Goal: Task Accomplishment & Management: Manage account settings

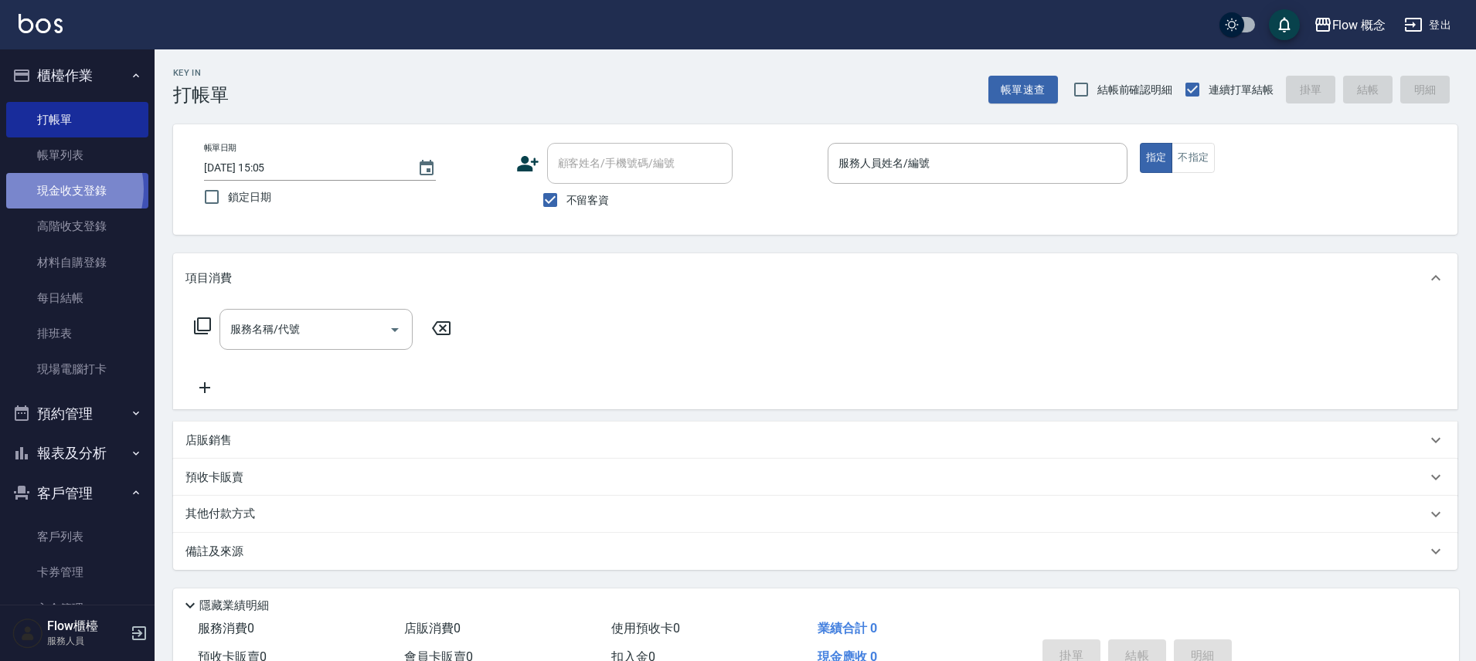
click at [56, 189] on link "現金收支登錄" at bounding box center [77, 191] width 142 height 36
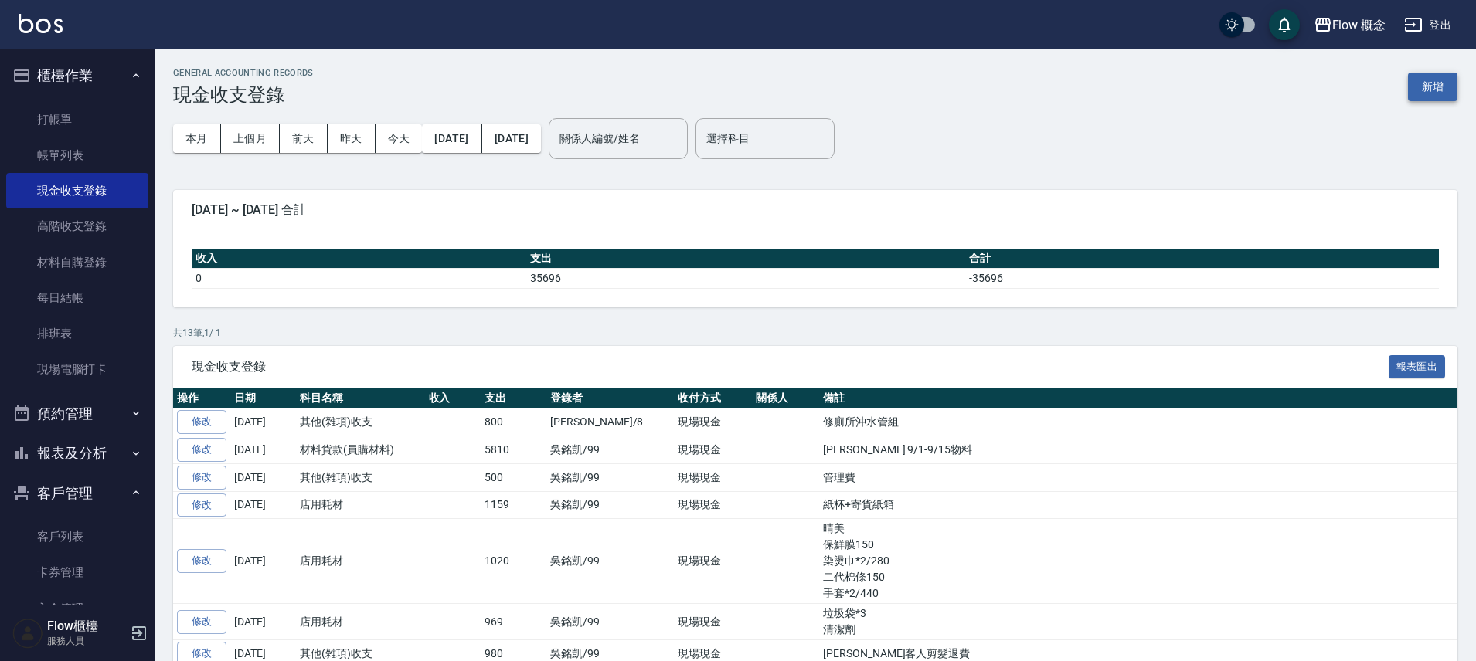
click at [1442, 83] on button "新增" at bounding box center [1432, 87] width 49 height 29
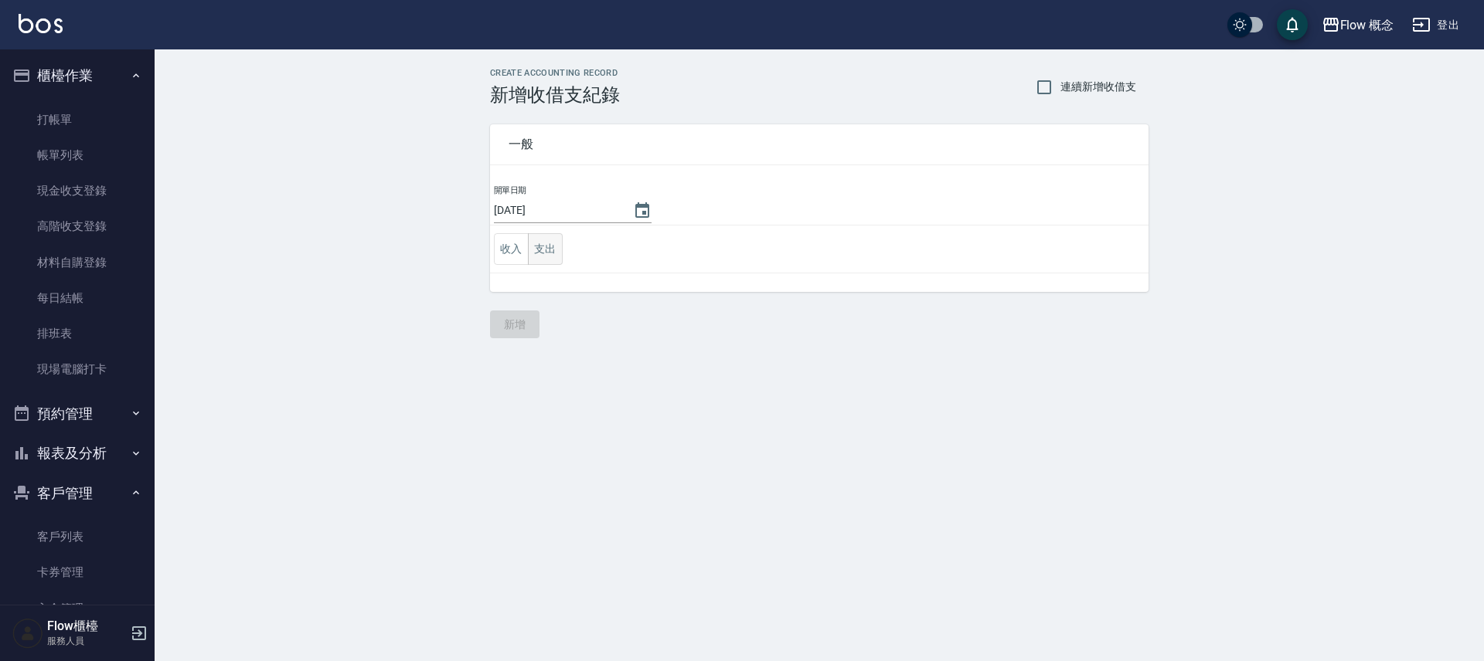
click at [539, 254] on button "支出" at bounding box center [545, 249] width 35 height 32
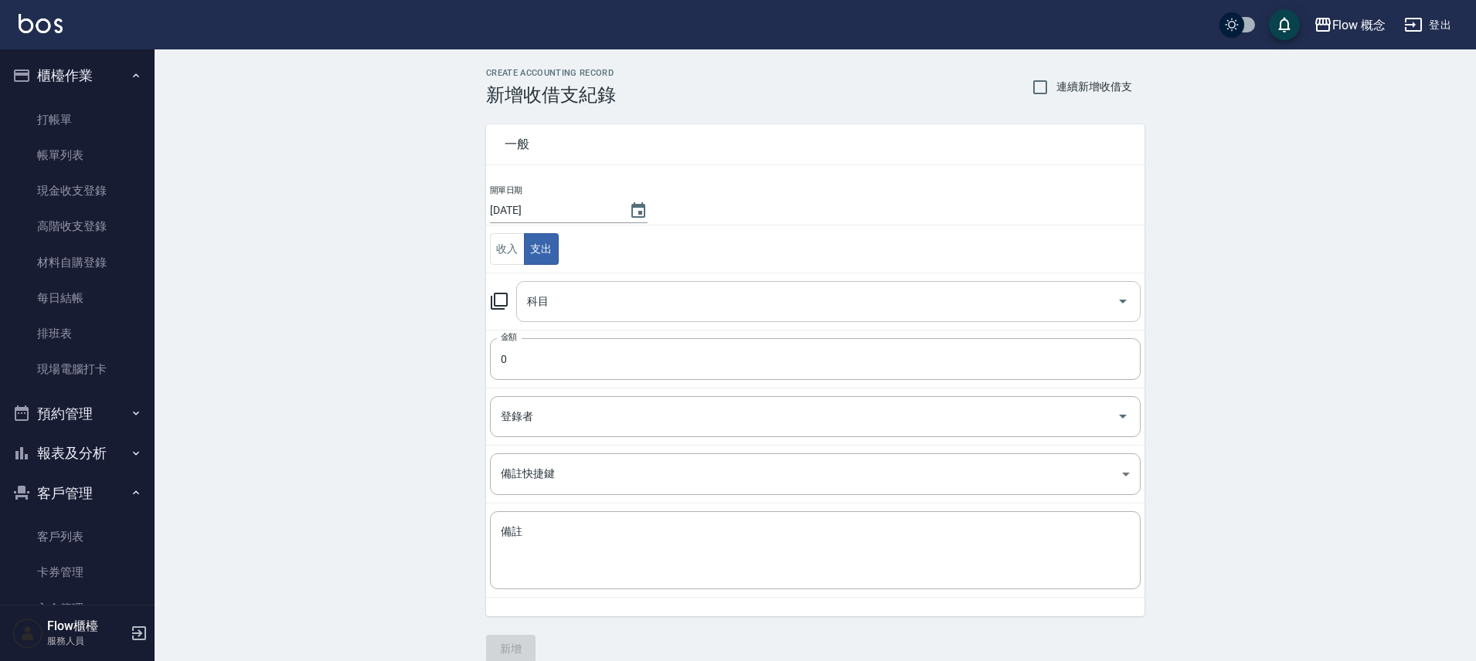
click at [573, 299] on input "科目" at bounding box center [816, 301] width 587 height 27
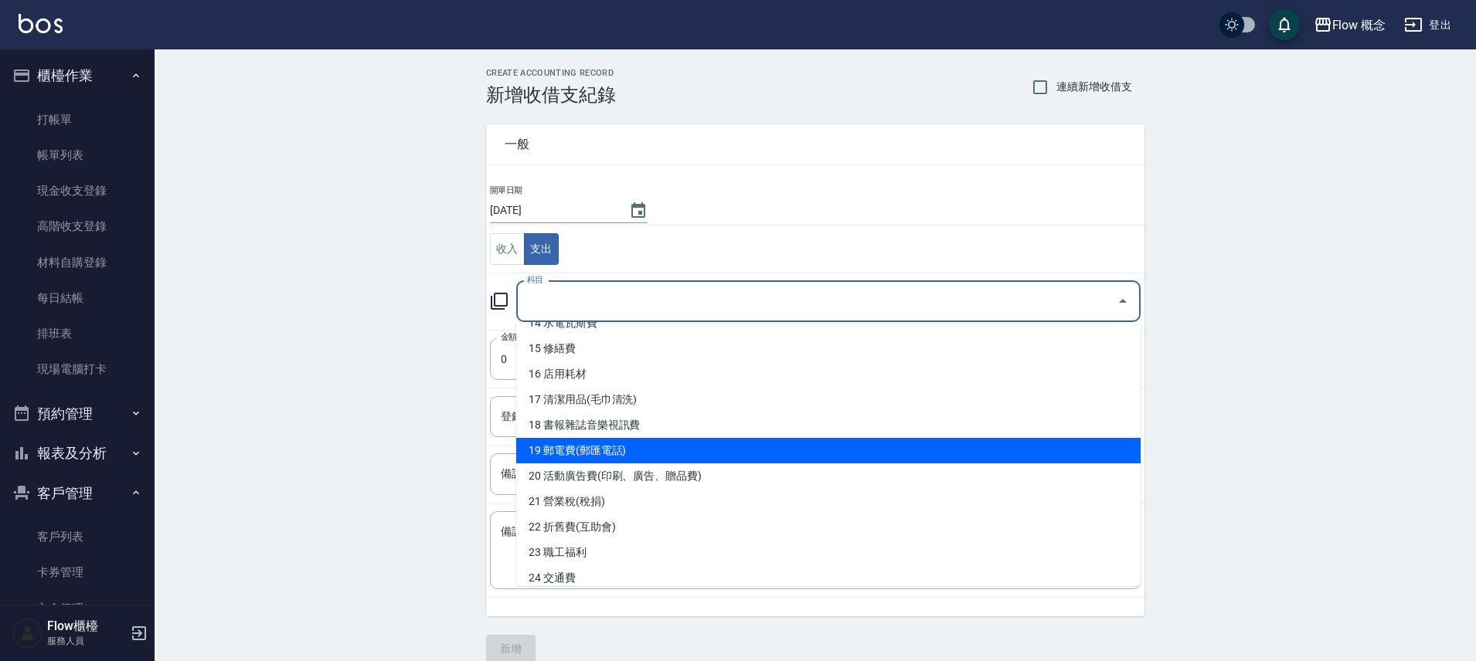
scroll to position [373, 0]
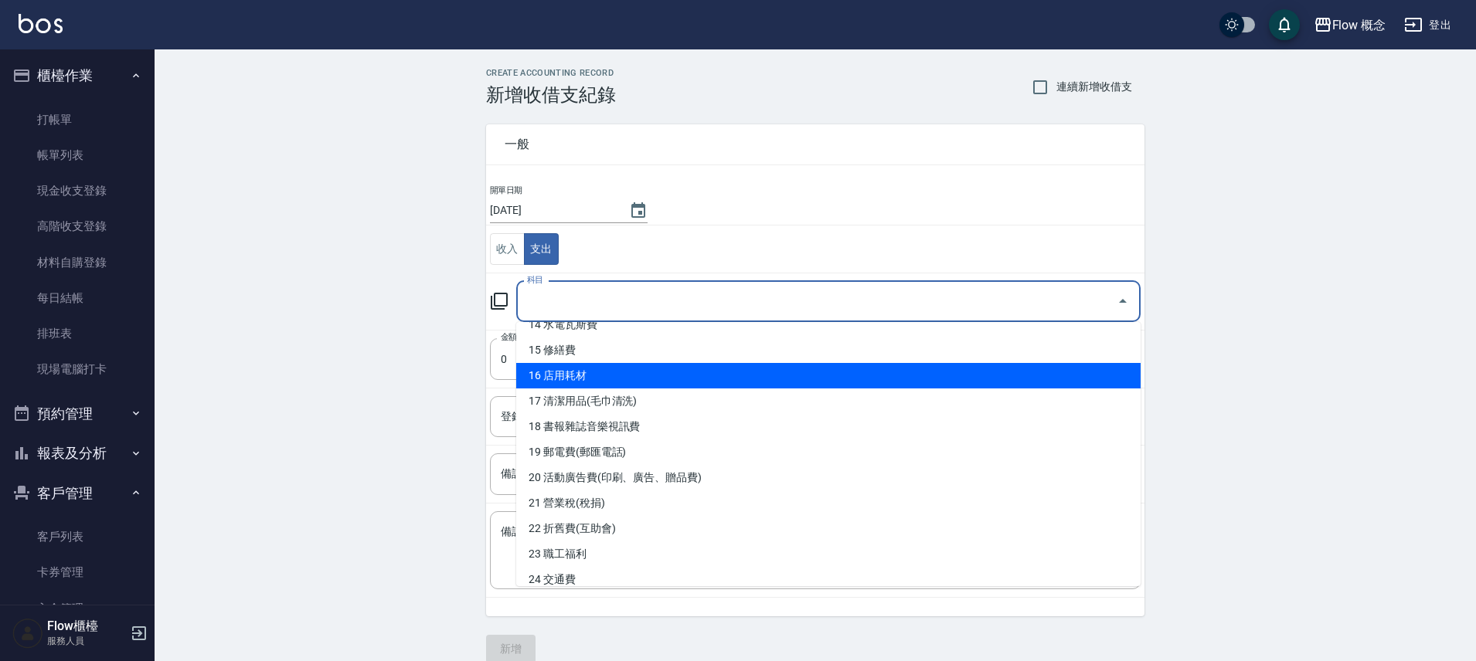
click at [605, 372] on li "16 店用耗材" at bounding box center [828, 376] width 624 height 26
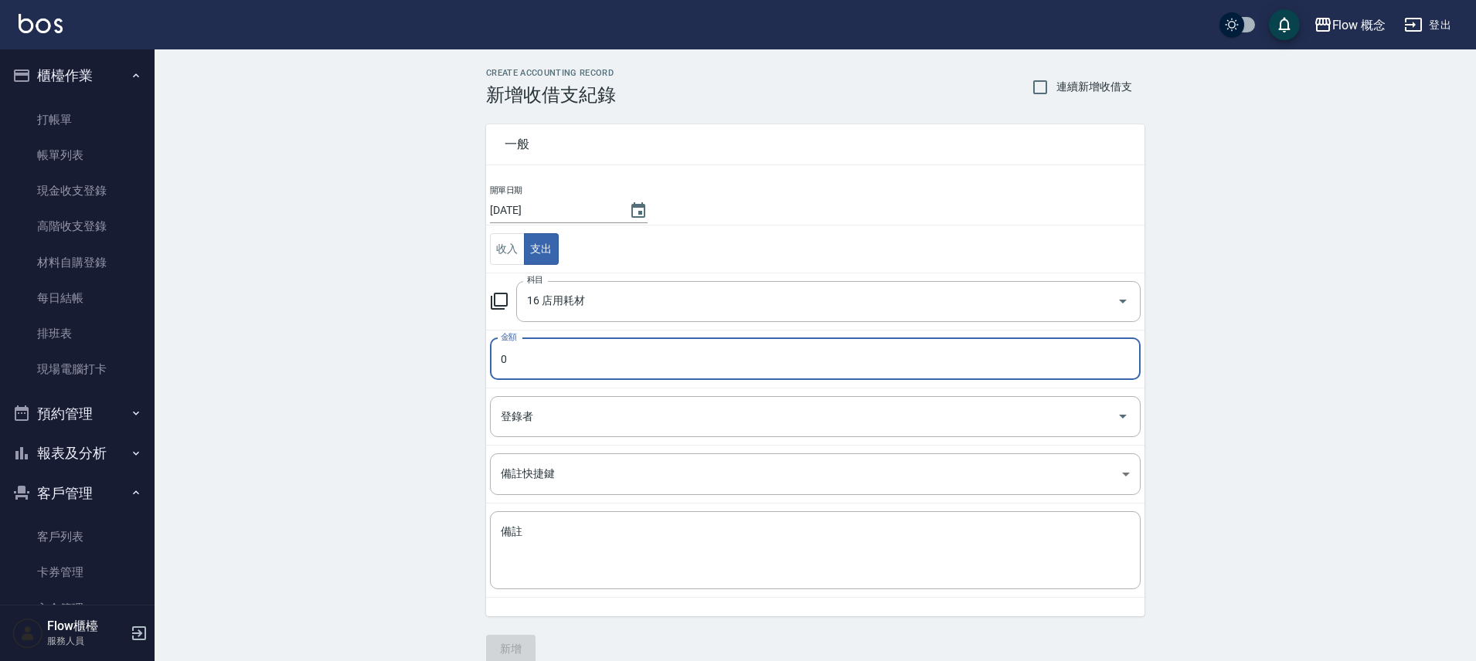
type input "16 店用耗材"
type input "500"
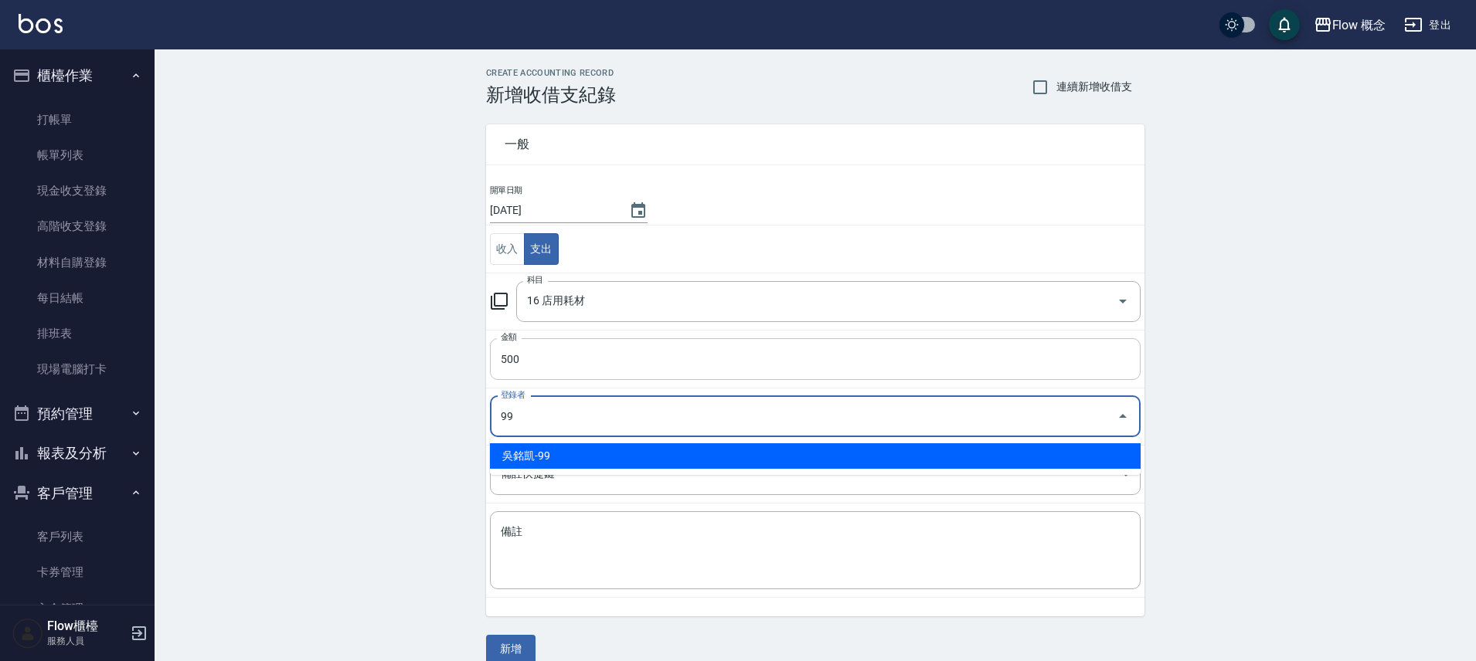
type input "吳銘凱-99"
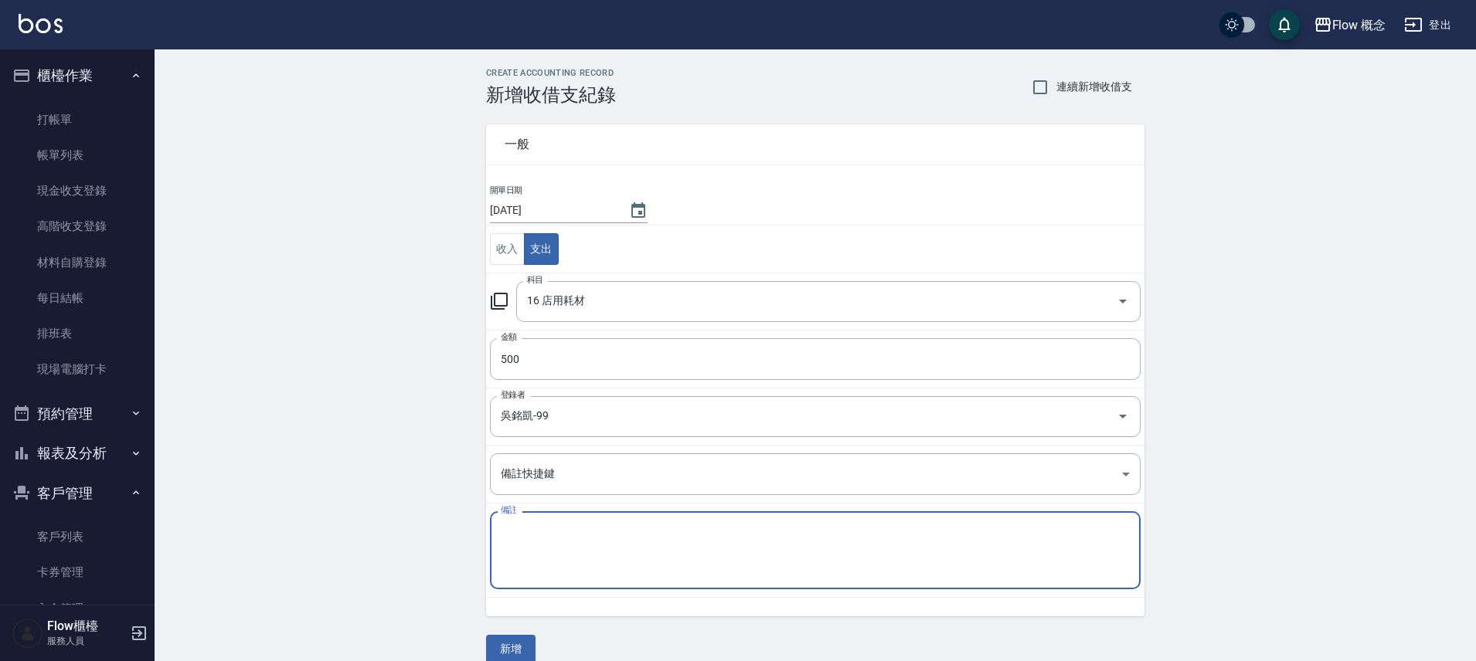
click at [654, 554] on textarea "備註" at bounding box center [815, 551] width 629 height 53
type textarea "晴美 小捲筒衛生紙"
click at [507, 659] on button "新增" at bounding box center [510, 649] width 49 height 29
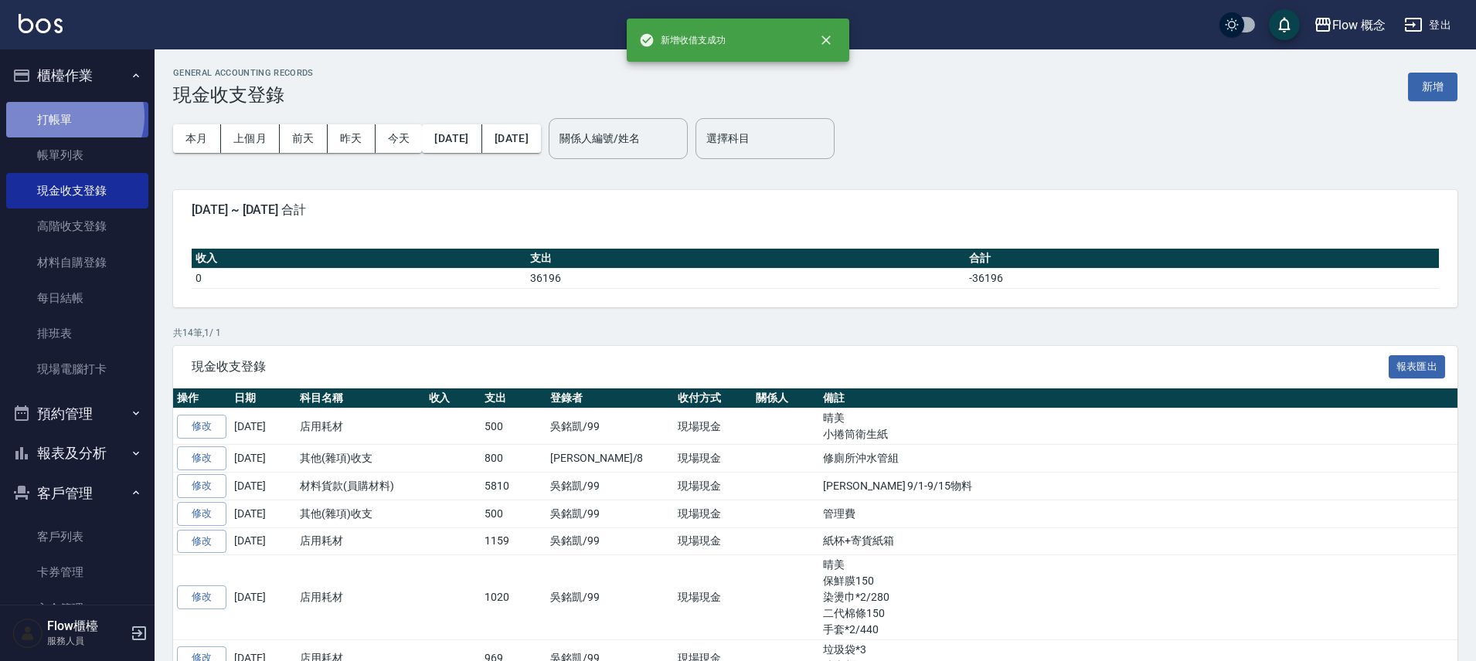
click at [70, 116] on link "打帳單" at bounding box center [77, 120] width 142 height 36
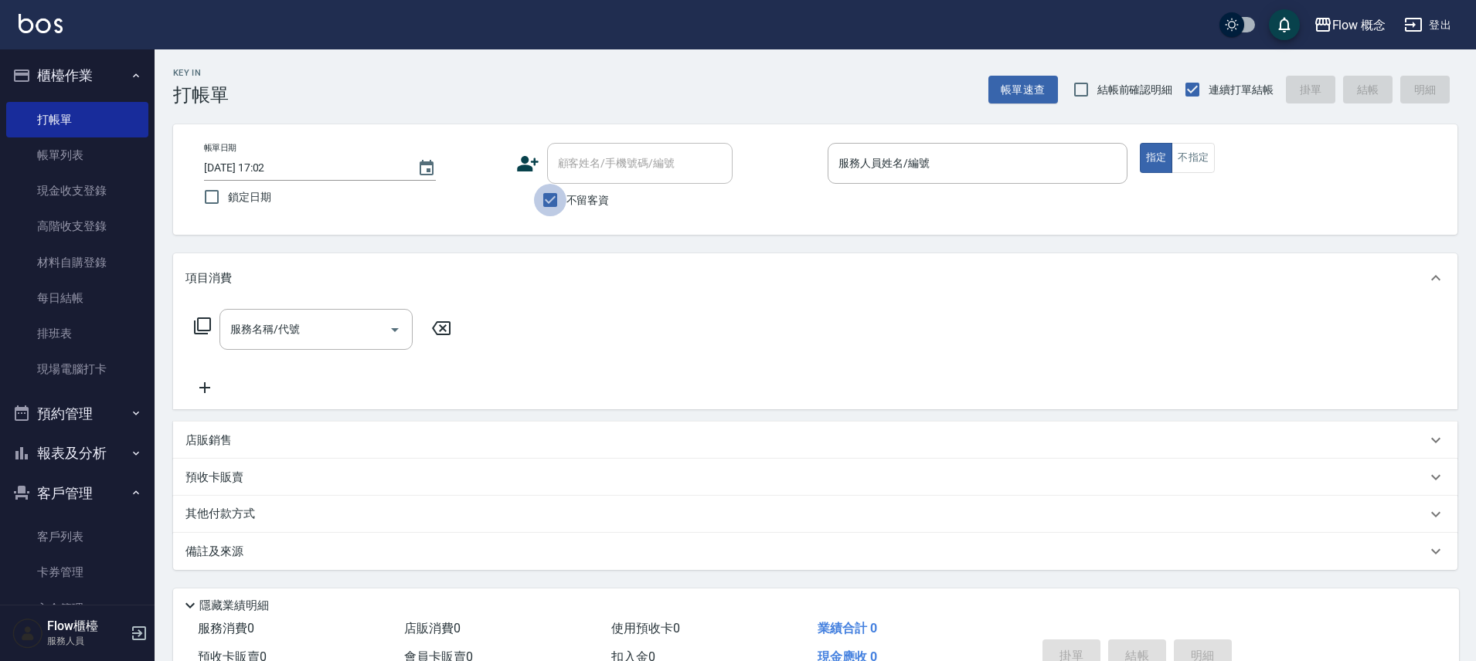
click at [550, 197] on input "不留客資" at bounding box center [550, 200] width 32 height 32
checkbox input "false"
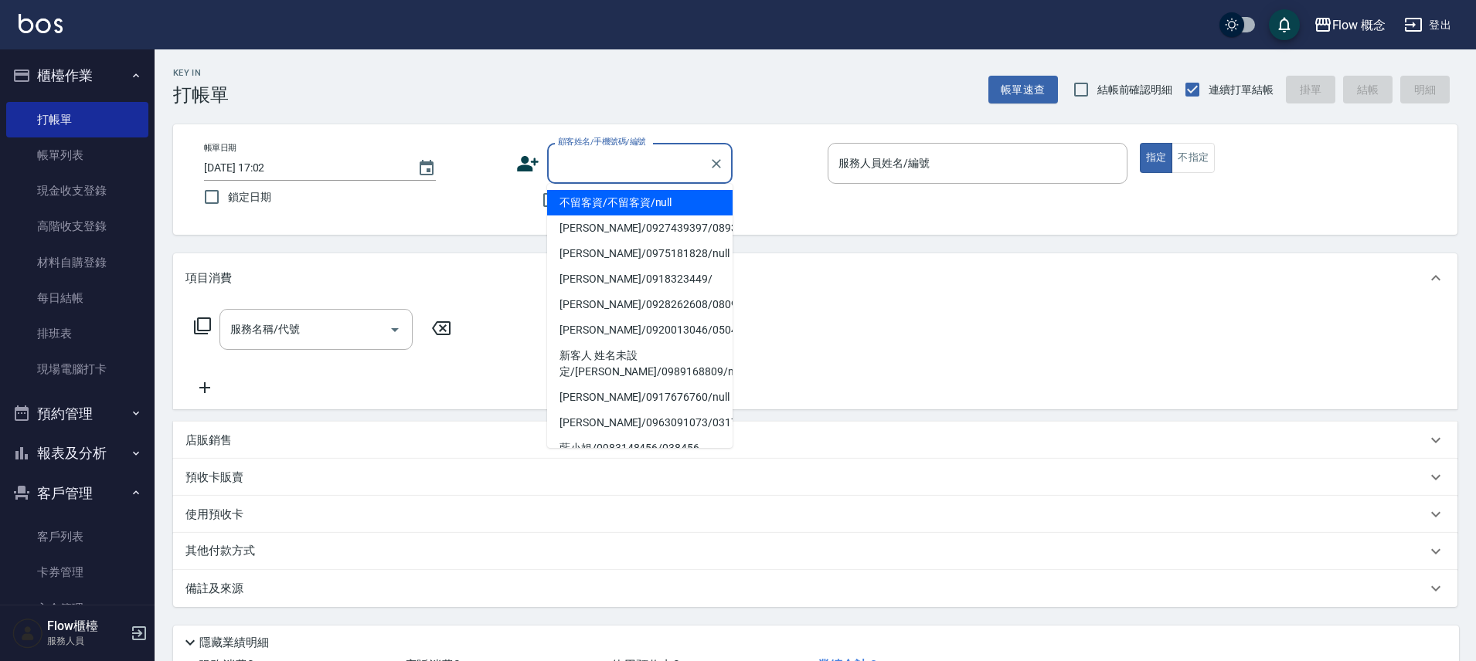
click at [578, 157] on input "顧客姓名/手機號碼/編號" at bounding box center [628, 163] width 148 height 27
type input "j"
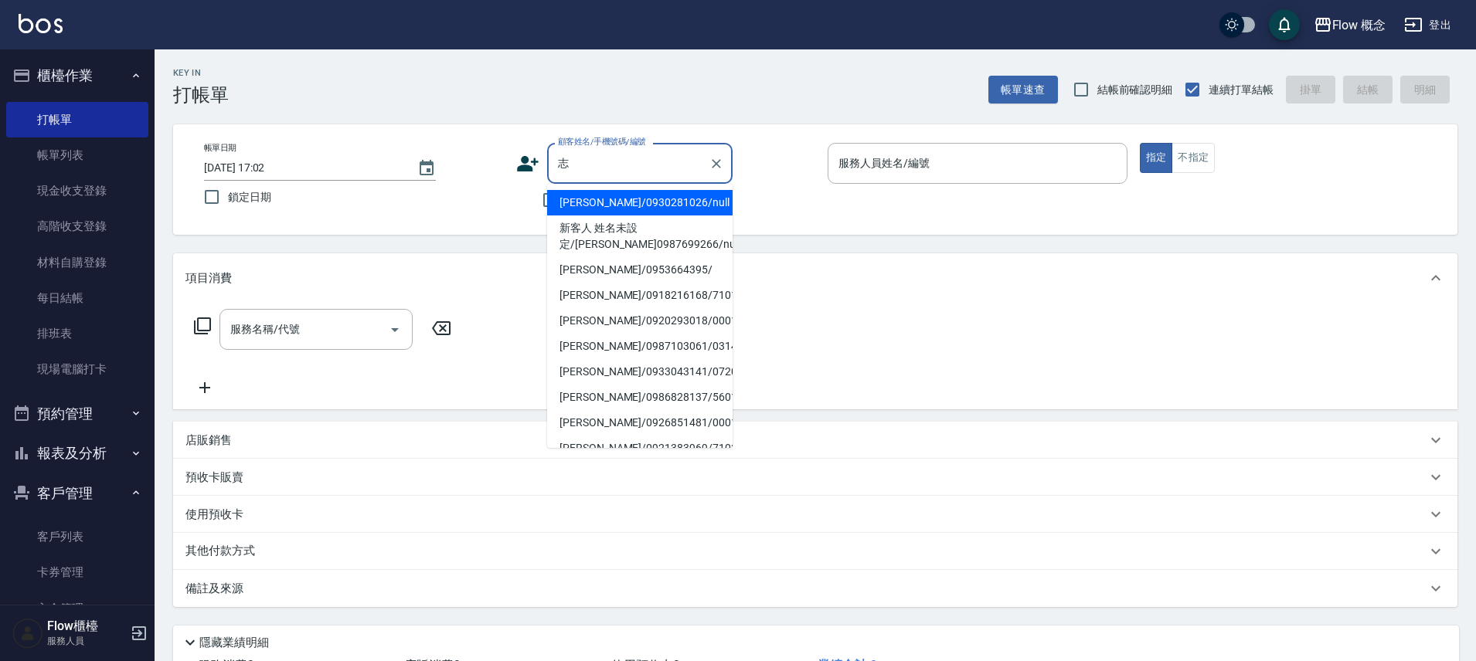
click at [673, 211] on li "陳志炫/0930281026/null" at bounding box center [639, 203] width 185 height 26
type input "陳志炫/0930281026/null"
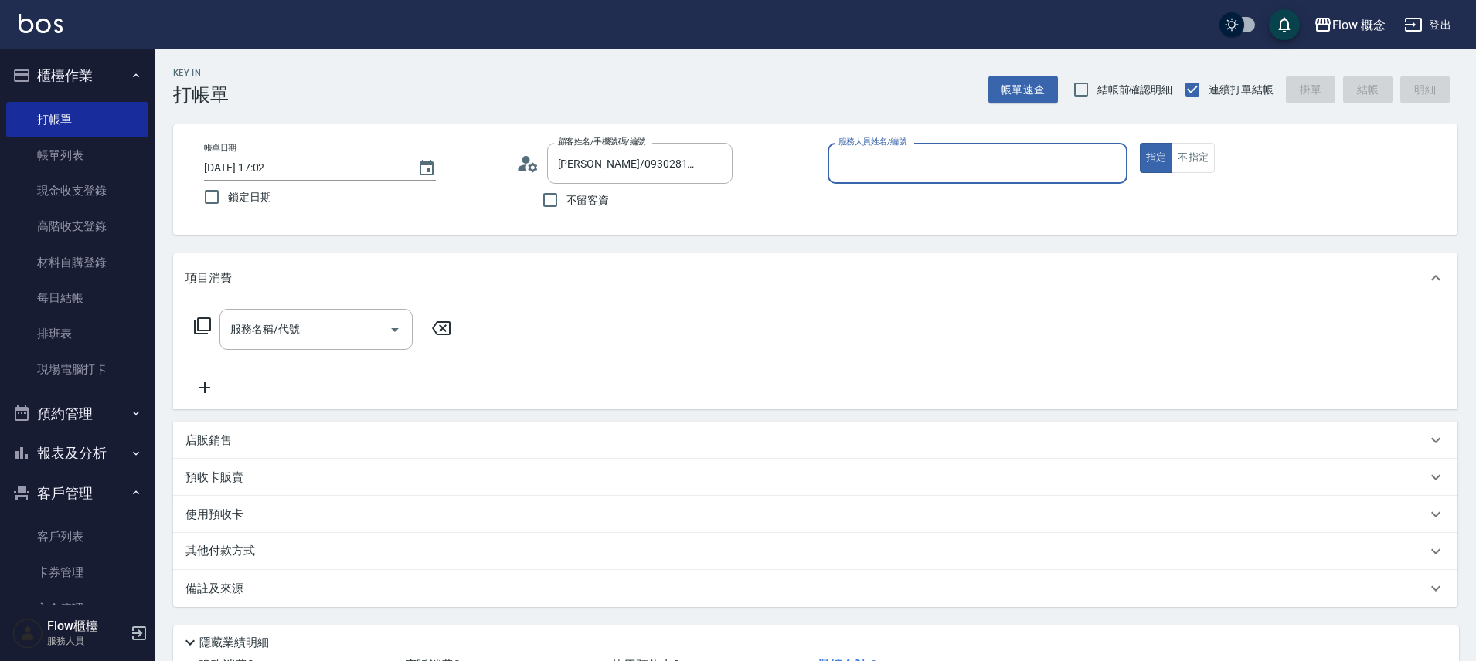
type input "Dora-5"
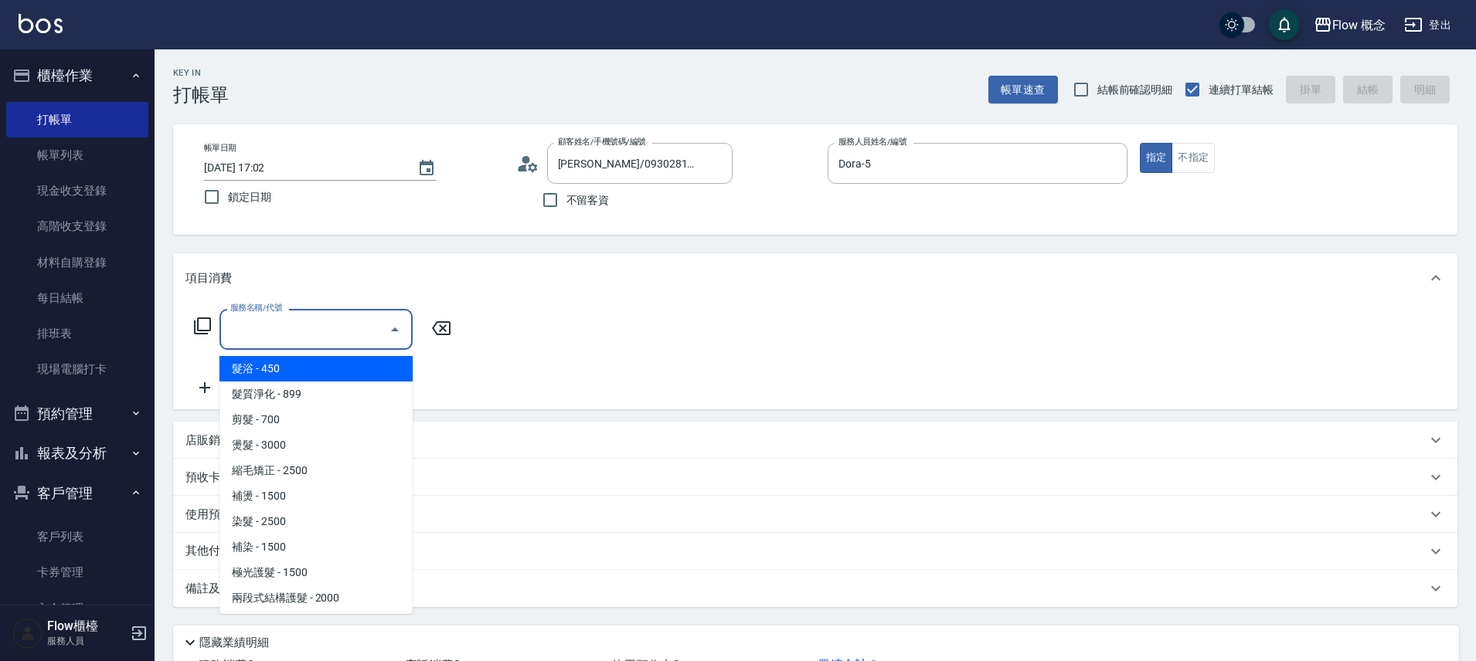
click at [292, 325] on input "服務名稱/代號" at bounding box center [304, 329] width 156 height 27
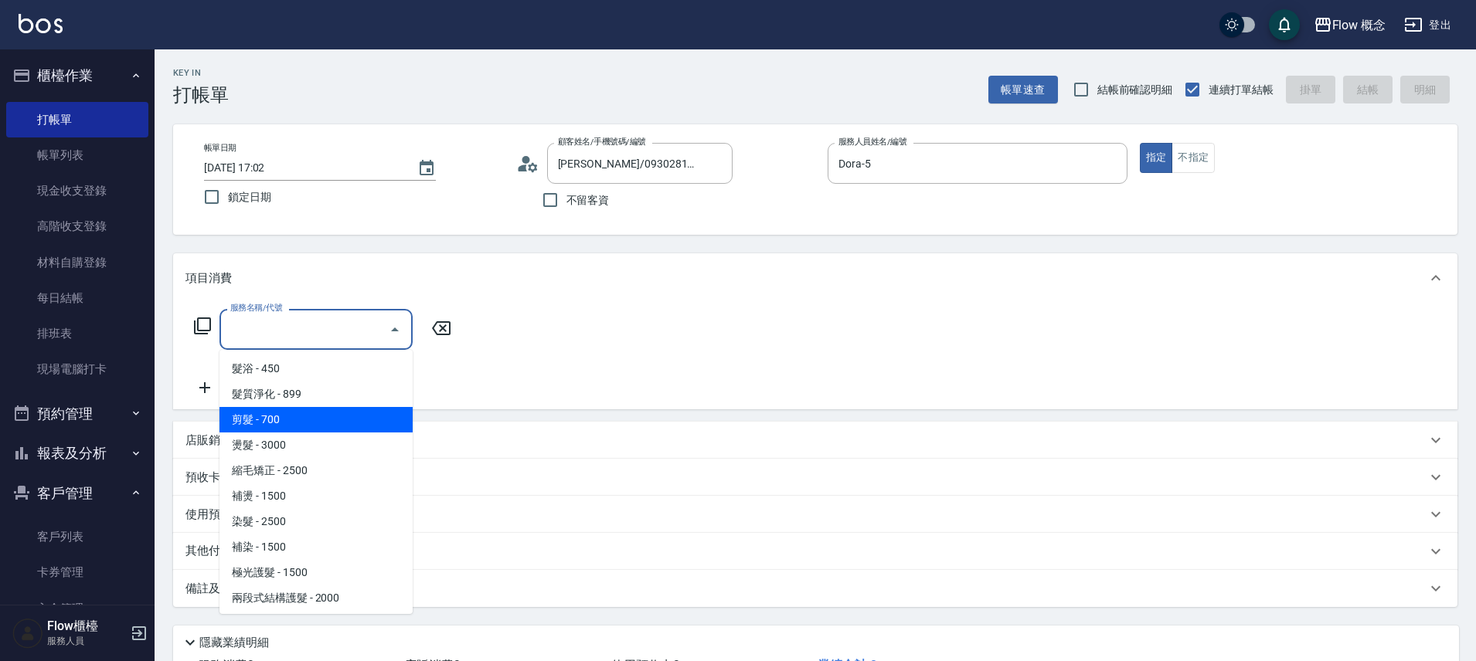
click at [273, 421] on span "剪髮 - 700" at bounding box center [315, 420] width 193 height 26
type input "剪髮(201)"
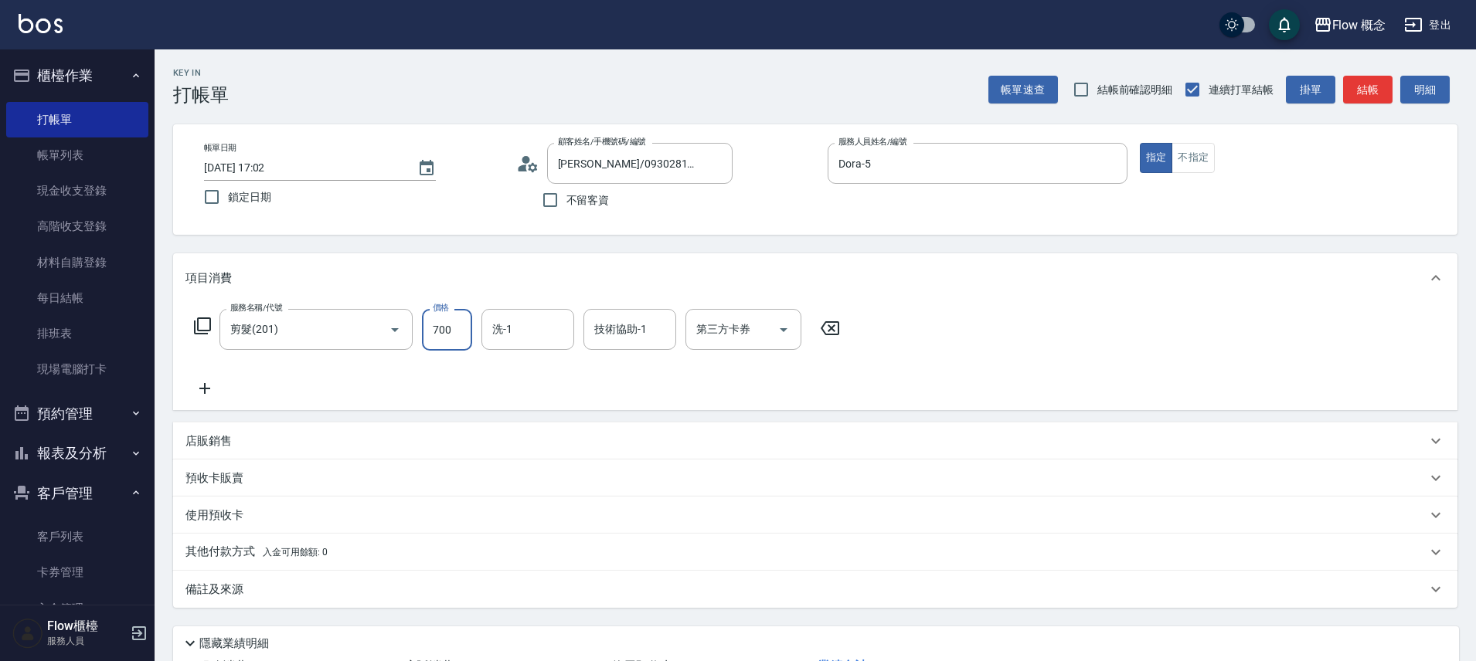
click at [460, 333] on input "700" at bounding box center [447, 330] width 50 height 42
type input "400"
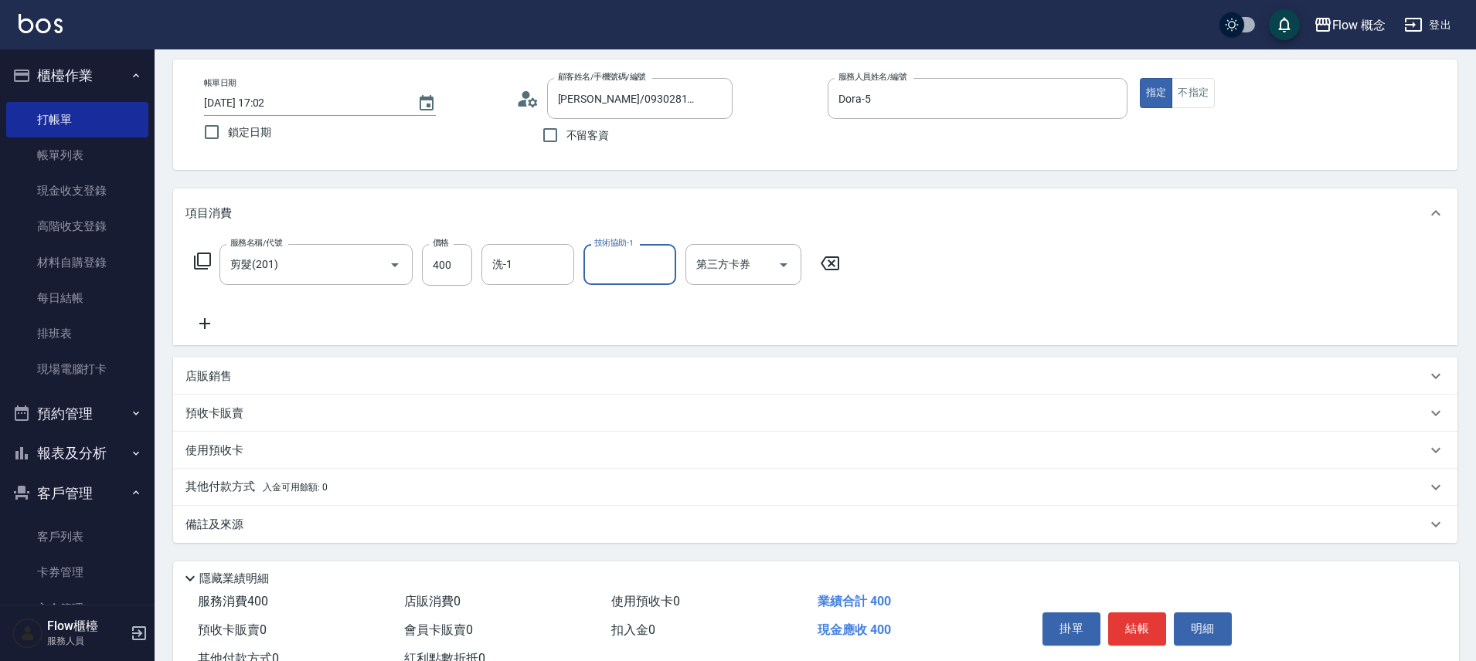
scroll to position [121, 0]
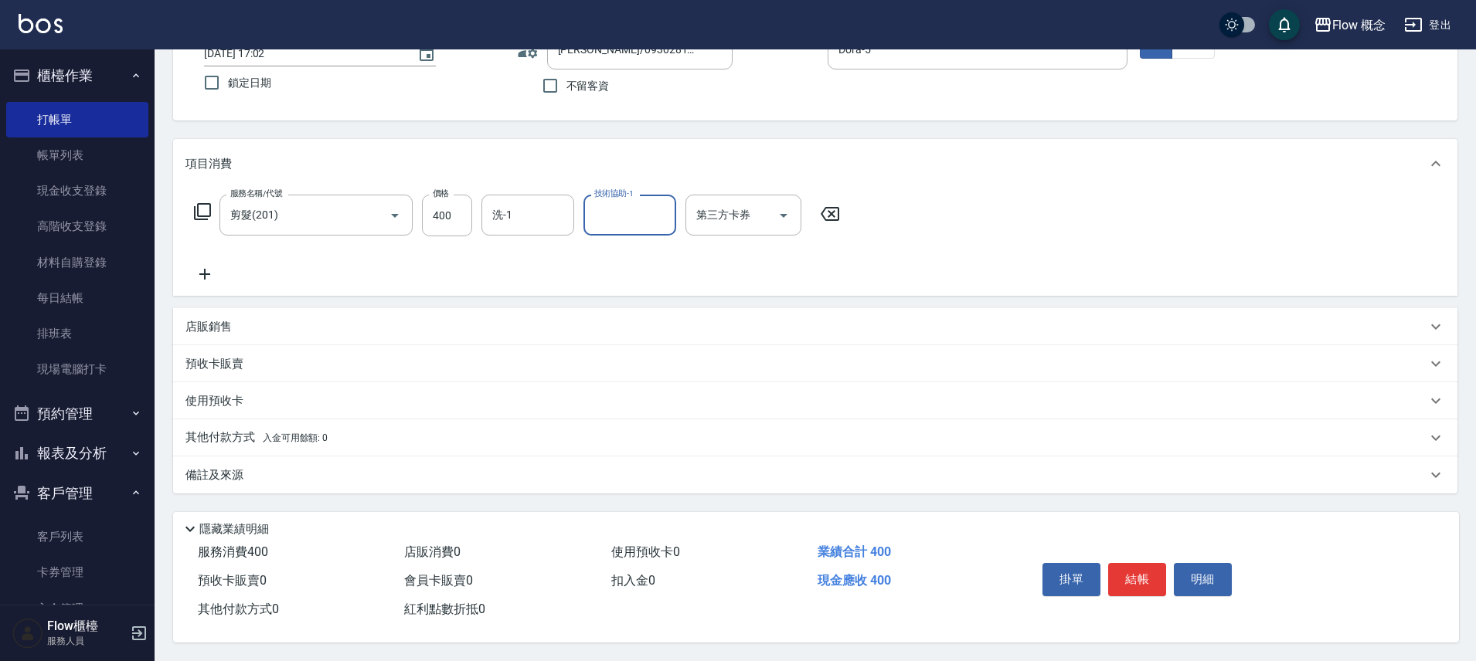
click at [325, 468] on div "備註及來源" at bounding box center [805, 476] width 1241 height 16
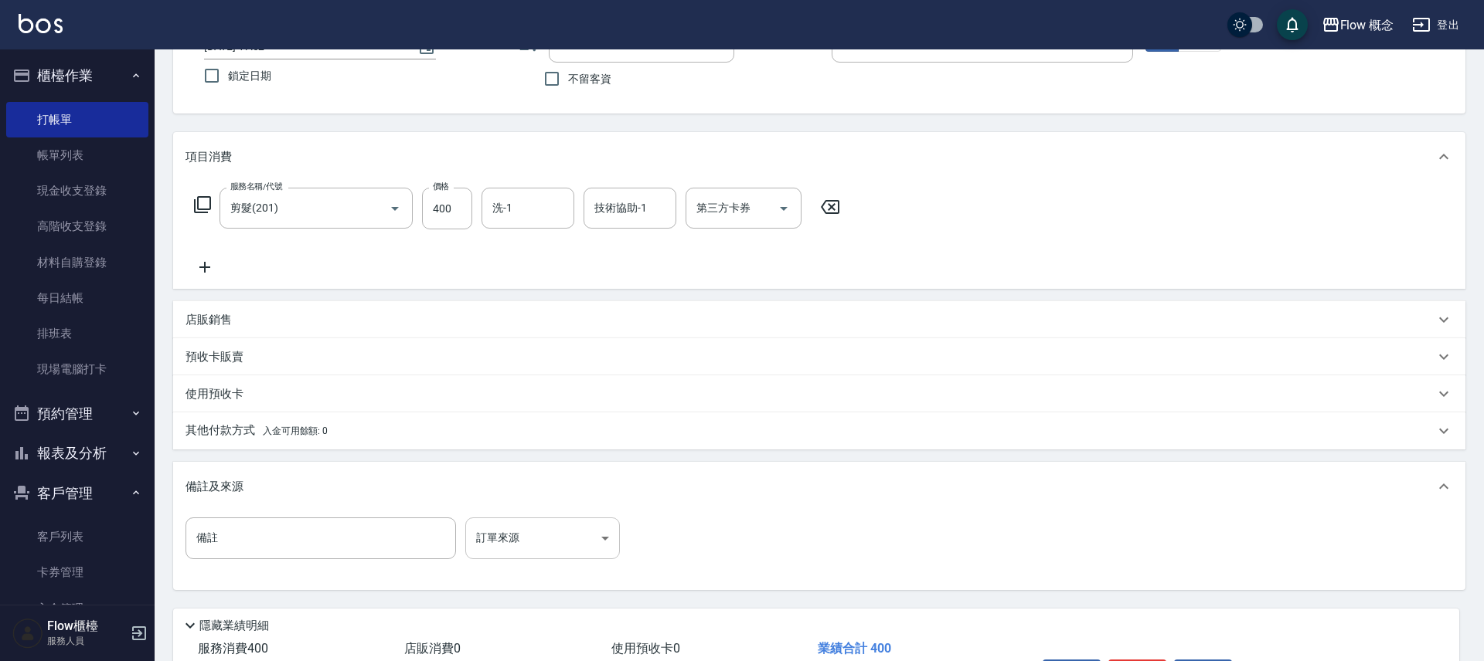
click at [517, 528] on body "Flow 概念 登出 櫃檯作業 打帳單 帳單列表 現金收支登錄 高階收支登錄 材料自購登錄 每日結帳 排班表 現場電腦打卡 預約管理 預約管理 單日預約紀錄 …" at bounding box center [742, 318] width 1484 height 879
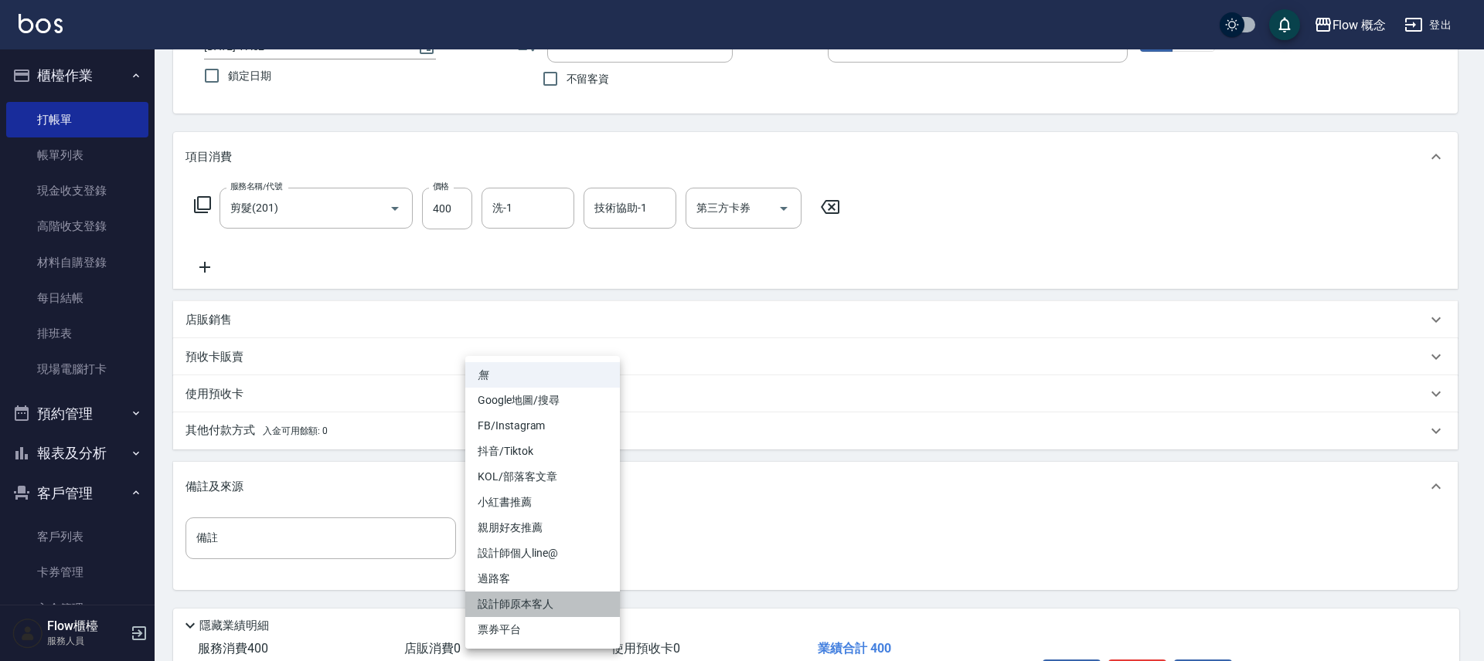
click at [532, 608] on li "設計師原本客人" at bounding box center [542, 605] width 155 height 26
type input "設計師原本客人"
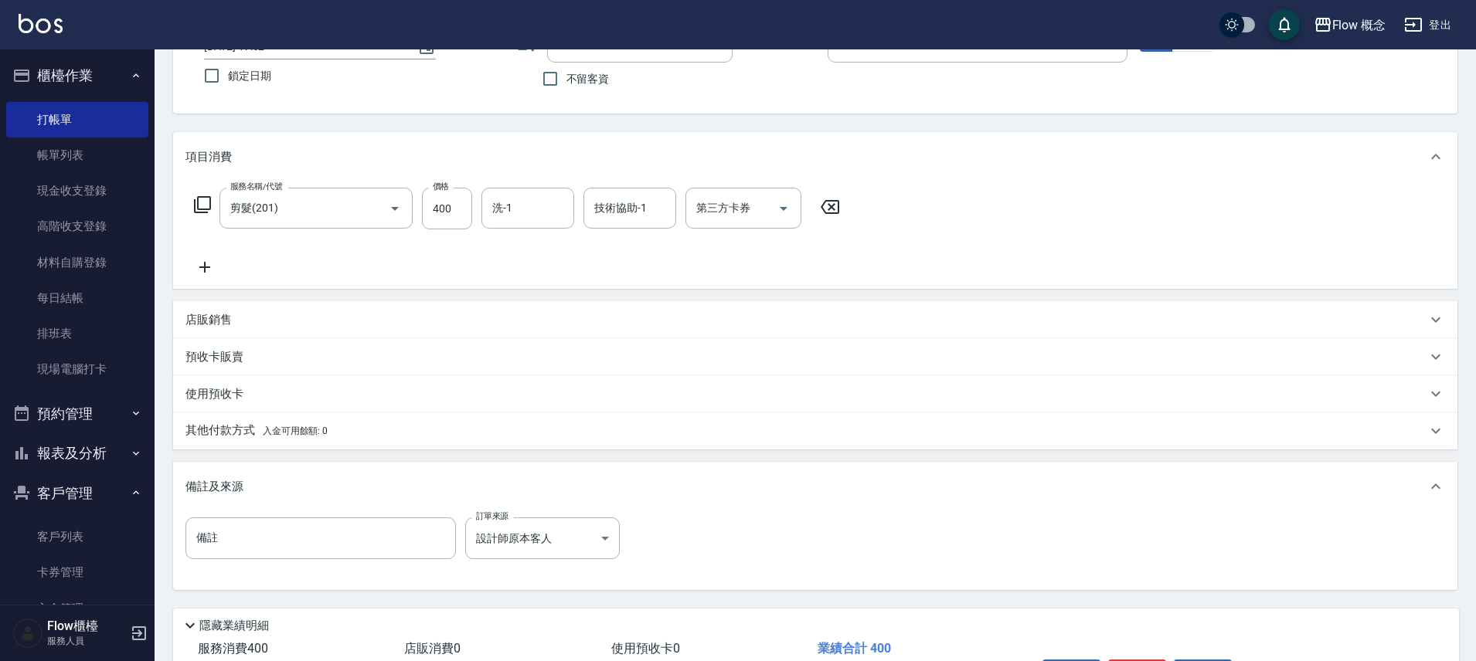
click at [259, 419] on div "其他付款方式 入金可用餘額: 0" at bounding box center [815, 431] width 1284 height 37
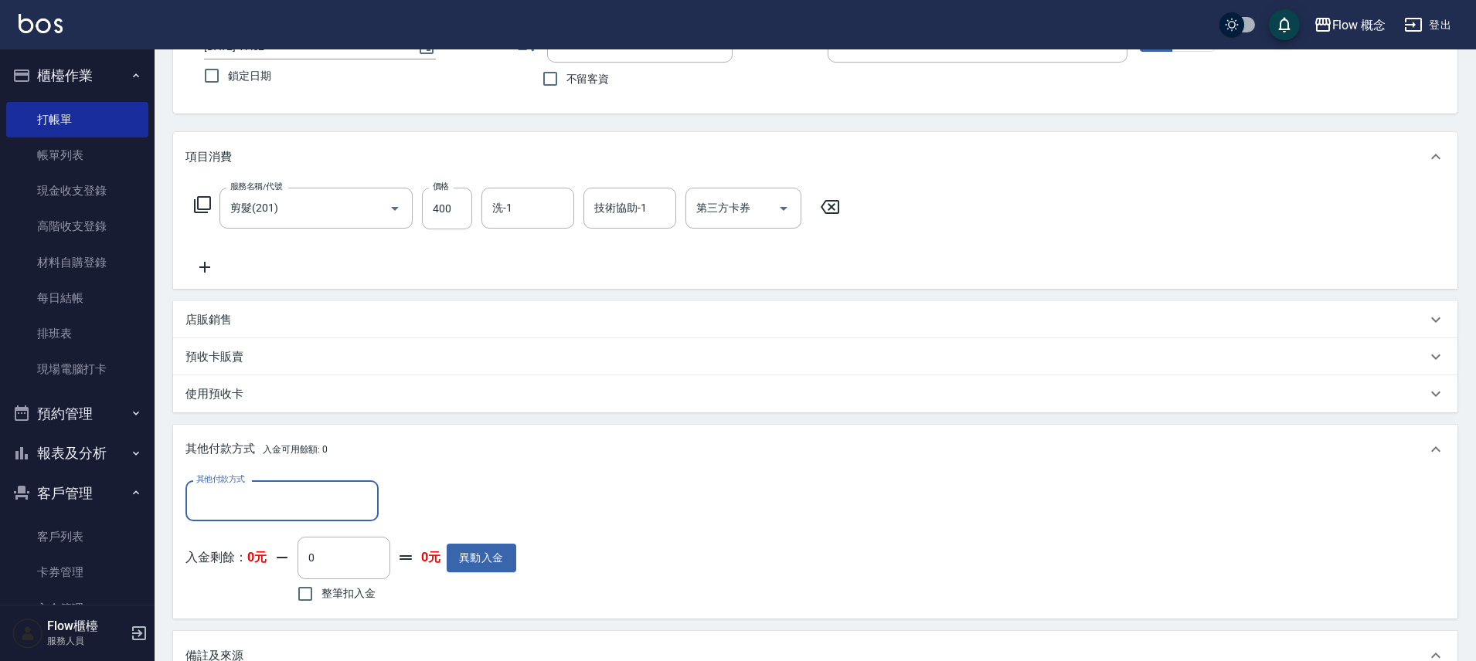
scroll to position [0, 0]
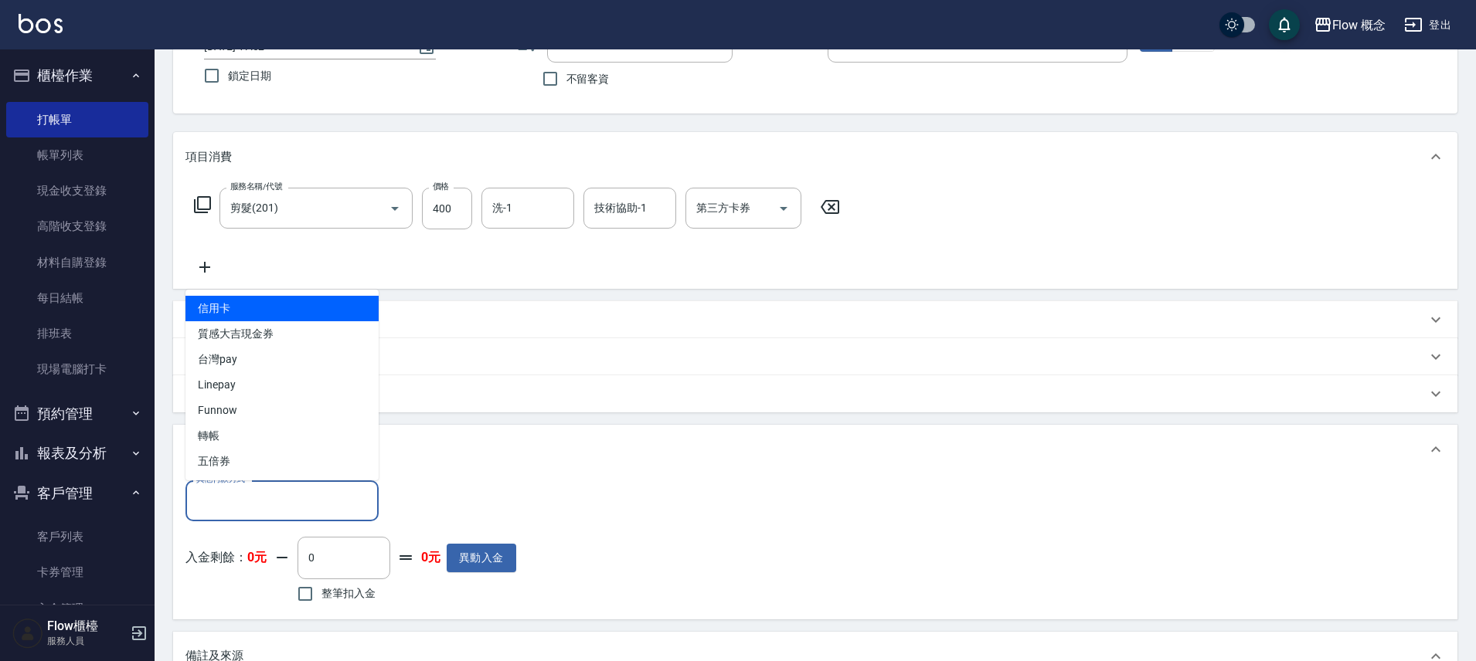
click at [248, 508] on input "其他付款方式" at bounding box center [281, 501] width 179 height 27
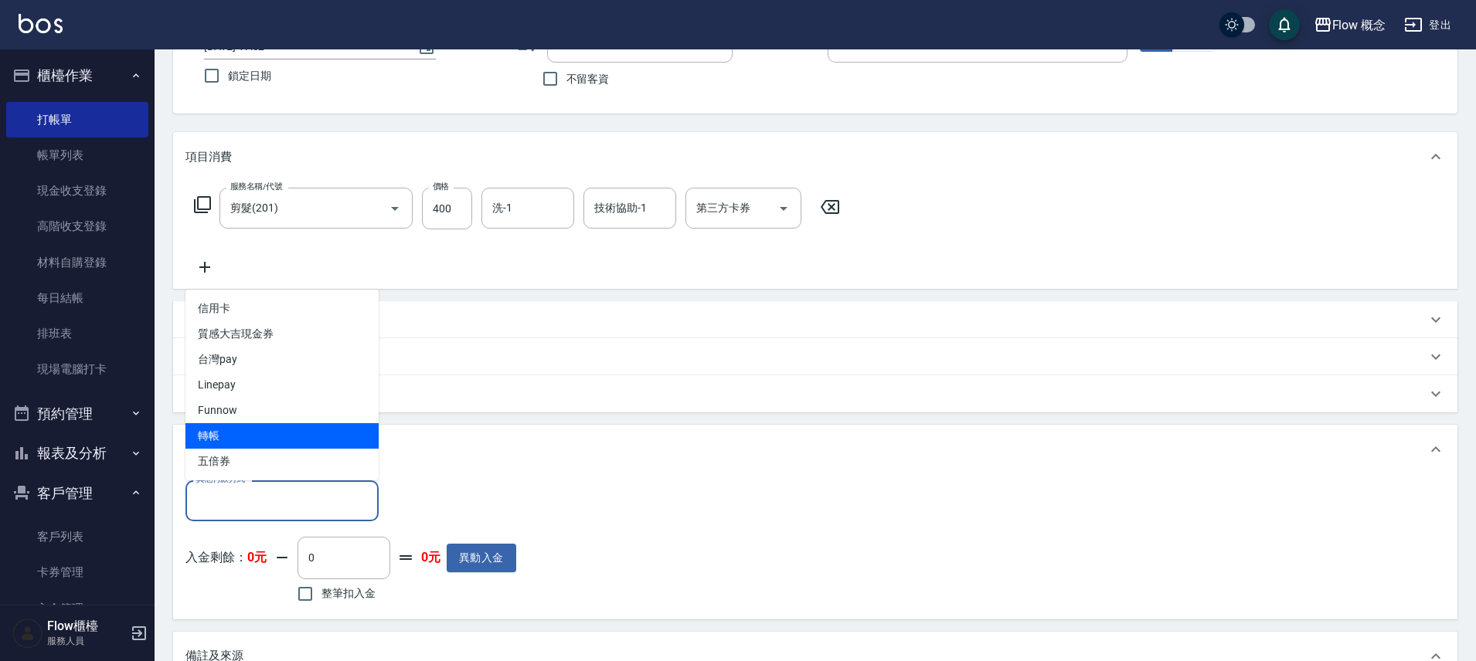
click at [232, 440] on span "轉帳" at bounding box center [281, 436] width 193 height 26
type input "轉帳"
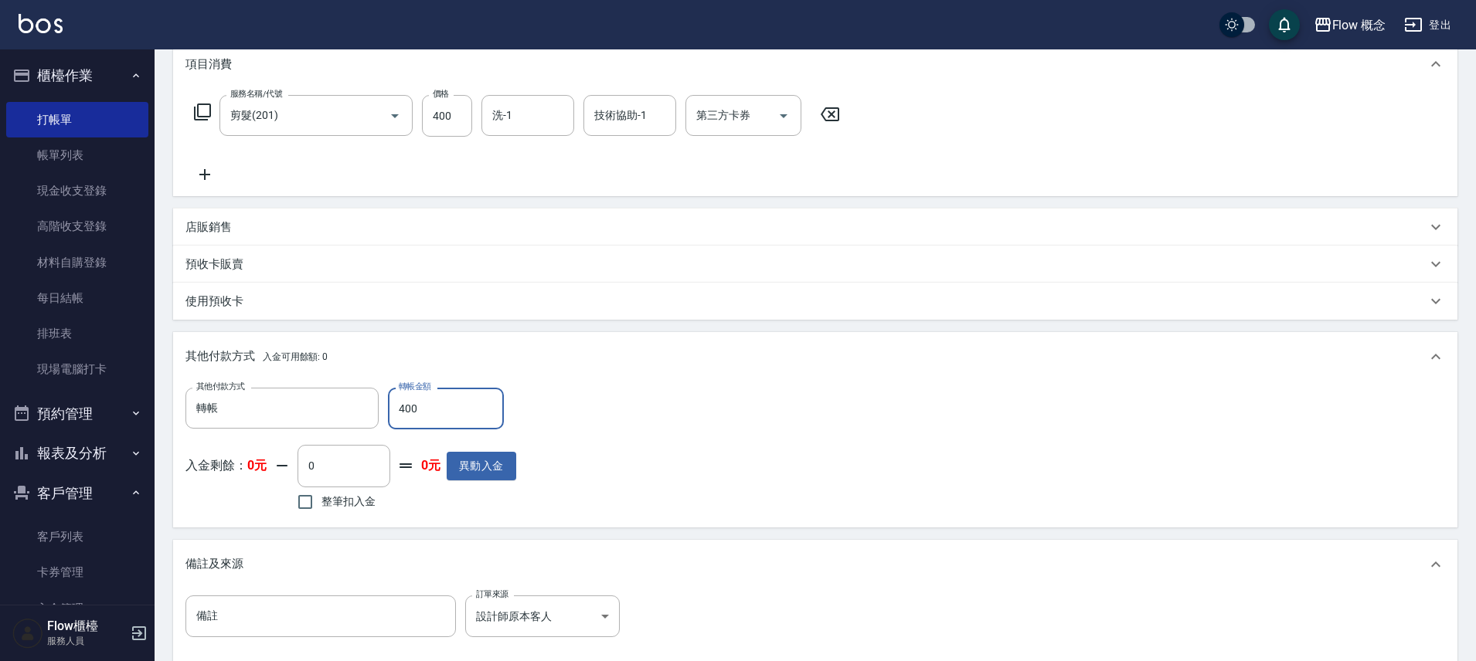
scroll to position [231, 0]
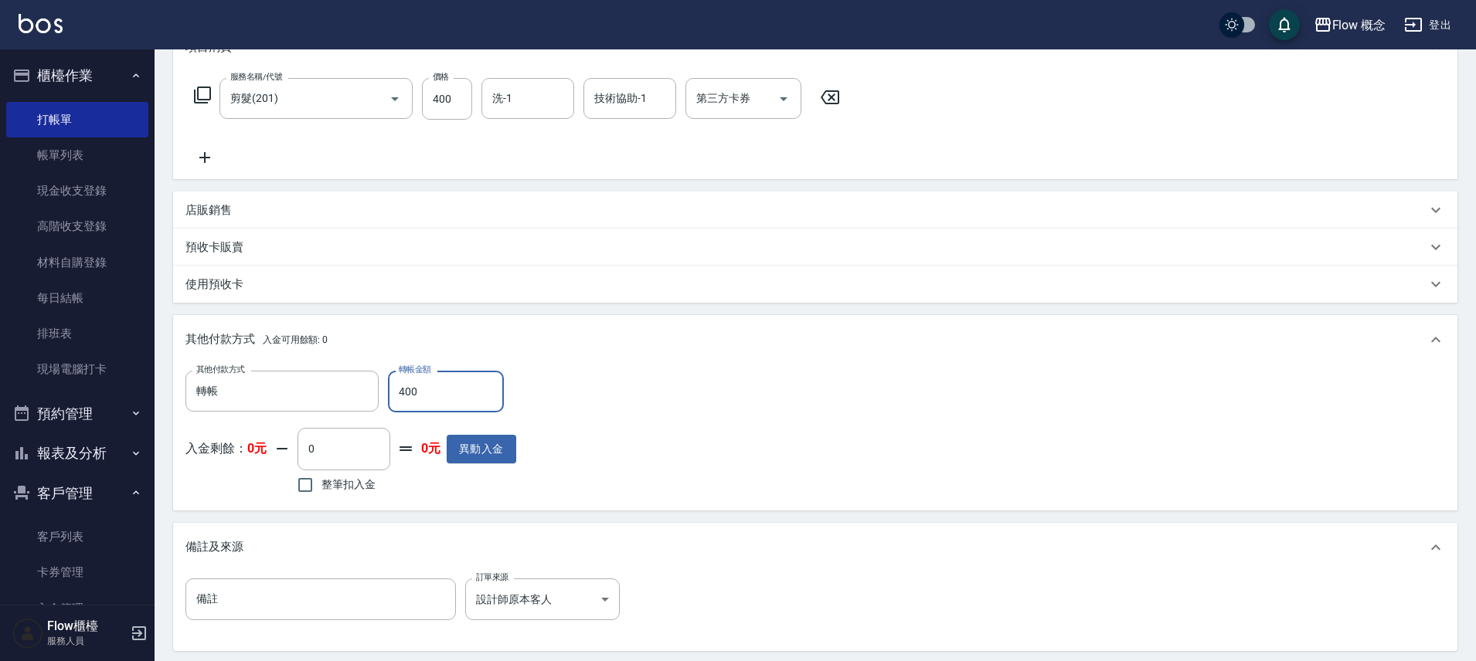
type input "400"
click at [954, 450] on div "其他付款方式 轉帳 其他付款方式 轉帳金額 400 轉帳金額 入金剩餘： 0元 0 ​ 整筆扣入金 0元 異動入金" at bounding box center [815, 434] width 1260 height 127
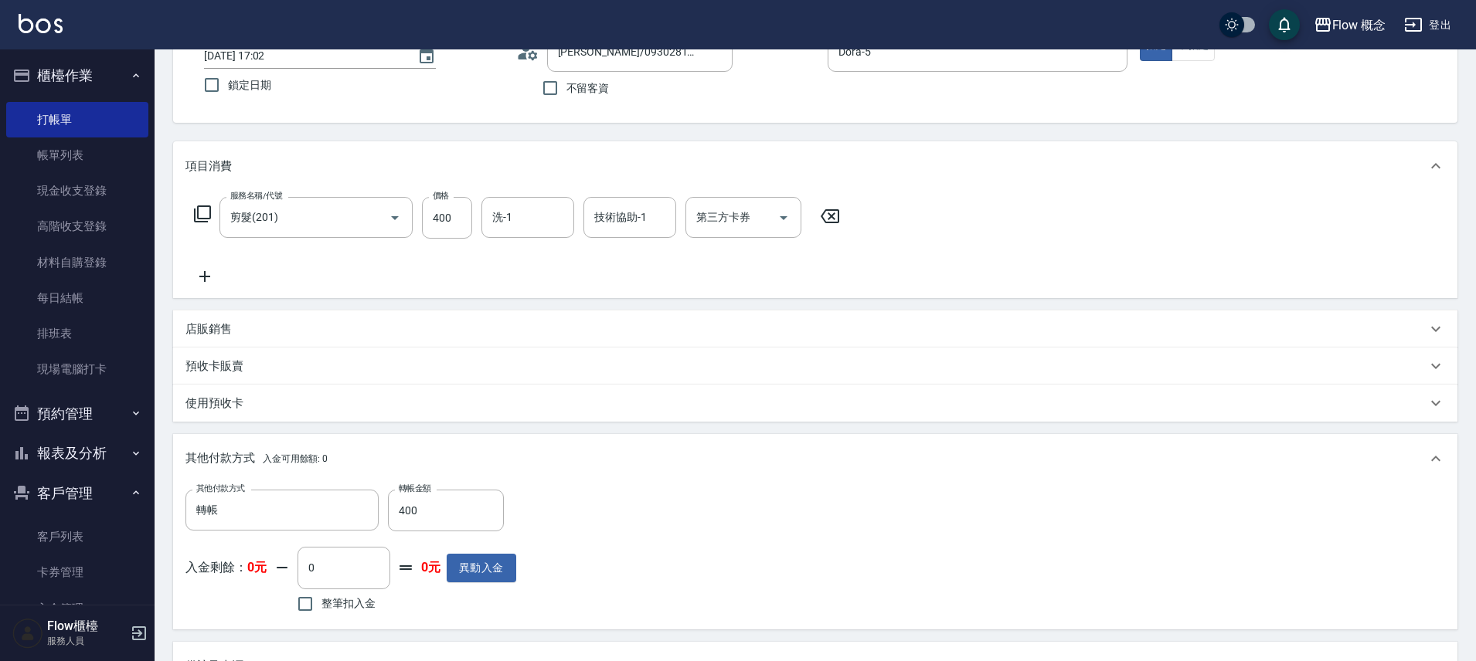
scroll to position [396, 0]
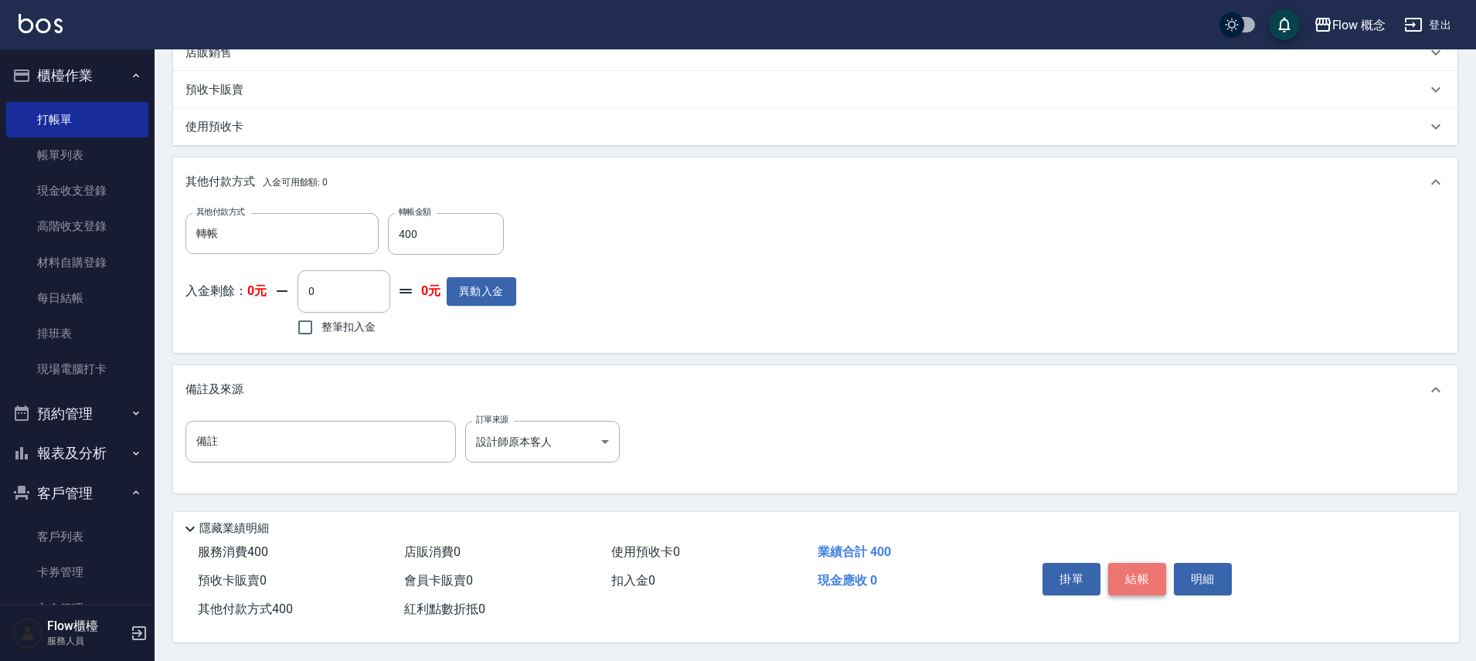
click at [1124, 567] on button "結帳" at bounding box center [1137, 579] width 58 height 32
type input "2025/09/12 17:32"
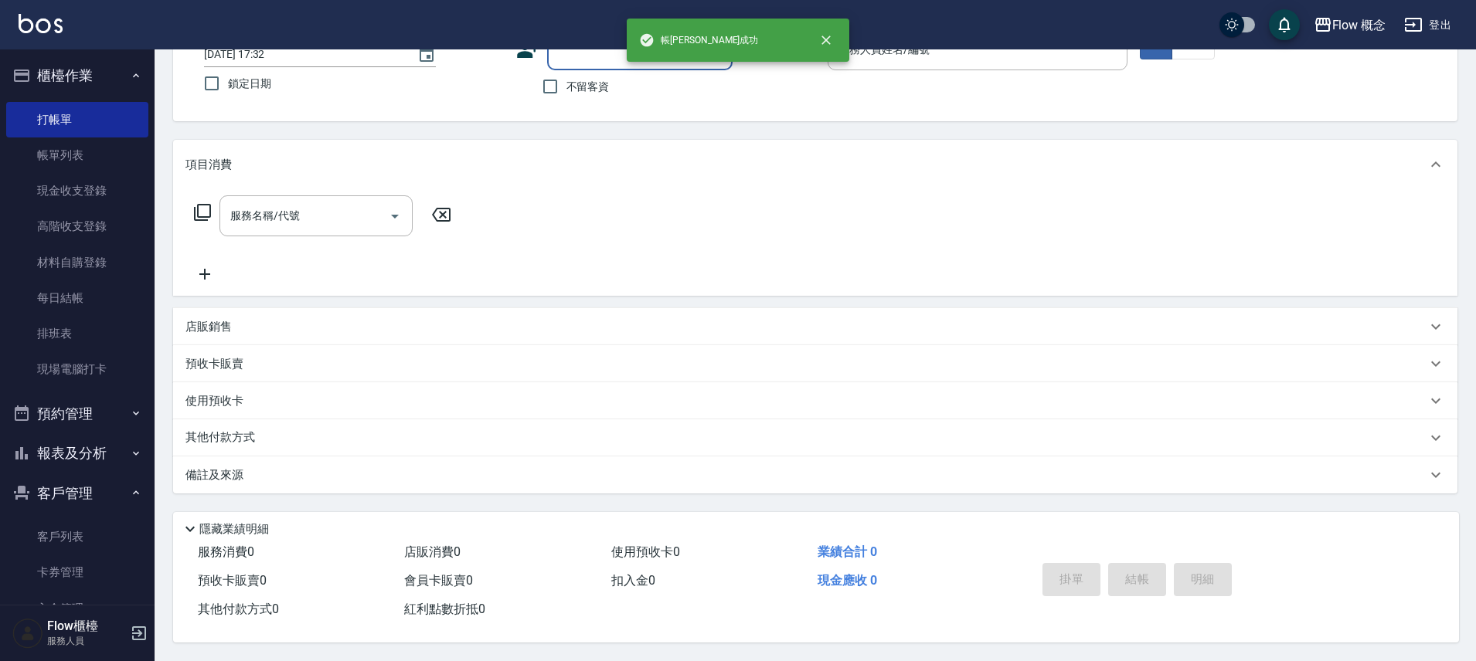
scroll to position [0, 0]
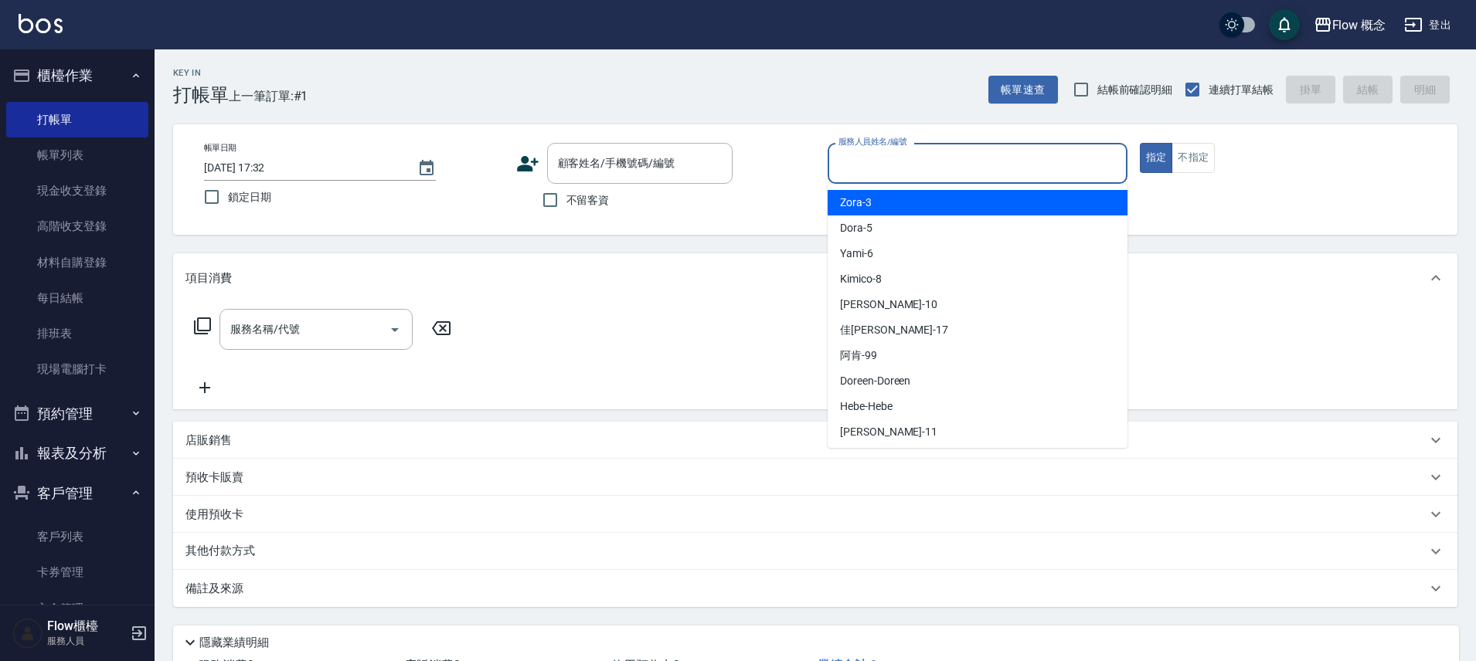
click at [935, 167] on input "服務人員姓名/編號" at bounding box center [978, 163] width 286 height 27
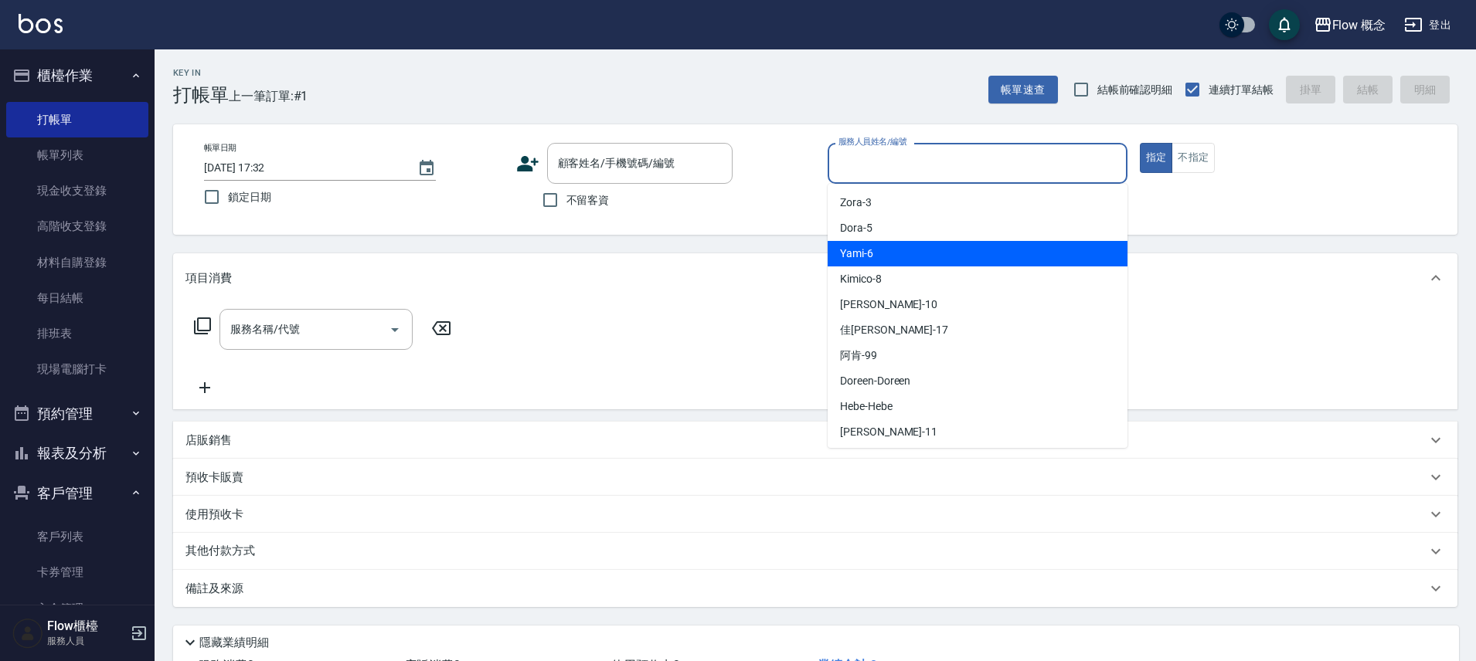
click at [889, 240] on ul "Zora -3 Dora -5 Yami -6 Kimico -8 Rita -10 佳蒨 -17 阿肯 -99 Doreen -Doreen Hebe -H…" at bounding box center [978, 316] width 300 height 264
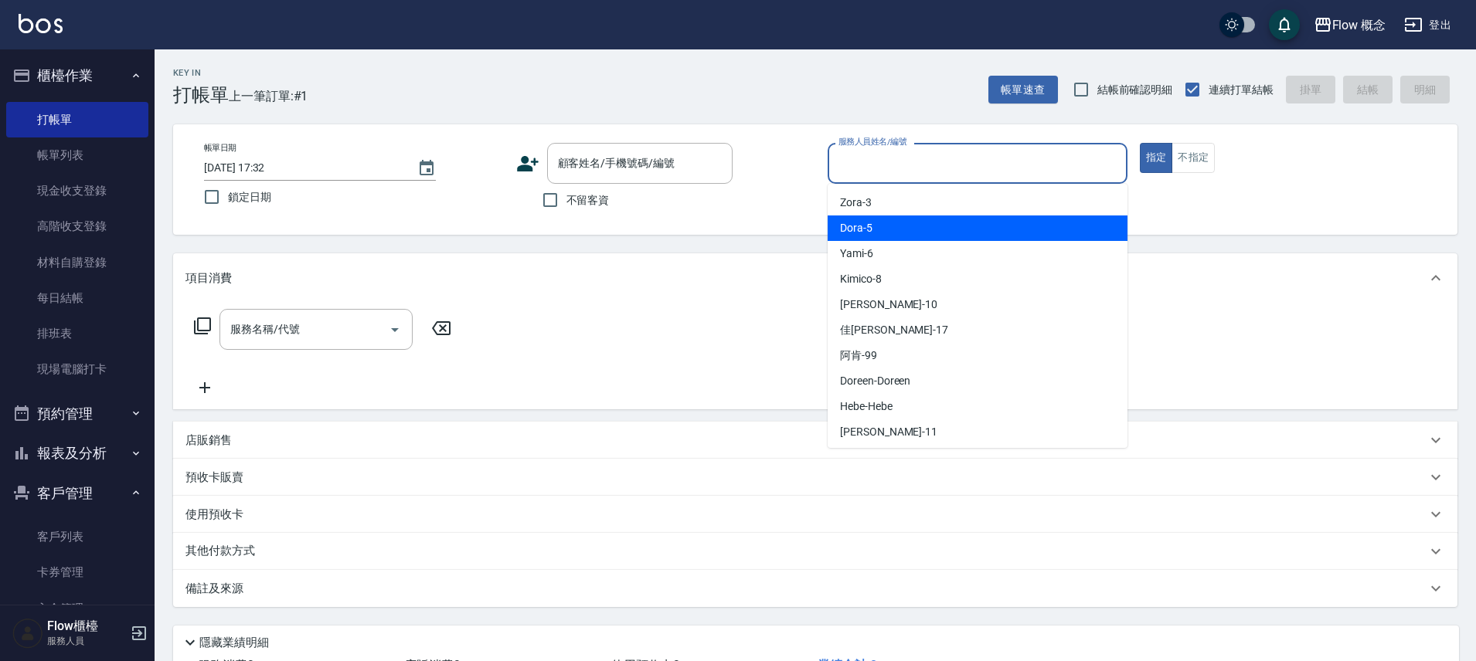
click at [883, 226] on div "Dora -5" at bounding box center [978, 229] width 300 height 26
type input "Dora-5"
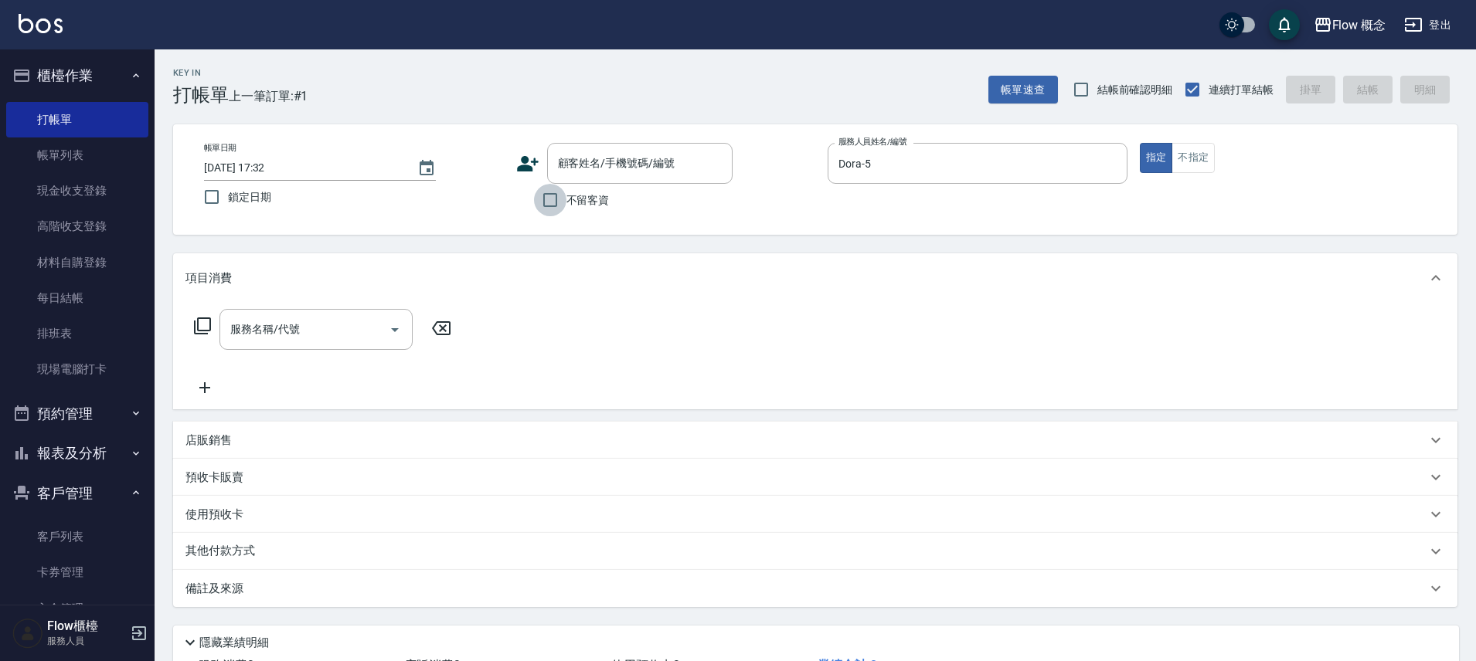
click at [550, 197] on input "不留客資" at bounding box center [550, 200] width 32 height 32
checkbox input "true"
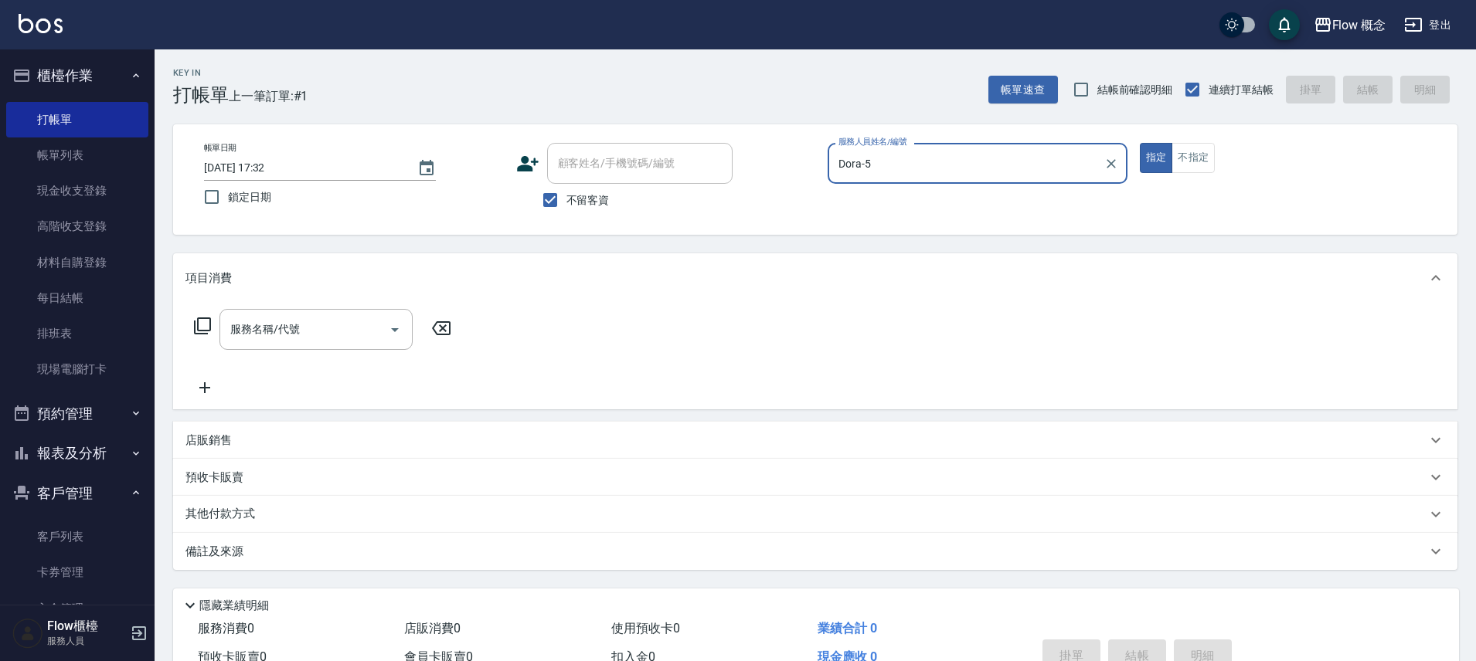
click at [242, 325] on input "服務名稱/代號" at bounding box center [304, 329] width 156 height 27
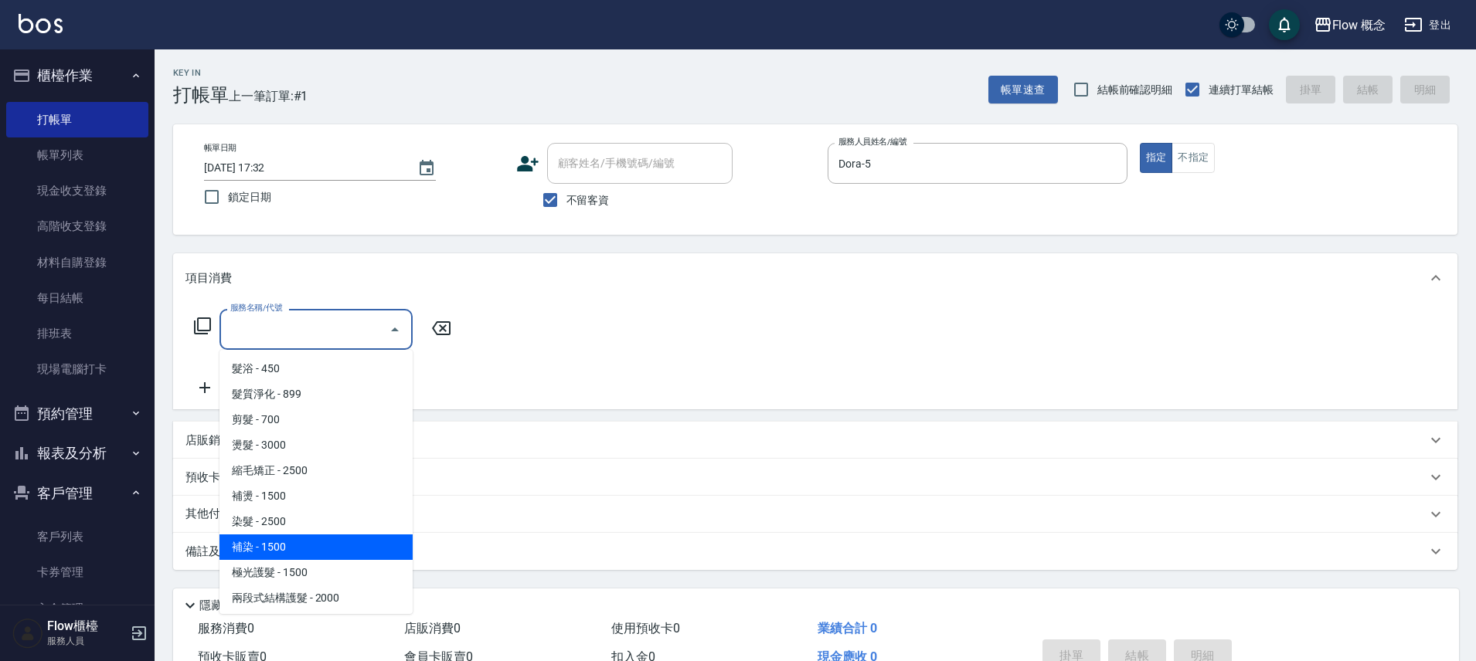
click at [260, 553] on span "補染 - 1500" at bounding box center [315, 548] width 193 height 26
type input "補染(402)"
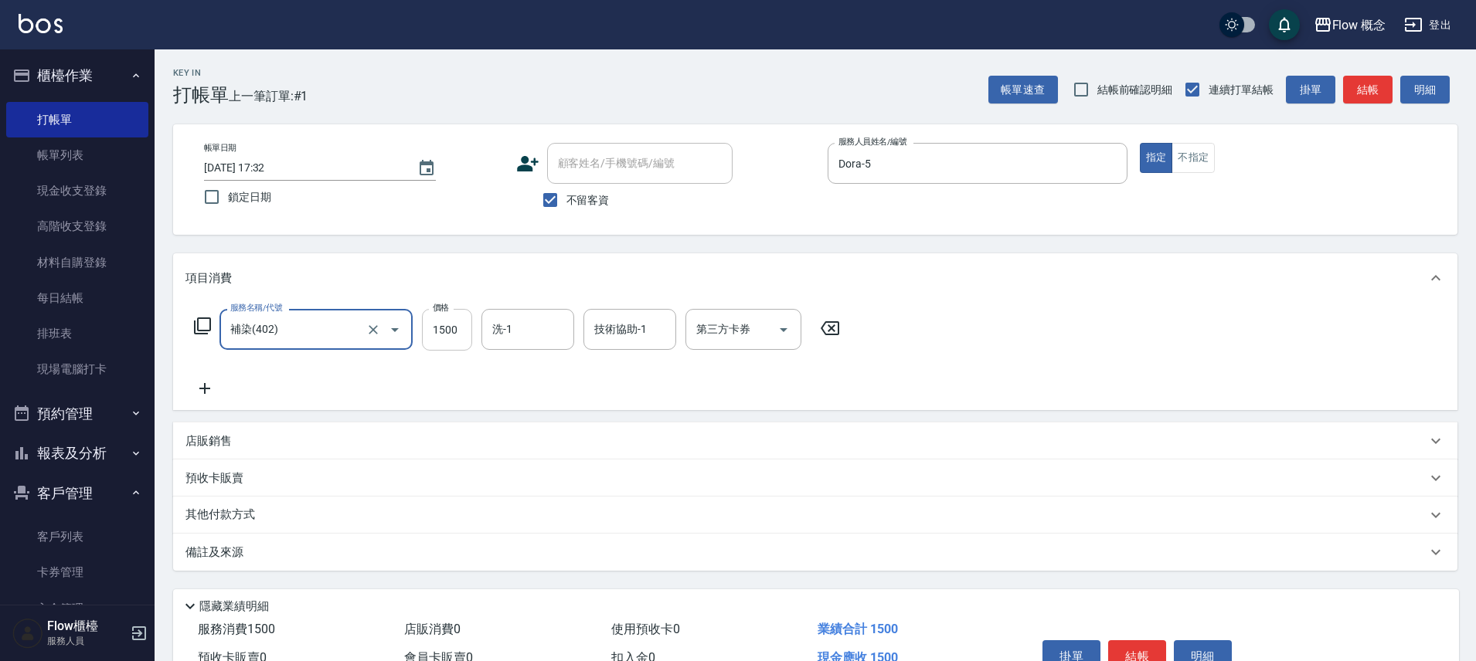
click at [434, 340] on input "1500" at bounding box center [447, 330] width 50 height 42
type input "1000"
click at [395, 576] on div "Key In 打帳單 上一筆訂單:#1 帳單速查 結帳前確認明細 連續打單結帳 掛單 結帳 明細 帳單日期 2025/09/12 17:32 鎖定日期 顧客姓…" at bounding box center [815, 393] width 1321 height 689
click at [401, 561] on div "備註及來源" at bounding box center [815, 552] width 1284 height 37
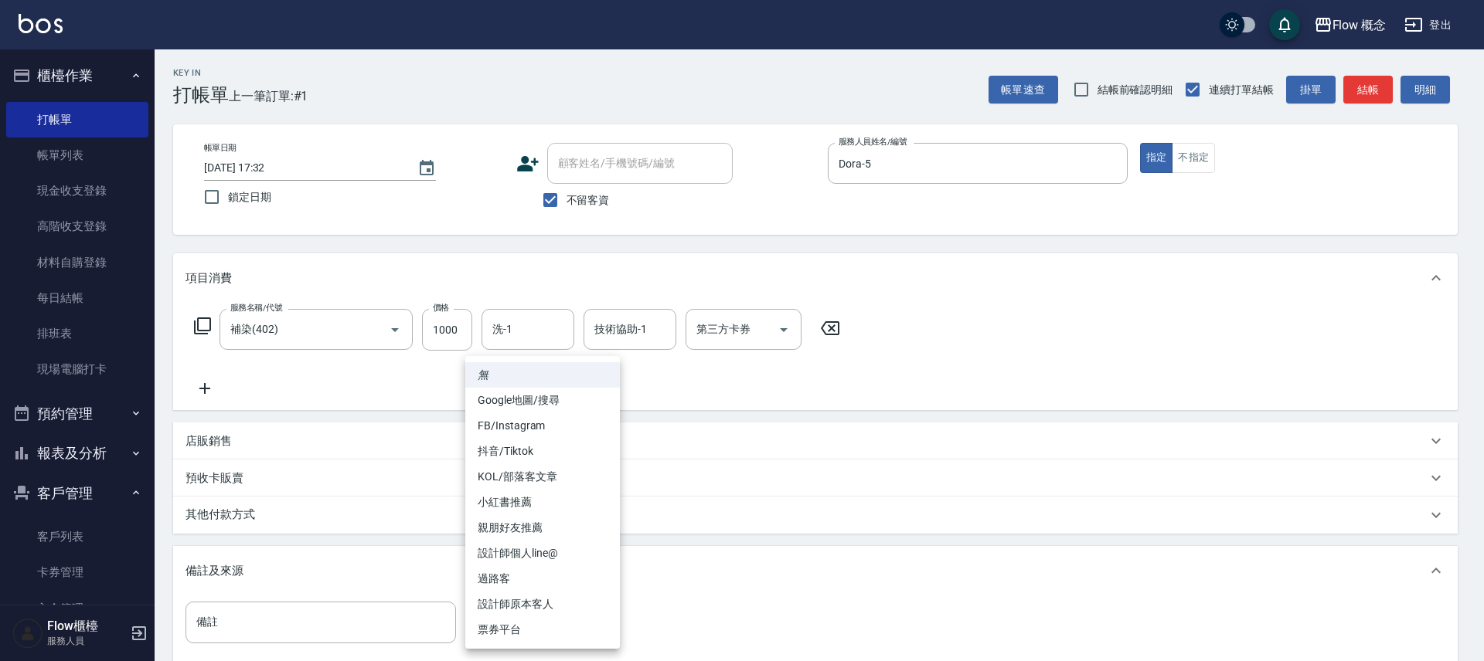
click at [485, 621] on body "Flow 概念 登出 櫃檯作業 打帳單 帳單列表 現金收支登錄 高階收支登錄 材料自購登錄 每日結帳 排班表 現場電腦打卡 預約管理 預約管理 單日預約紀錄 …" at bounding box center [742, 421] width 1484 height 842
click at [498, 622] on li "票券平台" at bounding box center [542, 630] width 155 height 26
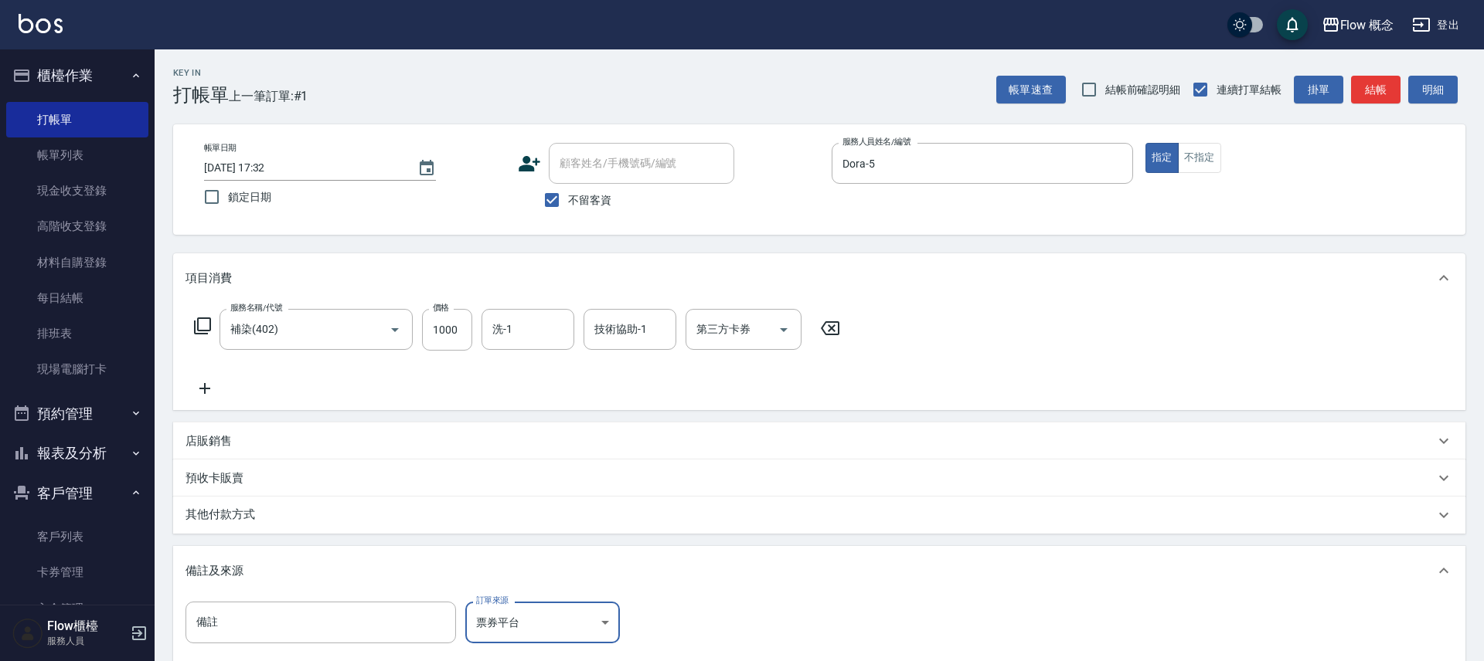
click at [525, 628] on body "Flow 概念 登出 櫃檯作業 打帳單 帳單列表 現金收支登錄 高階收支登錄 材料自購登錄 每日結帳 排班表 現場電腦打卡 預約管理 預約管理 單日預約紀錄 …" at bounding box center [742, 421] width 1484 height 842
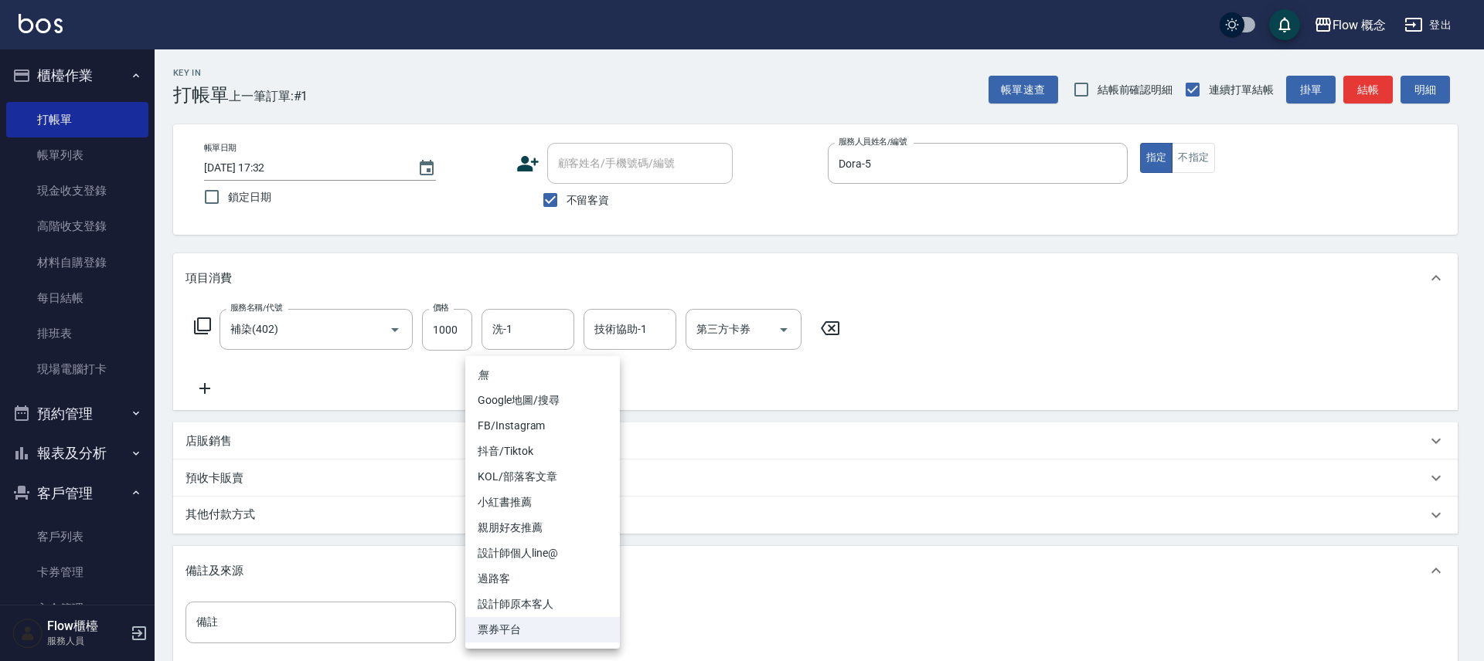
click at [509, 604] on li "設計師原本客人" at bounding box center [542, 605] width 155 height 26
type input "設計師原本客人"
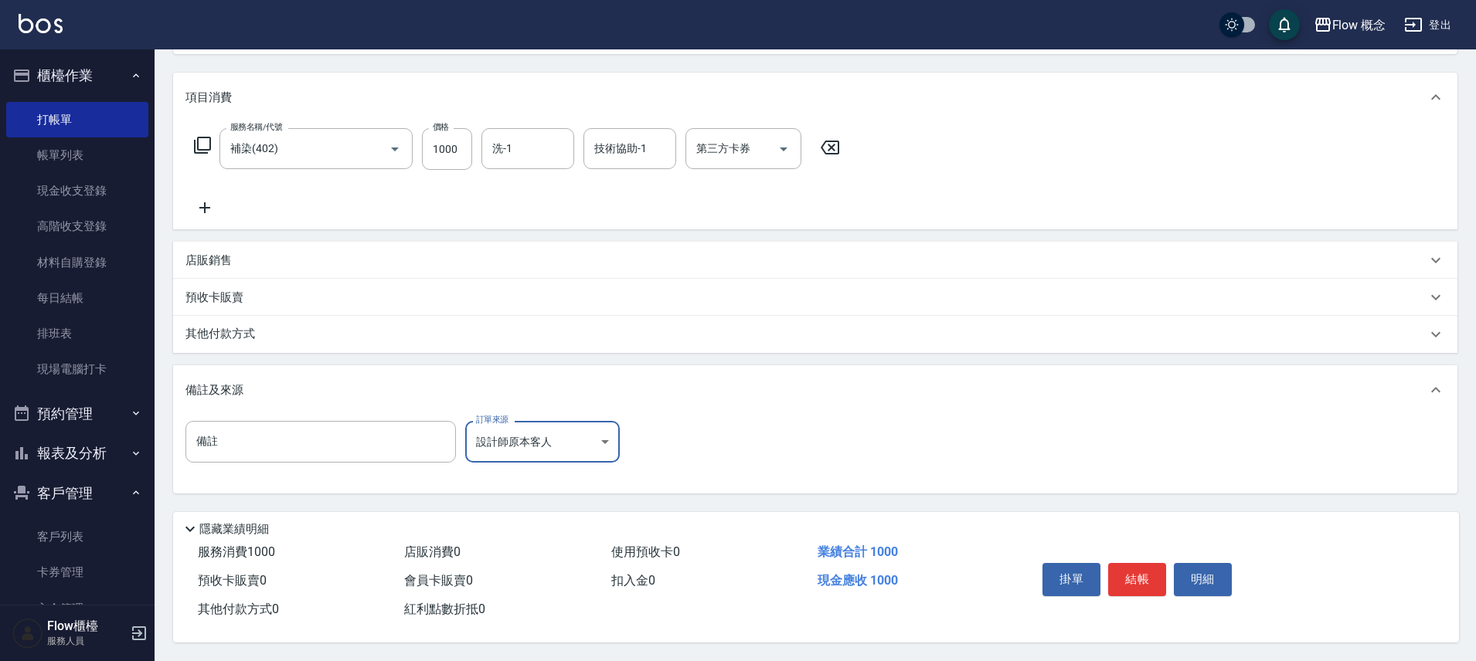
scroll to position [188, 0]
click at [1126, 579] on button "結帳" at bounding box center [1137, 579] width 58 height 32
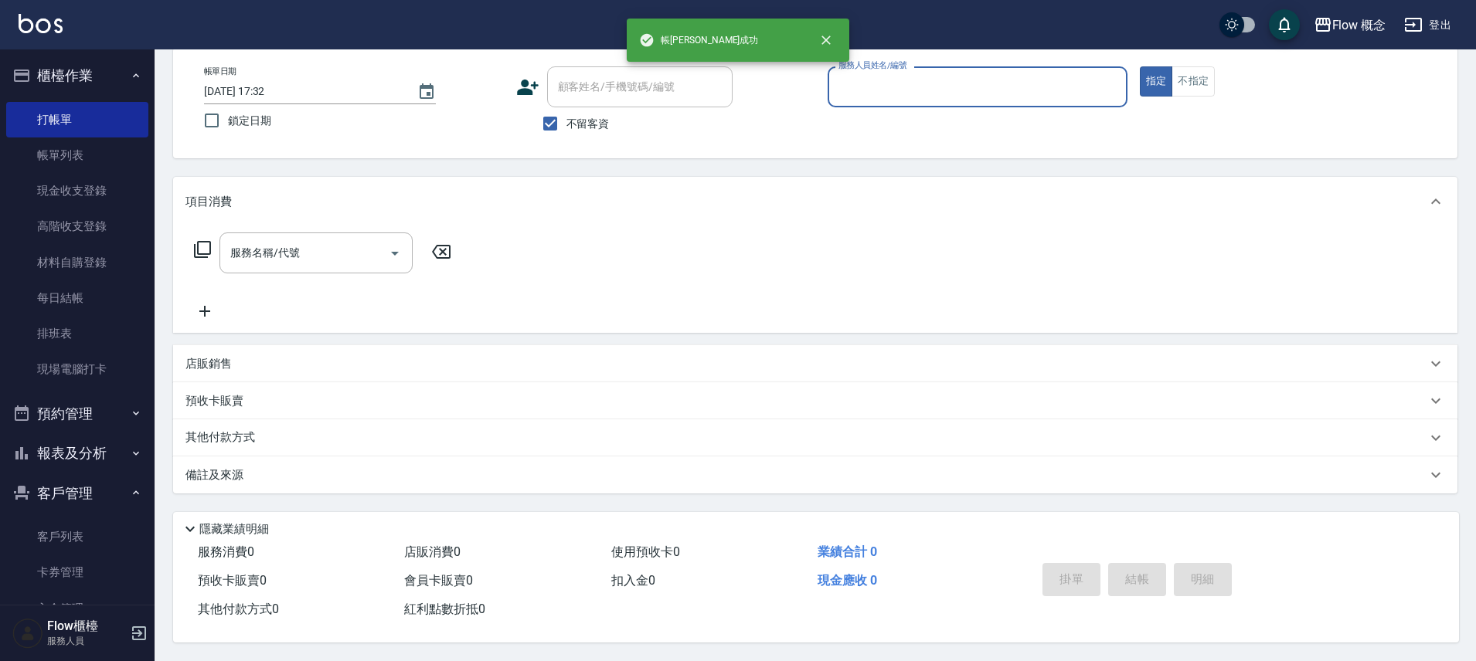
scroll to position [0, 0]
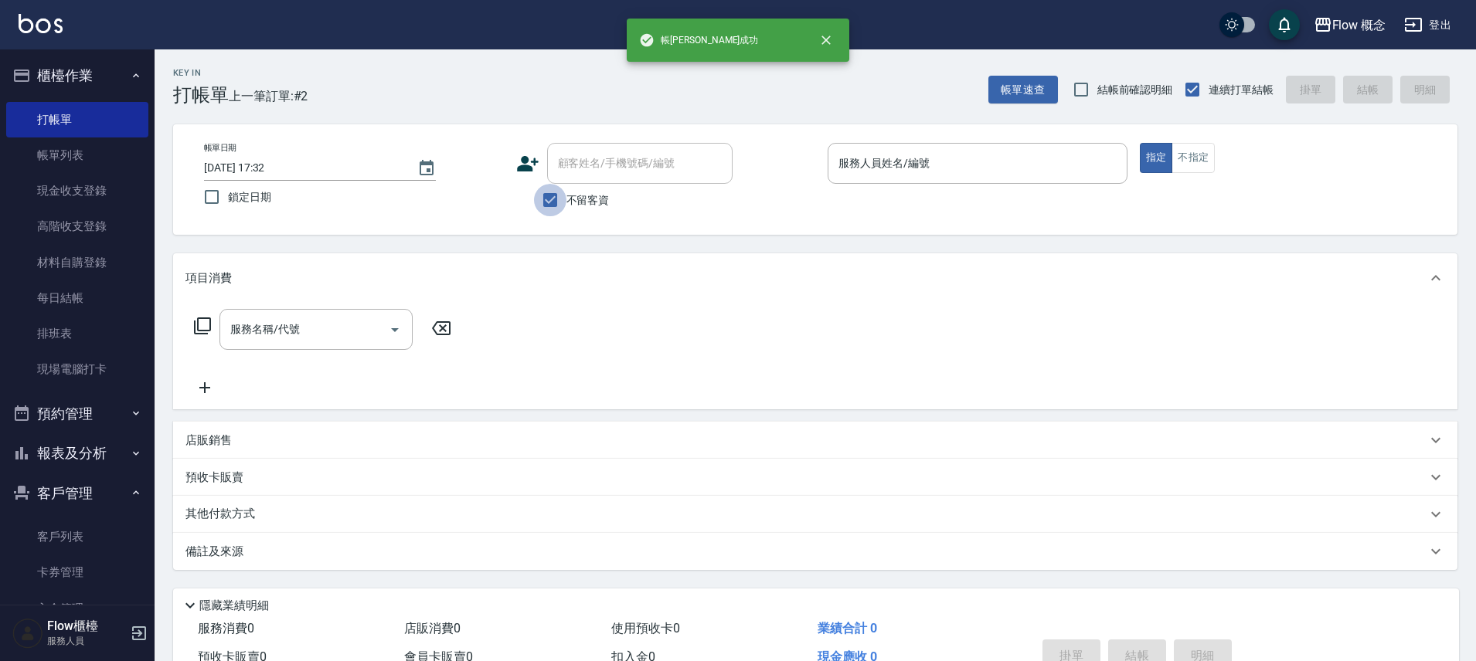
drag, startPoint x: 542, startPoint y: 210, endPoint x: 549, endPoint y: 202, distance: 10.9
click at [542, 210] on input "不留客資" at bounding box center [550, 200] width 32 height 32
checkbox input "false"
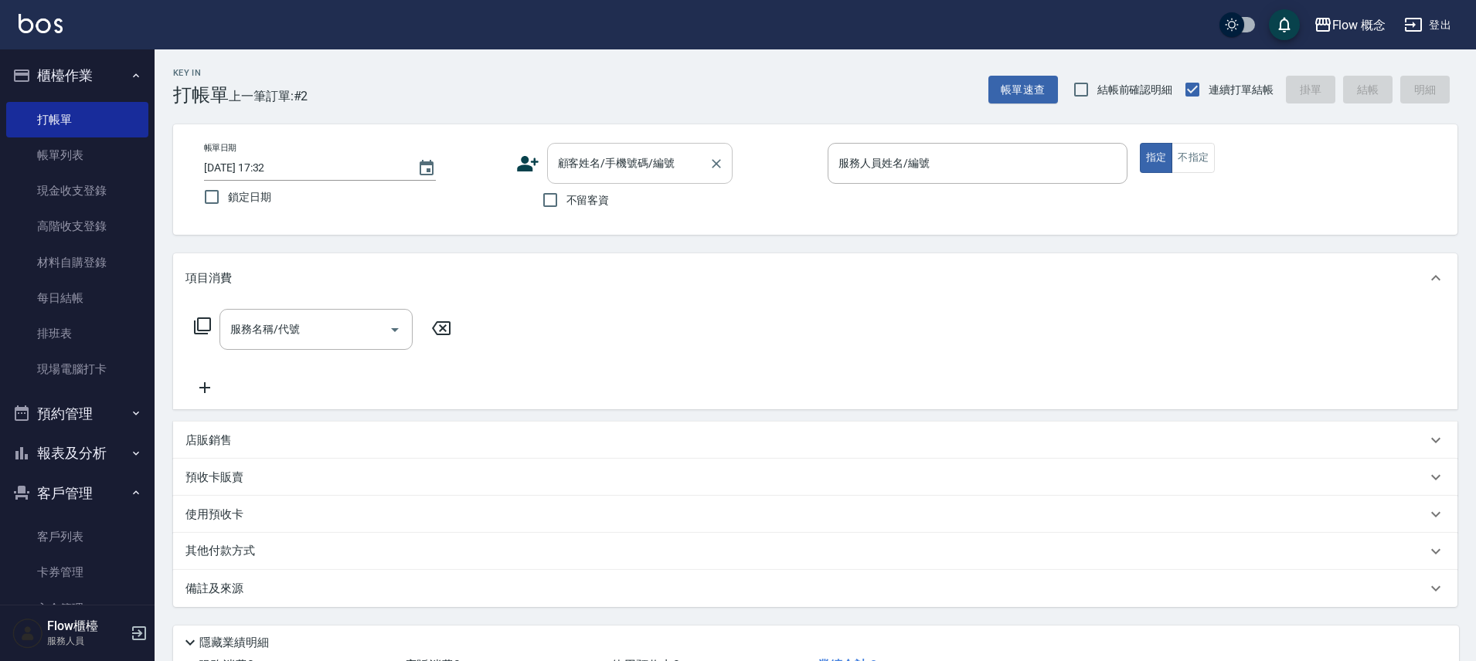
click at [598, 163] on input "顧客姓名/手機號碼/編號" at bounding box center [628, 163] width 148 height 27
paste input "德"
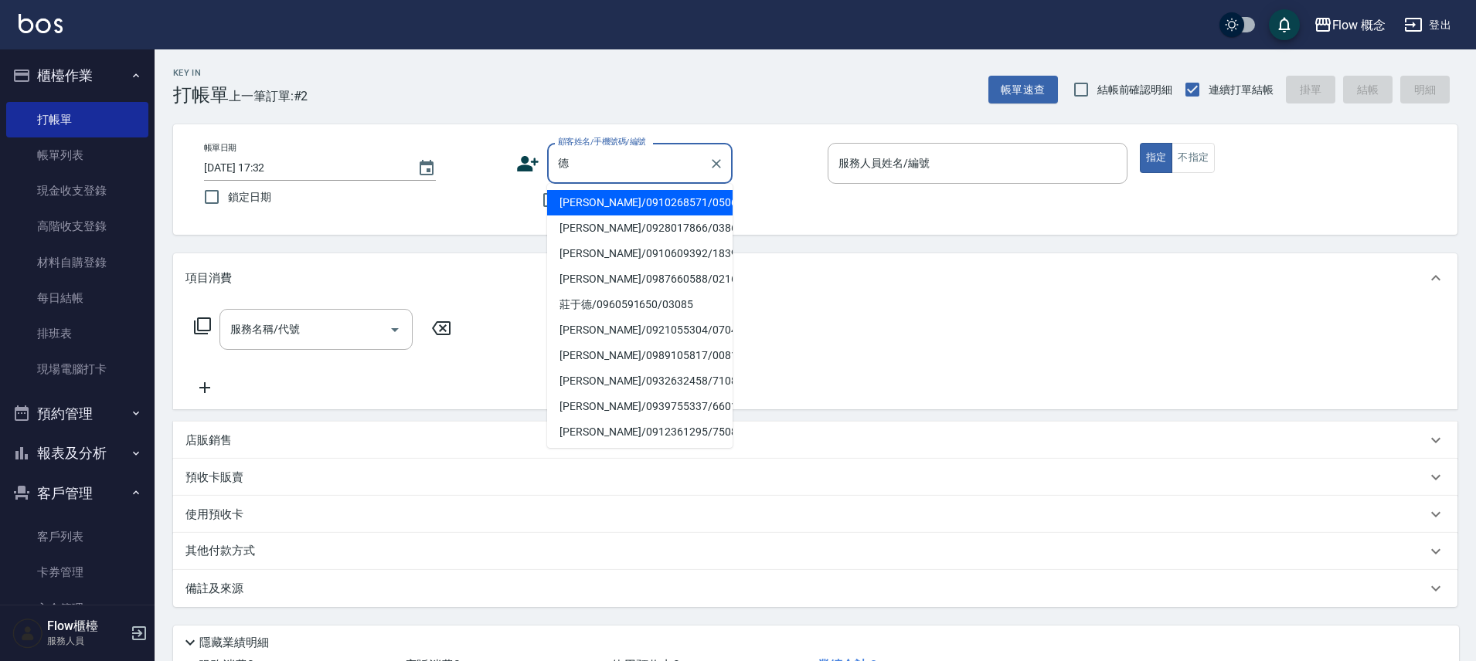
click at [643, 202] on li "林德壽/0910268571/050610" at bounding box center [639, 203] width 185 height 26
type input "林德壽/0910268571/050610"
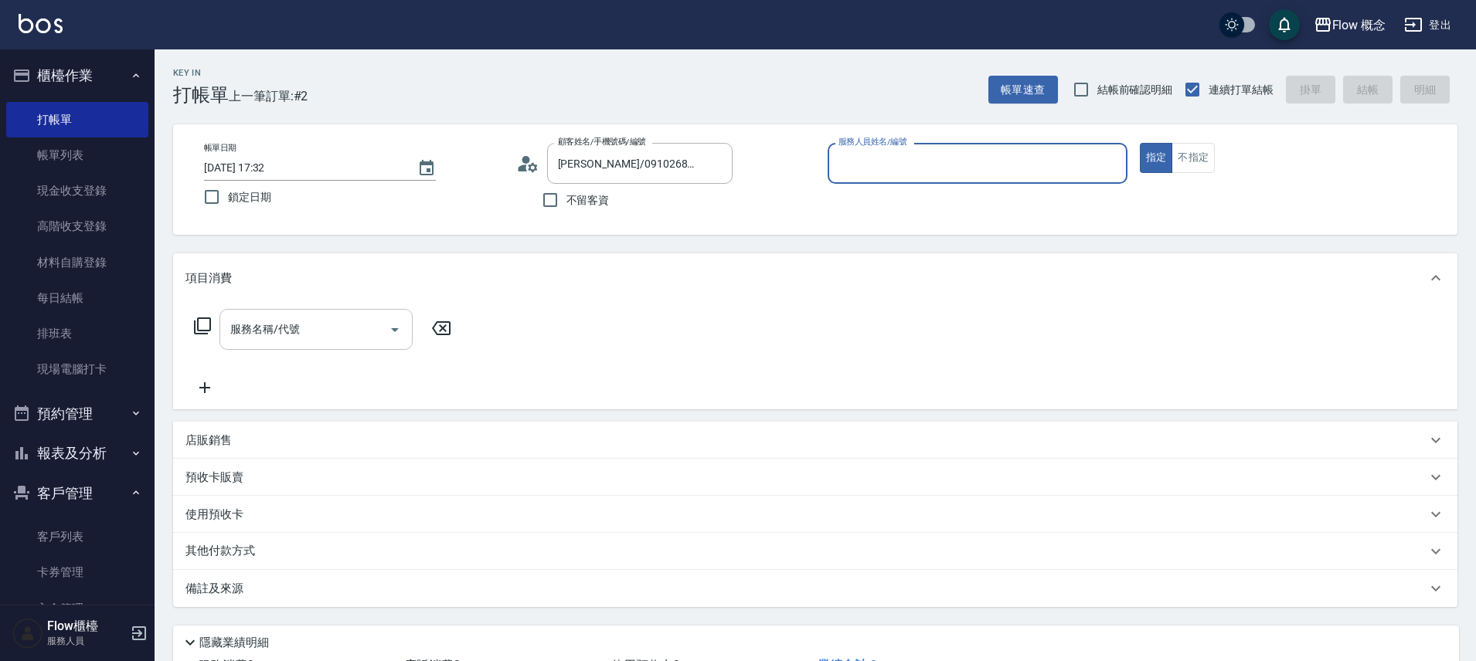
type input "Dora-5"
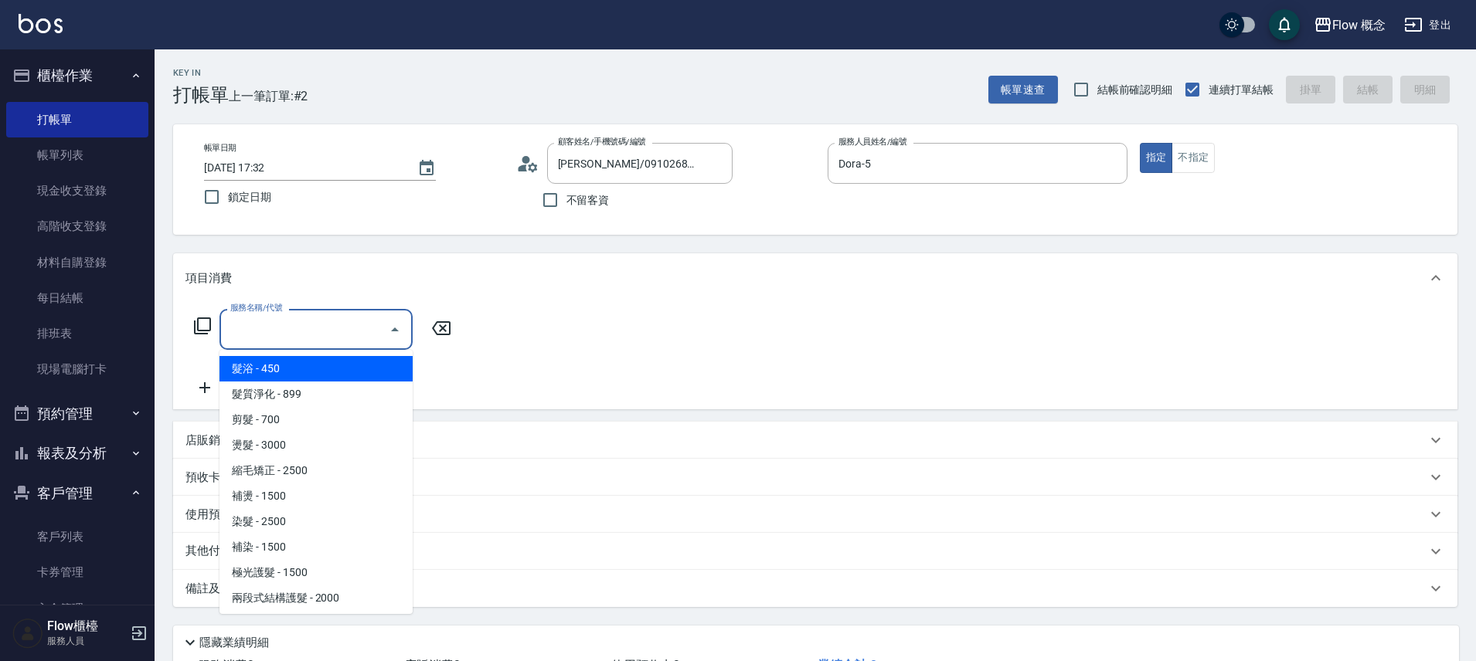
click at [332, 331] on input "服務名稱/代號" at bounding box center [304, 329] width 156 height 27
click at [313, 375] on span "髮浴 - 450" at bounding box center [315, 369] width 193 height 26
type input "髮浴 (101)"
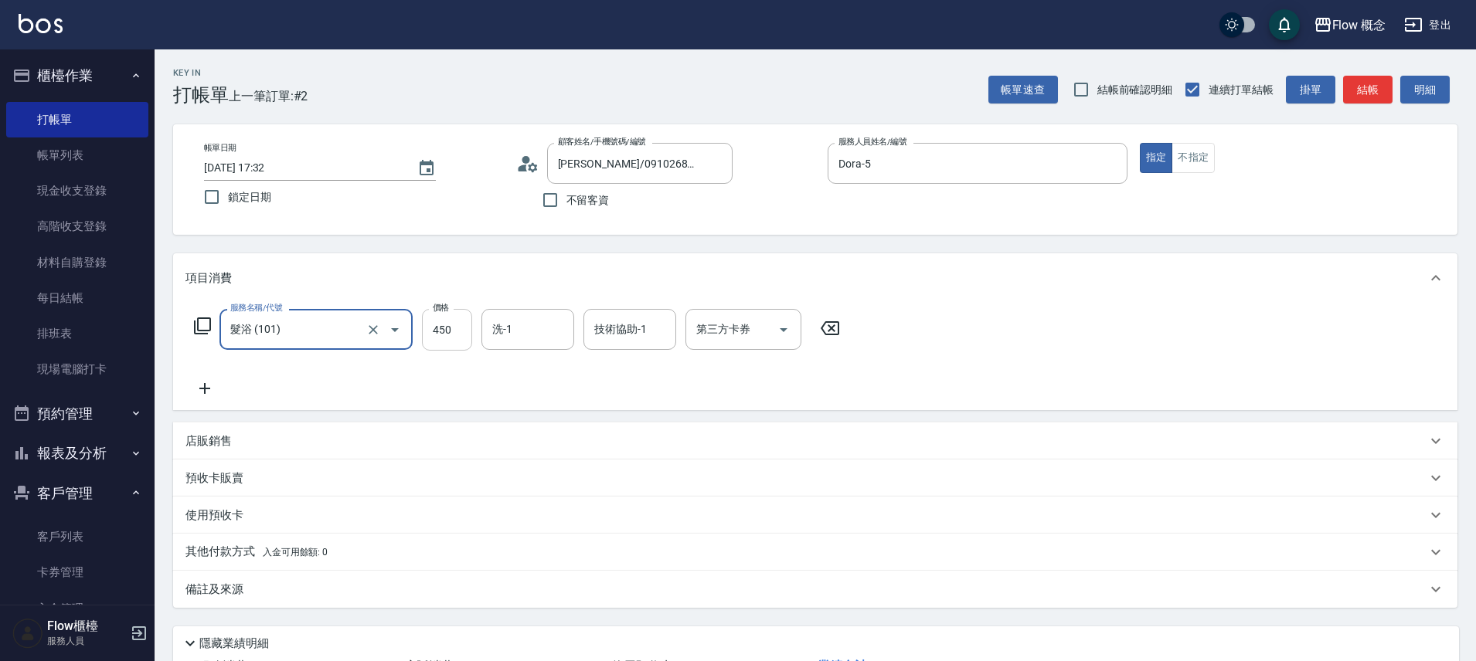
click at [460, 320] on input "450" at bounding box center [447, 330] width 50 height 42
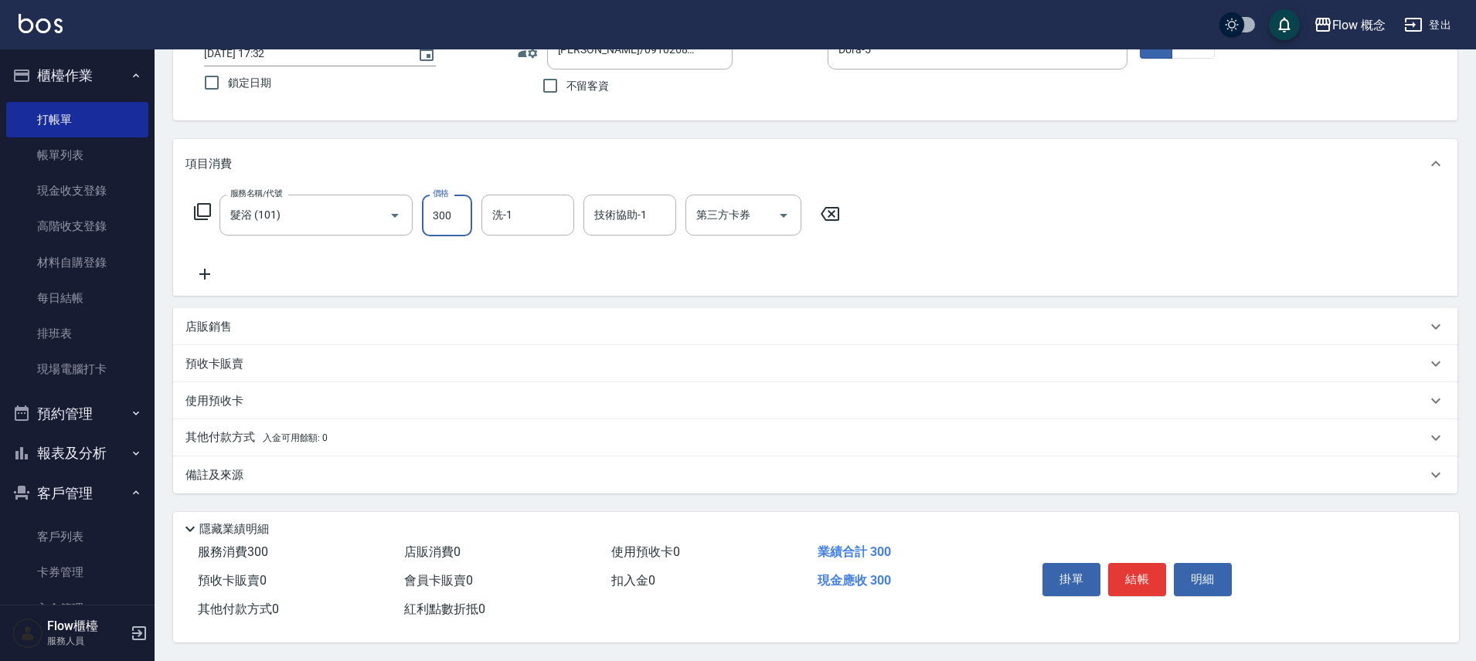
type input "300"
click at [436, 468] on div "備註及來源" at bounding box center [805, 476] width 1241 height 16
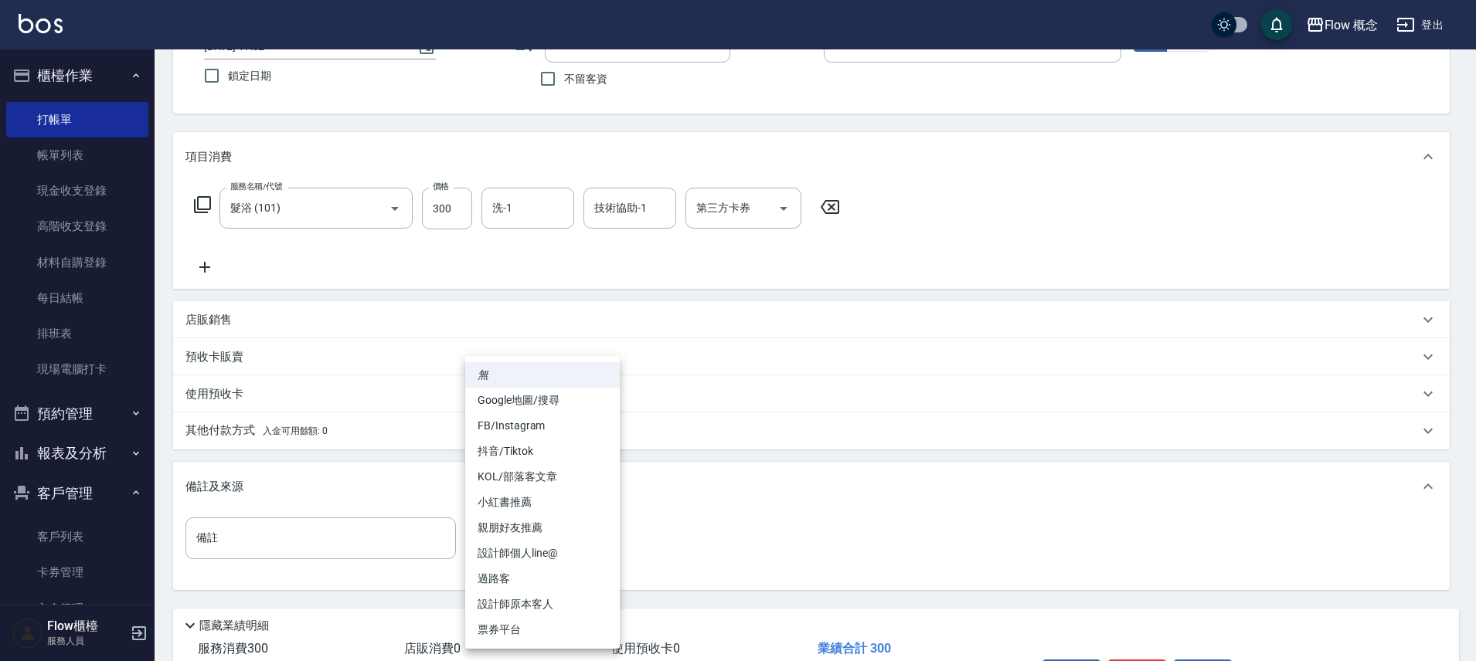
click at [563, 527] on body "Flow 概念 登出 櫃檯作業 打帳單 帳單列表 現金收支登錄 高階收支登錄 材料自購登錄 每日結帳 排班表 現場電腦打卡 預約管理 預約管理 單日預約紀錄 …" at bounding box center [738, 318] width 1476 height 879
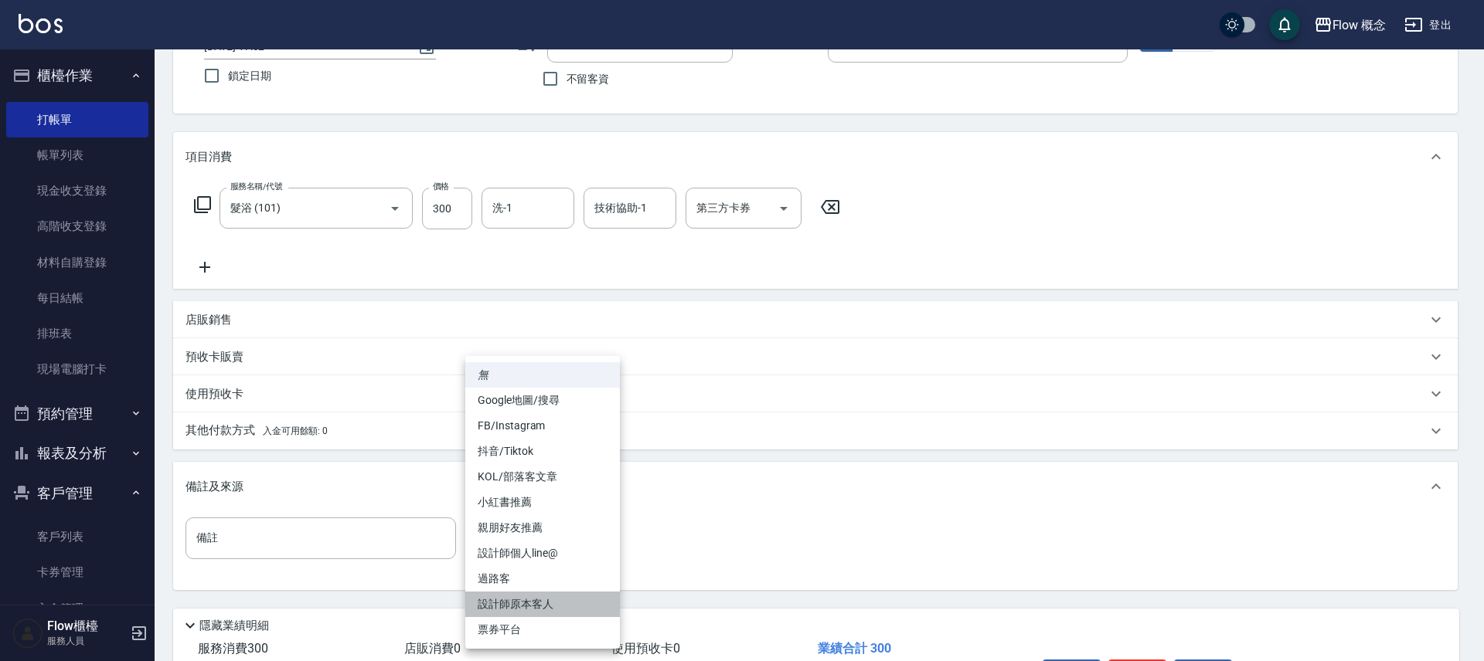
click at [544, 597] on li "設計師原本客人" at bounding box center [542, 605] width 155 height 26
type input "設計師原本客人"
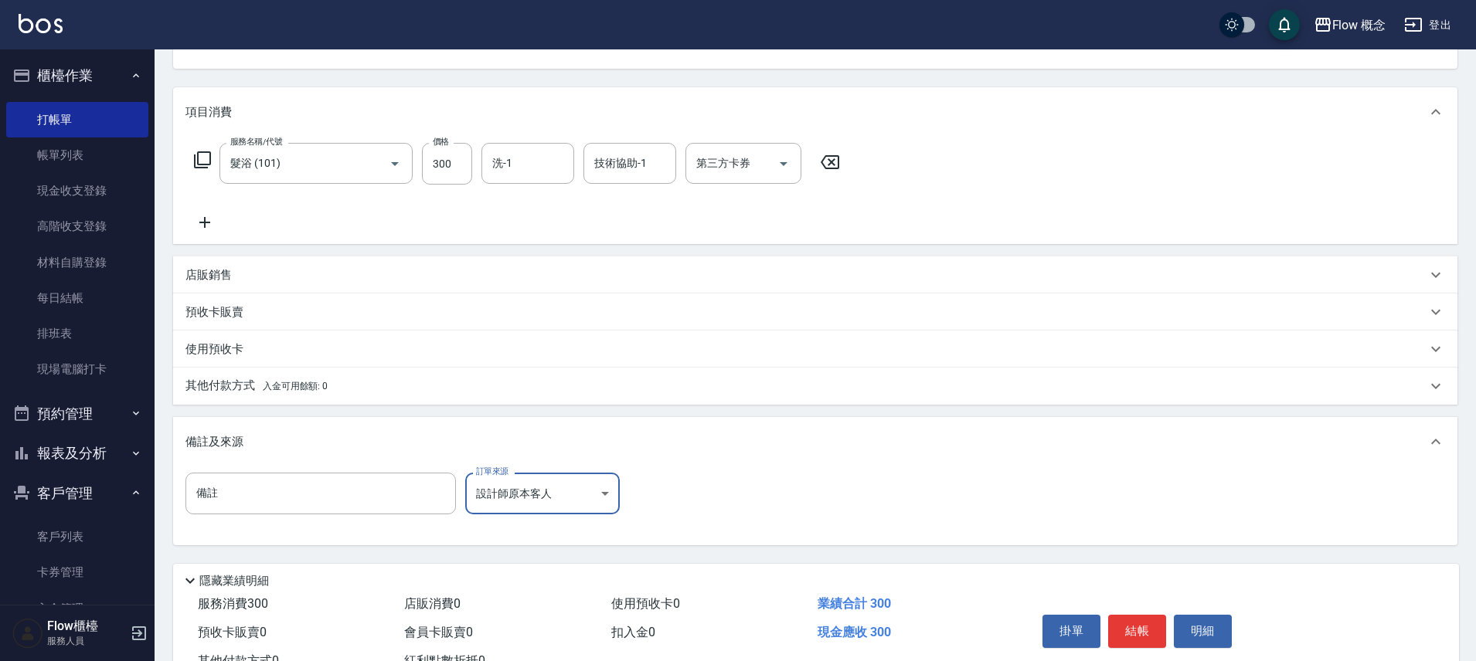
scroll to position [225, 0]
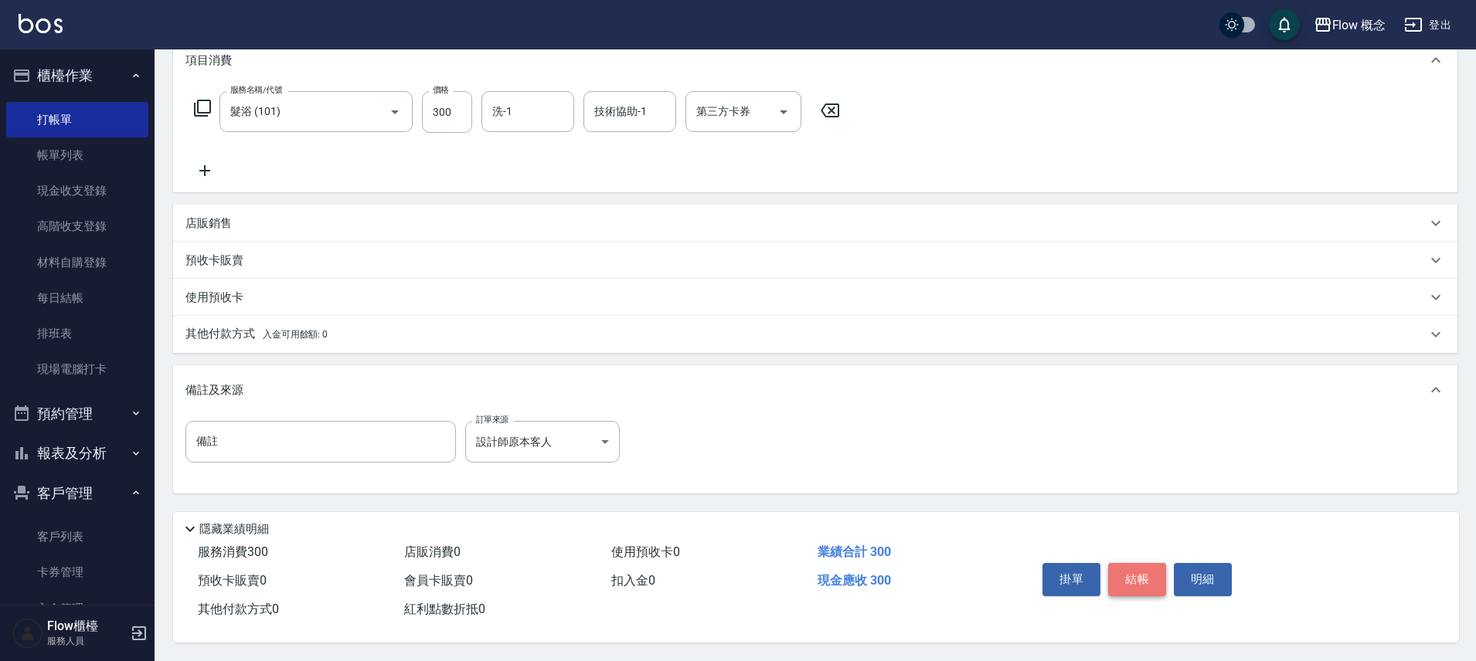
click at [1131, 574] on button "結帳" at bounding box center [1137, 579] width 58 height 32
type input "2025/09/12 17:33"
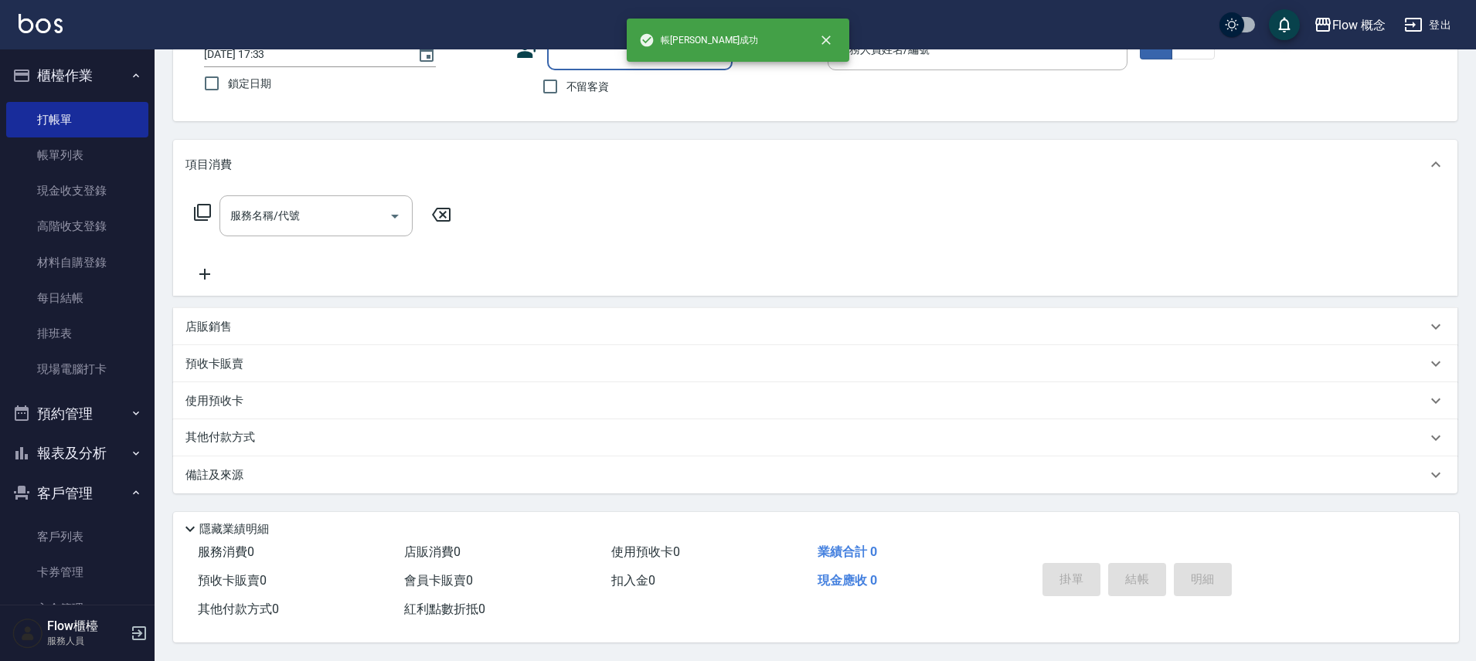
scroll to position [0, 0]
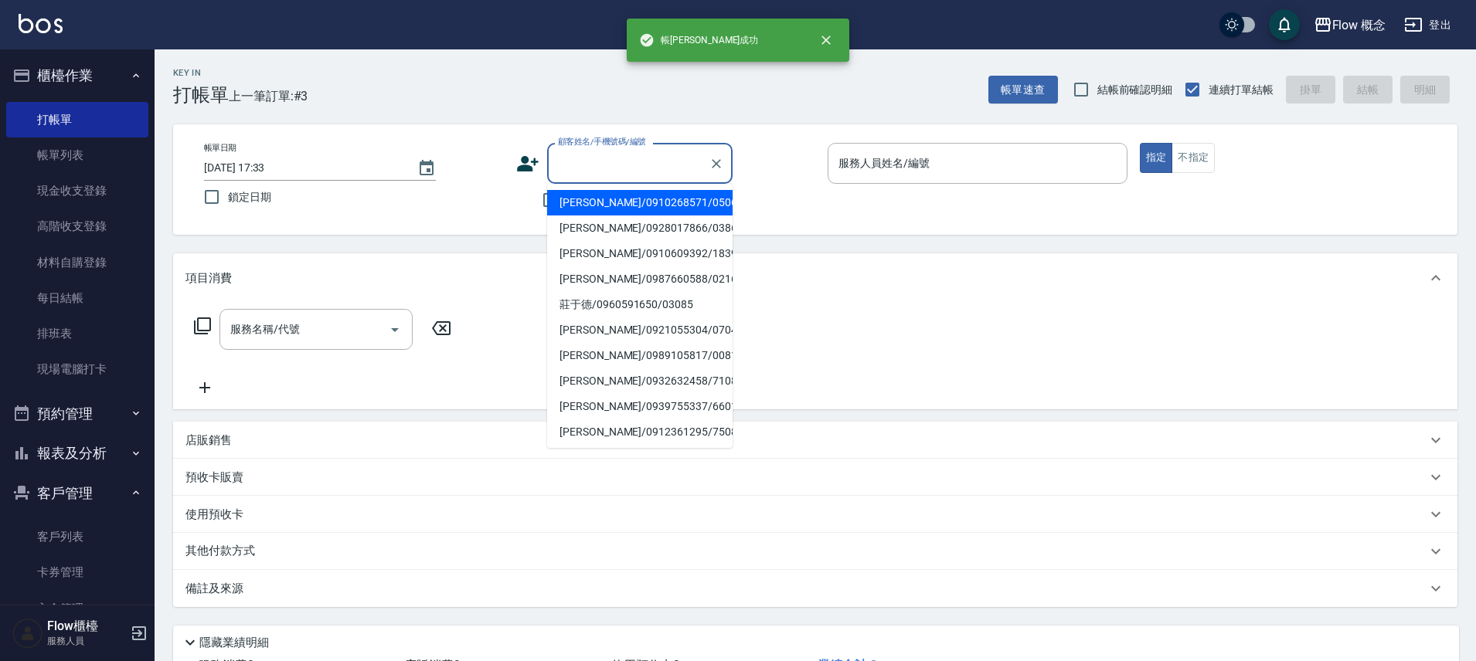
click at [631, 171] on input "顧客姓名/手機號碼/編號" at bounding box center [628, 163] width 148 height 27
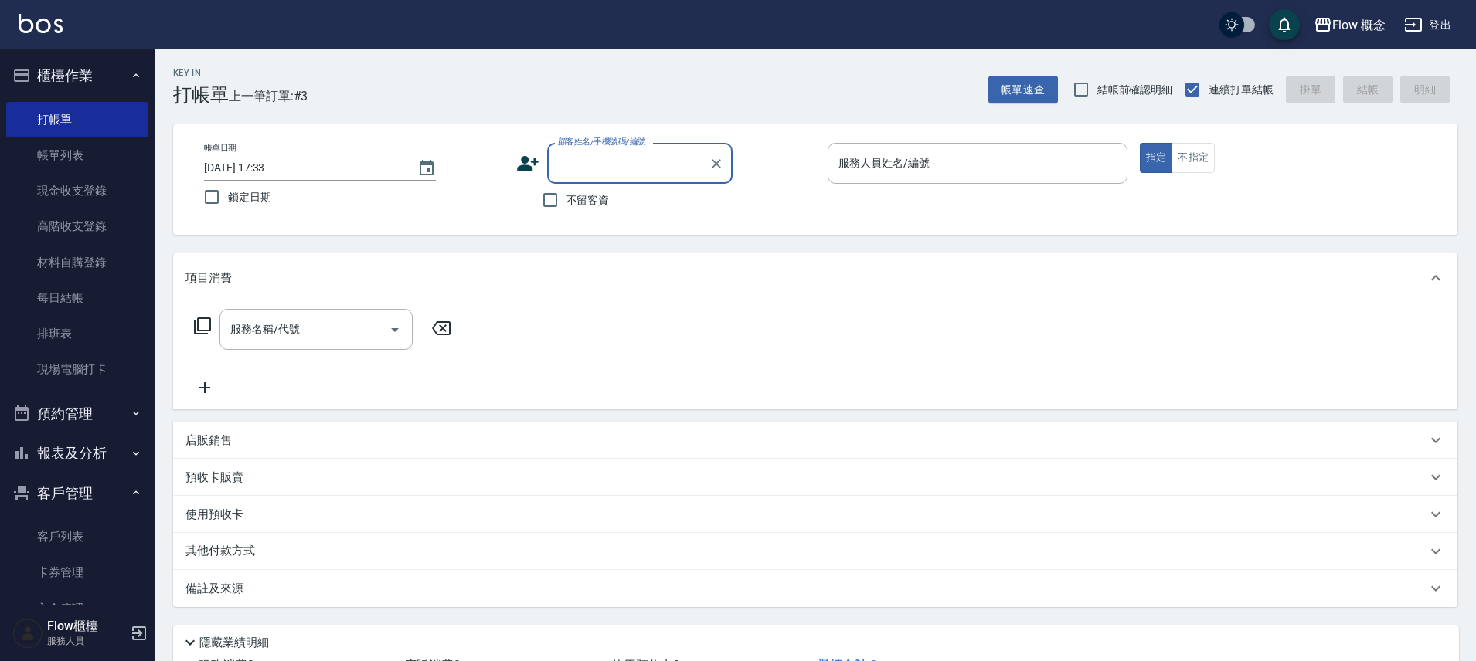
paste input "楊筱萱"
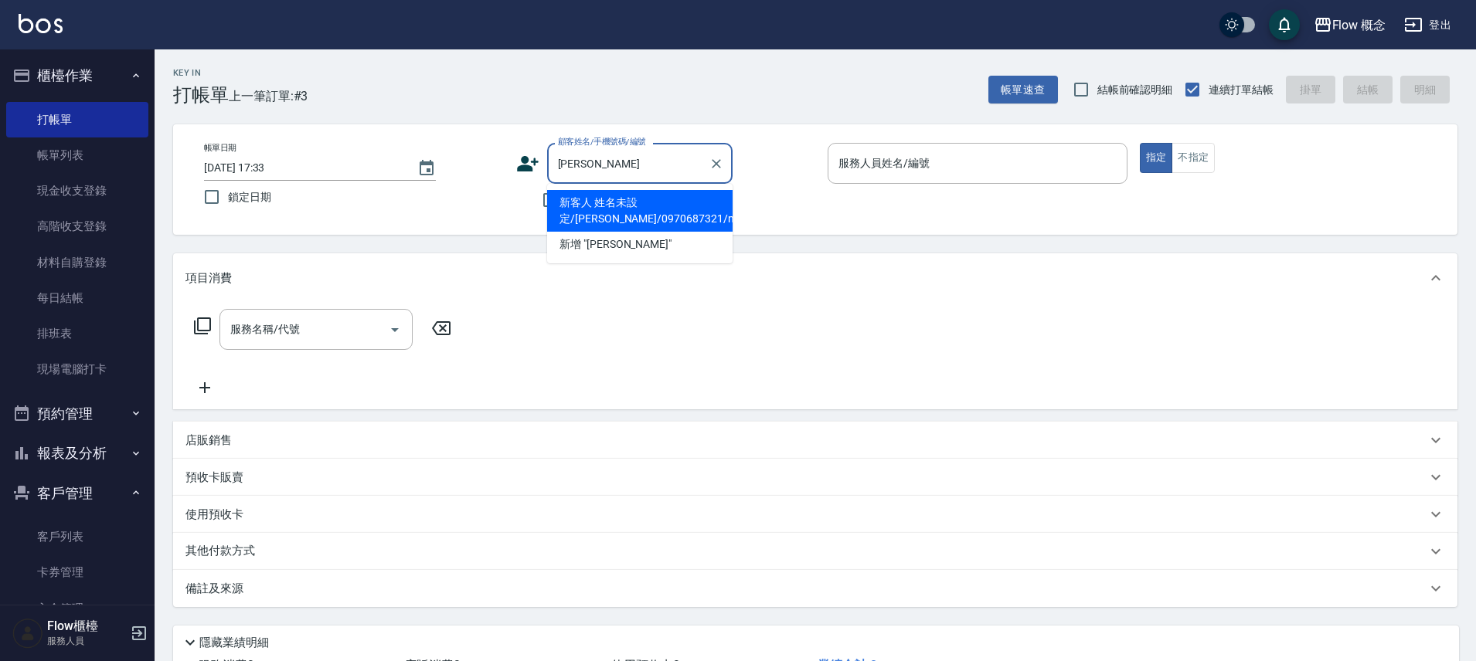
click at [617, 212] on li "新客人 姓名未設定/楊筱萱/0970687321/null" at bounding box center [639, 211] width 185 height 42
type input "新客人 姓名未設定/楊筱萱/0970687321/null"
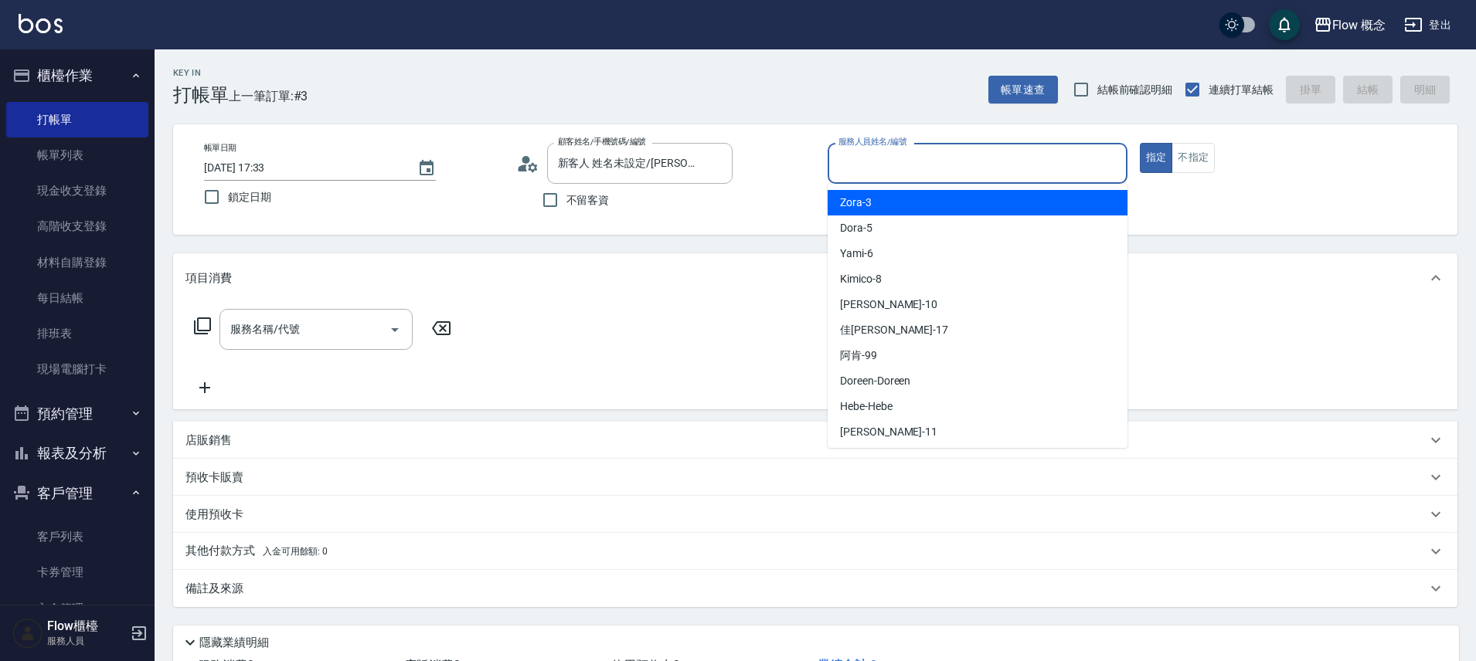
click at [868, 160] on input "服務人員姓名/編號" at bounding box center [978, 163] width 286 height 27
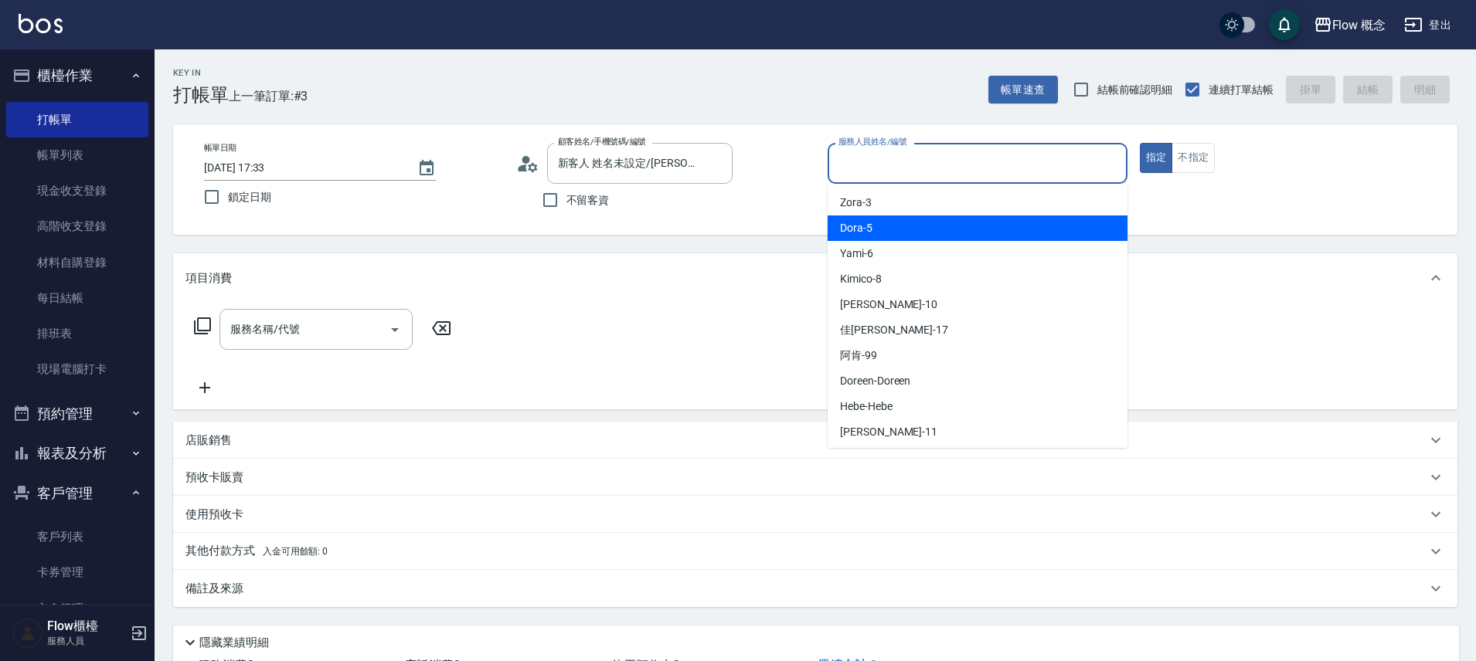
click at [862, 229] on span "Dora -5" at bounding box center [856, 228] width 32 height 16
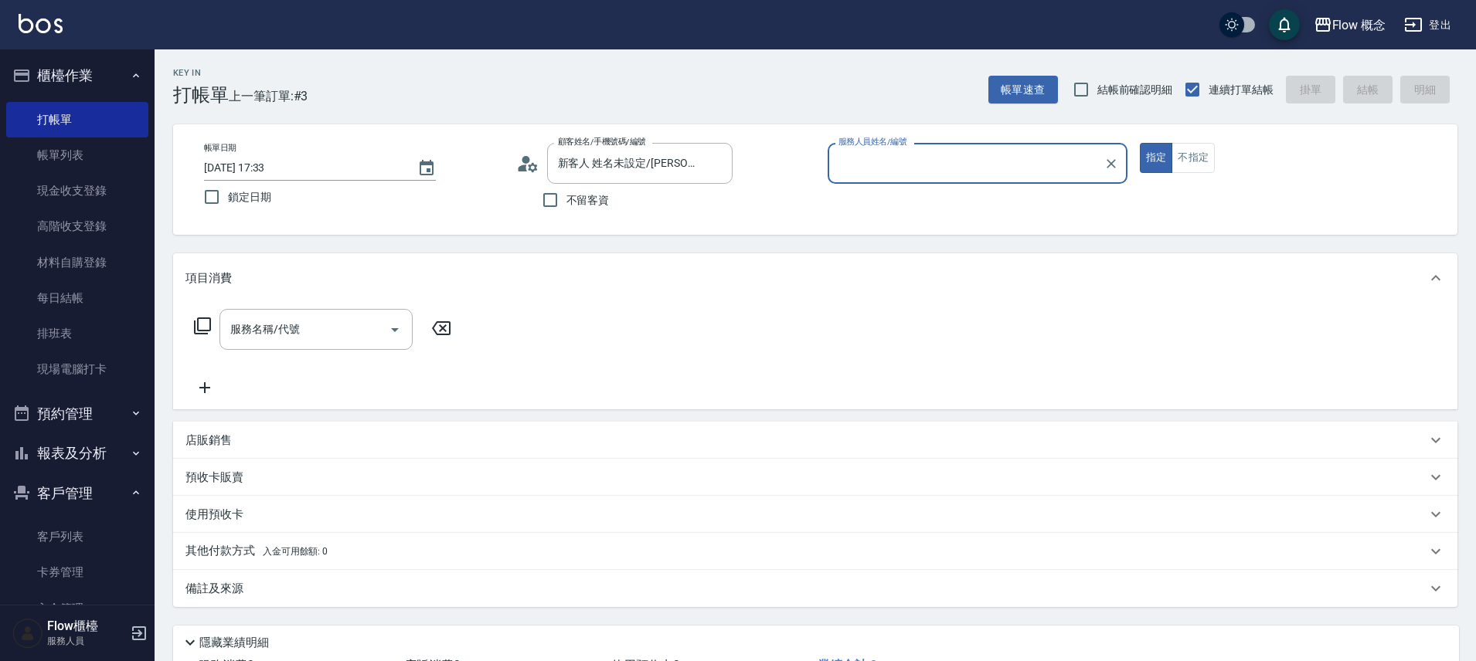
type input "Dora-5"
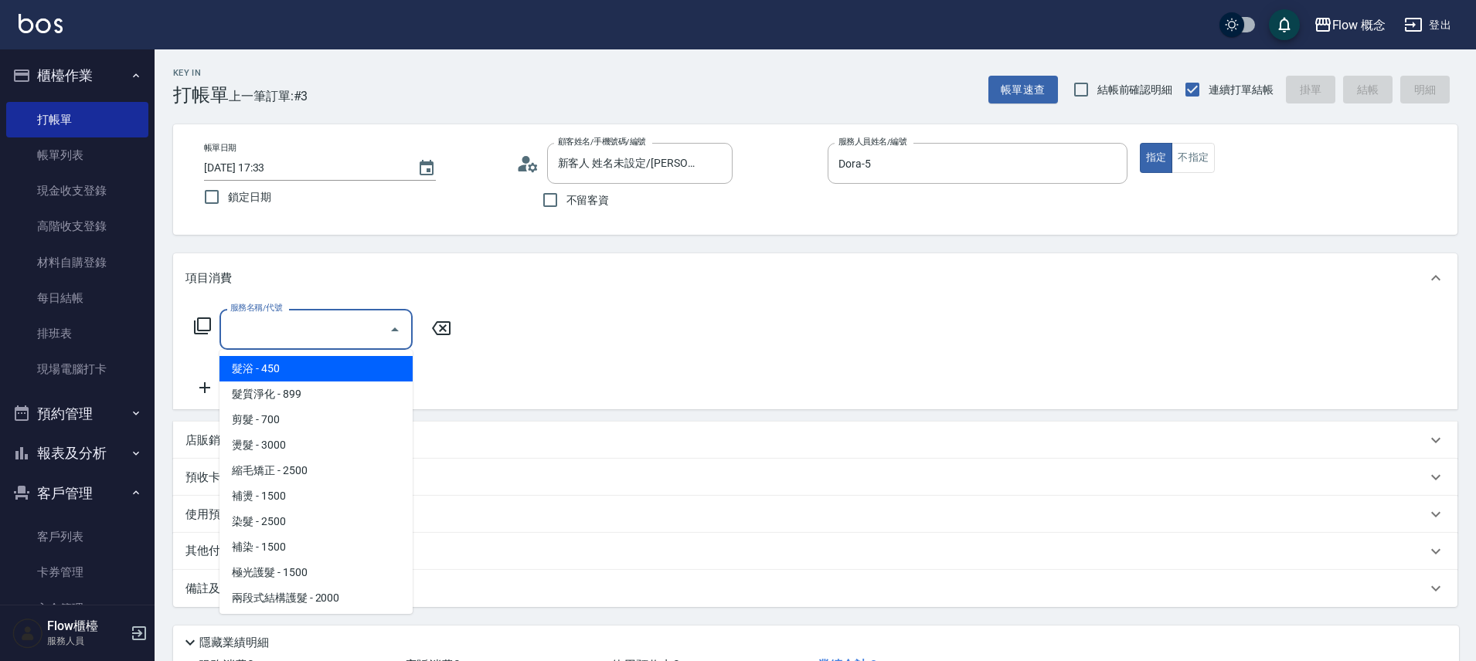
click at [305, 324] on input "服務名稱/代號" at bounding box center [304, 329] width 156 height 27
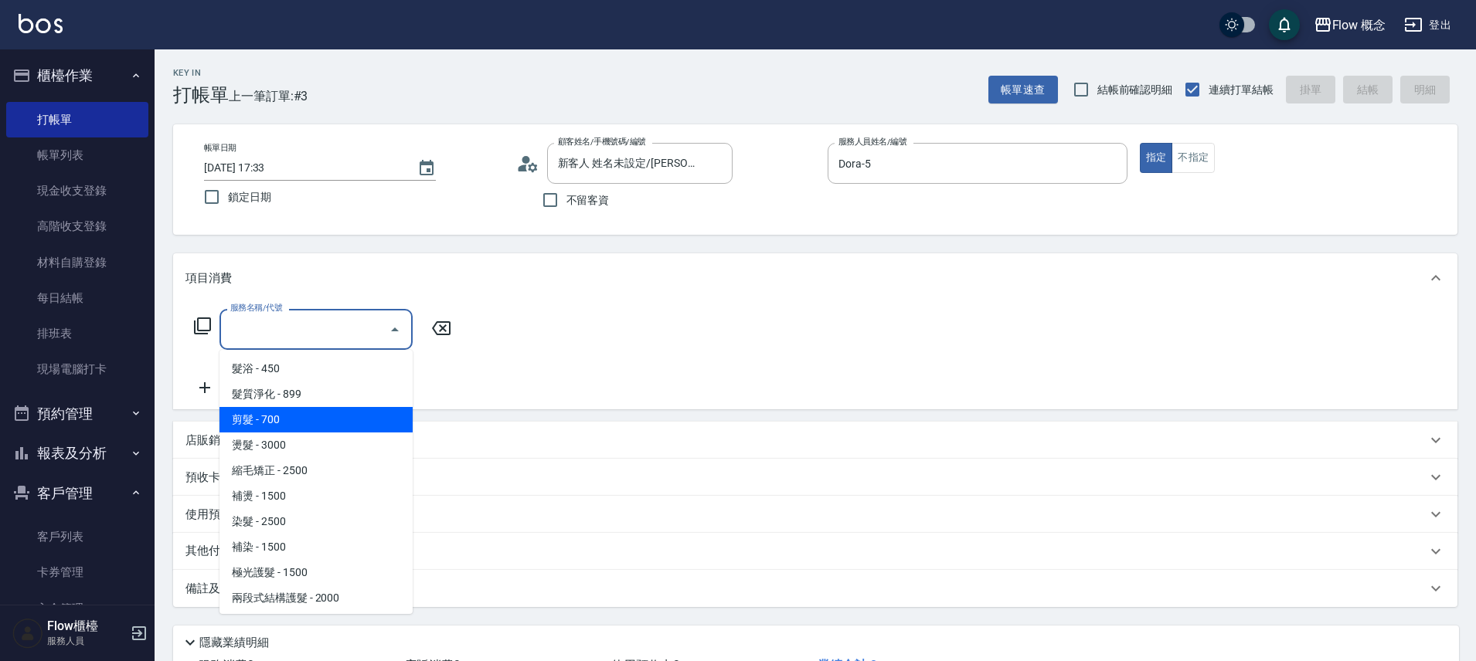
click at [291, 418] on span "剪髮 - 700" at bounding box center [315, 420] width 193 height 26
type input "剪髮(201)"
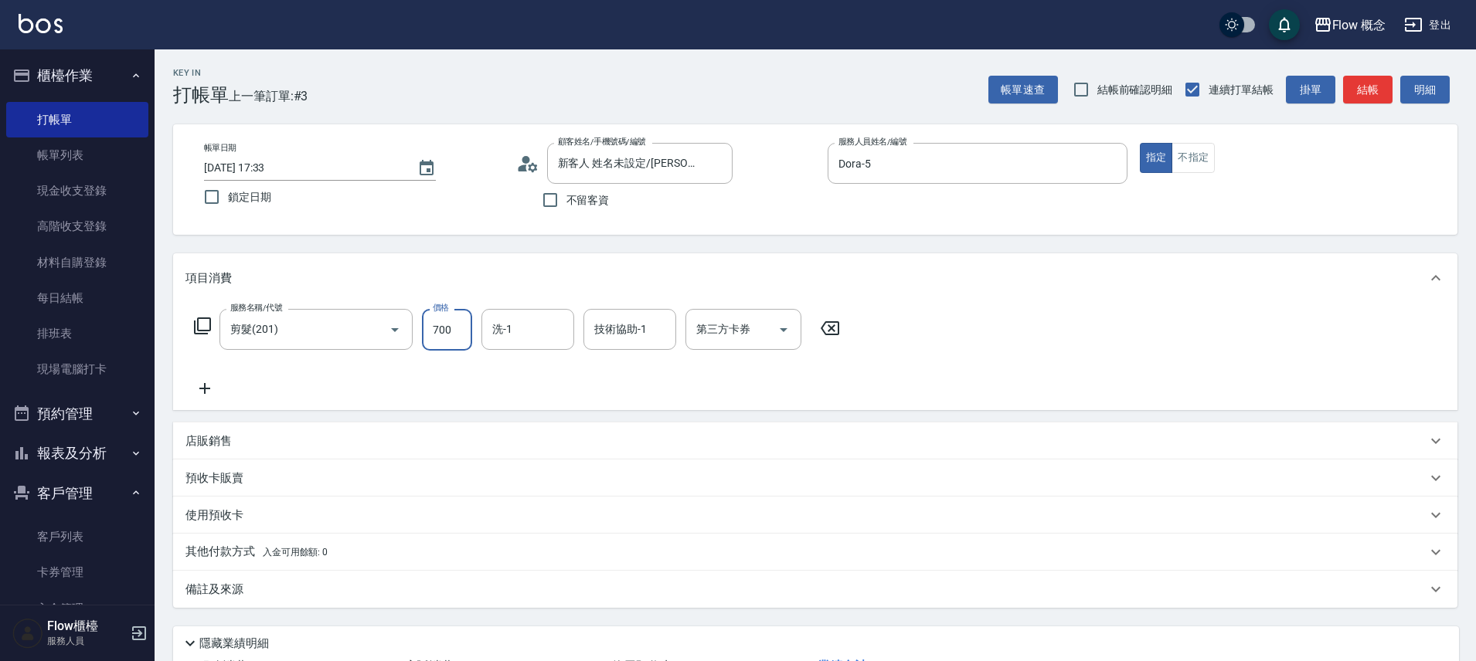
click at [454, 342] on input "700" at bounding box center [447, 330] width 50 height 42
type input "650"
click at [641, 388] on div "服務名稱/代號 剪髮(201) 服務名稱/代號 價格 650 價格 洗-1 洗-1 技術協助-1 技術協助-1 第三方卡券 第三方卡券" at bounding box center [517, 353] width 664 height 89
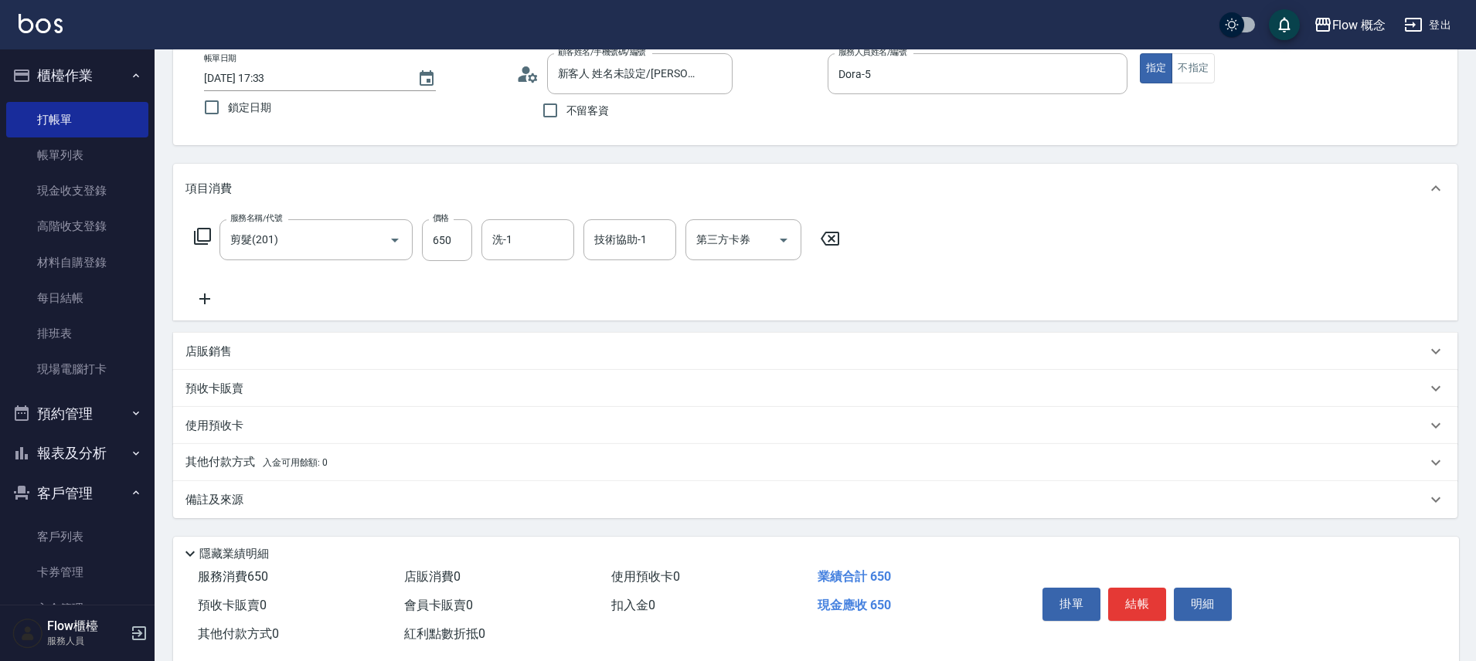
scroll to position [101, 0]
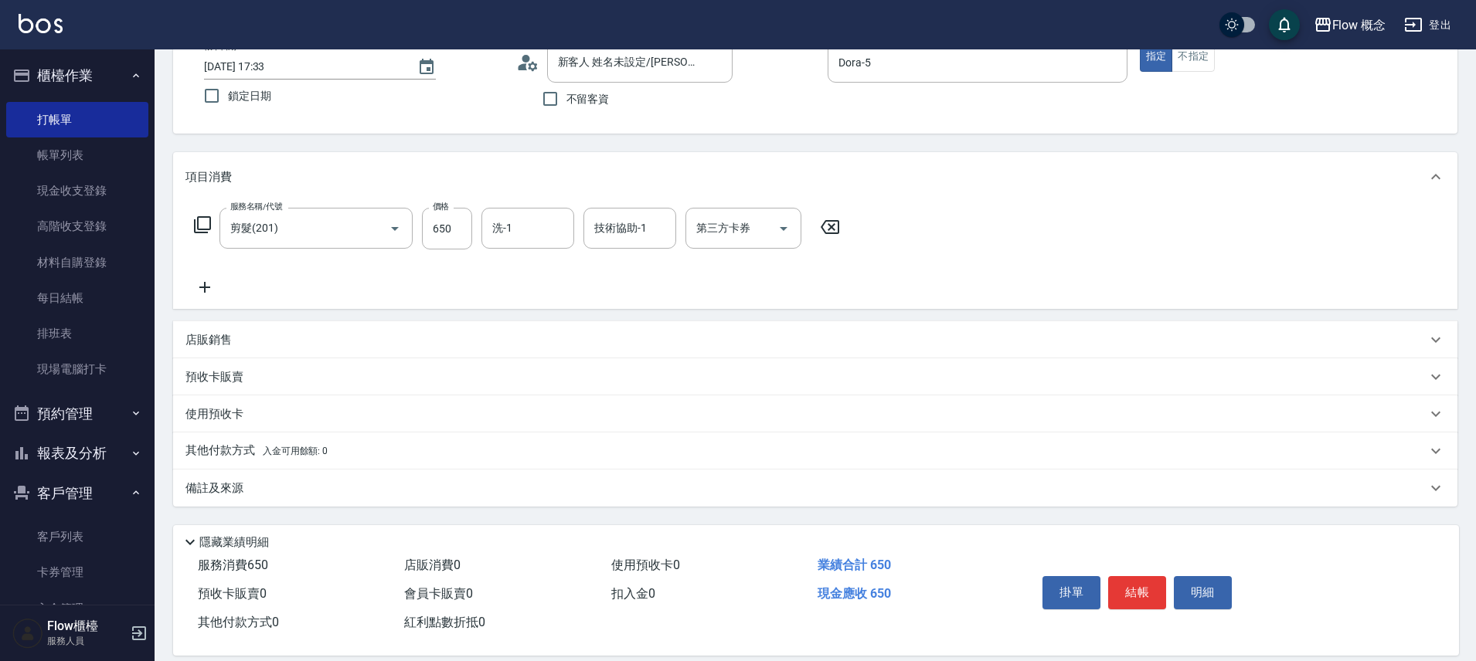
click at [422, 486] on div "備註及來源" at bounding box center [805, 489] width 1241 height 16
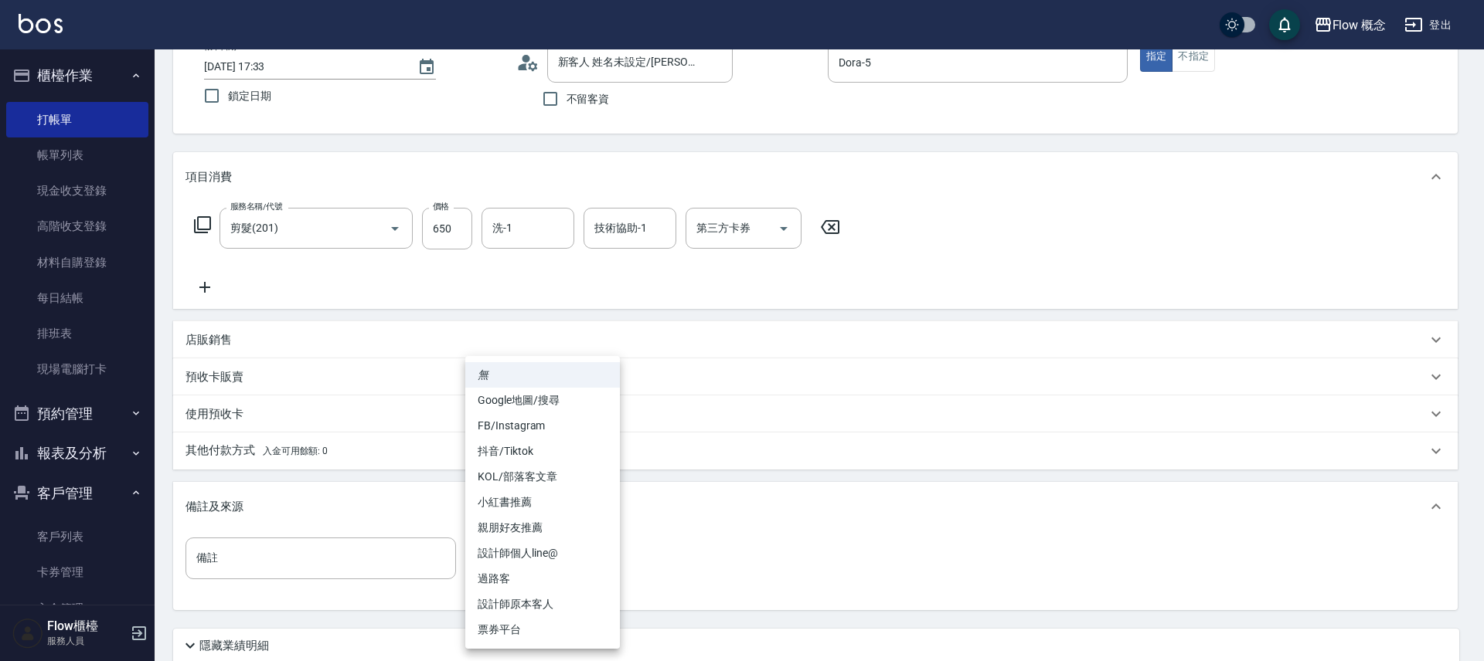
click at [571, 559] on body "Flow 概念 登出 櫃檯作業 打帳單 帳單列表 現金收支登錄 高階收支登錄 材料自購登錄 每日結帳 排班表 現場電腦打卡 預約管理 預約管理 單日預約紀錄 …" at bounding box center [742, 338] width 1484 height 879
click at [564, 606] on li "設計師原本客人" at bounding box center [542, 605] width 155 height 26
type input "設計師原本客人"
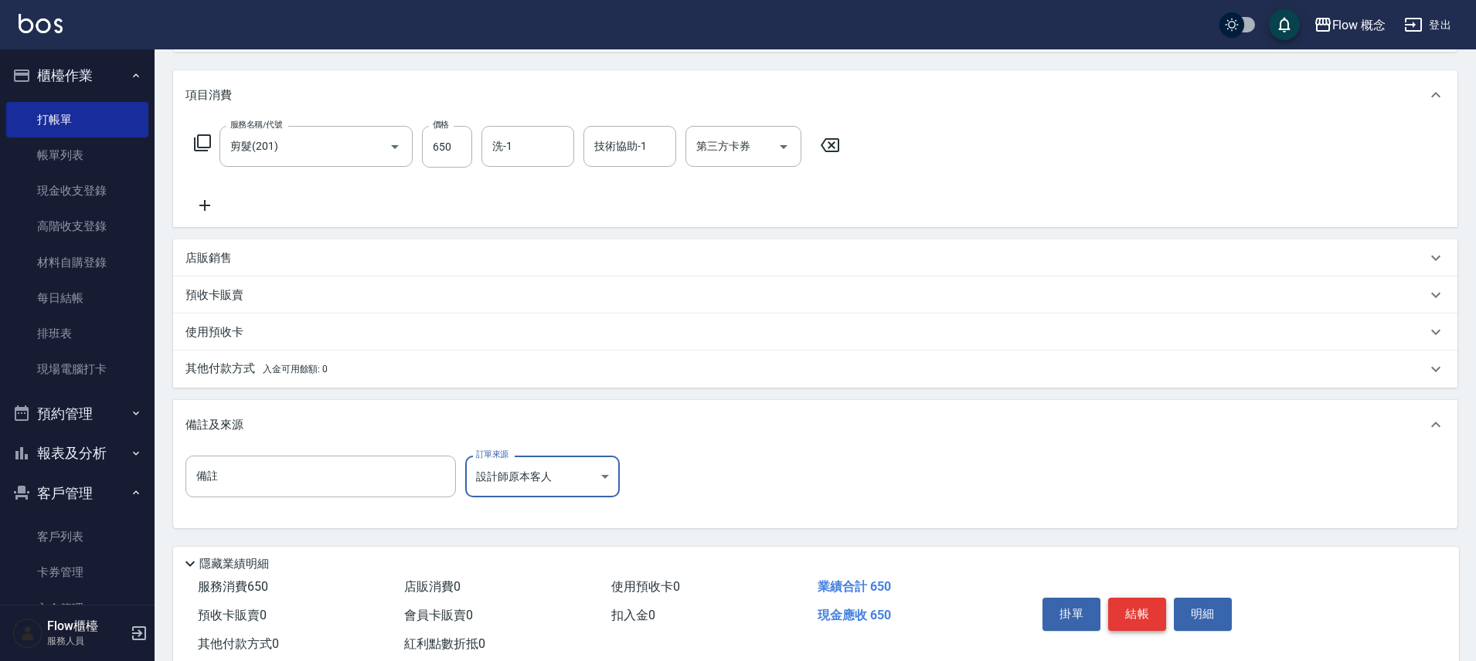
scroll to position [196, 0]
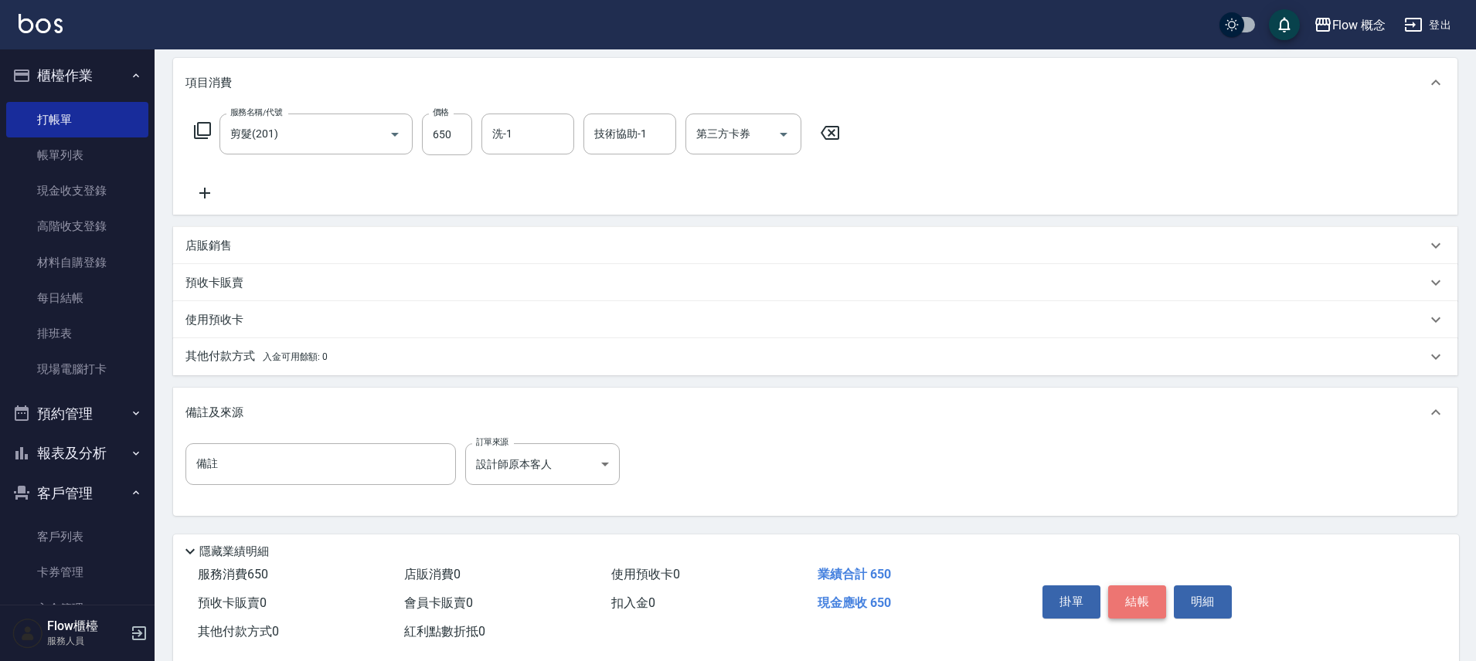
click at [1123, 601] on button "結帳" at bounding box center [1137, 602] width 58 height 32
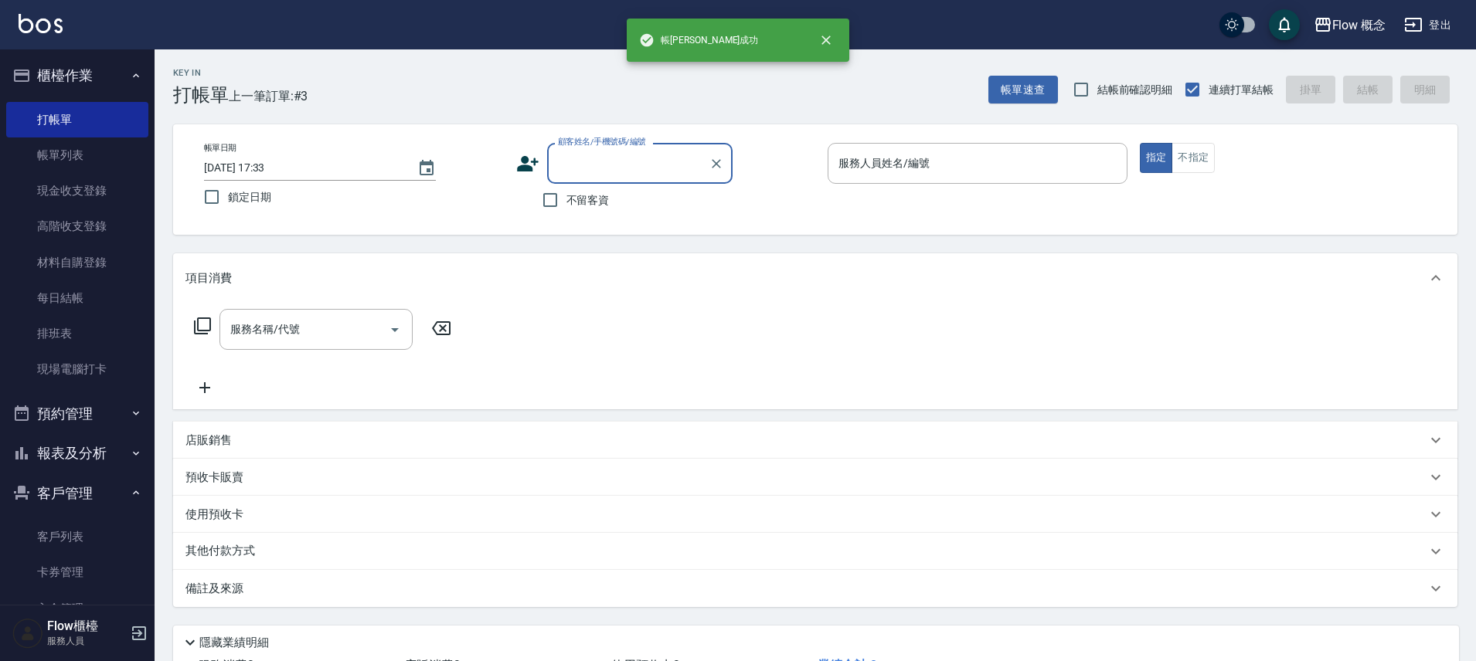
scroll to position [0, 0]
click at [616, 155] on input "顧客姓名/手機號碼/編號" at bounding box center [628, 163] width 148 height 27
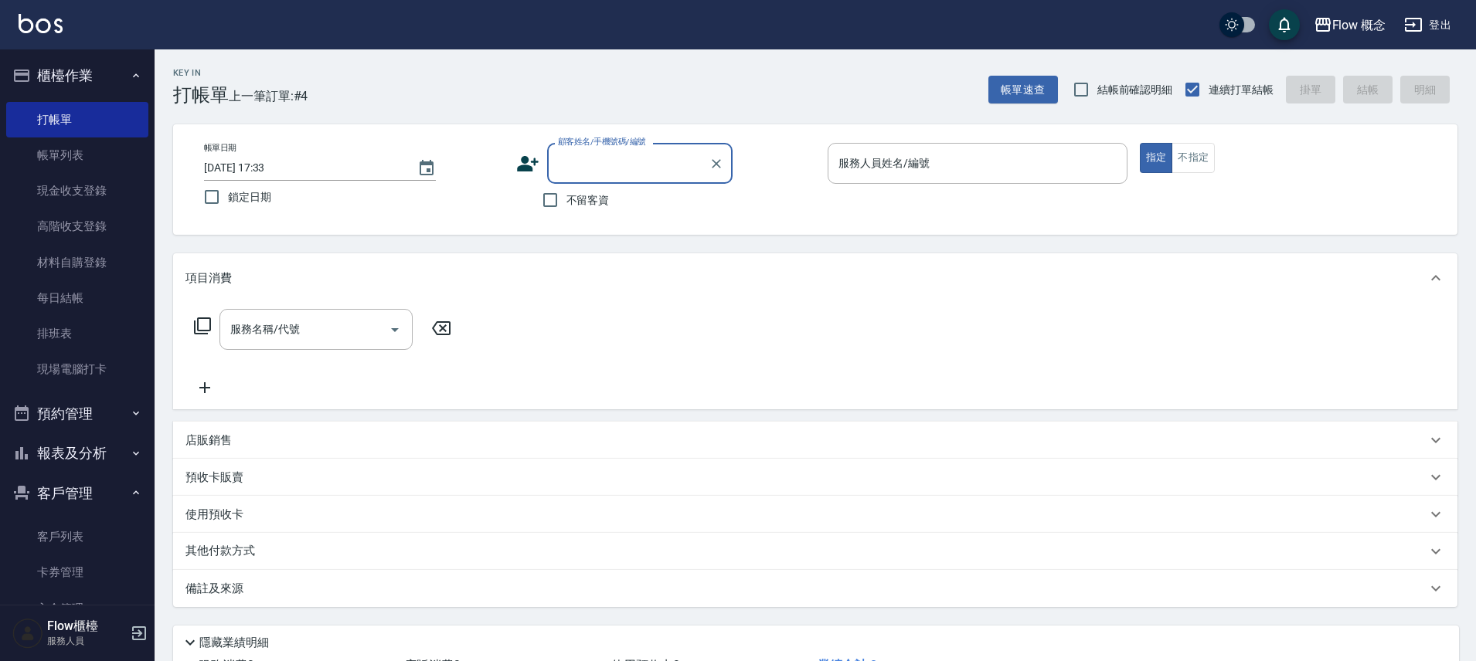
paste input "朋朋"
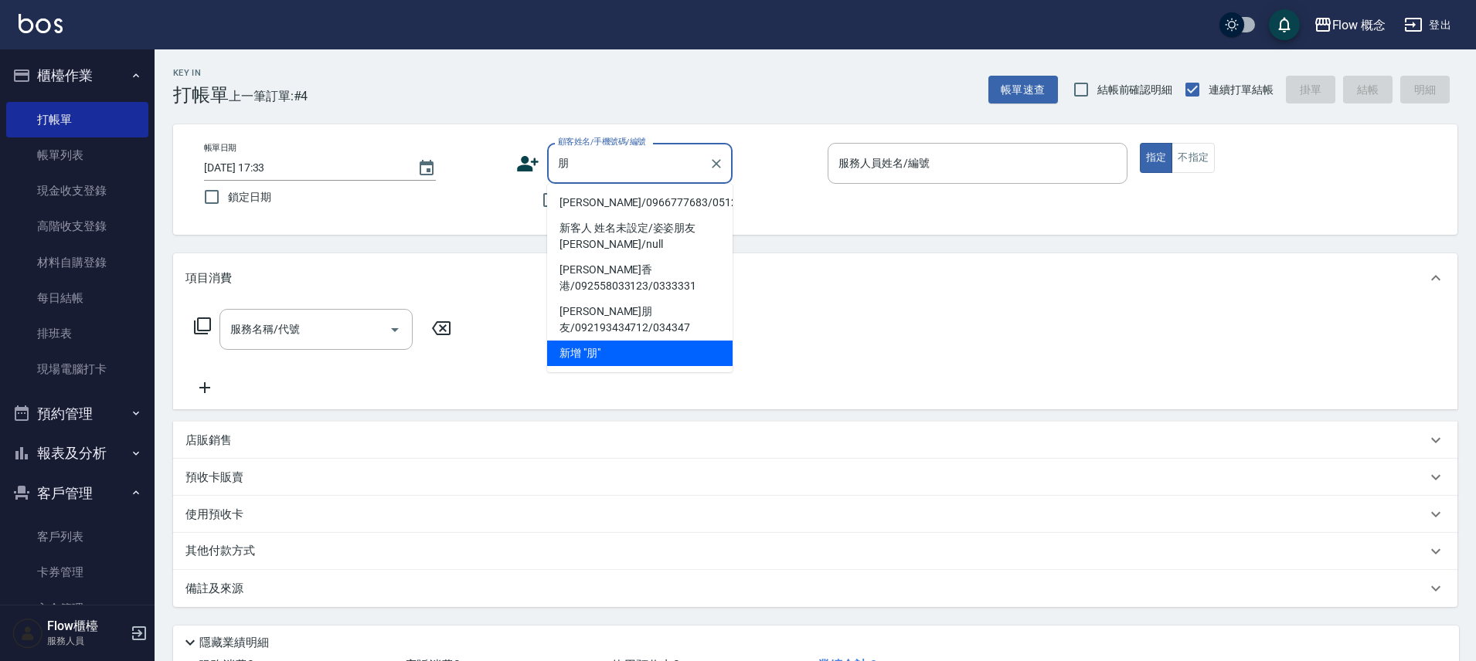
click at [581, 207] on li "王立朋/0966777683/0512181" at bounding box center [639, 203] width 185 height 26
type input "王立朋/0966777683/0512181"
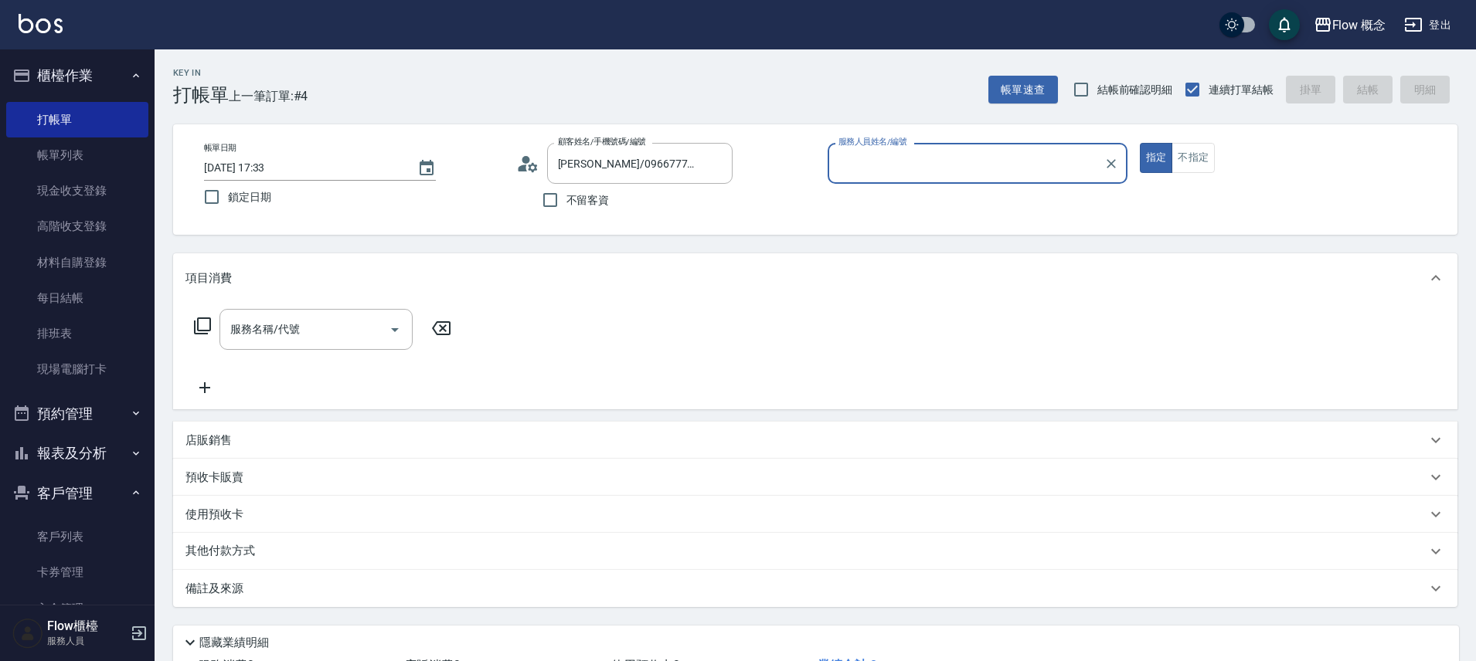
type input "Dora-5"
click at [328, 341] on input "服務名稱/代號" at bounding box center [304, 329] width 156 height 27
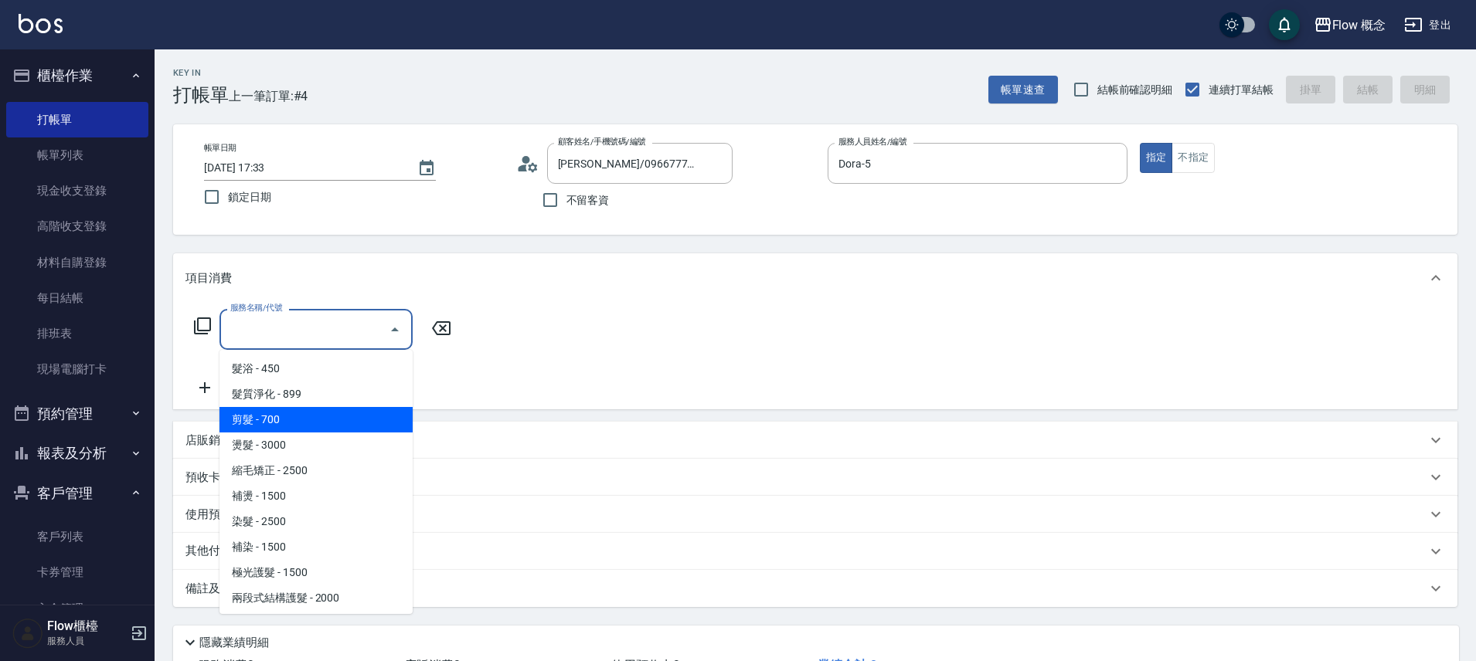
drag, startPoint x: 307, startPoint y: 418, endPoint x: 319, endPoint y: 410, distance: 15.0
click at [307, 419] on span "剪髮 - 700" at bounding box center [315, 420] width 193 height 26
type input "剪髮(201)"
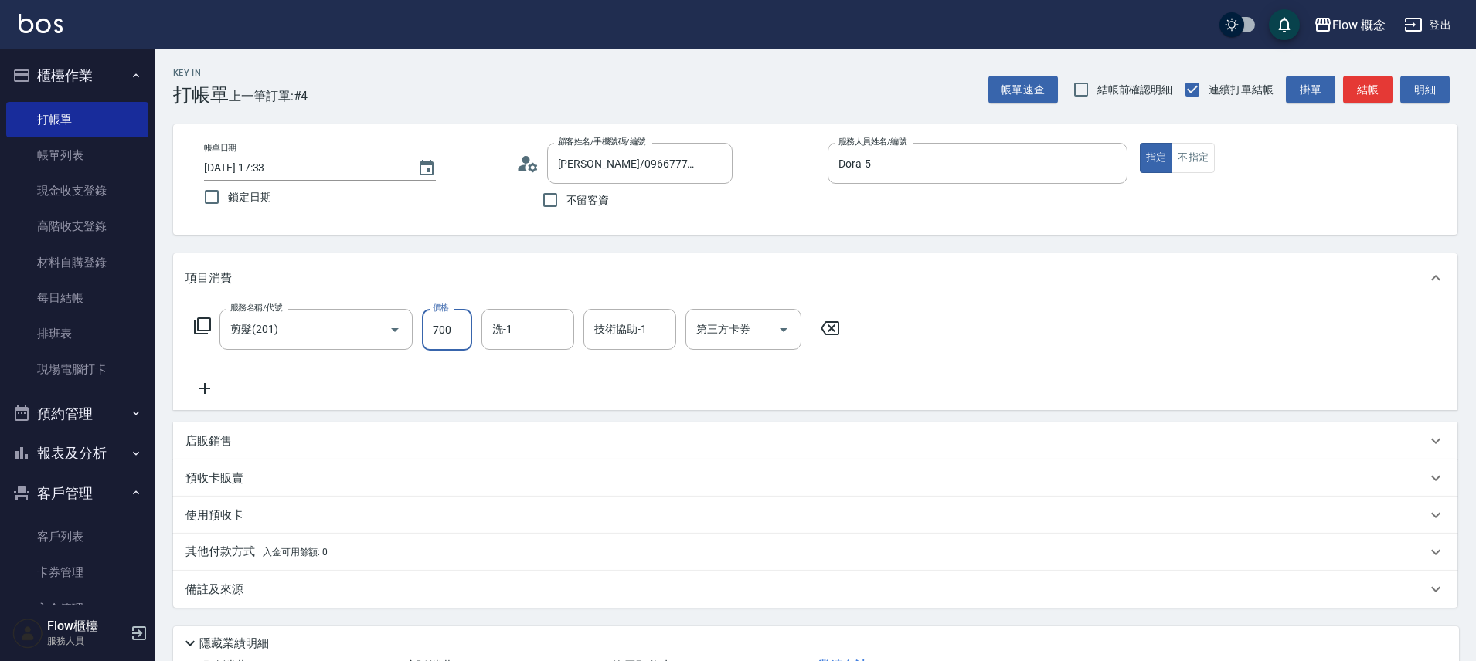
click at [433, 335] on input "700" at bounding box center [447, 330] width 50 height 42
type input "300"
click at [695, 379] on div "服務名稱/代號 剪髮(201) 服務名稱/代號 價格 300 價格 洗-1 洗-1 技術協助-1 技術協助-1 第三方卡券 第三方卡券" at bounding box center [517, 353] width 664 height 89
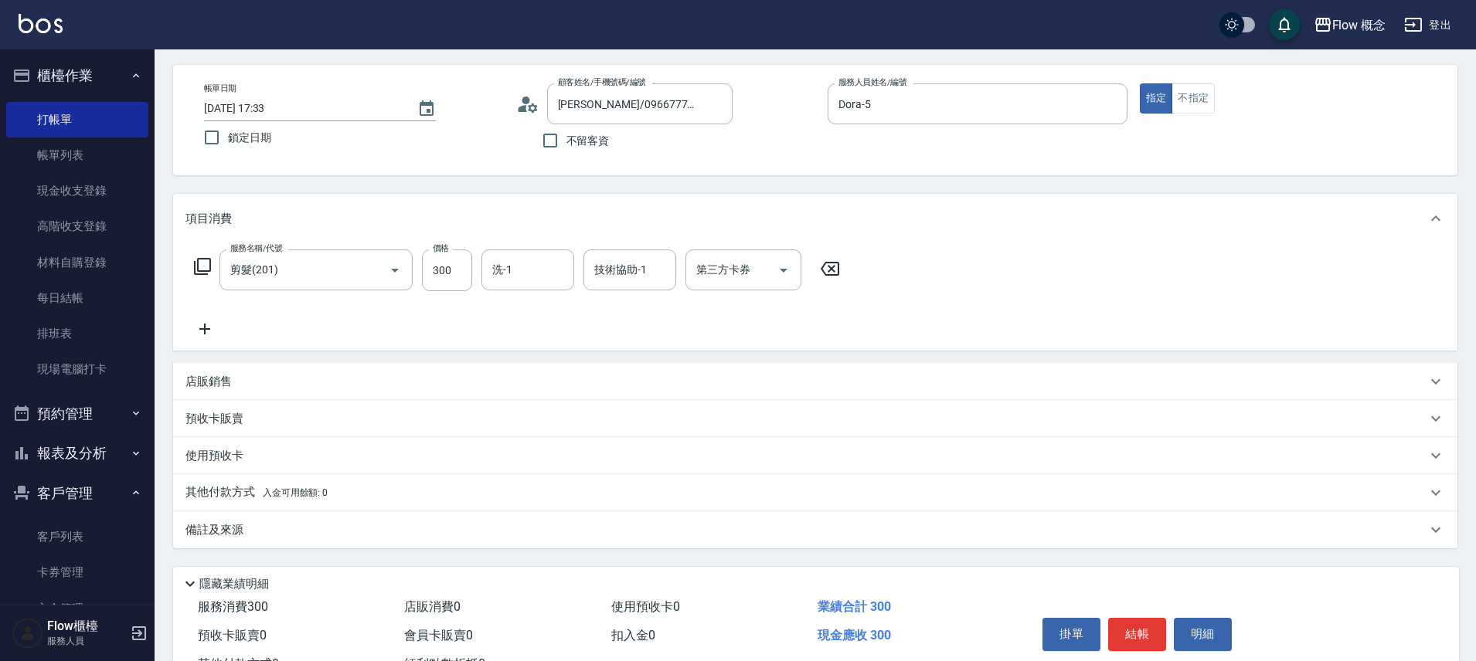
scroll to position [121, 0]
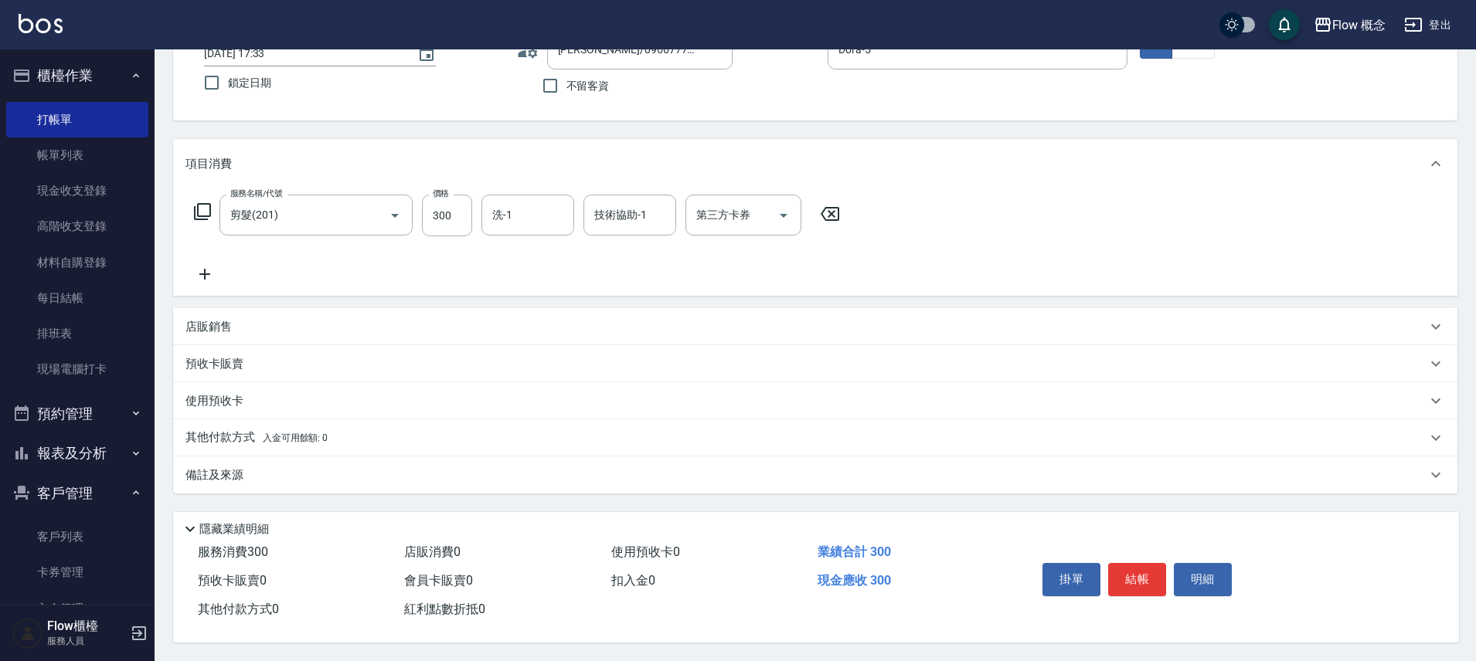
click at [396, 468] on div "備註及來源" at bounding box center [805, 476] width 1241 height 16
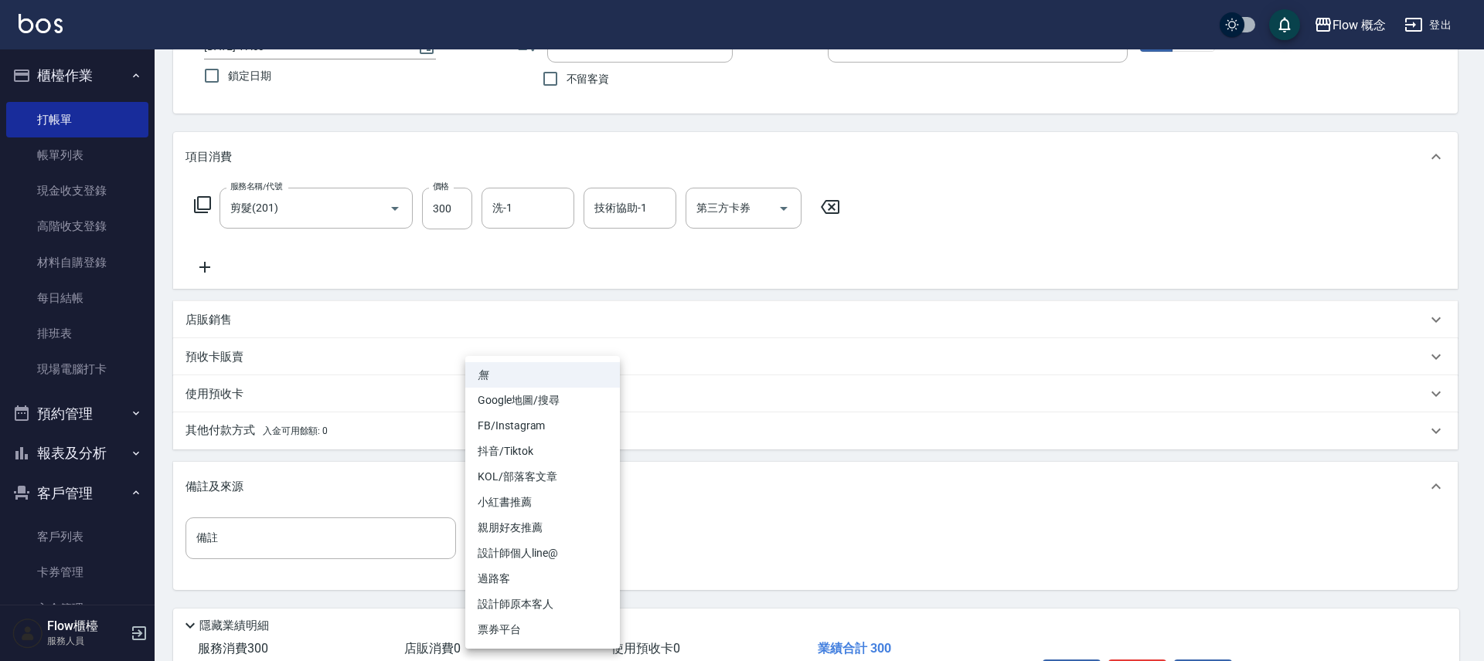
click at [551, 546] on body "Flow 概念 登出 櫃檯作業 打帳單 帳單列表 現金收支登錄 高階收支登錄 材料自購登錄 每日結帳 排班表 現場電腦打卡 預約管理 預約管理 單日預約紀錄 …" at bounding box center [742, 318] width 1484 height 879
click at [542, 605] on li "設計師原本客人" at bounding box center [542, 605] width 155 height 26
type input "設計師原本客人"
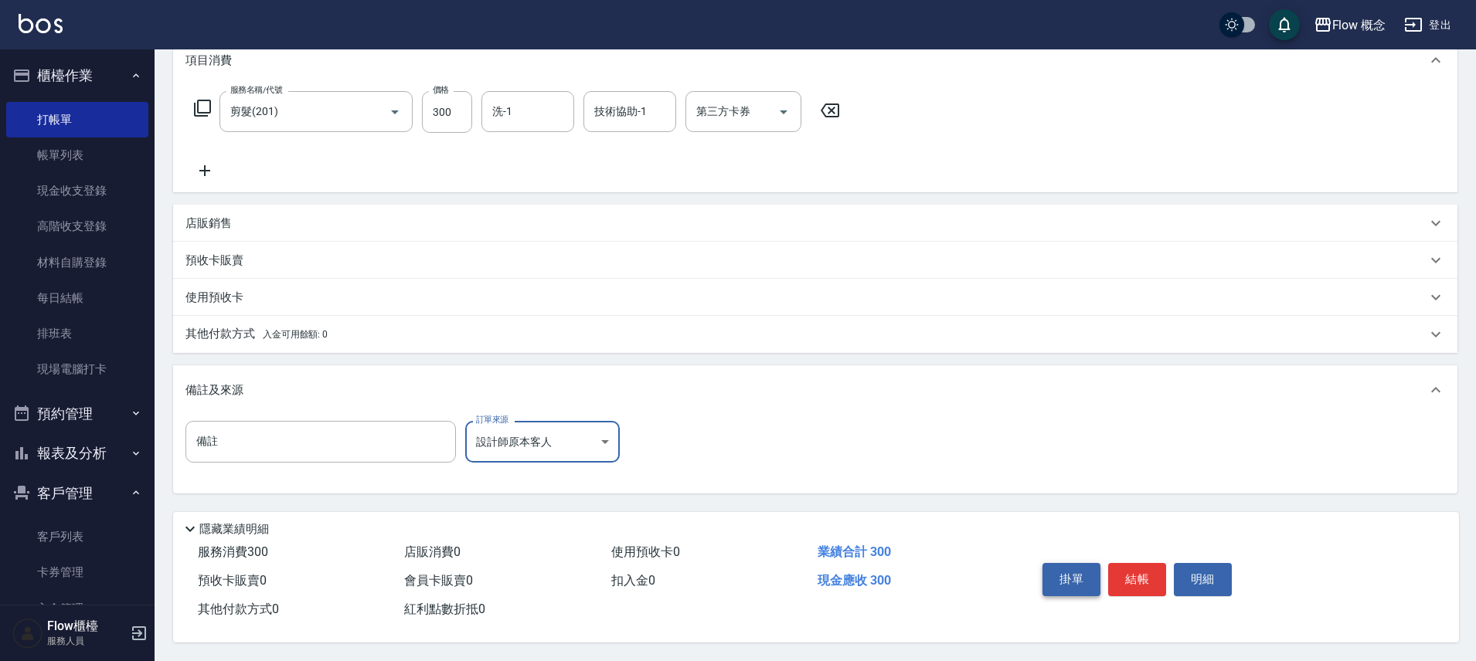
scroll to position [225, 0]
click at [1118, 572] on button "結帳" at bounding box center [1137, 579] width 58 height 32
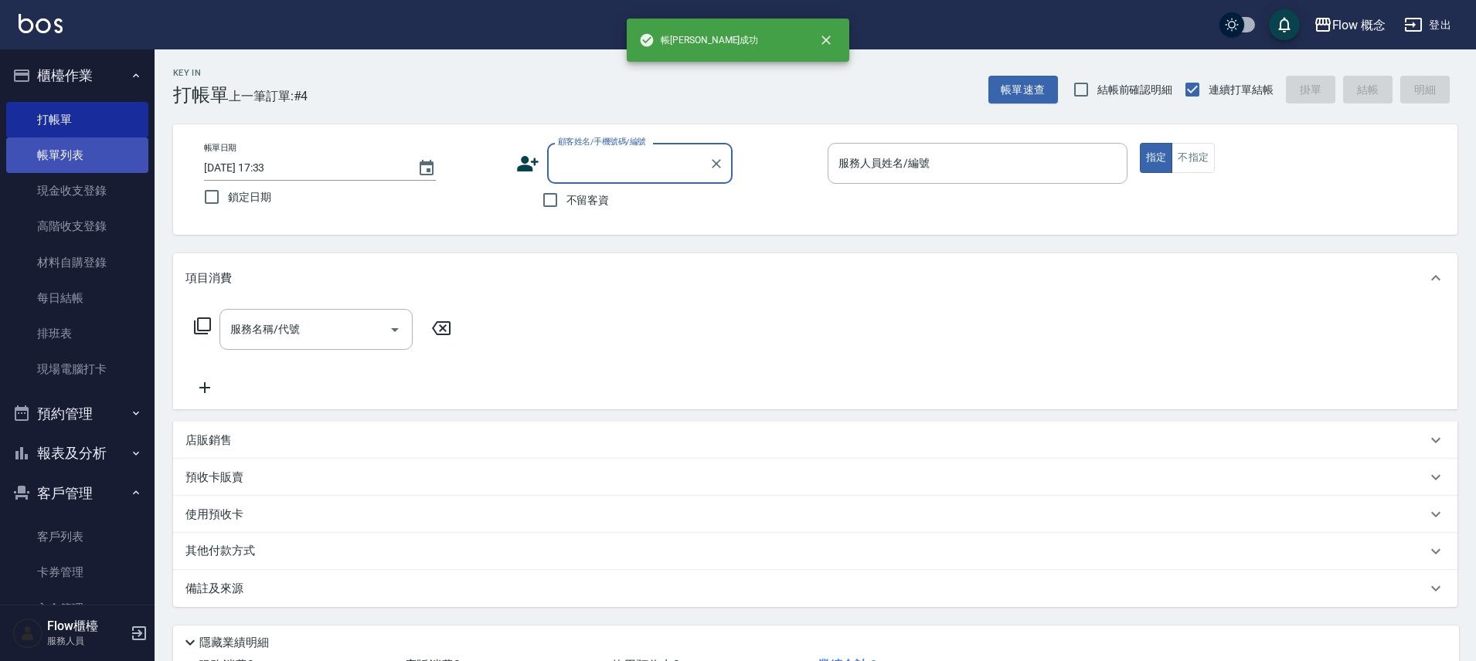
scroll to position [0, 0]
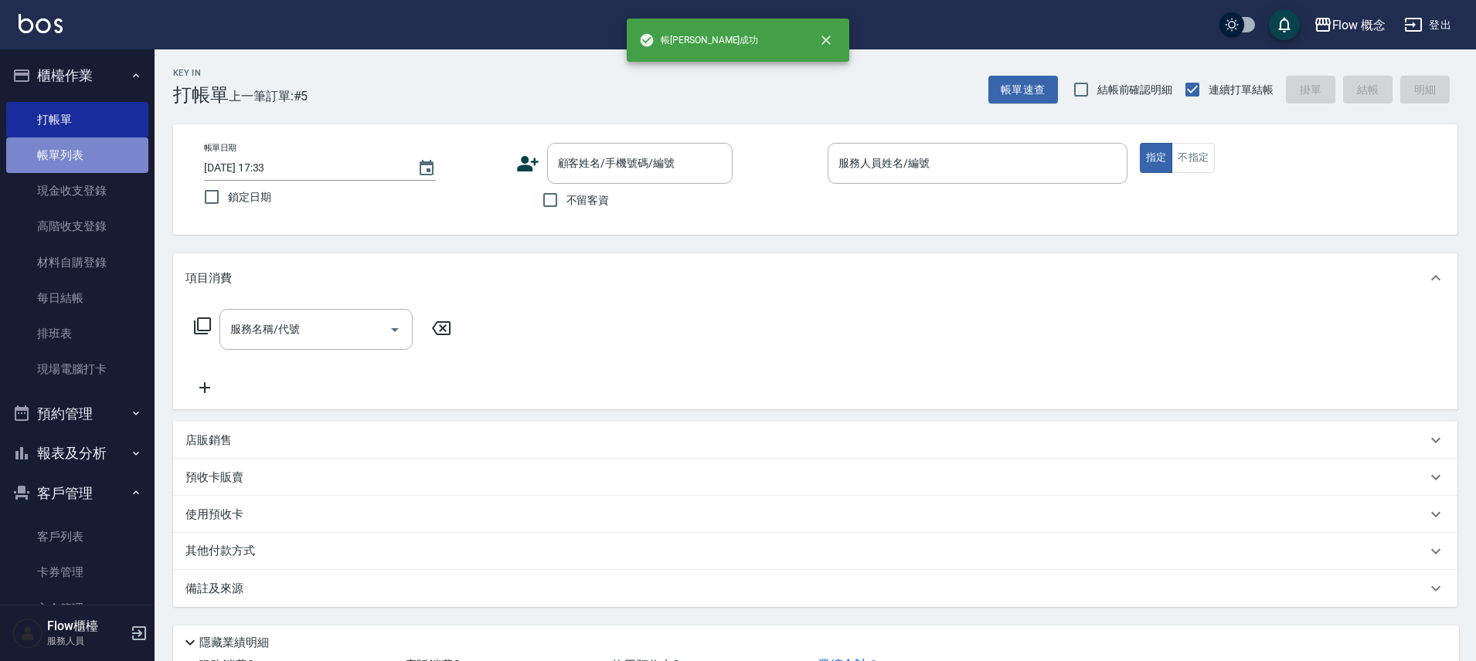
click at [93, 155] on link "帳單列表" at bounding box center [77, 156] width 142 height 36
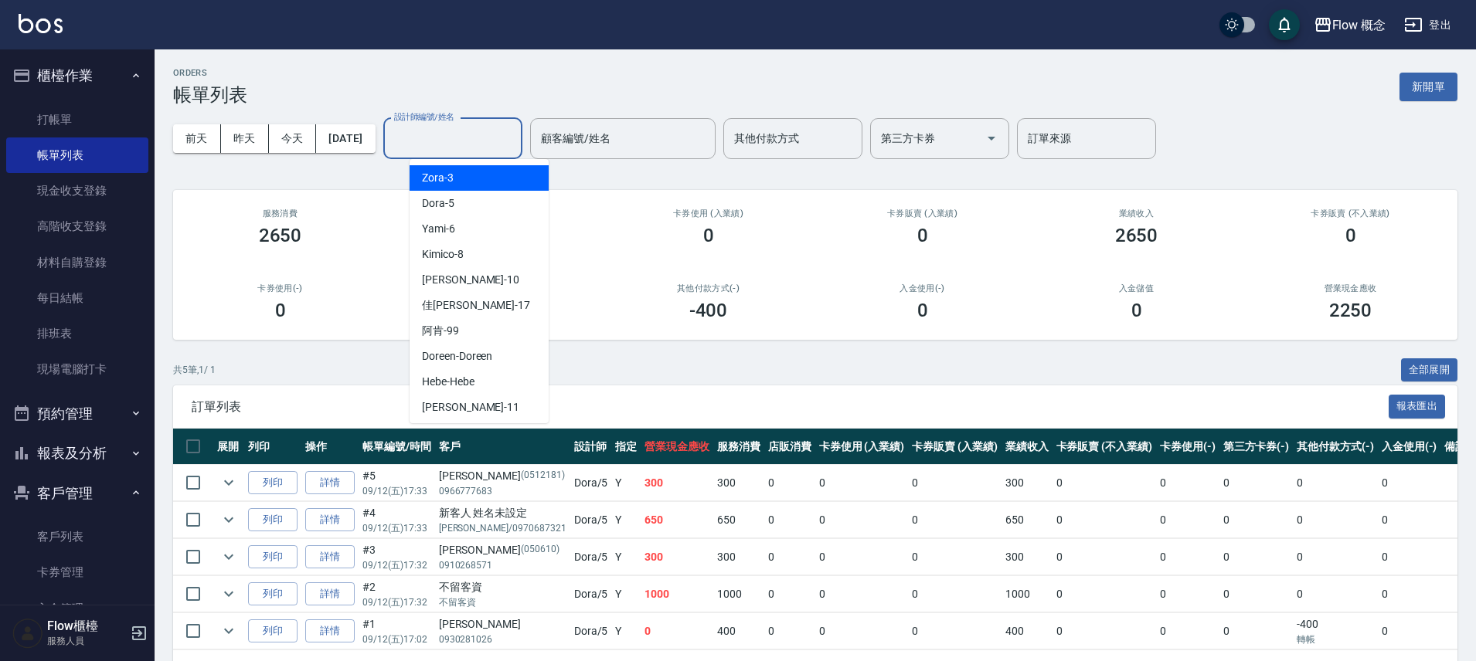
click at [443, 136] on input "設計師編號/姓名" at bounding box center [452, 138] width 125 height 27
click at [454, 202] on div "Dora -5" at bounding box center [479, 204] width 139 height 26
type input "Dora-5"
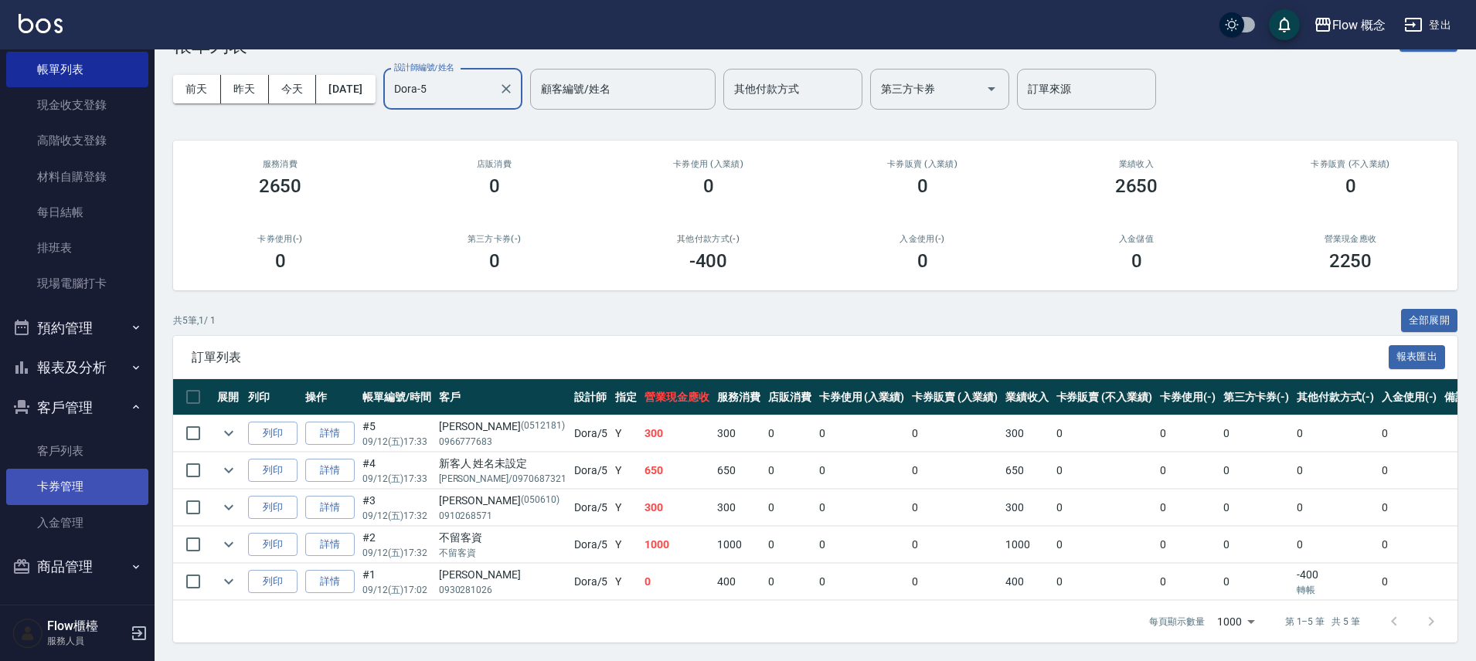
scroll to position [61, 0]
click at [66, 456] on link "客戶列表" at bounding box center [77, 452] width 142 height 36
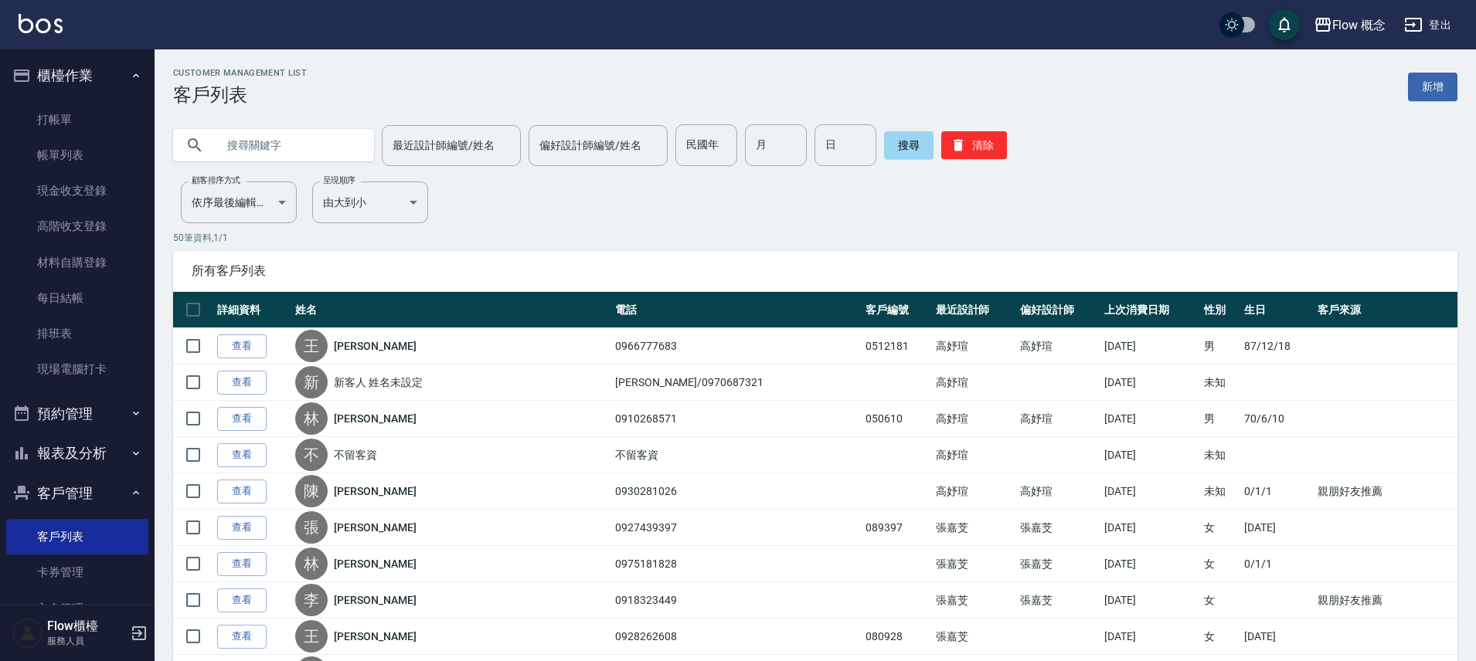
click at [79, 461] on button "報表及分析" at bounding box center [77, 454] width 142 height 40
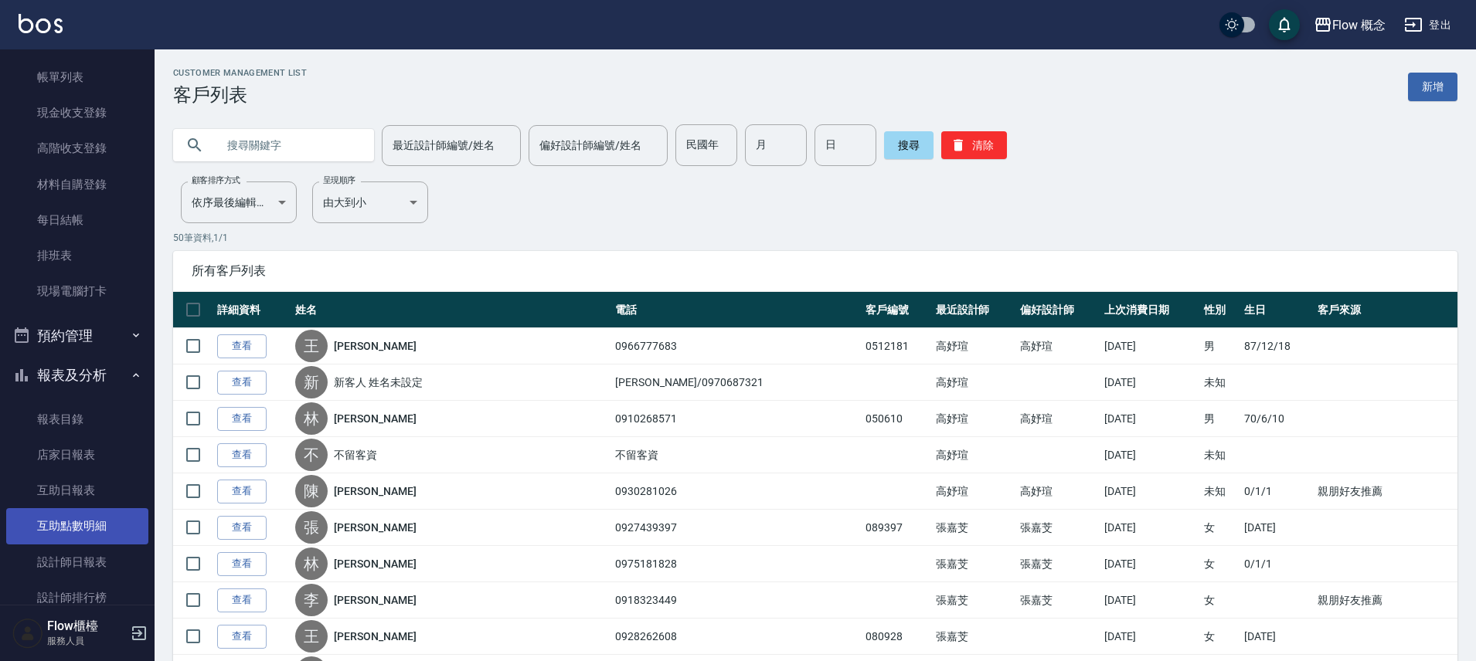
scroll to position [94, 0]
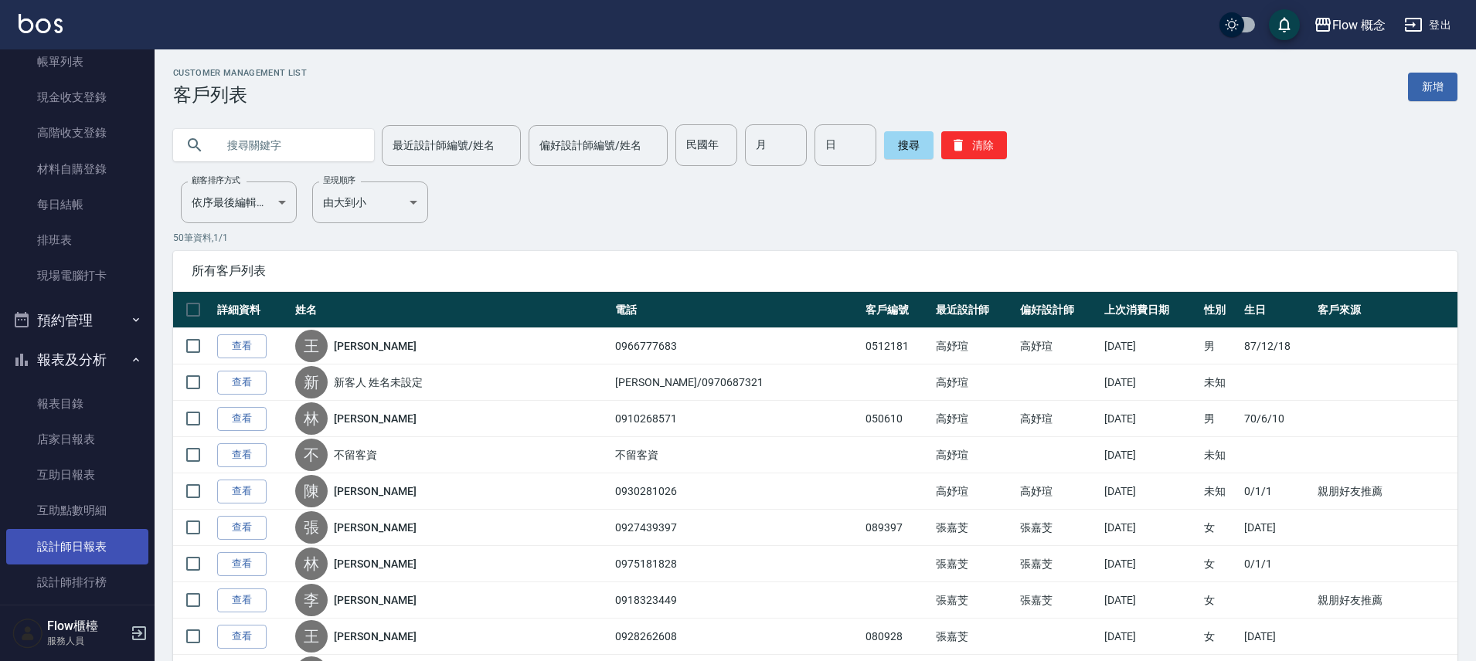
click at [86, 544] on link "設計師日報表" at bounding box center [77, 547] width 142 height 36
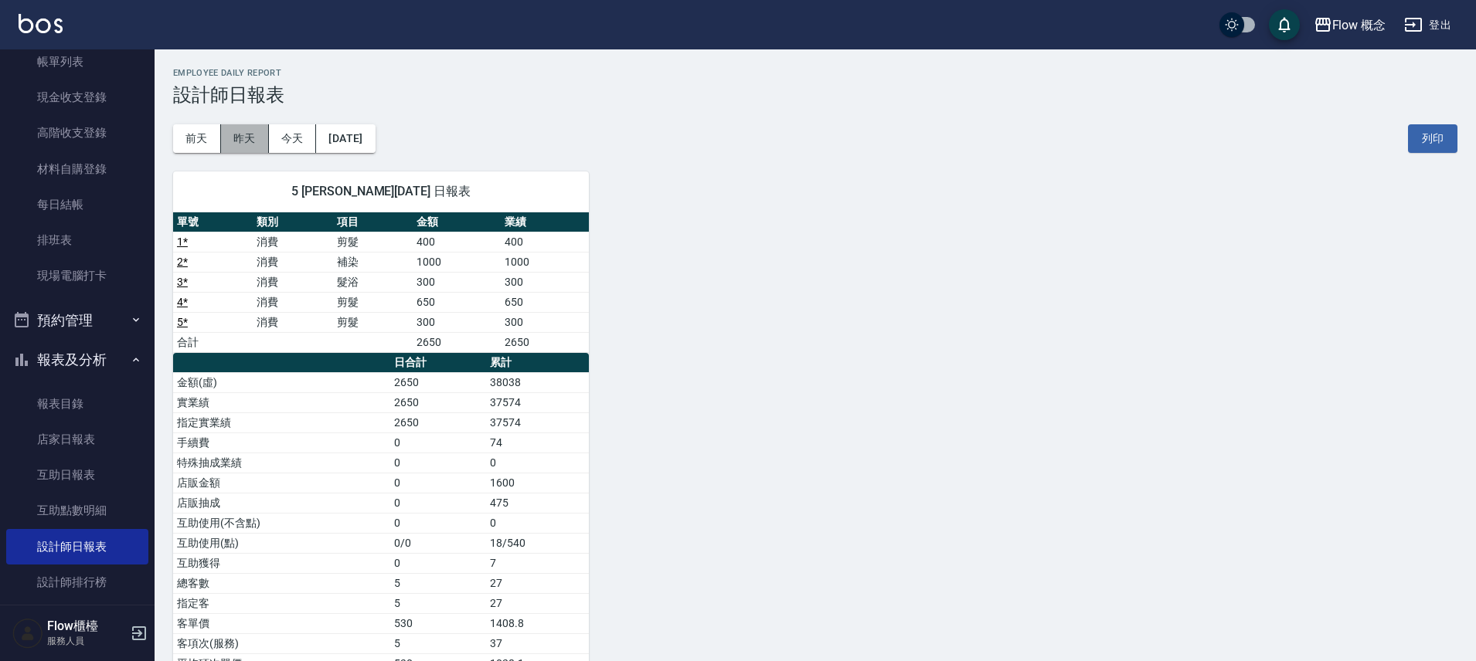
click at [239, 138] on button "昨天" at bounding box center [245, 138] width 48 height 29
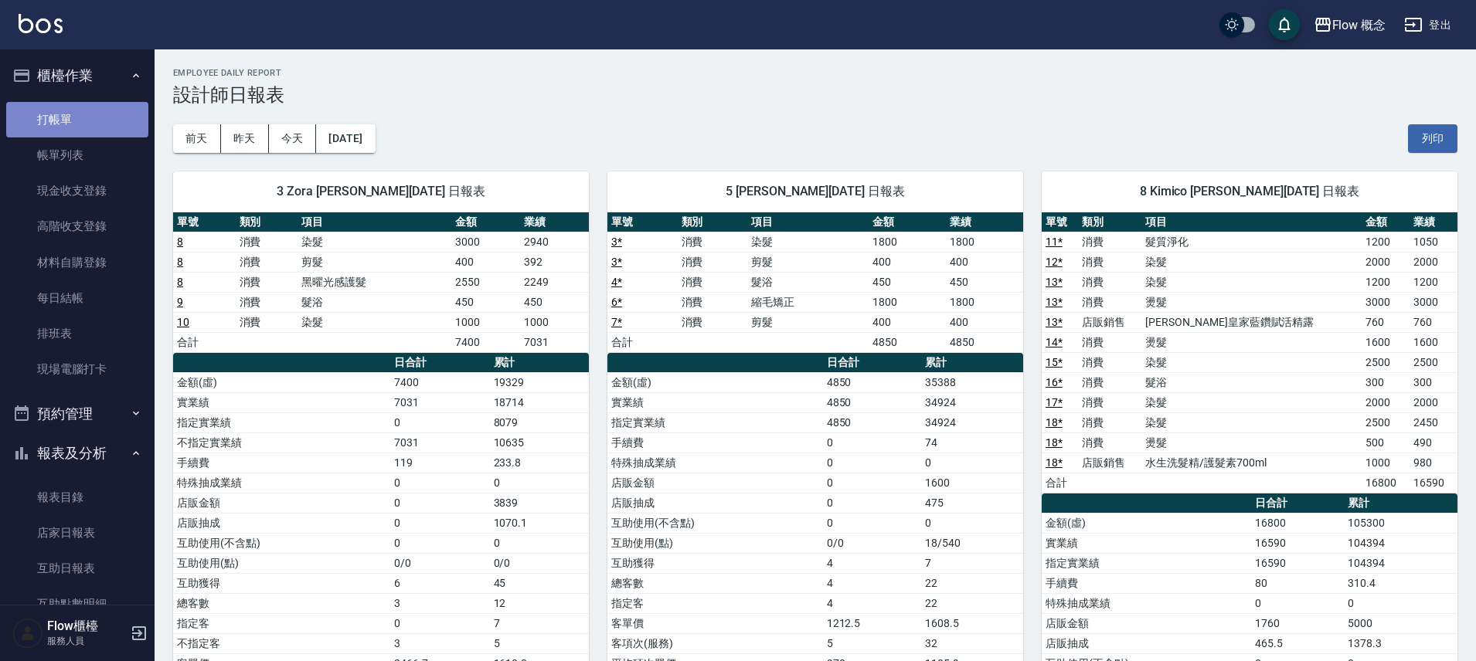
click at [104, 102] on link "打帳單" at bounding box center [77, 120] width 142 height 36
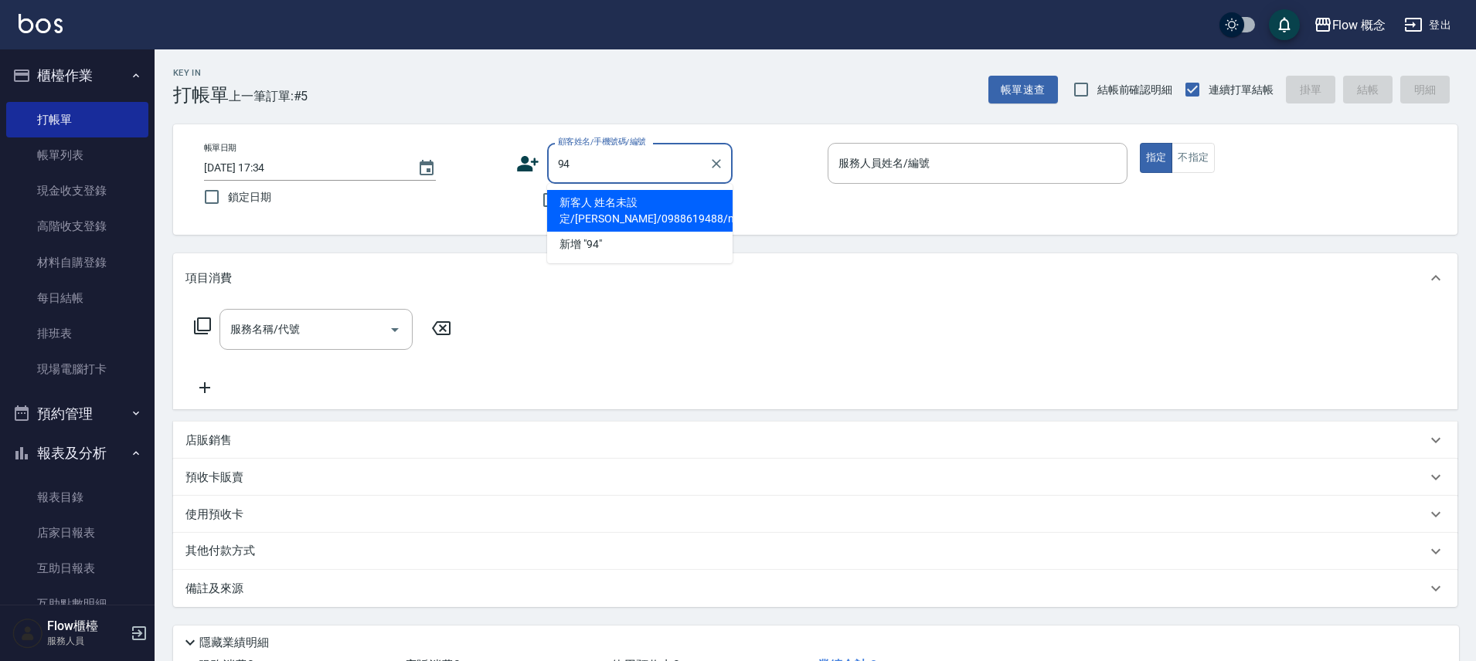
type input "9"
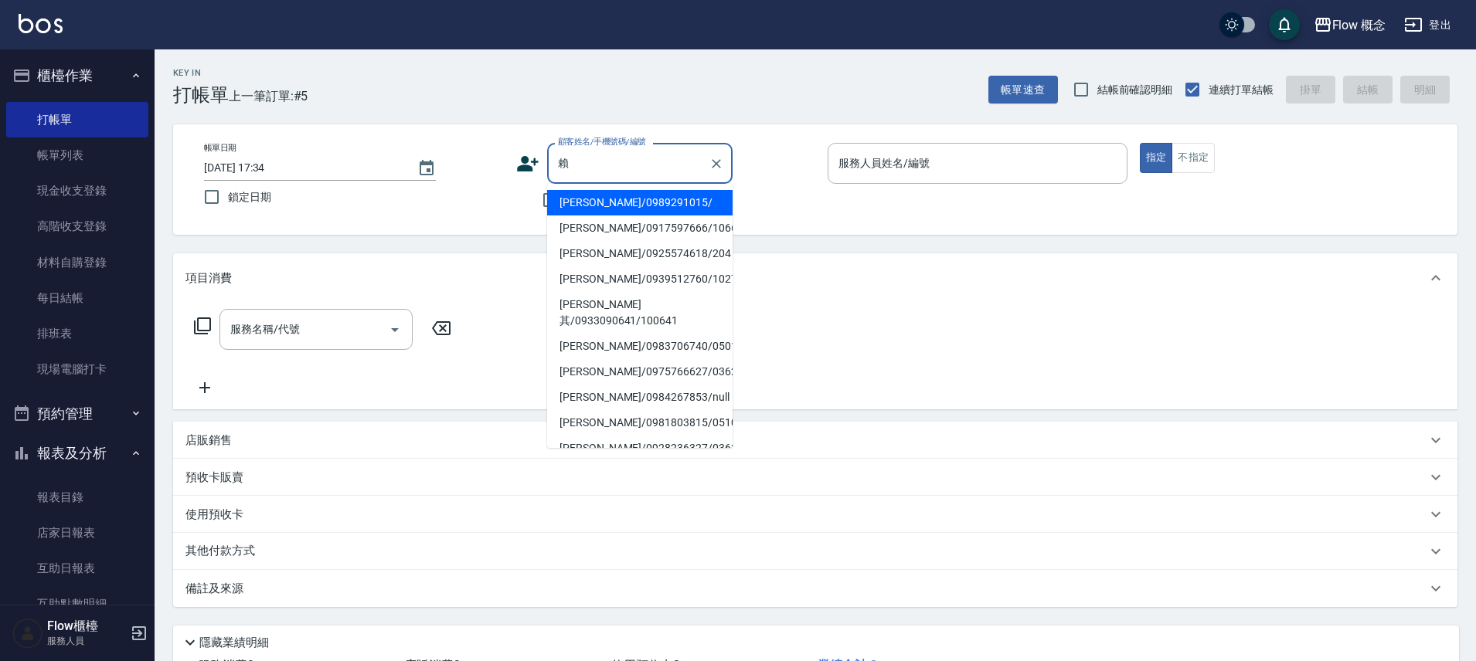
click at [608, 201] on li "賴姿蓉/0989291015/" at bounding box center [639, 203] width 185 height 26
type input "賴姿蓉/0989291015/"
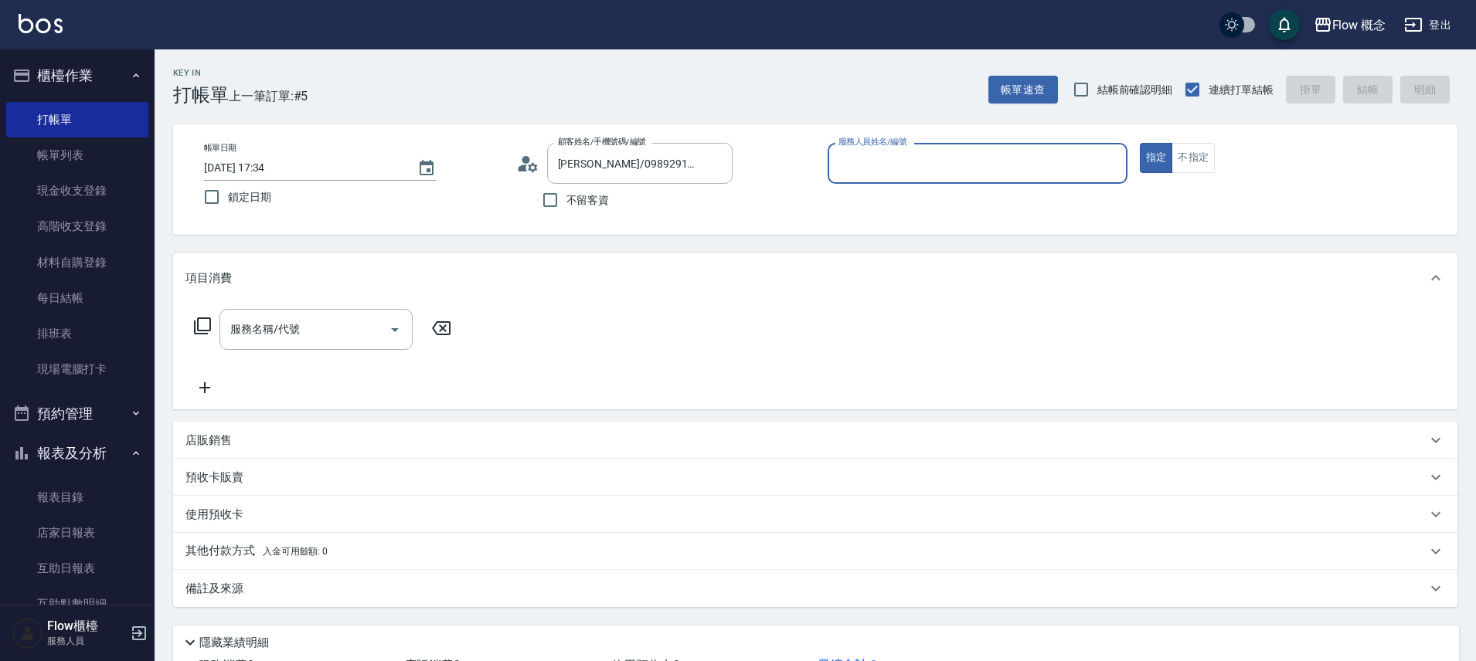
type input "８"
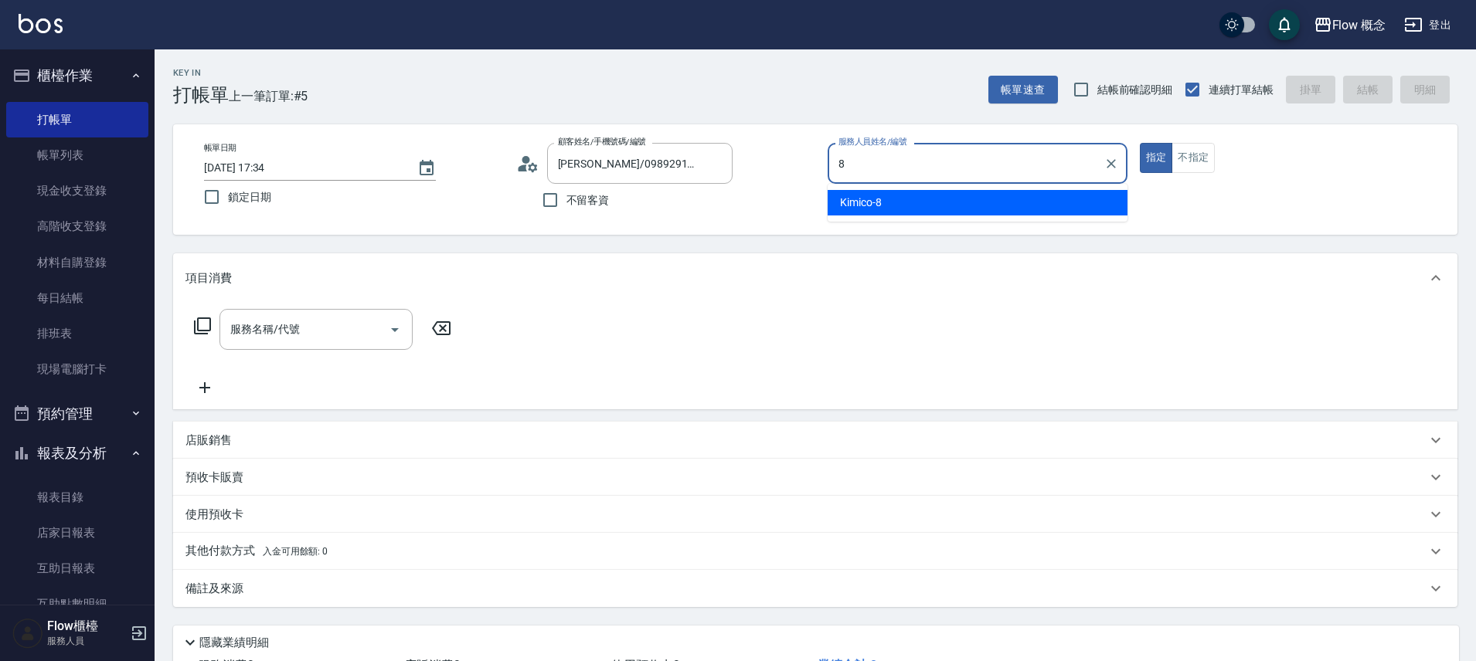
type input "Kimico-8"
type button "true"
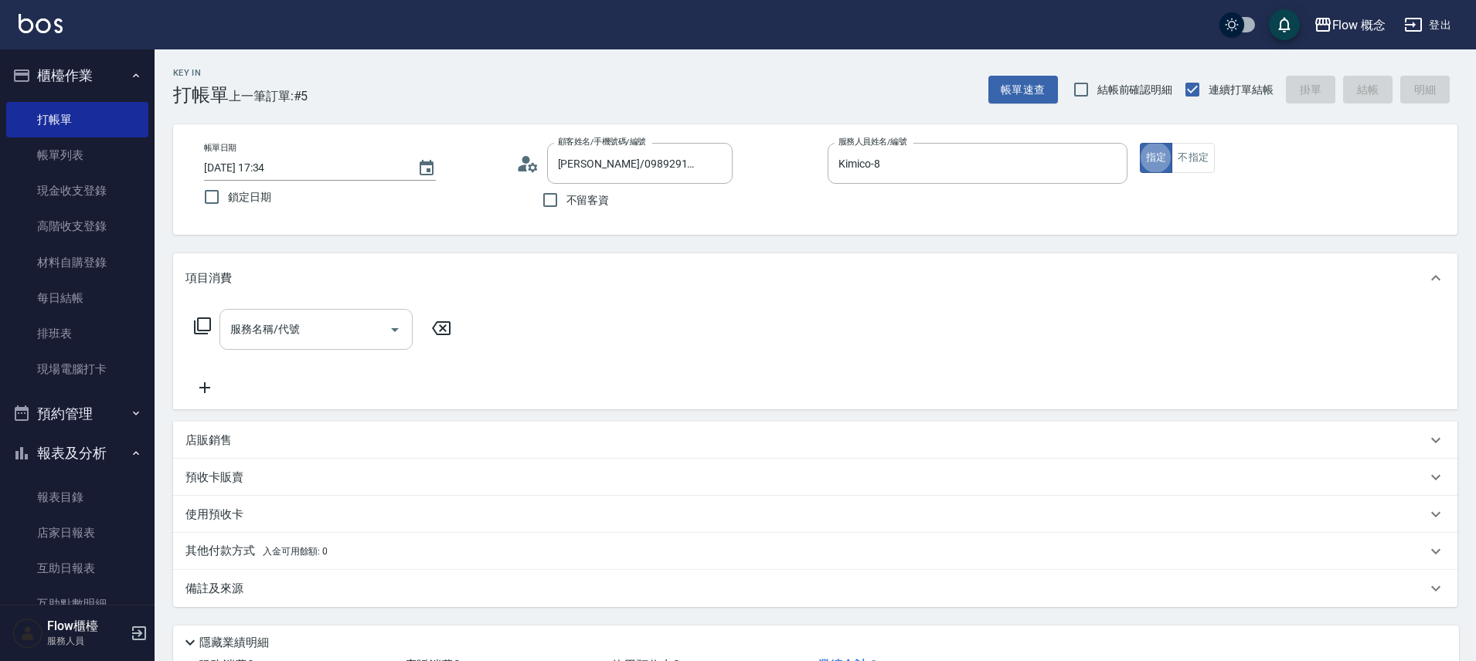
click at [303, 333] on input "服務名稱/代號" at bounding box center [304, 329] width 156 height 27
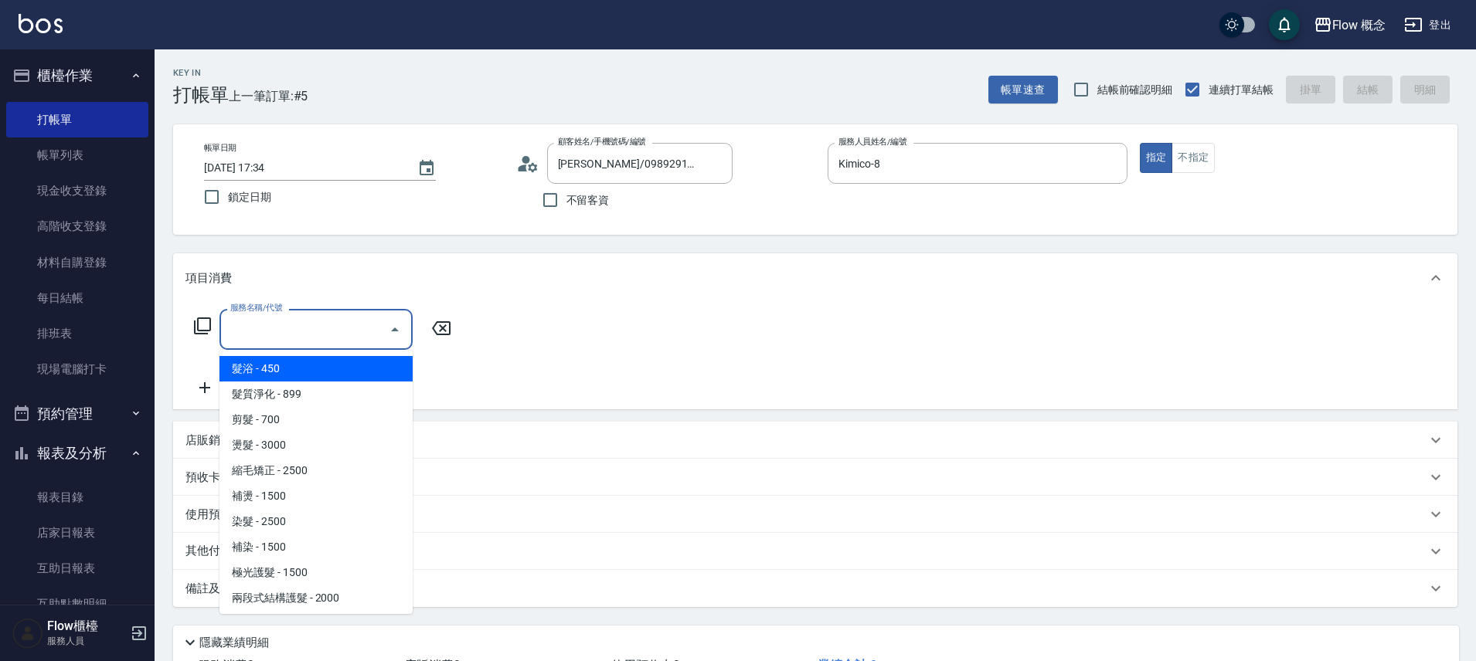
click at [287, 376] on span "髮浴 - 450" at bounding box center [315, 369] width 193 height 26
type input "髮浴 (101)"
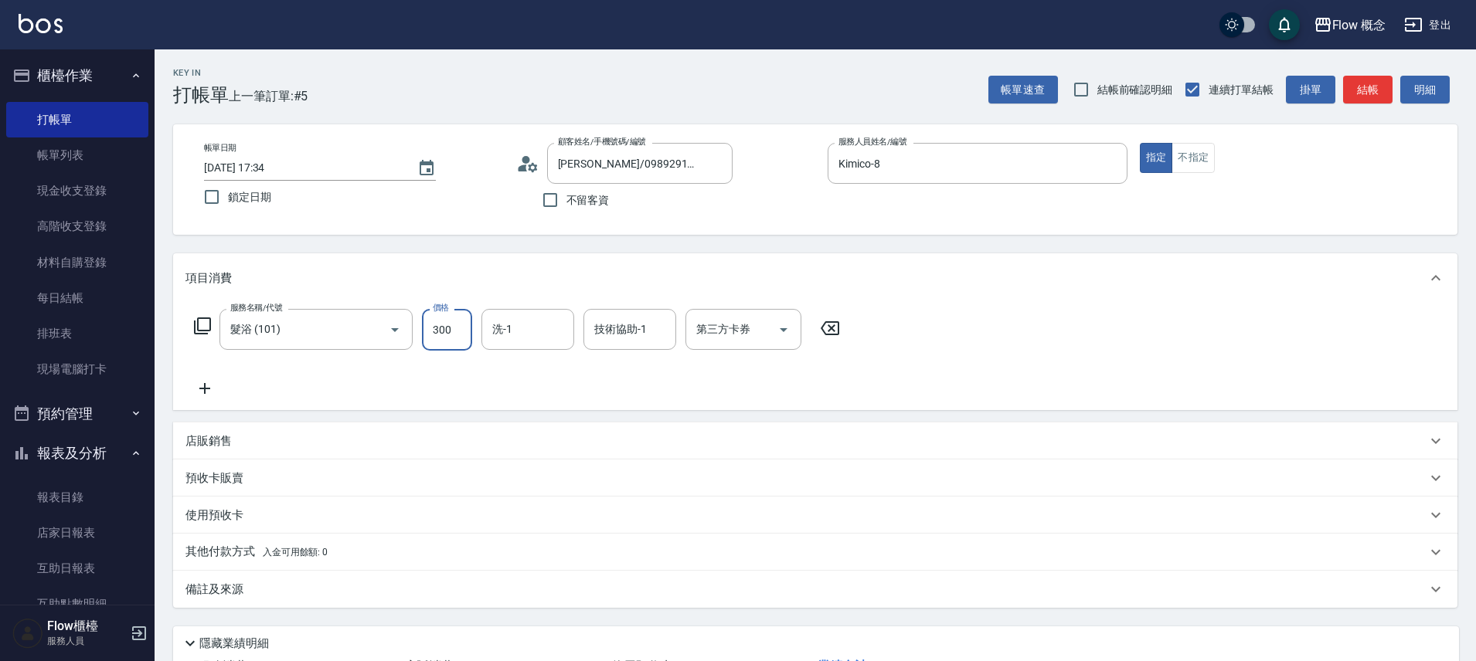
type input "300"
click at [500, 325] on input "洗-1" at bounding box center [527, 329] width 79 height 27
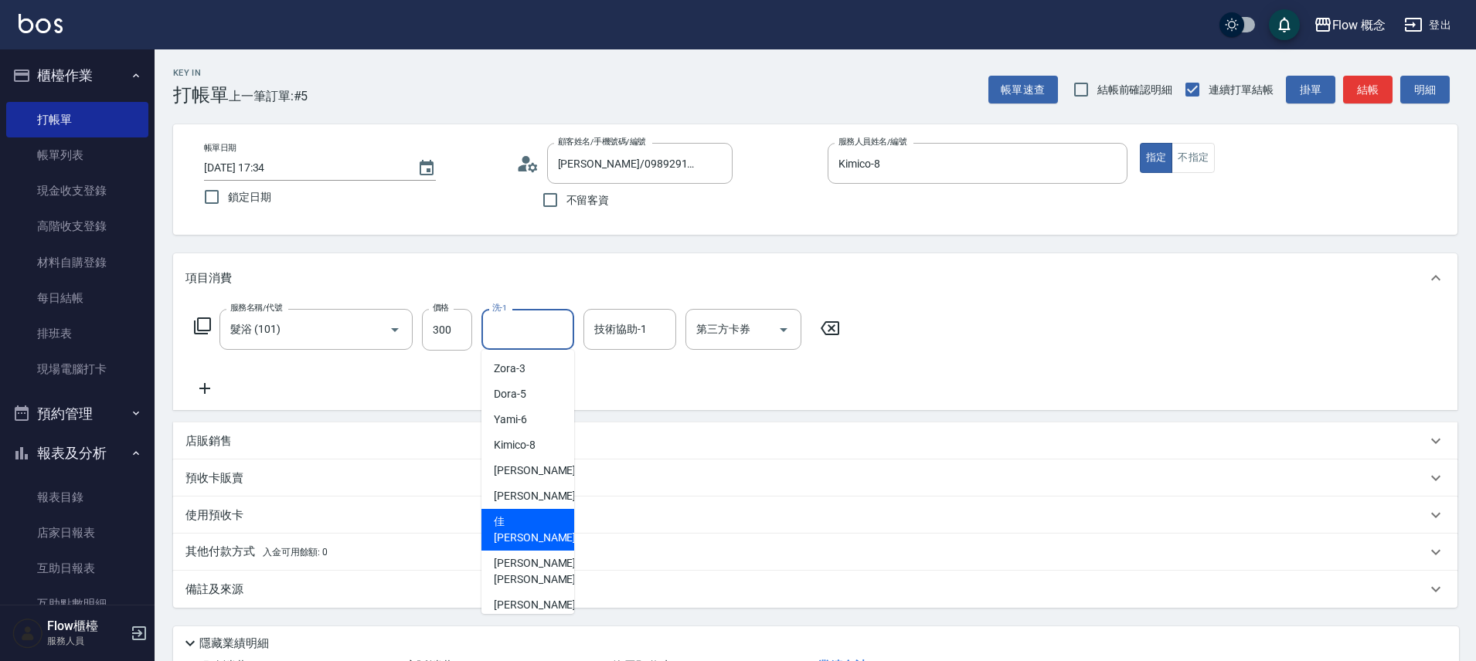
click at [508, 522] on span "佳蒨 -17" at bounding box center [542, 530] width 97 height 32
type input "佳蒨-17"
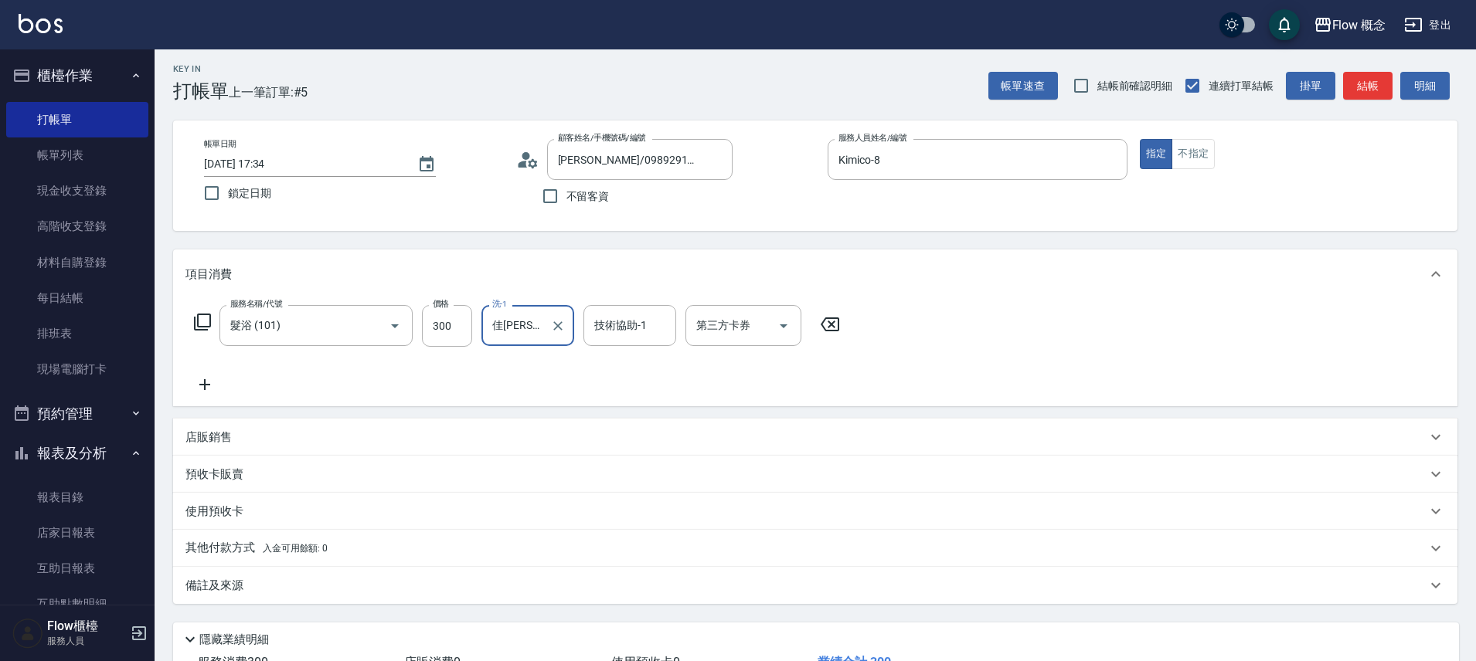
scroll to position [121, 0]
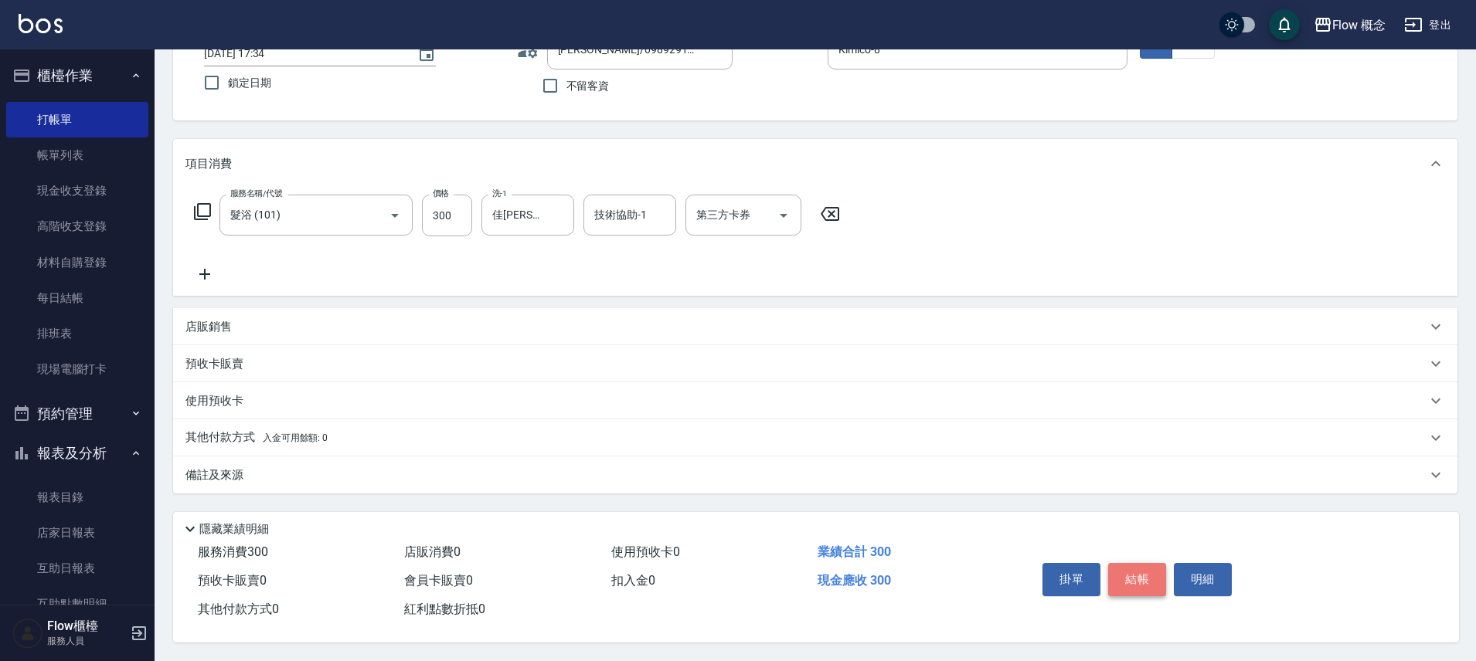
click at [1126, 567] on button "結帳" at bounding box center [1137, 579] width 58 height 32
type input "2025/09/12 18:19"
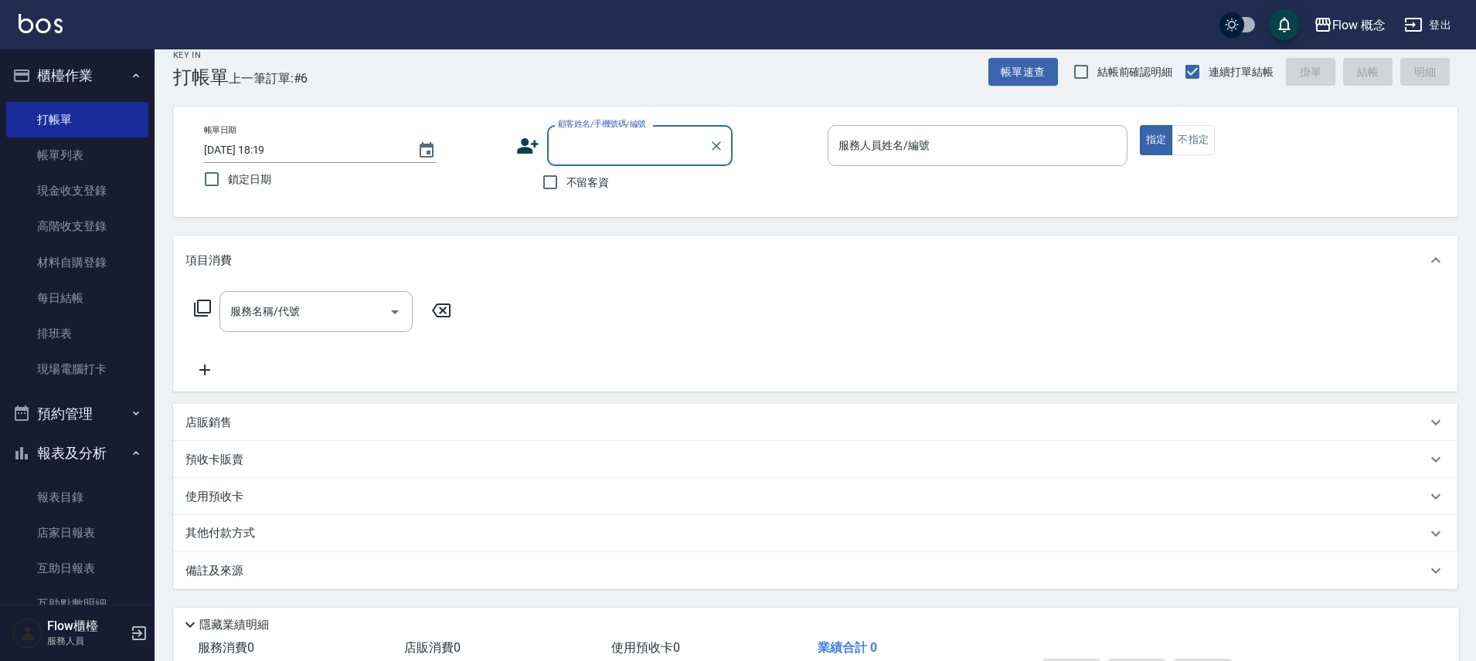
scroll to position [0, 0]
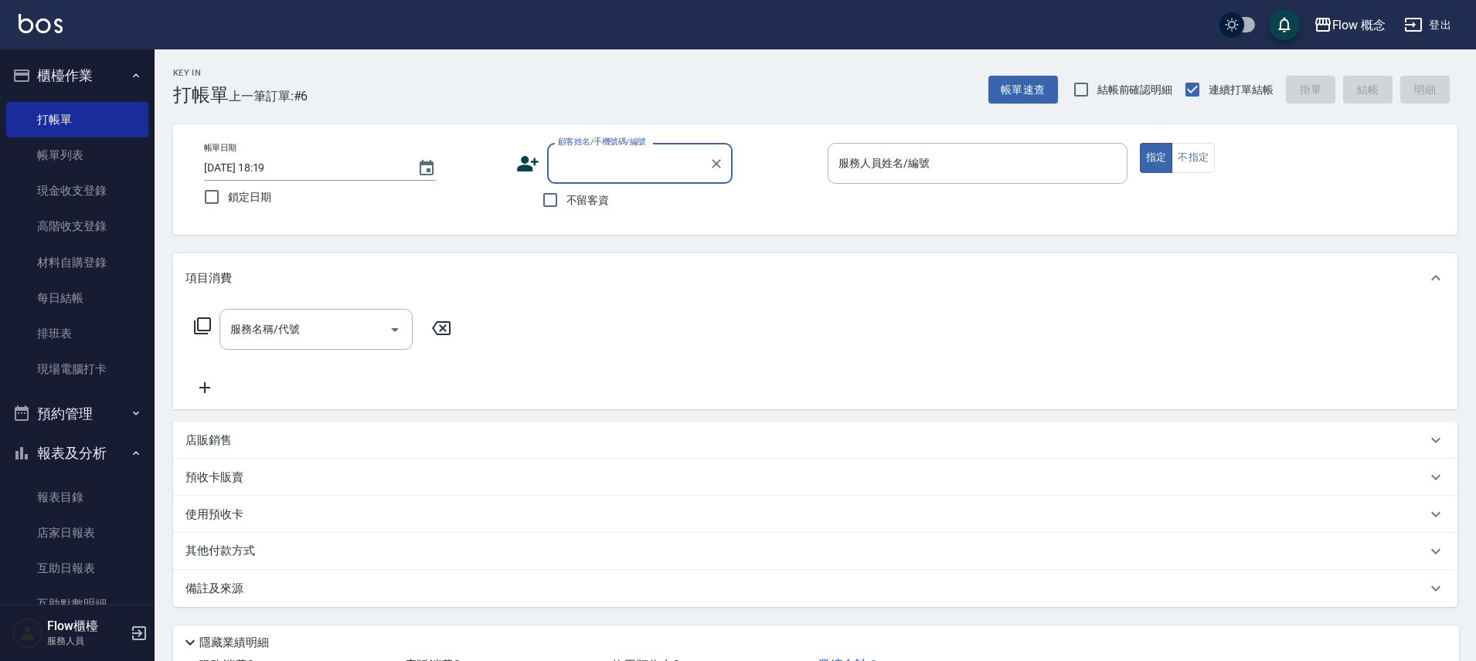
click at [663, 165] on input "顧客姓名/手機號碼/編號" at bounding box center [628, 163] width 148 height 27
type input "x"
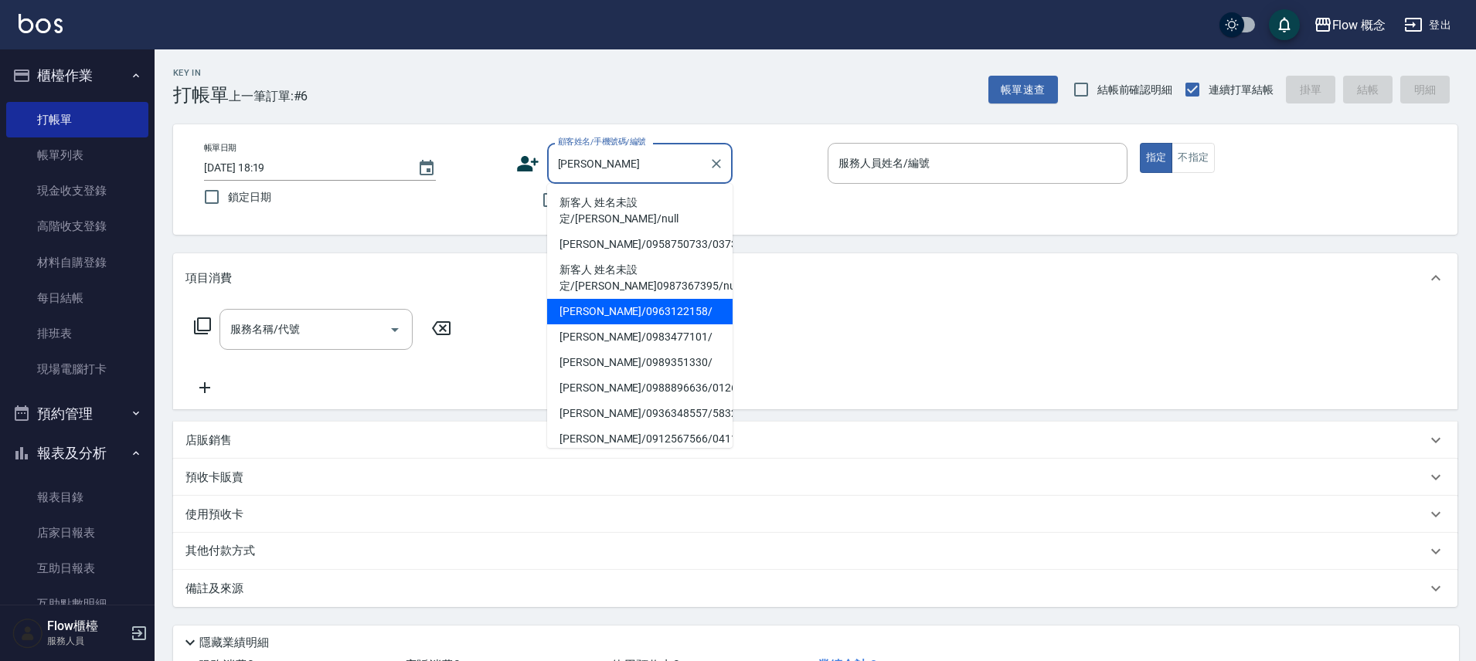
click at [660, 299] on li "李孟臻/0963122158/" at bounding box center [639, 312] width 185 height 26
type input "李孟臻/0963122158/"
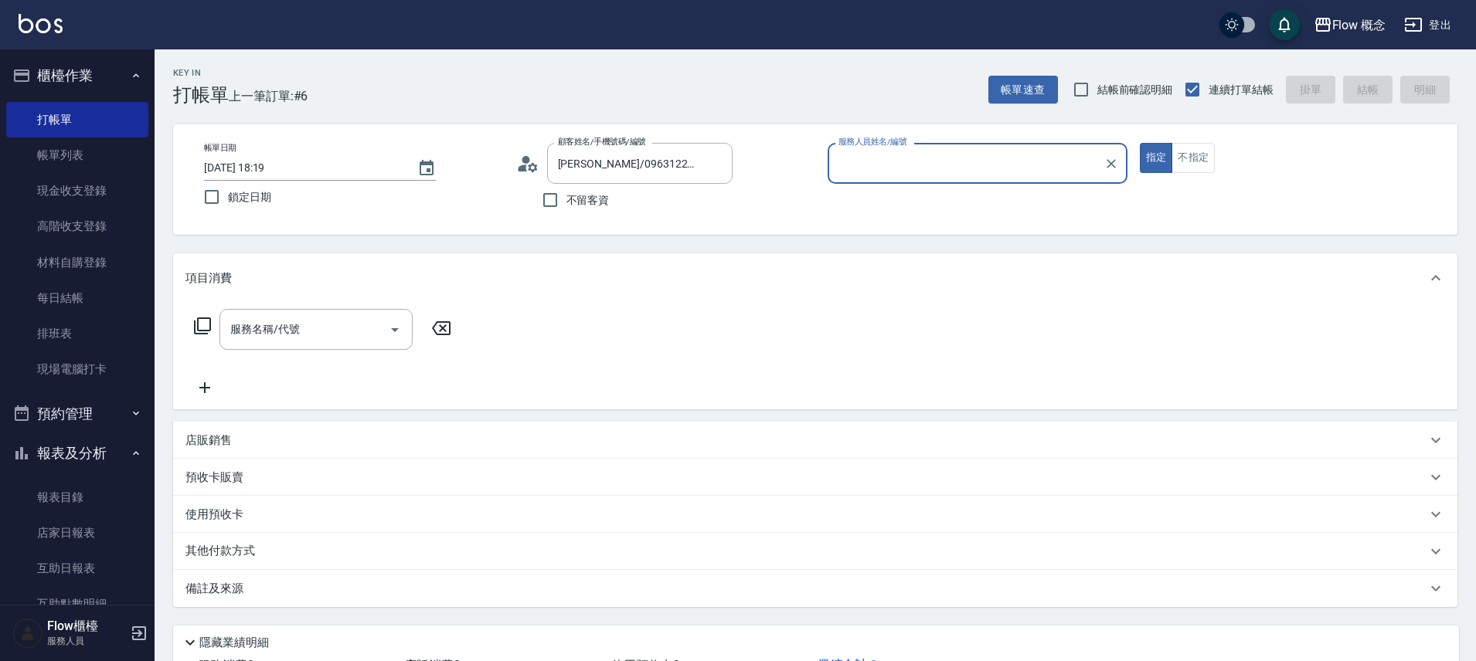
type input "Kimico-8"
click at [333, 318] on input "服務名稱/代號" at bounding box center [304, 329] width 156 height 27
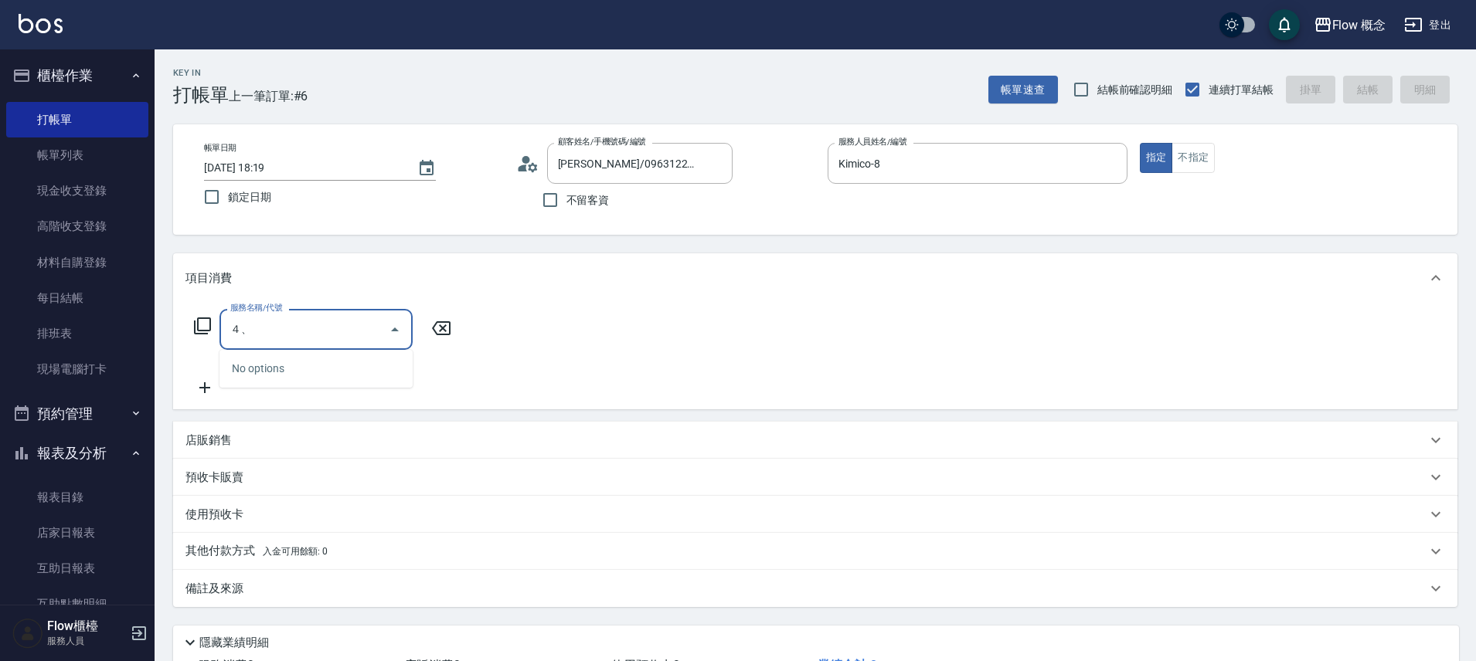
type input "４"
type input "染髮(401)"
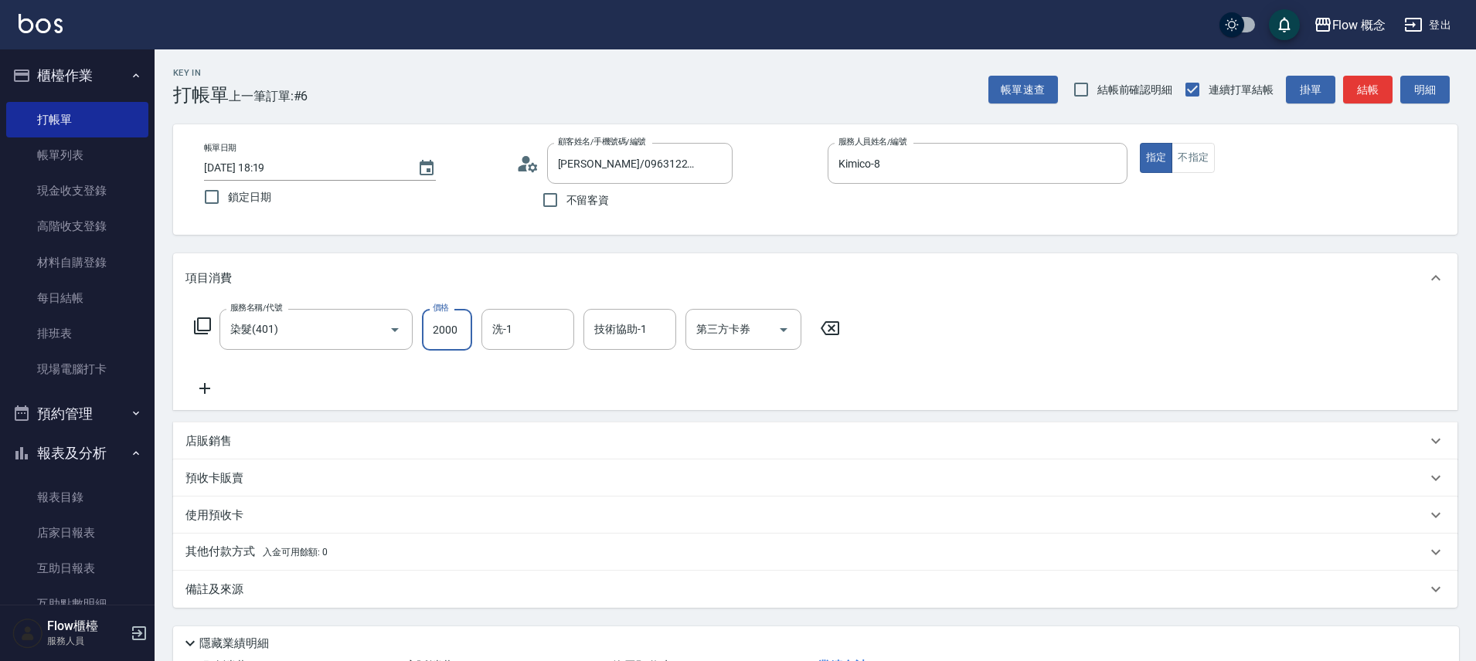
type input "2000"
click at [202, 389] on icon at bounding box center [204, 388] width 39 height 19
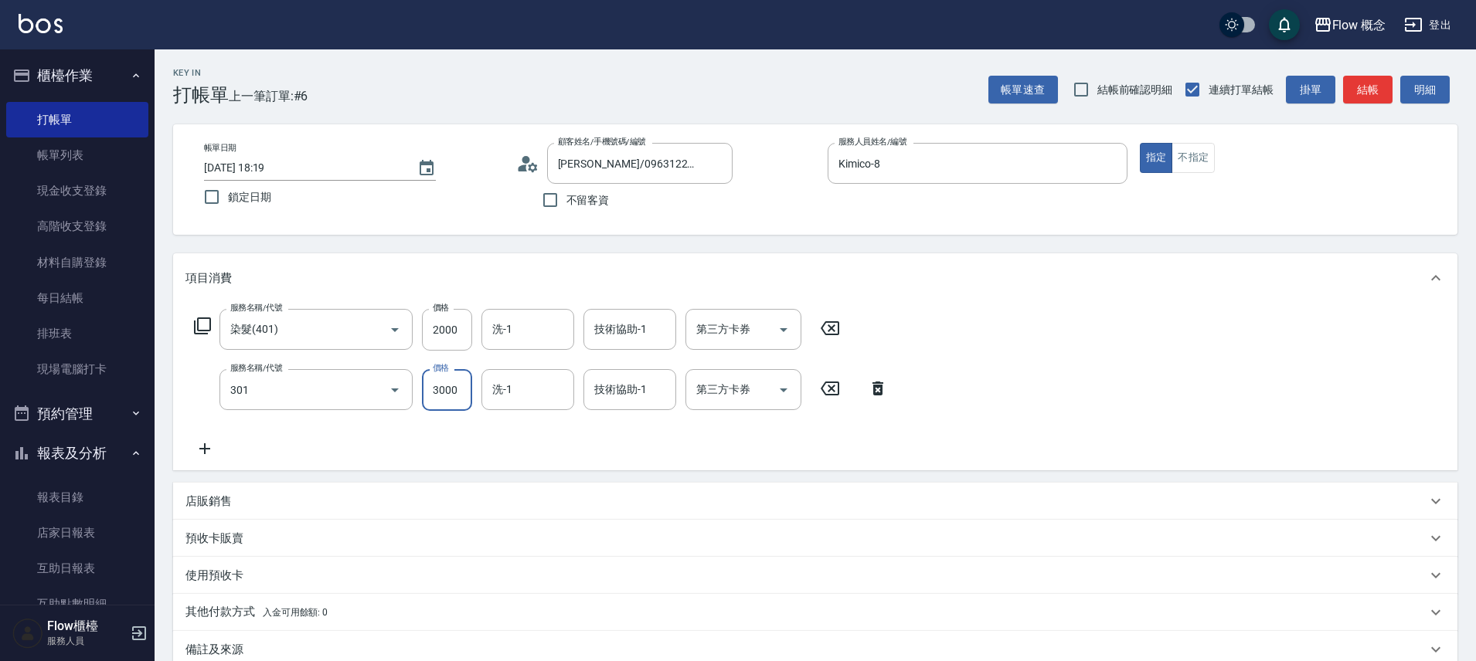
type input "燙髮(301)"
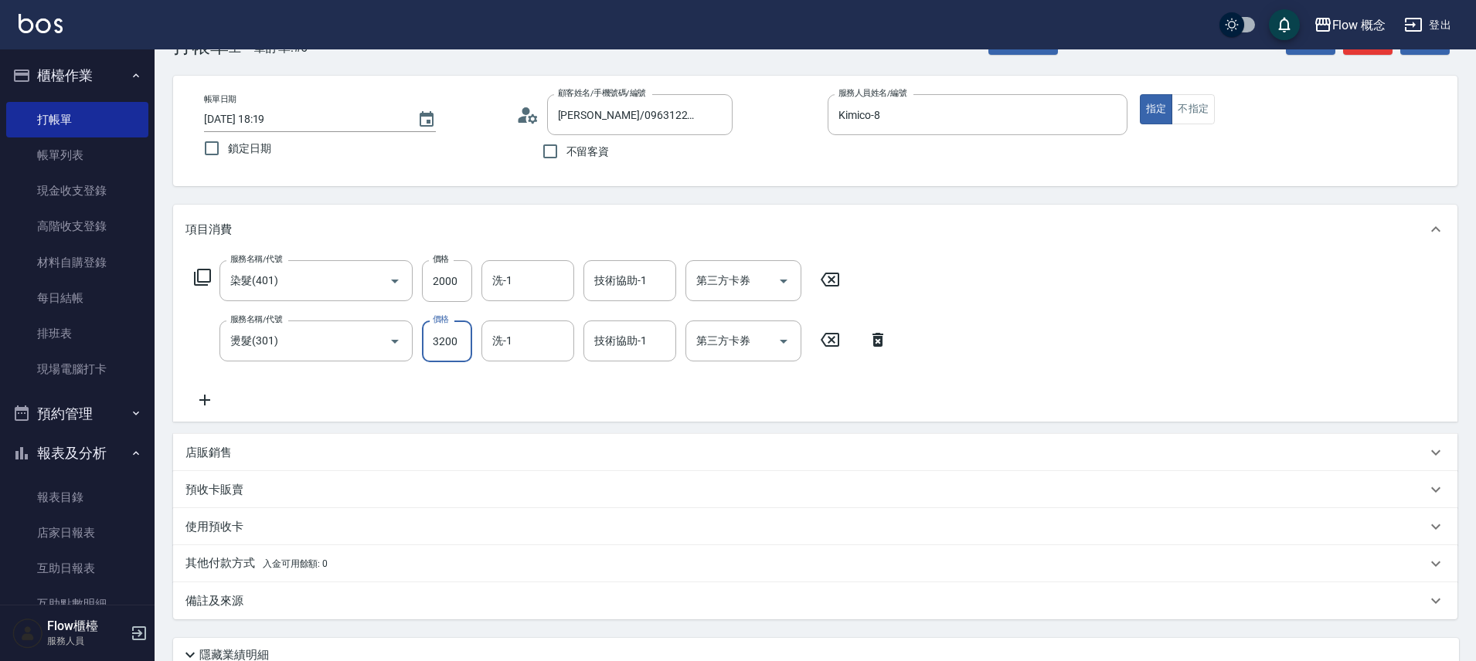
scroll to position [182, 0]
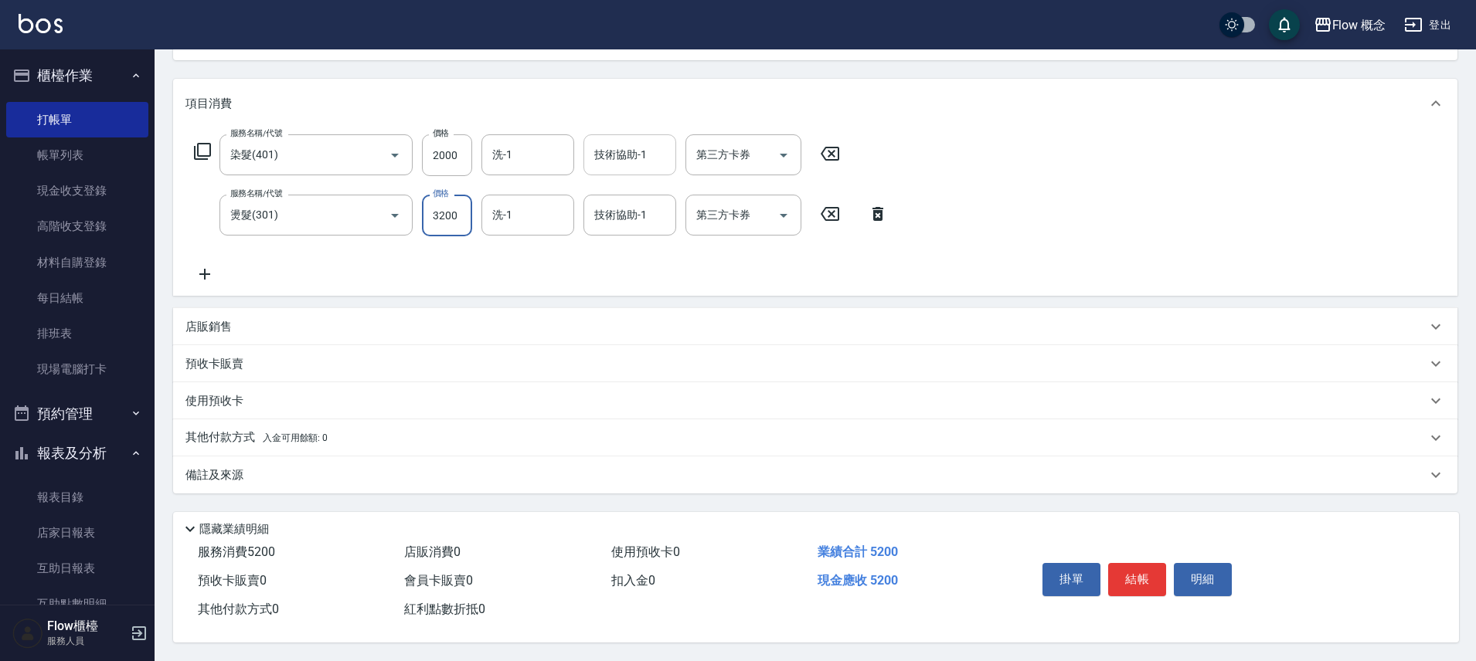
type input "3200"
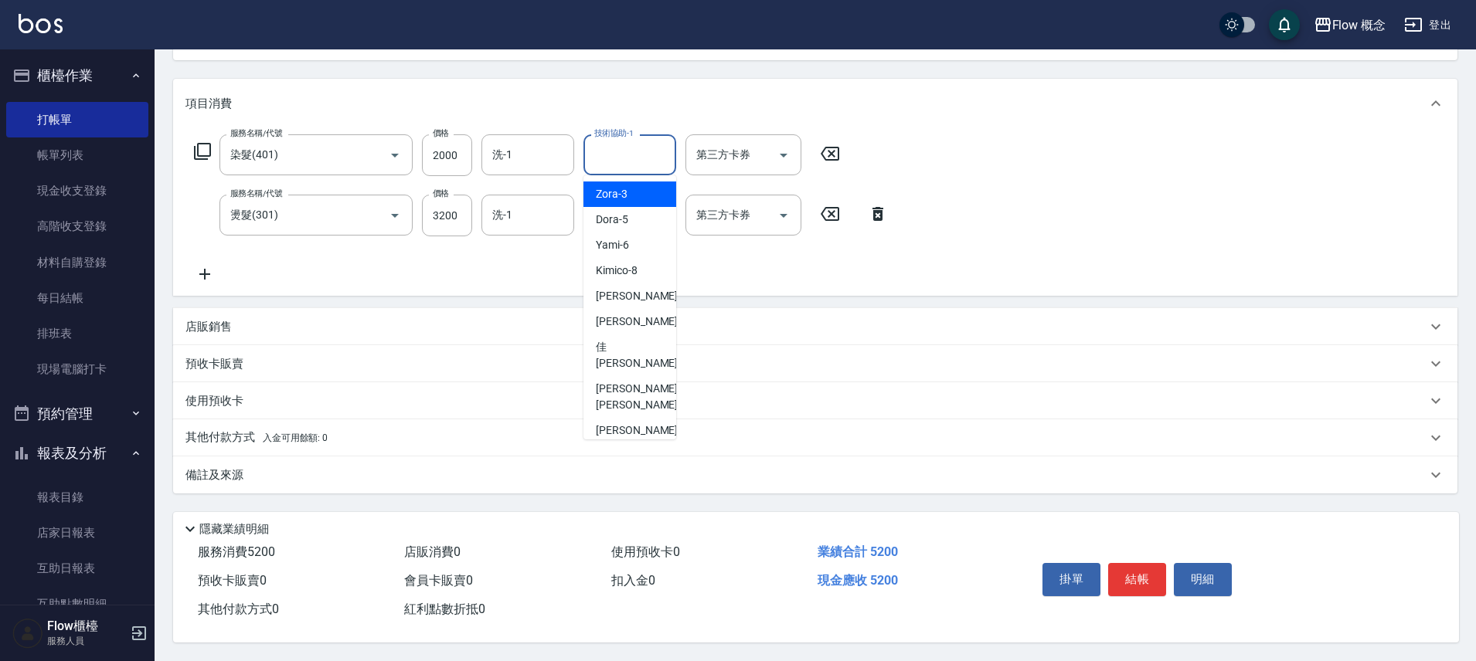
click at [623, 155] on input "技術協助-1" at bounding box center [629, 154] width 79 height 27
click at [629, 291] on span "恬恬 -11" at bounding box center [644, 296] width 97 height 16
type input "恬恬-11"
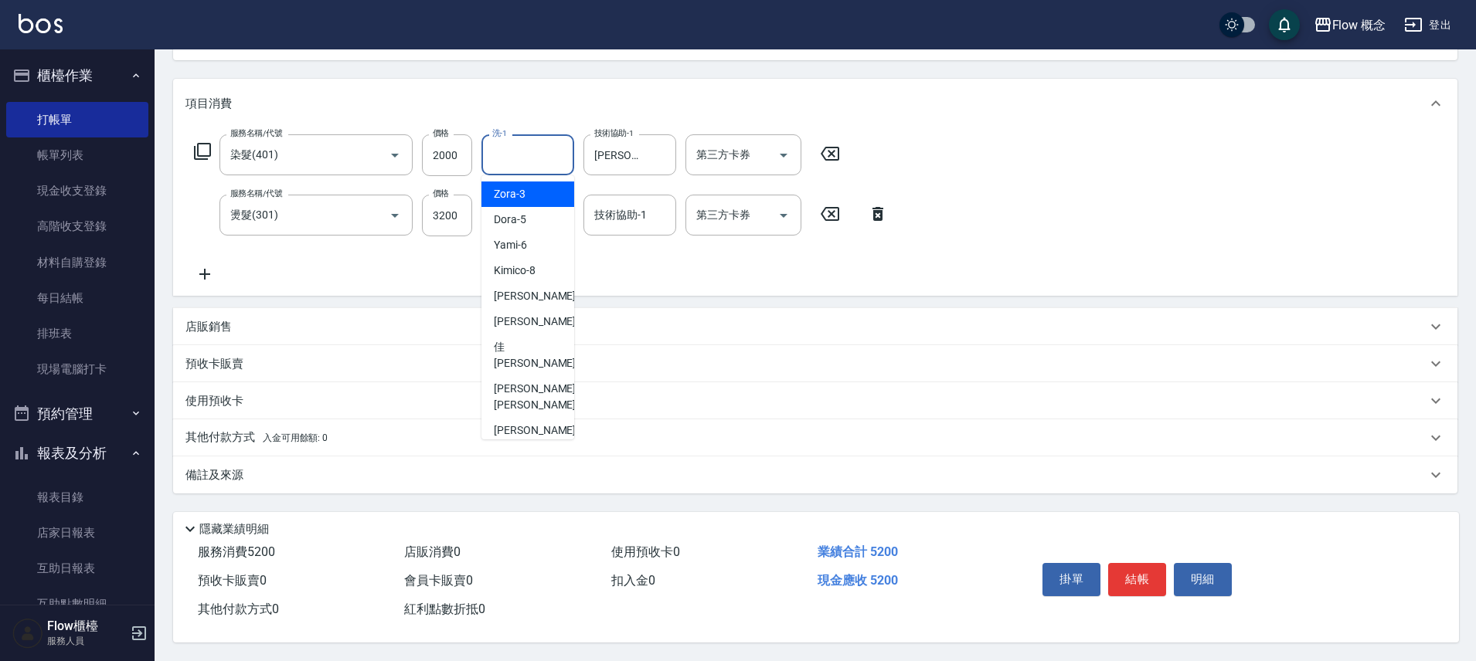
click at [548, 145] on input "洗-1" at bounding box center [527, 154] width 79 height 27
click at [650, 209] on input "技術協助-1" at bounding box center [629, 215] width 79 height 27
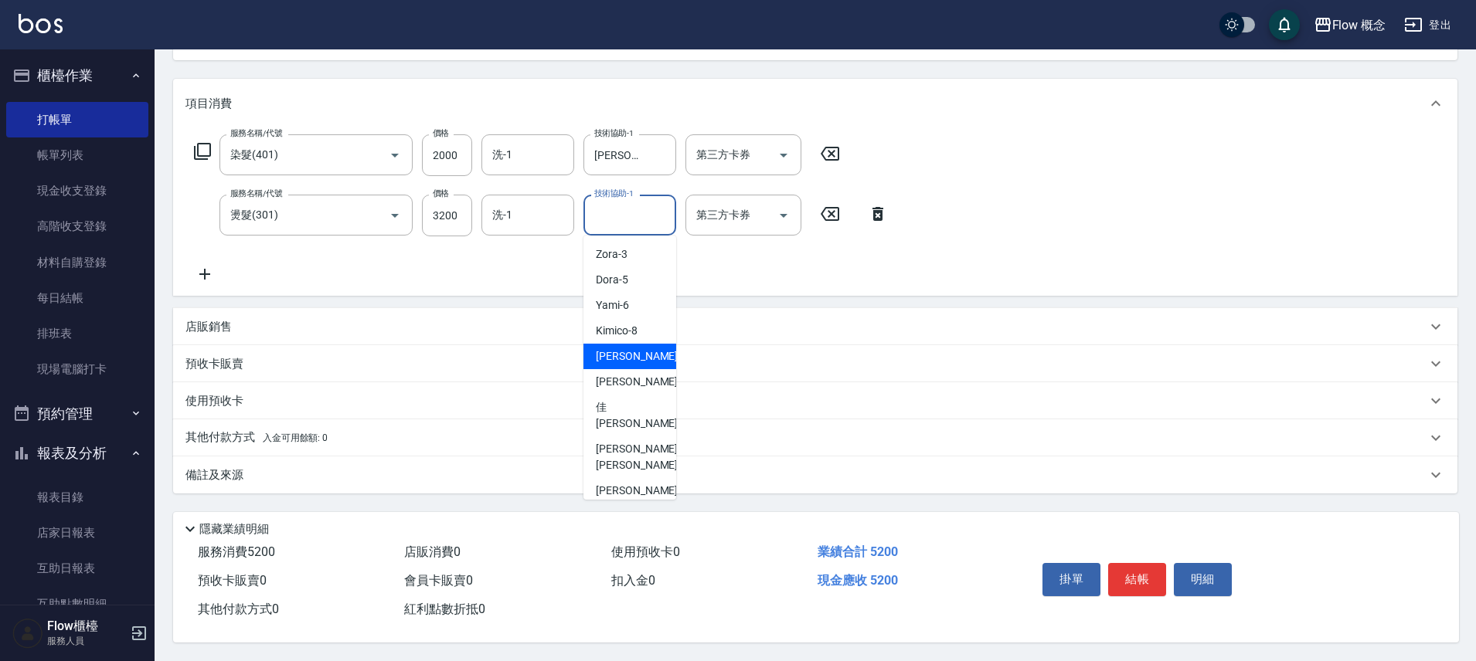
click at [623, 349] on span "恬恬 -11" at bounding box center [644, 357] width 97 height 16
type input "恬恬-11"
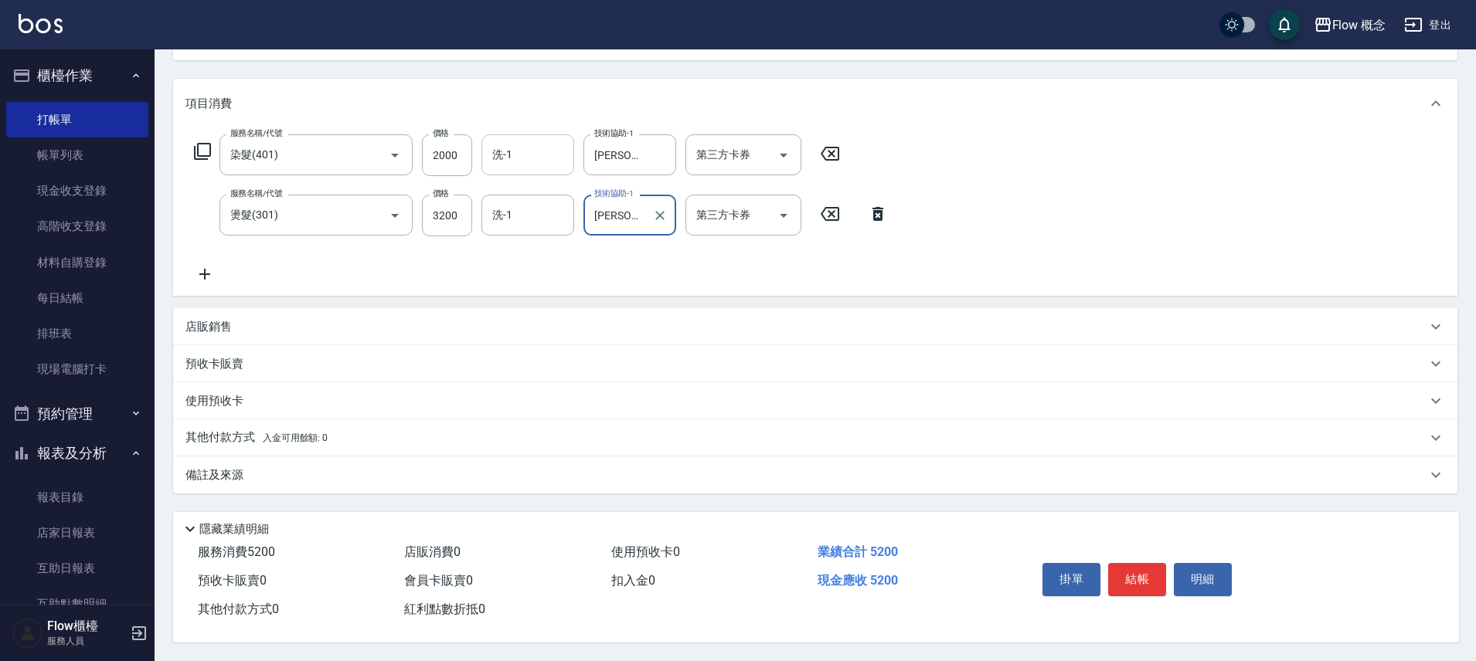
click at [522, 147] on input "洗-1" at bounding box center [527, 154] width 79 height 27
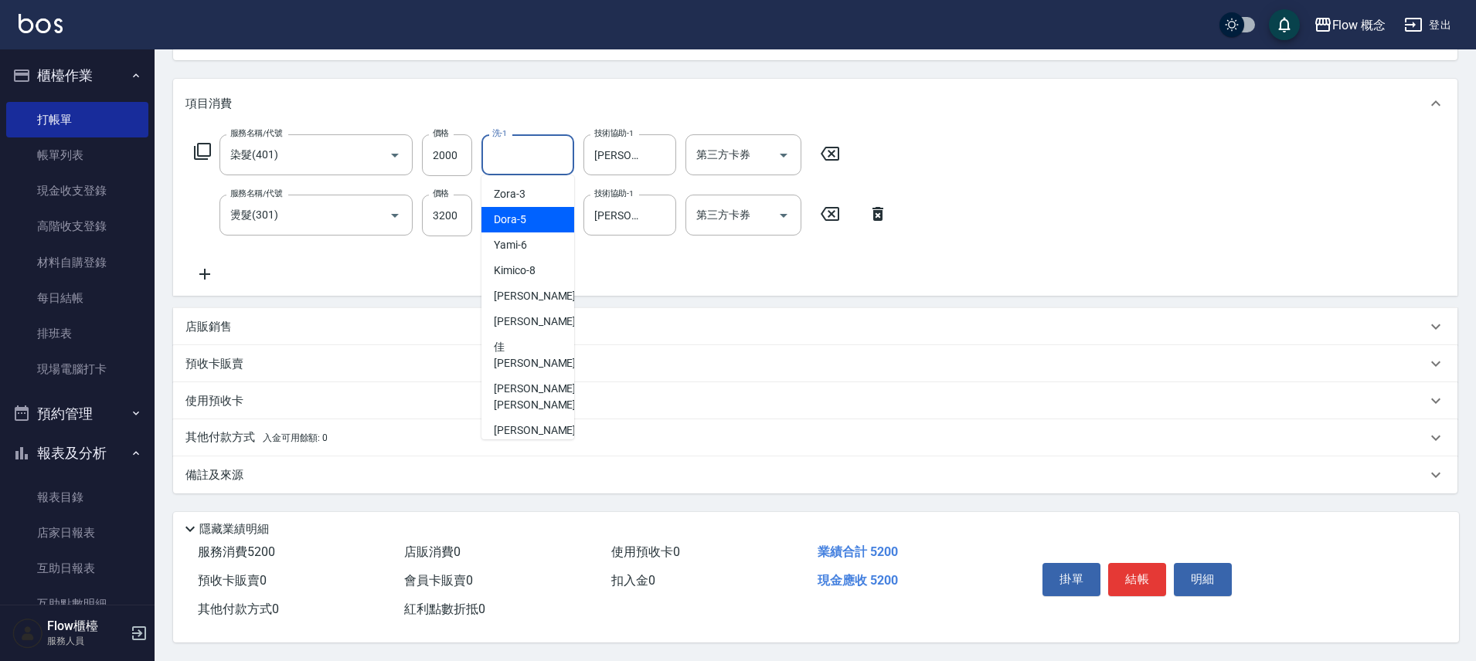
click at [525, 214] on div "Dora -5" at bounding box center [527, 220] width 93 height 26
type input "Dora-5"
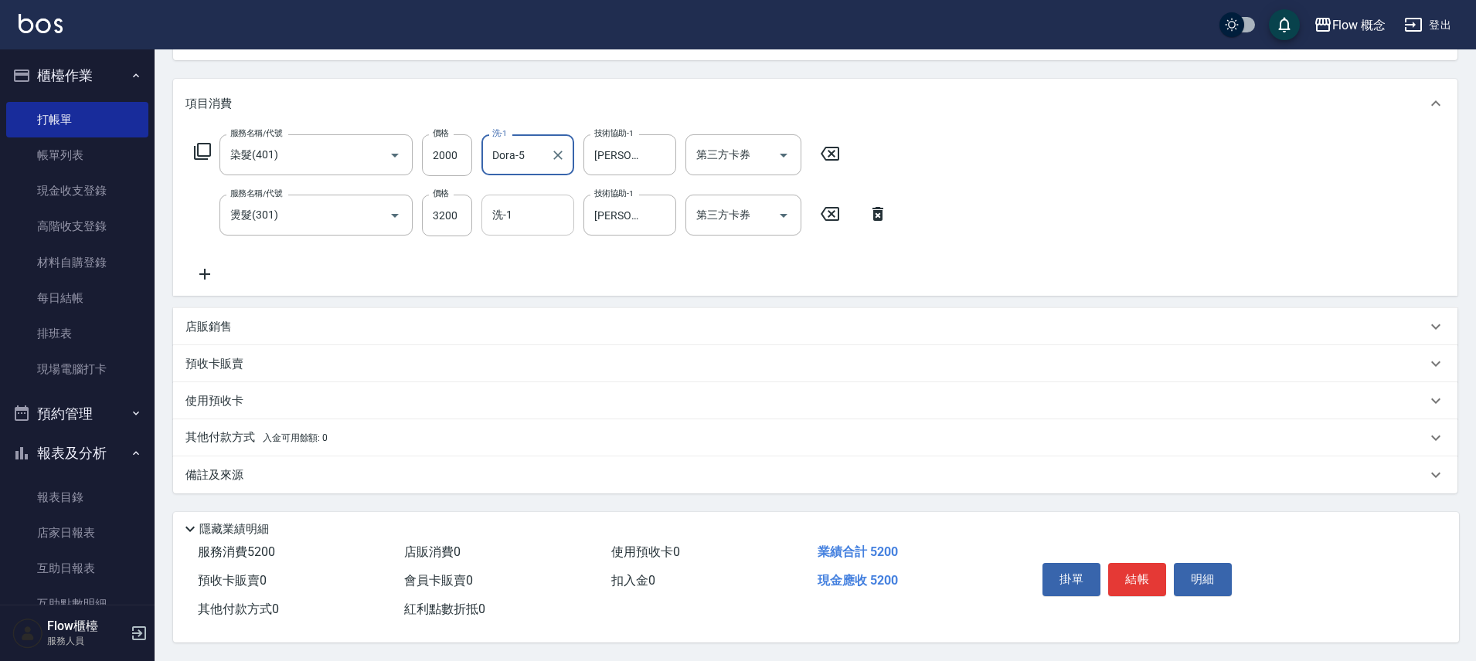
click at [525, 215] on input "洗-1" at bounding box center [527, 215] width 79 height 27
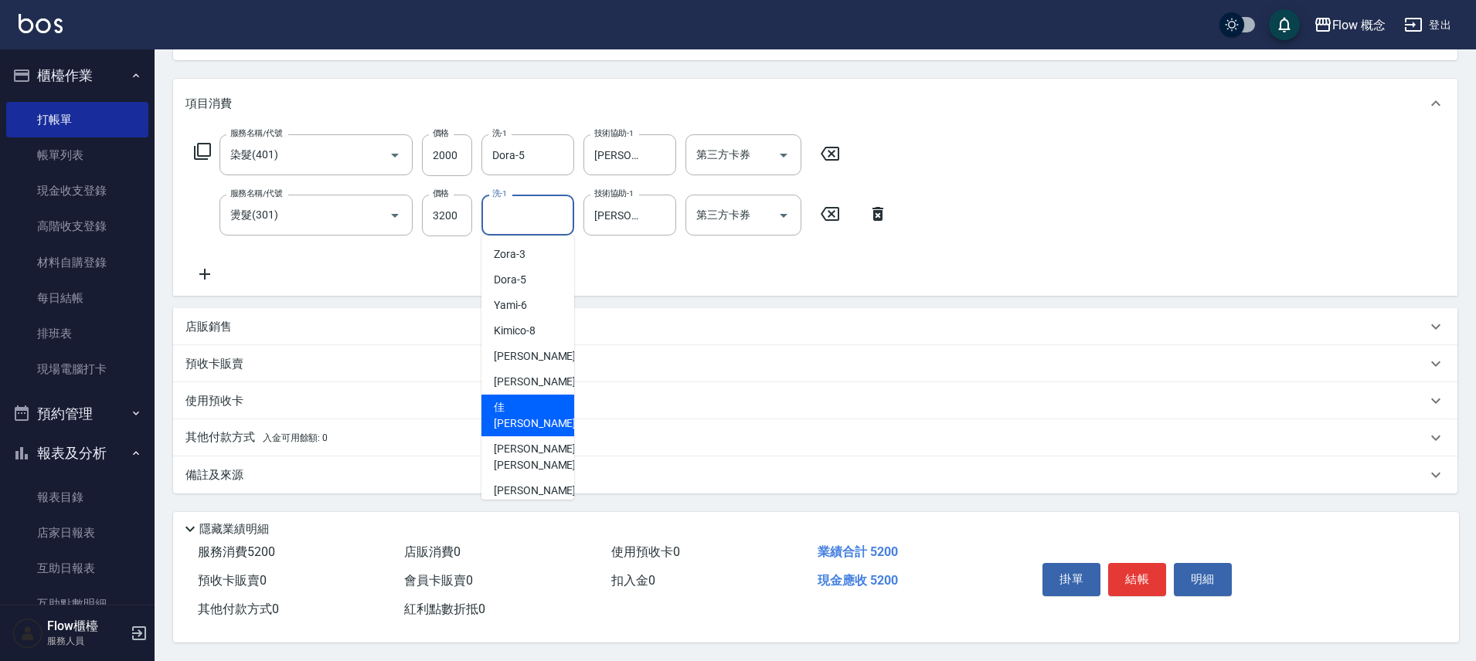
click at [525, 400] on span "佳蒨 -17" at bounding box center [542, 416] width 97 height 32
type input "佳蒨-17"
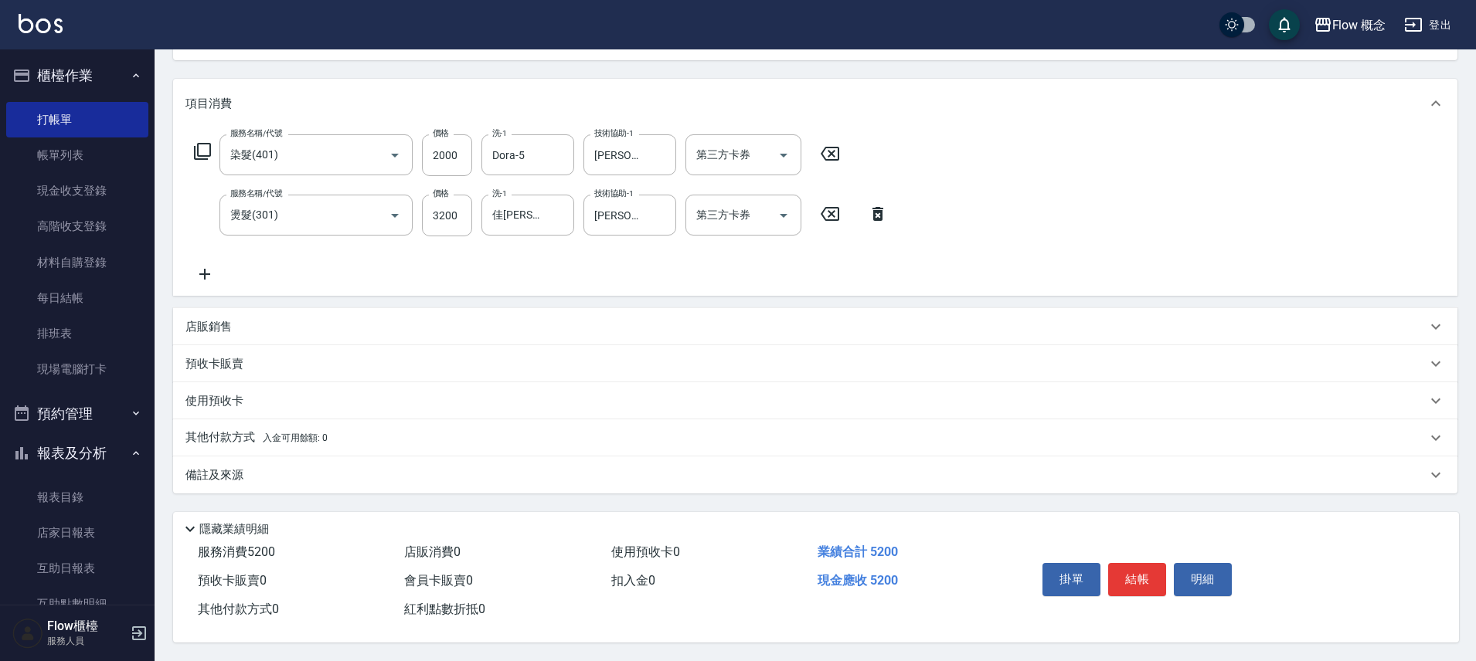
drag, startPoint x: 266, startPoint y: 431, endPoint x: 258, endPoint y: 438, distance: 10.4
click at [266, 433] on span "入金可用餘額: 0" at bounding box center [296, 438] width 66 height 11
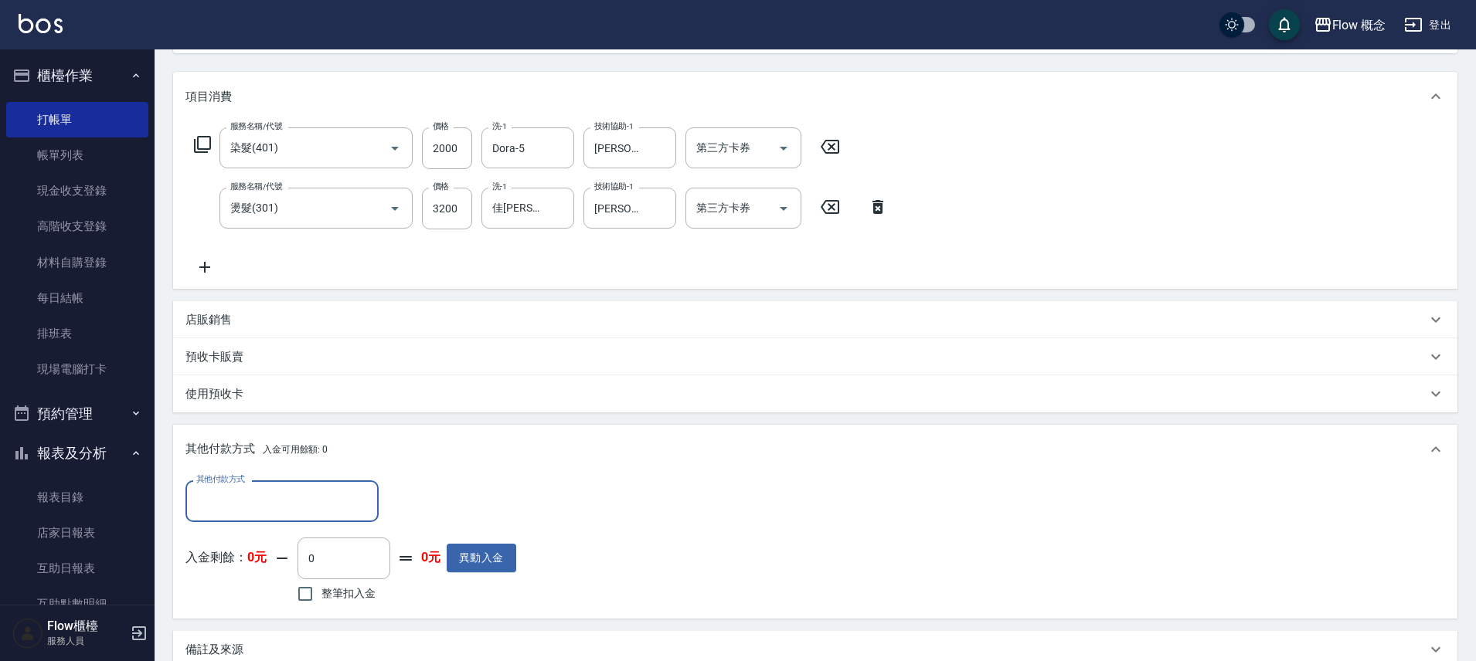
scroll to position [0, 0]
click at [251, 492] on input "其他付款方式" at bounding box center [281, 501] width 179 height 27
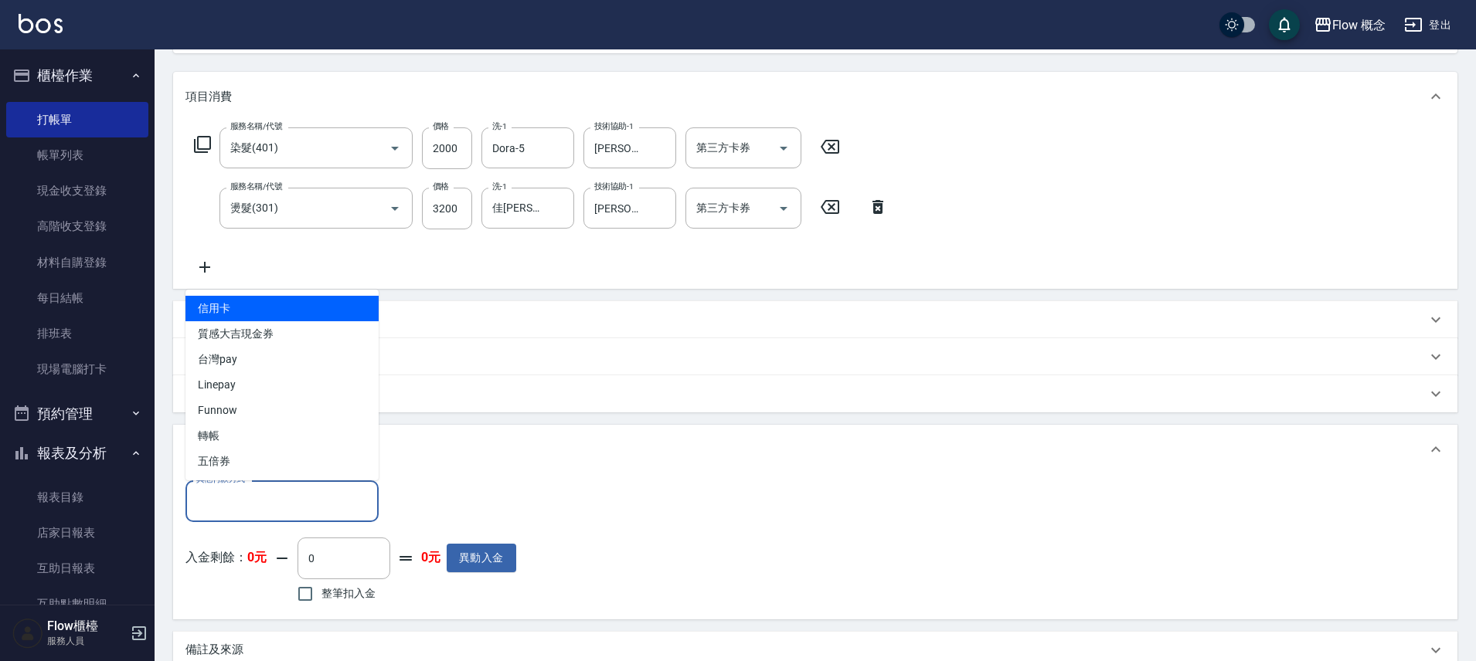
click at [272, 315] on span "信用卡" at bounding box center [281, 309] width 193 height 26
type input "信用卡"
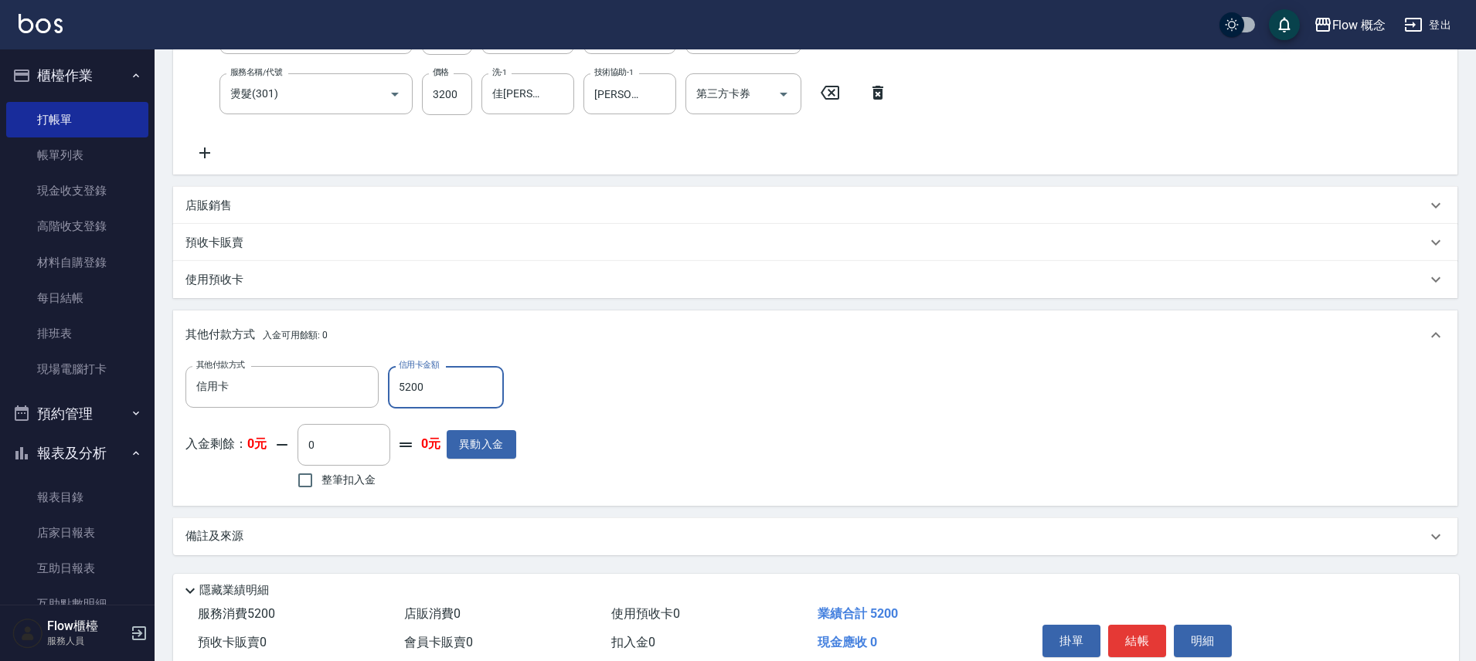
scroll to position [365, 0]
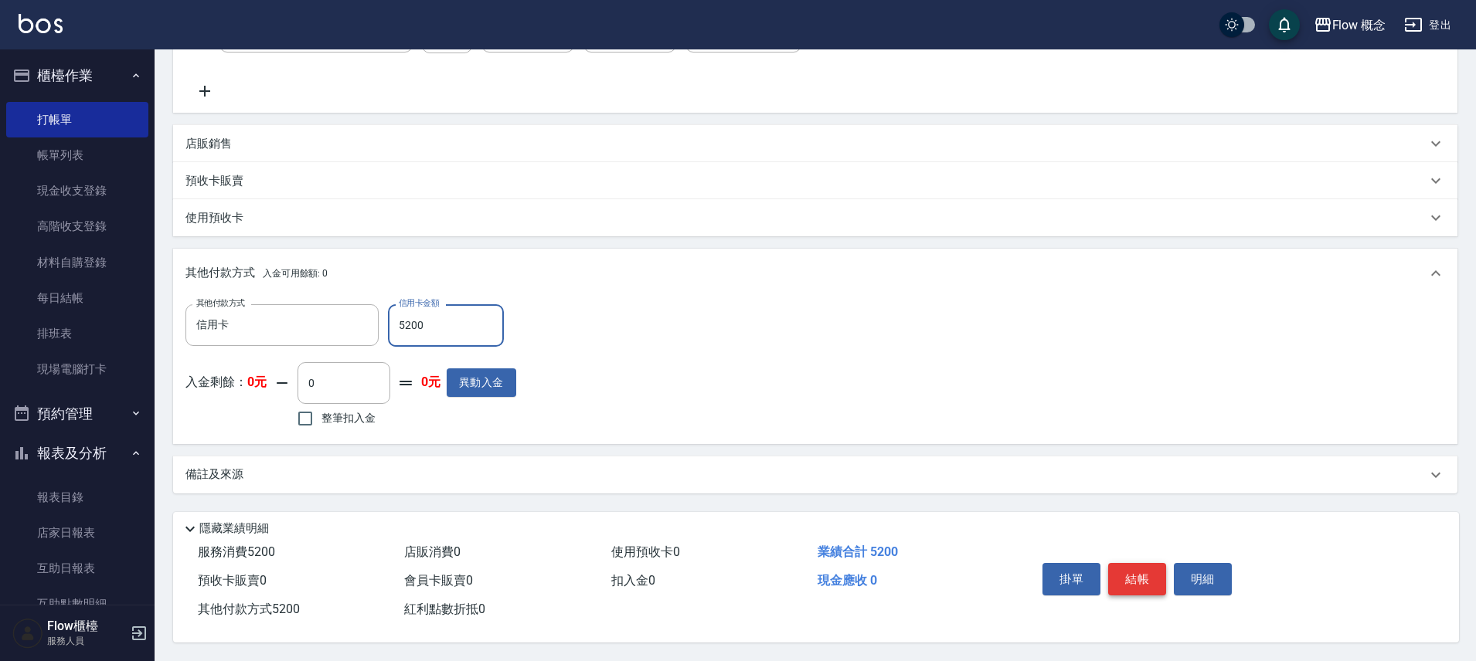
type input "5200"
click at [1148, 581] on button "結帳" at bounding box center [1137, 579] width 58 height 32
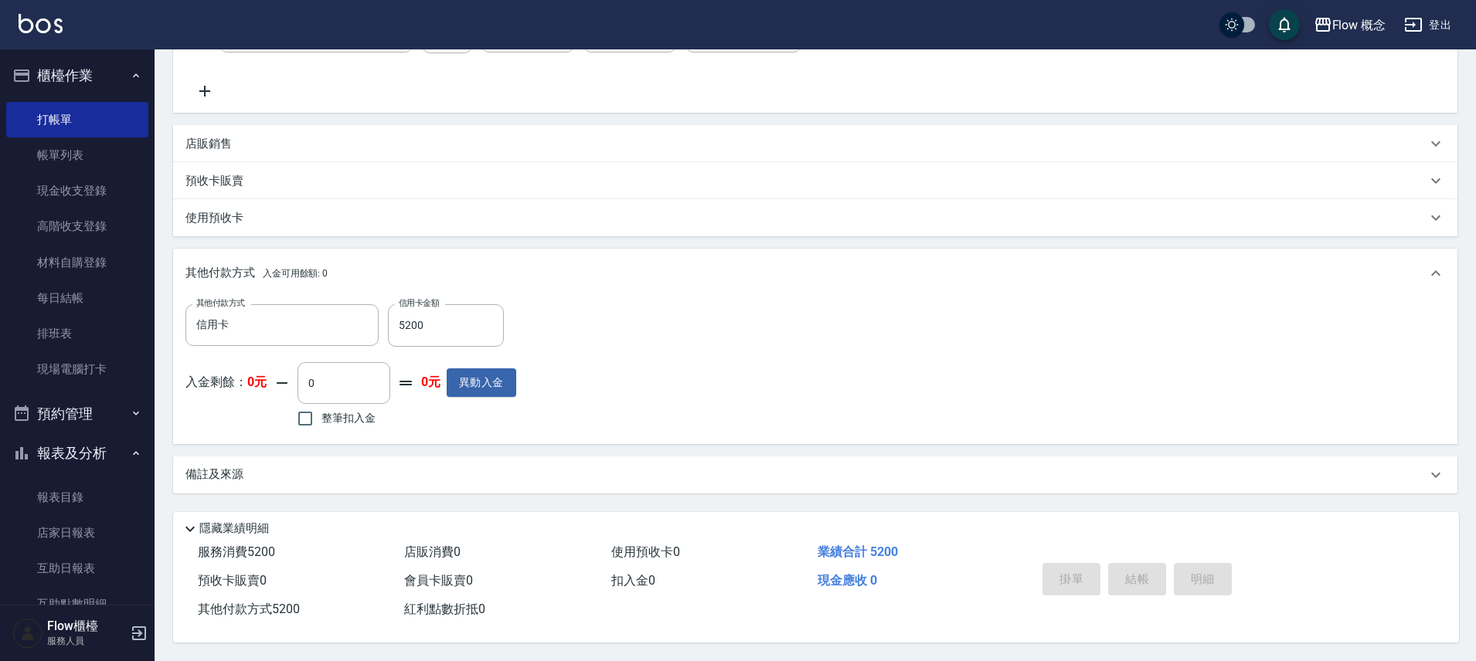
type input "2025/09/12 18:21"
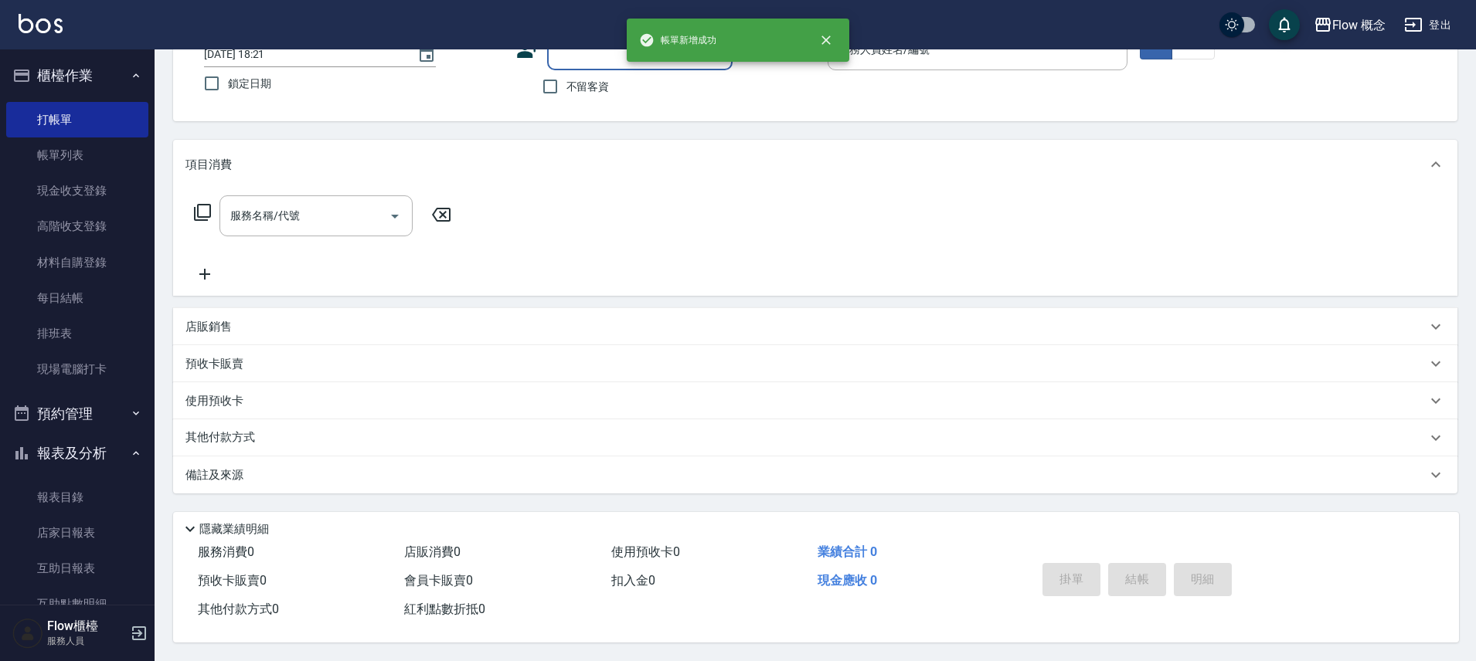
scroll to position [0, 0]
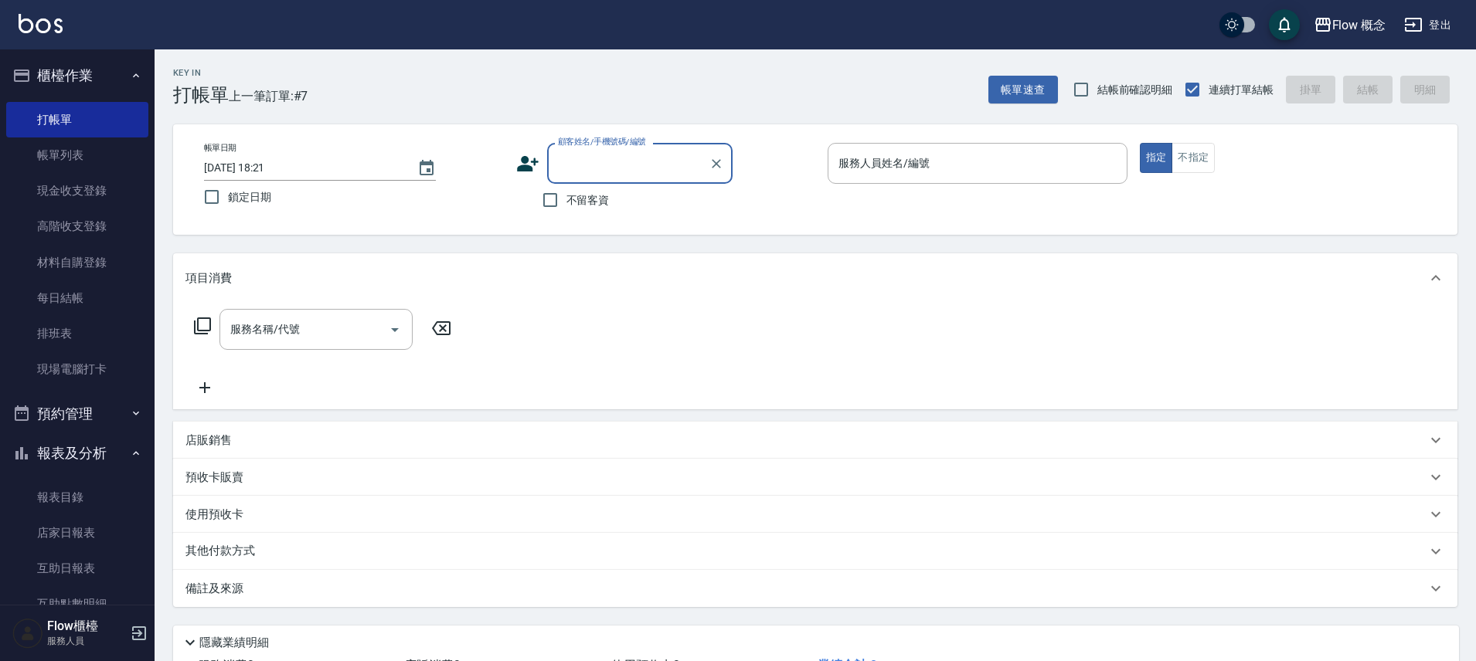
type input "t"
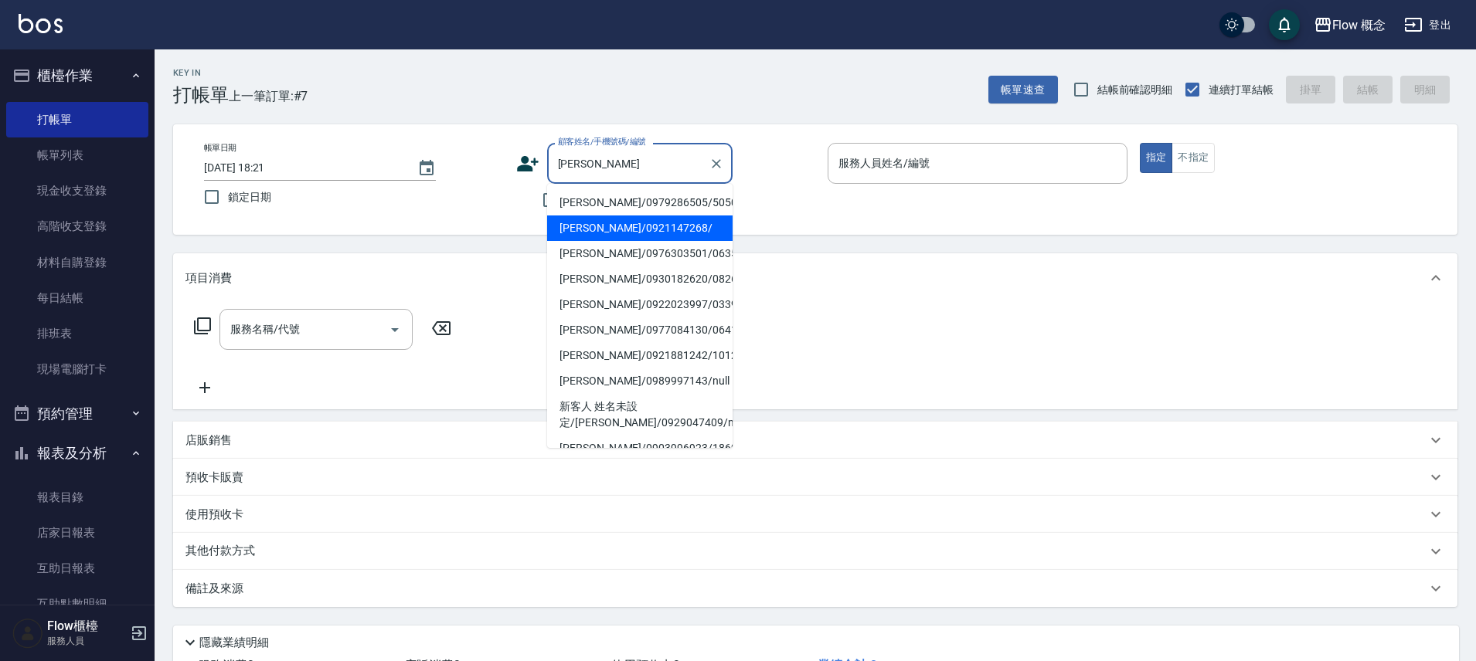
click at [604, 232] on li "陳思縈/0921147268/" at bounding box center [639, 229] width 185 height 26
type input "陳思縈/0921147268/"
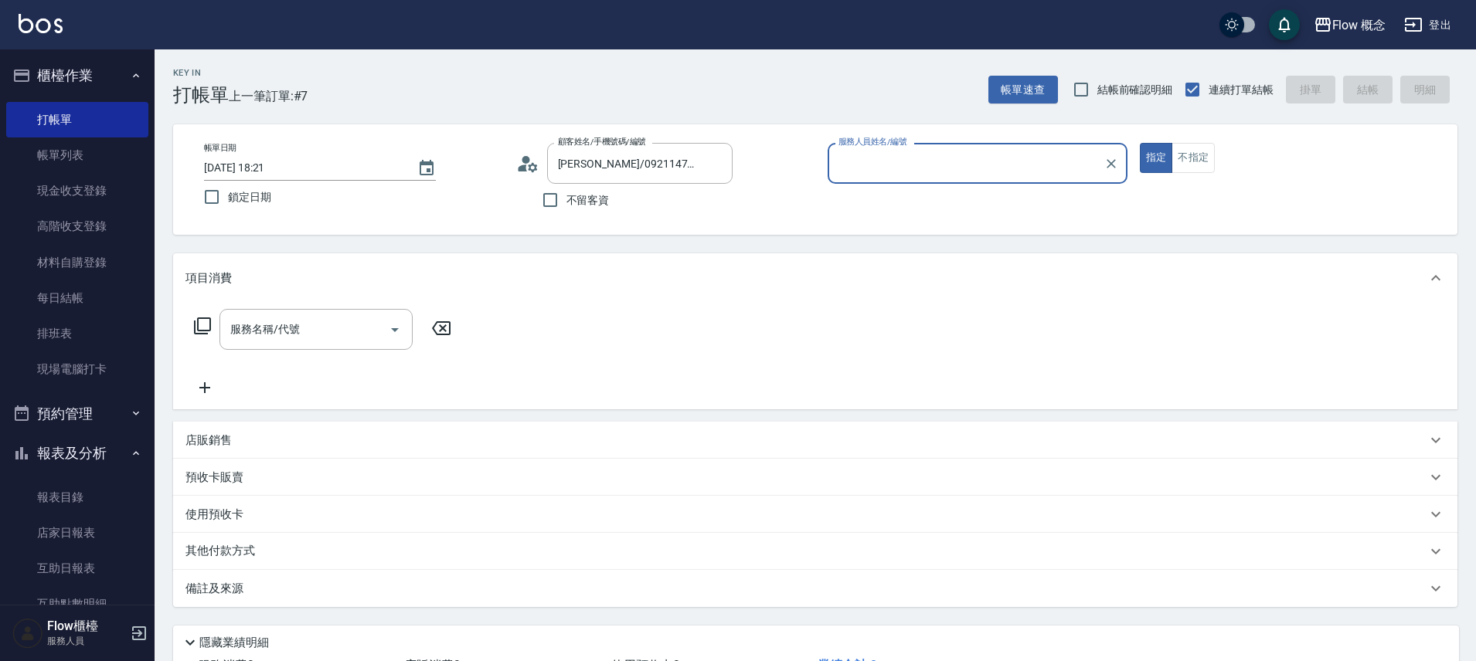
type input "Kimico-8"
drag, startPoint x: 324, startPoint y: 337, endPoint x: 334, endPoint y: 294, distance: 44.4
click at [323, 337] on input "服務名稱/代號" at bounding box center [304, 329] width 156 height 27
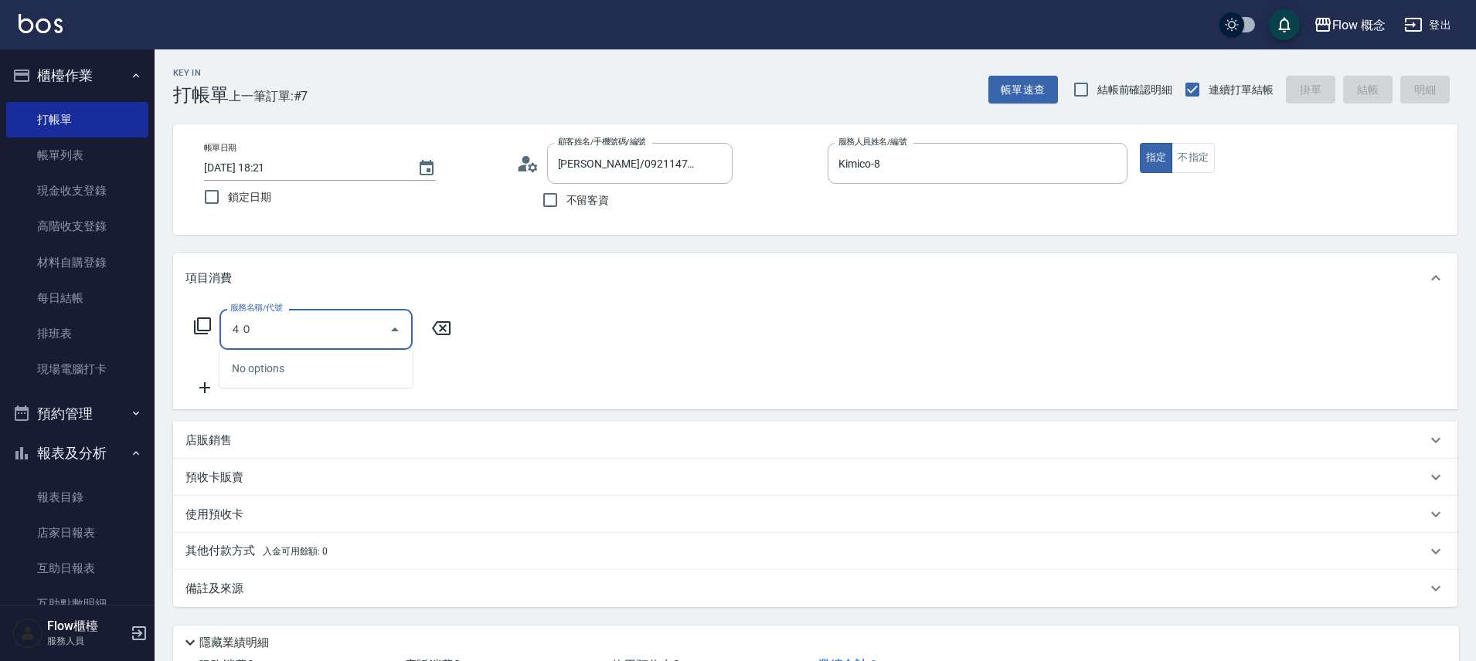
type input "４"
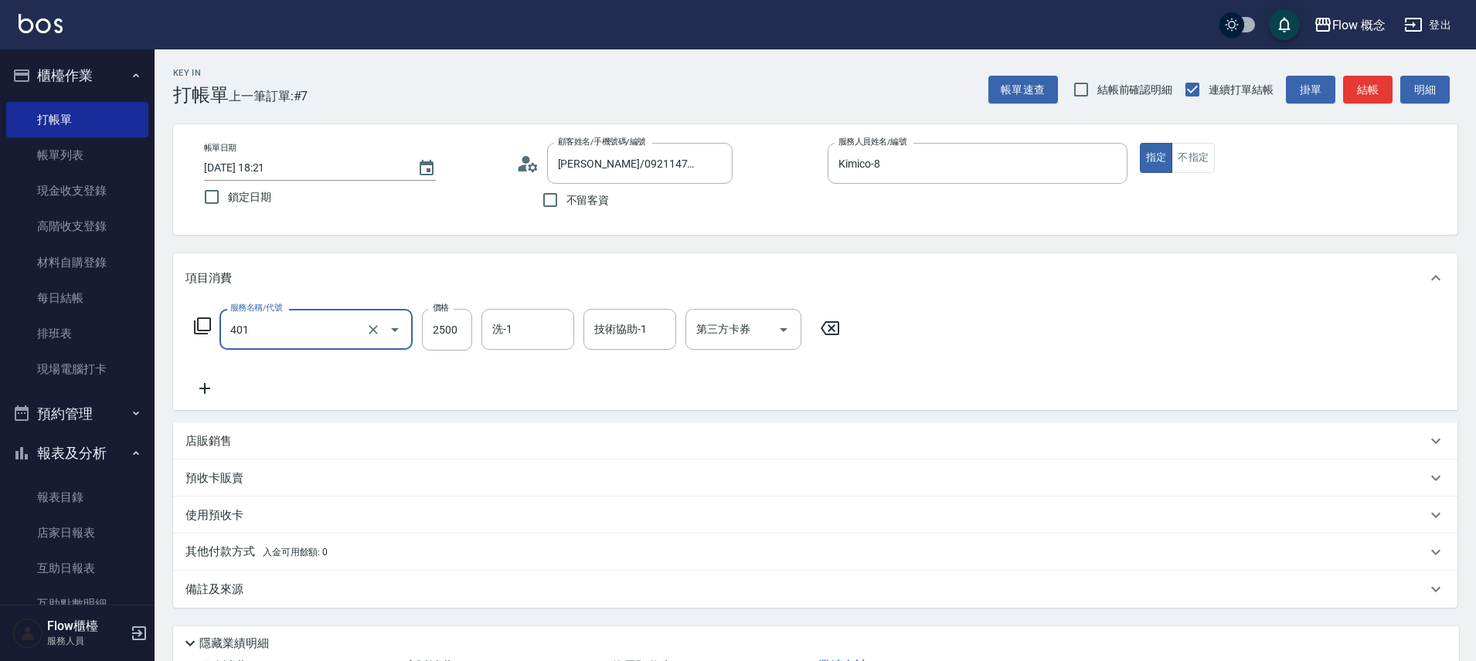
type input "染髮(401)"
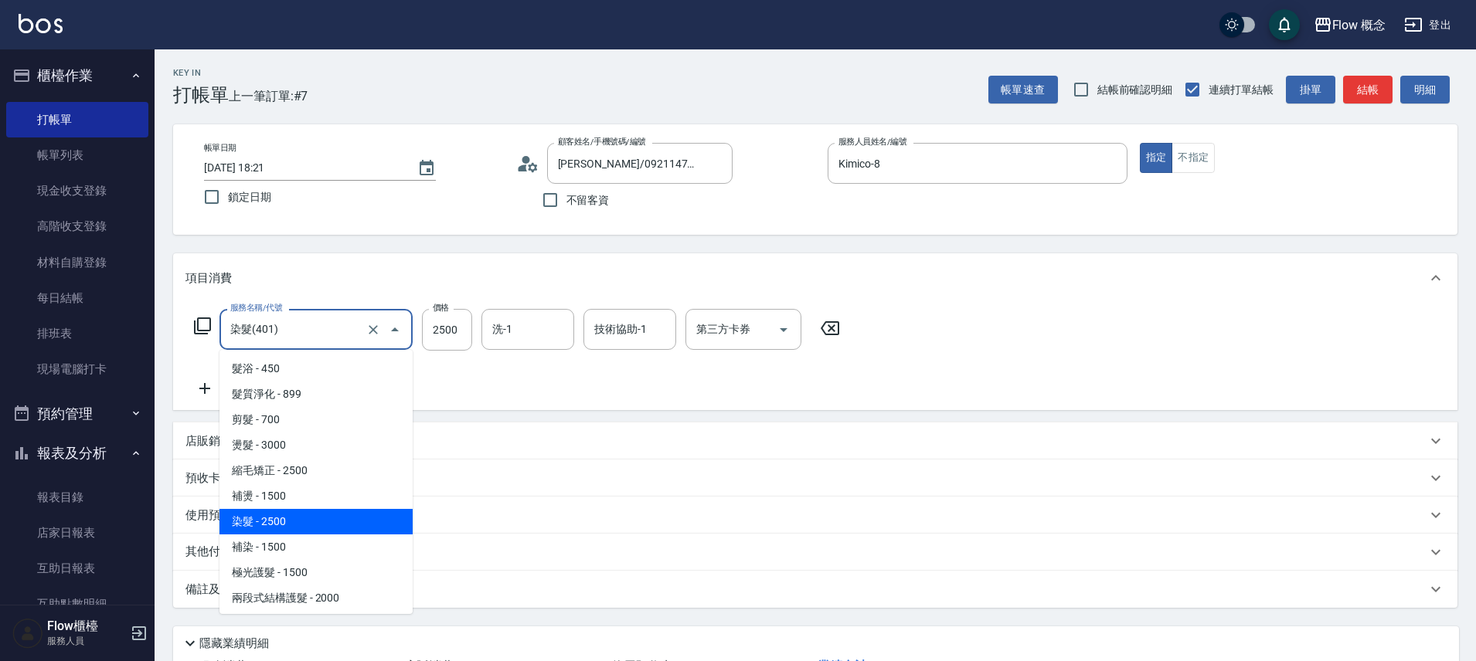
click at [285, 329] on input "染髮(401)" at bounding box center [294, 329] width 136 height 27
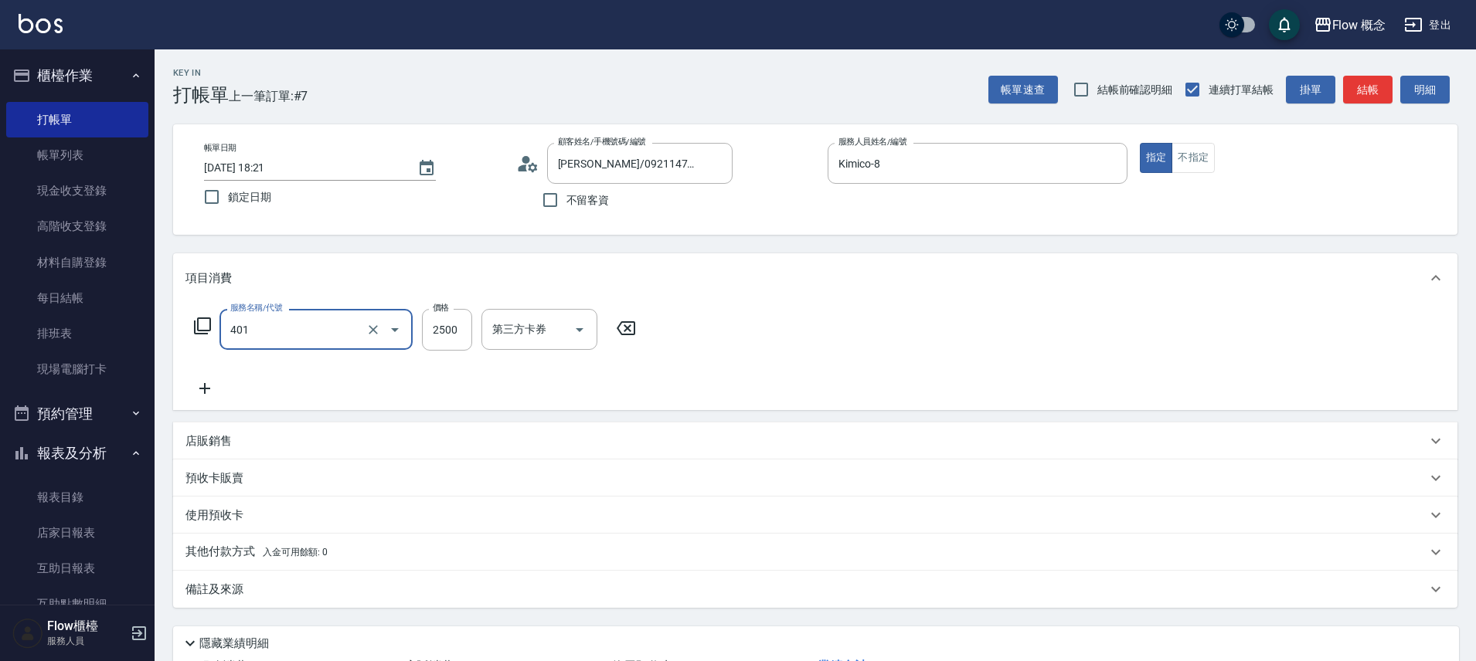
type input "染髮(401)"
type input "2000"
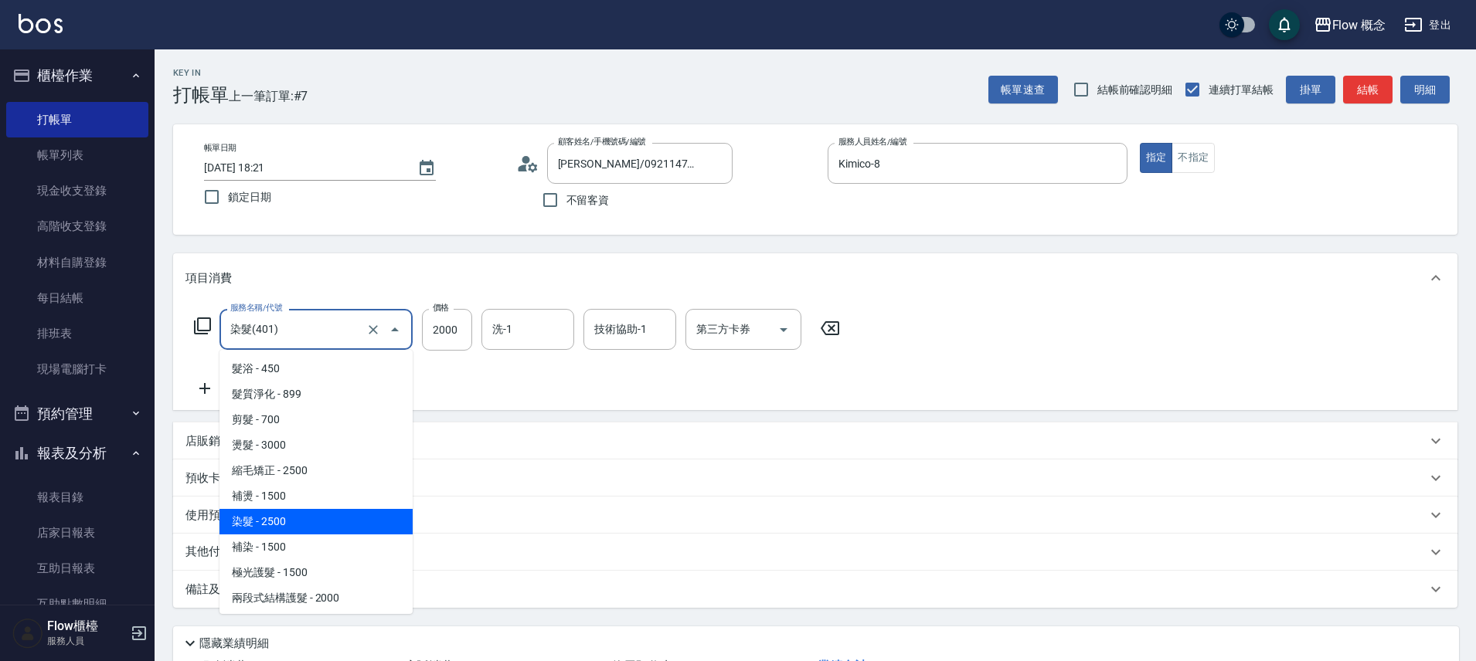
click at [306, 340] on input "染髮(401)" at bounding box center [294, 329] width 136 height 27
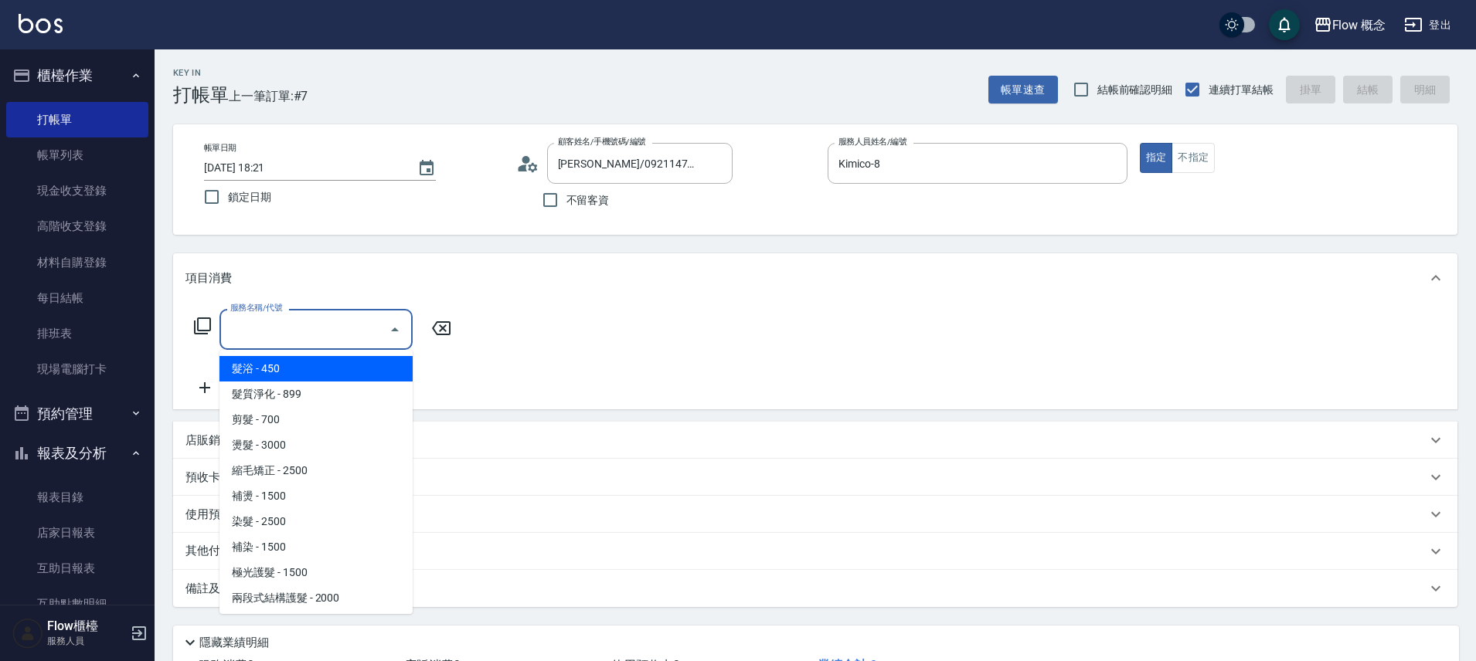
type input "0"
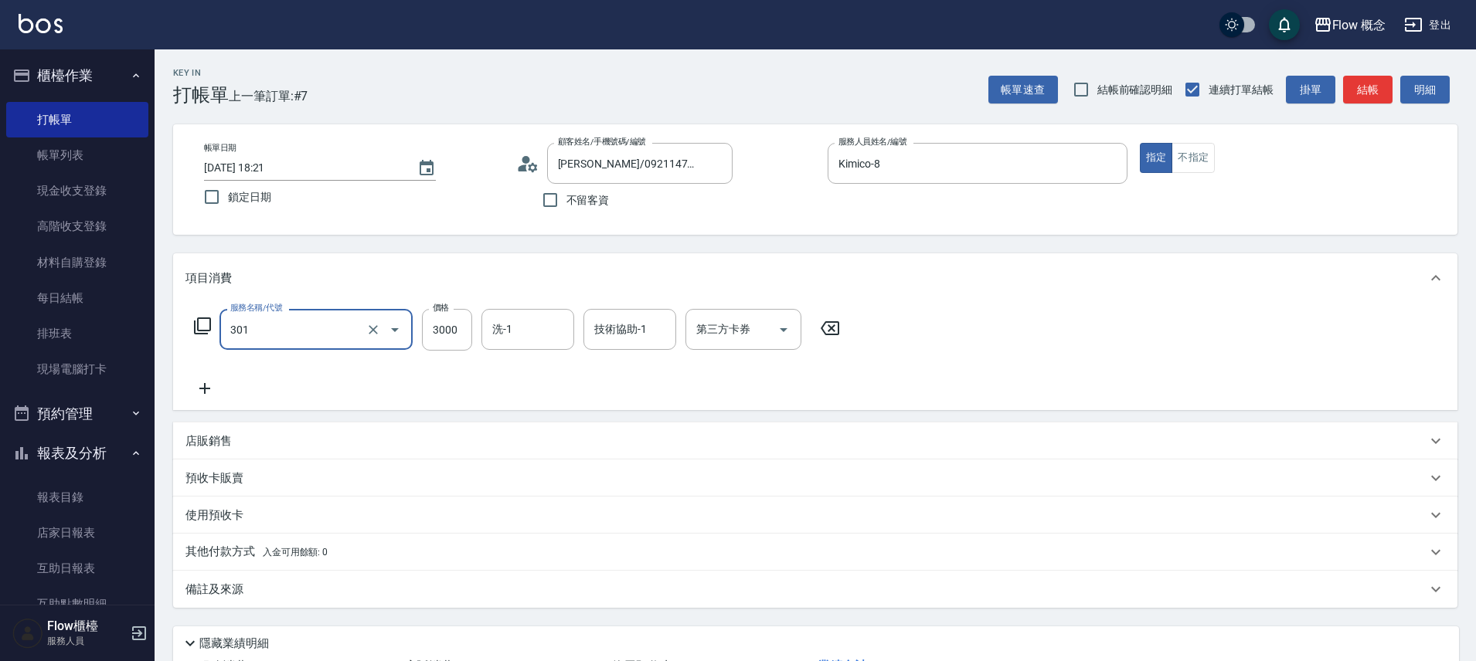
type input "燙髮(301)"
type input "2000"
click at [213, 387] on icon at bounding box center [204, 388] width 39 height 19
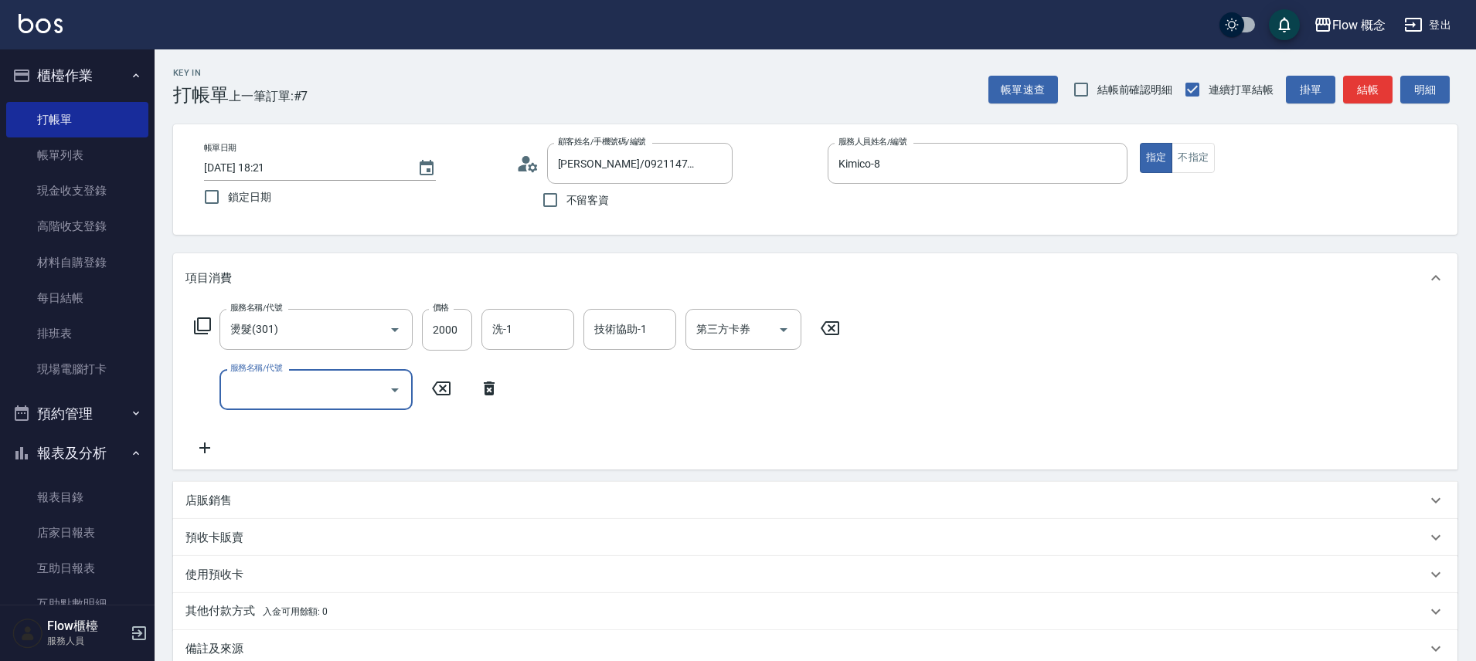
click at [351, 389] on input "服務名稱/代號" at bounding box center [304, 389] width 156 height 27
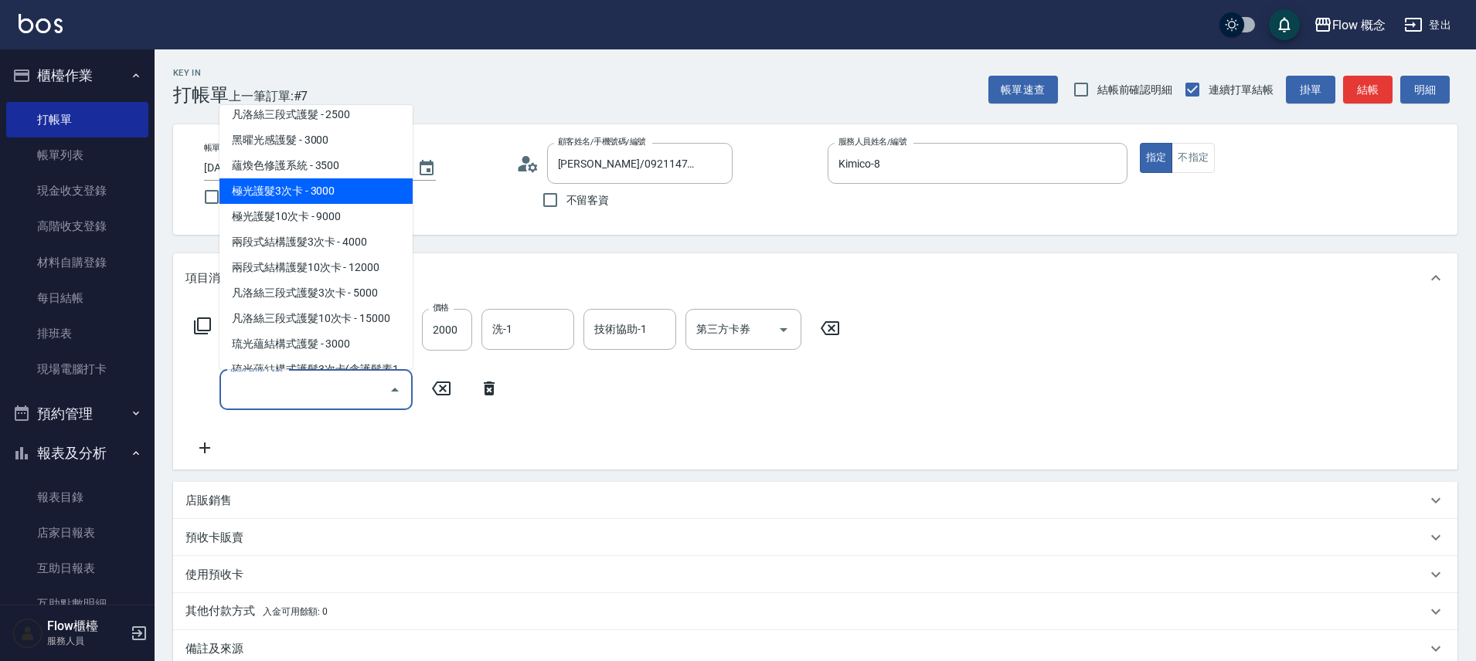
scroll to position [261, 0]
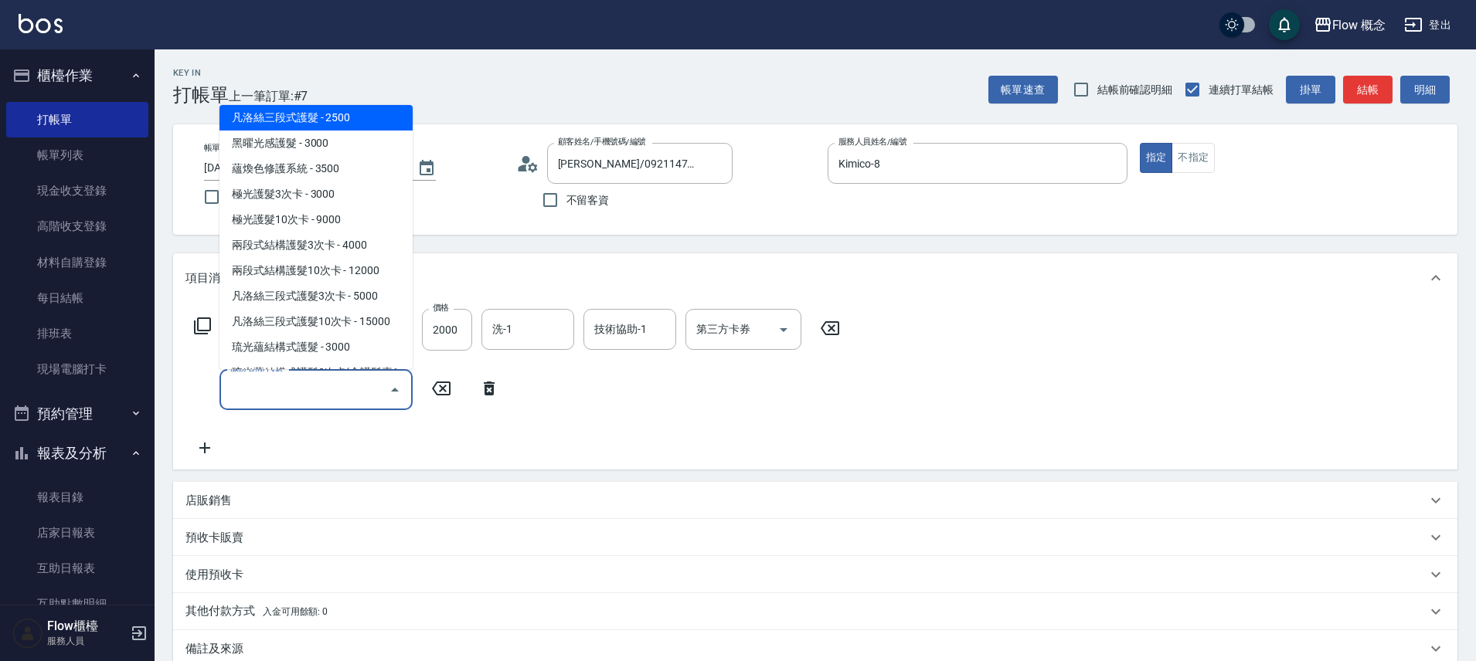
drag, startPoint x: 300, startPoint y: 124, endPoint x: 310, endPoint y: 110, distance: 17.8
click at [300, 124] on span "凡洛絲三段式護髮 - 2500" at bounding box center [315, 118] width 193 height 26
type input "凡洛絲三段式護髮(503)"
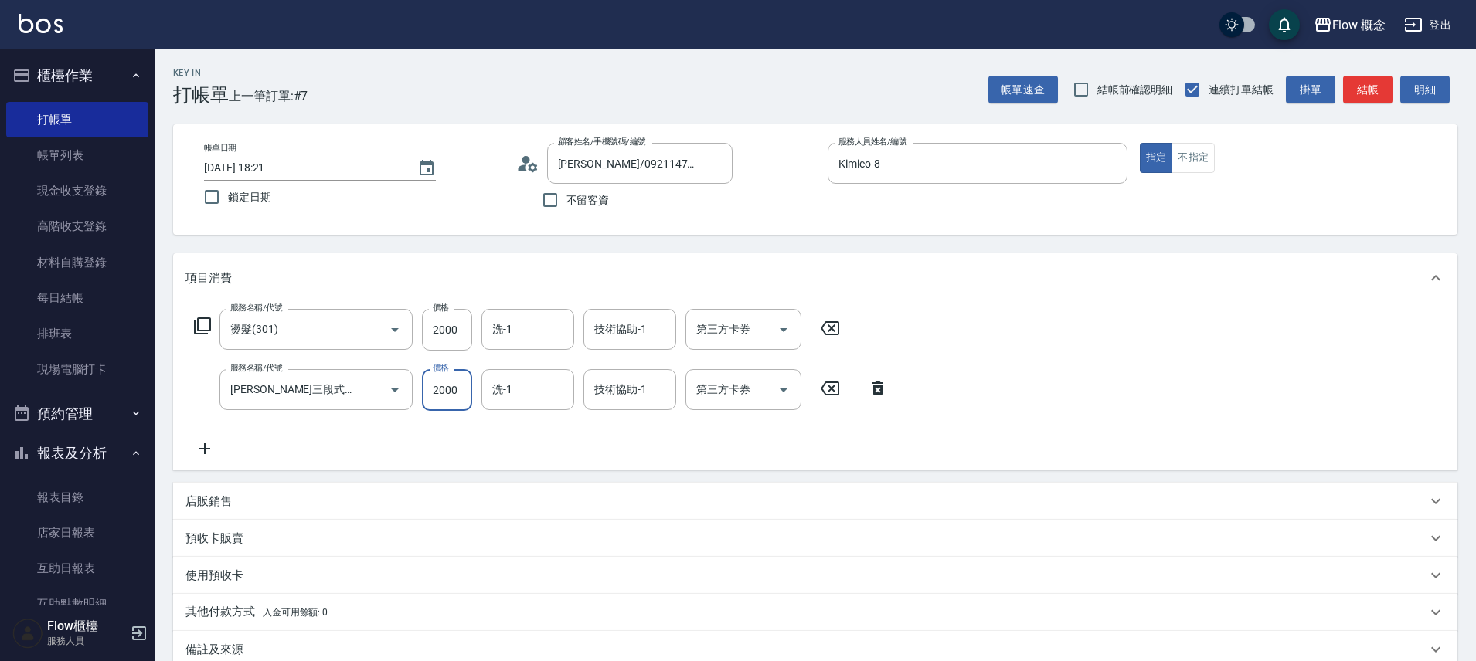
type input "2000"
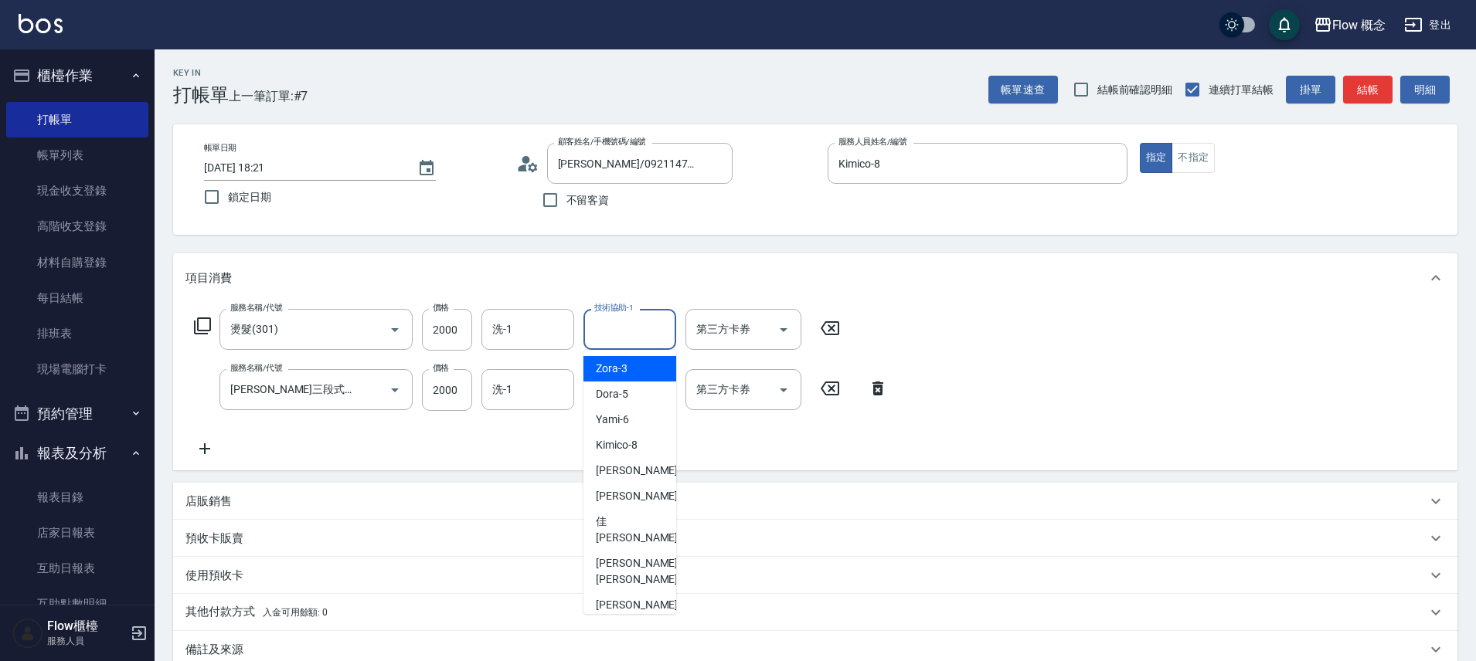
click at [633, 334] on input "技術協助-1" at bounding box center [629, 329] width 79 height 27
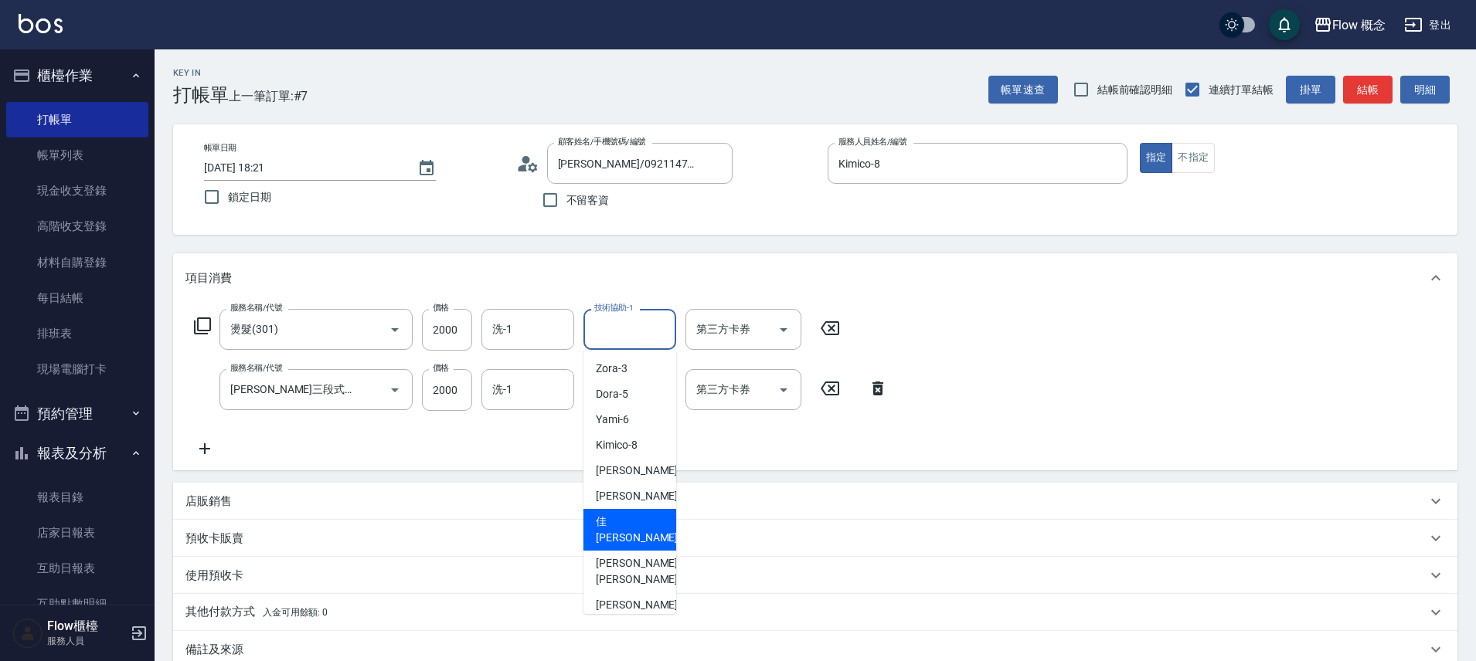
click at [630, 525] on span "佳蒨 -17" at bounding box center [644, 530] width 97 height 32
type input "佳蒨-17"
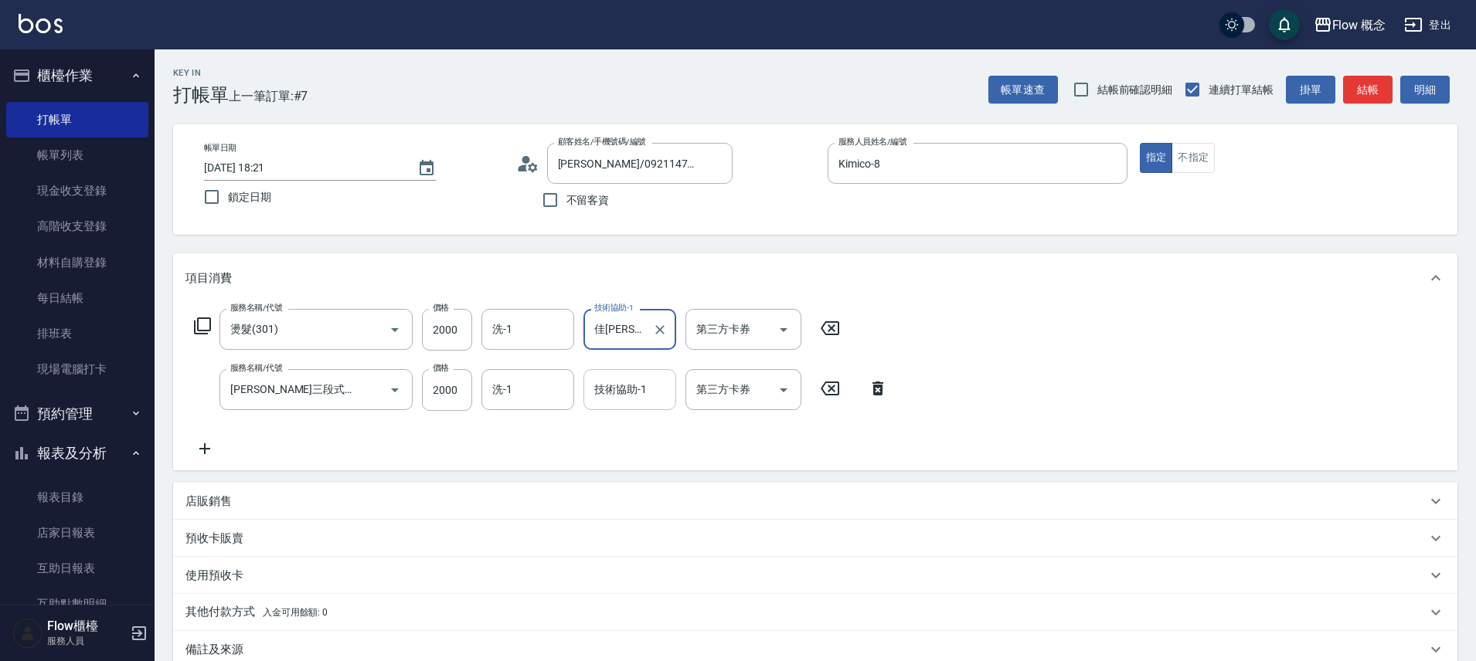
click at [608, 392] on input "技術協助-1" at bounding box center [629, 389] width 79 height 27
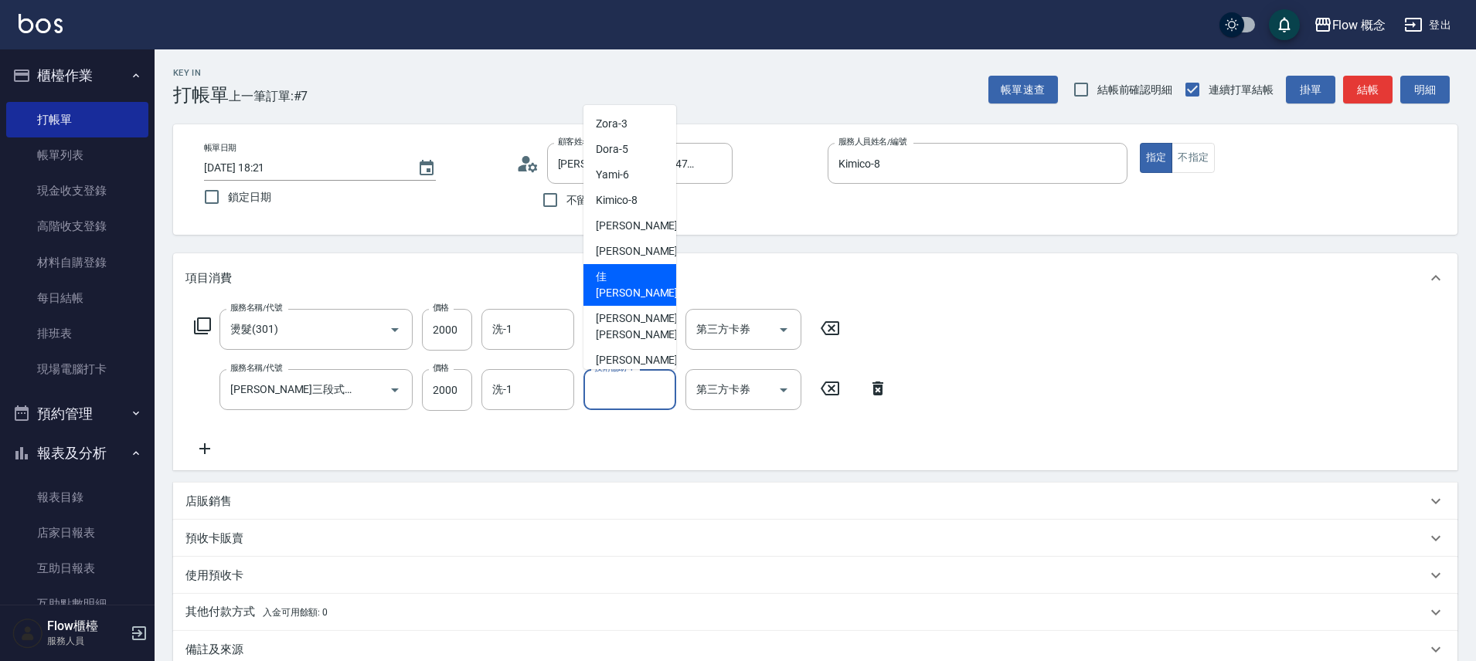
click at [647, 278] on div "佳蒨 -17" at bounding box center [629, 285] width 93 height 42
type input "佳蒨-17"
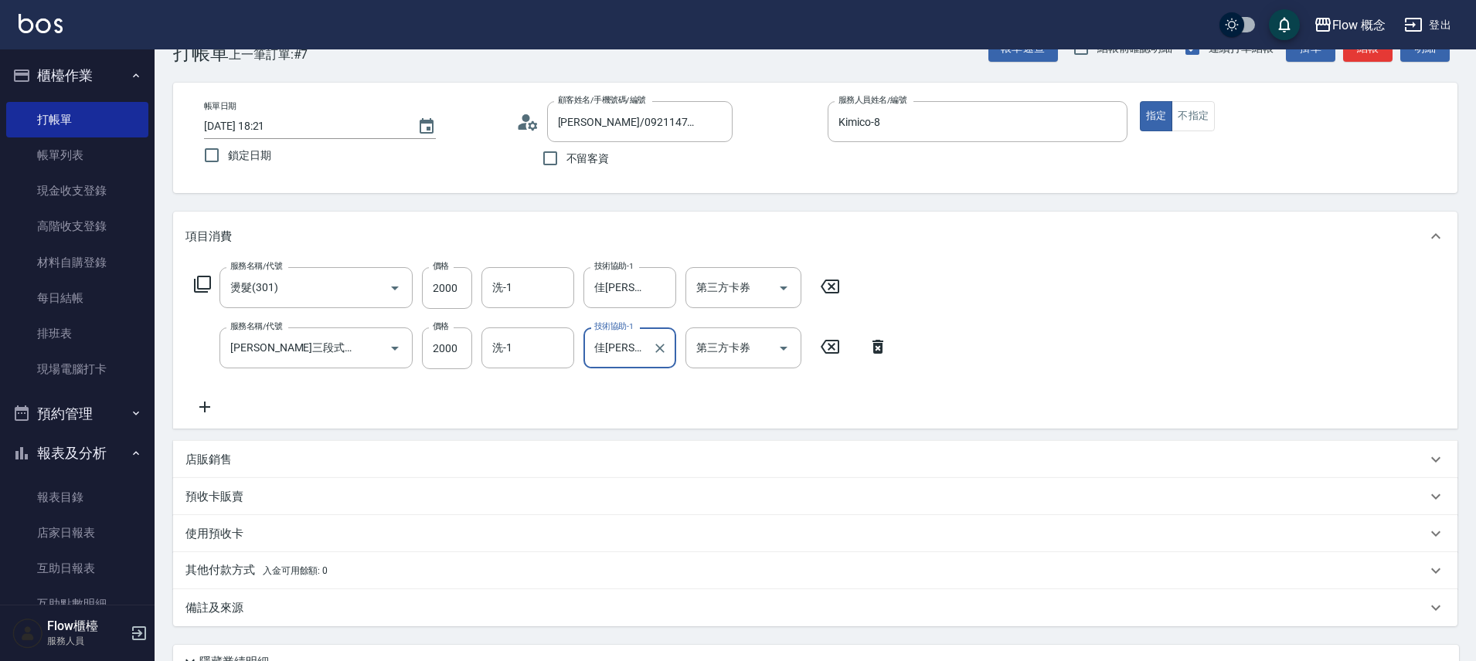
scroll to position [182, 0]
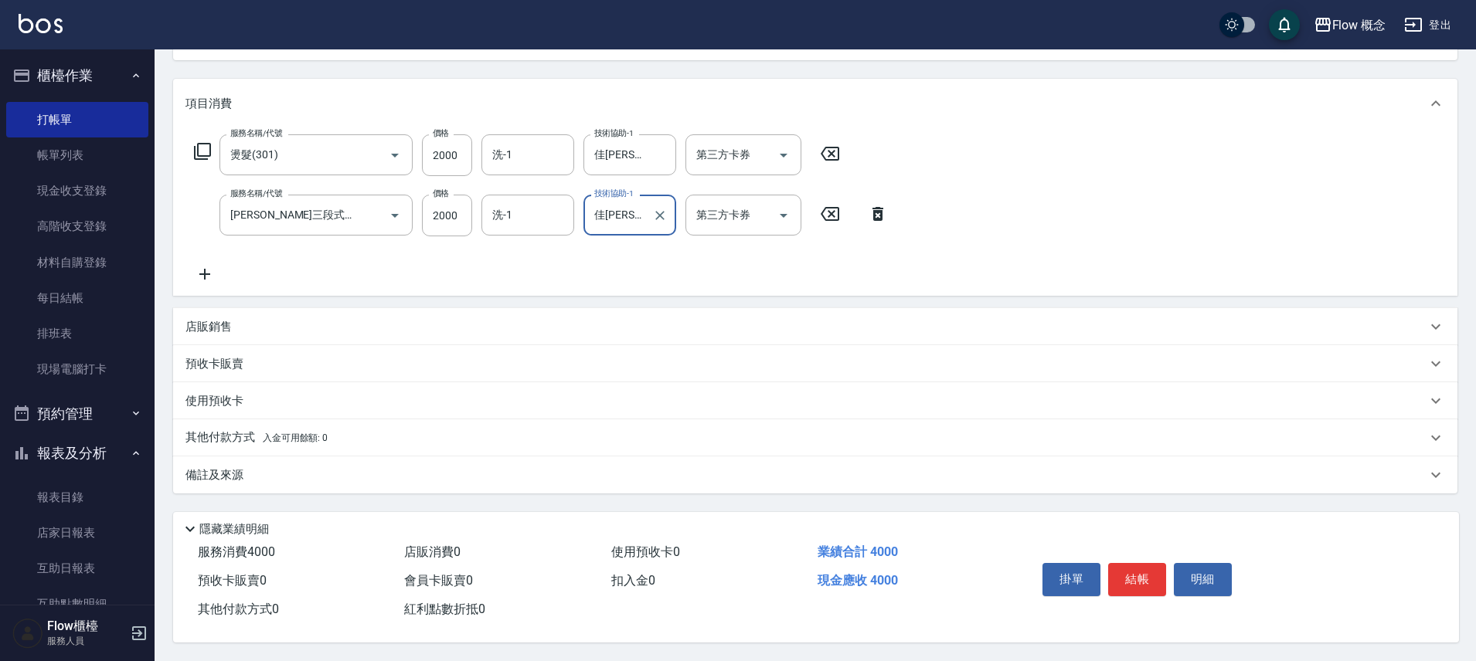
click at [253, 437] on p "其他付款方式 入金可用餘額: 0" at bounding box center [256, 438] width 142 height 17
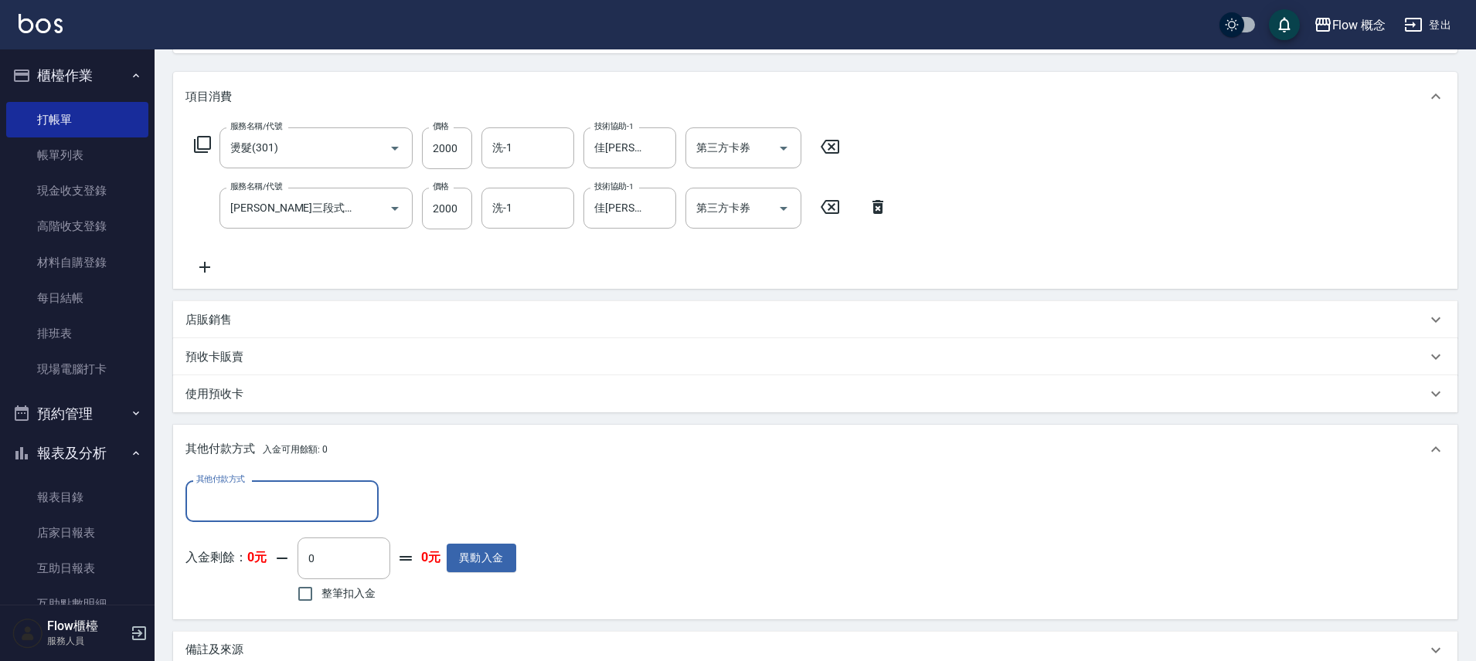
scroll to position [0, 0]
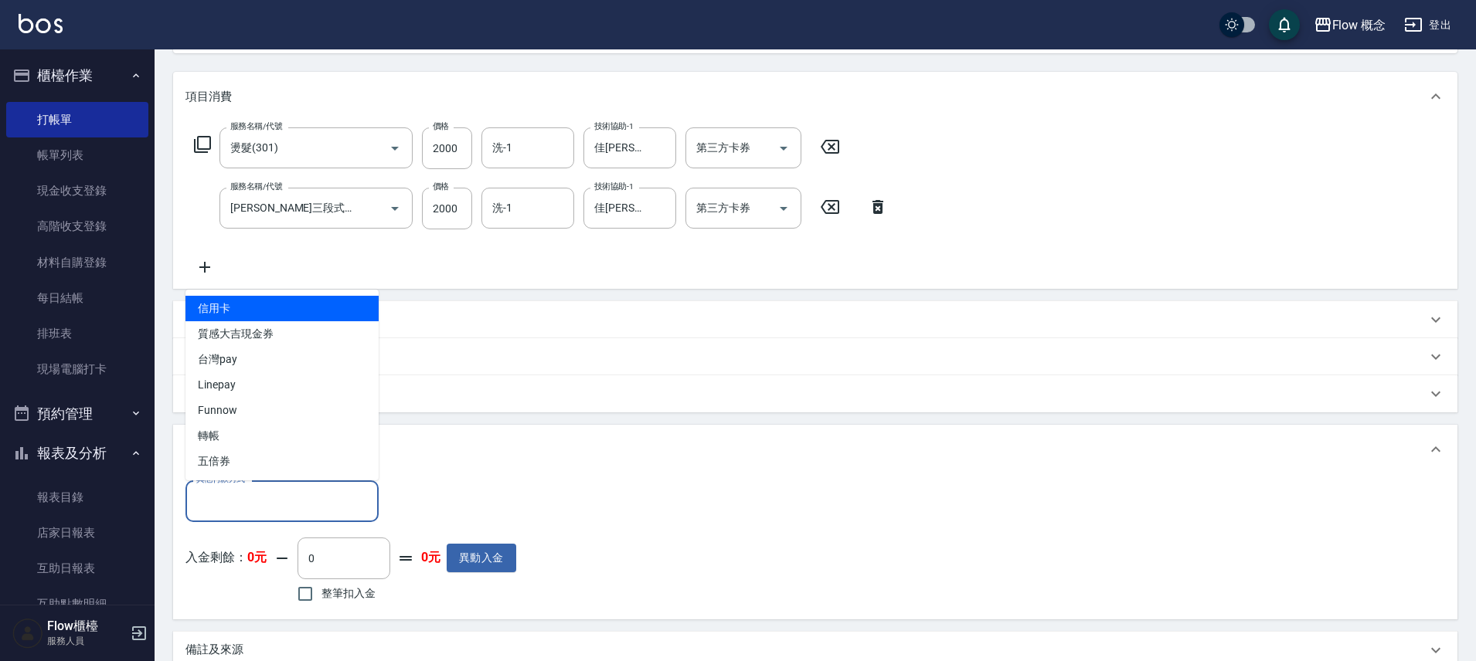
click at [250, 508] on input "其他付款方式" at bounding box center [281, 501] width 179 height 27
click at [237, 317] on span "信用卡" at bounding box center [281, 309] width 193 height 26
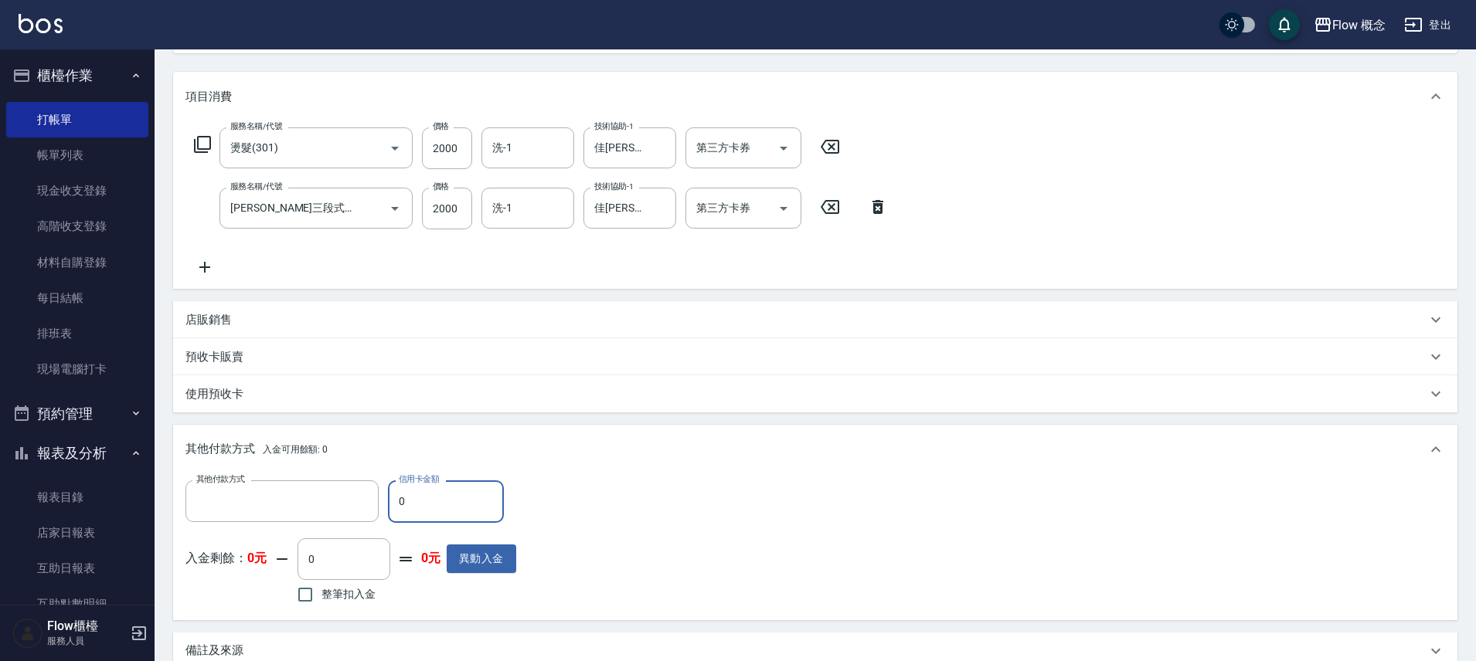
type input "信用卡"
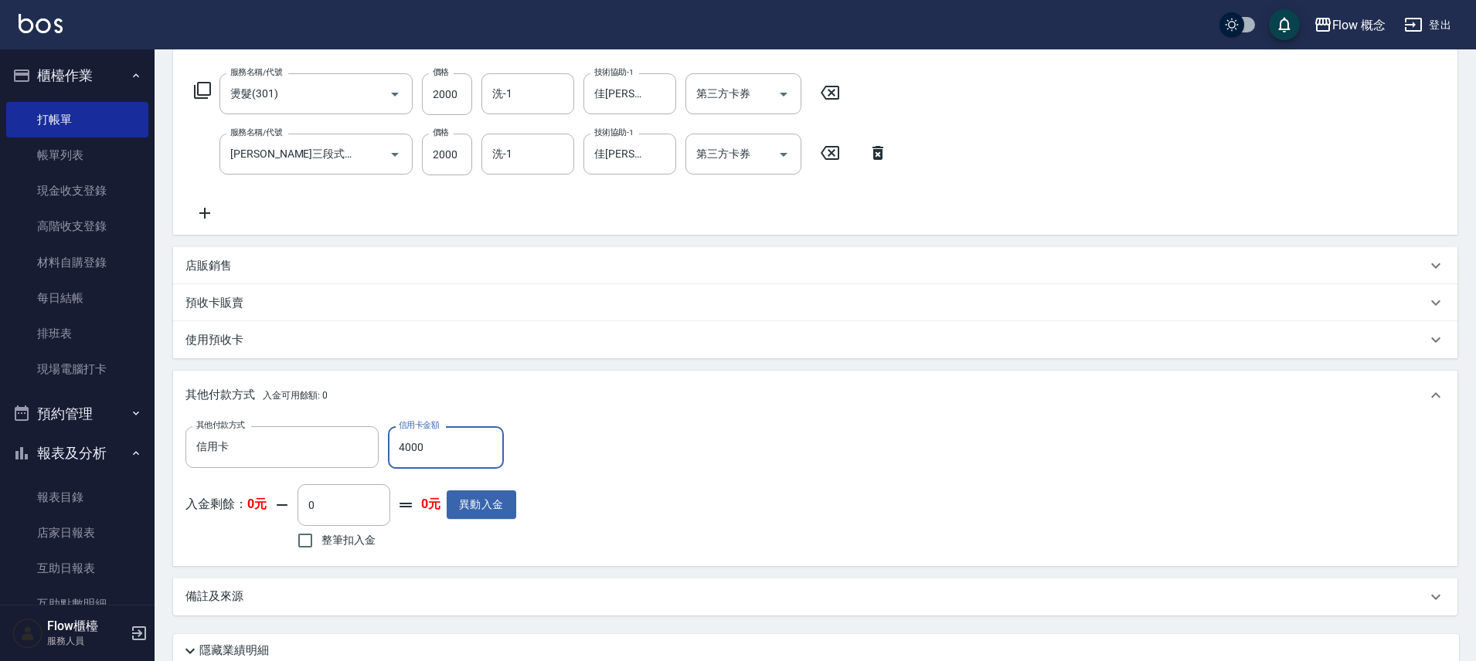
scroll to position [365, 0]
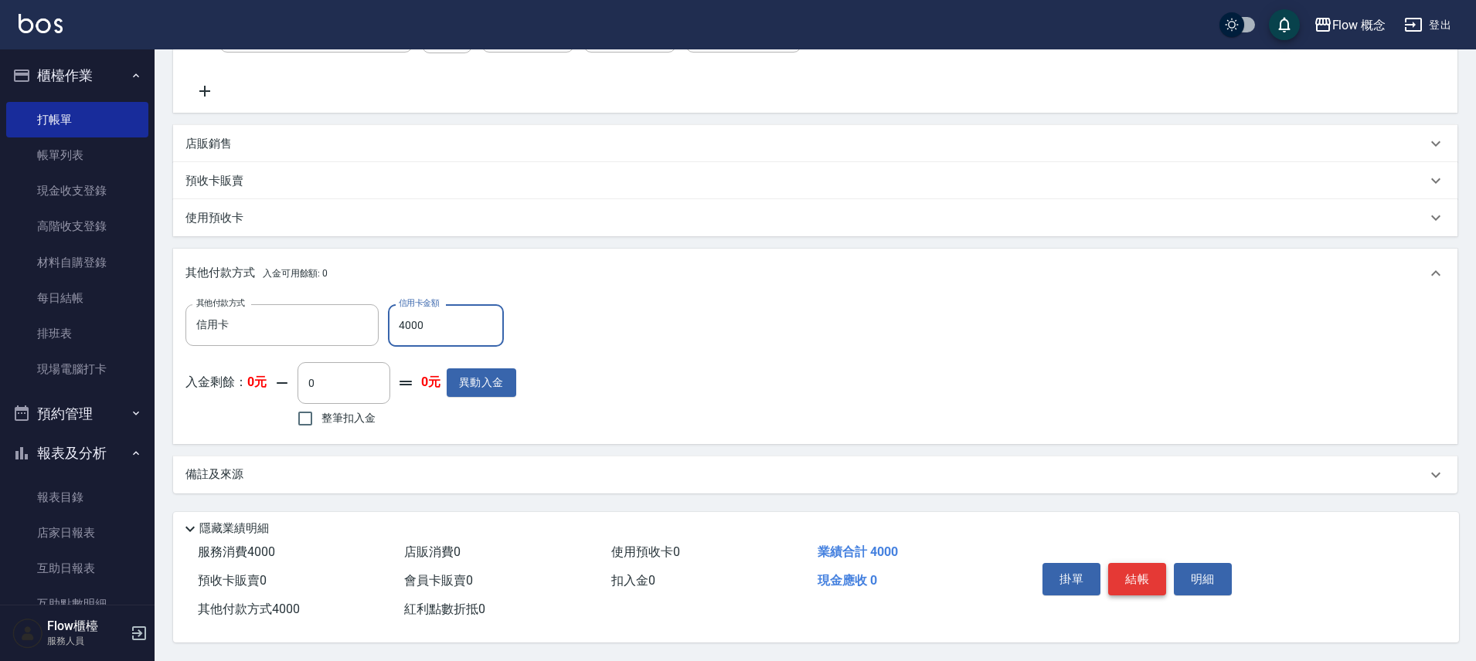
type input "4000"
click at [1134, 570] on button "結帳" at bounding box center [1137, 579] width 58 height 32
type input "2025/09/12 18:22"
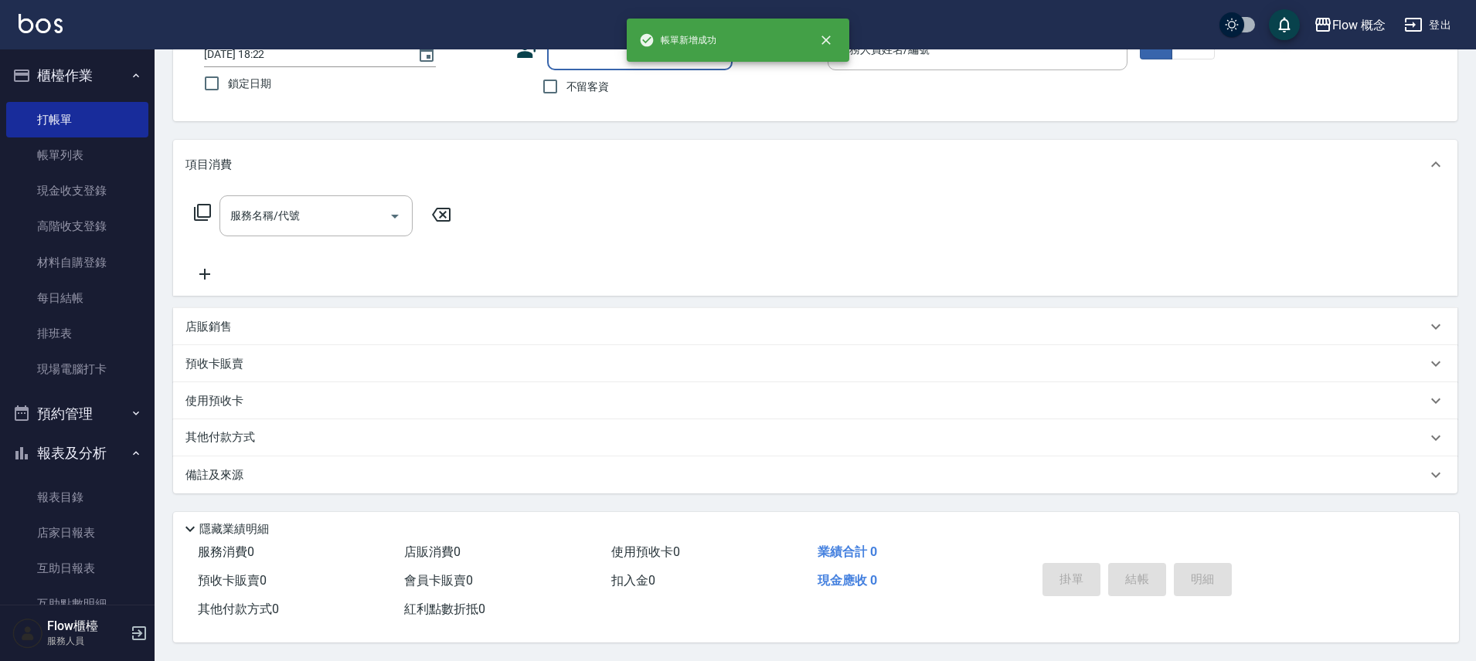
scroll to position [0, 0]
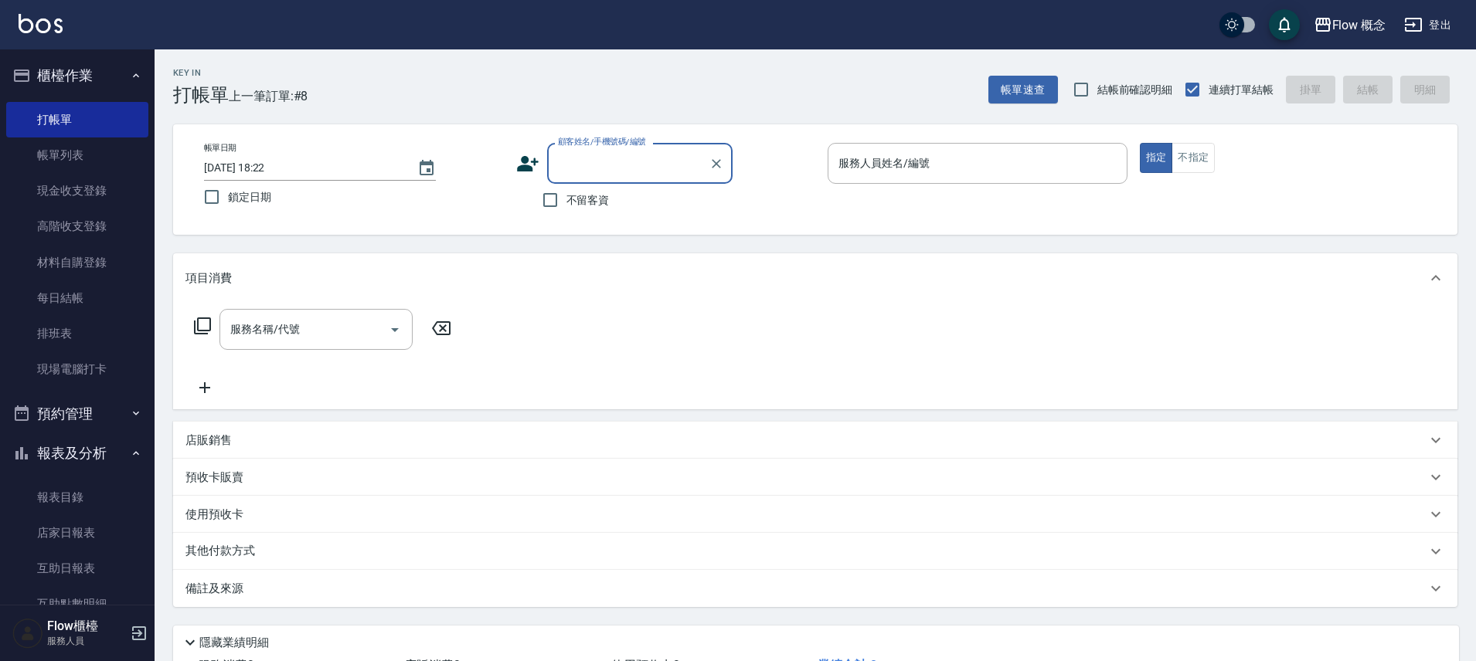
click at [619, 179] on div "顧客姓名/手機號碼/編號" at bounding box center [639, 163] width 185 height 41
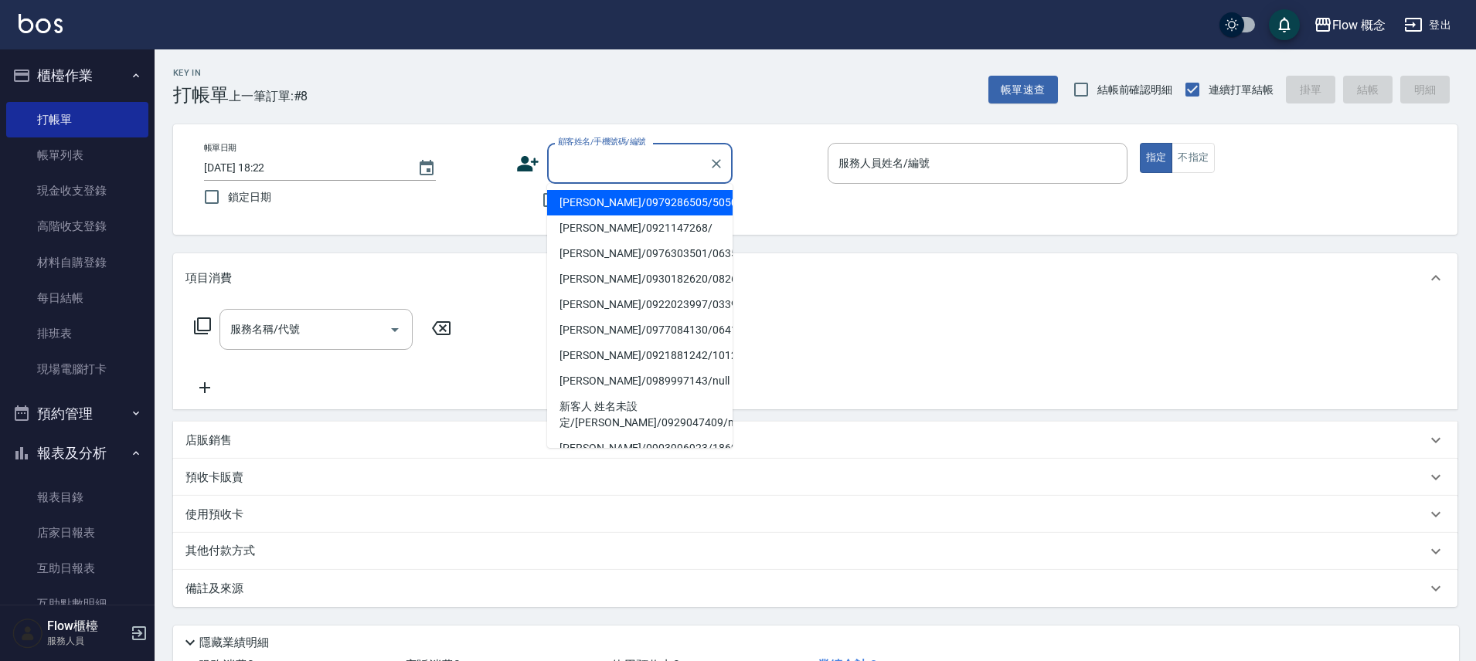
type input "v"
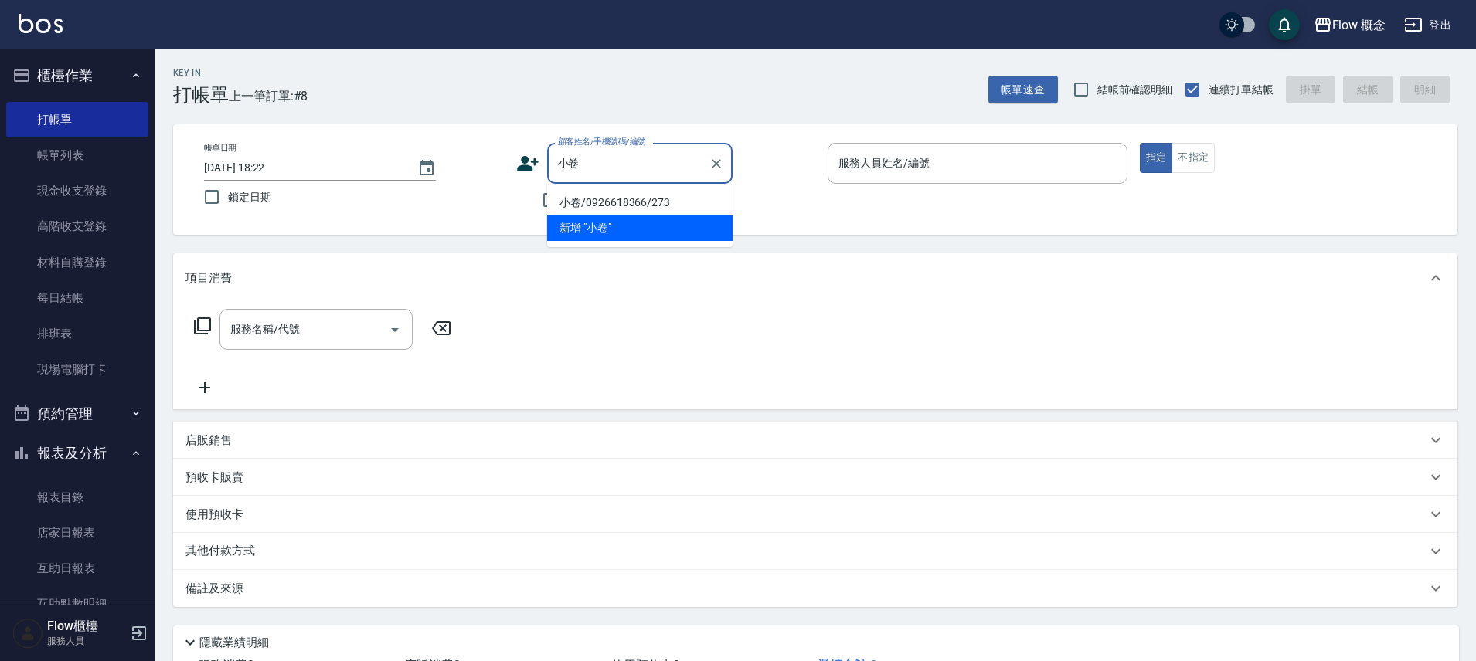
click at [598, 198] on li "小卷/0926618366/273" at bounding box center [639, 203] width 185 height 26
type input "小卷/0926618366/273"
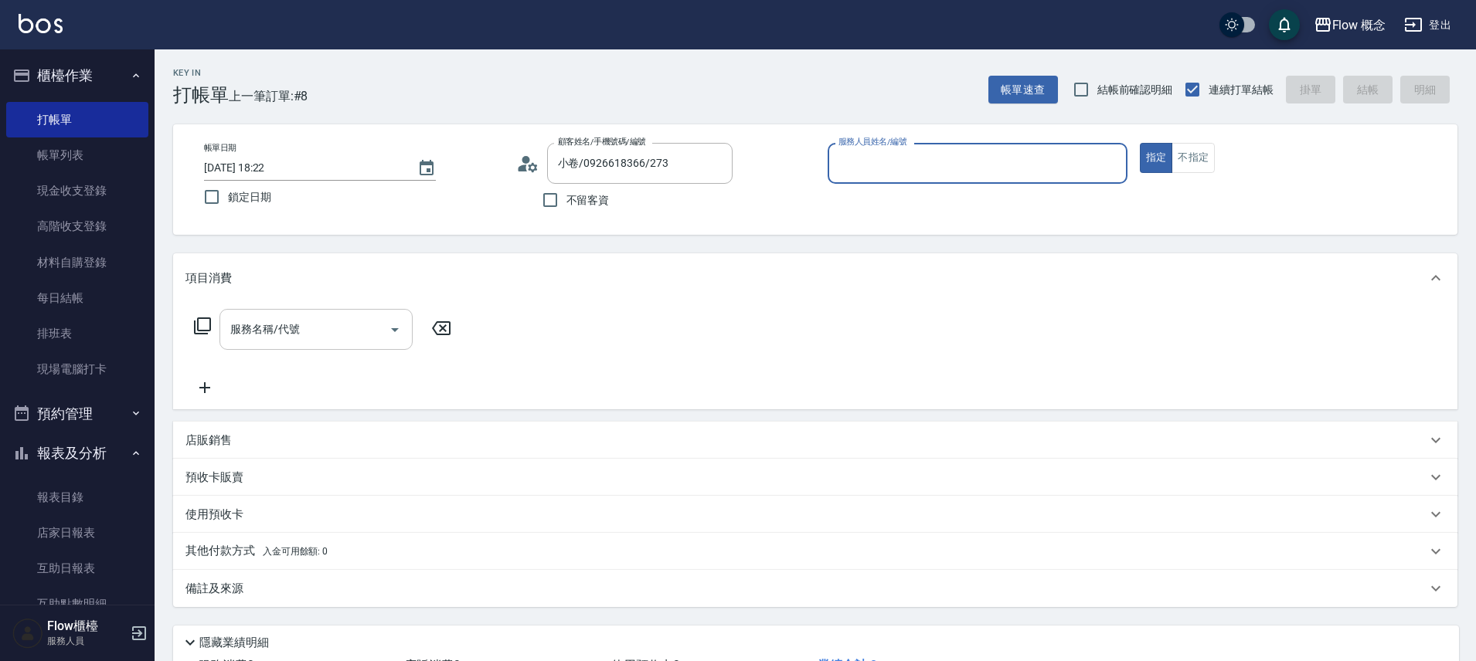
type input "８"
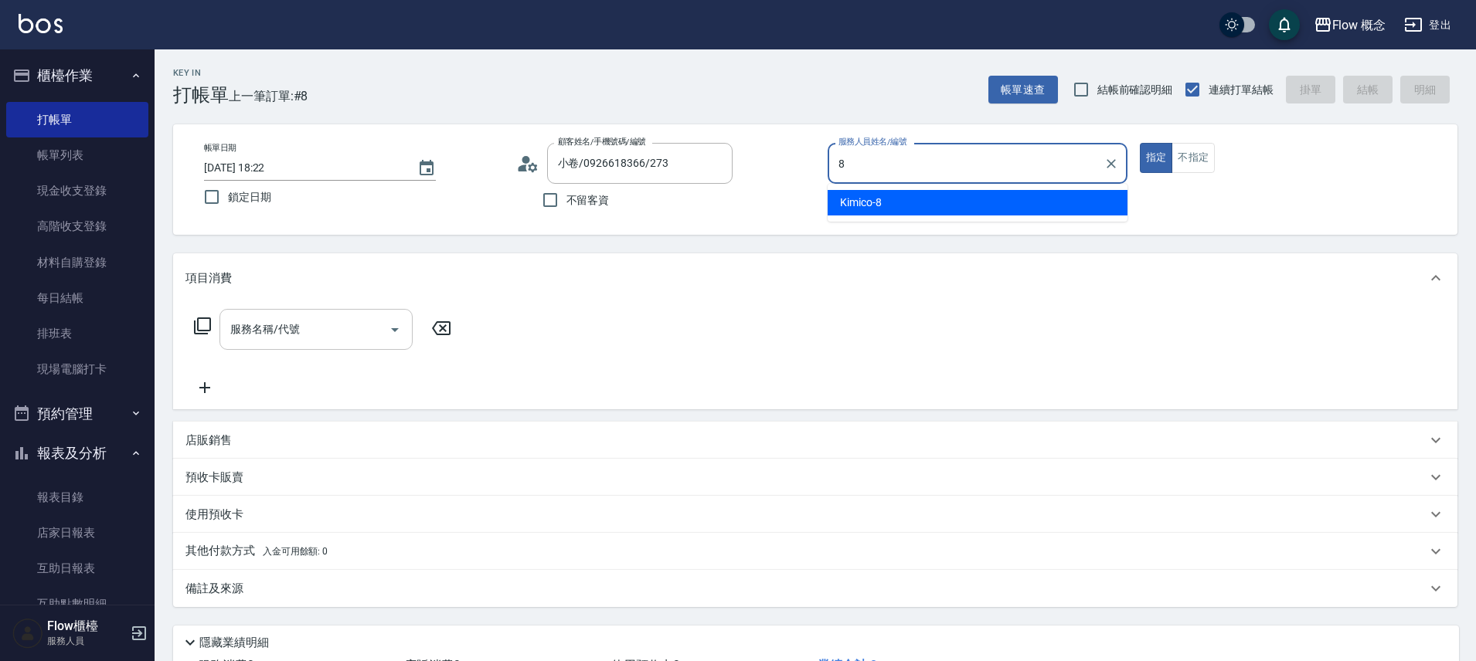
type input "Kimico-8"
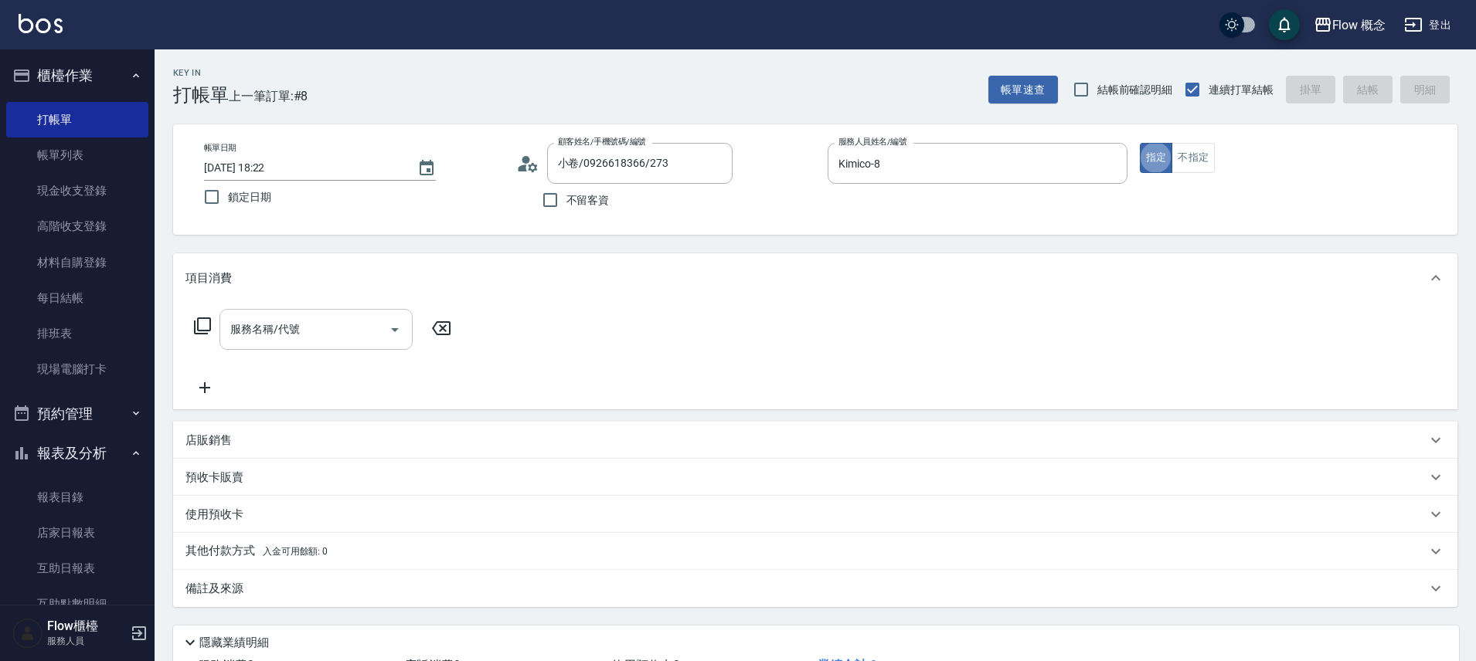
drag, startPoint x: 341, startPoint y: 332, endPoint x: 332, endPoint y: 341, distance: 12.6
click at [340, 332] on input "服務名稱/代號" at bounding box center [304, 329] width 156 height 27
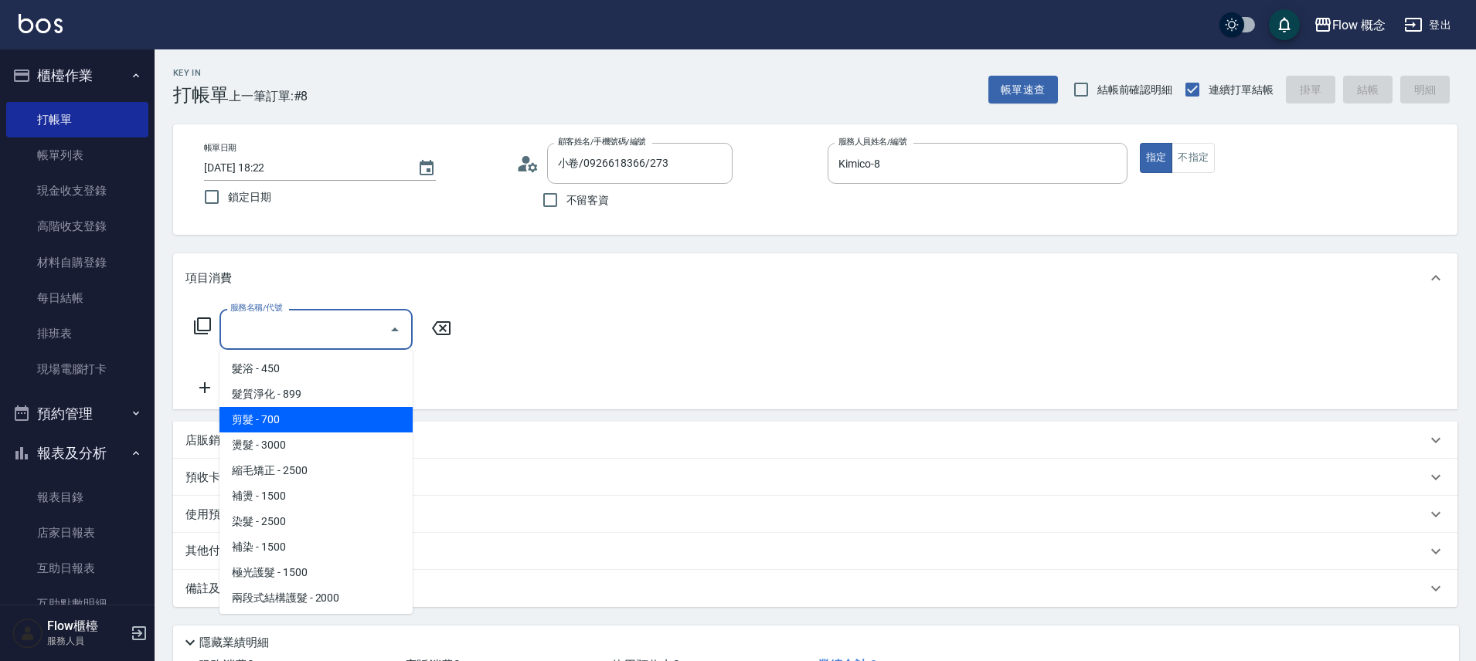
click at [286, 413] on span "剪髮 - 700" at bounding box center [315, 420] width 193 height 26
type input "剪髮(201)"
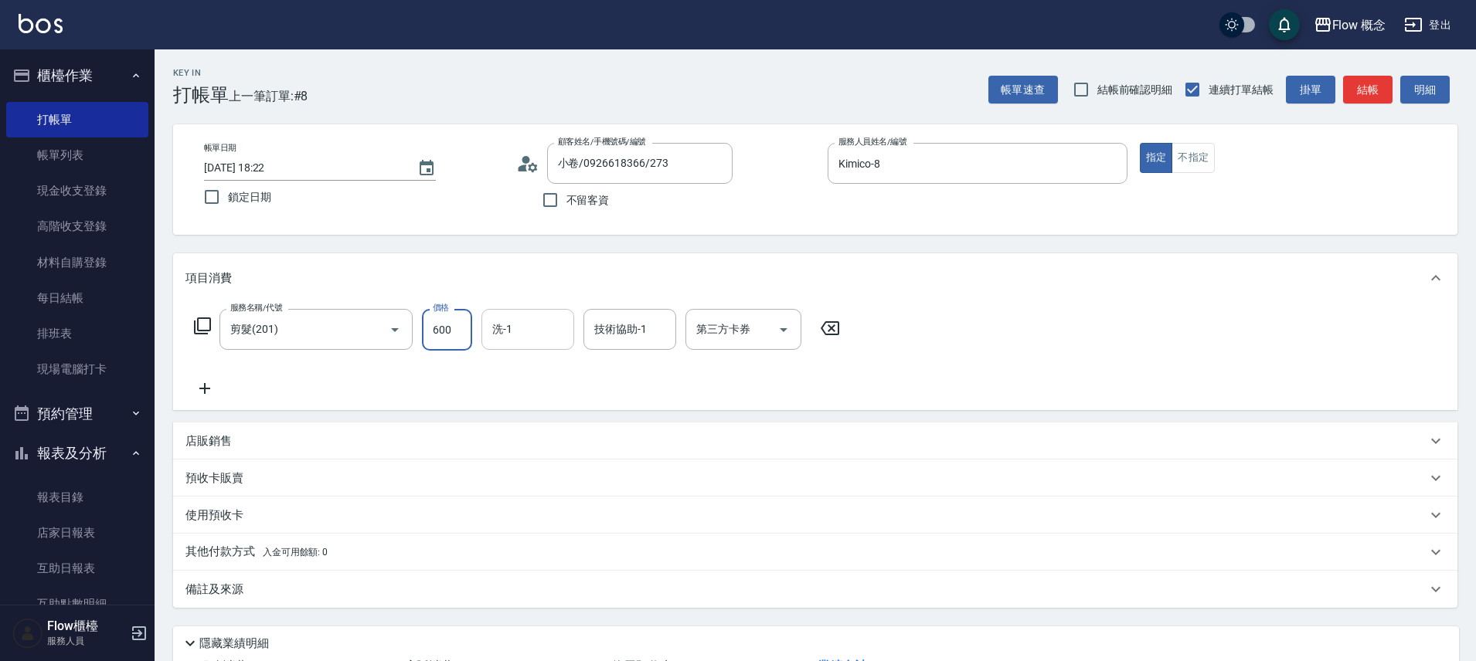
type input "600"
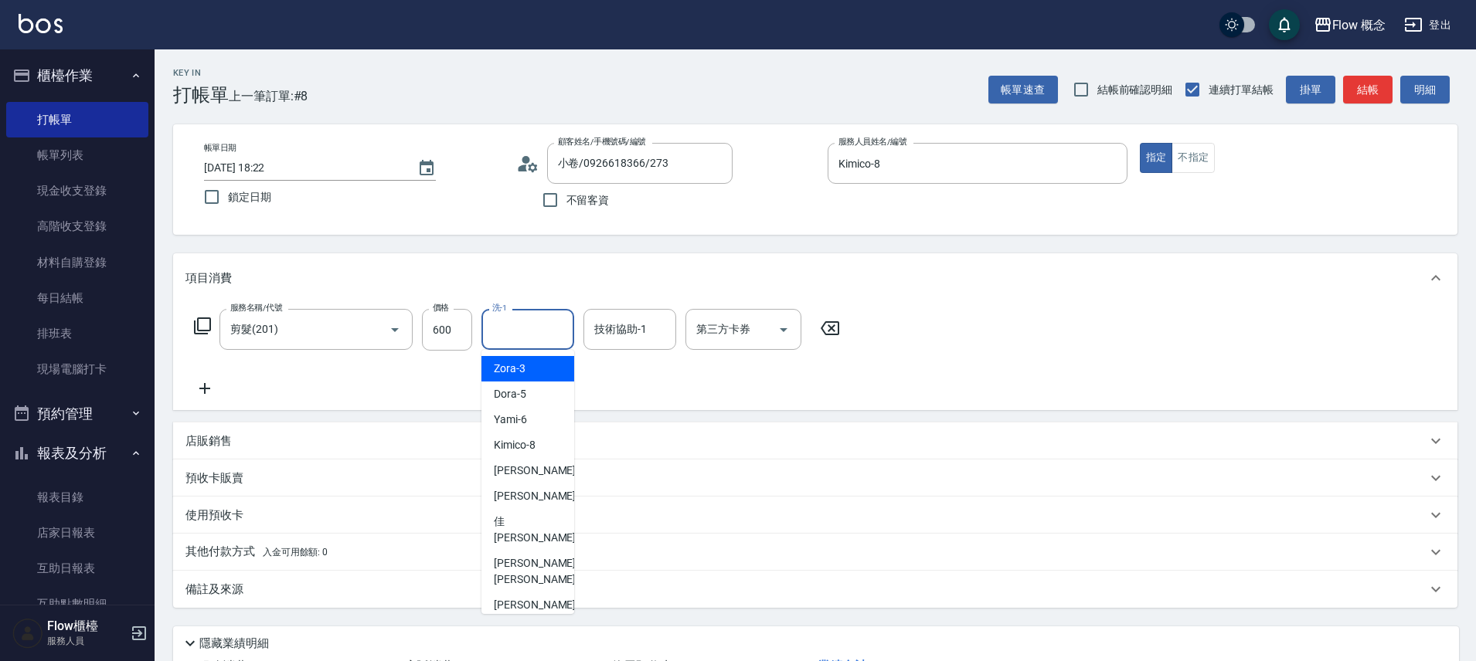
drag, startPoint x: 542, startPoint y: 333, endPoint x: 490, endPoint y: 386, distance: 74.3
click at [542, 333] on input "洗-1" at bounding box center [527, 329] width 79 height 27
click at [539, 515] on div "佳蒨 -17" at bounding box center [527, 530] width 93 height 42
type input "佳蒨-17"
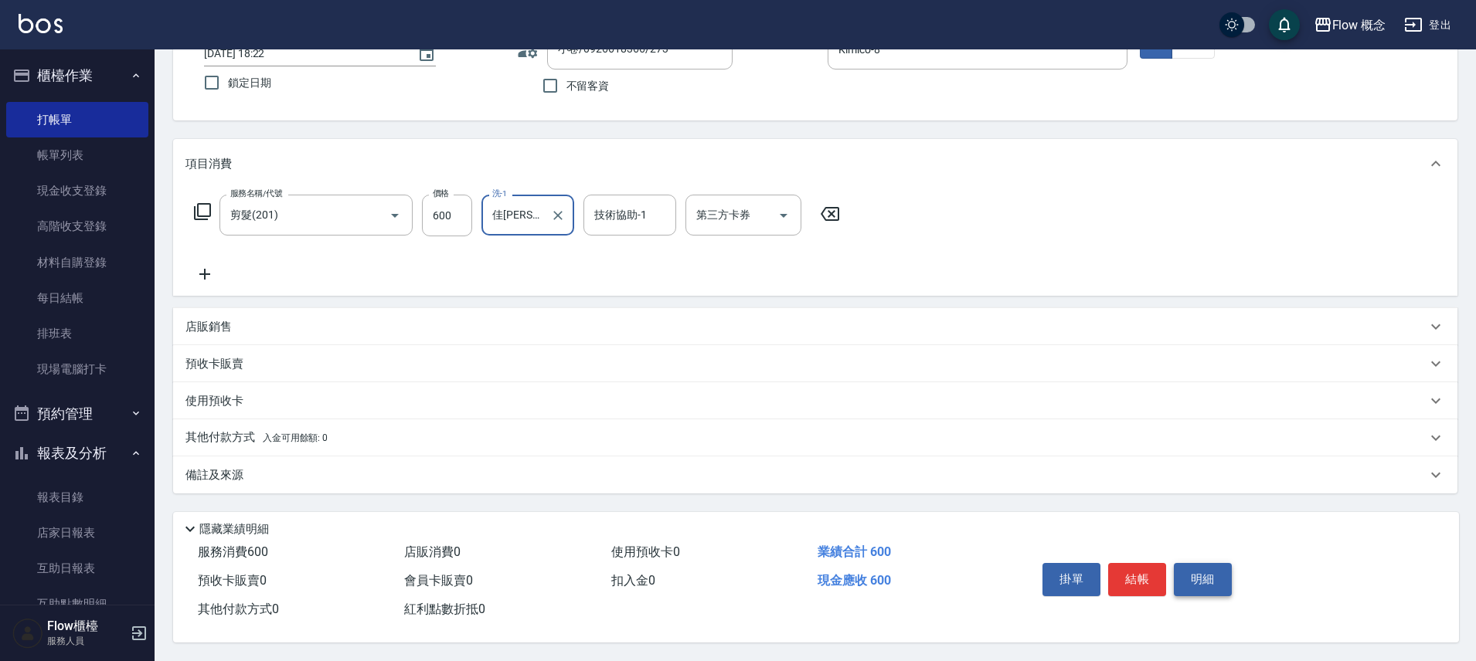
scroll to position [121, 0]
click at [1137, 581] on button "結帳" at bounding box center [1137, 579] width 58 height 32
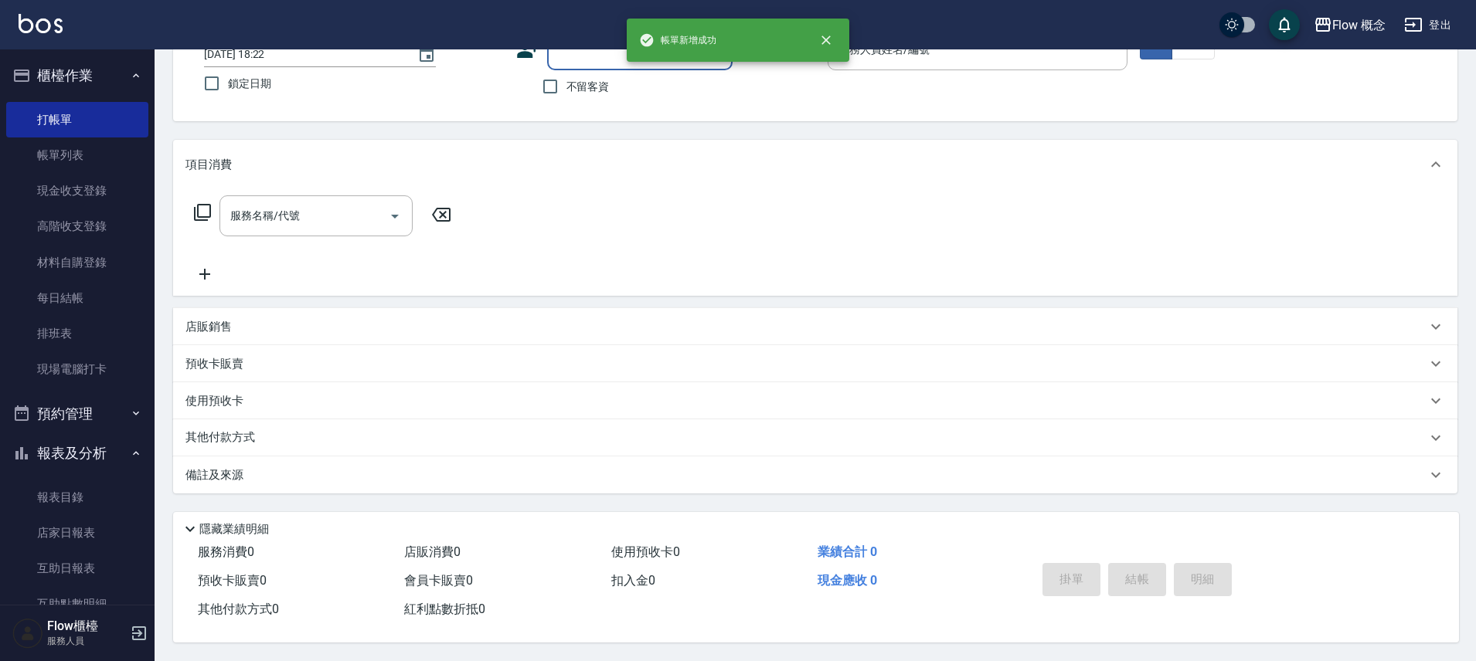
scroll to position [121, 0]
click at [590, 59] on div "顧客姓名/手機號碼/編號" at bounding box center [639, 49] width 185 height 41
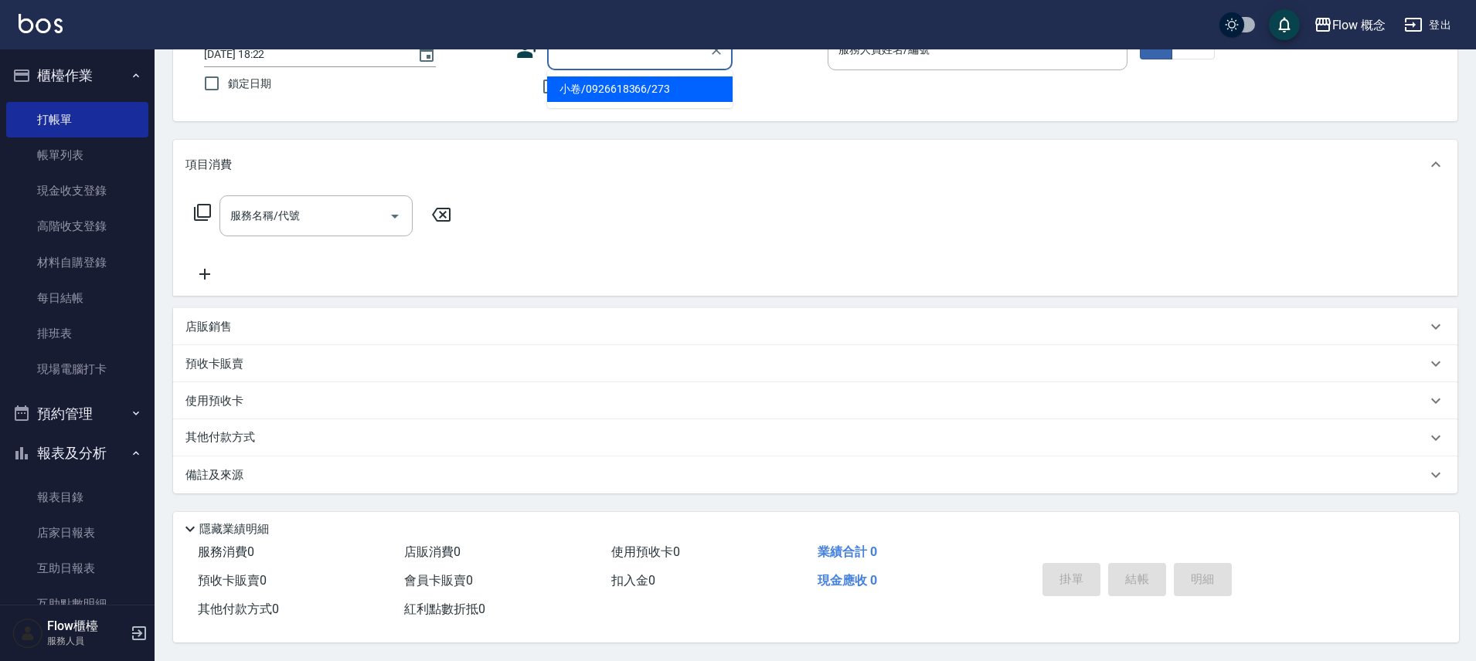
click at [593, 88] on li "小卷/0926618366/273" at bounding box center [639, 90] width 185 height 26
type input "小卷/0926618366/273"
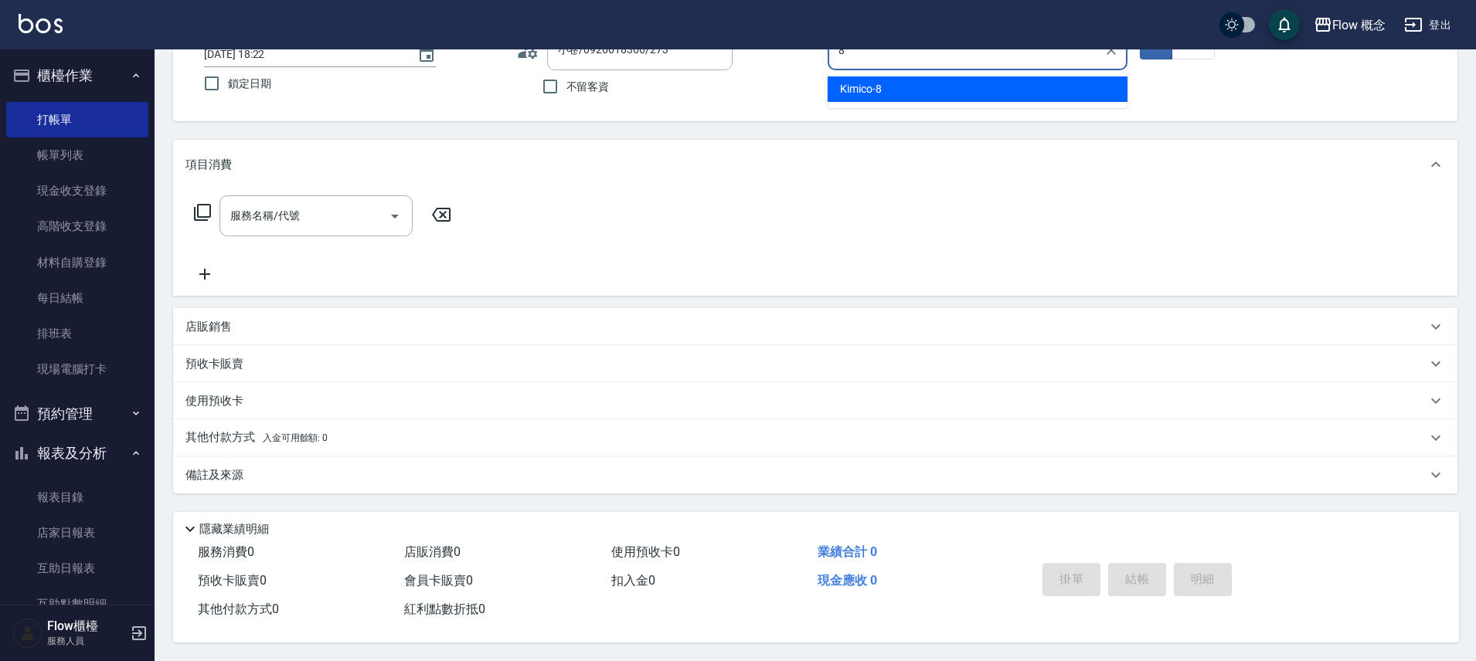
type input "Kimico-8"
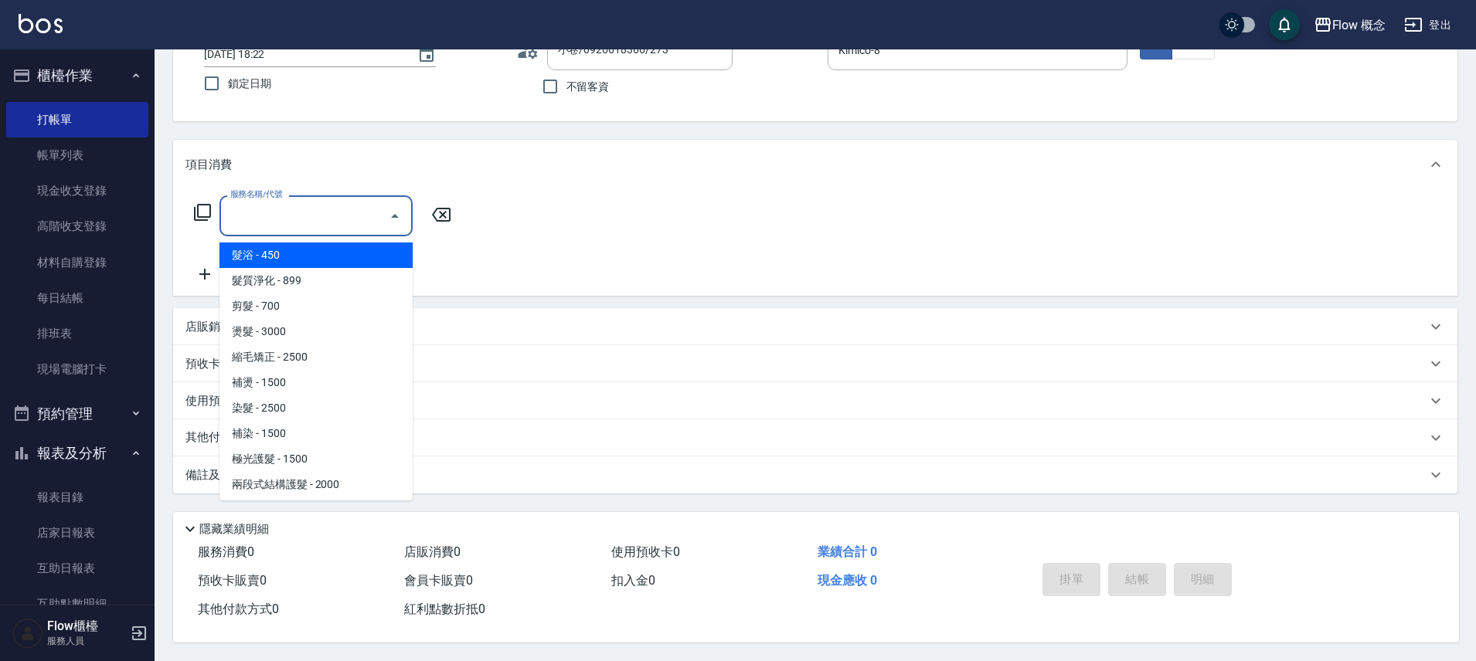
click at [269, 202] on input "服務名稱/代號" at bounding box center [304, 215] width 156 height 27
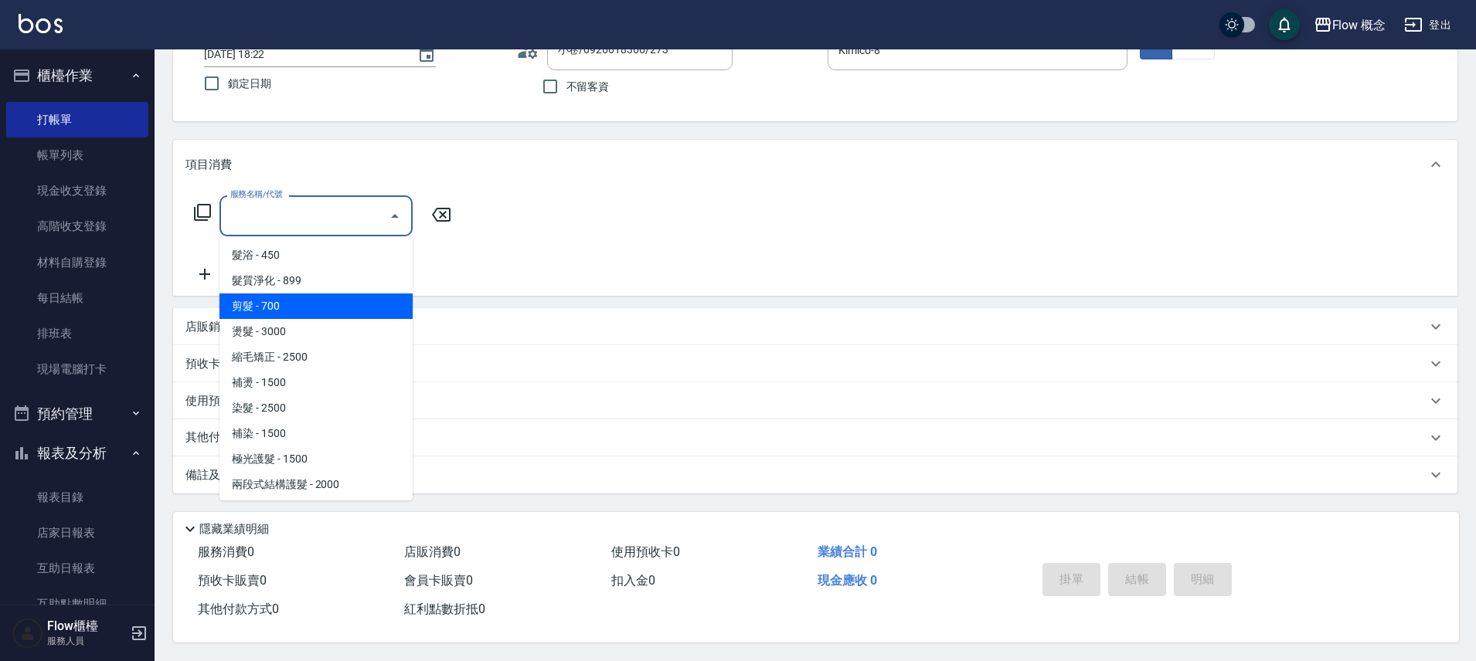
click at [280, 294] on span "剪髮 - 700" at bounding box center [315, 307] width 193 height 26
type input "剪髮(201)"
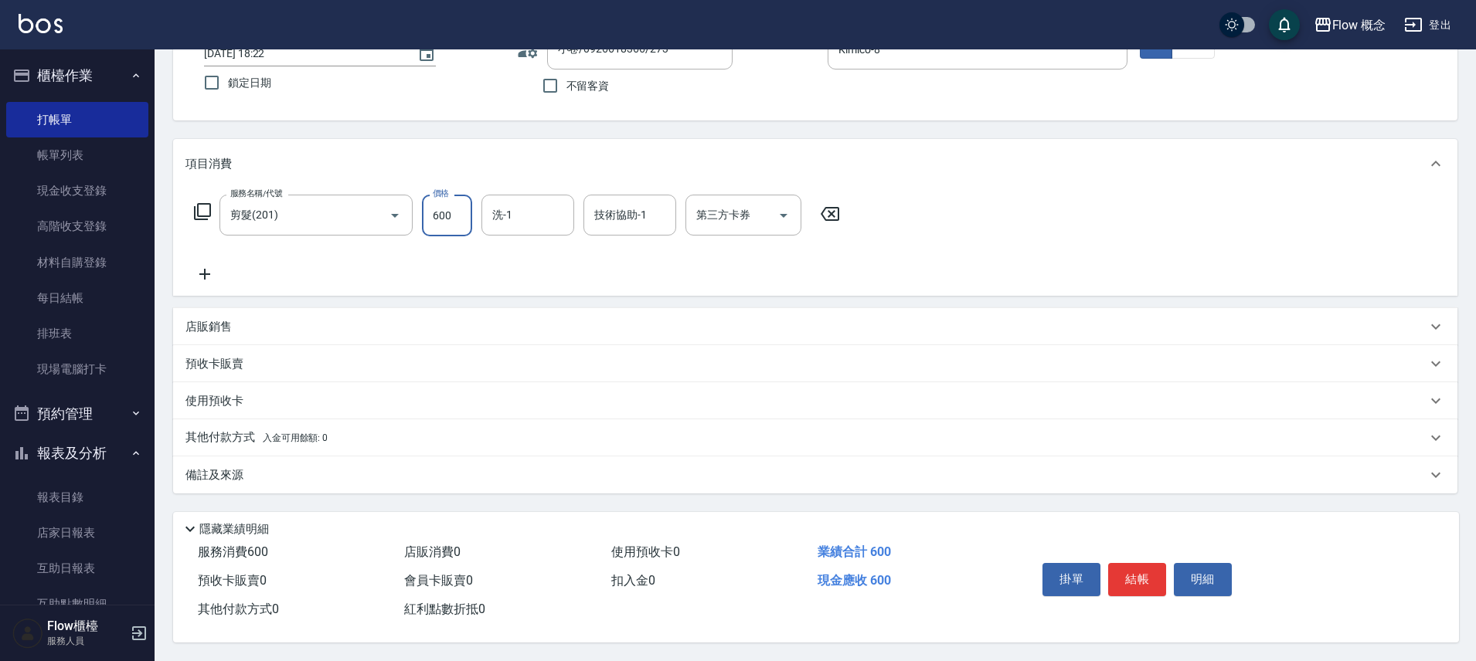
type input "600"
click at [271, 439] on p "其他付款方式 入金可用餘額: 0" at bounding box center [256, 438] width 142 height 17
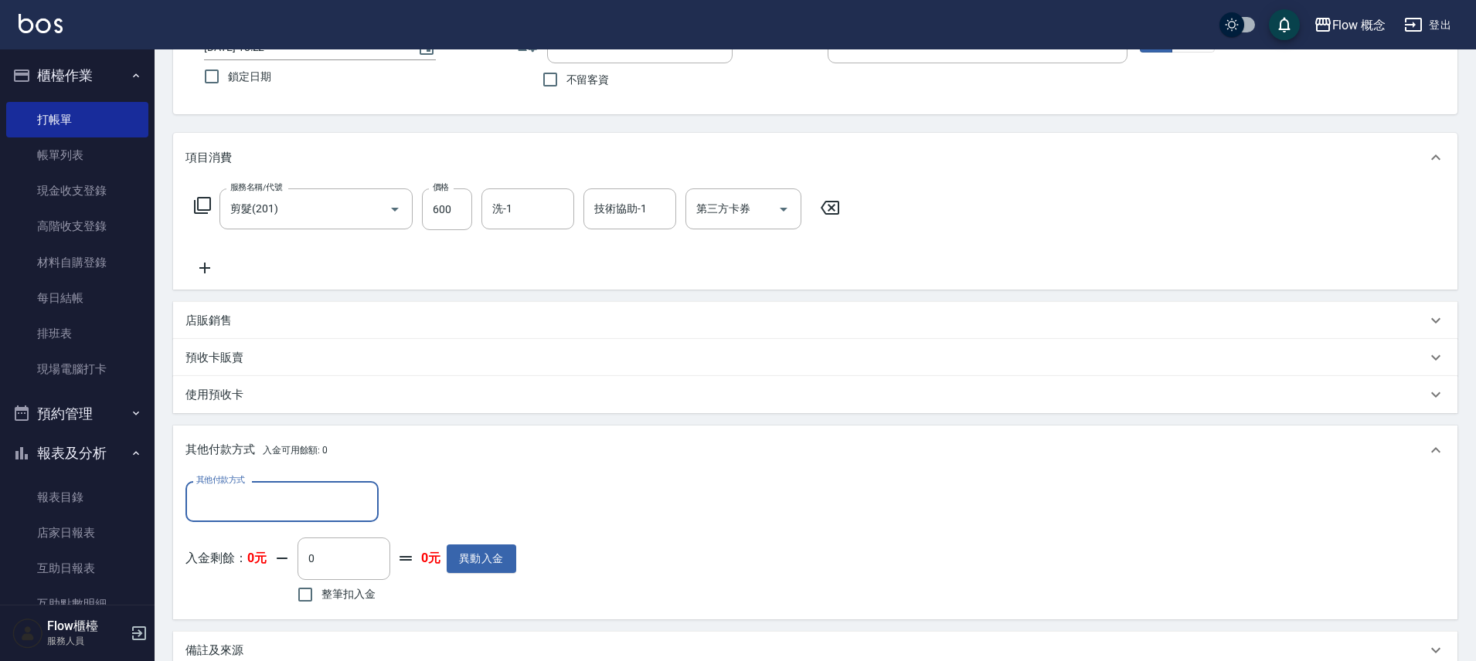
scroll to position [0, 0]
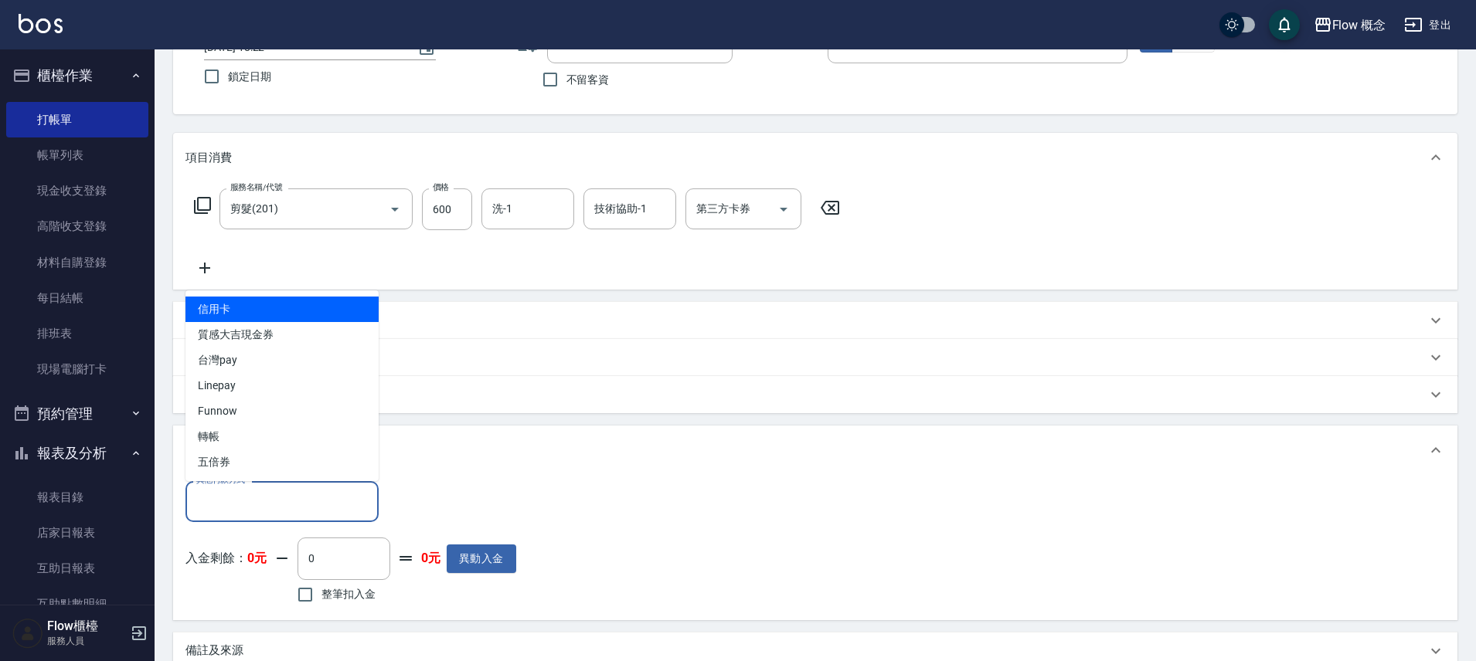
drag, startPoint x: 236, startPoint y: 488, endPoint x: 239, endPoint y: 451, distance: 37.9
click at [236, 489] on input "其他付款方式" at bounding box center [281, 501] width 179 height 27
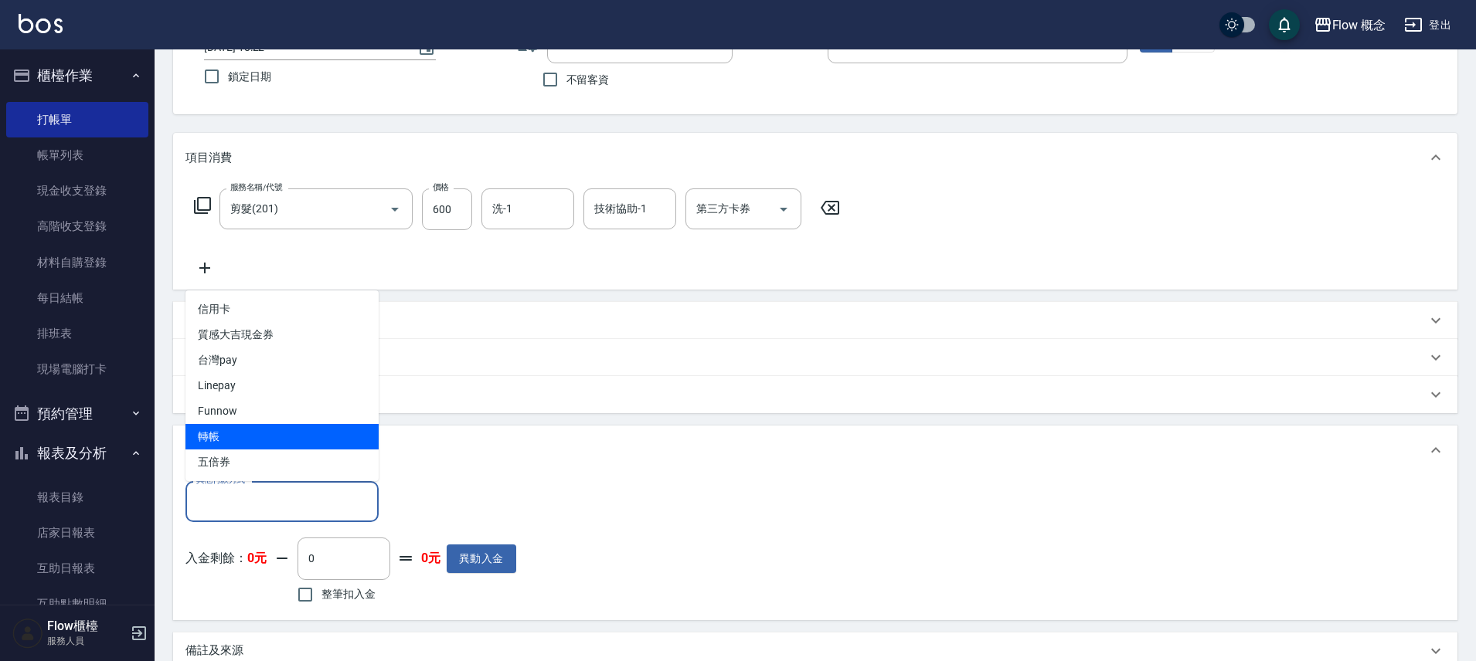
click at [213, 439] on span "轉帳" at bounding box center [281, 437] width 193 height 26
type input "轉帳"
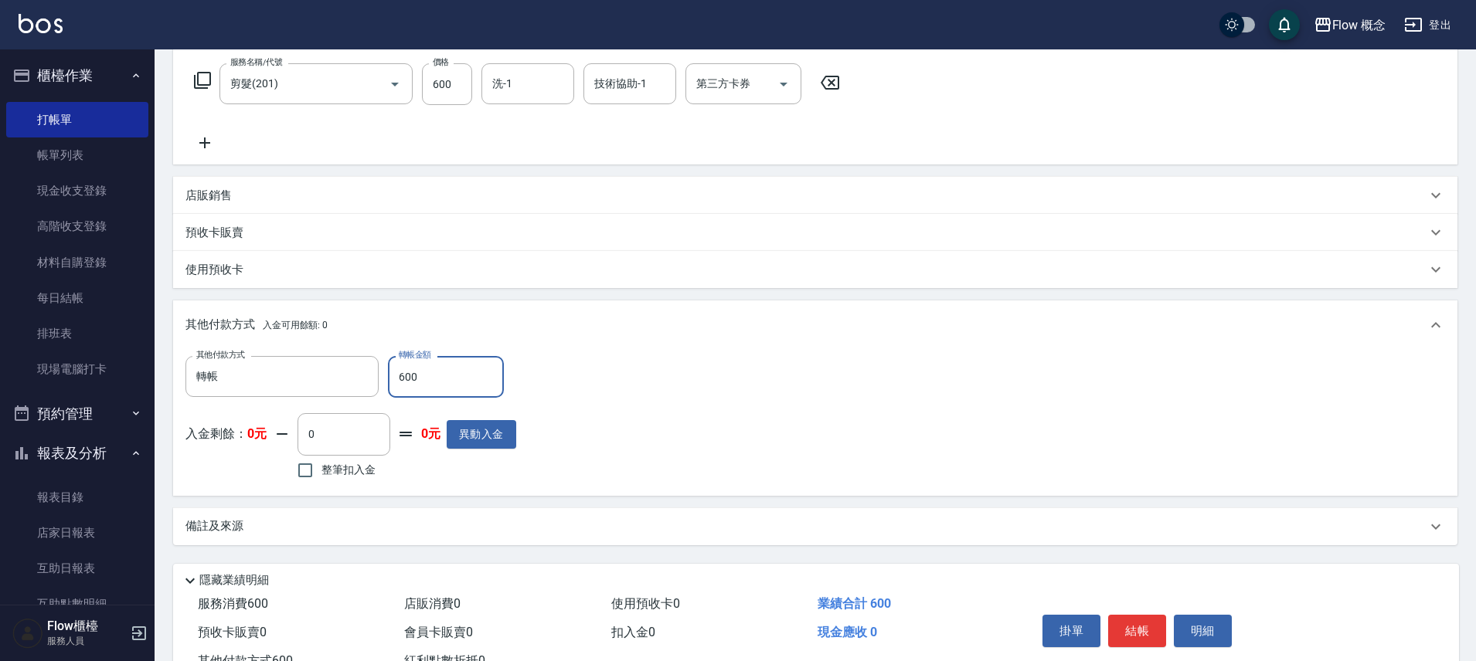
scroll to position [304, 0]
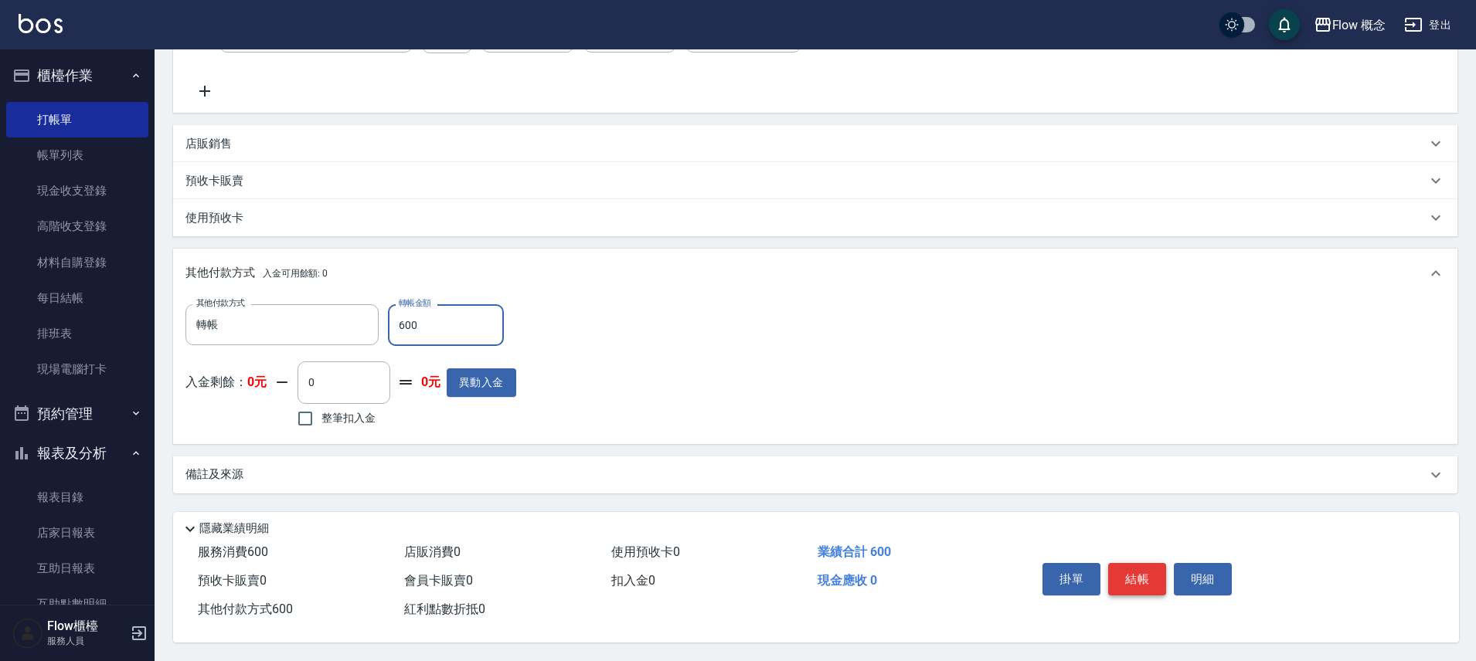
type input "600"
click at [1130, 577] on button "結帳" at bounding box center [1137, 579] width 58 height 32
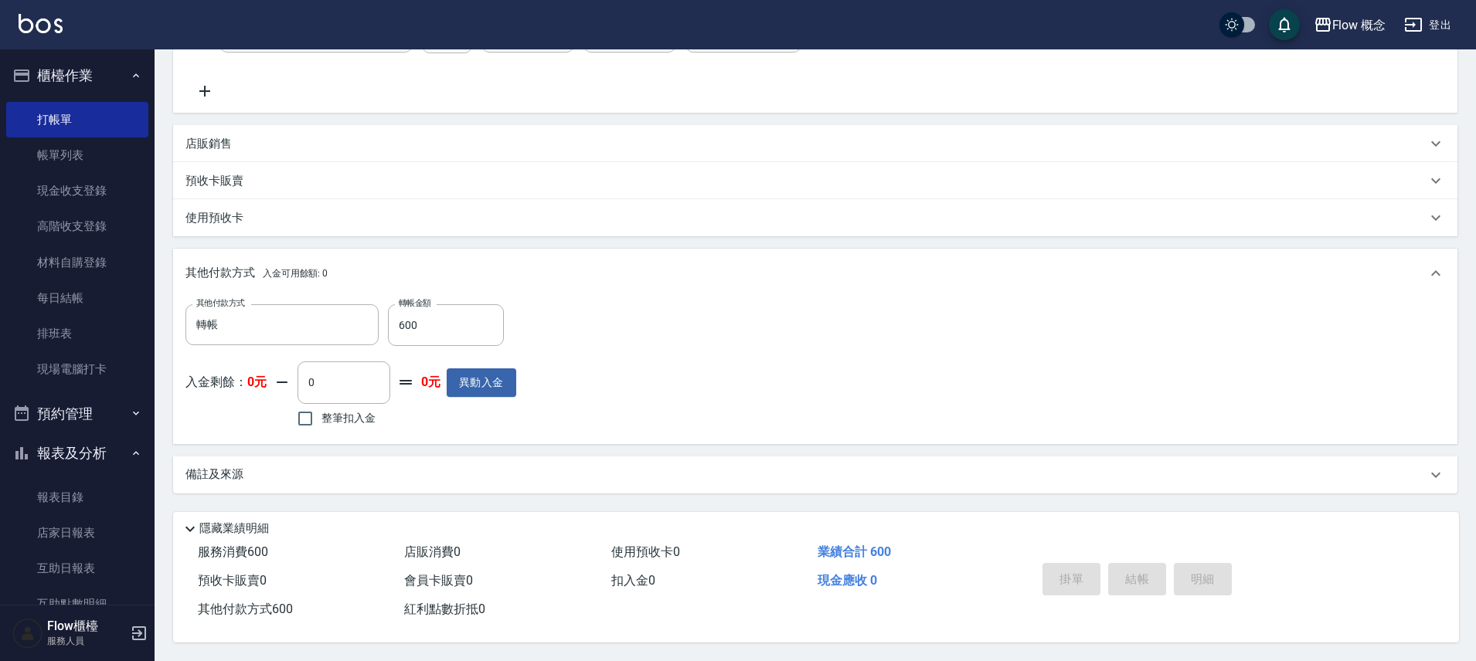
type input "2025/09/12 18:23"
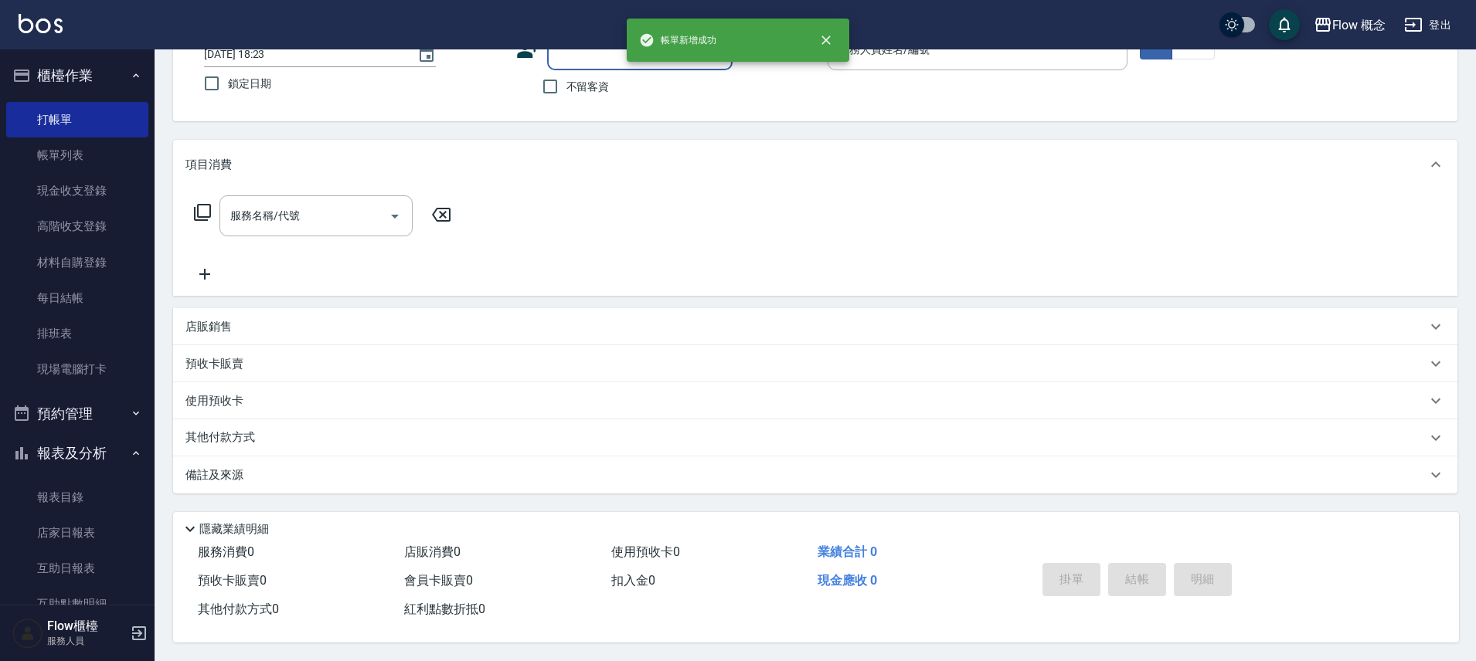
scroll to position [0, 0]
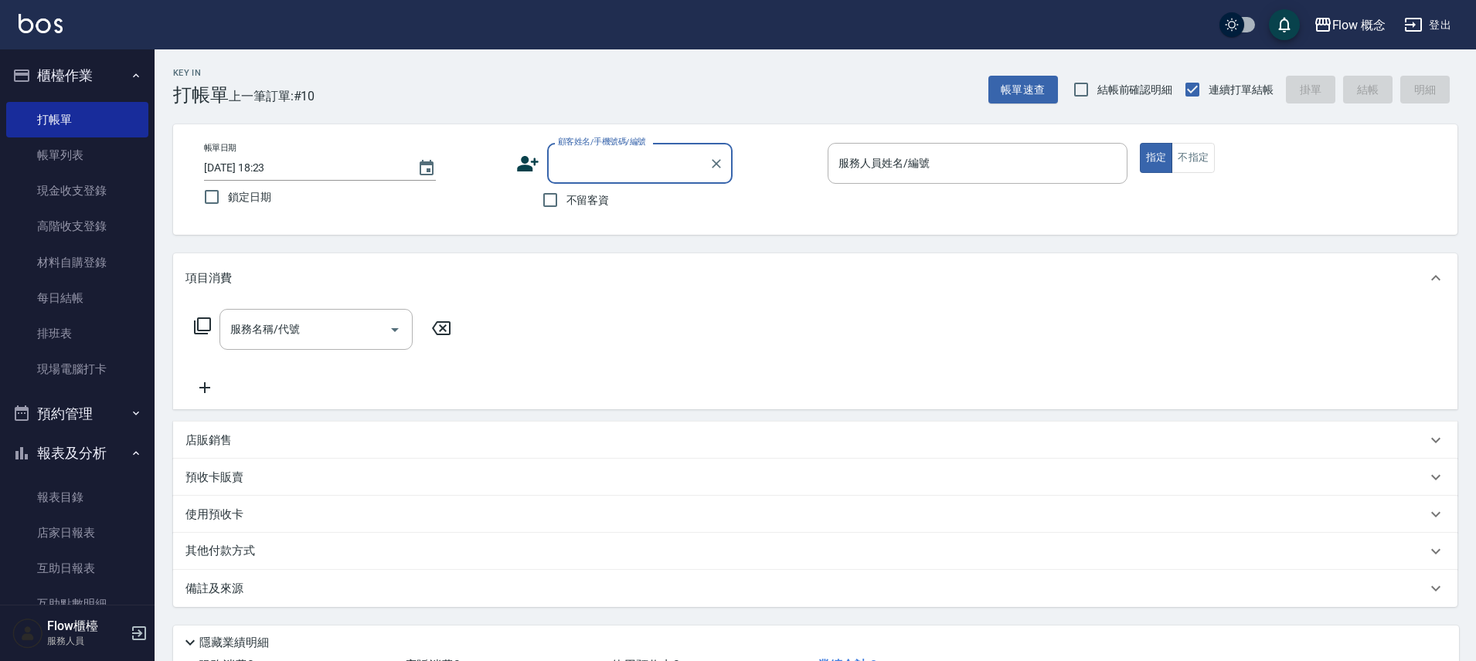
type input "e"
type input "淋"
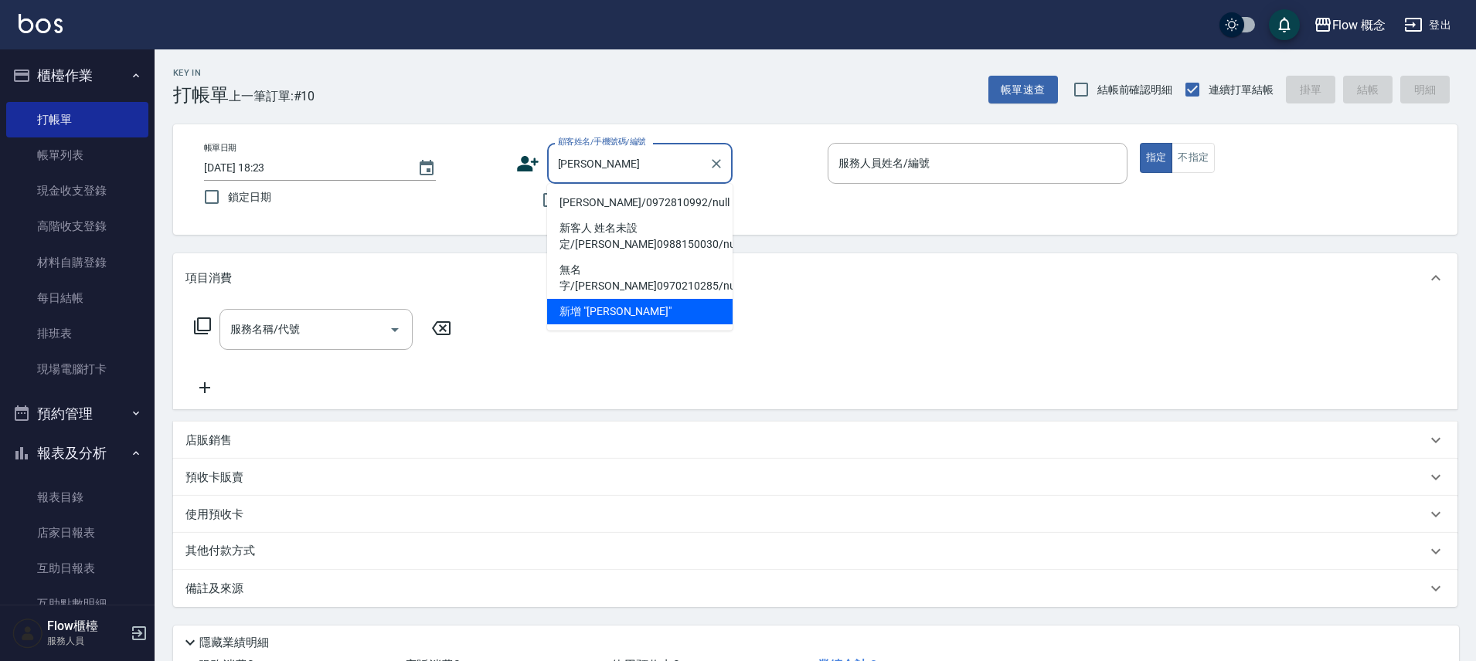
click at [613, 206] on li "林昱君/0972810992/null" at bounding box center [639, 203] width 185 height 26
type input "林昱君/0972810992/null"
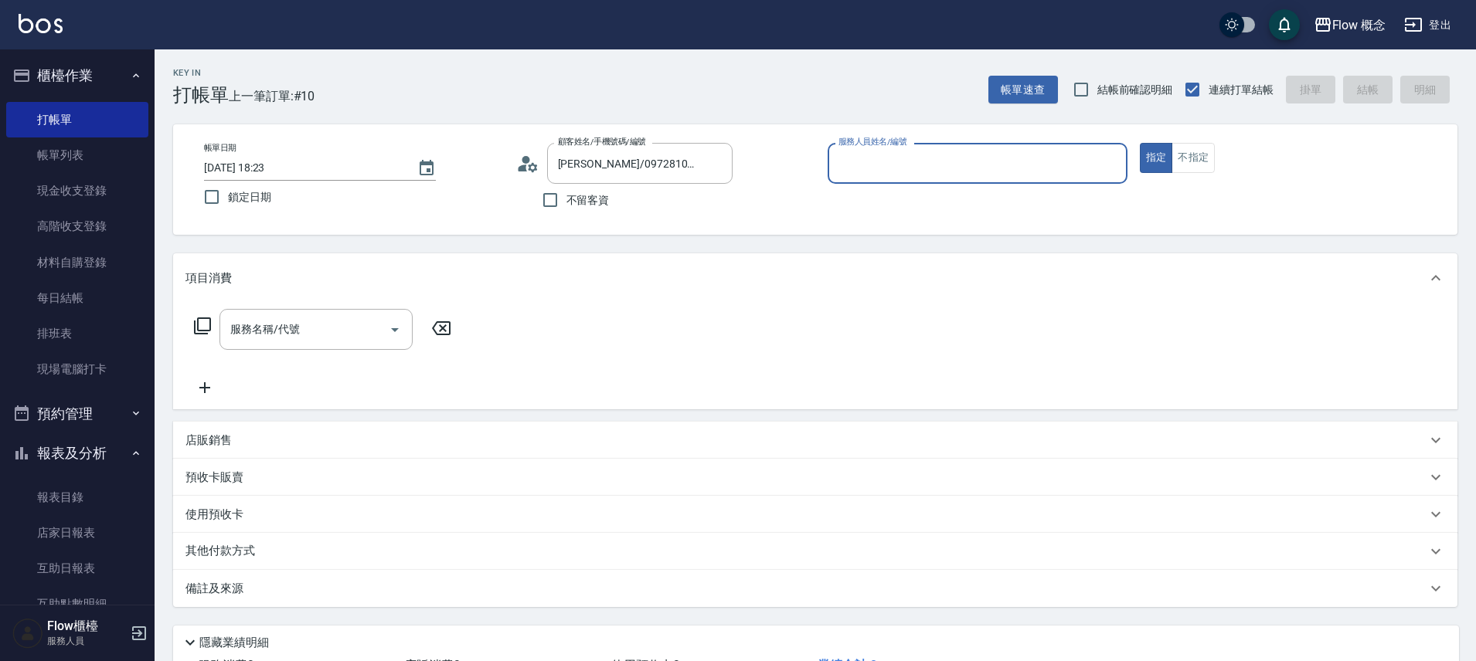
type input "Kimico-8"
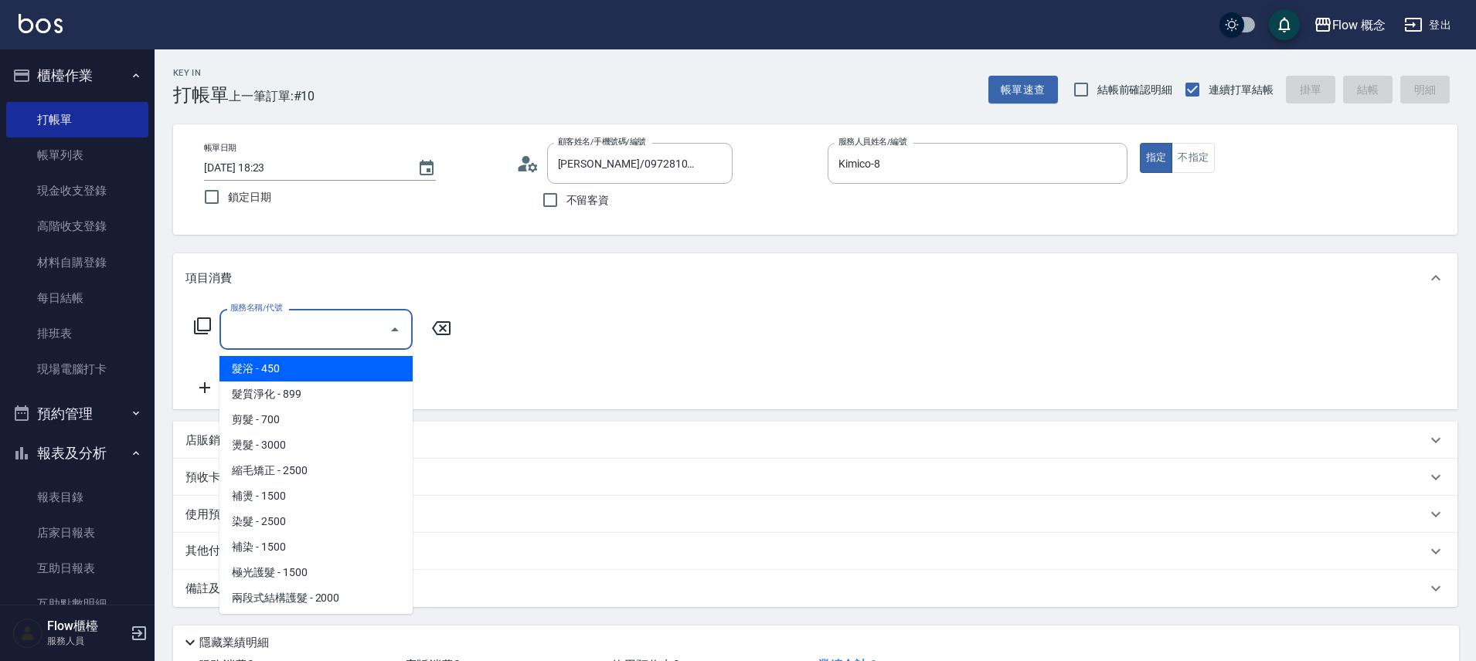
drag, startPoint x: 333, startPoint y: 320, endPoint x: 334, endPoint y: 310, distance: 10.1
click at [333, 321] on input "服務名稱/代號" at bounding box center [304, 329] width 156 height 27
click at [314, 367] on span "髮浴 - 450" at bounding box center [315, 369] width 193 height 26
type input "髮浴 (101)"
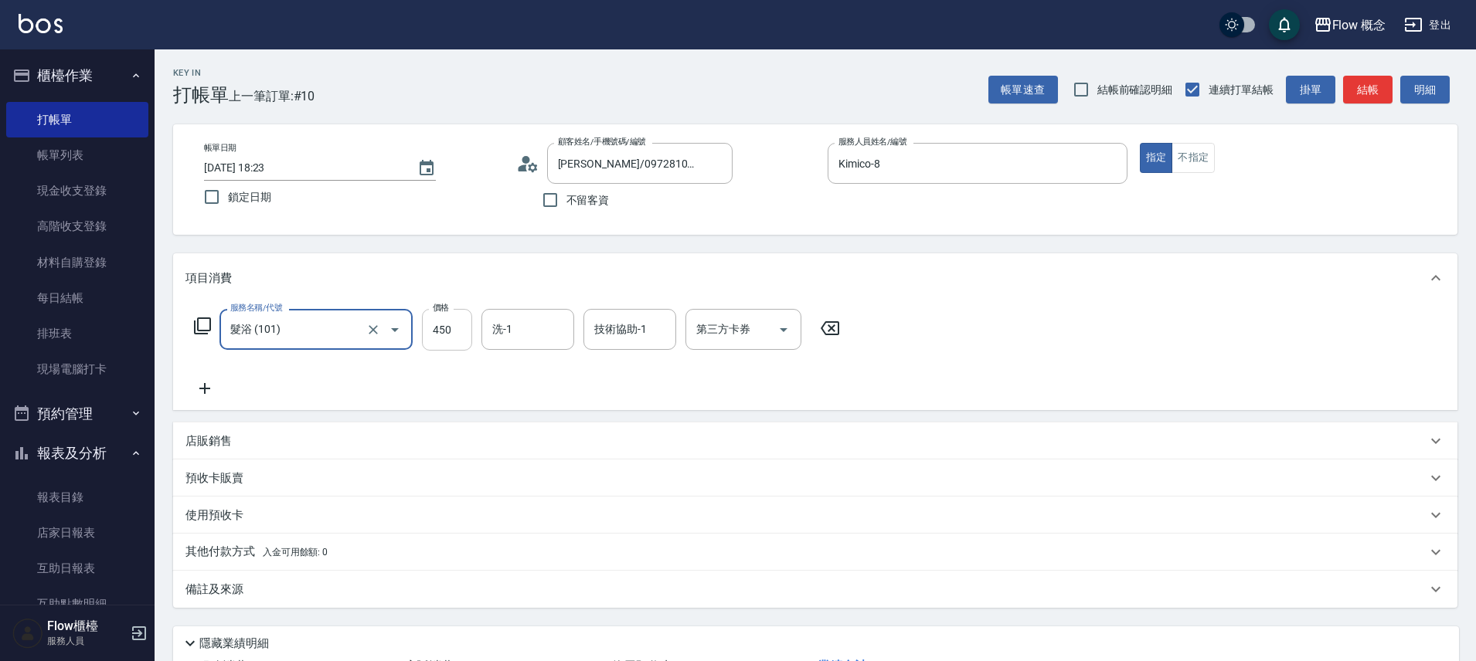
drag, startPoint x: 447, startPoint y: 325, endPoint x: 449, endPoint y: 336, distance: 10.9
click at [447, 326] on input "450" at bounding box center [447, 330] width 50 height 42
type input "400"
click at [639, 341] on input "技術協助-1" at bounding box center [629, 329] width 79 height 27
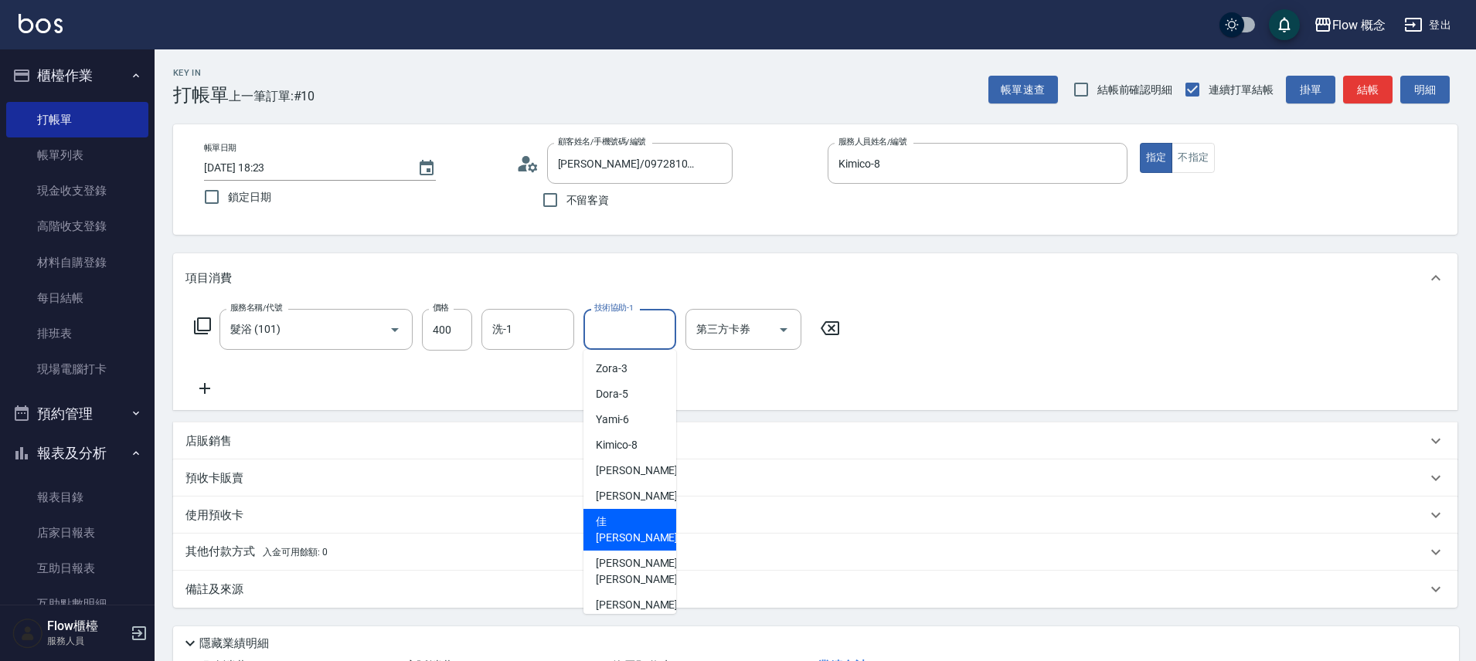
click at [651, 529] on div "佳蒨 -17" at bounding box center [629, 530] width 93 height 42
type input "佳蒨-17"
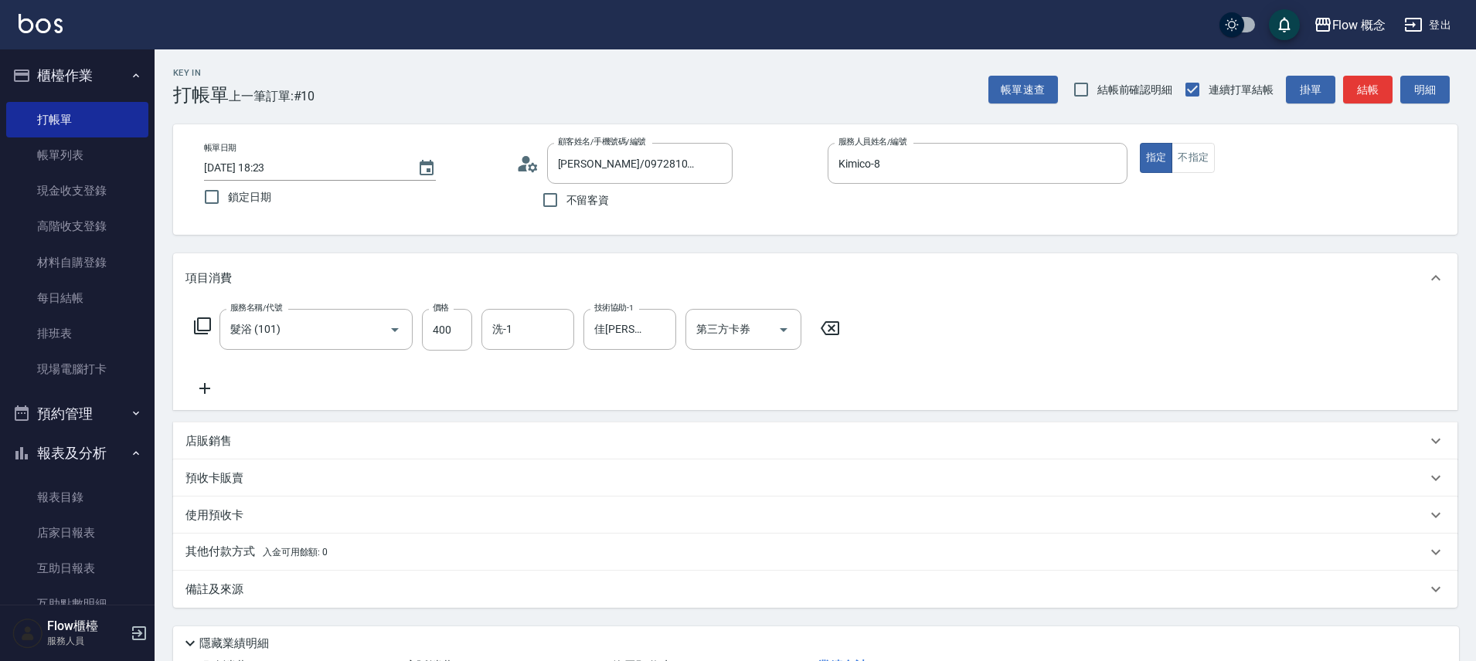
click at [277, 564] on div "其他付款方式 入金可用餘額: 0" at bounding box center [815, 552] width 1284 height 37
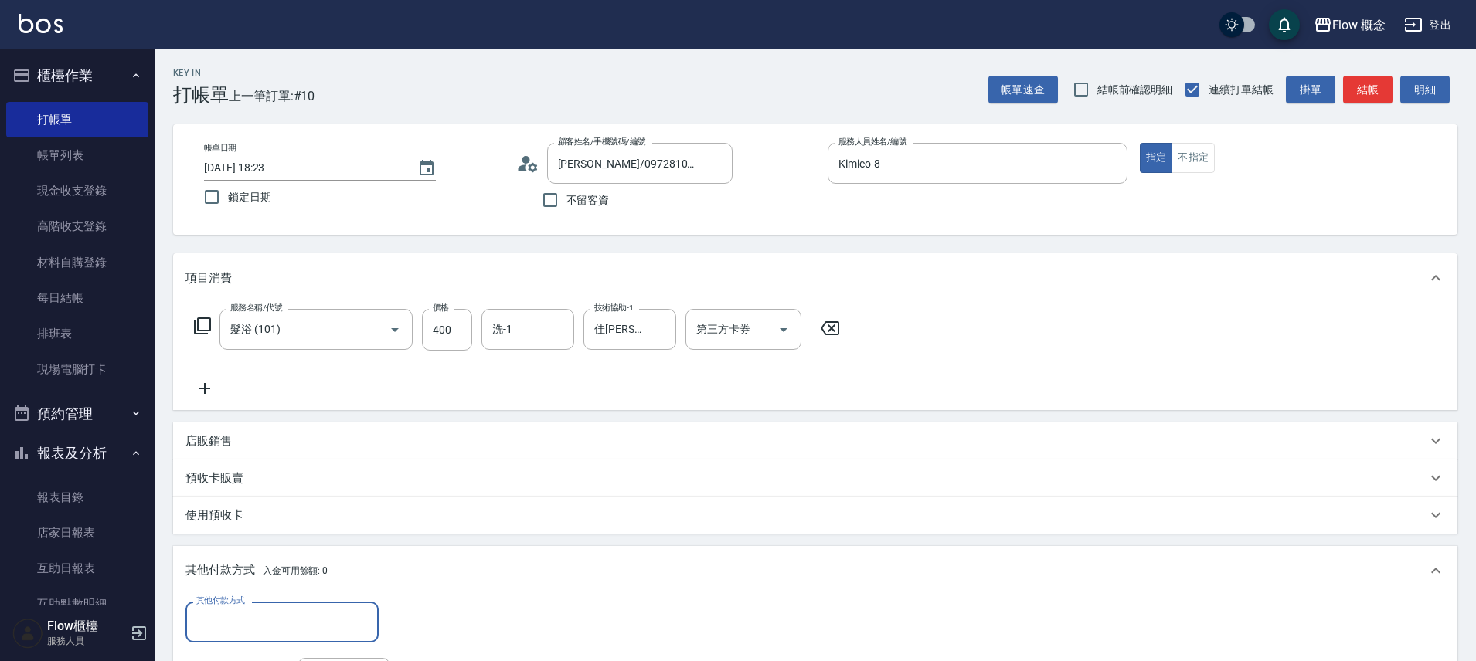
click at [287, 463] on div "預收卡販賣" at bounding box center [815, 478] width 1284 height 37
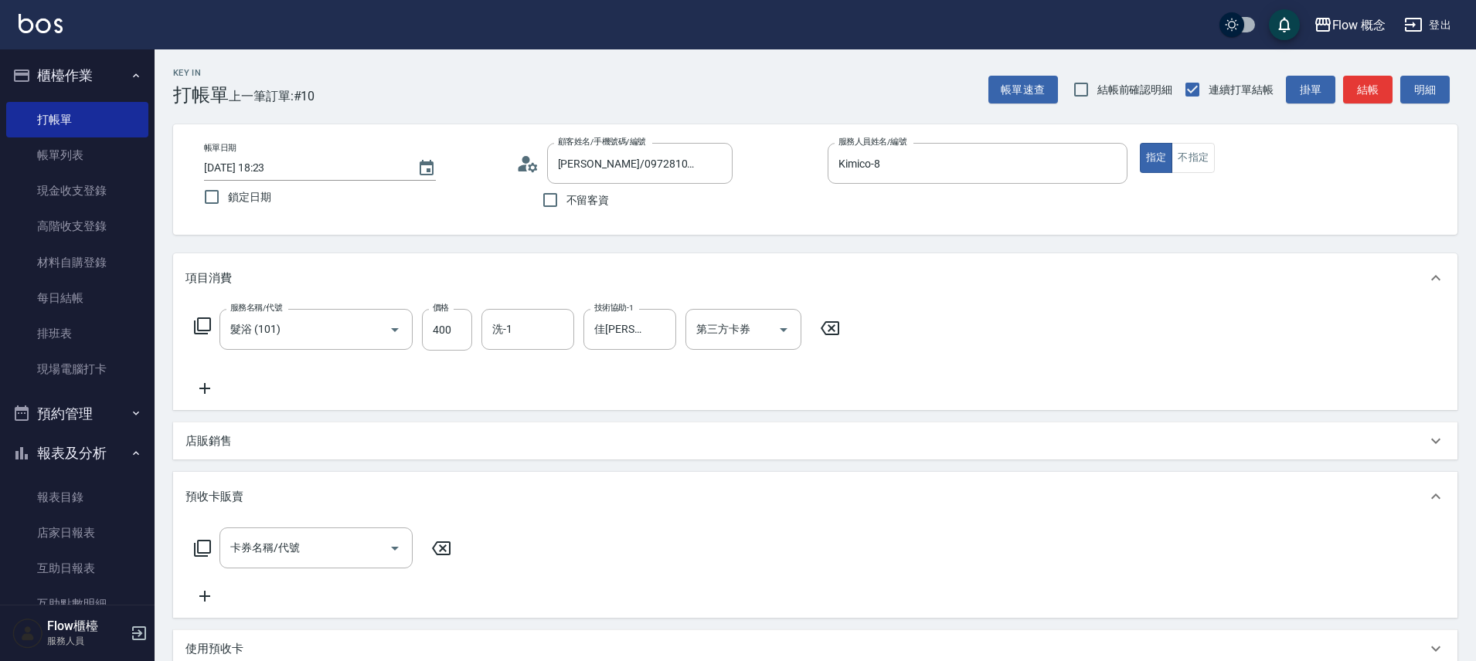
click at [284, 442] on div "店販銷售" at bounding box center [805, 442] width 1241 height 16
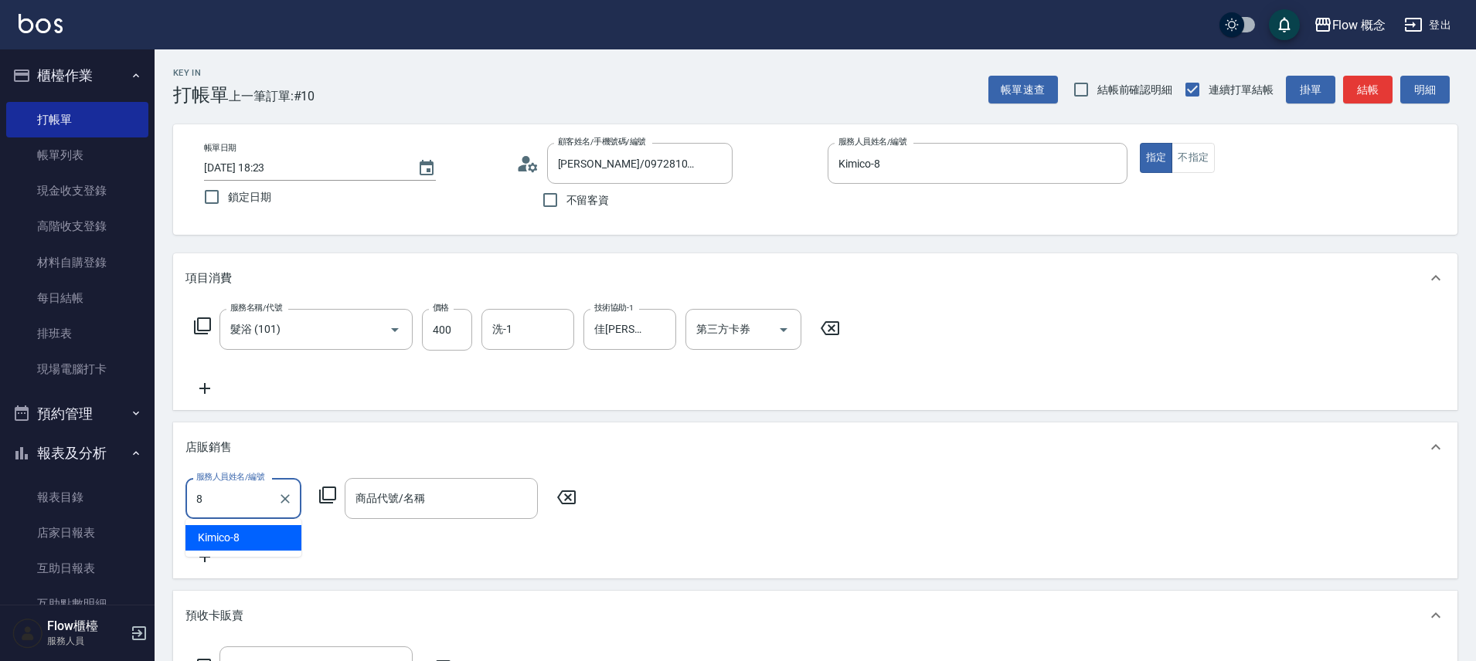
type input "Kimico-8"
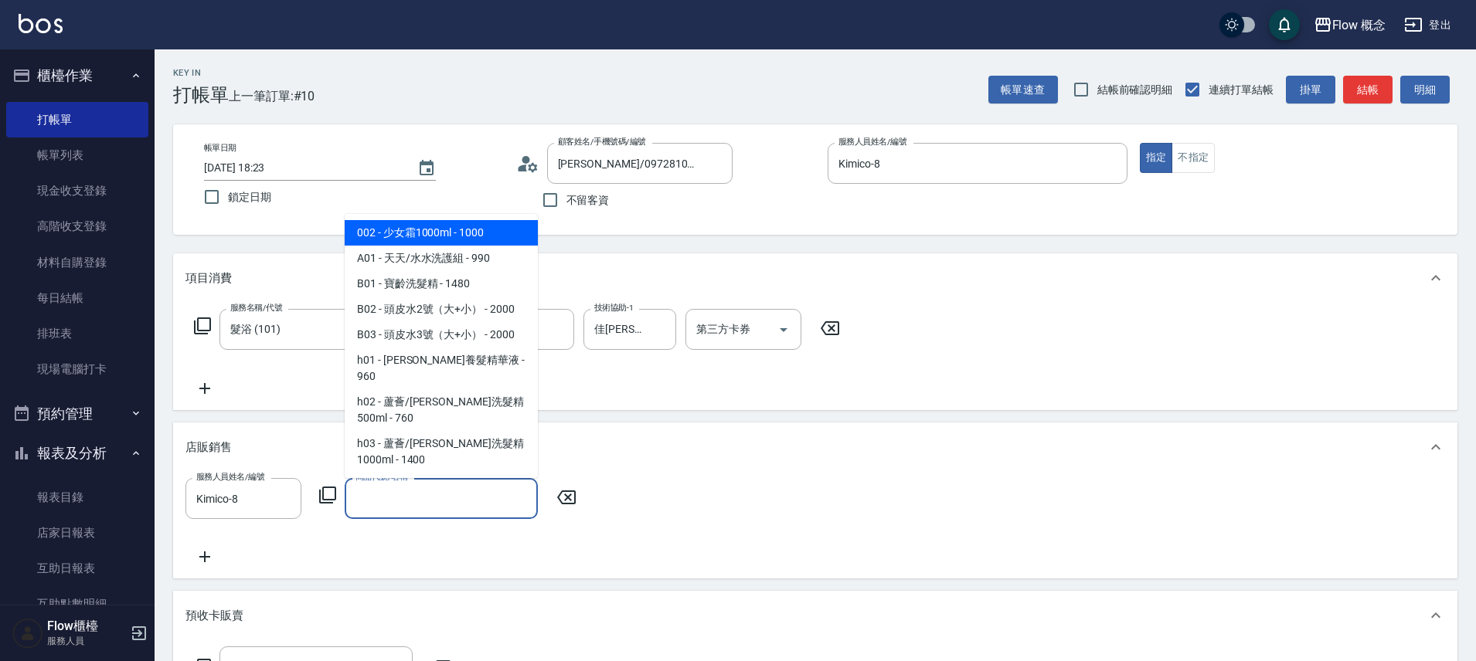
click at [396, 502] on input "商品代號/名稱" at bounding box center [441, 498] width 179 height 27
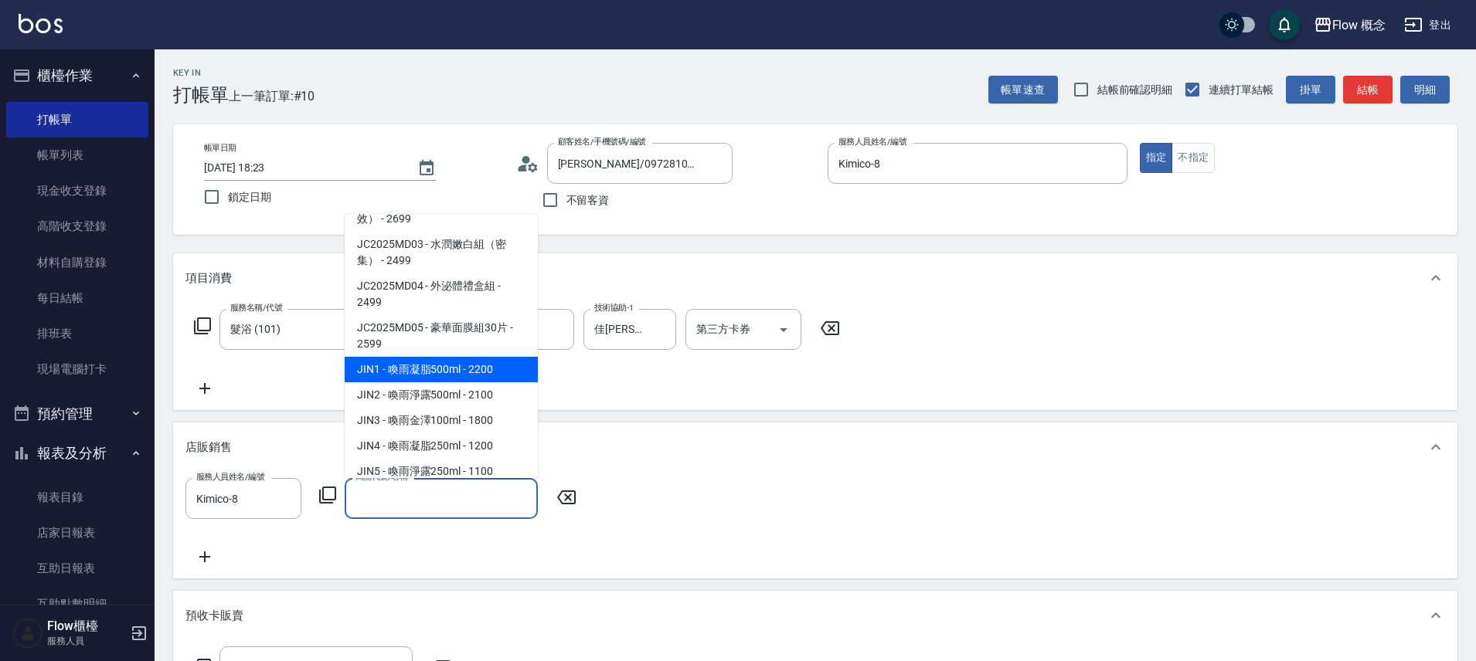
scroll to position [2052, 0]
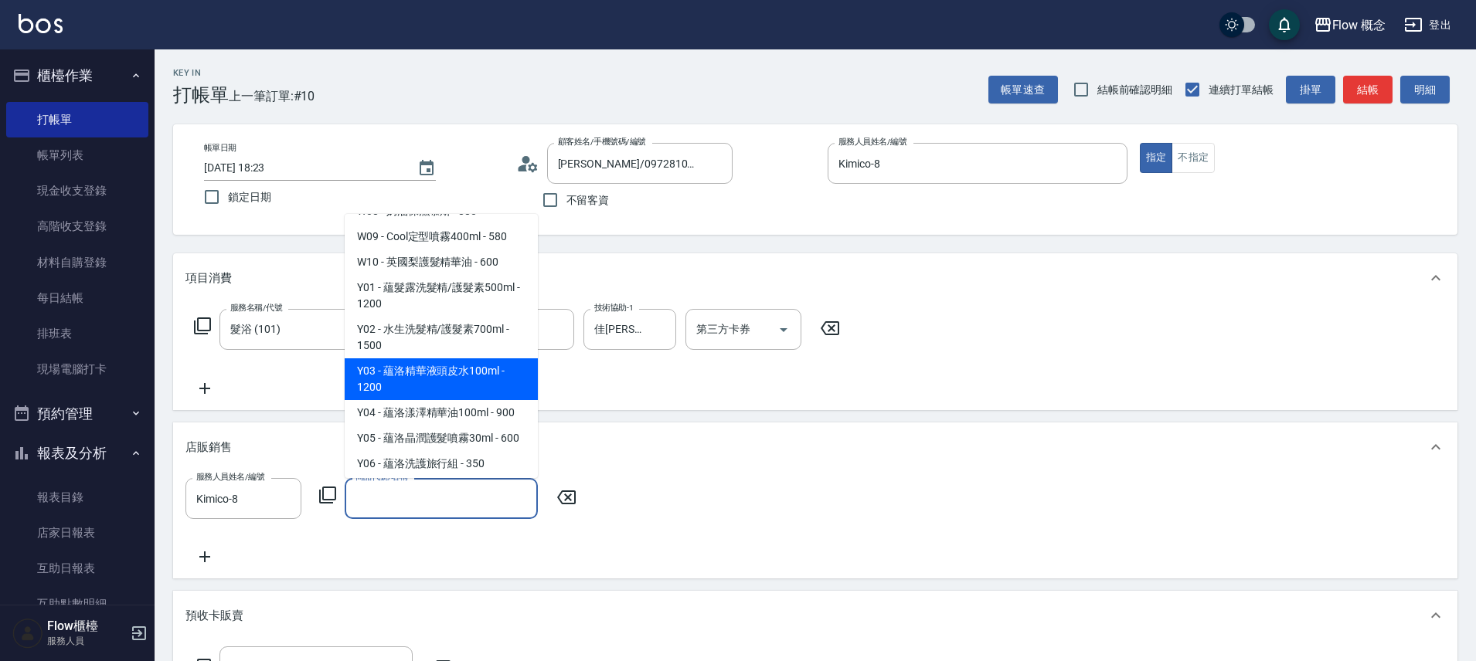
click at [449, 359] on span "Y03 - 蘊洛精華液頭皮水100ml - 1200" at bounding box center [441, 380] width 193 height 42
type input "蘊洛精華液頭皮水100ml"
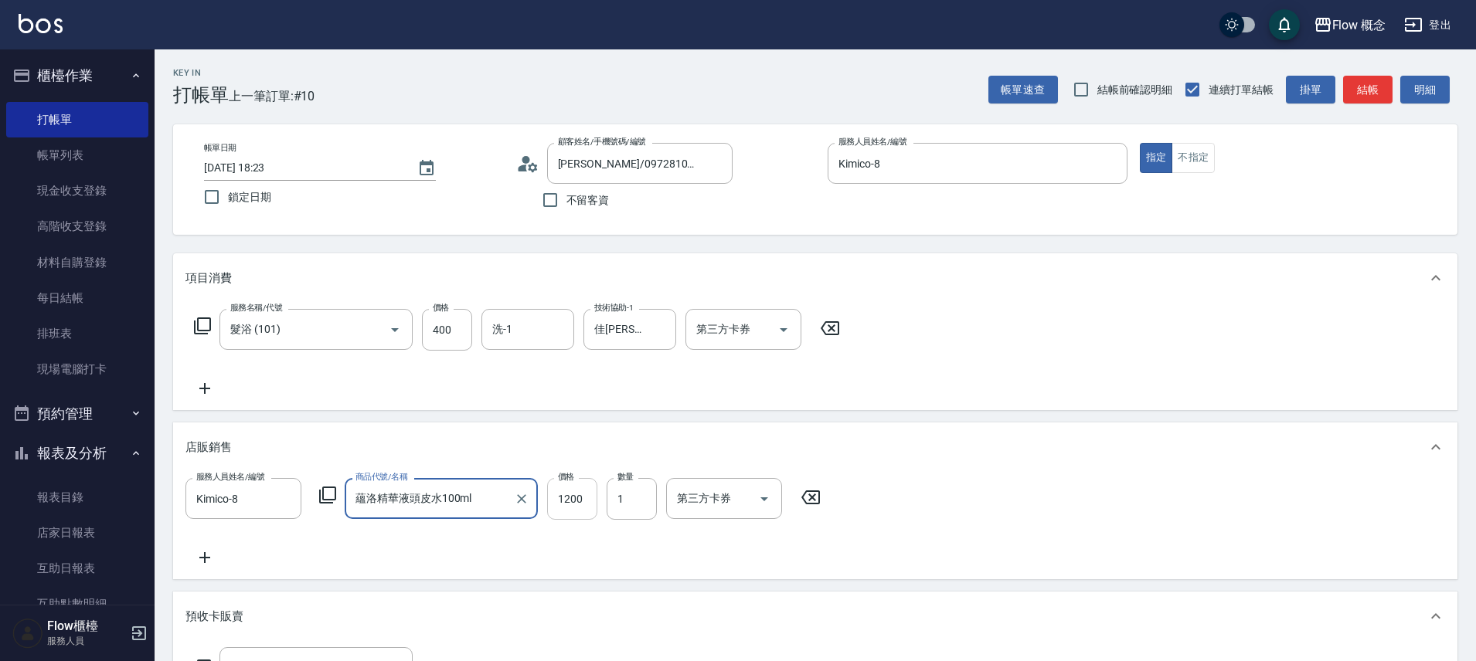
drag, startPoint x: 588, startPoint y: 493, endPoint x: 596, endPoint y: 483, distance: 12.7
click at [587, 493] on input "1200" at bounding box center [572, 499] width 50 height 42
type input "900"
click at [622, 485] on input "1" at bounding box center [632, 499] width 50 height 42
type input "2"
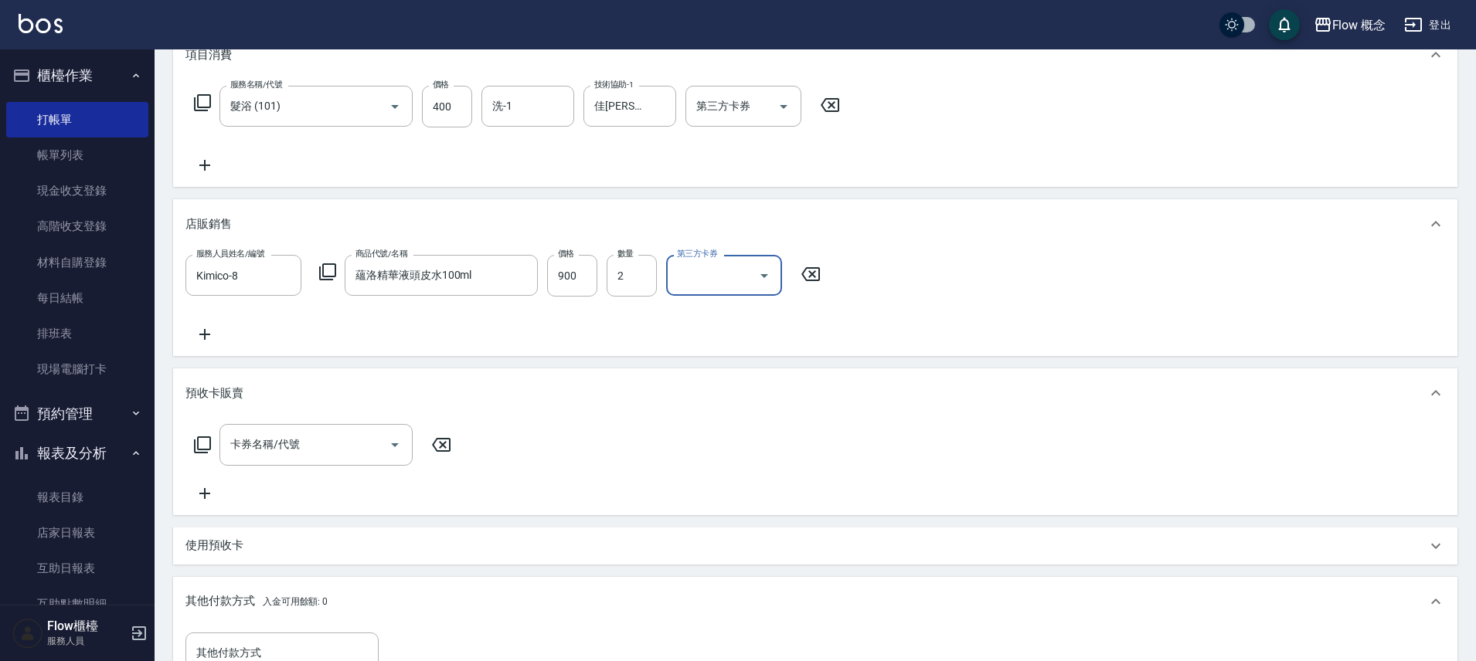
scroll to position [307, 0]
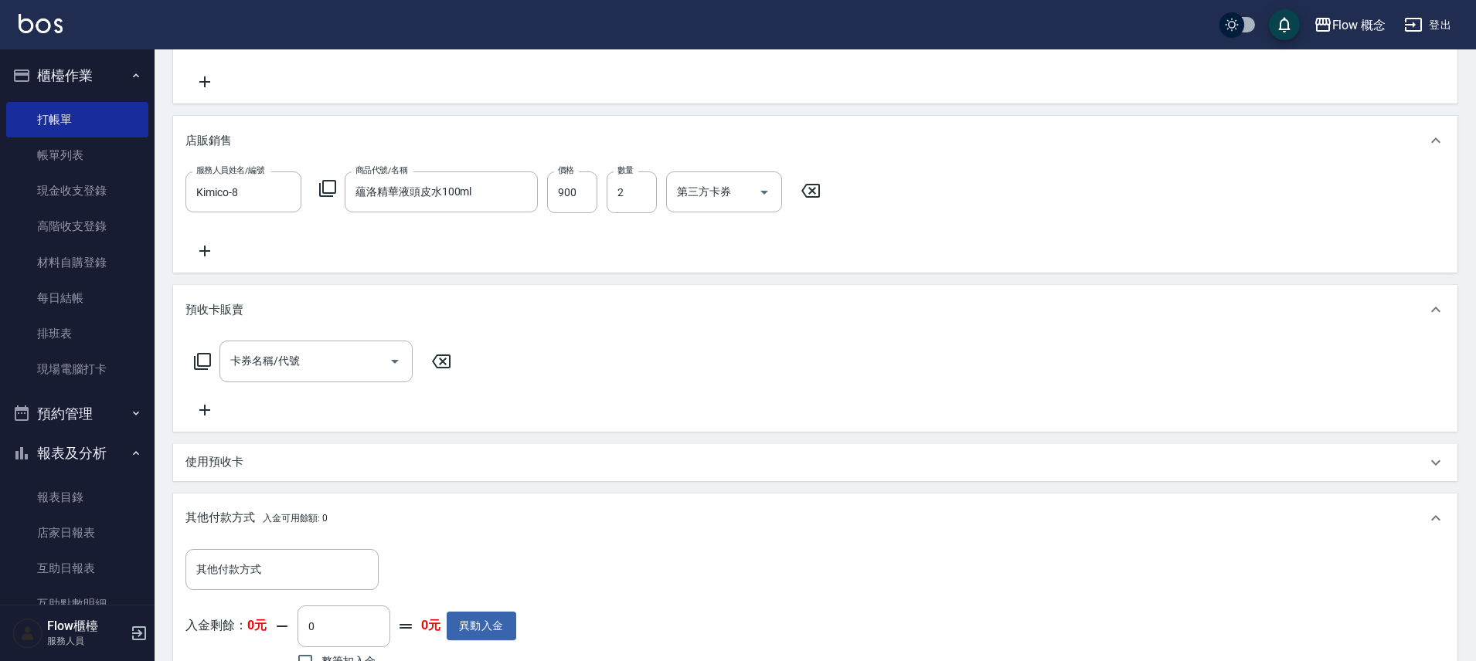
click at [311, 291] on div "預收卡販賣" at bounding box center [815, 309] width 1284 height 49
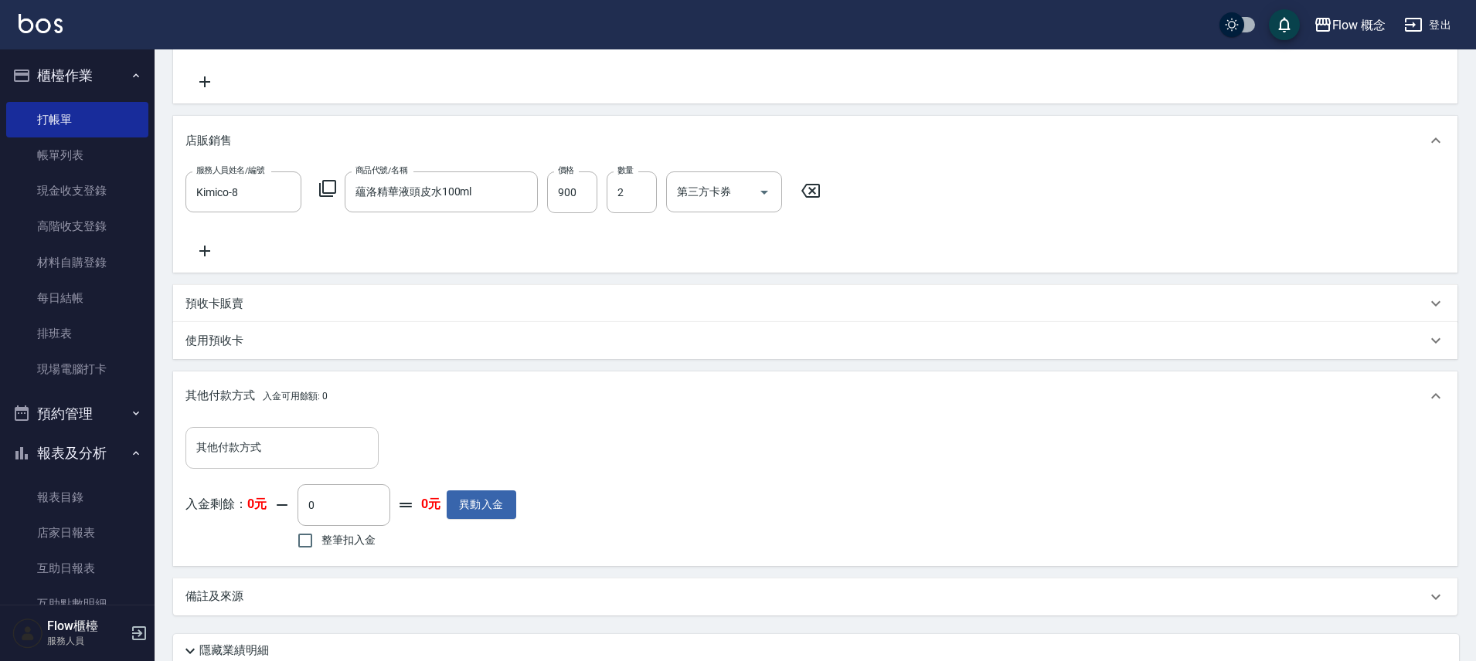
click at [291, 445] on input "其他付款方式" at bounding box center [281, 447] width 179 height 27
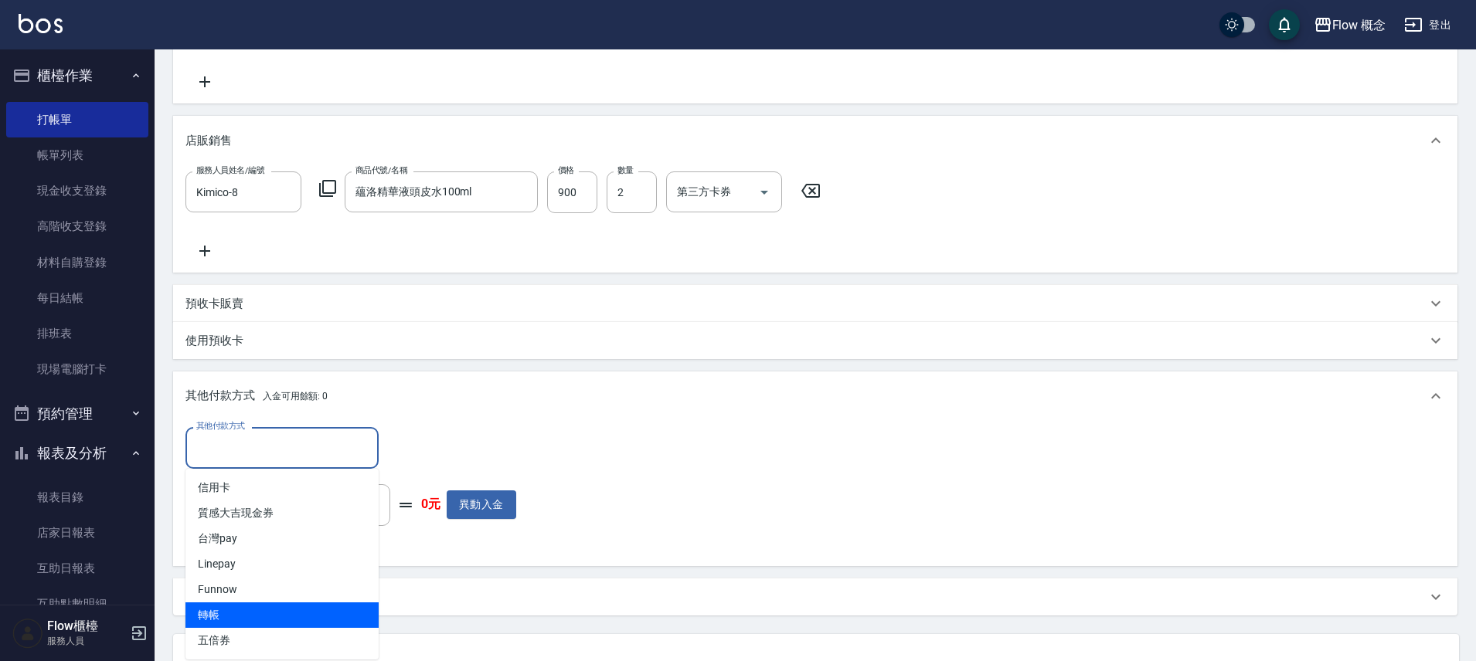
drag, startPoint x: 256, startPoint y: 614, endPoint x: 291, endPoint y: 590, distance: 42.7
click at [256, 615] on span "轉帳" at bounding box center [281, 616] width 193 height 26
type input "轉帳"
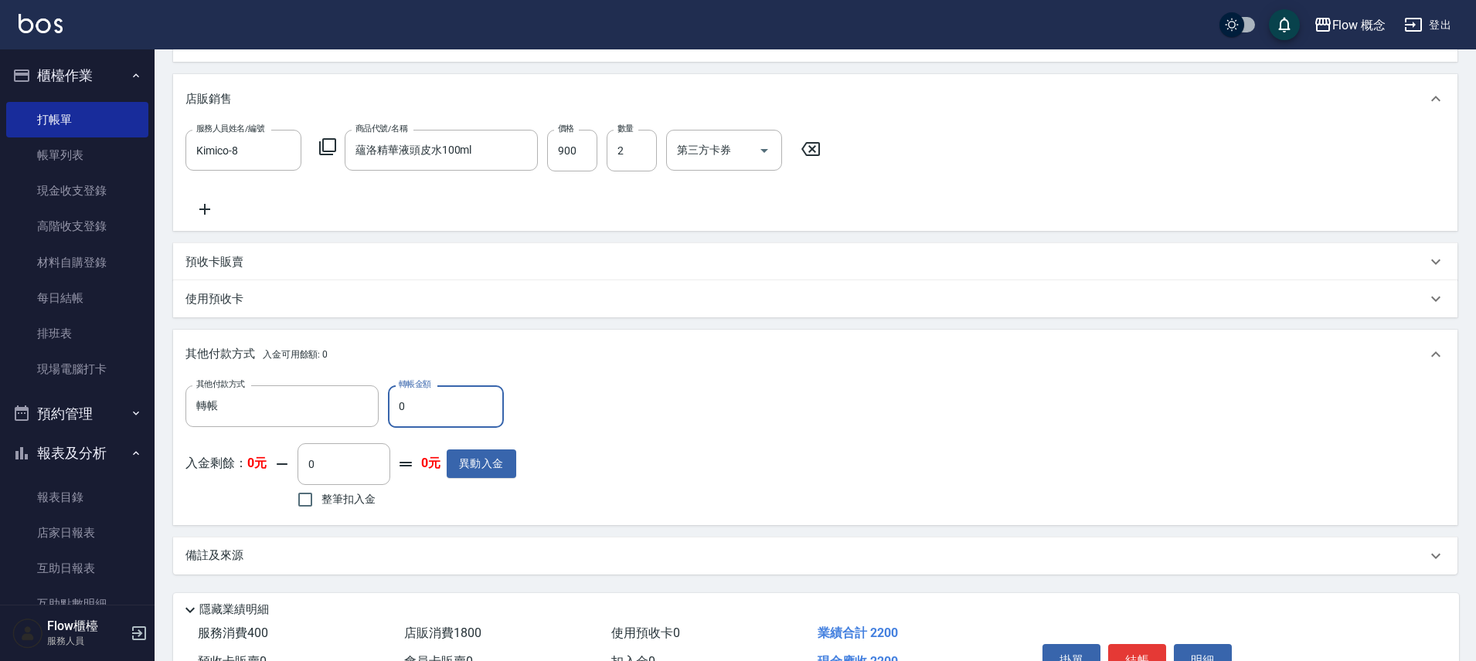
scroll to position [437, 0]
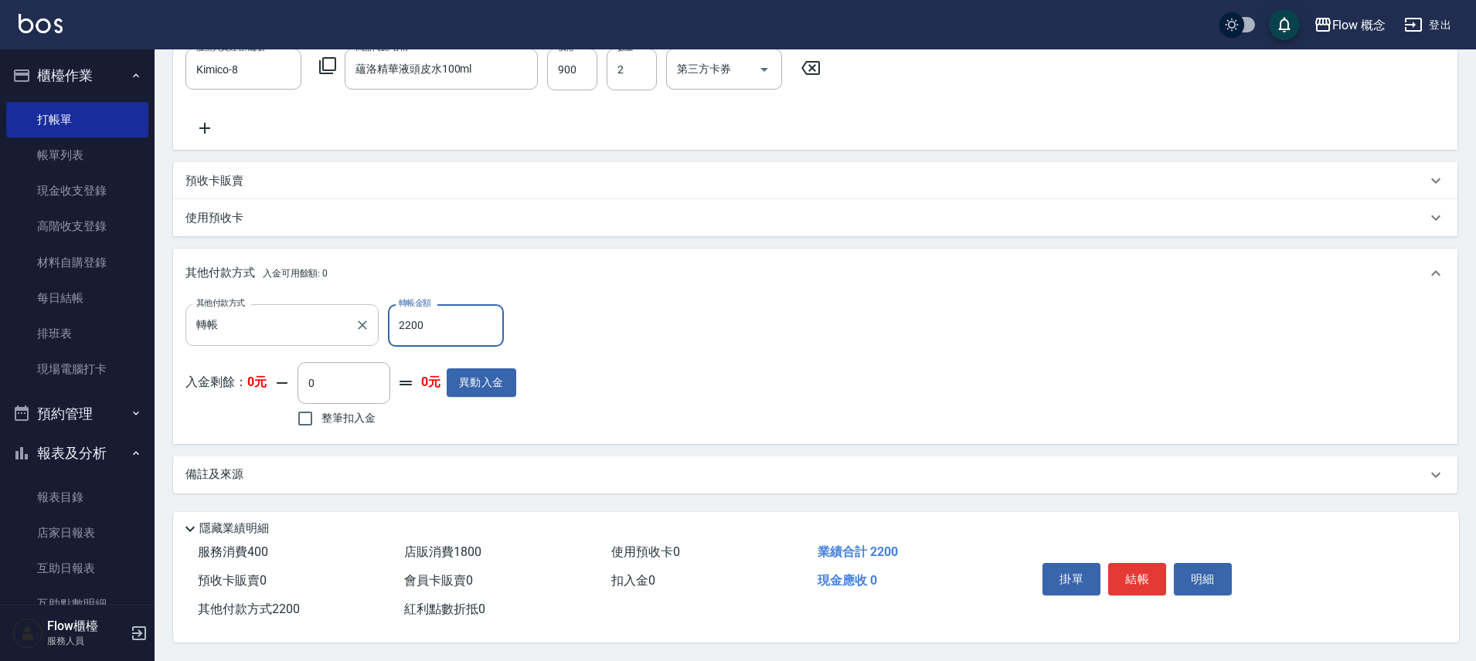
click at [321, 335] on div "轉帳 其他付款方式" at bounding box center [281, 324] width 193 height 41
type input "2200"
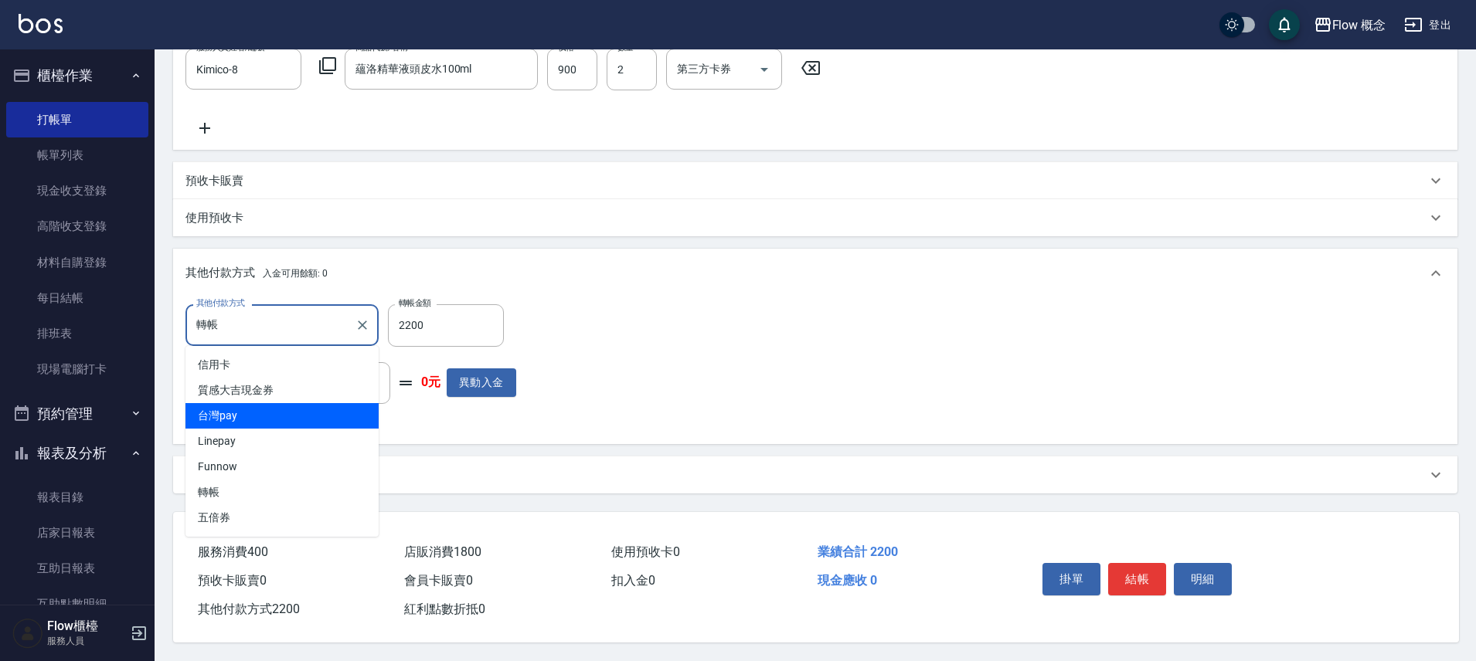
drag, startPoint x: 235, startPoint y: 433, endPoint x: 240, endPoint y: 414, distance: 19.1
click at [240, 414] on ul "信用卡 質感大吉現金券 台灣pay Linepay Funnow 轉帳 五倍券" at bounding box center [281, 441] width 193 height 191
click at [240, 414] on span "台灣pay" at bounding box center [281, 416] width 193 height 26
type input "台灣pay"
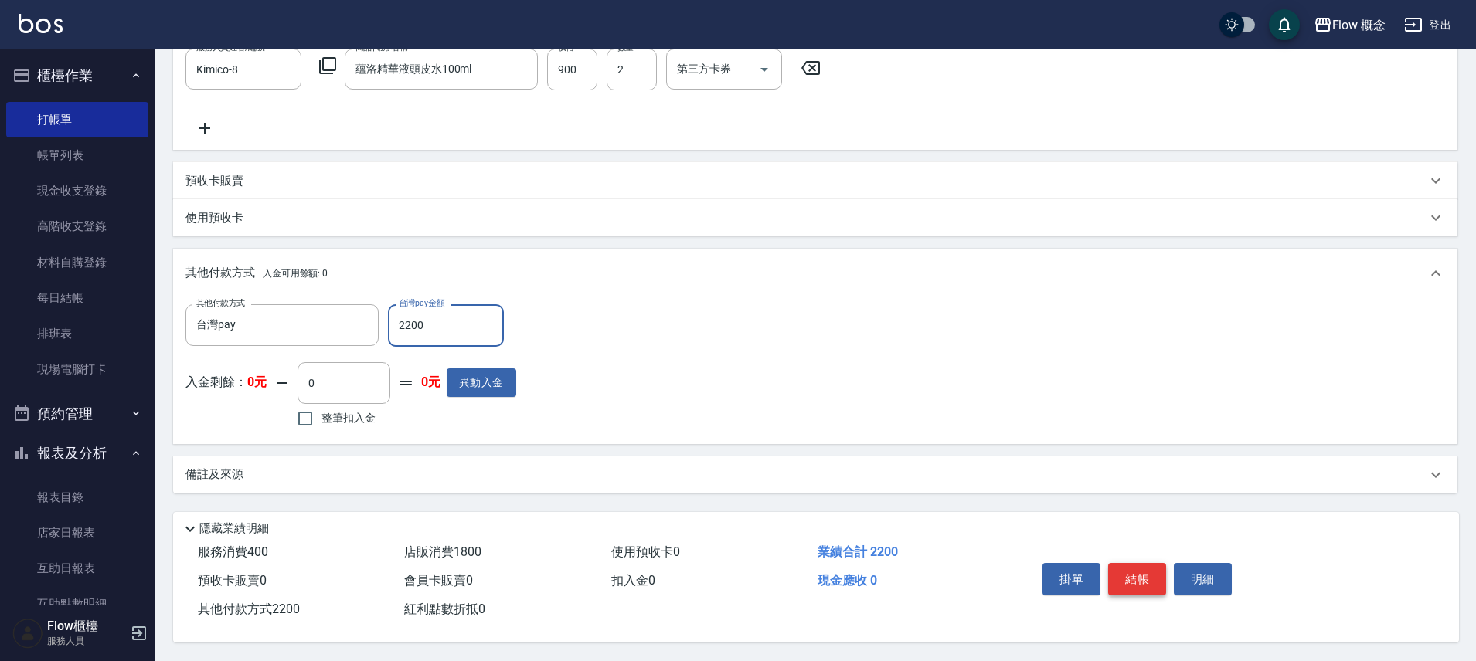
click at [1134, 567] on button "結帳" at bounding box center [1137, 579] width 58 height 32
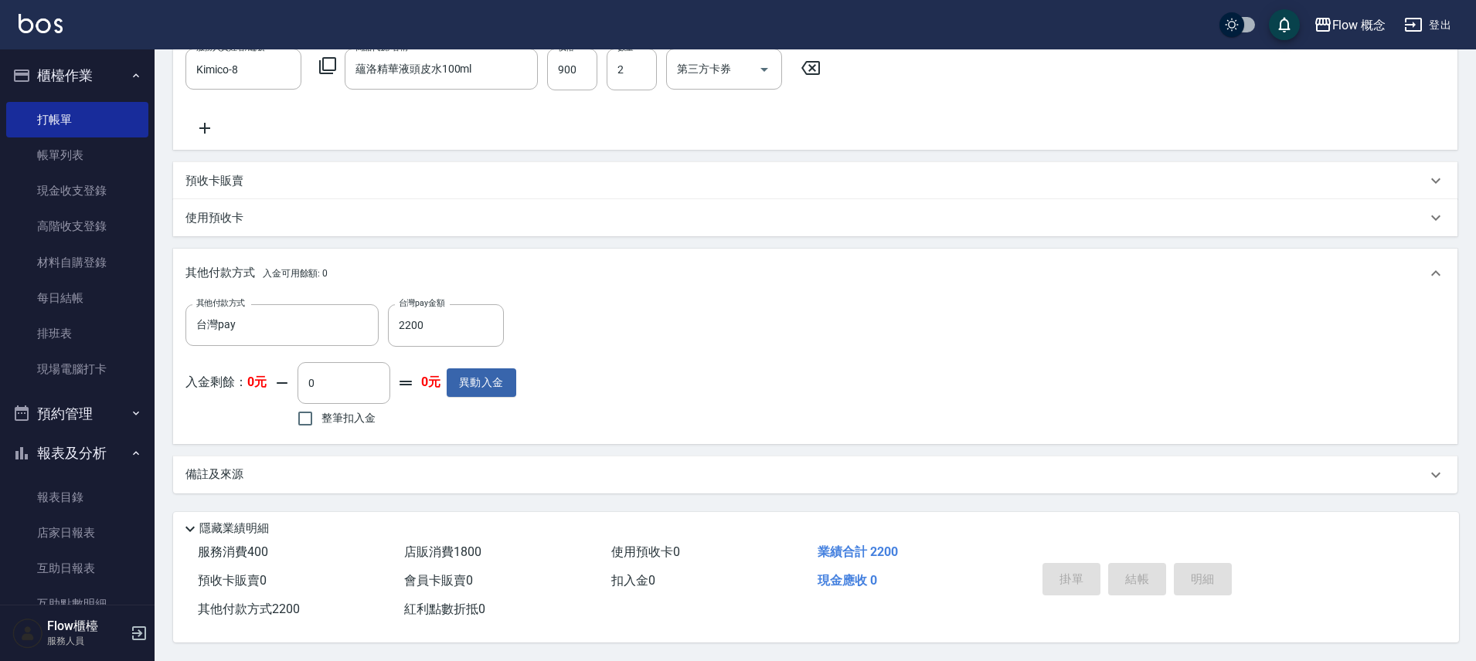
type input "2025/09/12 18:24"
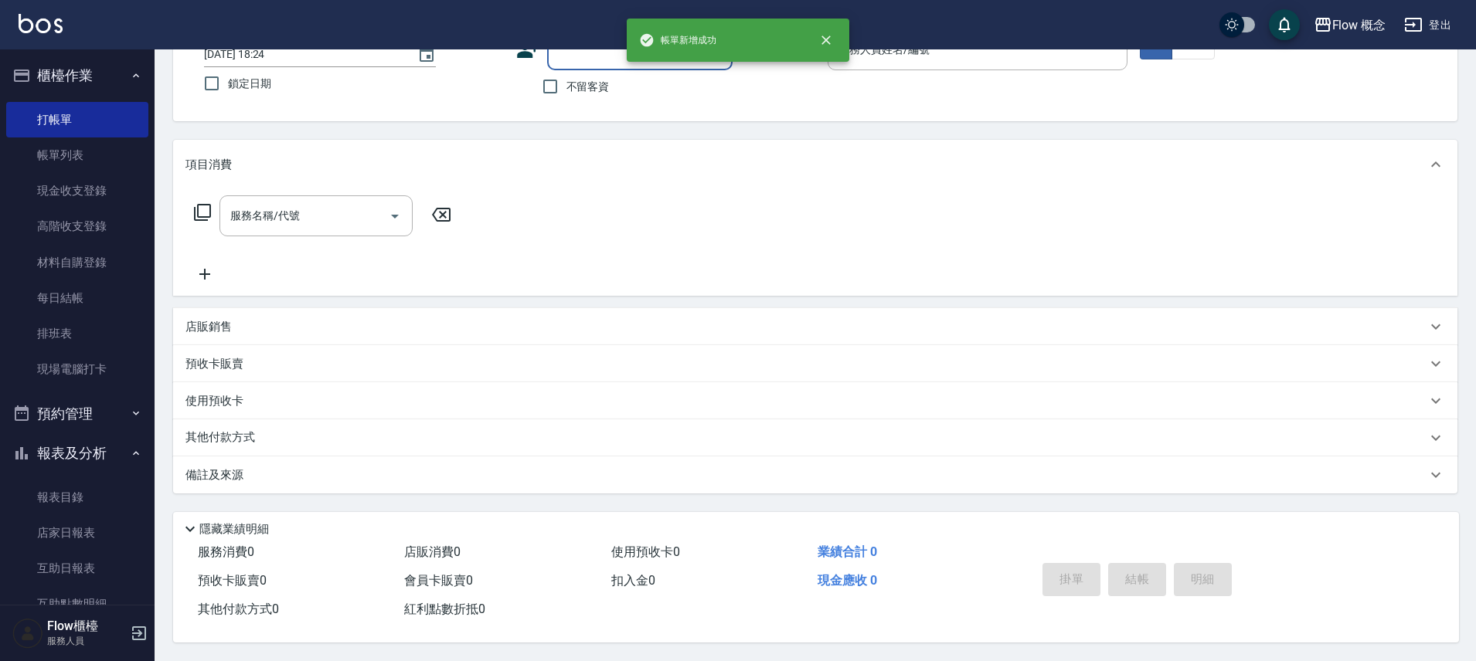
scroll to position [0, 0]
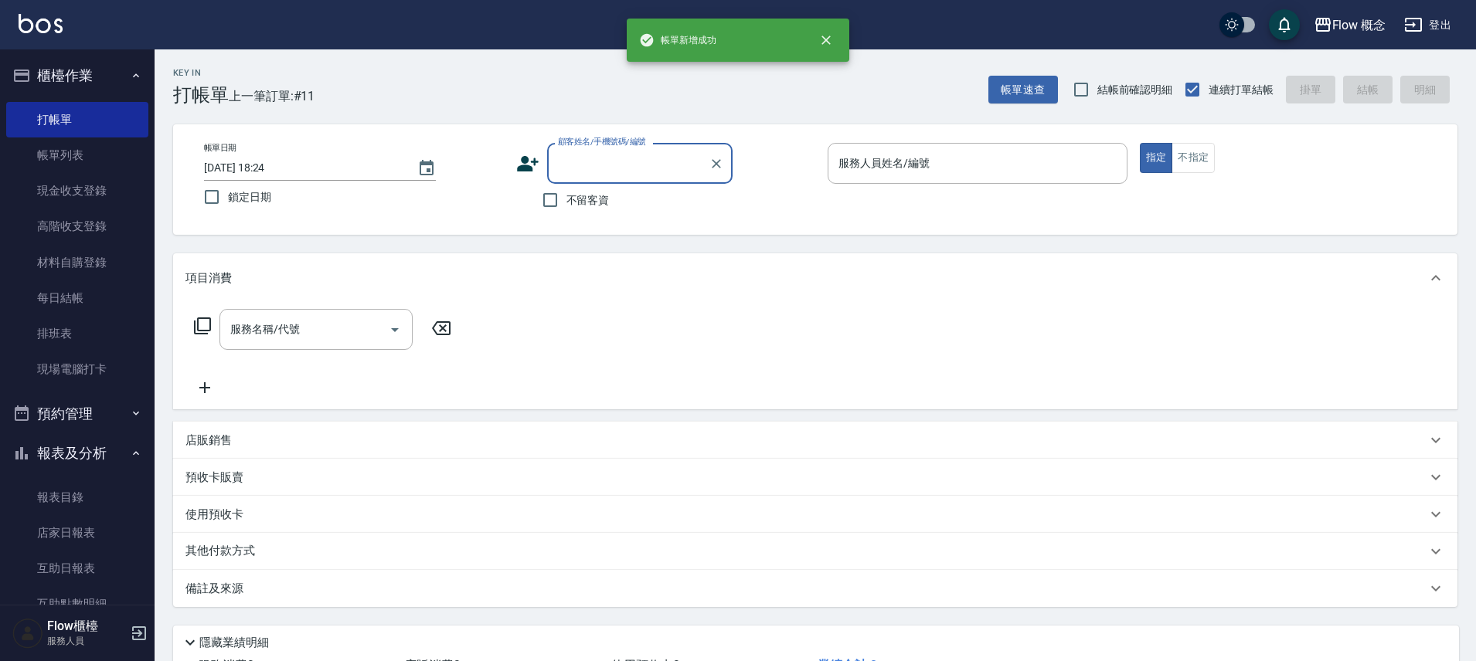
type input "e"
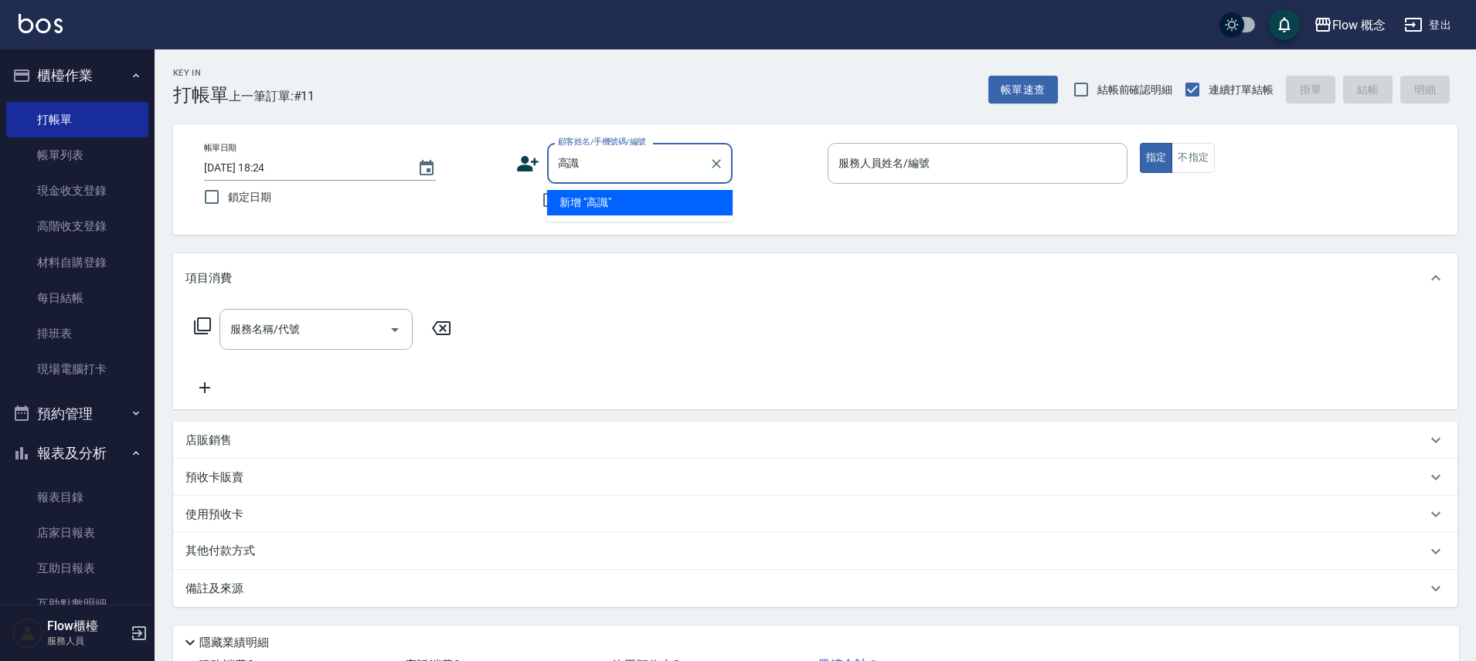
click at [594, 167] on input "高識" at bounding box center [628, 163] width 148 height 27
type input "高"
click at [638, 208] on li "蔡識娟/0987066071/null" at bounding box center [639, 203] width 185 height 26
type input "蔡識娟/0987066071/null"
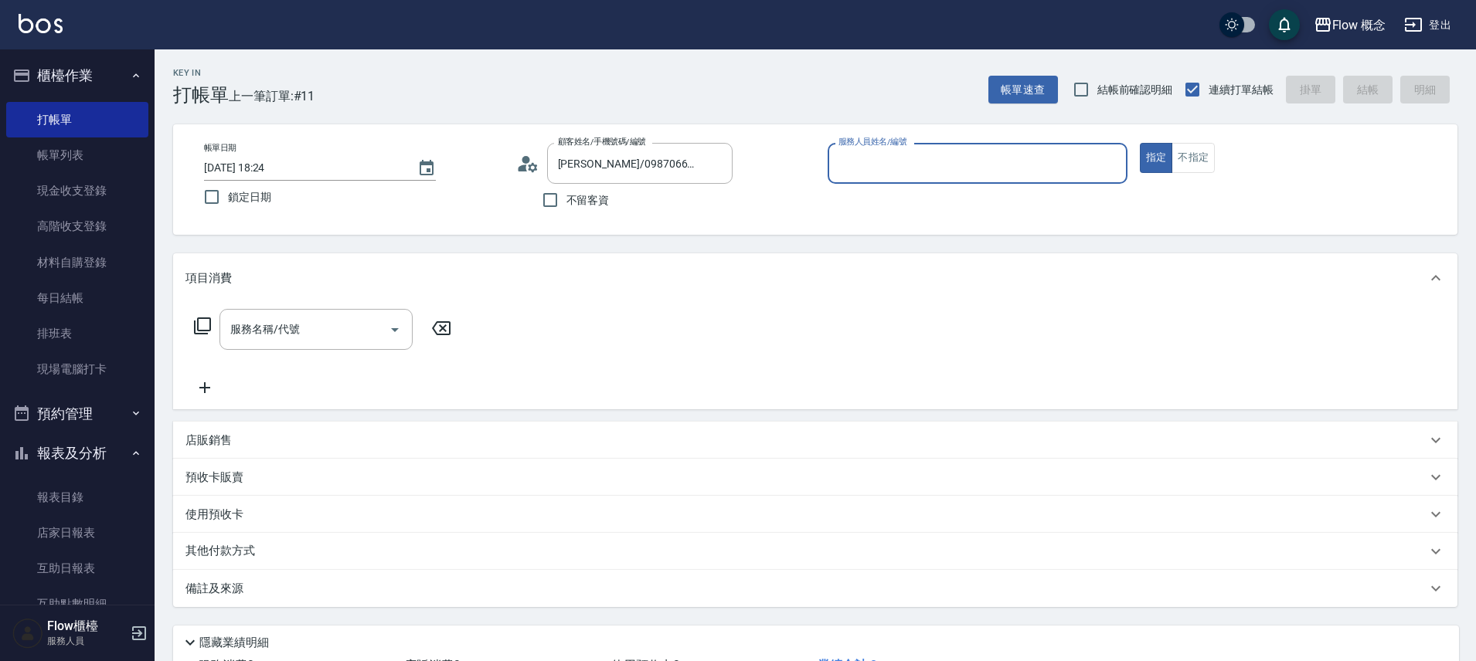
type input "Kimico-8"
click at [295, 340] on input "服務名稱/代號" at bounding box center [304, 329] width 156 height 27
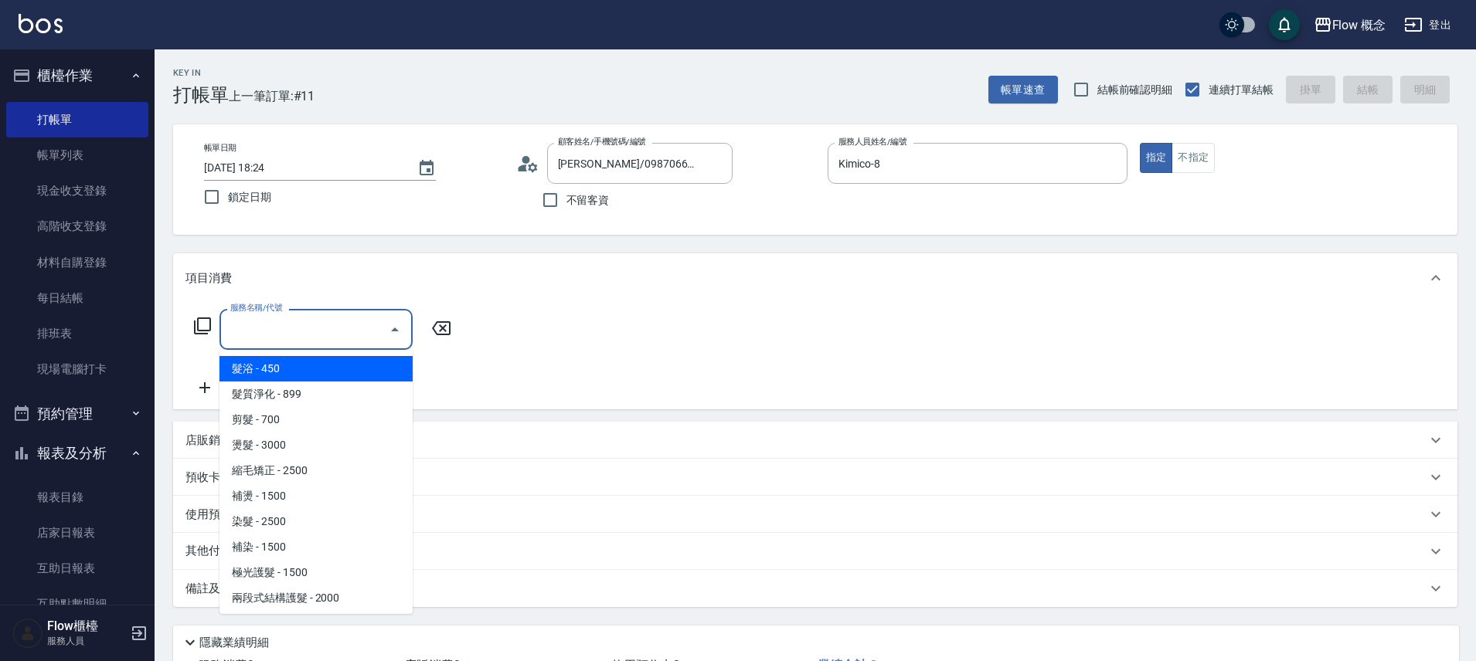
click at [277, 367] on span "髮浴 - 450" at bounding box center [315, 369] width 193 height 26
type input "髮浴 (101)"
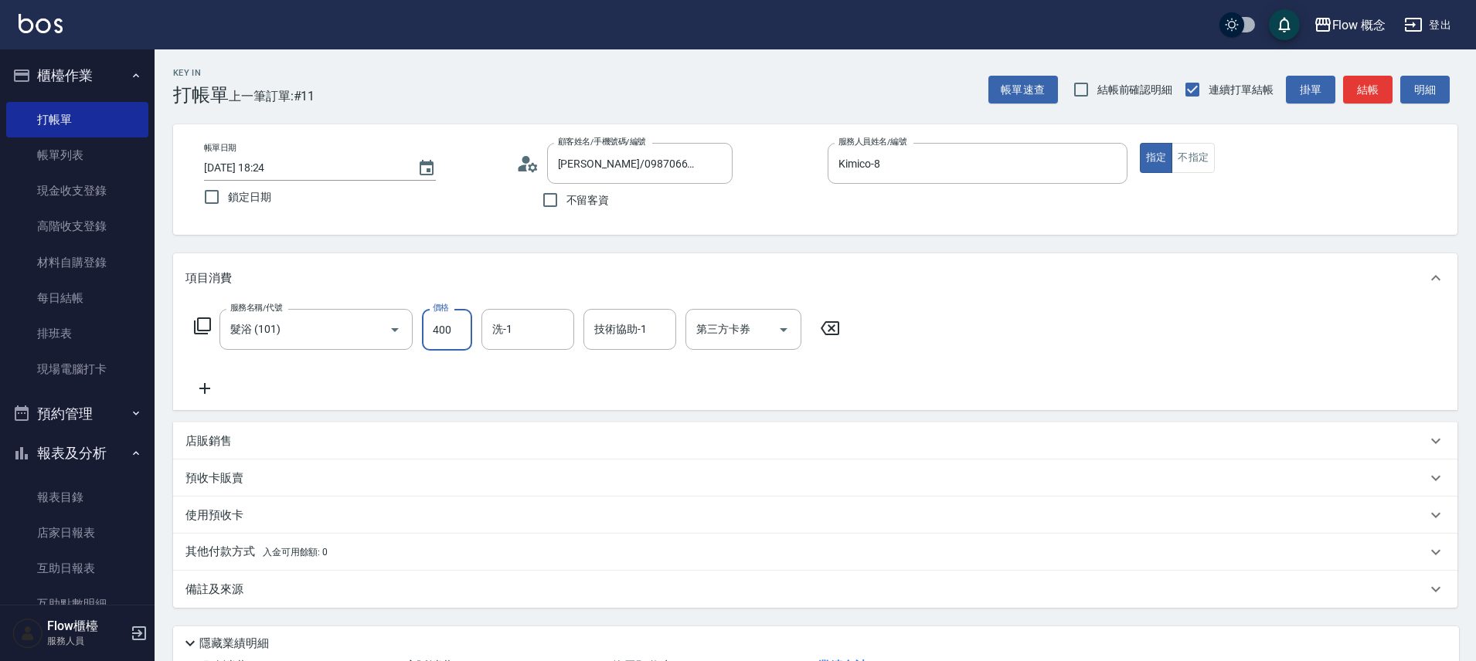
type input "400"
click at [622, 330] on div "技術協助-1 技術協助-1" at bounding box center [629, 329] width 93 height 41
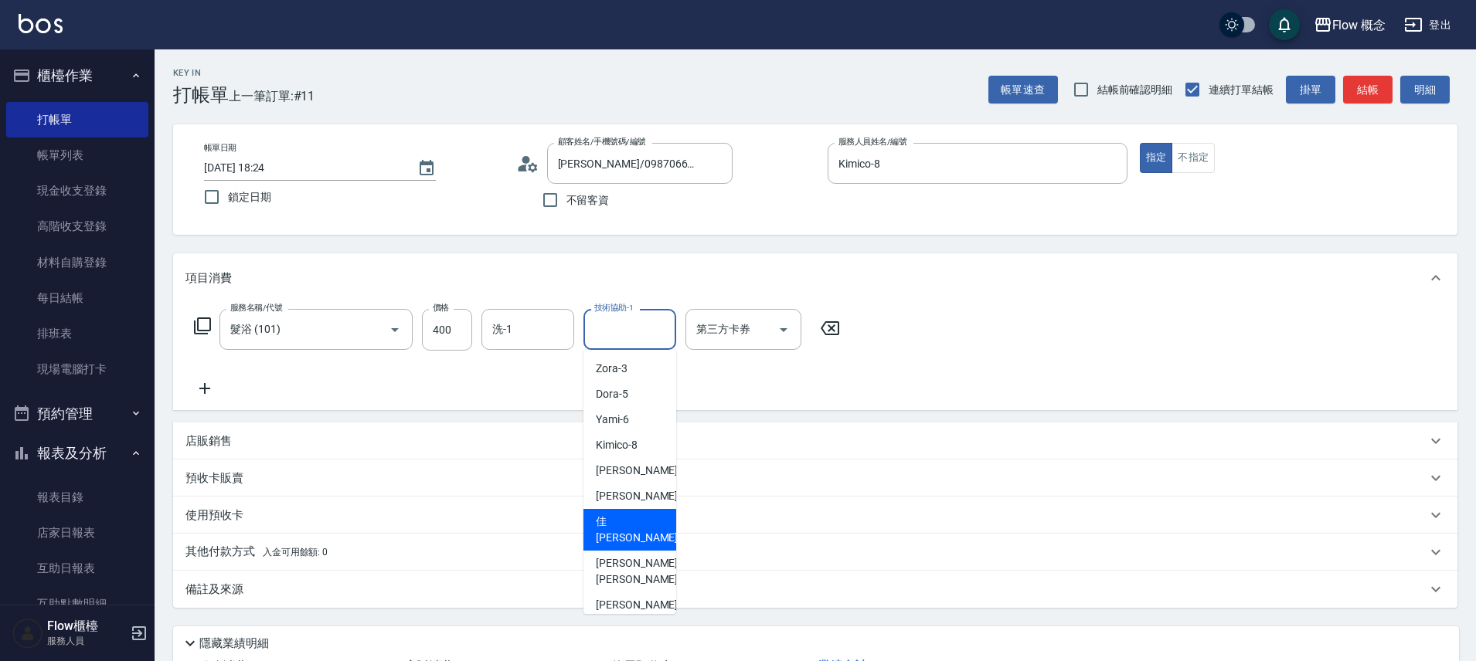
click at [624, 525] on span "佳蒨 -17" at bounding box center [644, 530] width 97 height 32
type input "佳蒨-17"
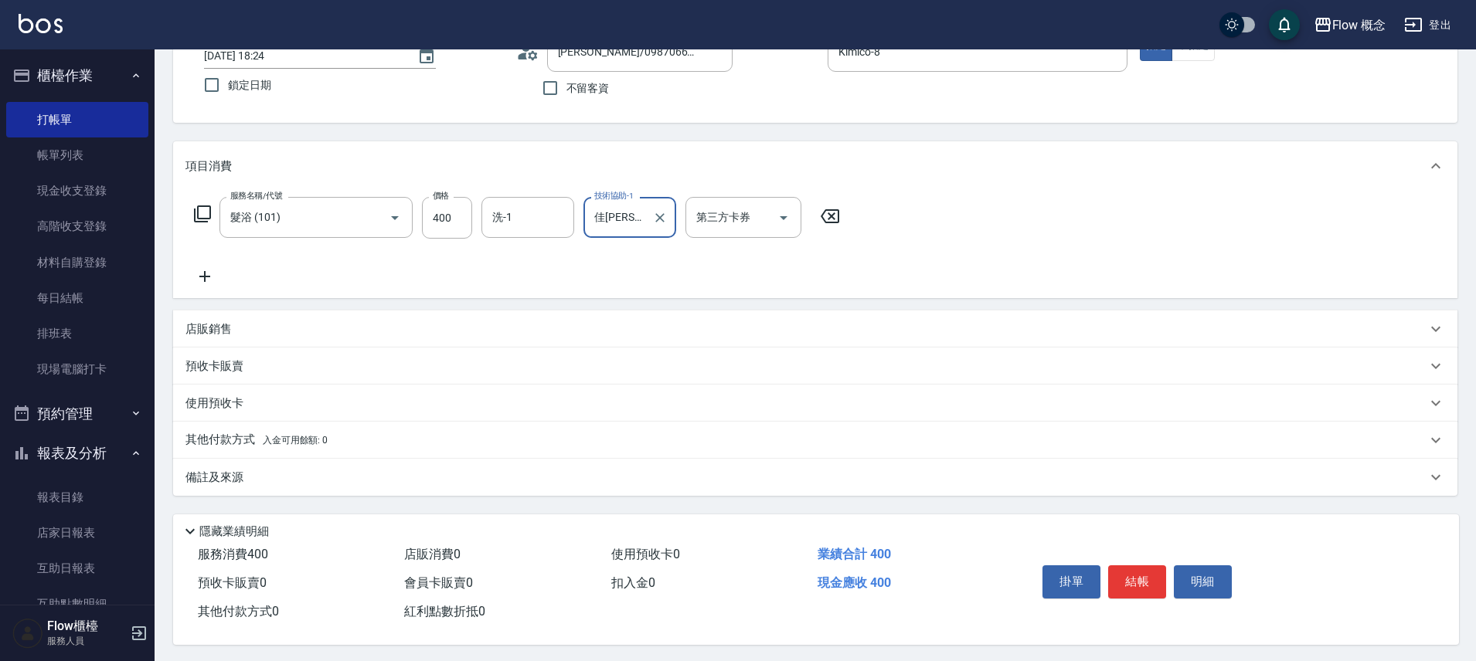
scroll to position [121, 0]
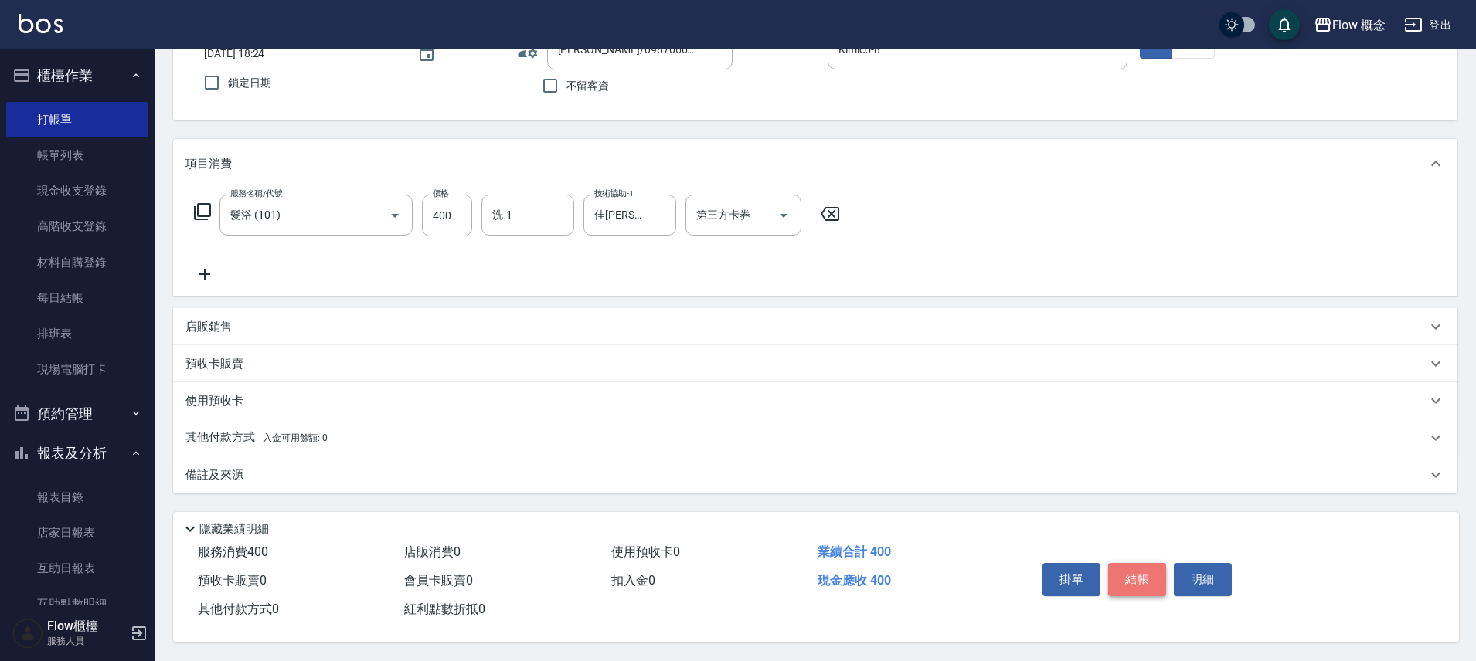
click at [1141, 571] on button "結帳" at bounding box center [1137, 579] width 58 height 32
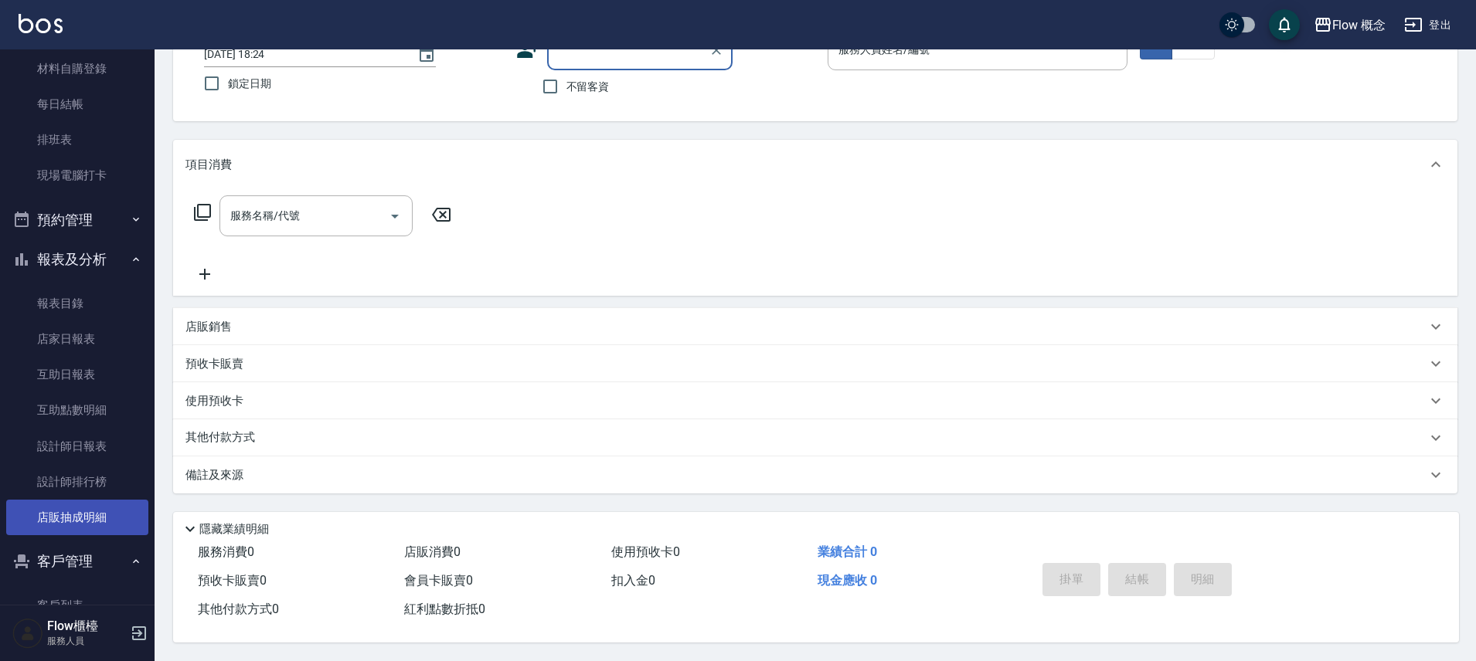
scroll to position [244, 0]
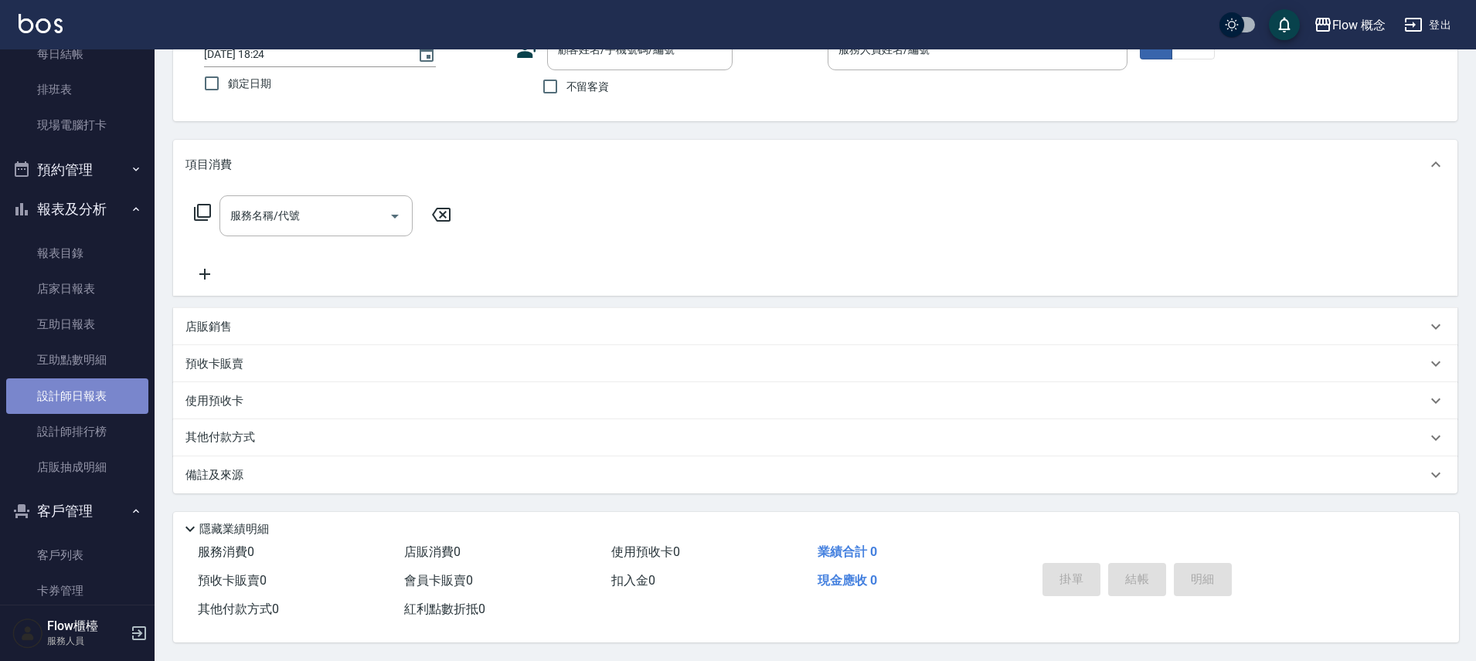
click at [94, 403] on link "設計師日報表" at bounding box center [77, 397] width 142 height 36
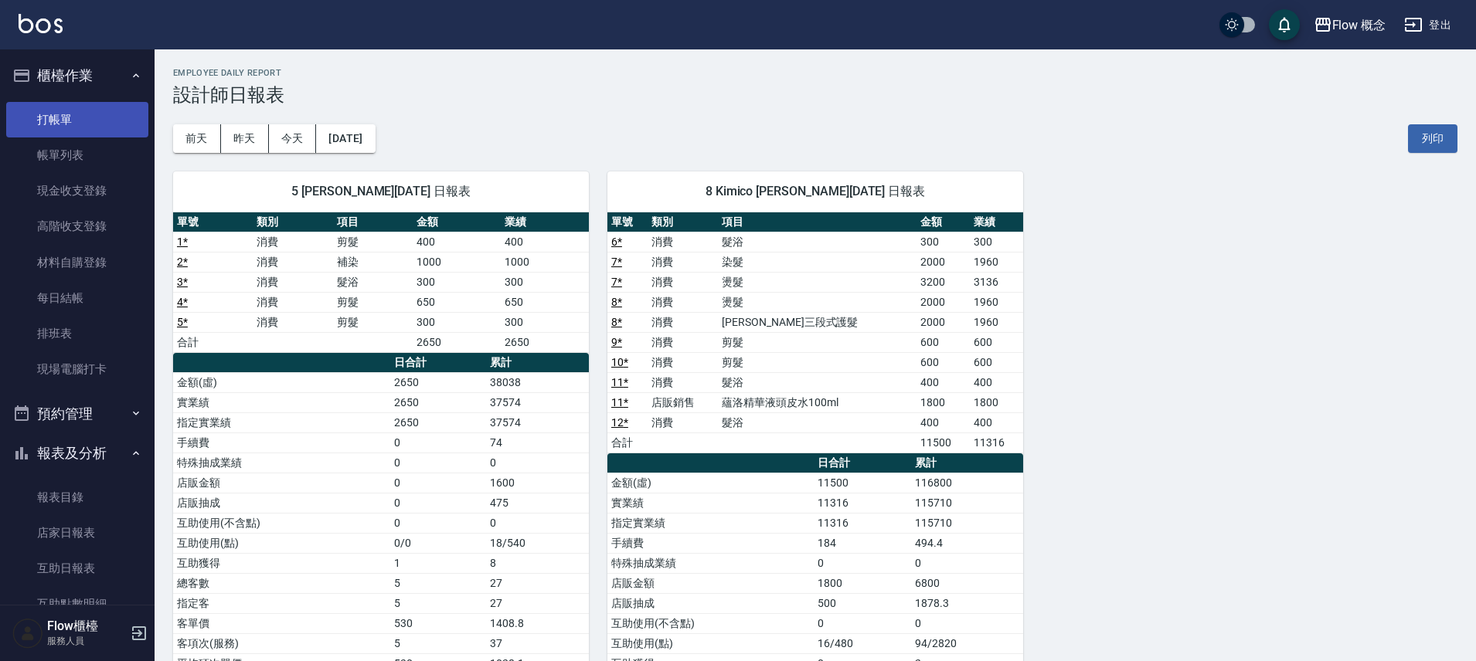
click at [52, 121] on link "打帳單" at bounding box center [77, 120] width 142 height 36
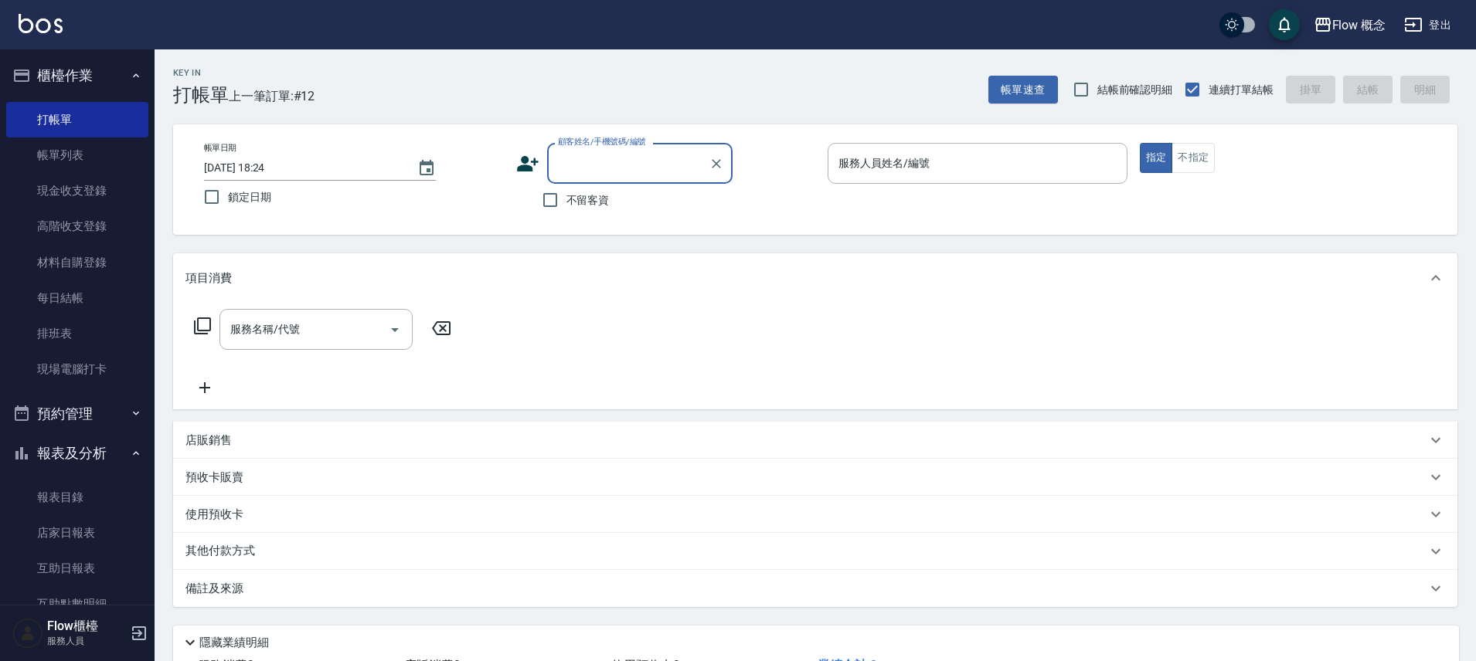
click at [131, 419] on icon "button" at bounding box center [136, 413] width 12 height 12
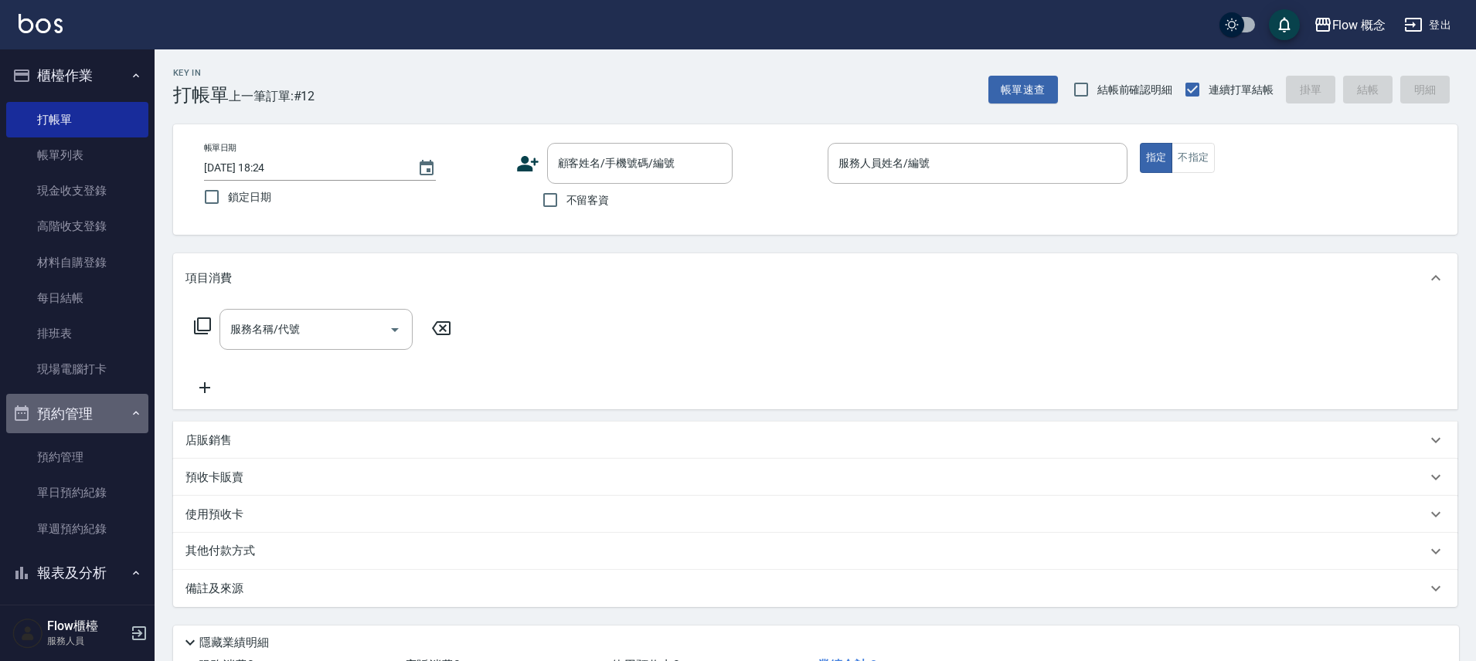
click at [131, 419] on icon "button" at bounding box center [136, 413] width 12 height 12
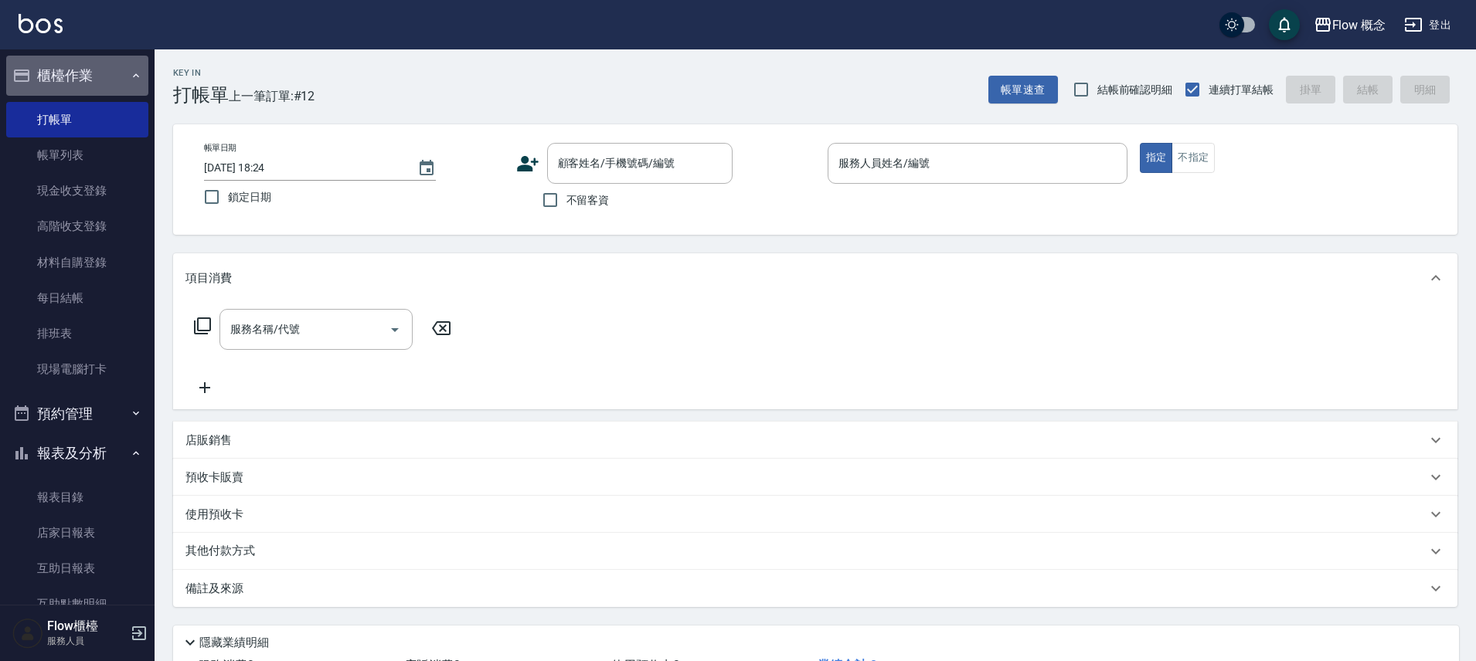
click at [138, 77] on button "櫃檯作業" at bounding box center [77, 76] width 142 height 40
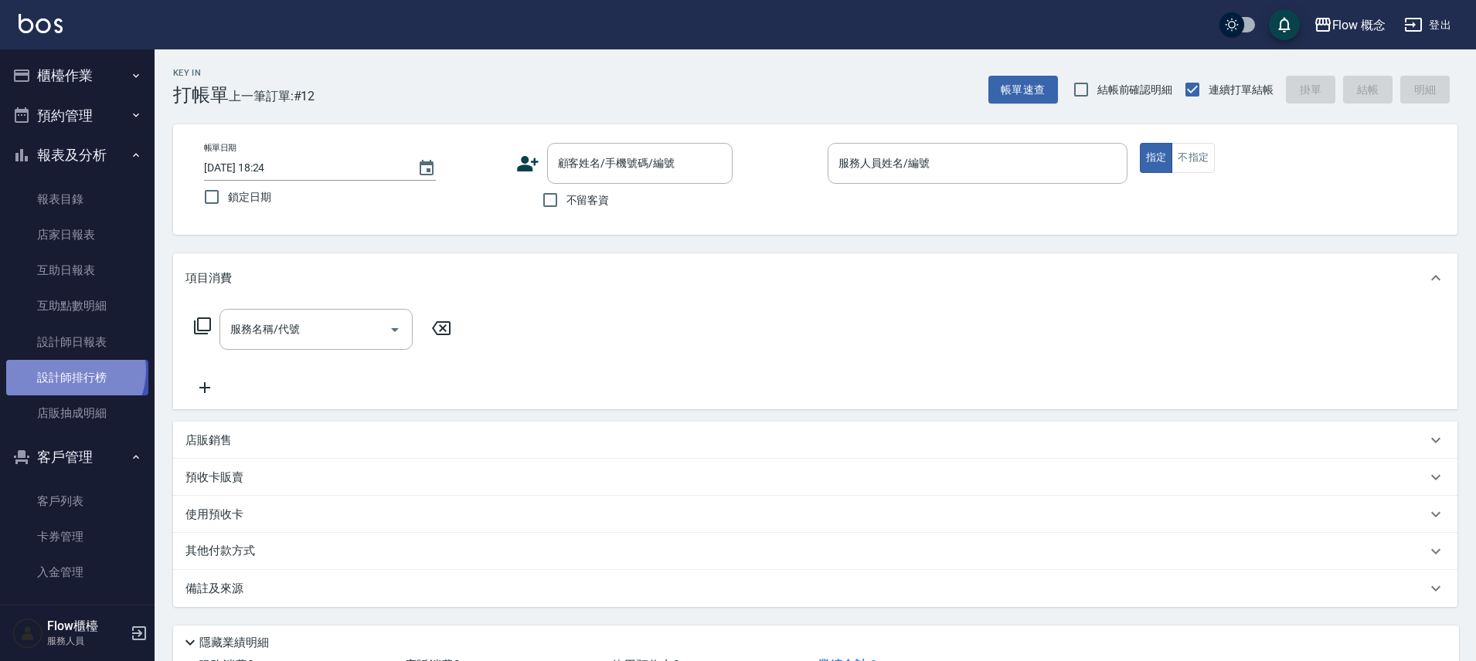
click at [68, 372] on link "設計師排行榜" at bounding box center [77, 378] width 142 height 36
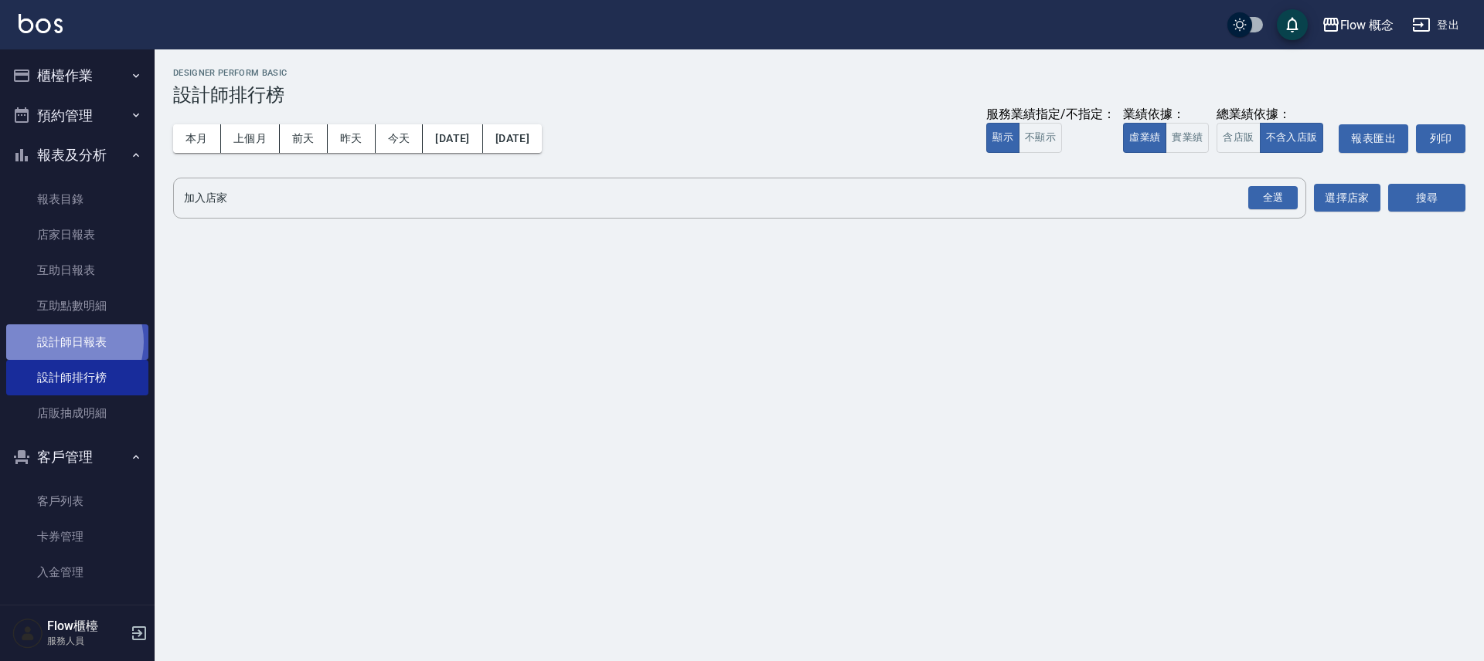
click at [66, 342] on link "設計師日報表" at bounding box center [77, 343] width 142 height 36
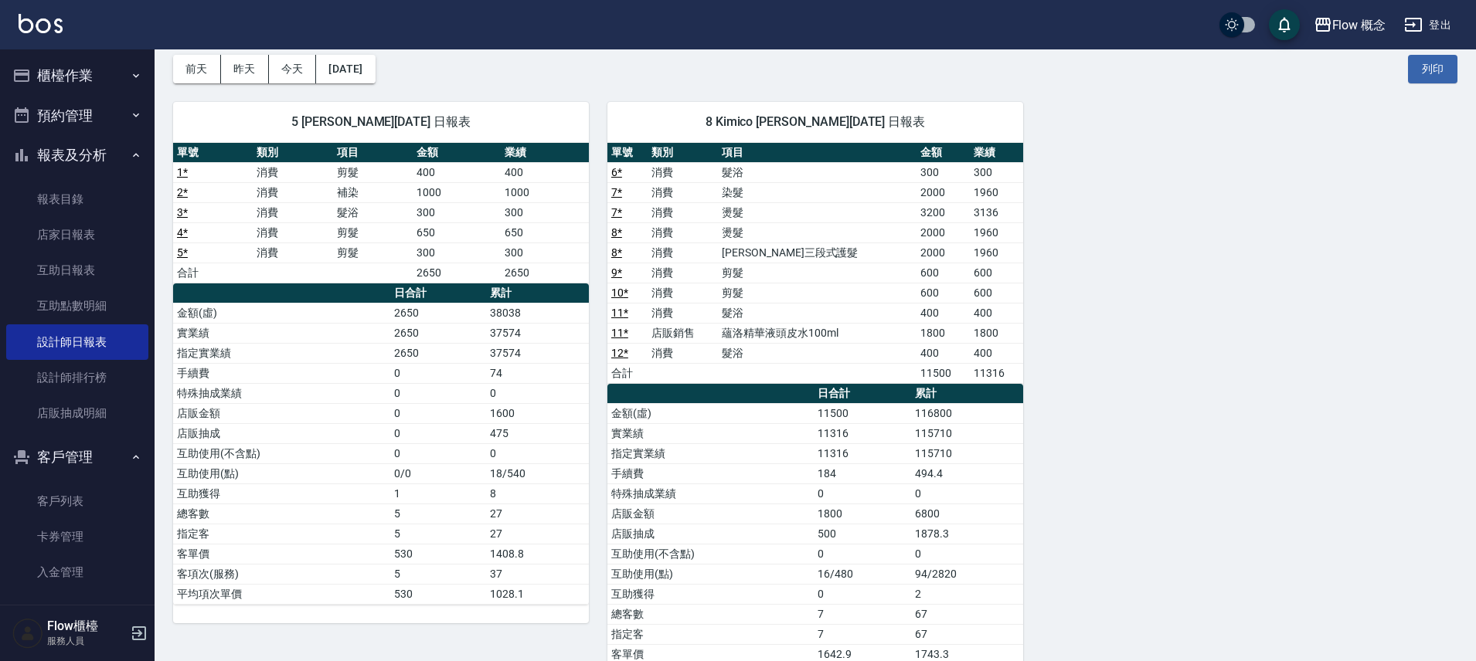
scroll to position [47, 0]
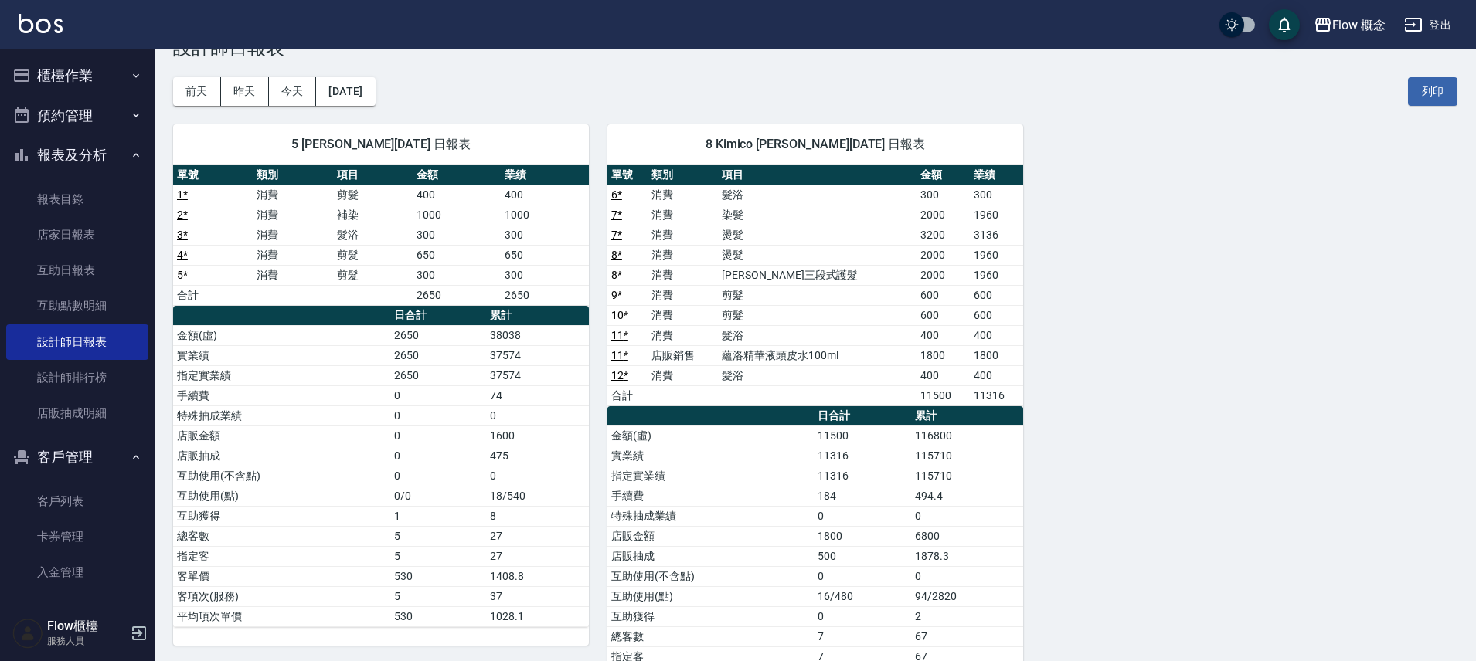
click at [91, 76] on button "櫃檯作業" at bounding box center [77, 76] width 142 height 40
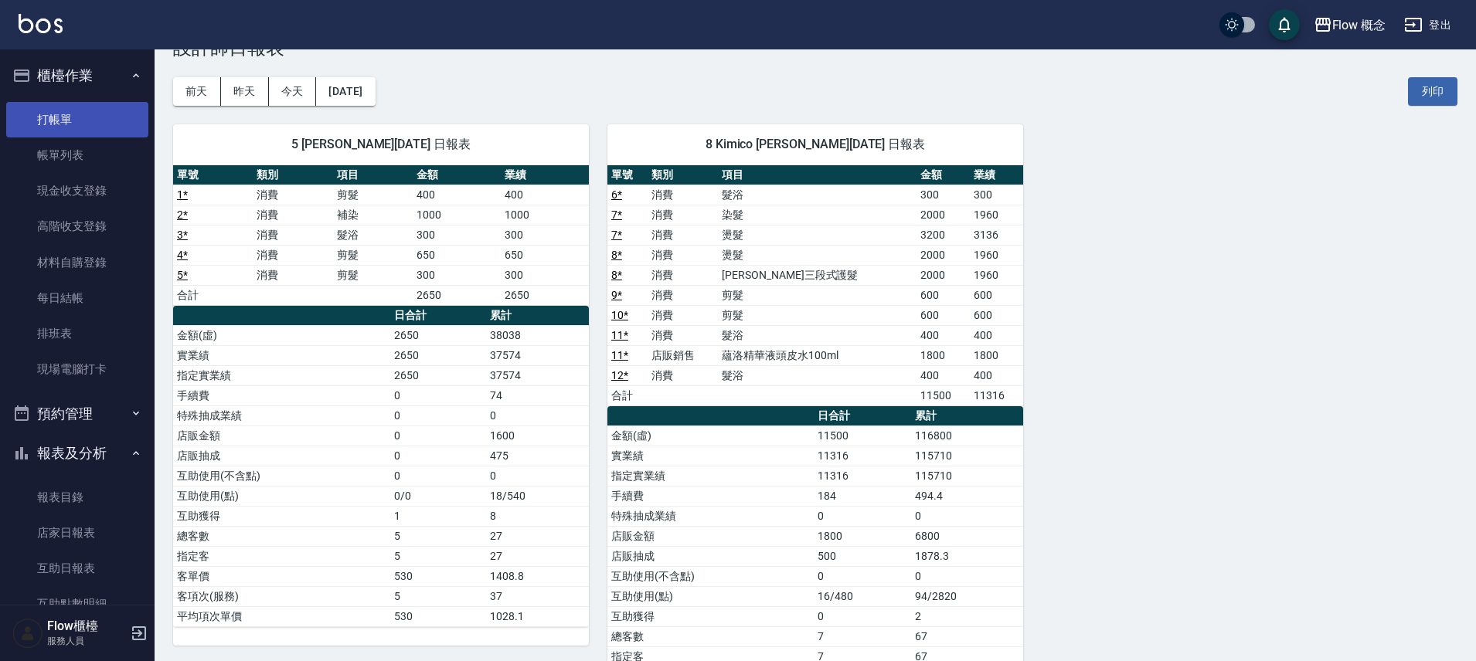
click at [107, 142] on link "帳單列表" at bounding box center [77, 156] width 142 height 36
click at [124, 112] on link "打帳單" at bounding box center [77, 120] width 142 height 36
click at [124, 114] on link "打帳單" at bounding box center [77, 120] width 142 height 36
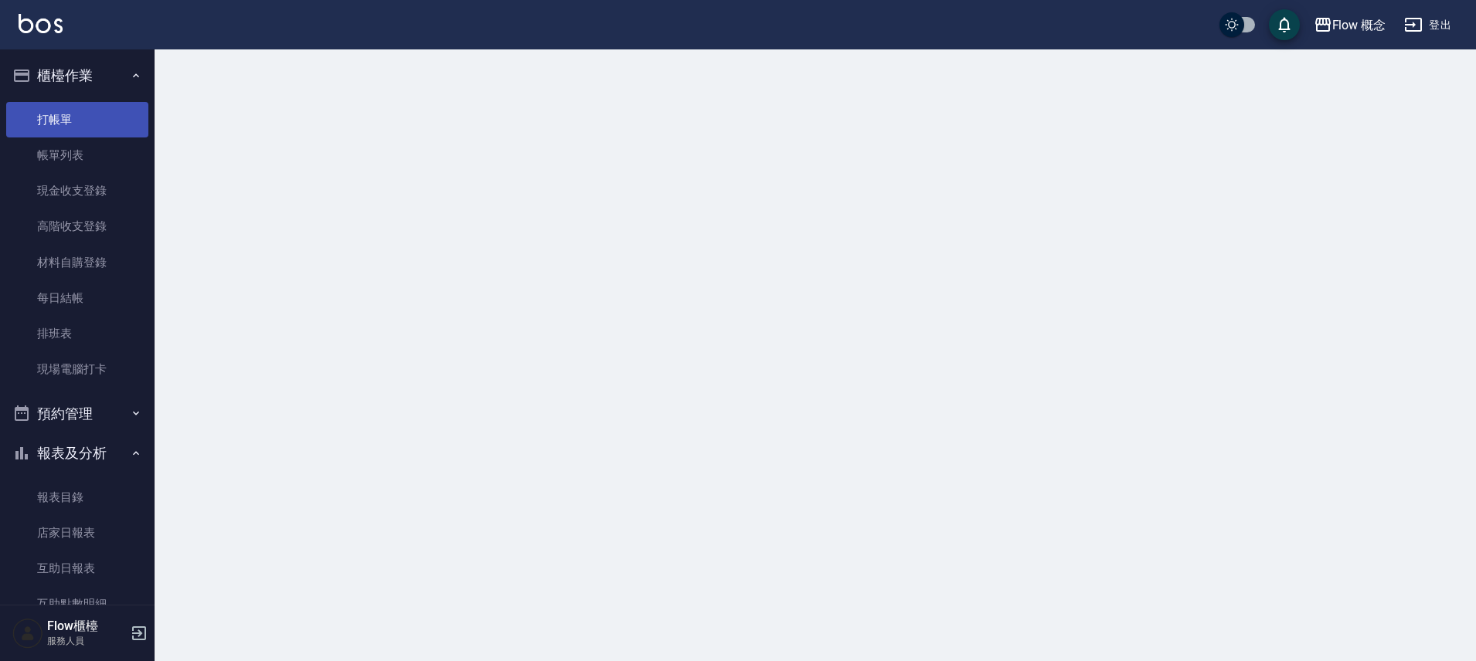
click at [123, 115] on link "打帳單" at bounding box center [77, 120] width 142 height 36
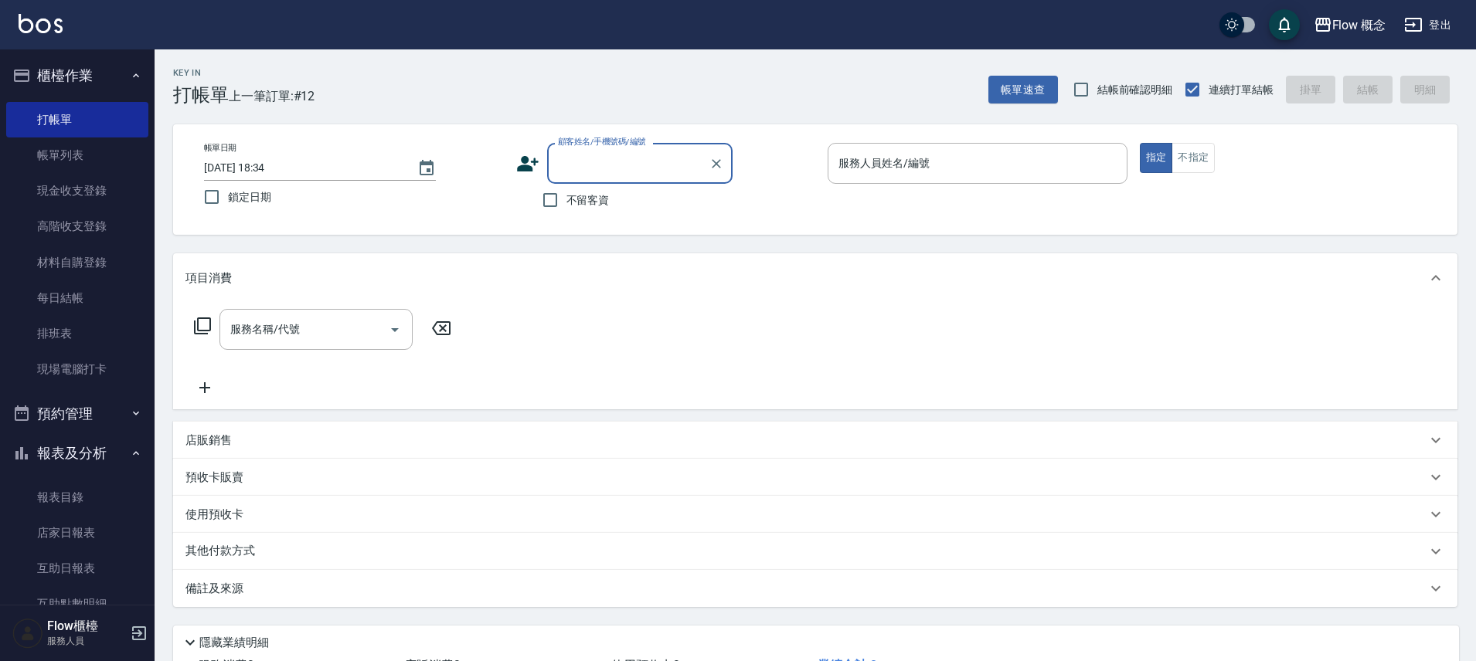
click at [608, 164] on input "顧客姓名/手機號碼/編號" at bounding box center [628, 163] width 148 height 27
type input "j"
drag, startPoint x: 630, startPoint y: 184, endPoint x: 642, endPoint y: 174, distance: 15.9
click at [636, 179] on div "顧客姓名/手機號碼/編號" at bounding box center [639, 163] width 185 height 41
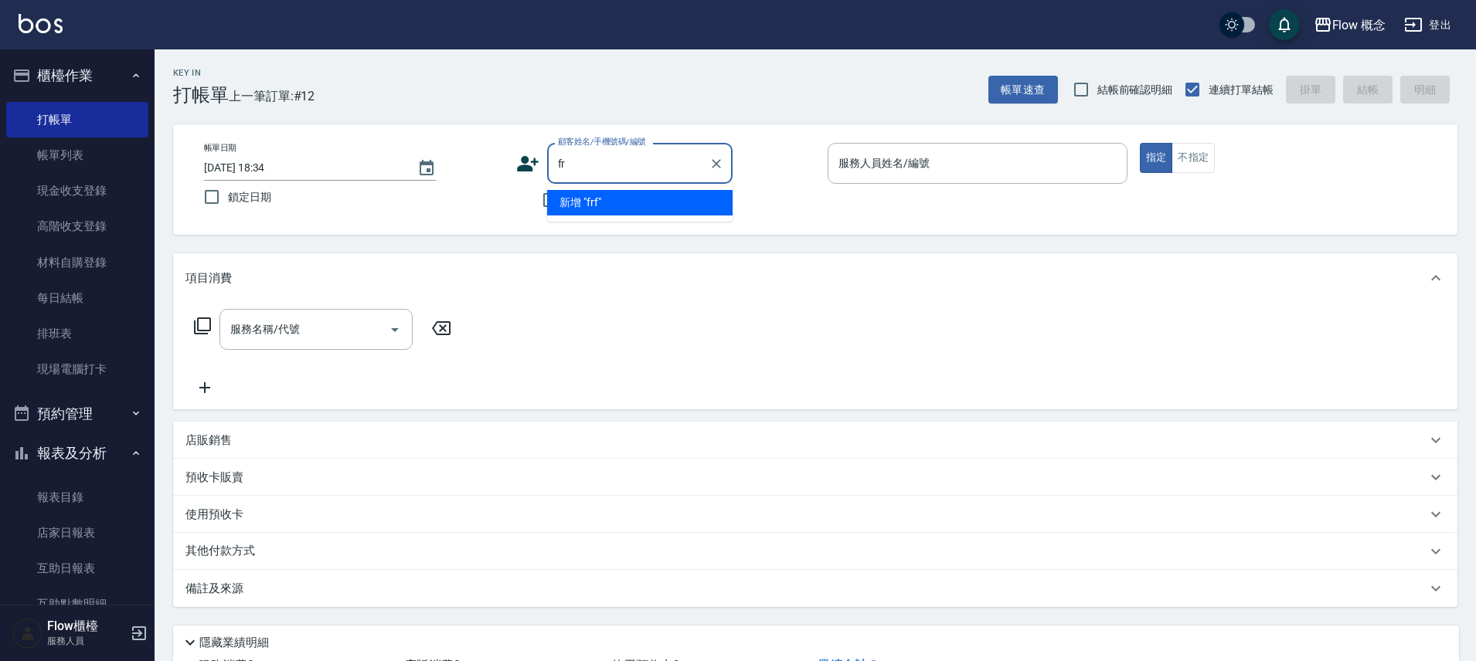
type input "f"
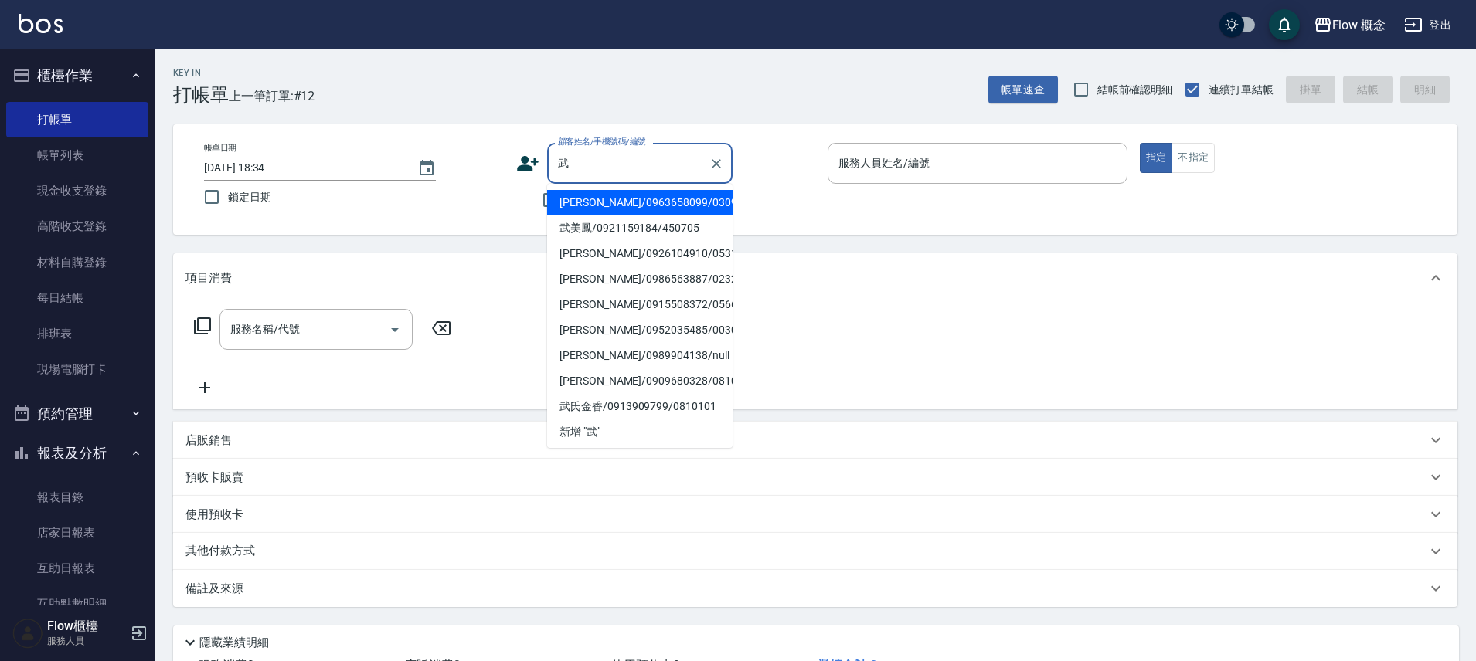
click at [638, 207] on li "武何芳/0963658099/03099" at bounding box center [639, 203] width 185 height 26
type input "武何芳/0963658099/03099"
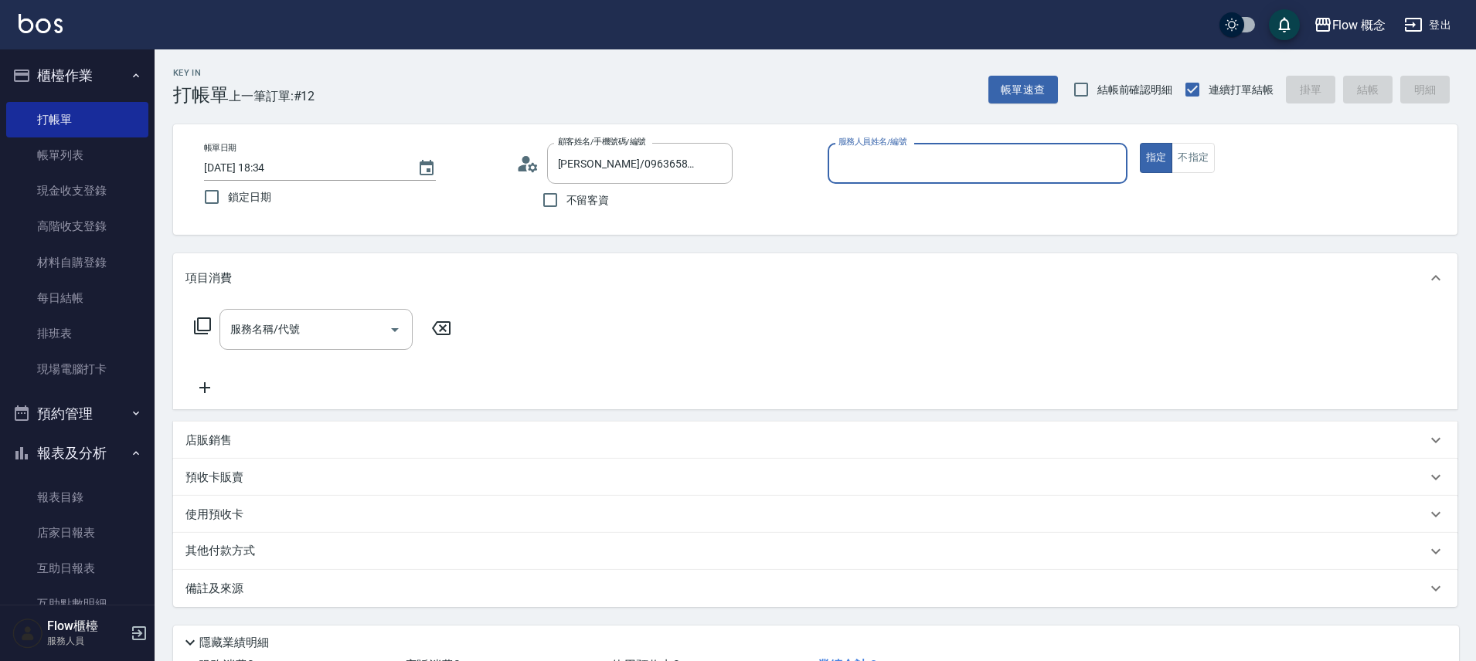
type input "Zora-3"
click at [1140, 143] on button "指定" at bounding box center [1156, 158] width 33 height 30
type button "true"
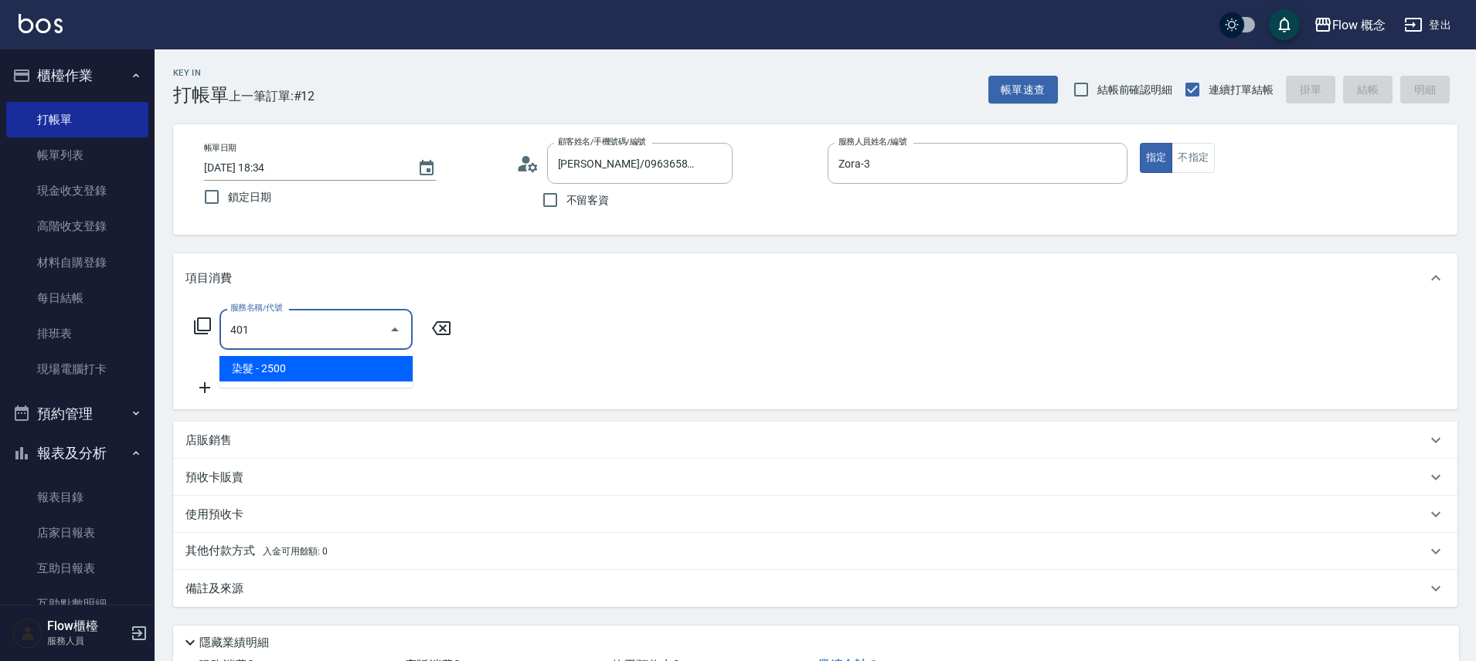
type input "染髮(401)"
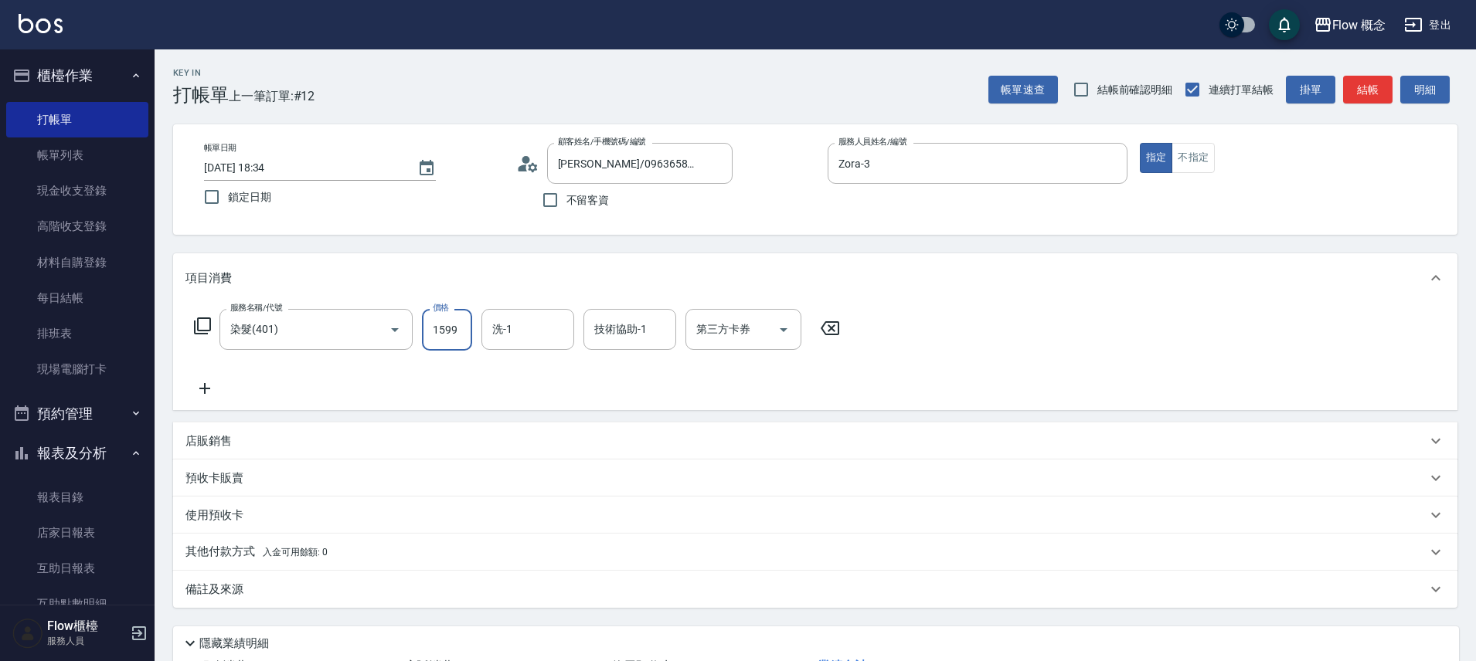
click at [461, 325] on input "1599" at bounding box center [447, 330] width 50 height 42
type input "1099"
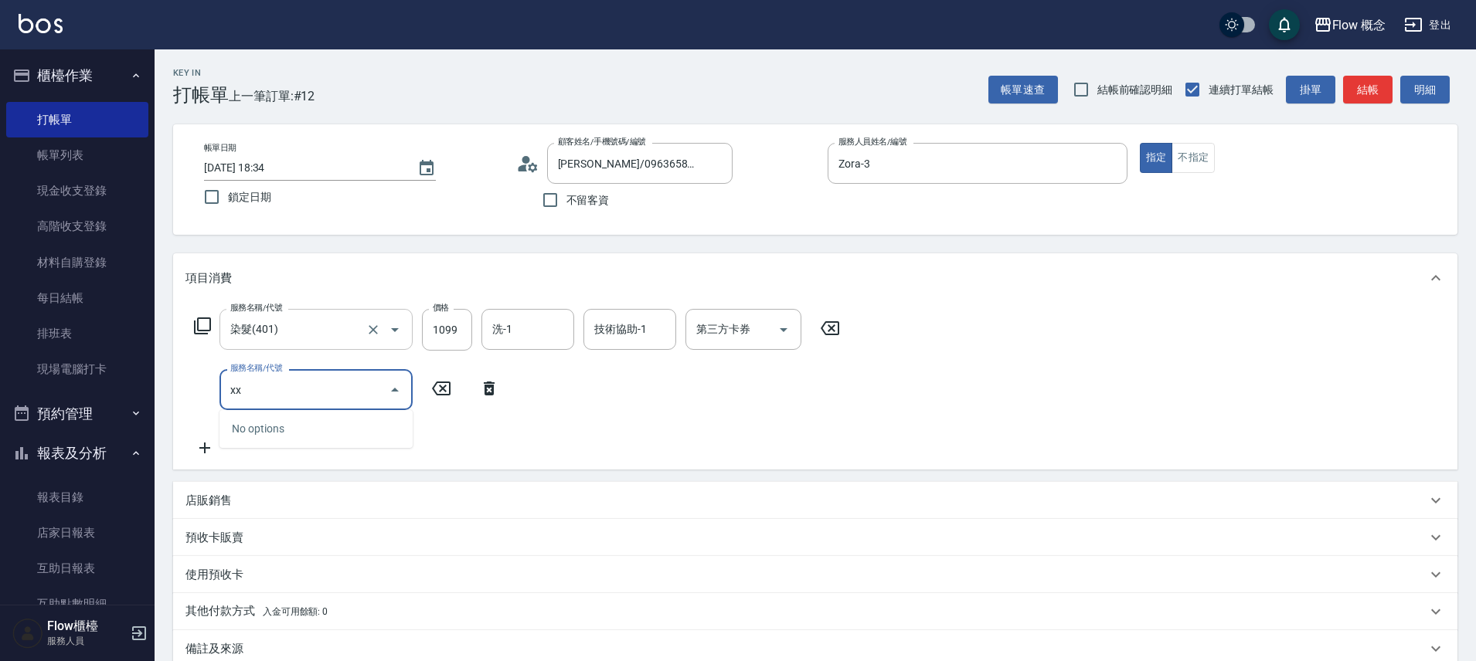
type input "x"
type input "朗"
type input "兩段式結構護髮(502)"
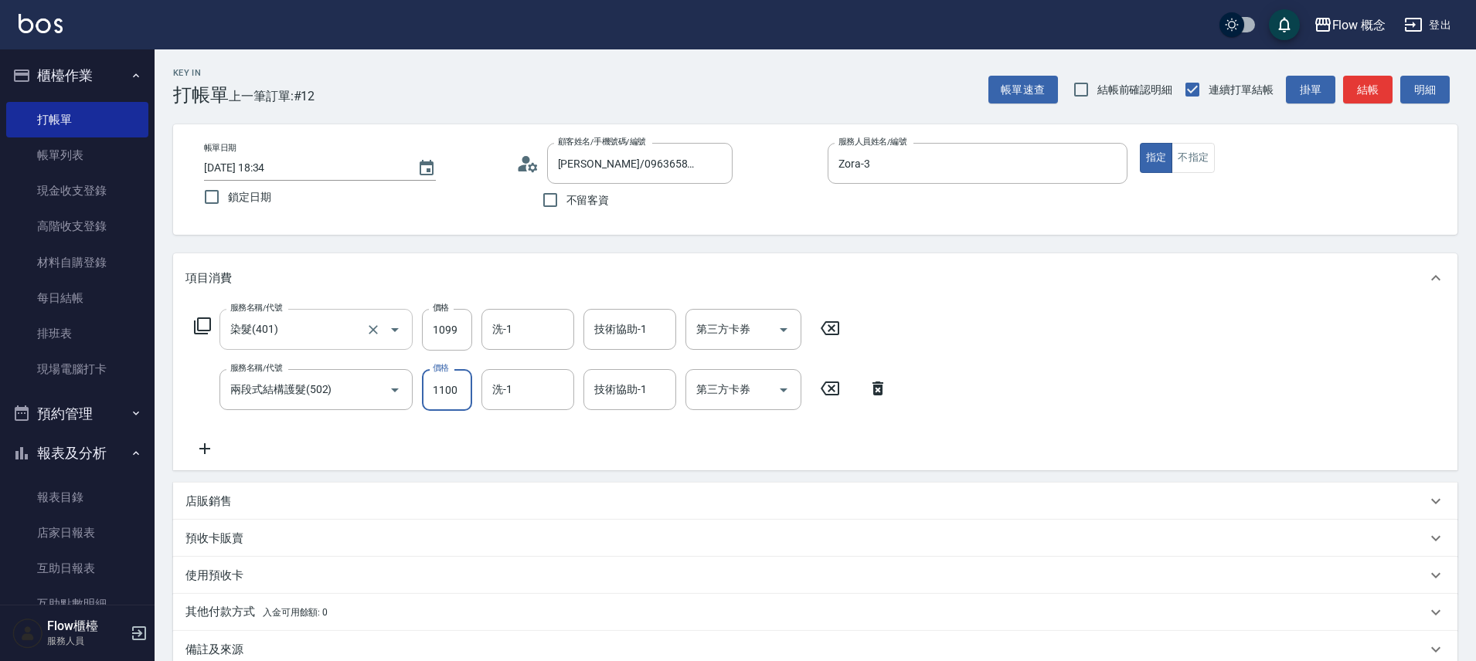
type input "1100"
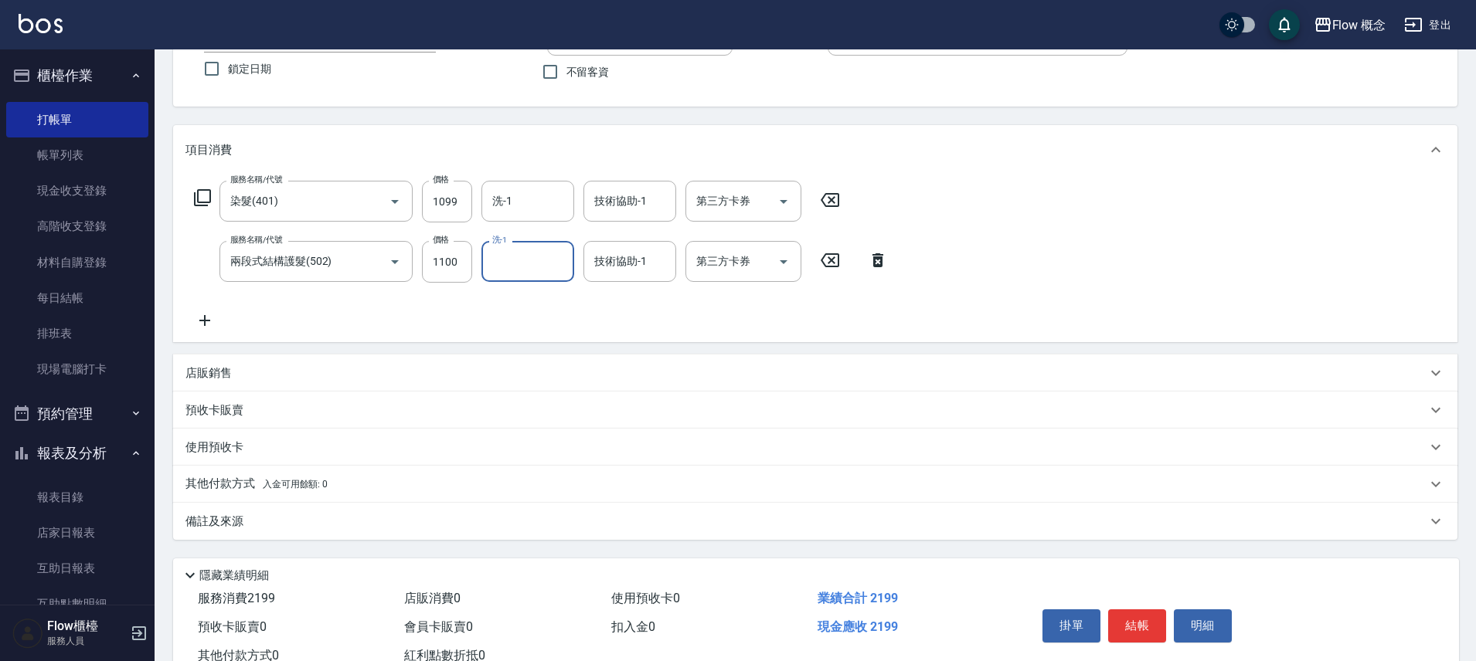
scroll to position [182, 0]
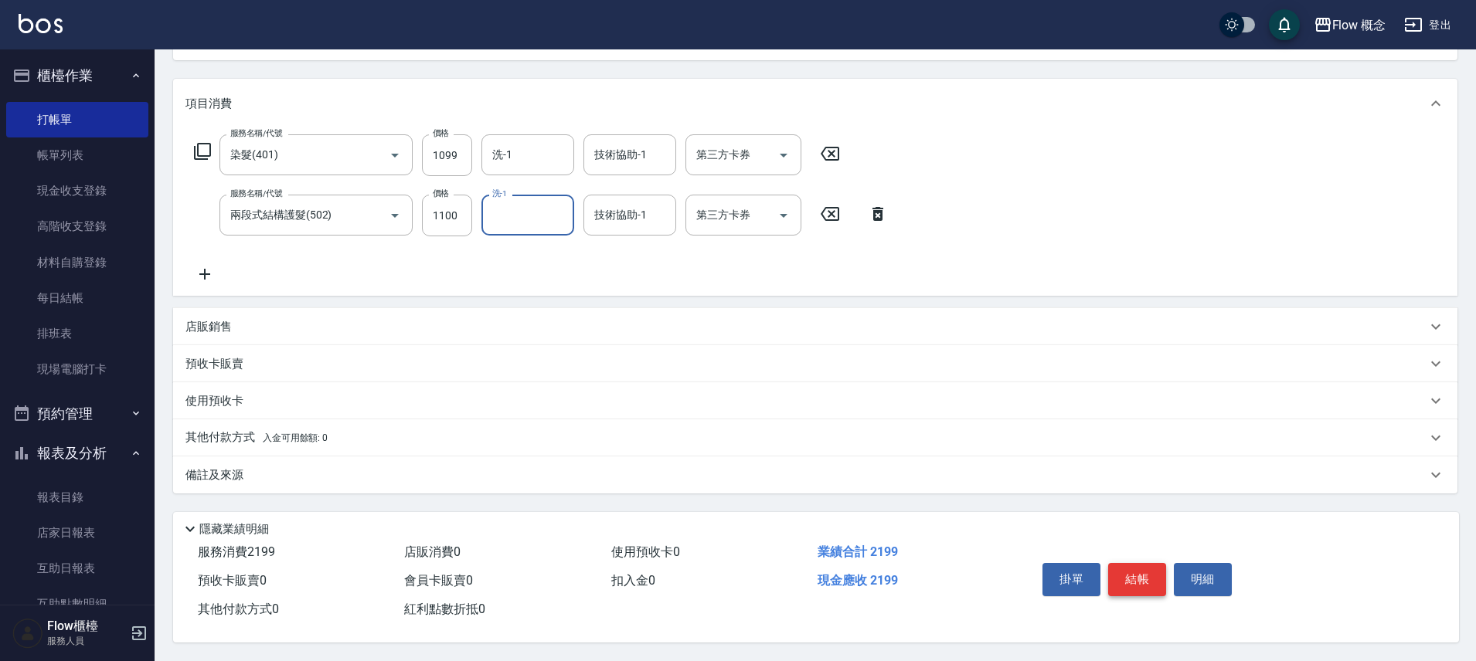
click at [1117, 573] on button "結帳" at bounding box center [1137, 579] width 58 height 32
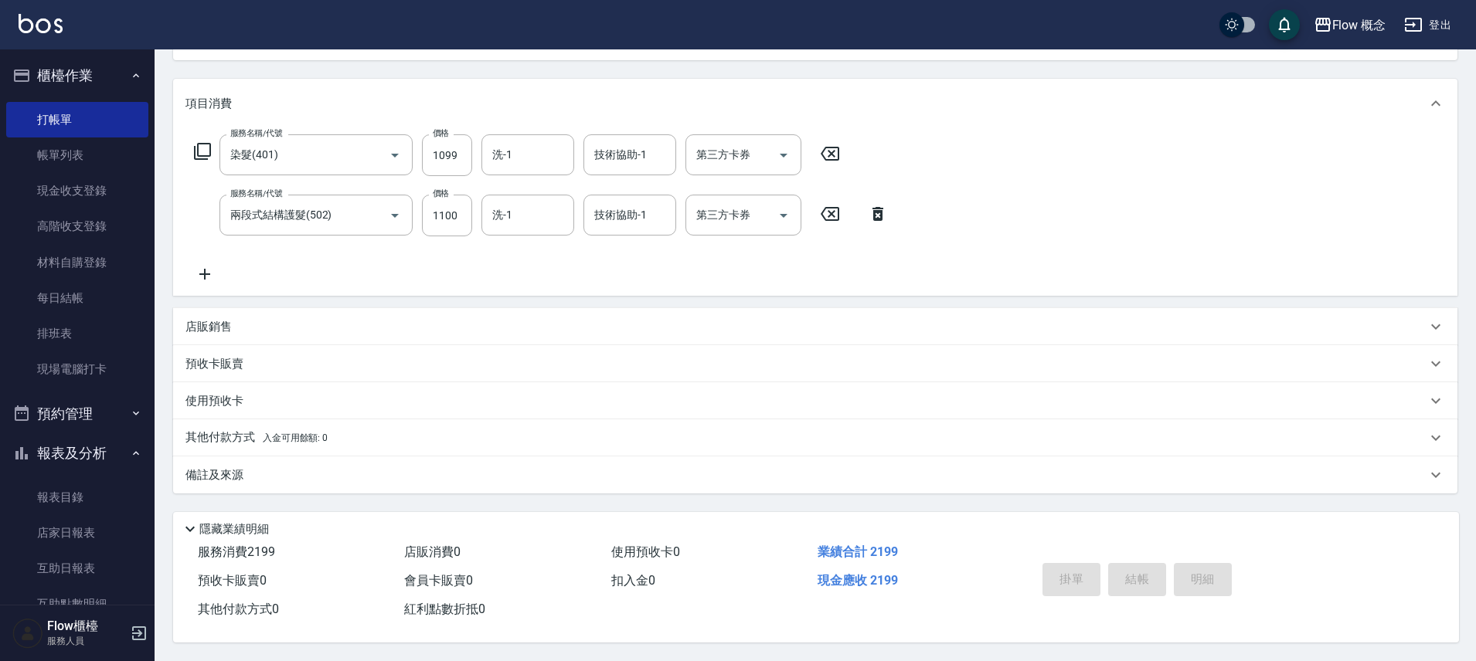
type input "2025/09/12 18:35"
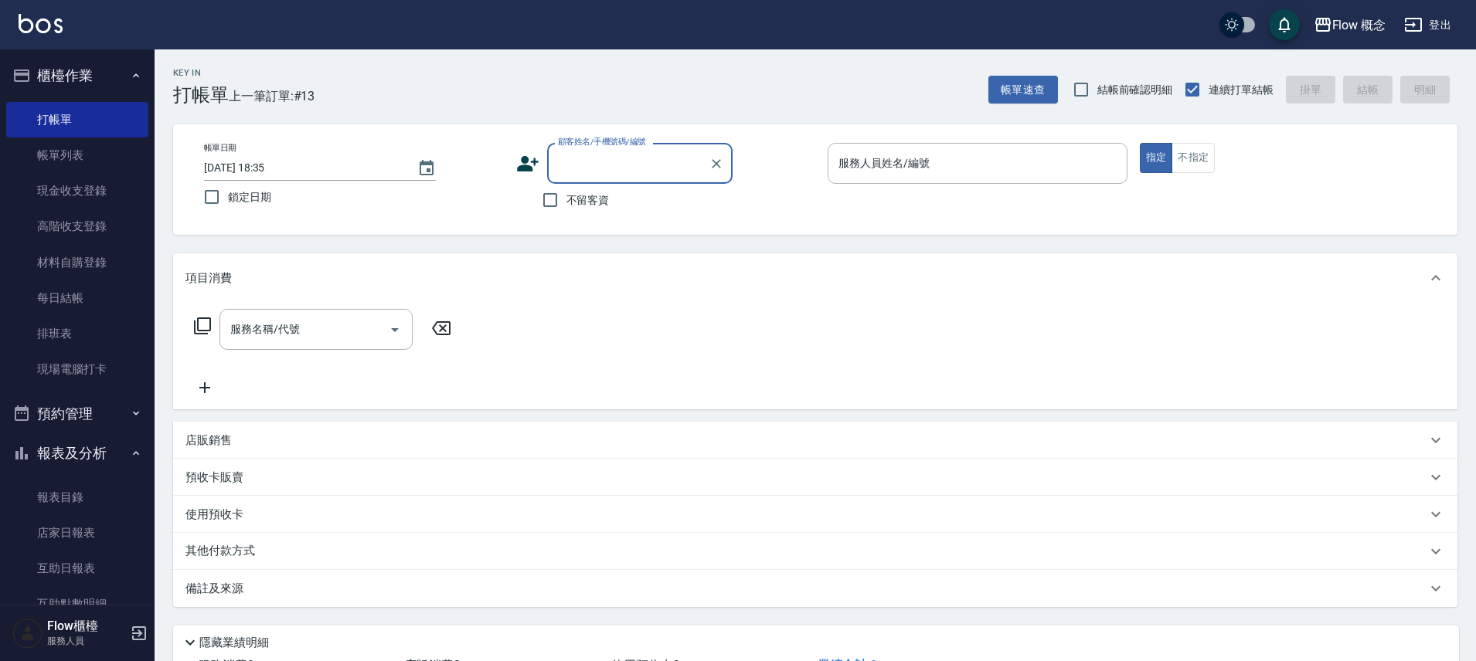
click at [597, 195] on span "不留客資" at bounding box center [587, 200] width 43 height 16
click at [566, 195] on input "不留客資" at bounding box center [550, 200] width 32 height 32
checkbox input "true"
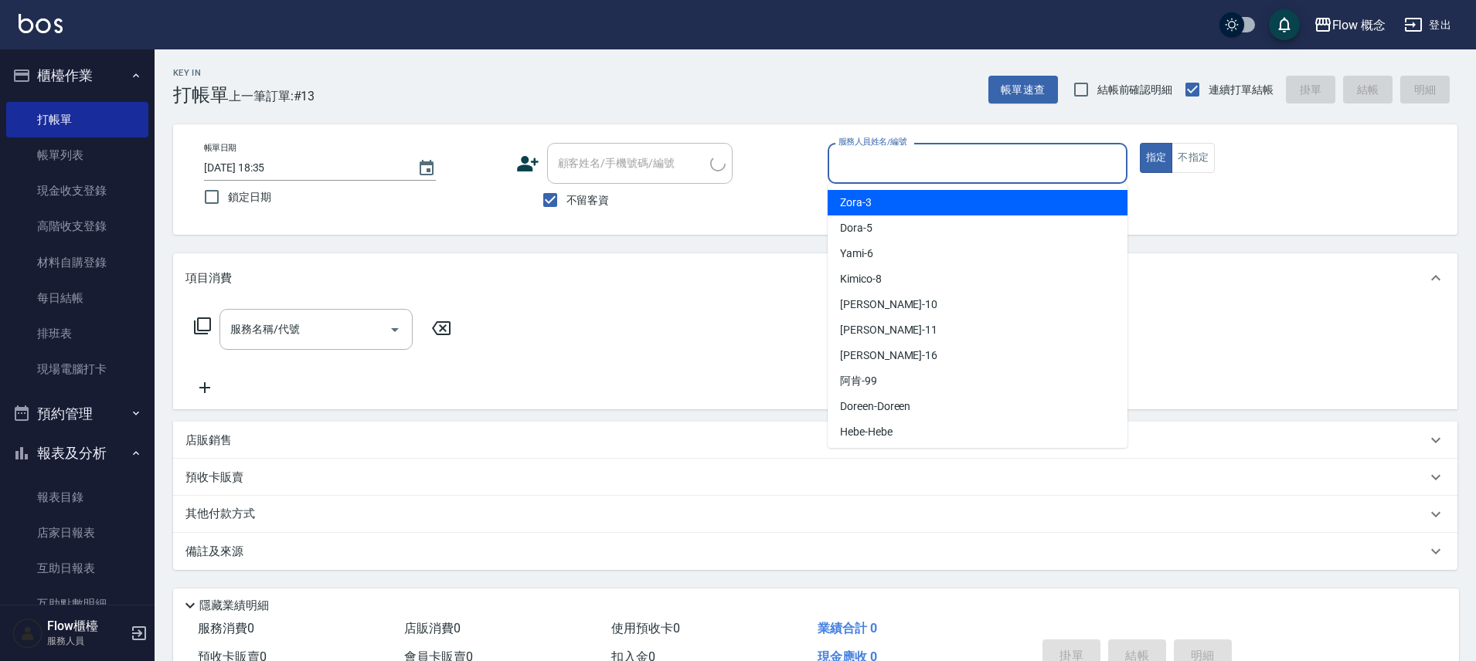
click at [913, 158] on input "服務人員姓名/編號" at bounding box center [978, 163] width 286 height 27
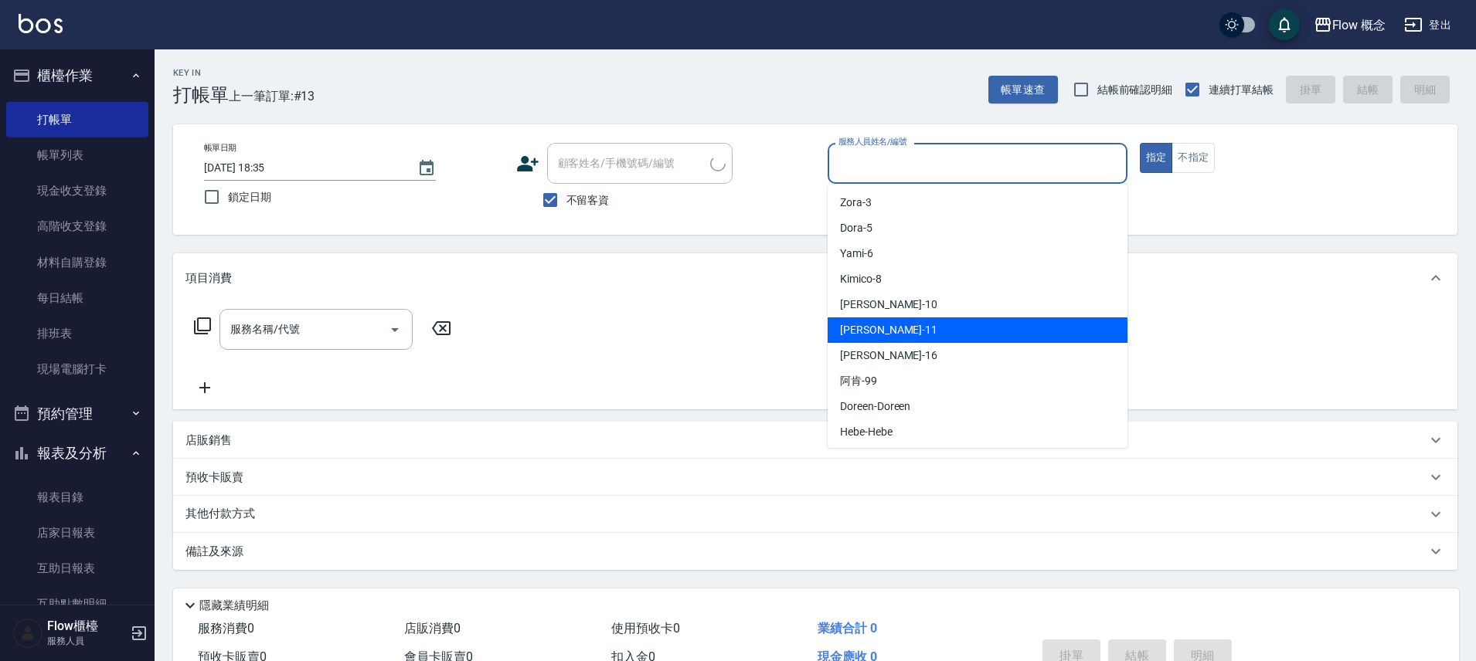
click at [899, 335] on div "恬恬 -11" at bounding box center [978, 331] width 300 height 26
type input "恬恬-11"
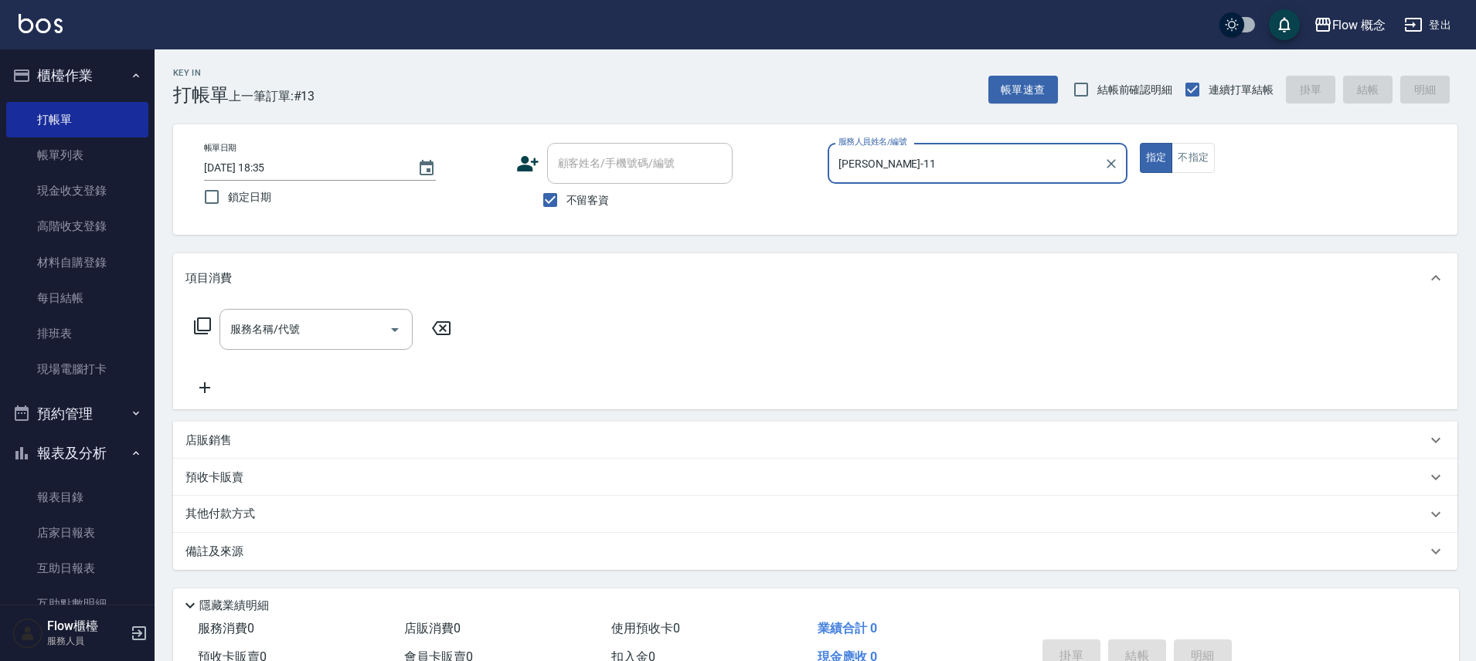
click at [210, 325] on icon at bounding box center [202, 326] width 17 height 17
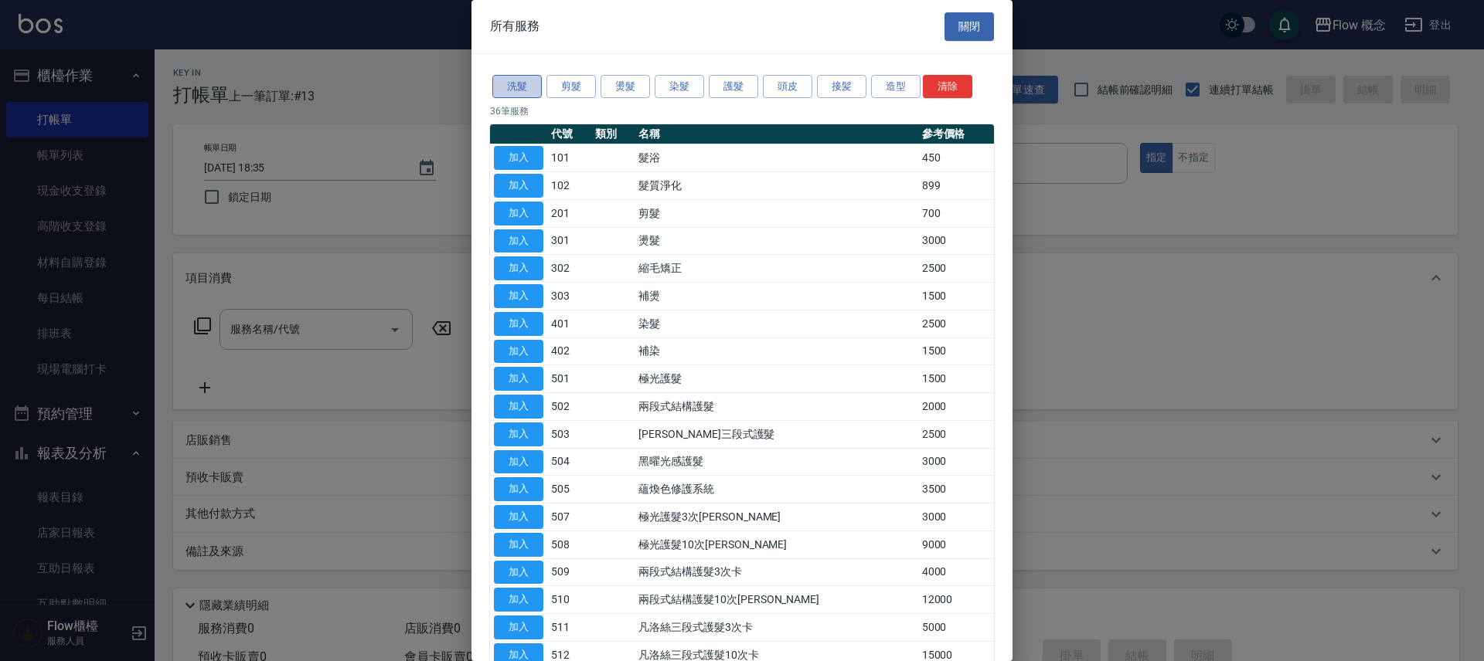
click at [517, 85] on button "洗髮" at bounding box center [516, 87] width 49 height 24
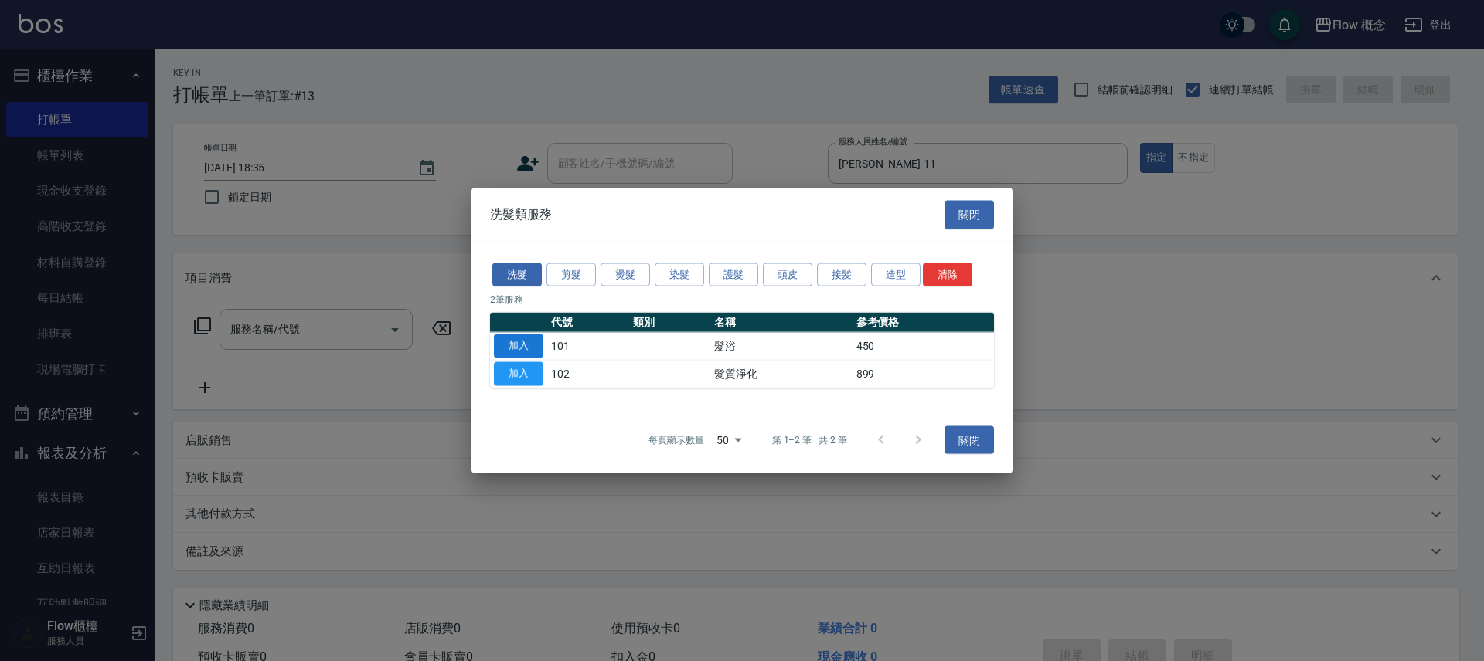
click at [524, 344] on button "加入" at bounding box center [518, 347] width 49 height 24
type input "髮浴 (101)"
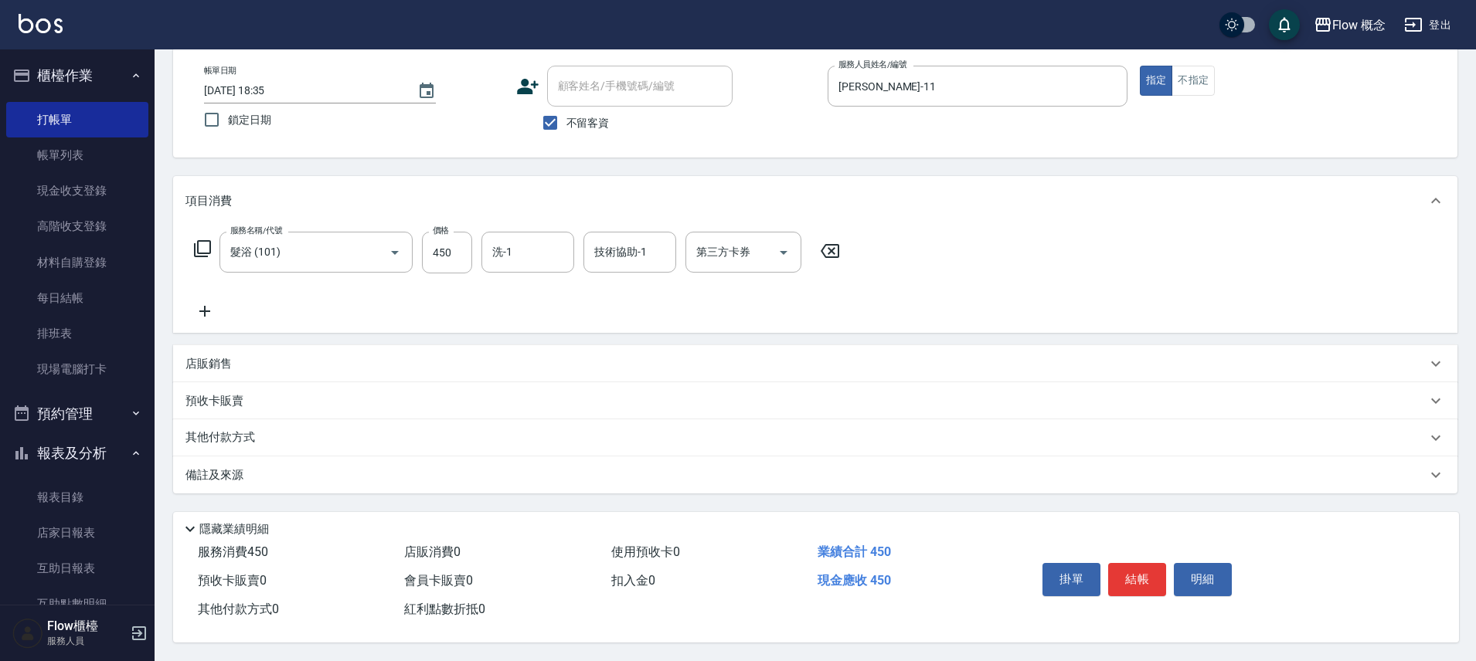
scroll to position [84, 0]
click at [1131, 576] on button "結帳" at bounding box center [1137, 579] width 58 height 32
type input "2025/09/12 18:52"
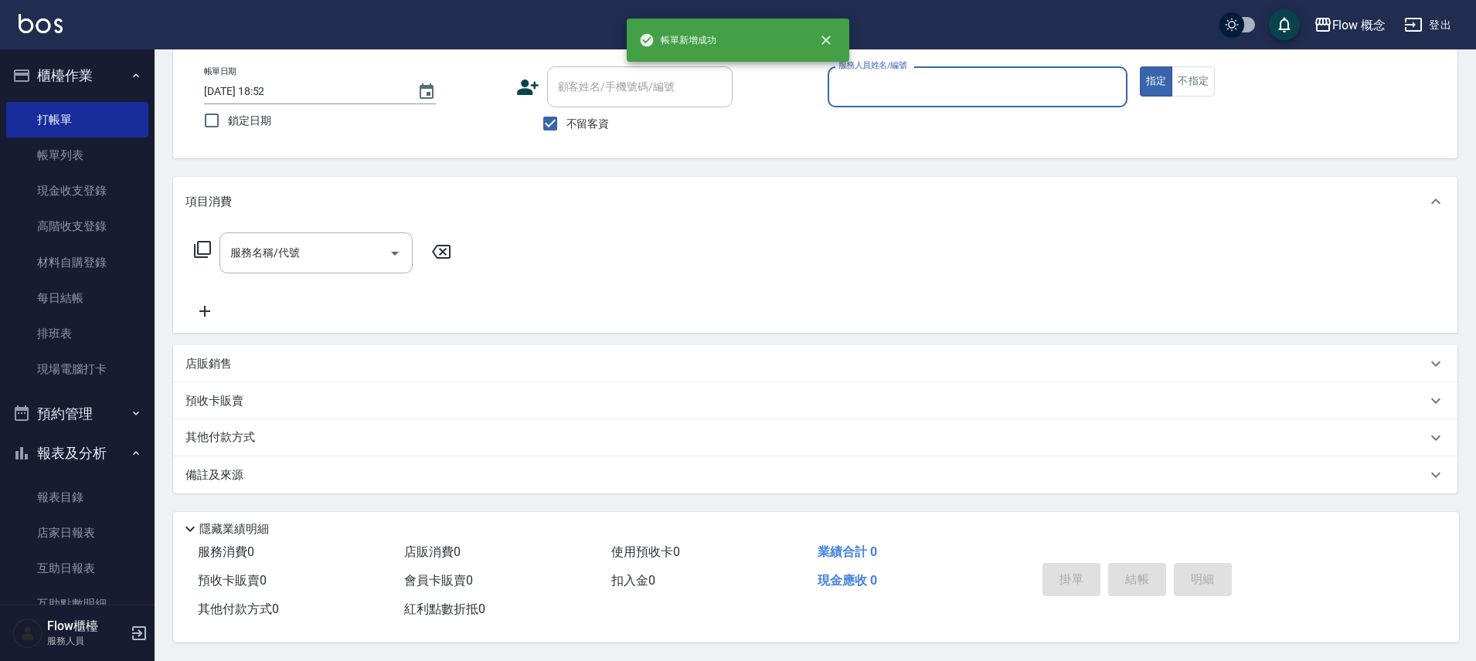
scroll to position [83, 0]
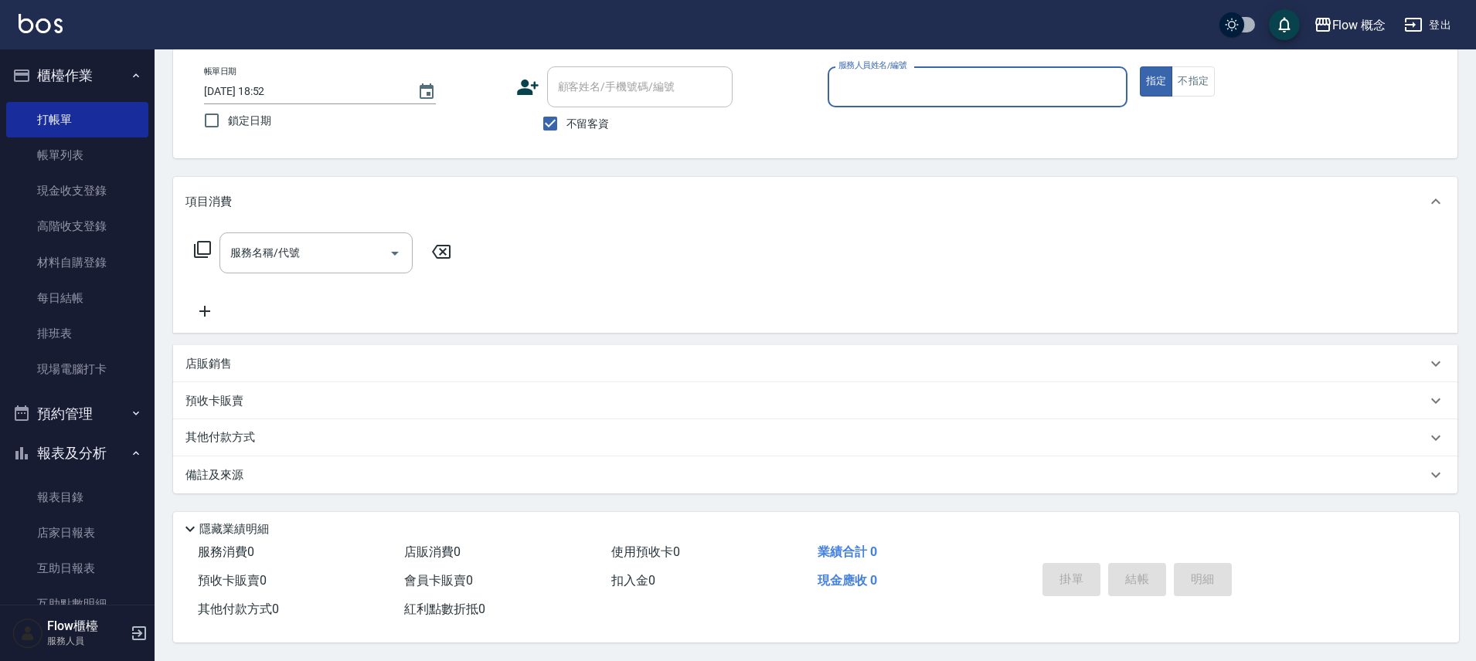
click at [882, 87] on input "服務人員姓名/編號" at bounding box center [978, 86] width 286 height 27
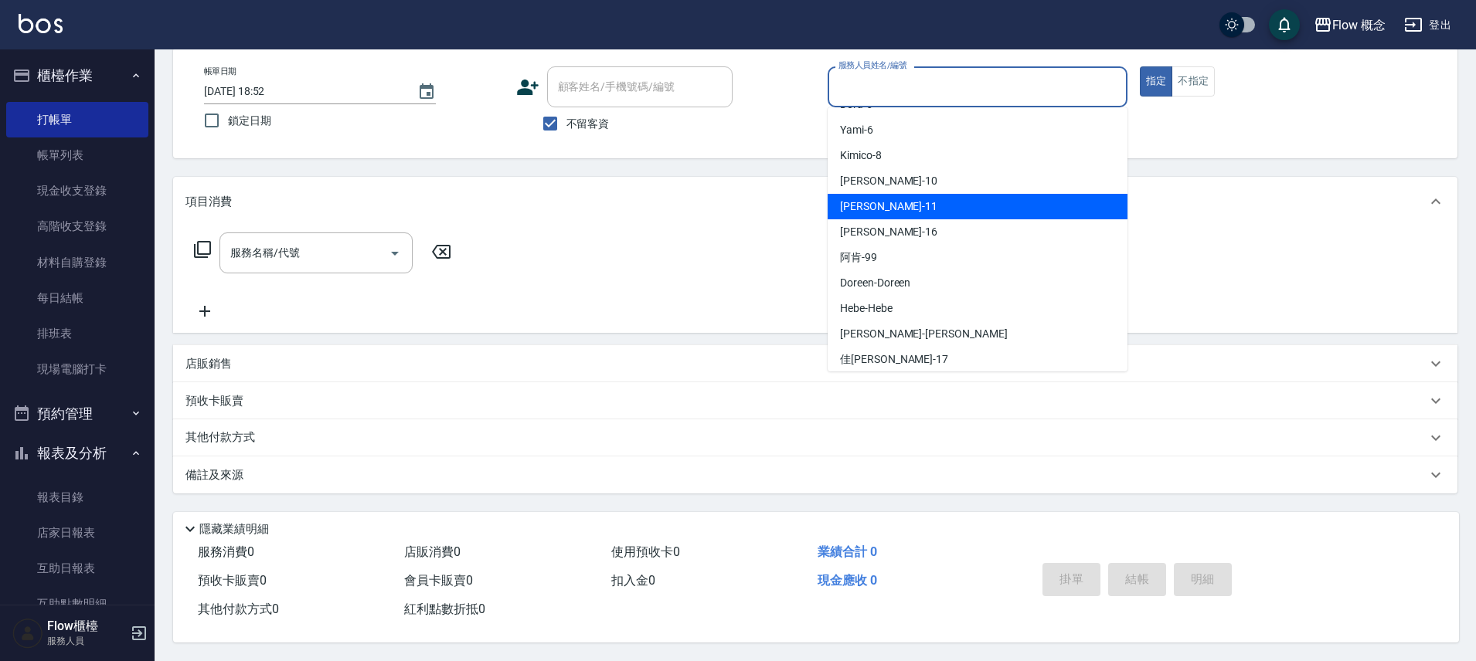
scroll to position [54, 0]
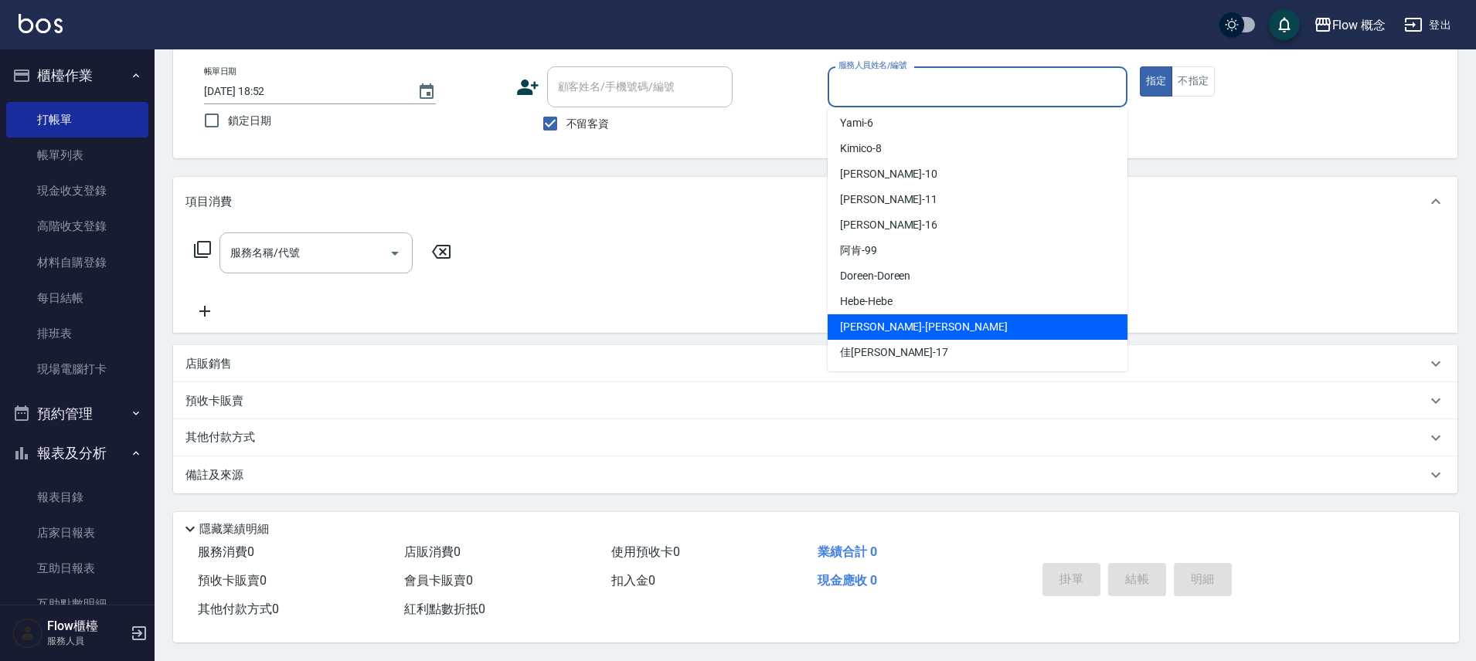
click at [908, 325] on div "Irene -Irene" at bounding box center [978, 328] width 300 height 26
type input "Irene-Irene"
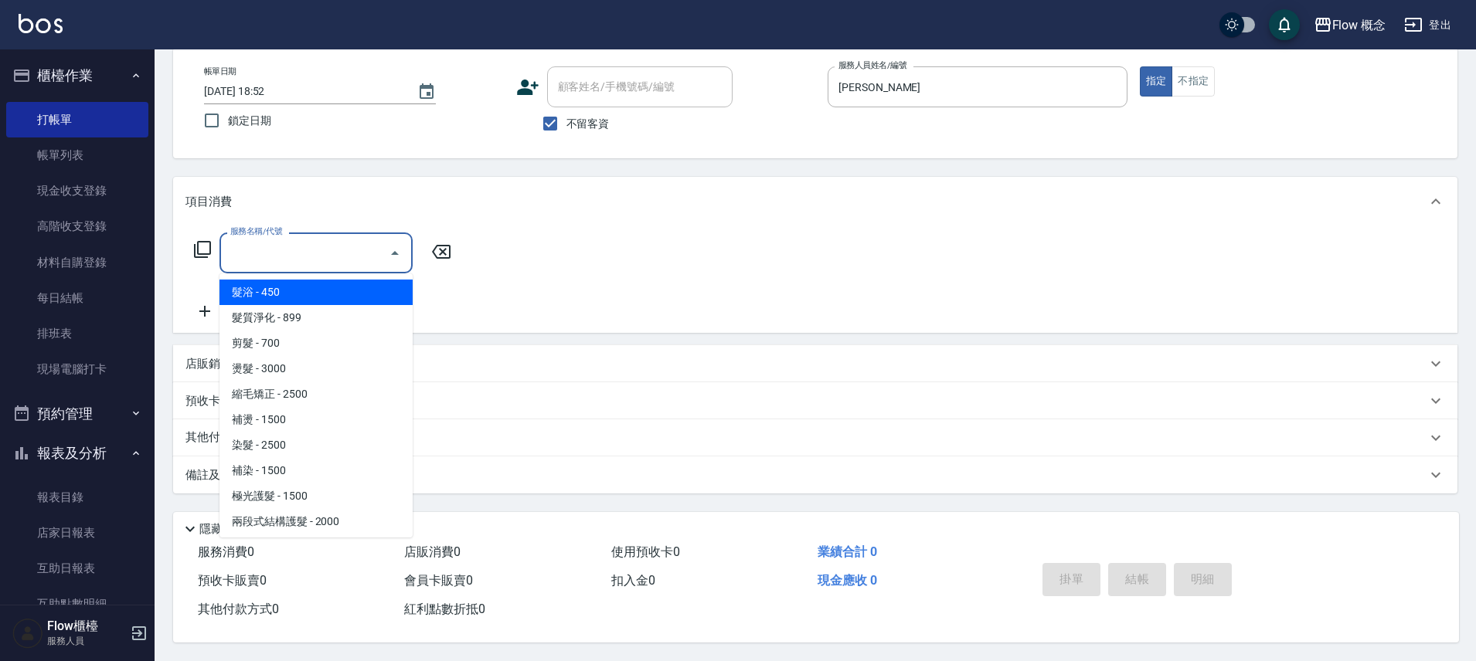
drag, startPoint x: 268, startPoint y: 247, endPoint x: 326, endPoint y: 352, distance: 120.7
click at [268, 247] on input "服務名稱/代號" at bounding box center [304, 253] width 156 height 27
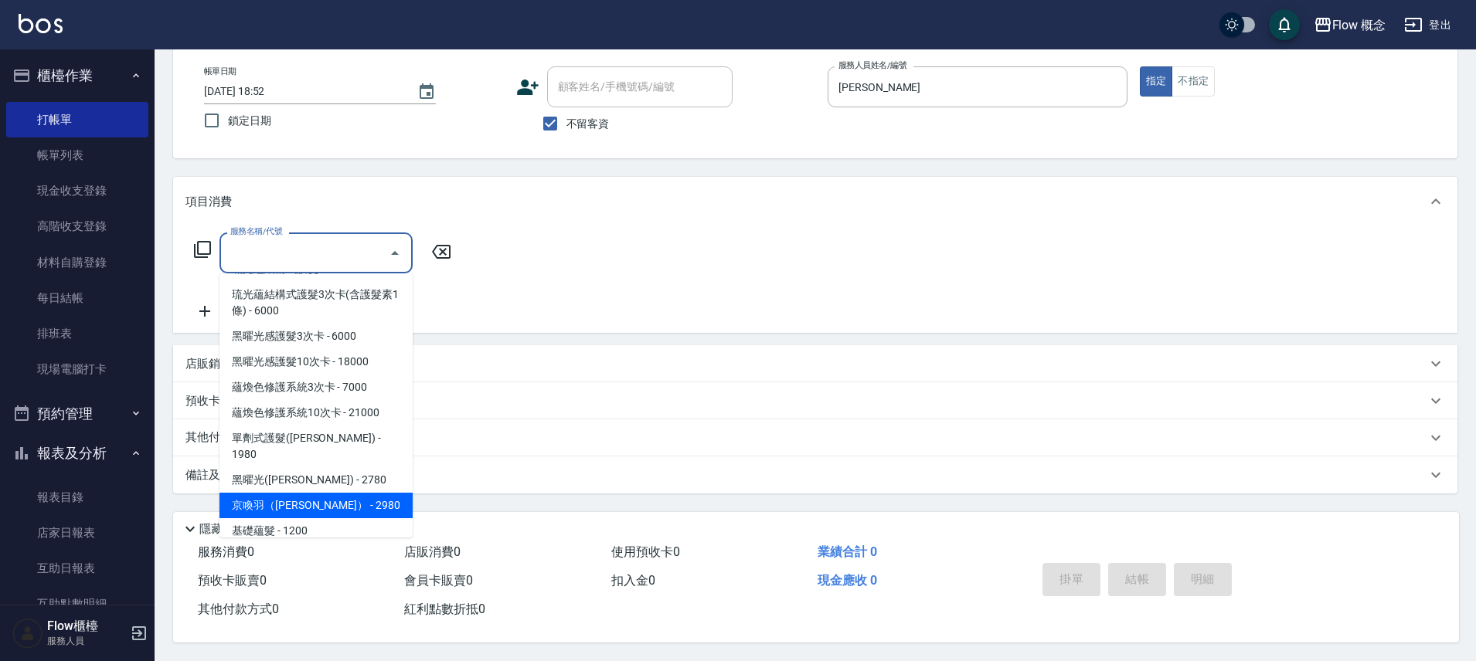
scroll to position [699, 0]
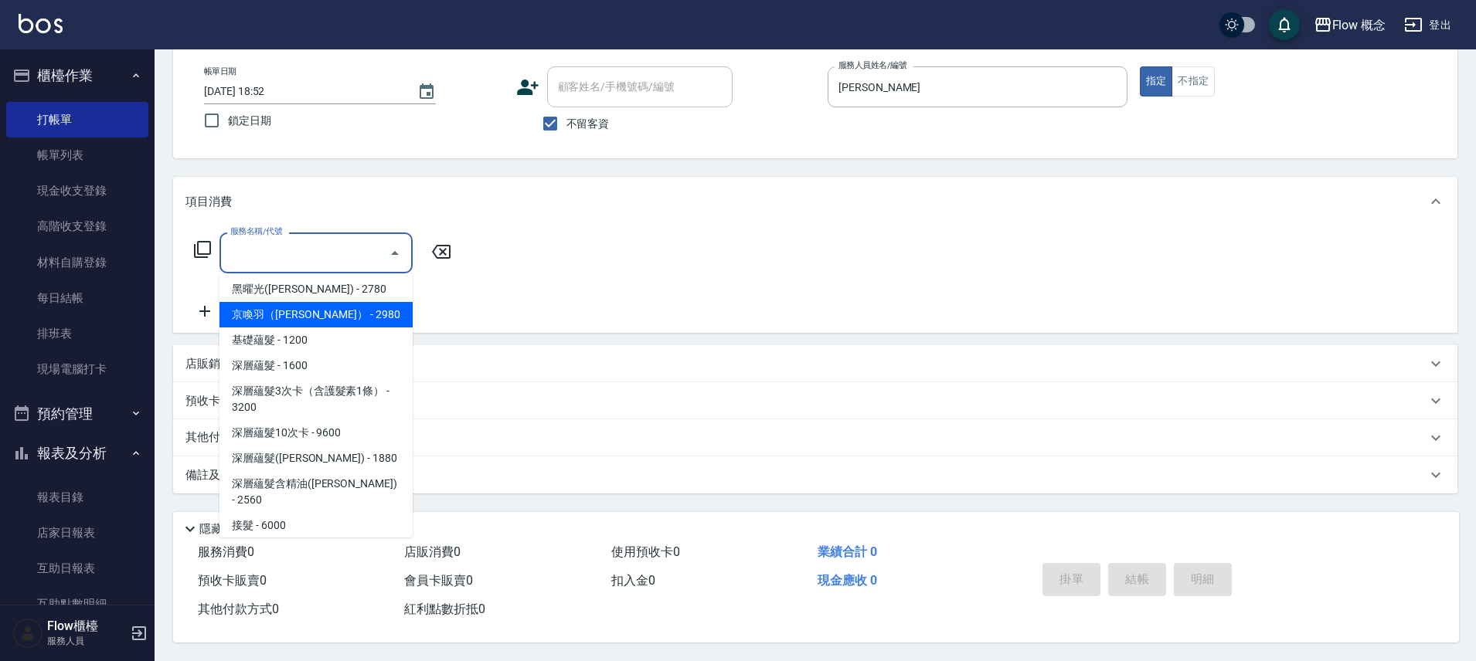
click at [308, 302] on span "京喚羽（Irene） - 2980" at bounding box center [315, 315] width 193 height 26
type input "京喚羽（Irene）(521)"
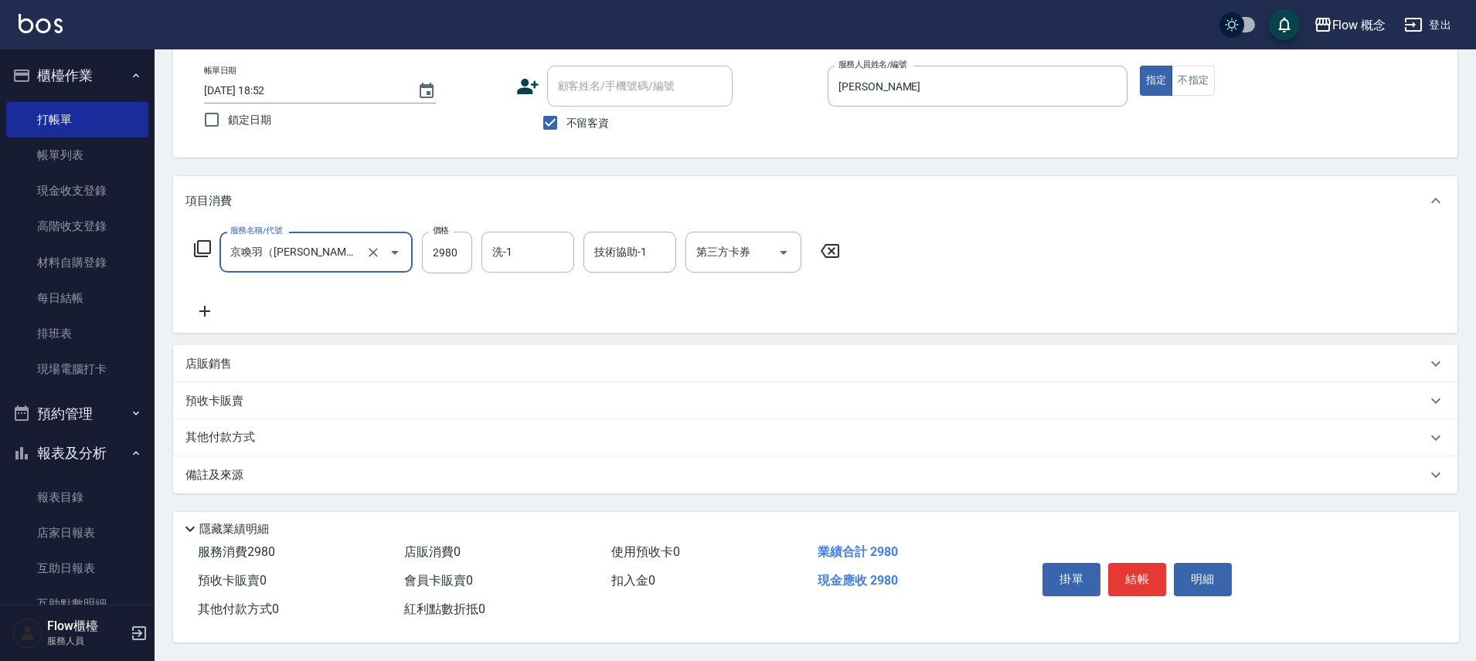
click at [216, 306] on icon at bounding box center [204, 311] width 39 height 19
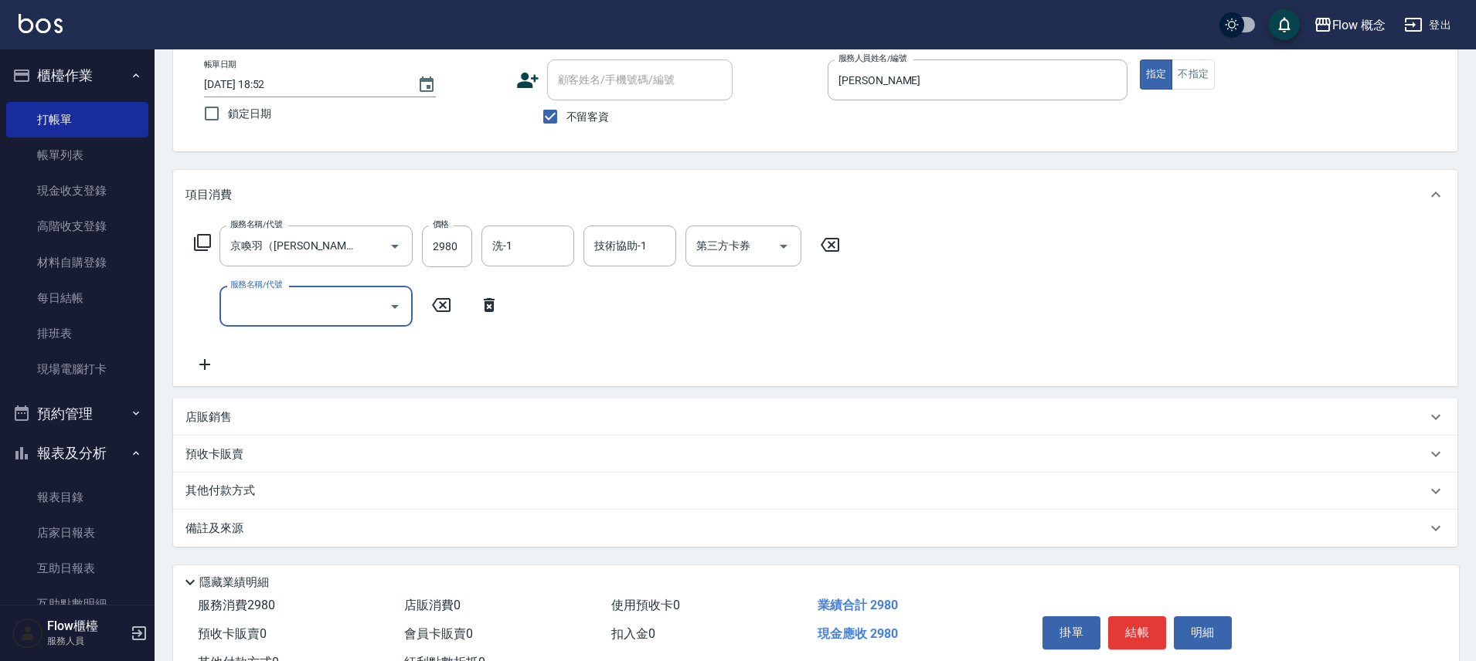
click at [274, 299] on input "服務名稱/代號" at bounding box center [304, 306] width 156 height 27
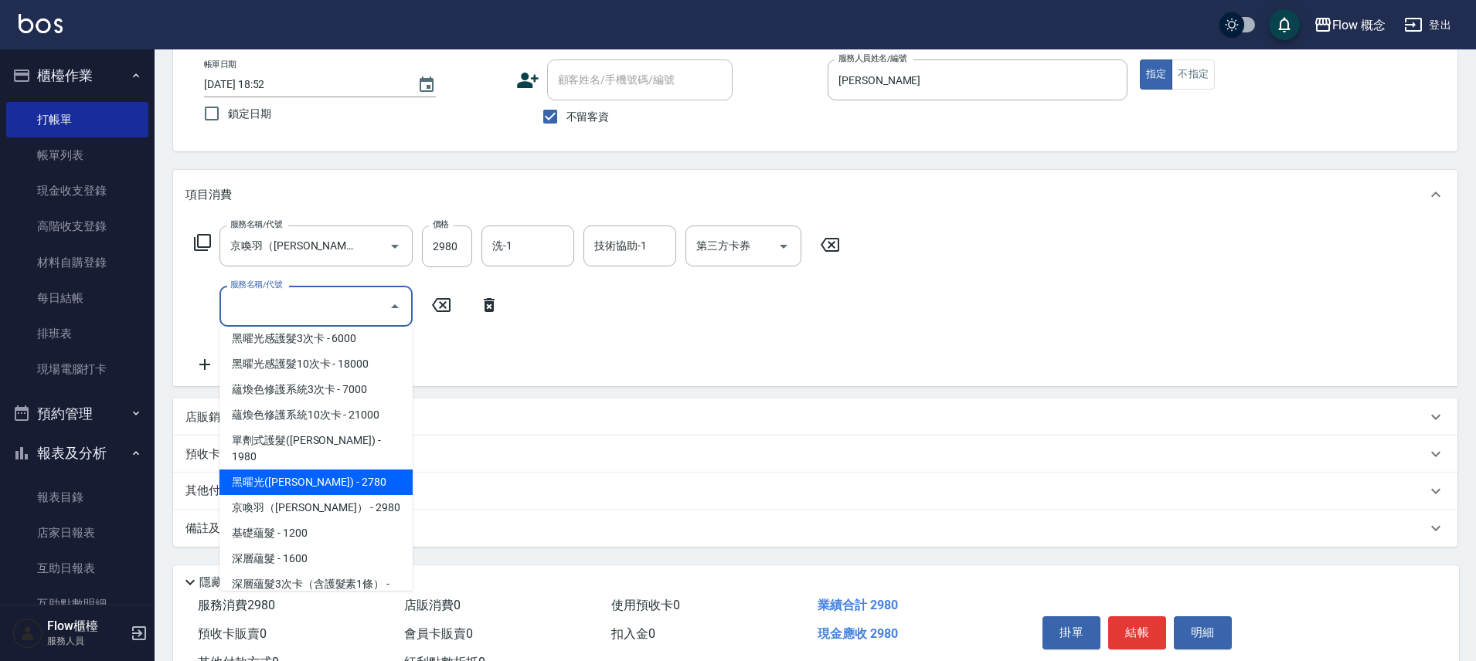
scroll to position [559, 0]
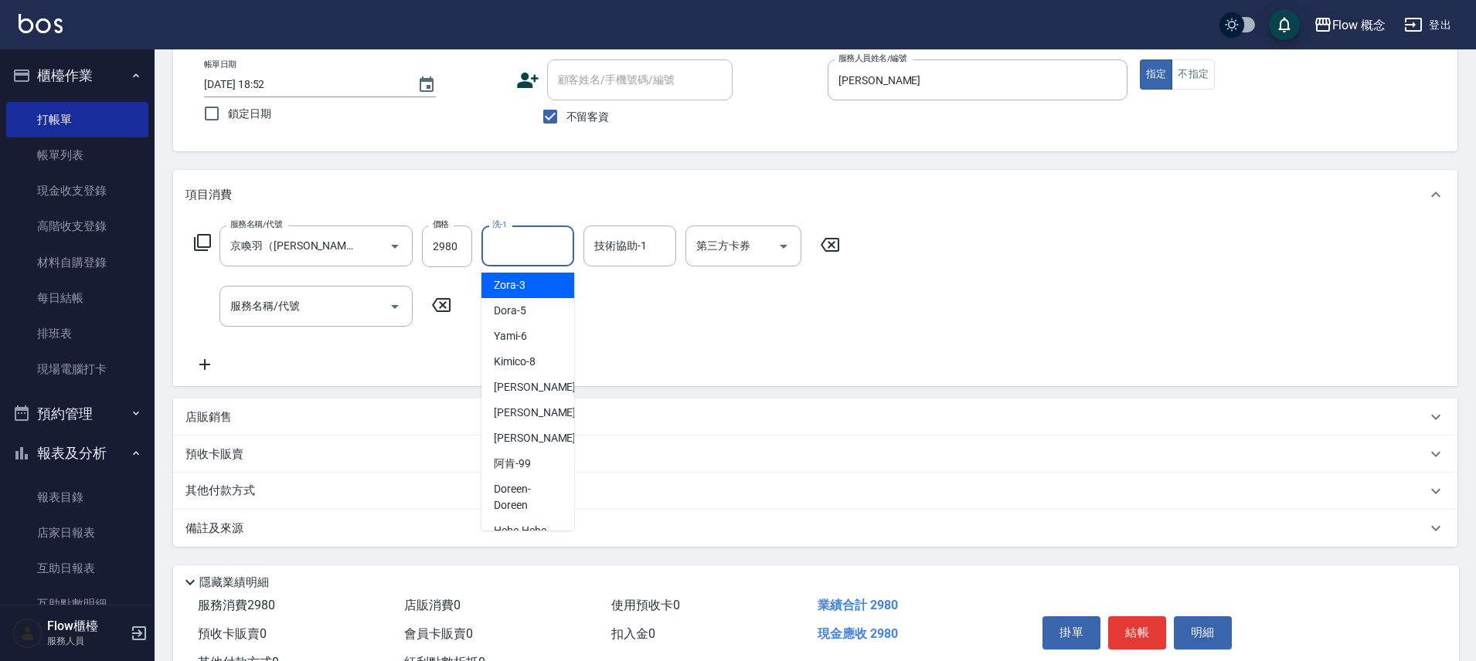
click at [519, 247] on input "洗-1" at bounding box center [527, 246] width 79 height 27
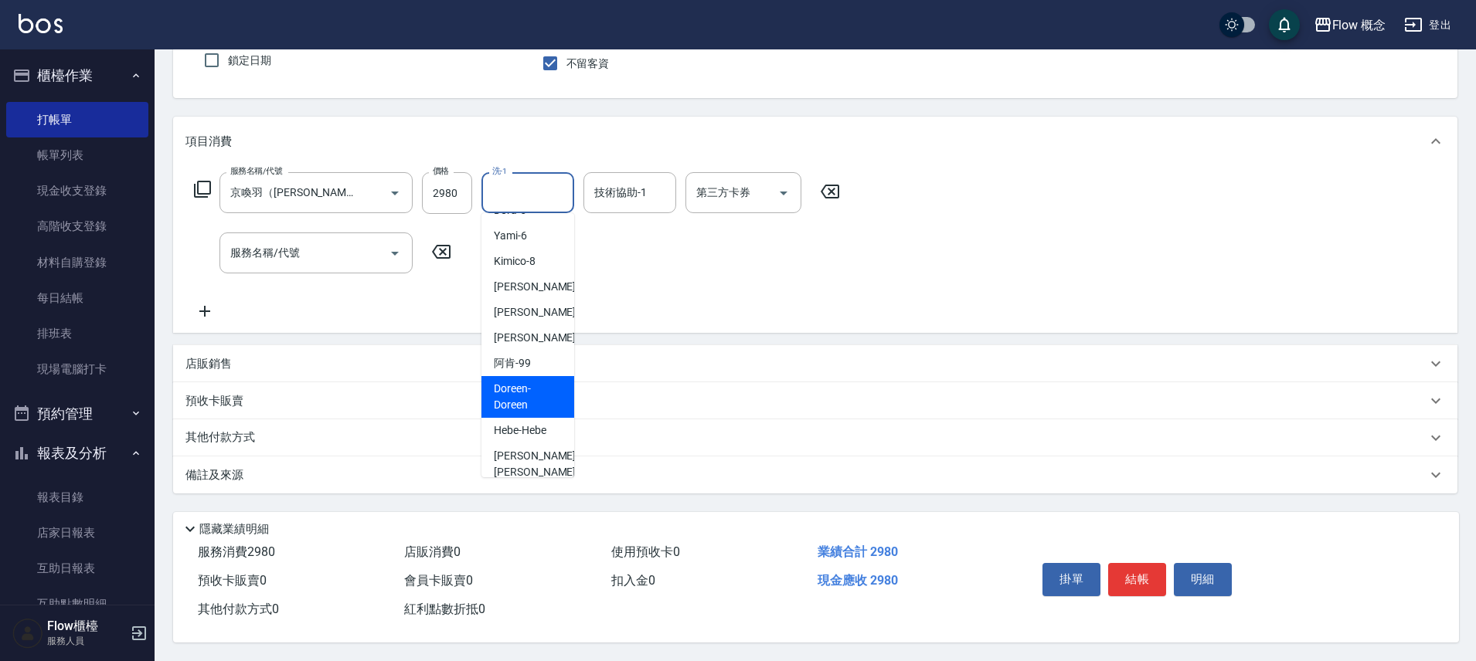
scroll to position [70, 0]
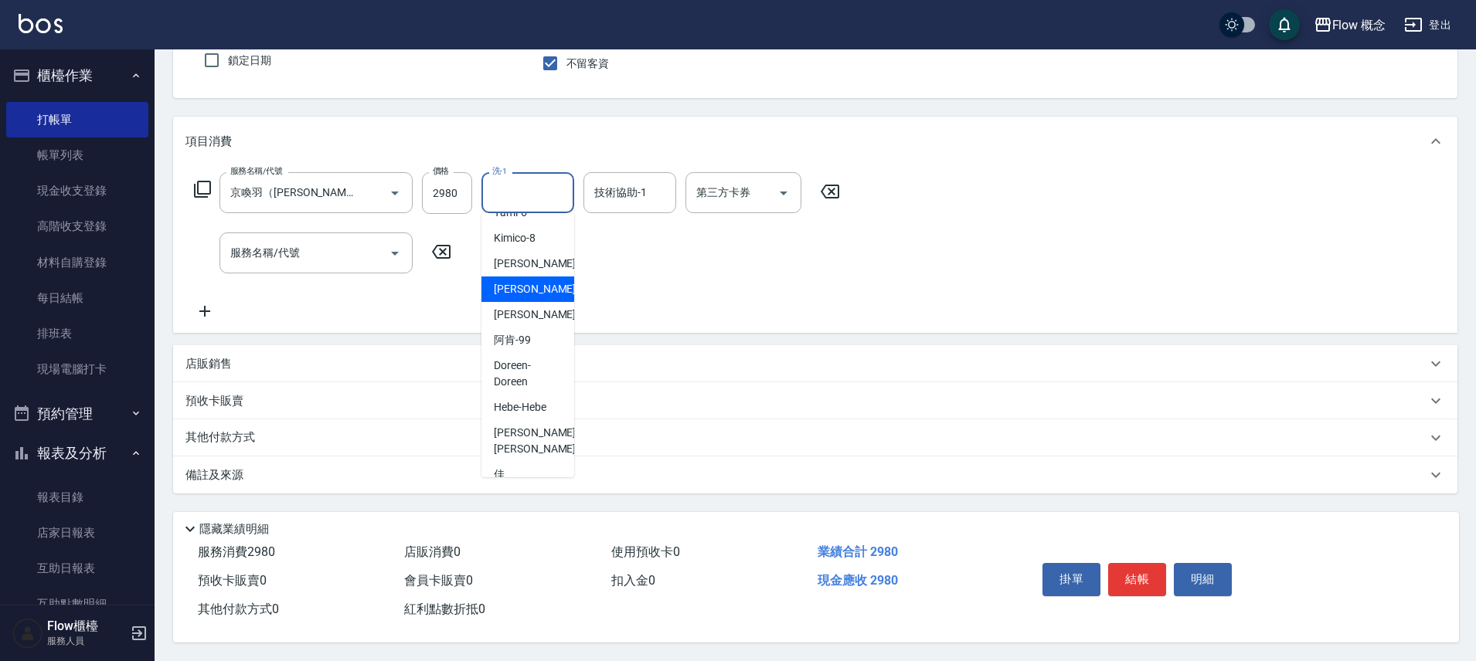
click at [503, 281] on span "恬恬 -11" at bounding box center [542, 289] width 97 height 16
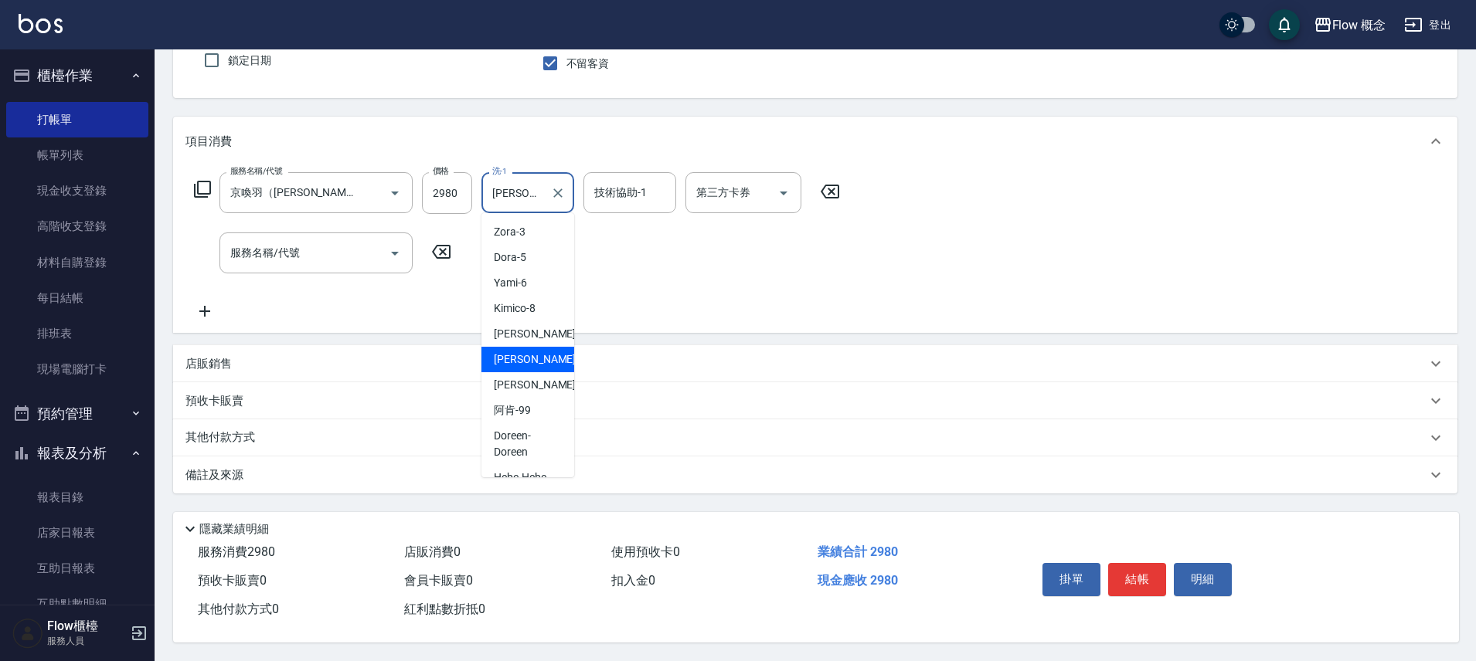
click at [510, 183] on input "恬恬-11" at bounding box center [516, 192] width 56 height 27
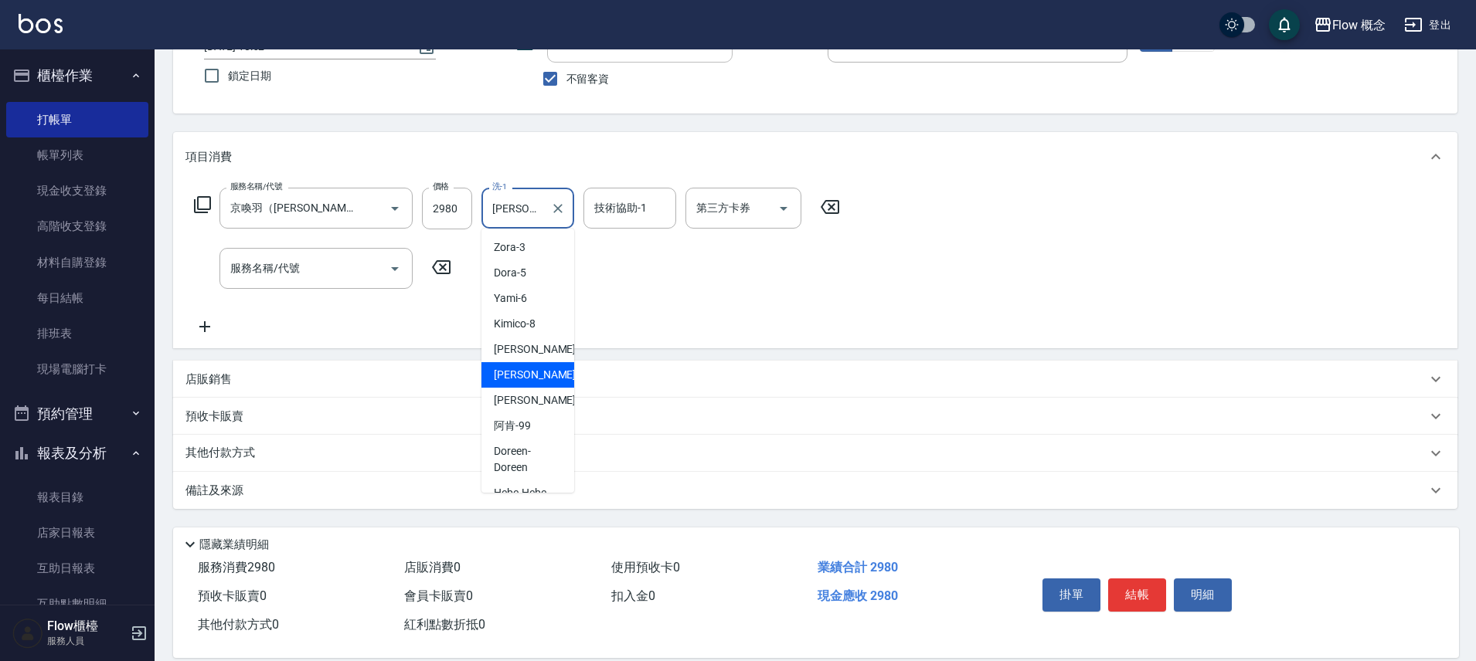
scroll to position [112, 0]
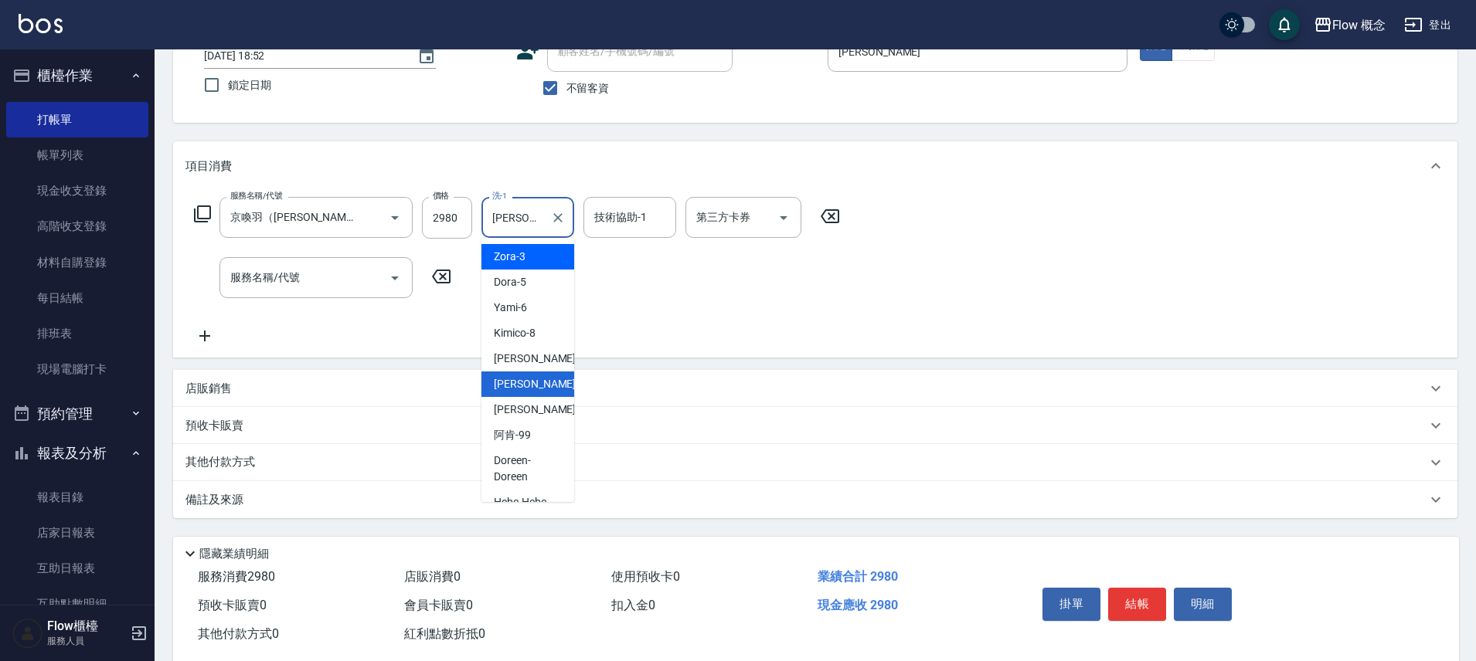
click at [526, 263] on div "Zora -3" at bounding box center [527, 257] width 93 height 26
type input "Zora-3"
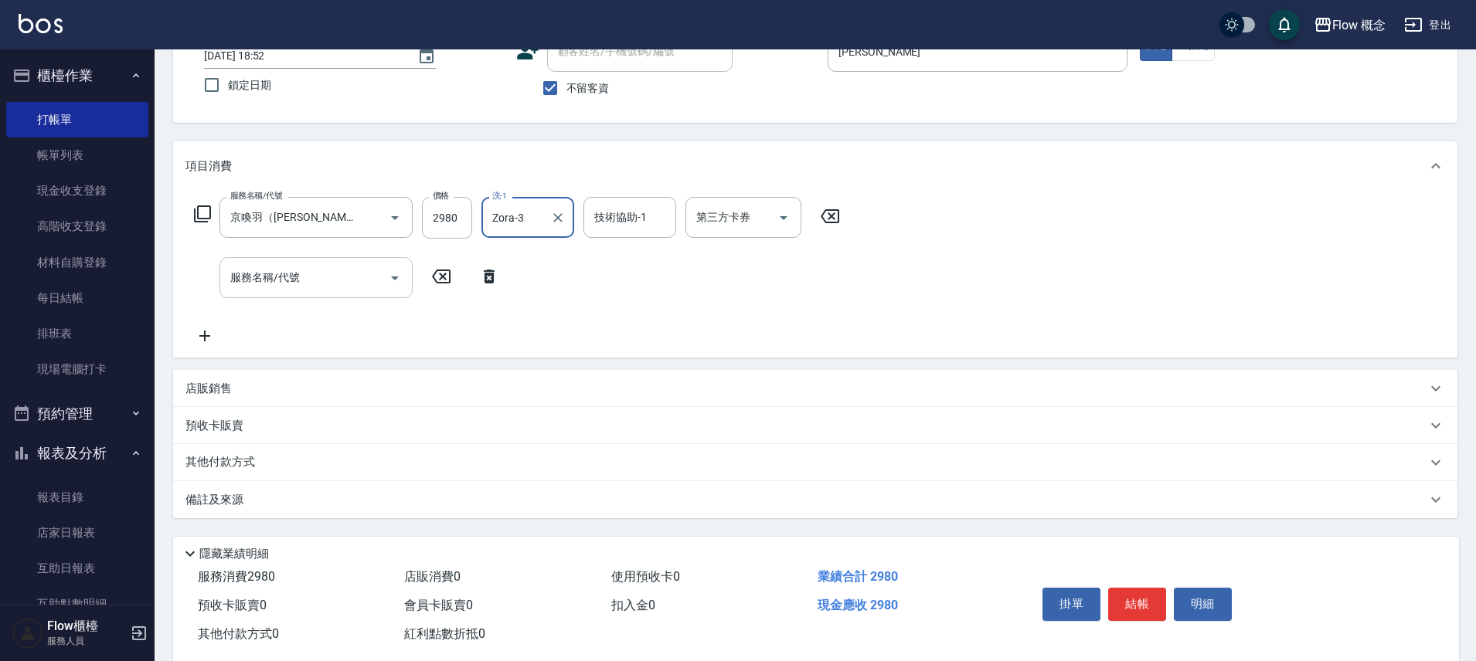
click at [354, 280] on input "服務名稱/代號" at bounding box center [304, 277] width 156 height 27
click at [343, 292] on div "服務名稱/代號" at bounding box center [315, 277] width 193 height 41
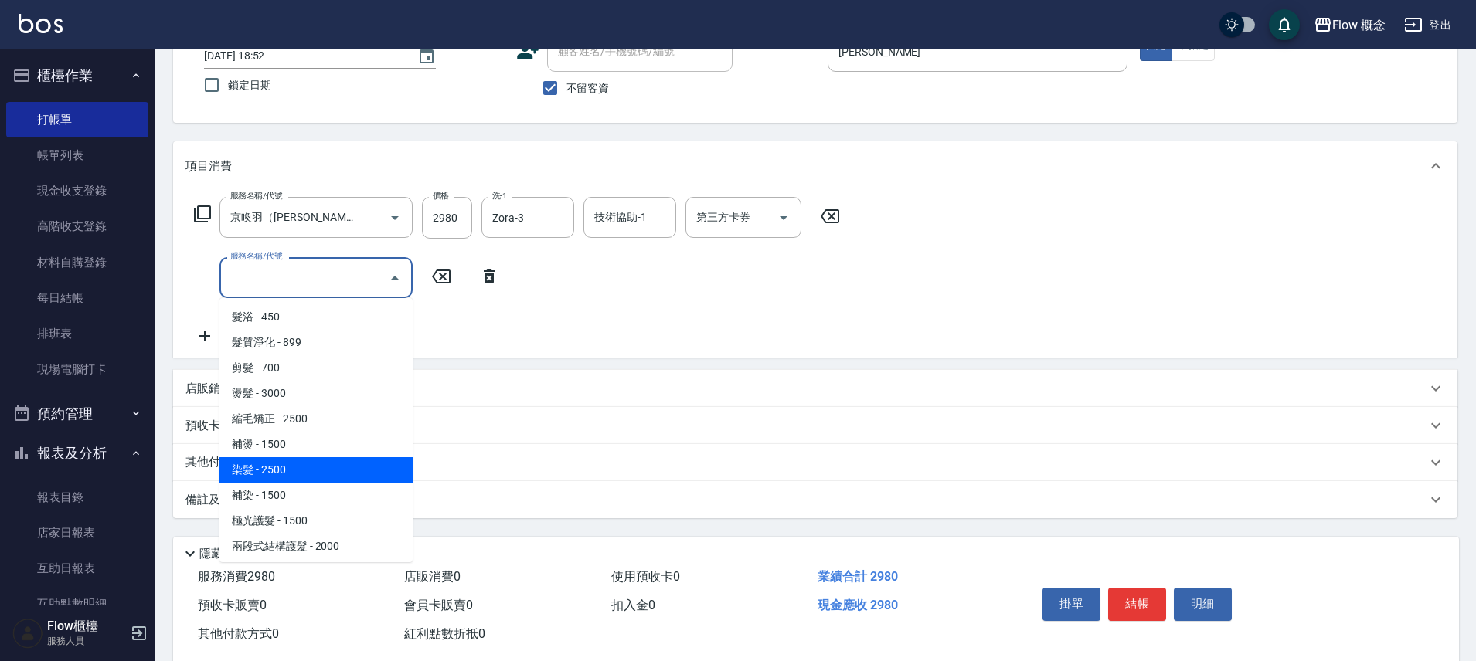
click at [282, 461] on span "染髮 - 2500" at bounding box center [315, 470] width 193 height 26
type input "染髮(401)"
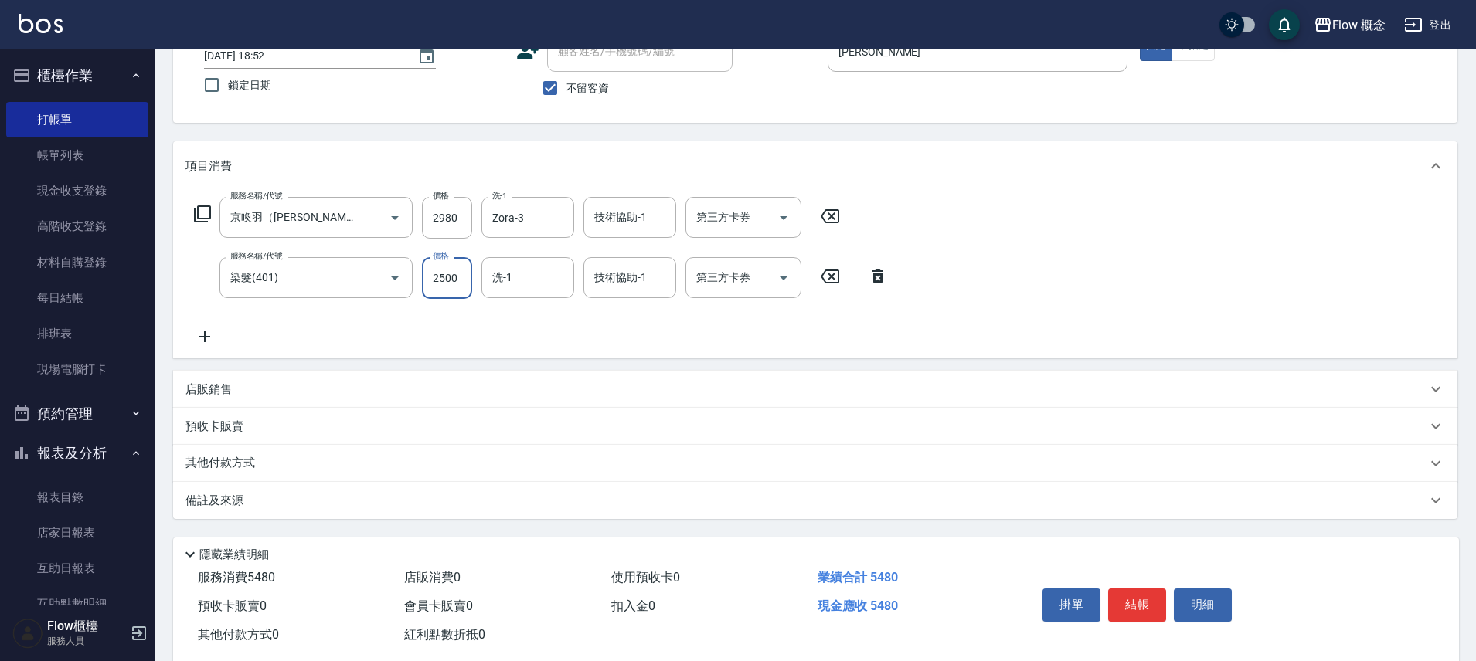
click at [446, 286] on input "2500" at bounding box center [447, 278] width 50 height 42
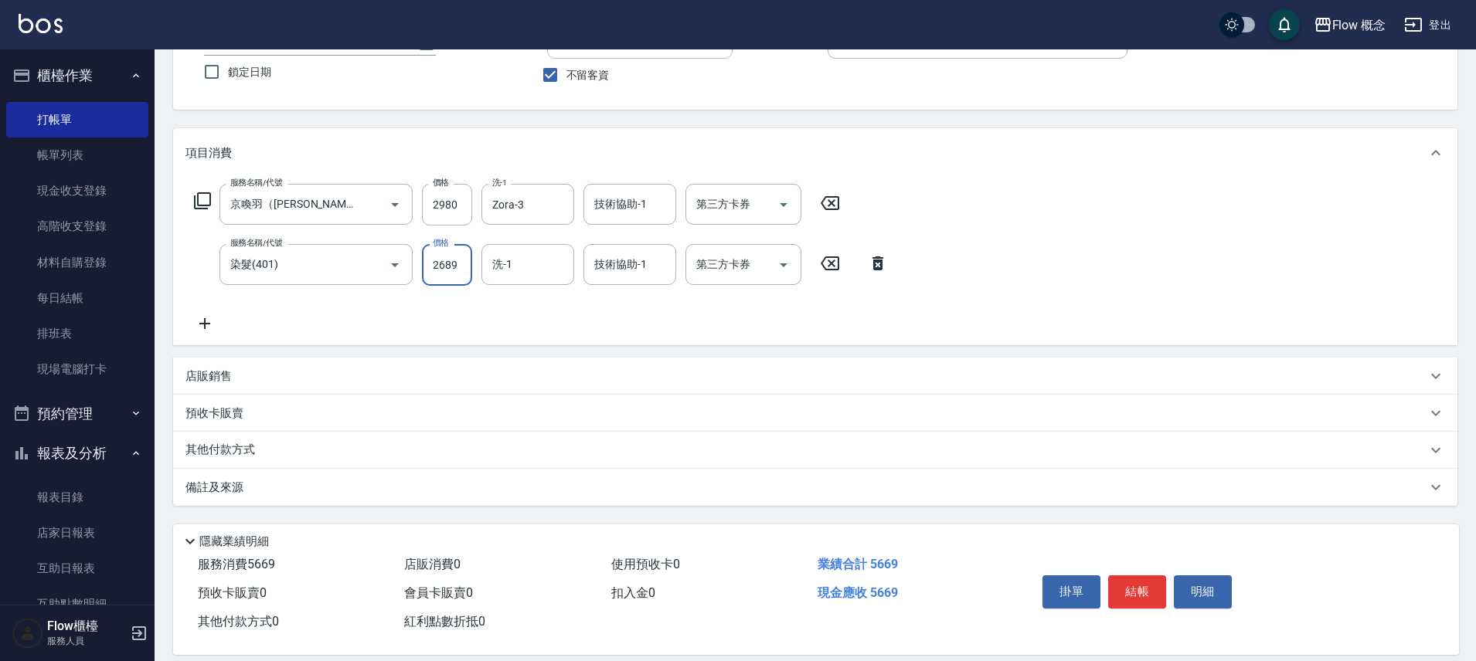
scroll to position [139, 0]
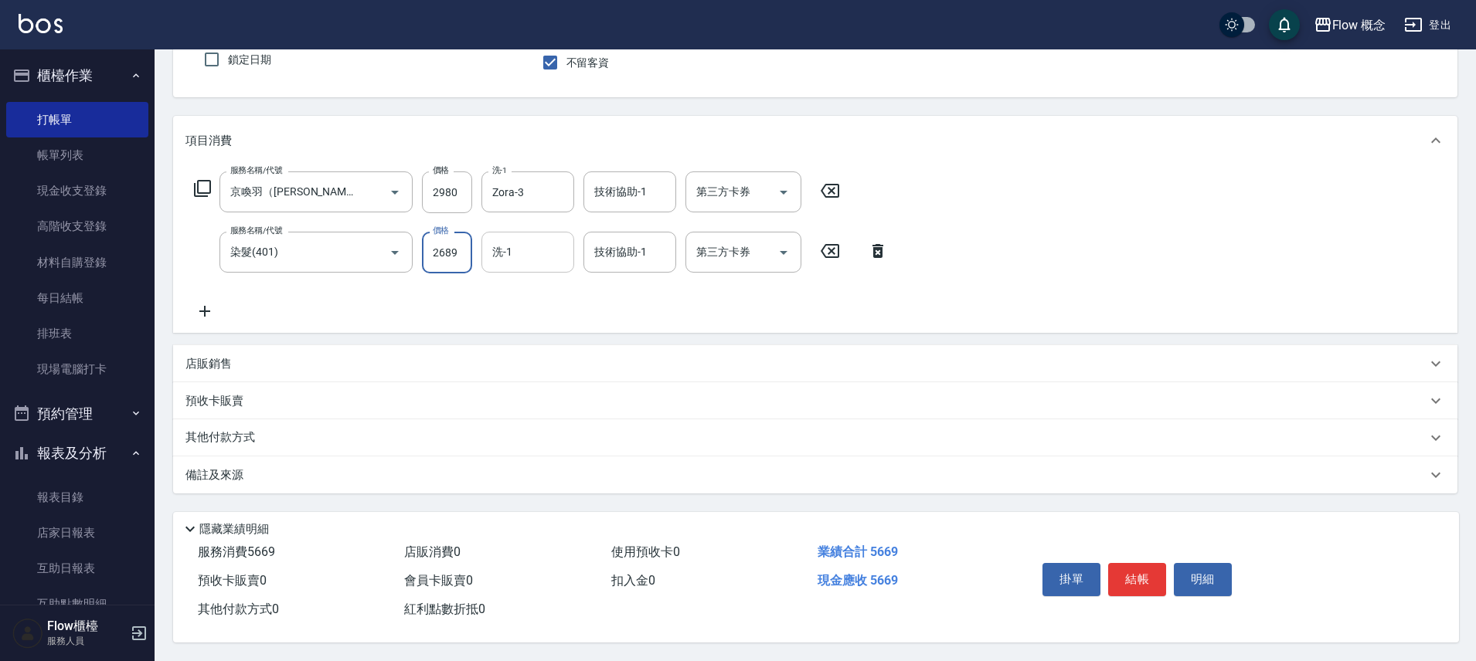
type input "2689"
click at [519, 249] on input "洗-1" at bounding box center [527, 252] width 79 height 27
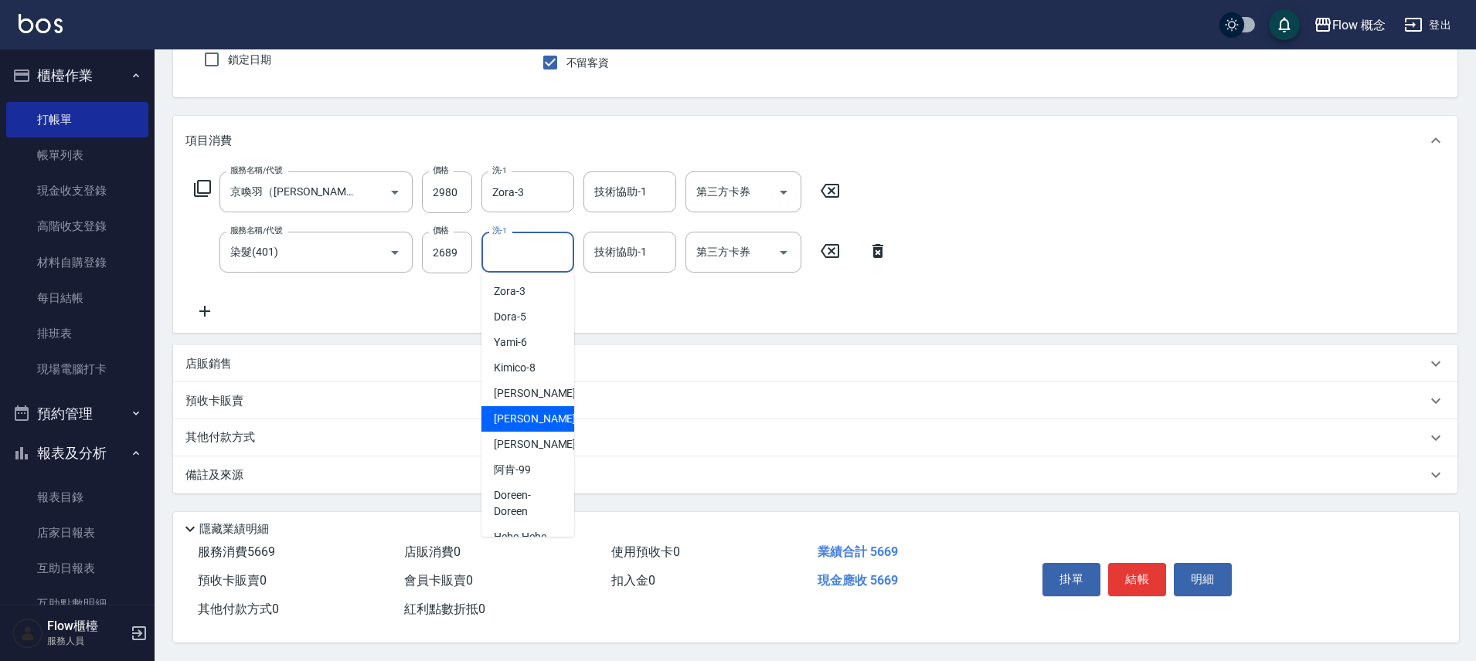
click at [525, 407] on div "恬恬 -11" at bounding box center [527, 419] width 93 height 26
type input "恬恬-11"
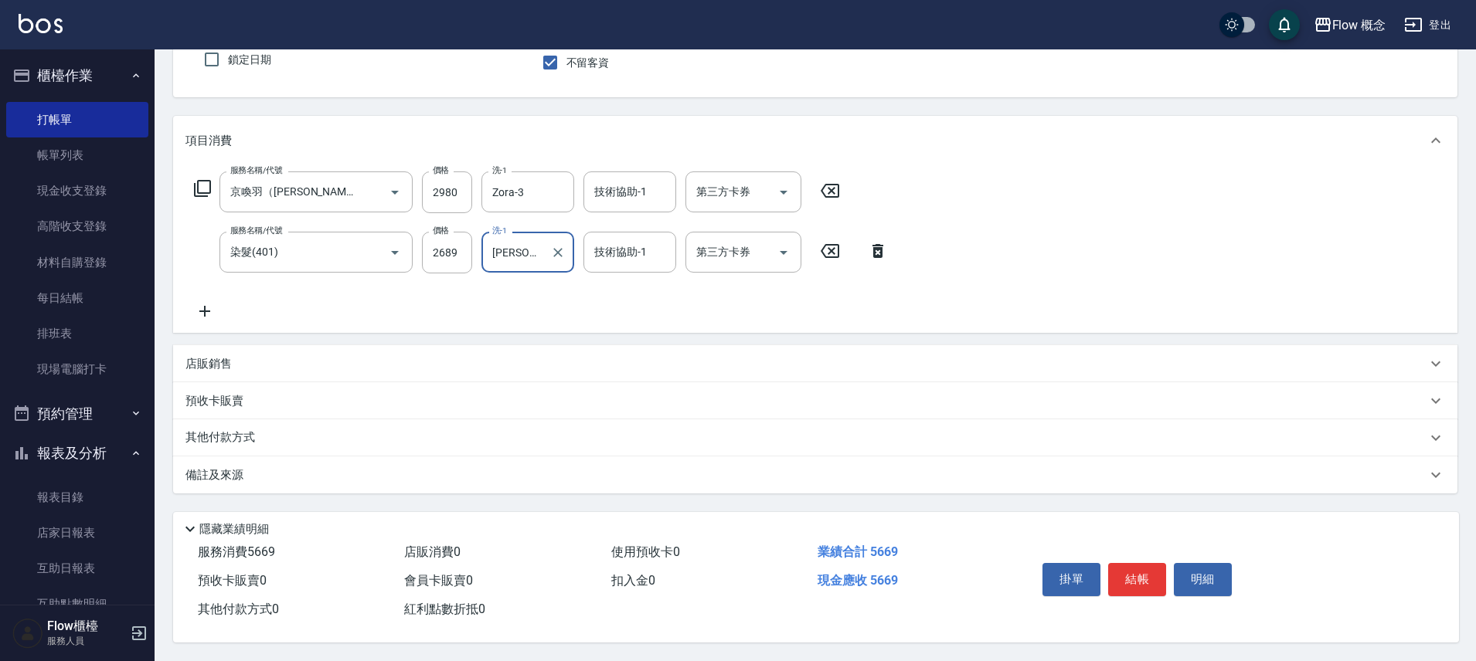
scroll to position [145, 0]
click at [273, 474] on div "備註及來源" at bounding box center [805, 476] width 1241 height 16
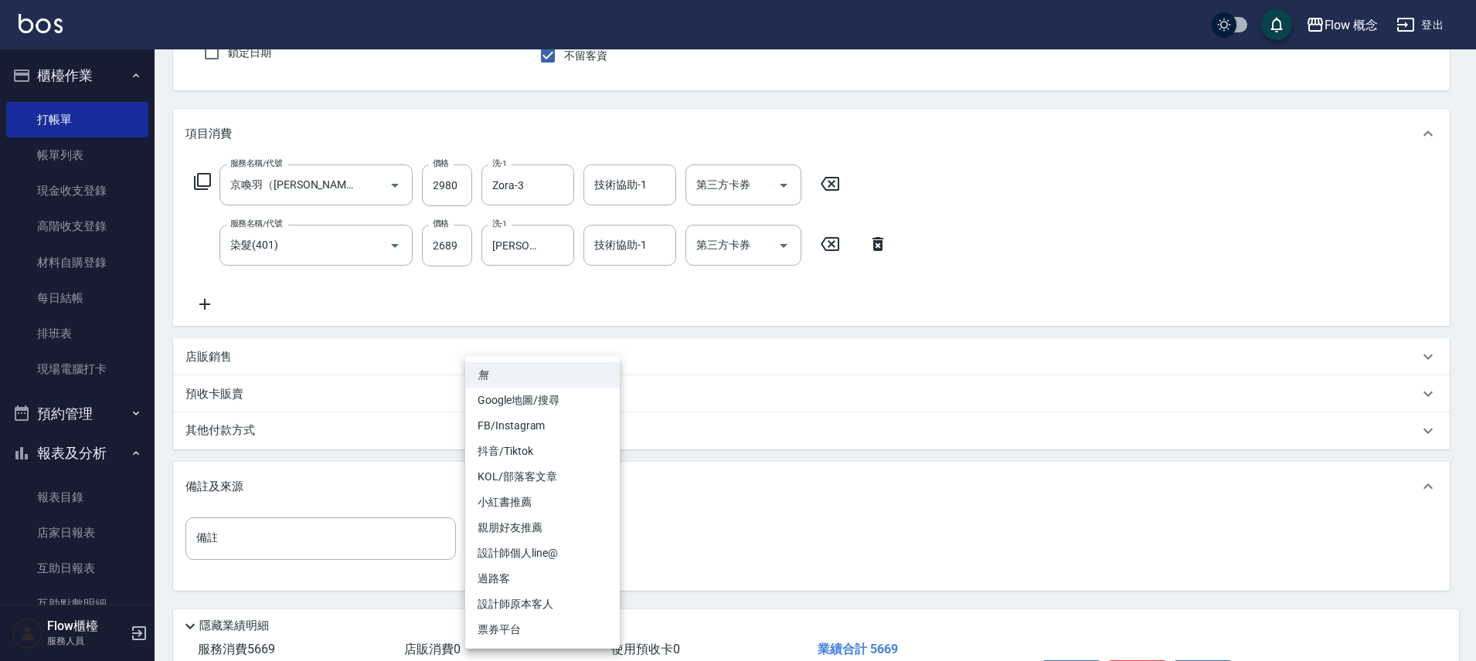
click at [522, 527] on body "Flow 概念 登出 櫃檯作業 打帳單 帳單列表 現金收支登錄 高階收支登錄 材料自購登錄 每日結帳 排班表 現場電腦打卡 預約管理 預約管理 單日預約紀錄 …" at bounding box center [738, 306] width 1476 height 903
click at [516, 418] on li "FB/Instagram" at bounding box center [542, 426] width 155 height 26
type input "FB/Instagram"
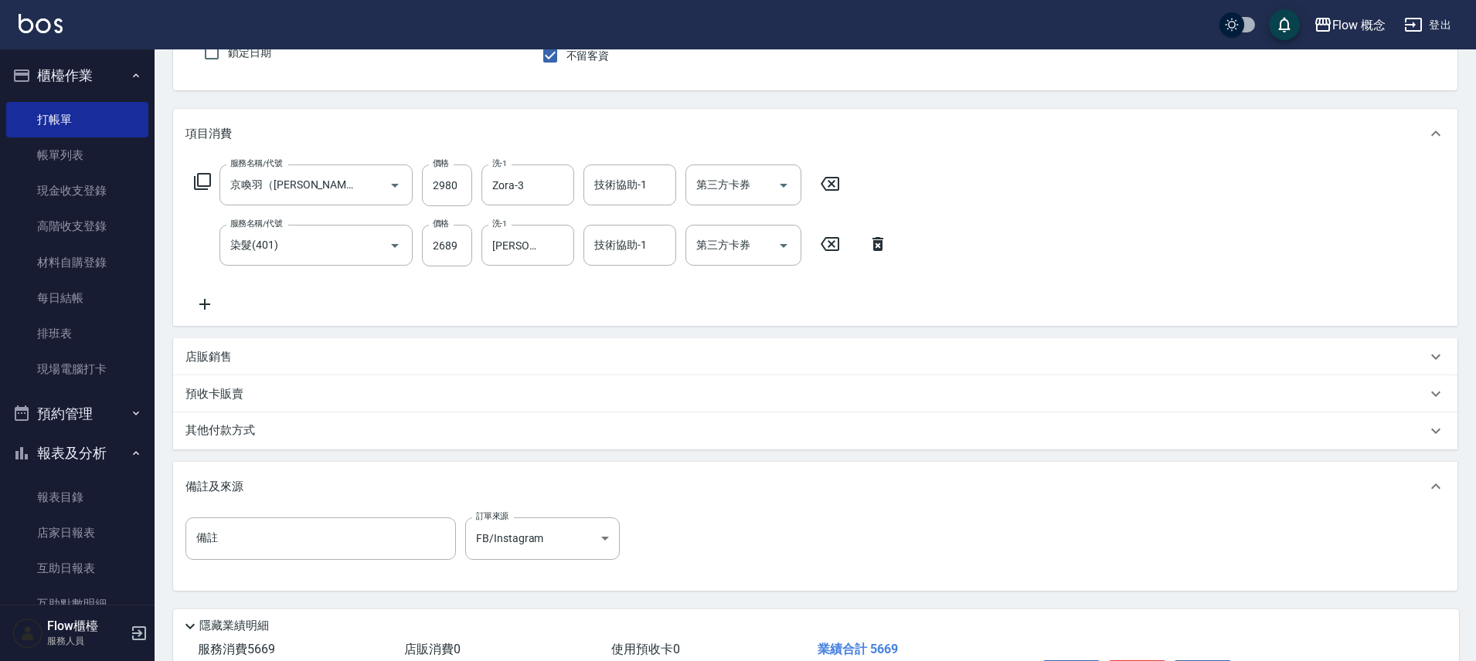
click at [349, 440] on div "其他付款方式" at bounding box center [815, 431] width 1284 height 37
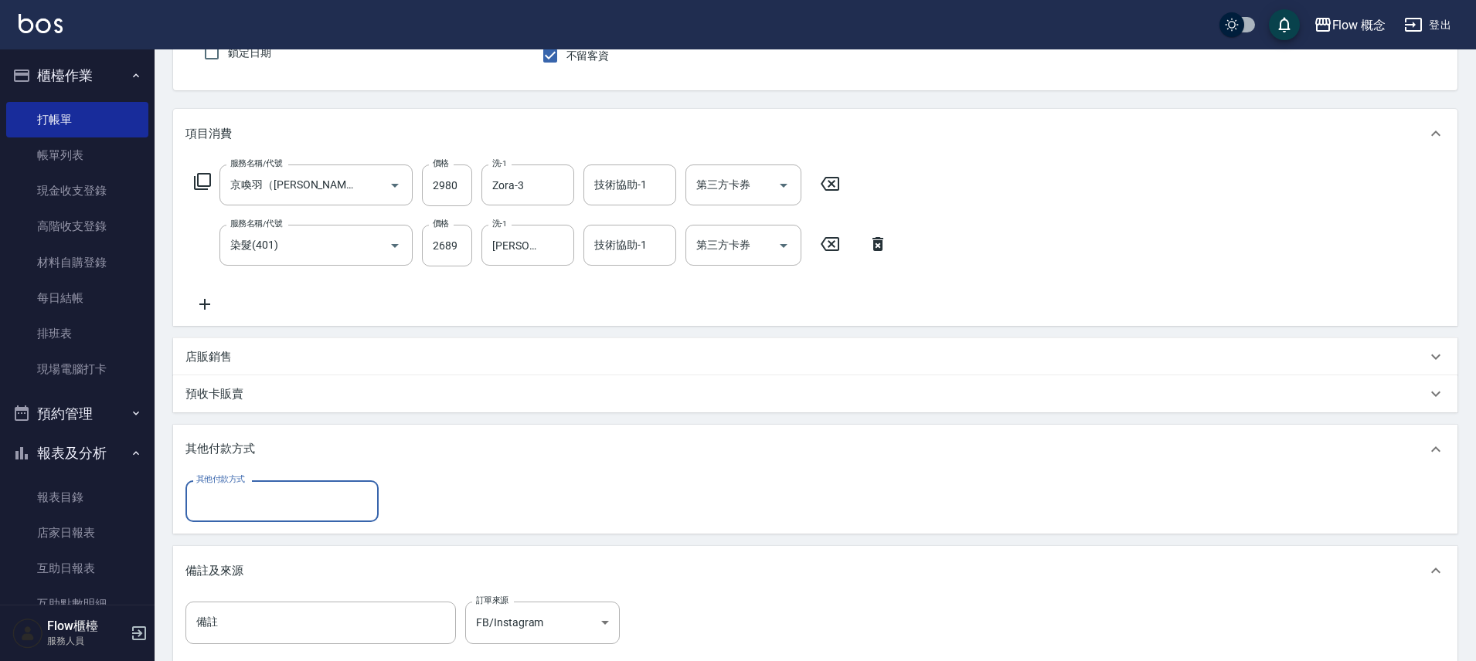
scroll to position [0, 0]
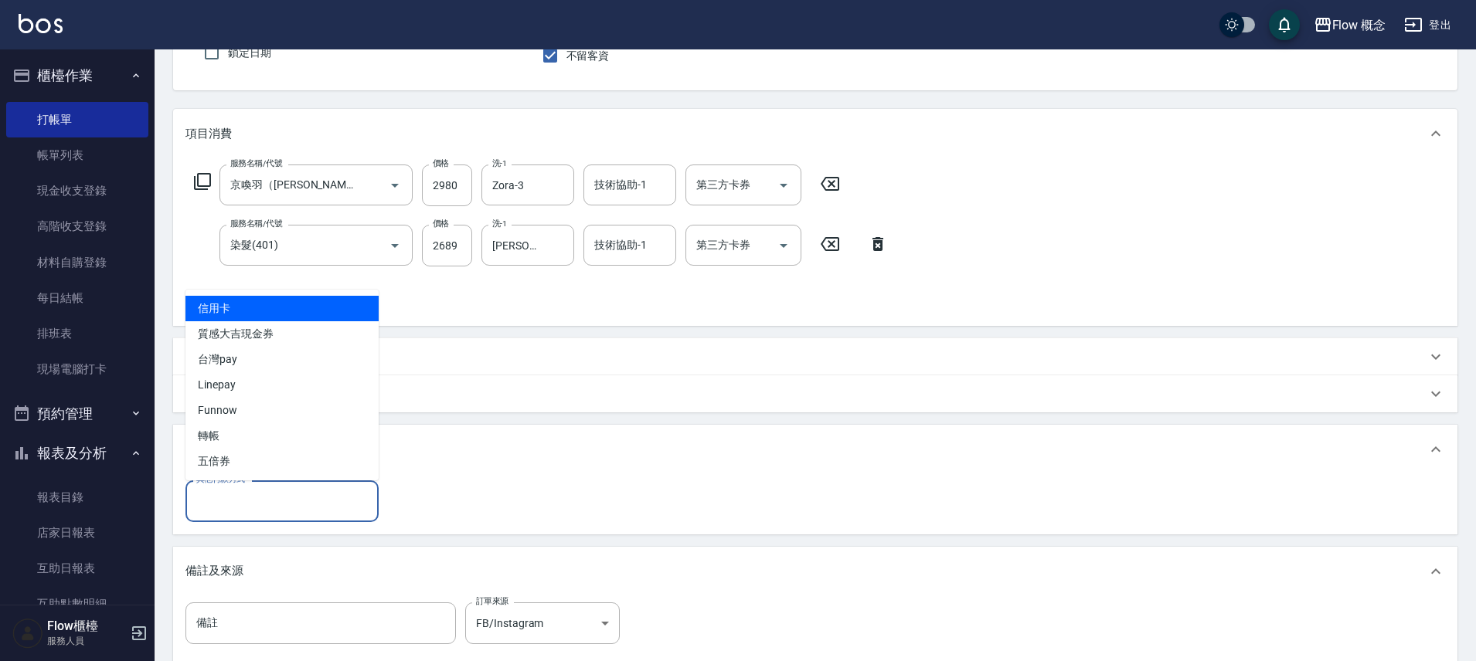
click at [272, 502] on input "其他付款方式" at bounding box center [281, 501] width 179 height 27
click at [264, 315] on span "信用卡" at bounding box center [281, 309] width 193 height 26
type input "信用卡"
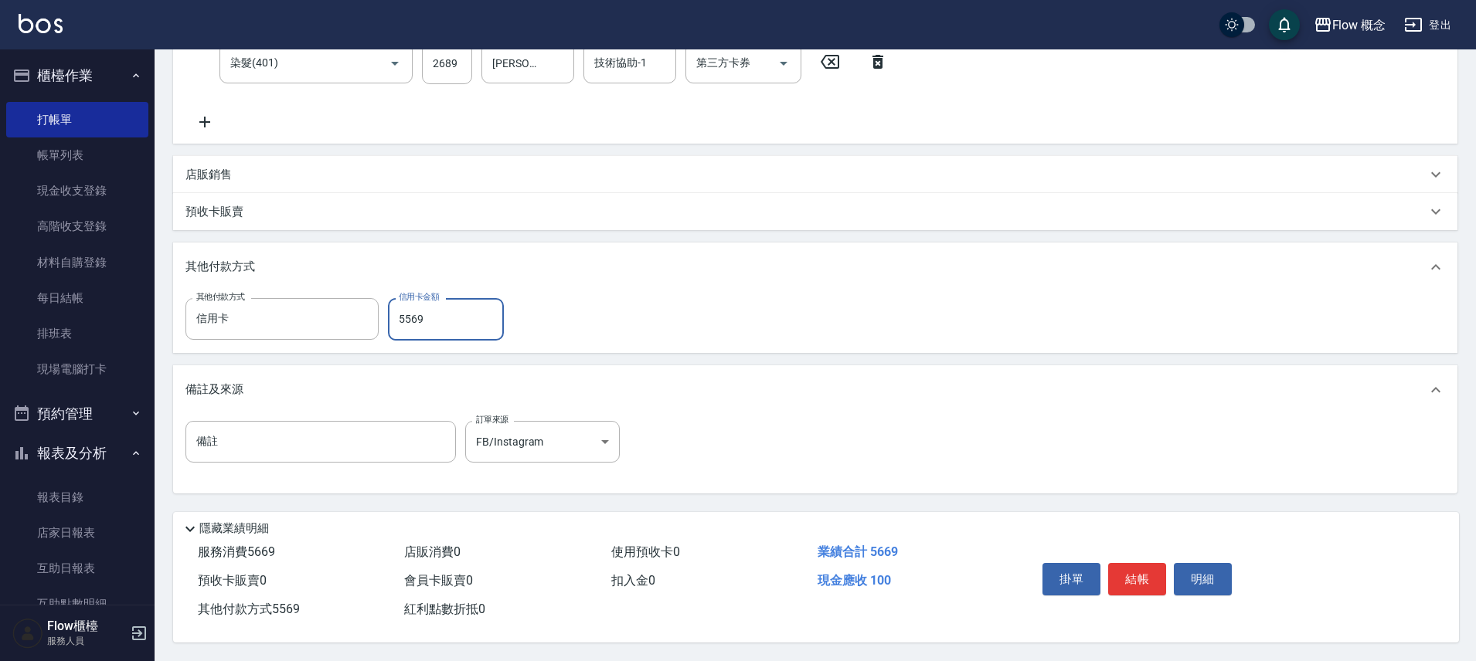
scroll to position [334, 0]
type input "5569"
click at [1144, 564] on button "結帳" at bounding box center [1137, 579] width 58 height 32
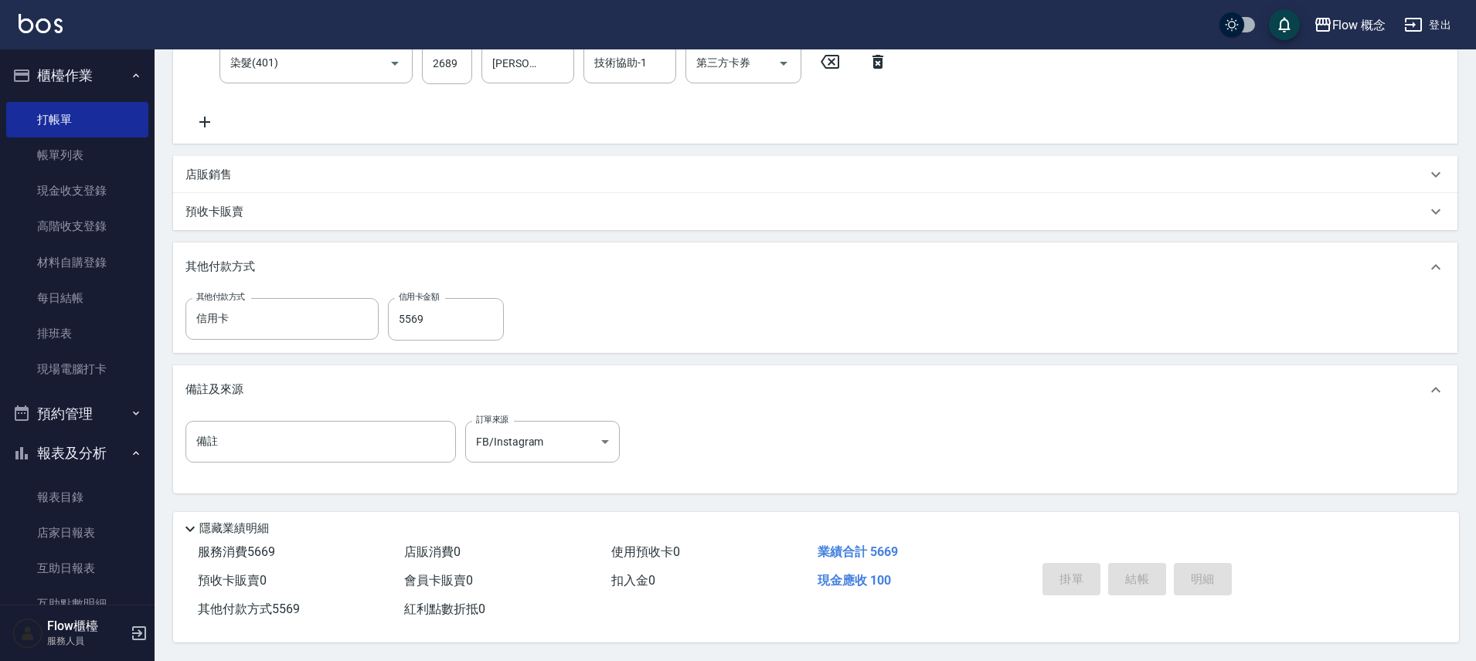
type input "2025/09/12 19:09"
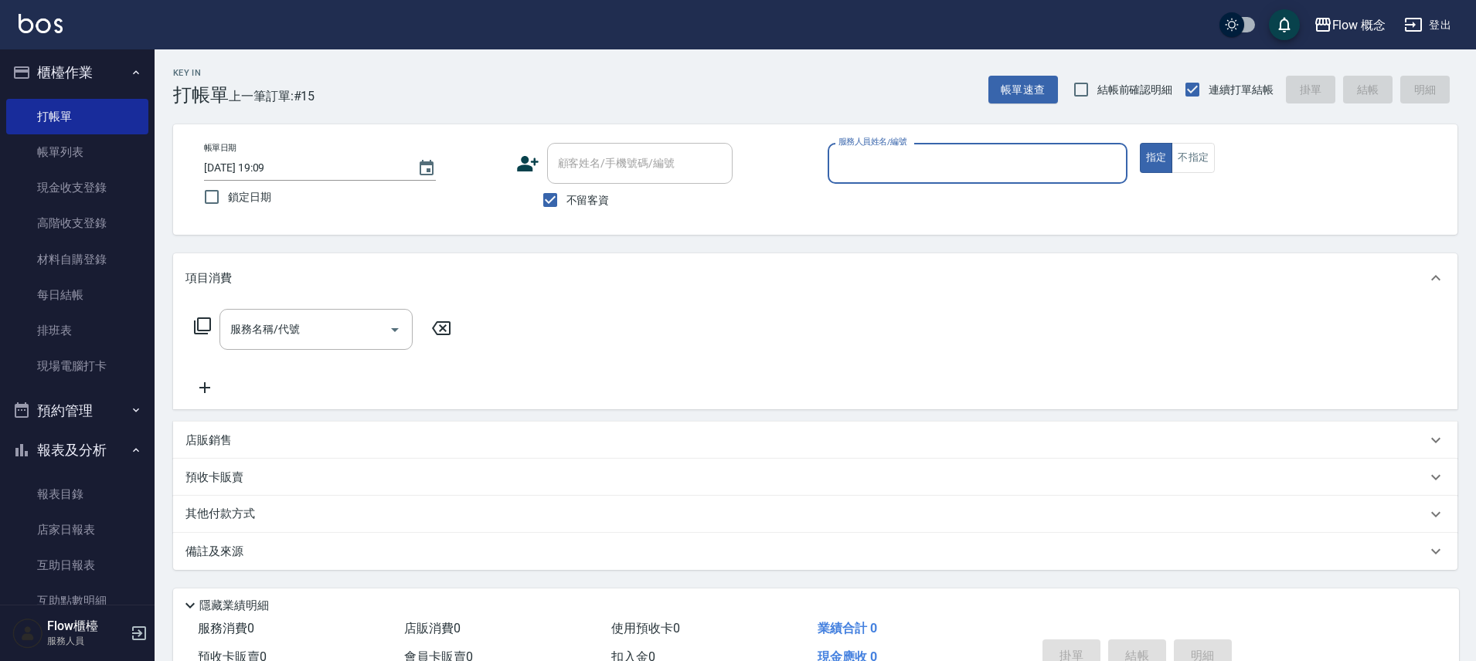
scroll to position [349, 0]
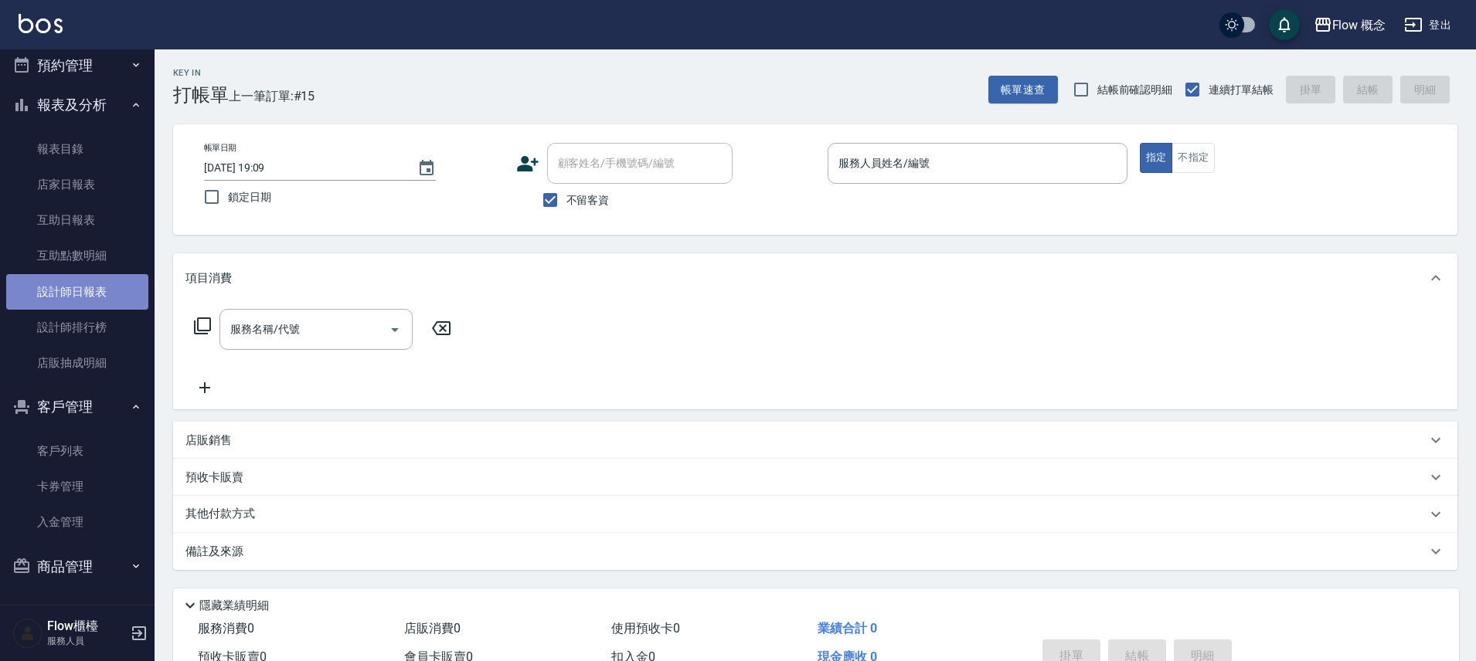
click at [111, 294] on link "設計師日報表" at bounding box center [77, 292] width 142 height 36
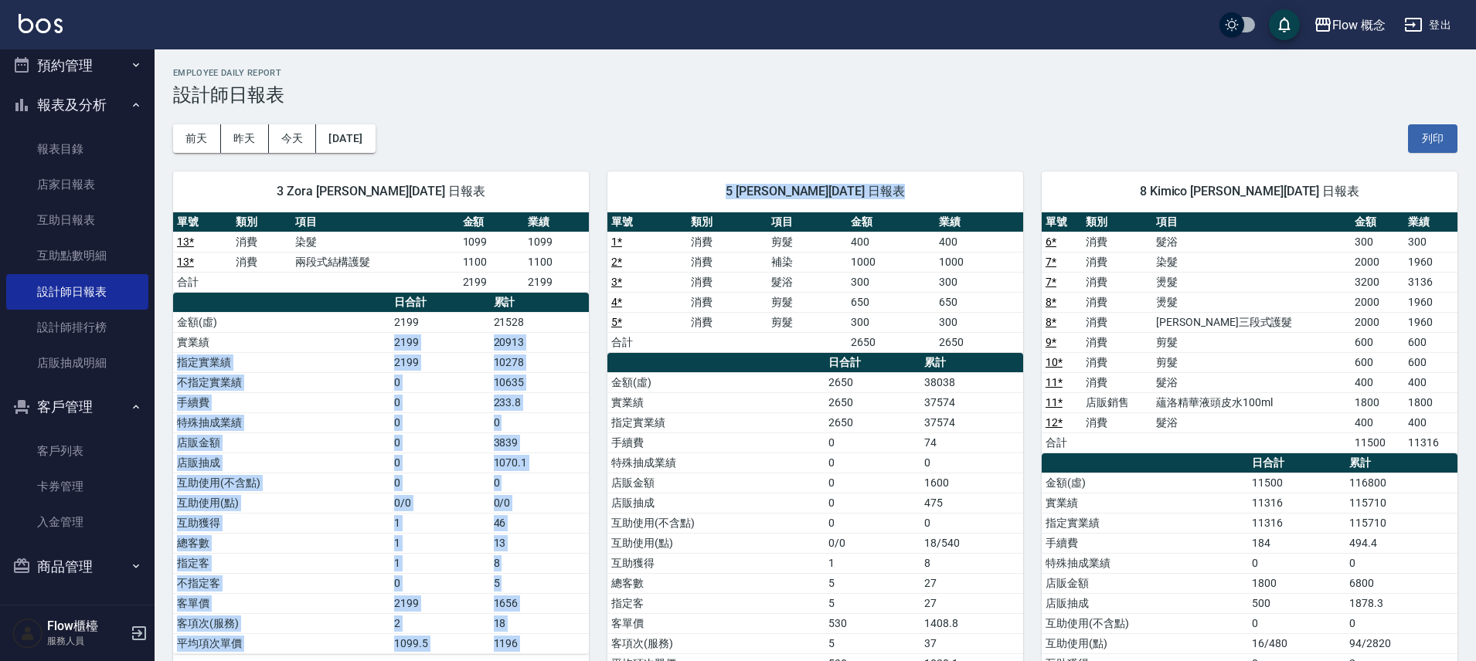
drag, startPoint x: 583, startPoint y: 344, endPoint x: 303, endPoint y: 344, distance: 279.7
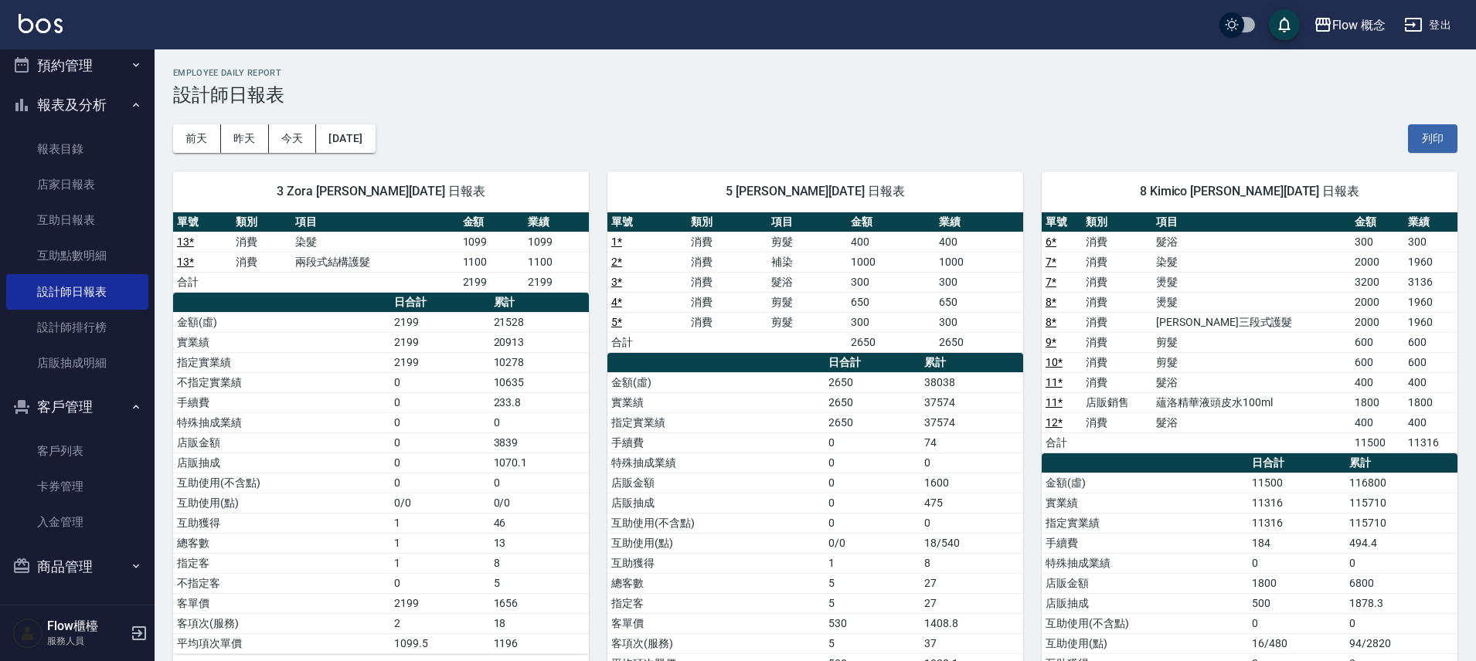
drag, startPoint x: 592, startPoint y: 364, endPoint x: 484, endPoint y: 367, distance: 108.2
click at [592, 366] on div "5 Dora 高妤瑄 09/12/2025 日報表 單號 類別 項目 金額 業績 1 * 消費 剪髮 400 400 2 * 消費 補染 1000 1000 …" at bounding box center [806, 473] width 434 height 641
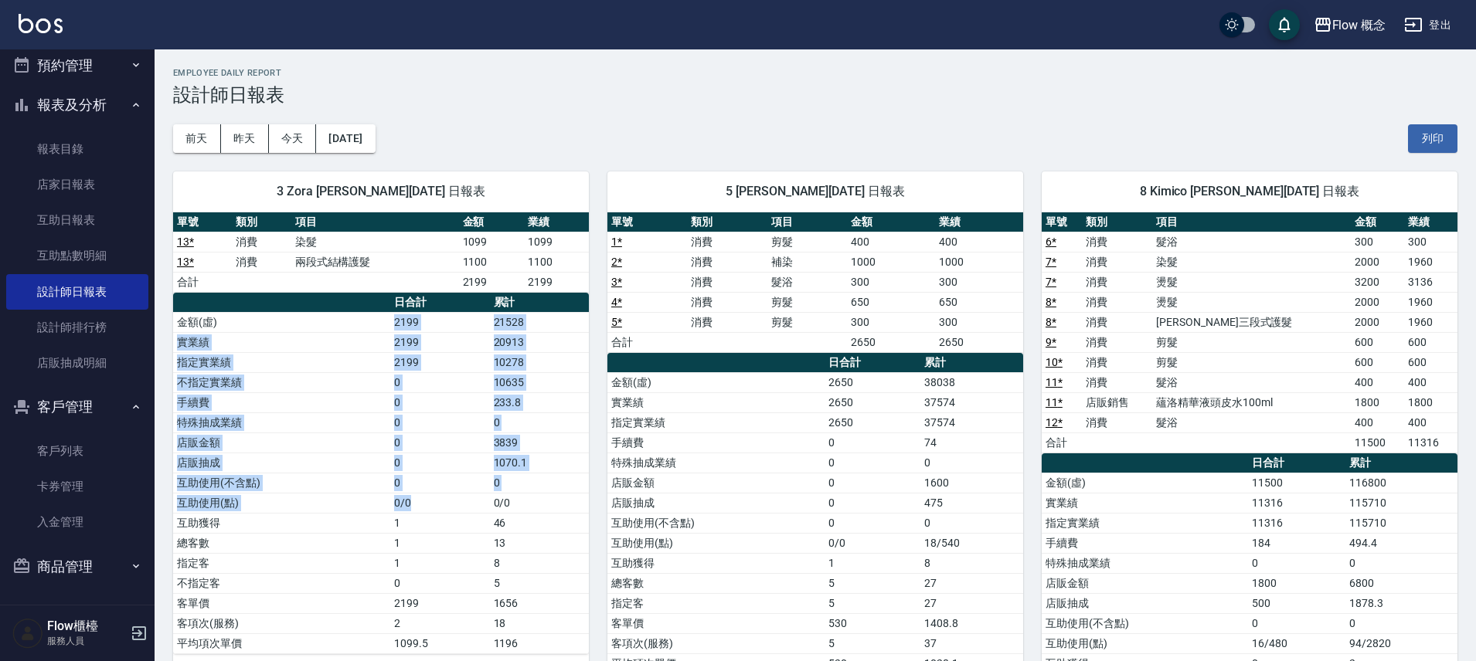
drag, startPoint x: 375, startPoint y: 321, endPoint x: 488, endPoint y: 504, distance: 215.5
click at [486, 502] on tbody "金額(虛) 2199 21528 實業績 2199 20913 指定實業績 2199 10278 不指定實業績 0 10635 手續費 0 233.8 特殊抽…" at bounding box center [381, 483] width 416 height 342
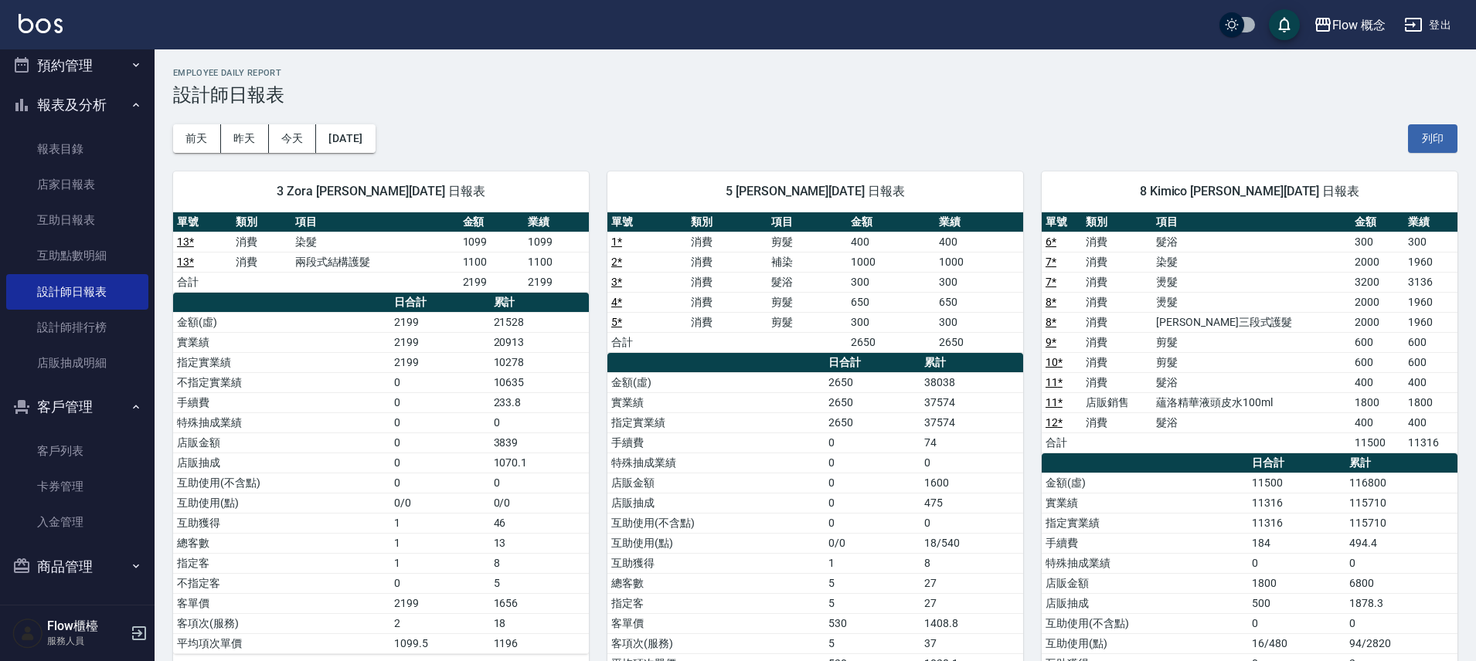
click at [489, 505] on tr "互助使用(點) 0/0 0/0" at bounding box center [381, 503] width 416 height 20
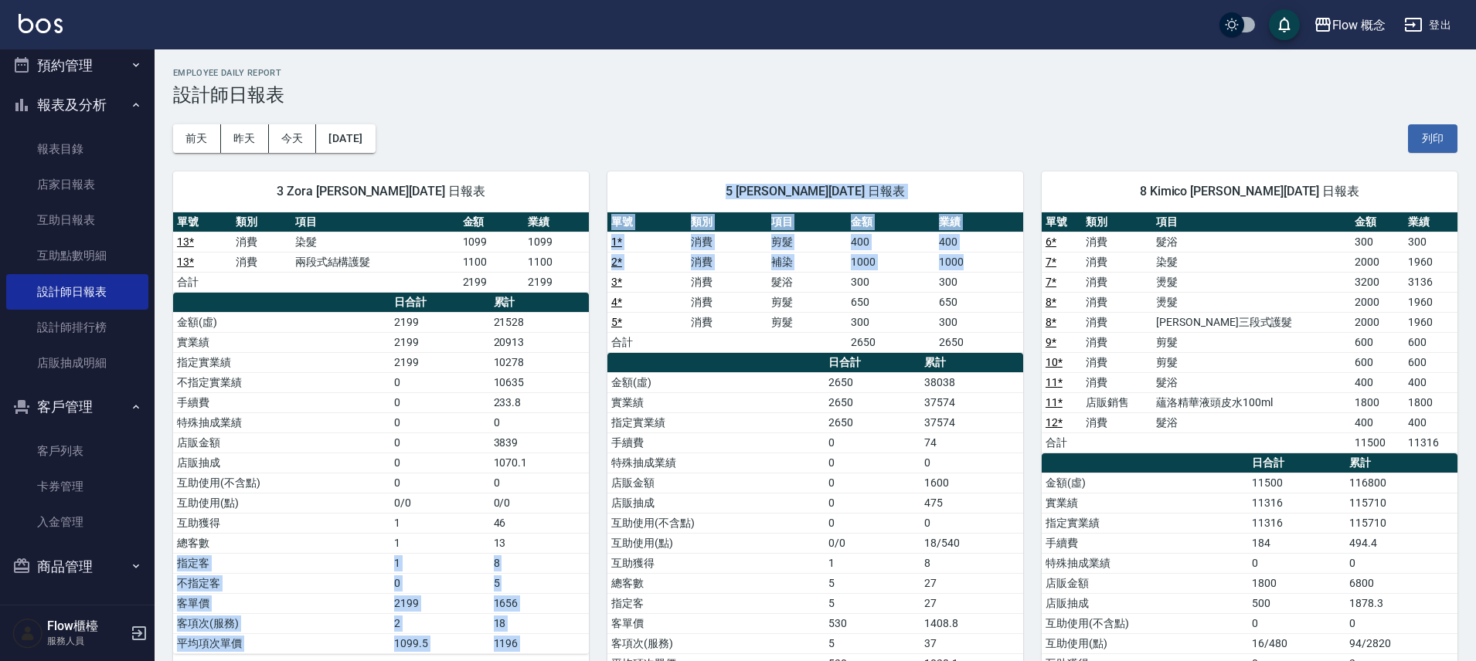
drag, startPoint x: 519, startPoint y: 546, endPoint x: 612, endPoint y: 281, distance: 281.5
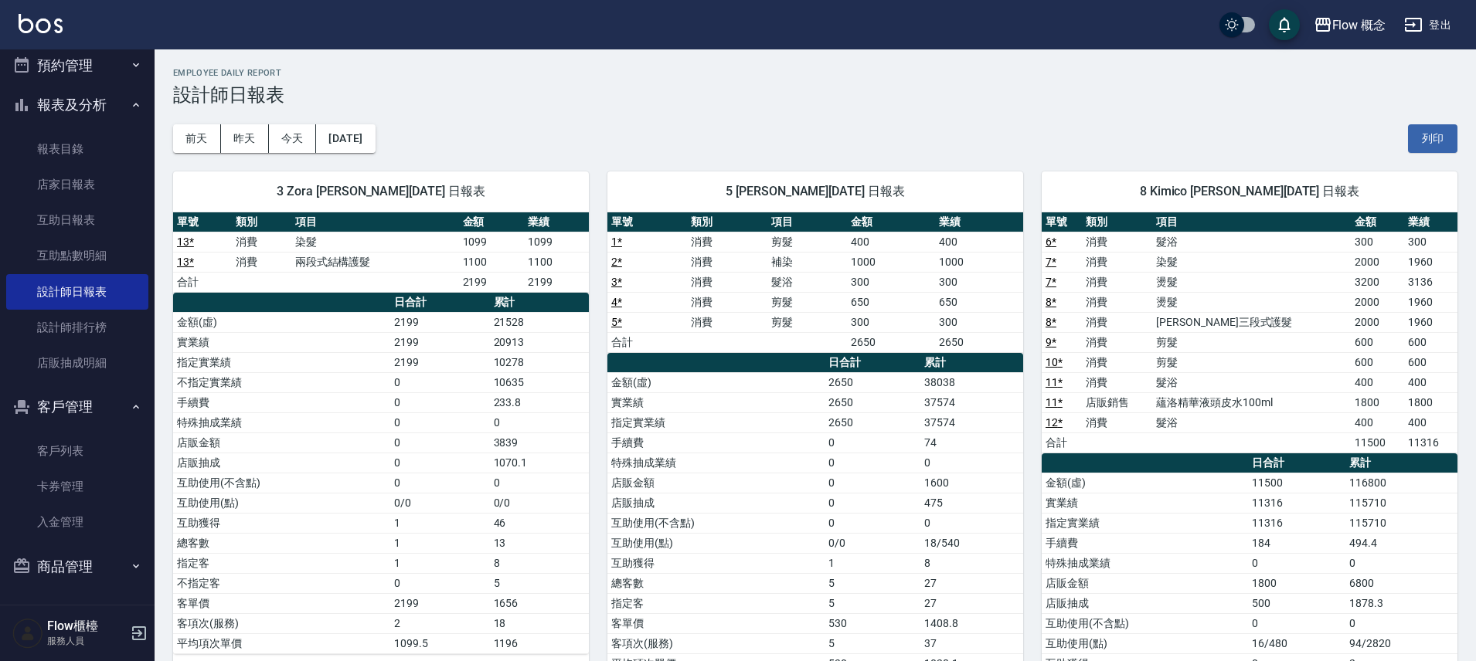
click at [614, 297] on td "4 *" at bounding box center [647, 302] width 80 height 20
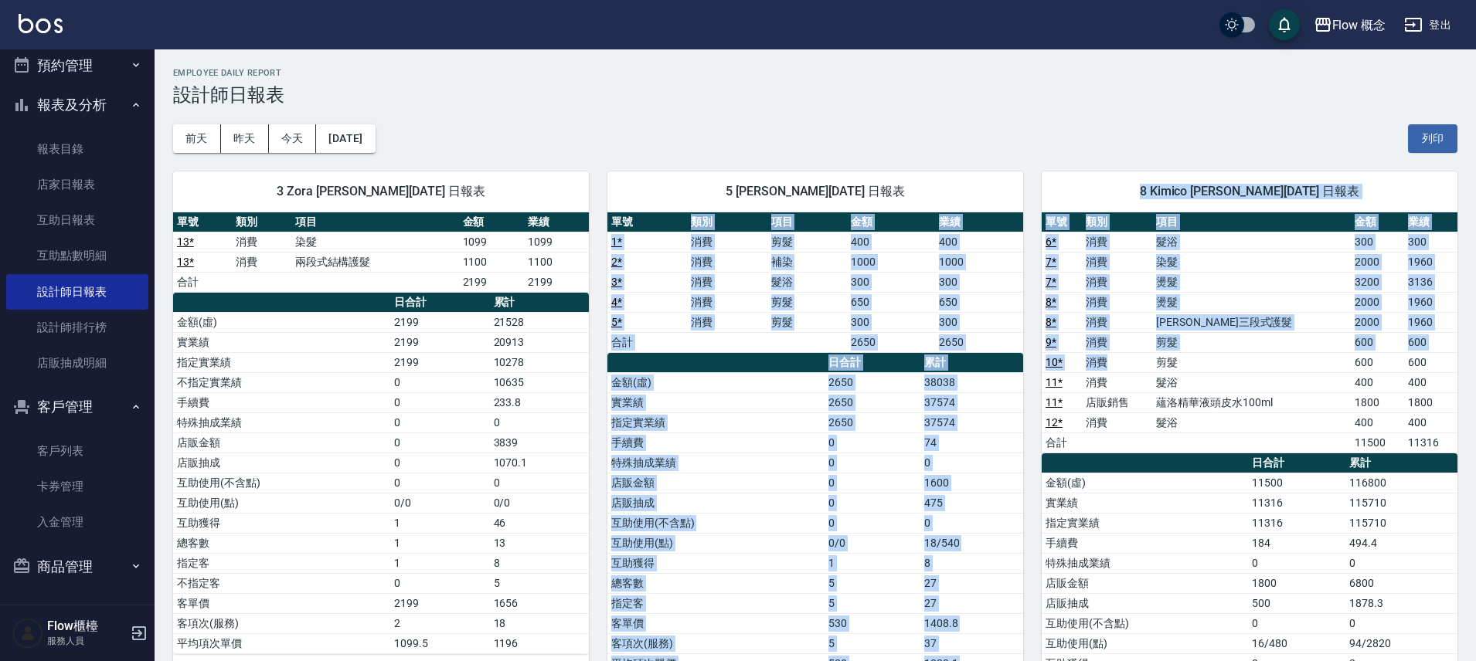
drag, startPoint x: 685, startPoint y: 230, endPoint x: 1152, endPoint y: 366, distance: 486.7
click at [1152, 366] on td "消費" at bounding box center [1117, 362] width 70 height 20
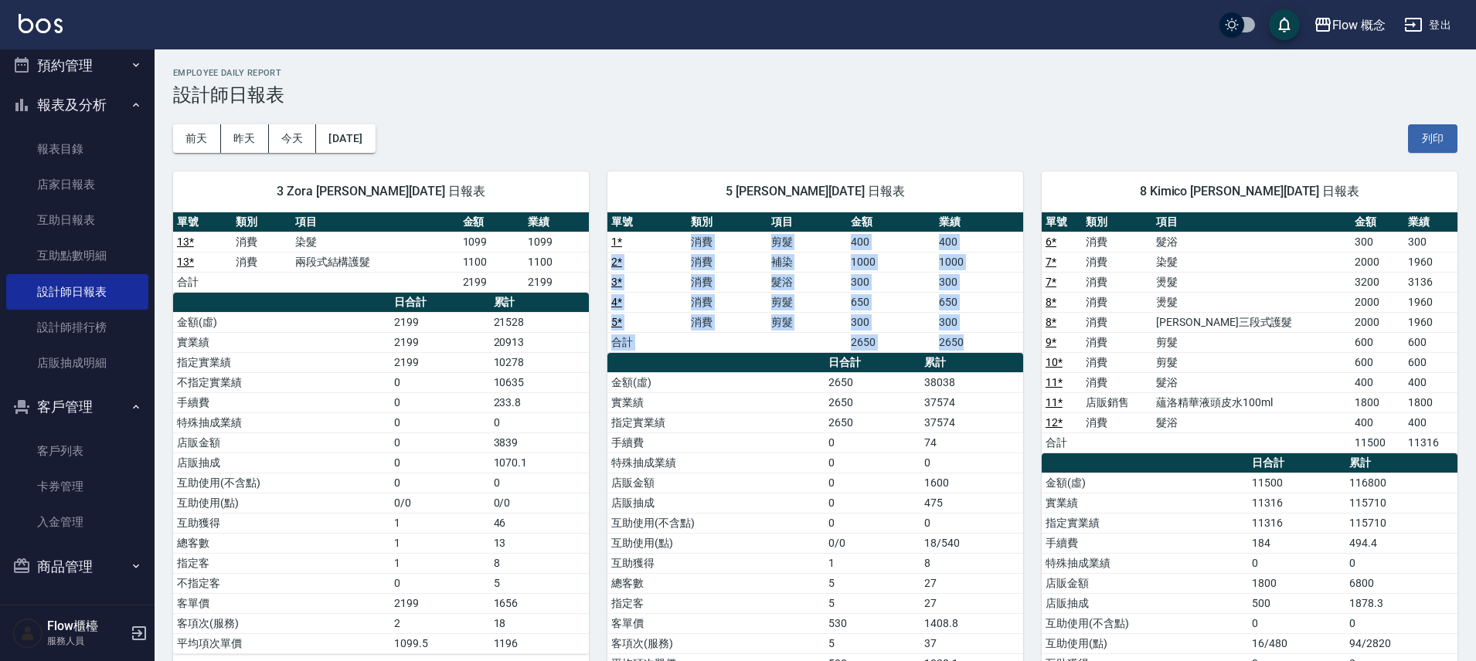
drag, startPoint x: 627, startPoint y: 236, endPoint x: 966, endPoint y: 336, distance: 352.8
click at [965, 341] on tbody "1 * 消費 剪髮 400 400 2 * 消費 補染 1000 1000 3 * 消費 髮浴 300 300 4 * 消費 剪髮 650 650 5 * 消…" at bounding box center [815, 292] width 416 height 121
drag, startPoint x: 966, startPoint y: 336, endPoint x: 974, endPoint y: 327, distance: 12.6
click at [966, 335] on td "2650" at bounding box center [979, 342] width 88 height 20
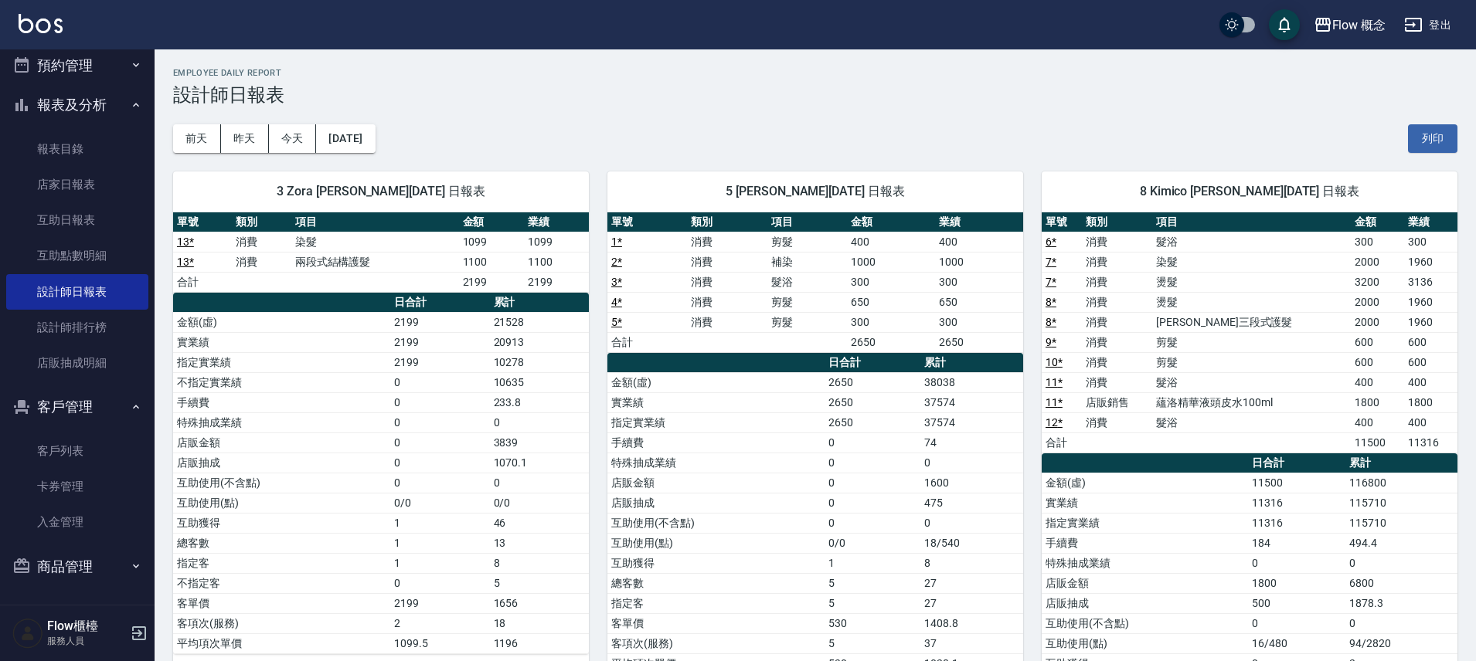
drag, startPoint x: 656, startPoint y: 231, endPoint x: 1032, endPoint y: 346, distance: 393.5
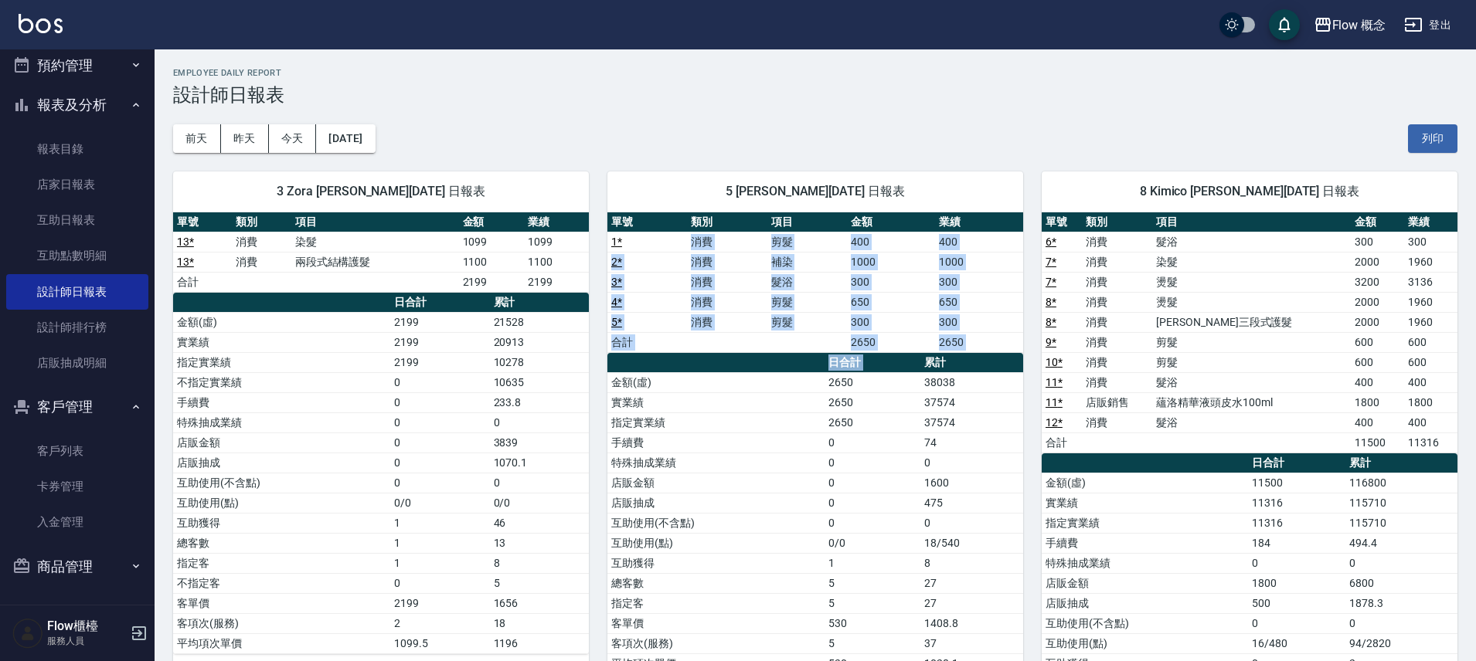
drag, startPoint x: 1005, startPoint y: 354, endPoint x: 627, endPoint y: 251, distance: 391.6
click at [627, 251] on div "單號 類別 項目 金額 業績 1 * 消費 剪髮 400 400 2 * 消費 補染 1000 1000 3 * 消費 髮浴 300 300 4 * 消費 剪…" at bounding box center [815, 444] width 416 height 462
click at [627, 252] on td "2 *" at bounding box center [647, 262] width 80 height 20
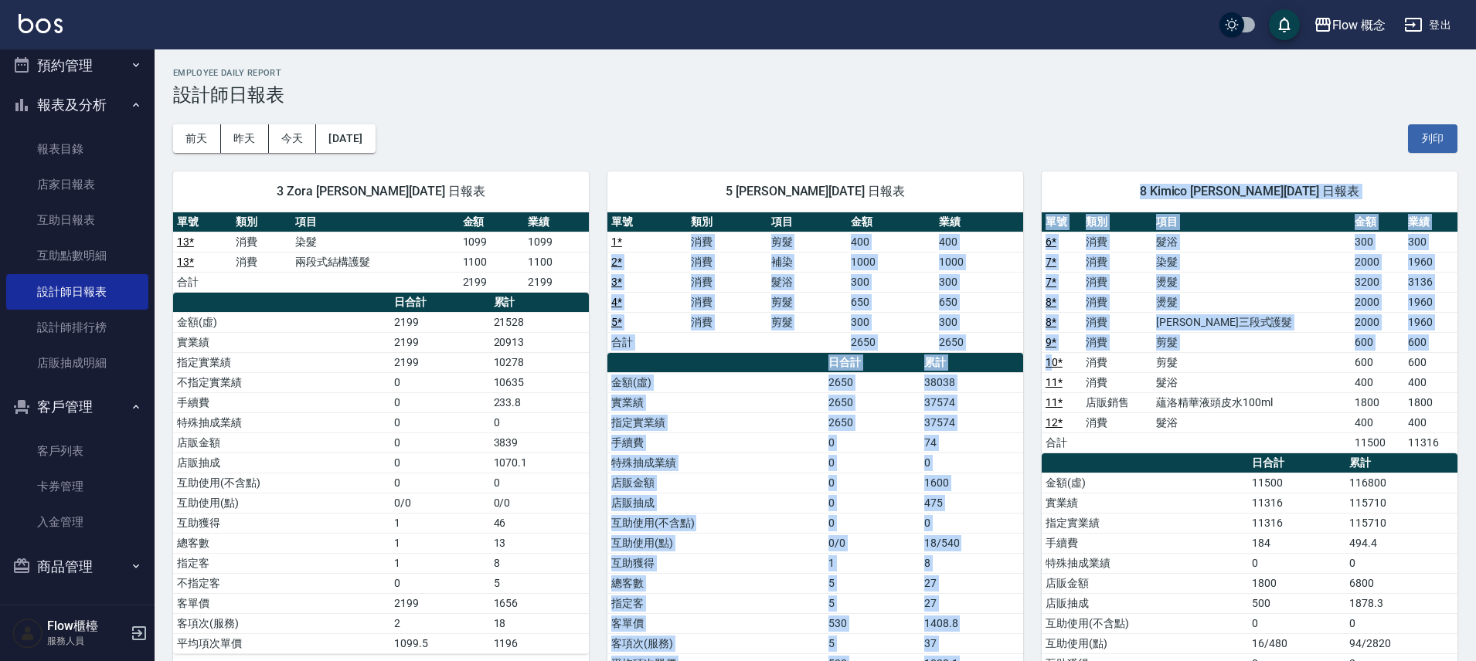
drag, startPoint x: 671, startPoint y: 247, endPoint x: 1049, endPoint y: 357, distance: 393.5
click at [993, 346] on td "2650" at bounding box center [979, 342] width 88 height 20
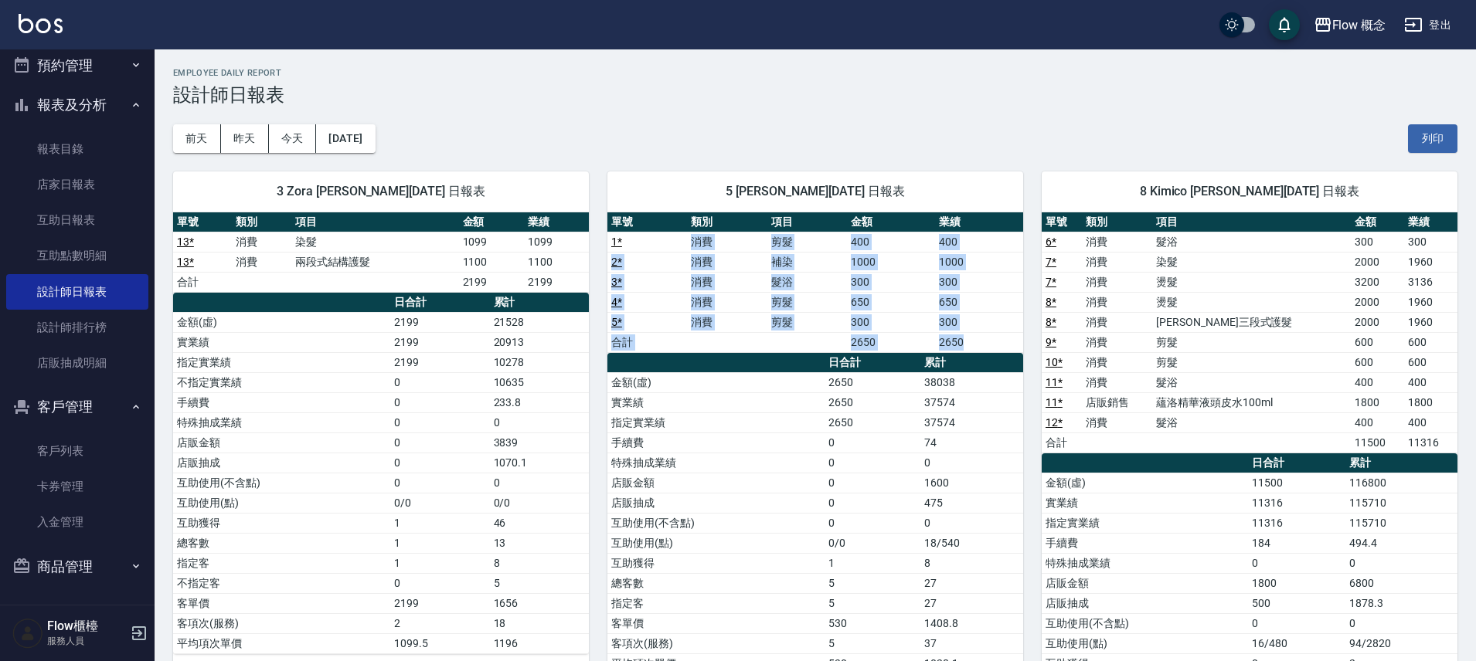
drag, startPoint x: 993, startPoint y: 346, endPoint x: 684, endPoint y: 250, distance: 323.6
click at [684, 250] on tbody "1 * 消費 剪髮 400 400 2 * 消費 補染 1000 1000 3 * 消費 髮浴 300 300 4 * 消費 剪髮 650 650 5 * 消…" at bounding box center [815, 292] width 416 height 121
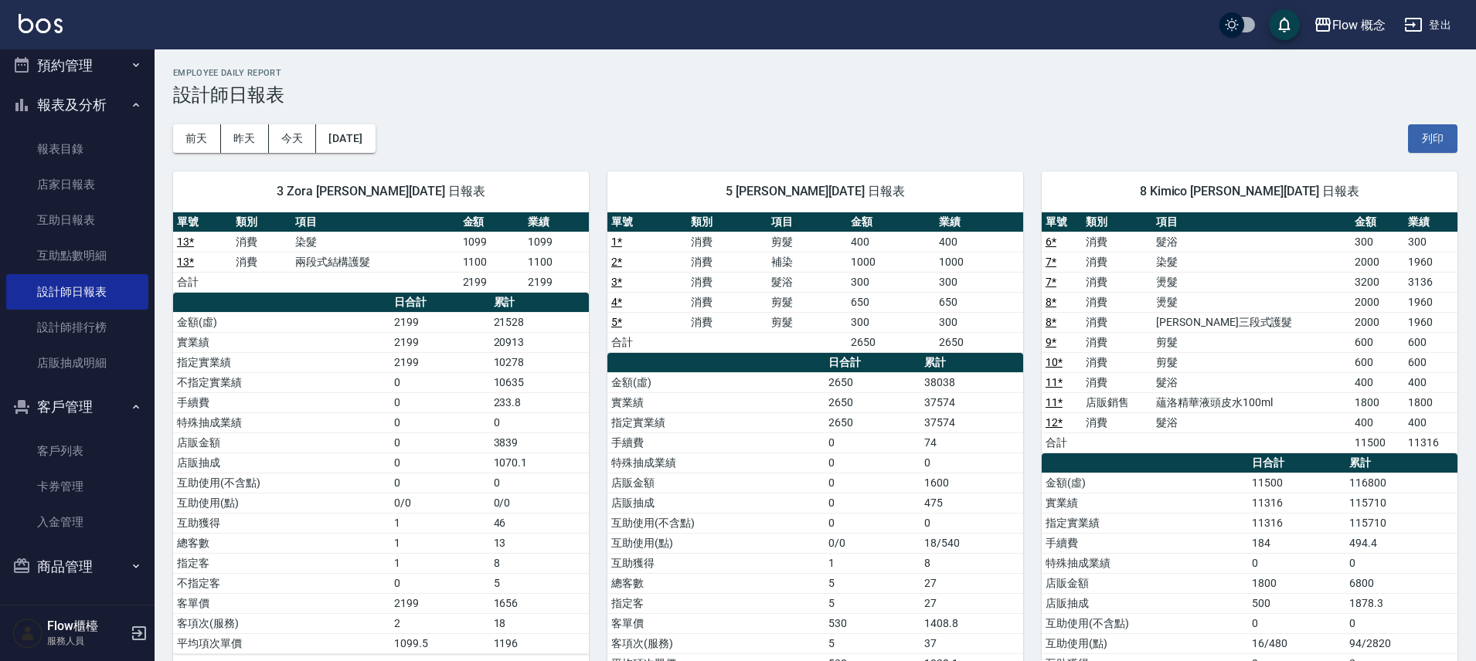
click at [682, 251] on tbody "1 * 消費 剪髮 400 400 2 * 消費 補染 1000 1000 3 * 消費 髮浴 300 300 4 * 消費 剪髮 650 650 5 * 消…" at bounding box center [815, 292] width 416 height 121
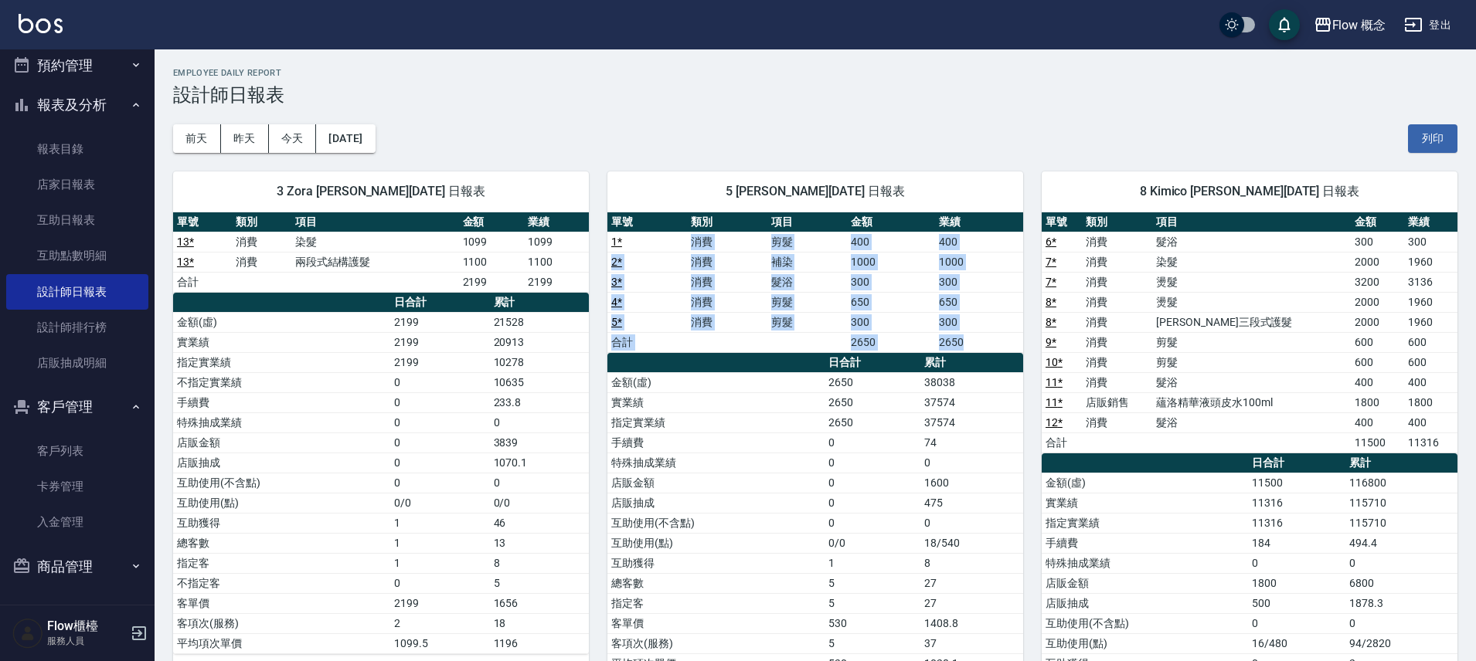
drag, startPoint x: 681, startPoint y: 237, endPoint x: 995, endPoint y: 344, distance: 332.1
click at [995, 344] on tbody "1 * 消費 剪髮 400 400 2 * 消費 補染 1000 1000 3 * 消費 髮浴 300 300 4 * 消費 剪髮 650 650 5 * 消…" at bounding box center [815, 292] width 416 height 121
click at [994, 339] on td "2650" at bounding box center [979, 342] width 88 height 20
drag, startPoint x: 994, startPoint y: 336, endPoint x: 634, endPoint y: 237, distance: 373.4
click at [634, 237] on tbody "1 * 消費 剪髮 400 400 2 * 消費 補染 1000 1000 3 * 消費 髮浴 300 300 4 * 消費 剪髮 650 650 5 * 消…" at bounding box center [815, 292] width 416 height 121
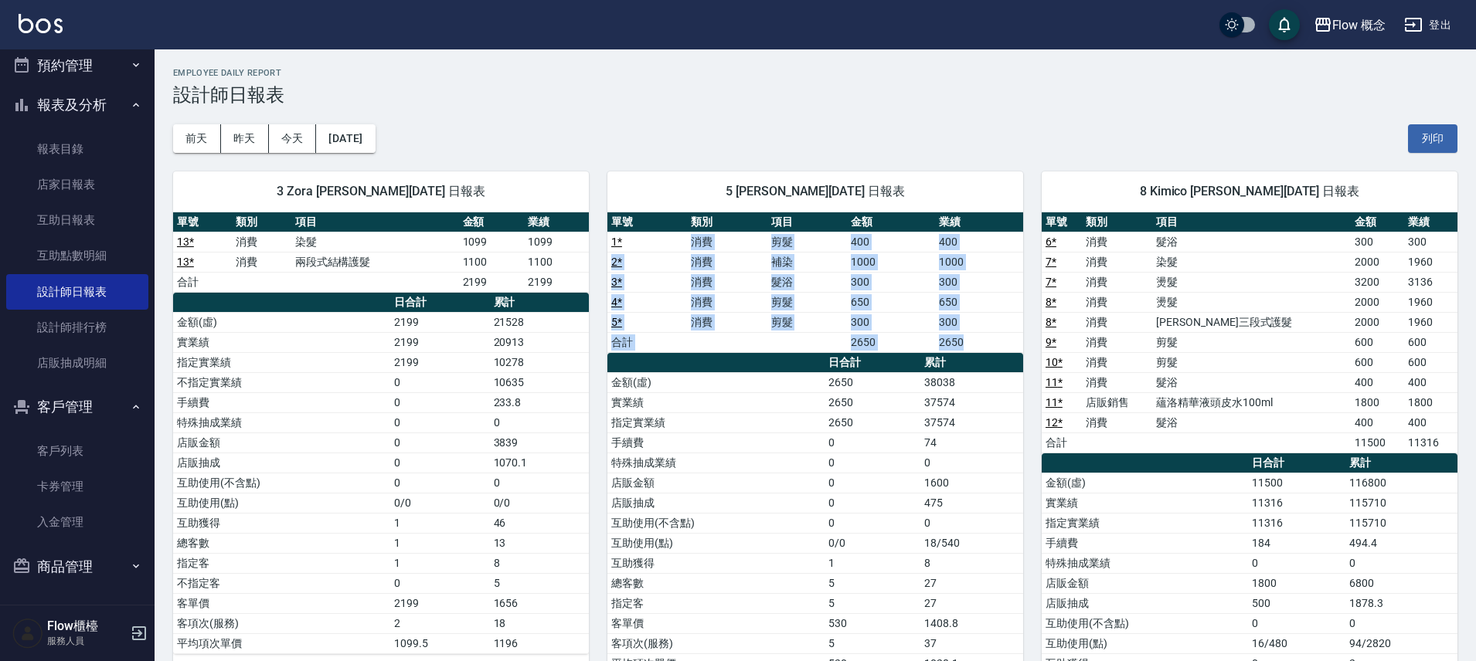
click at [634, 237] on td "1 *" at bounding box center [647, 242] width 80 height 20
drag, startPoint x: 687, startPoint y: 249, endPoint x: 1015, endPoint y: 354, distance: 344.8
click at [1016, 355] on div "單號 類別 項目 金額 業績 1 * 消費 剪髮 400 400 2 * 消費 補染 1000 1000 3 * 消費 髮浴 300 300 4 * 消費 剪…" at bounding box center [815, 444] width 416 height 462
click at [1011, 352] on td "2650" at bounding box center [979, 342] width 88 height 20
drag, startPoint x: 685, startPoint y: 240, endPoint x: 996, endPoint y: 331, distance: 323.5
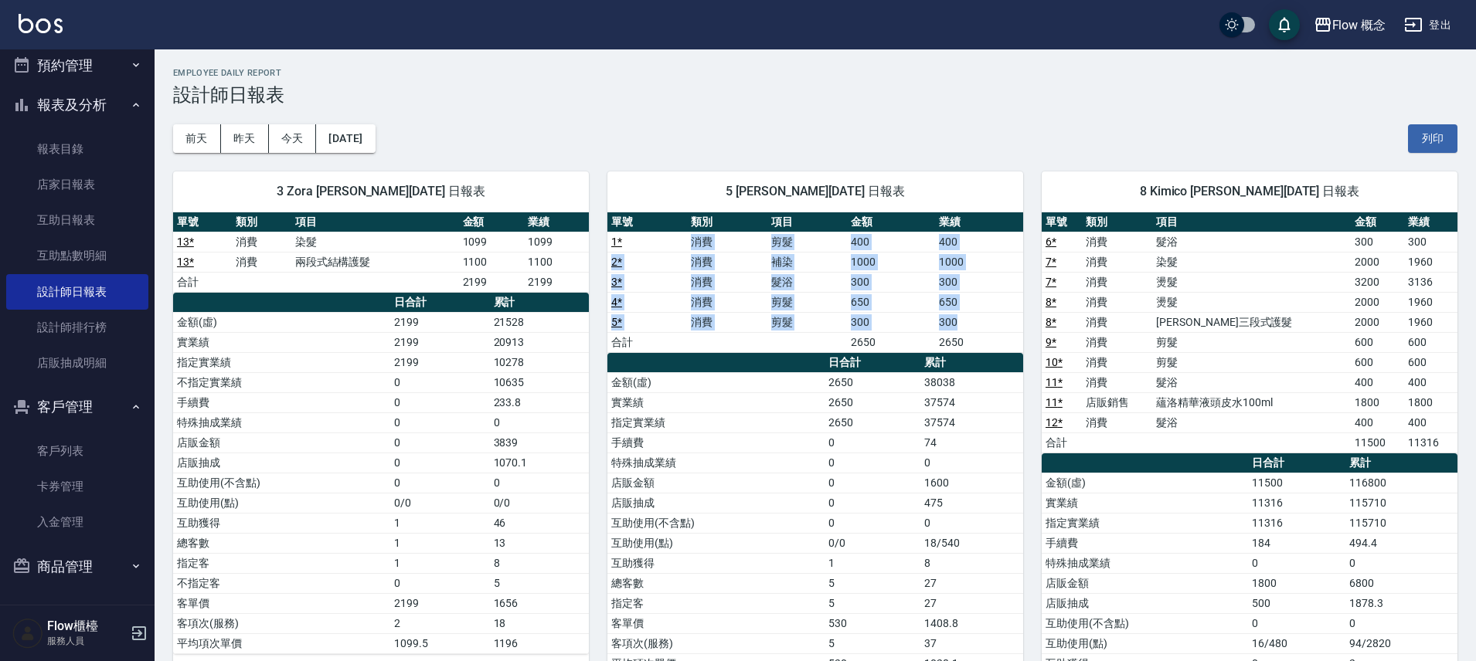
click at [996, 331] on tbody "1 * 消費 剪髮 400 400 2 * 消費 補染 1000 1000 3 * 消費 髮浴 300 300 4 * 消費 剪髮 650 650 5 * 消…" at bounding box center [815, 292] width 416 height 121
click at [950, 311] on td "650" at bounding box center [979, 302] width 88 height 20
drag, startPoint x: 711, startPoint y: 270, endPoint x: 757, endPoint y: 283, distance: 47.2
click at [770, 285] on tbody "1 * 消費 剪髮 400 400 2 * 消費 補染 1000 1000 3 * 消費 髮浴 300 300 4 * 消費 剪髮 650 650 5 * 消…" at bounding box center [815, 292] width 416 height 121
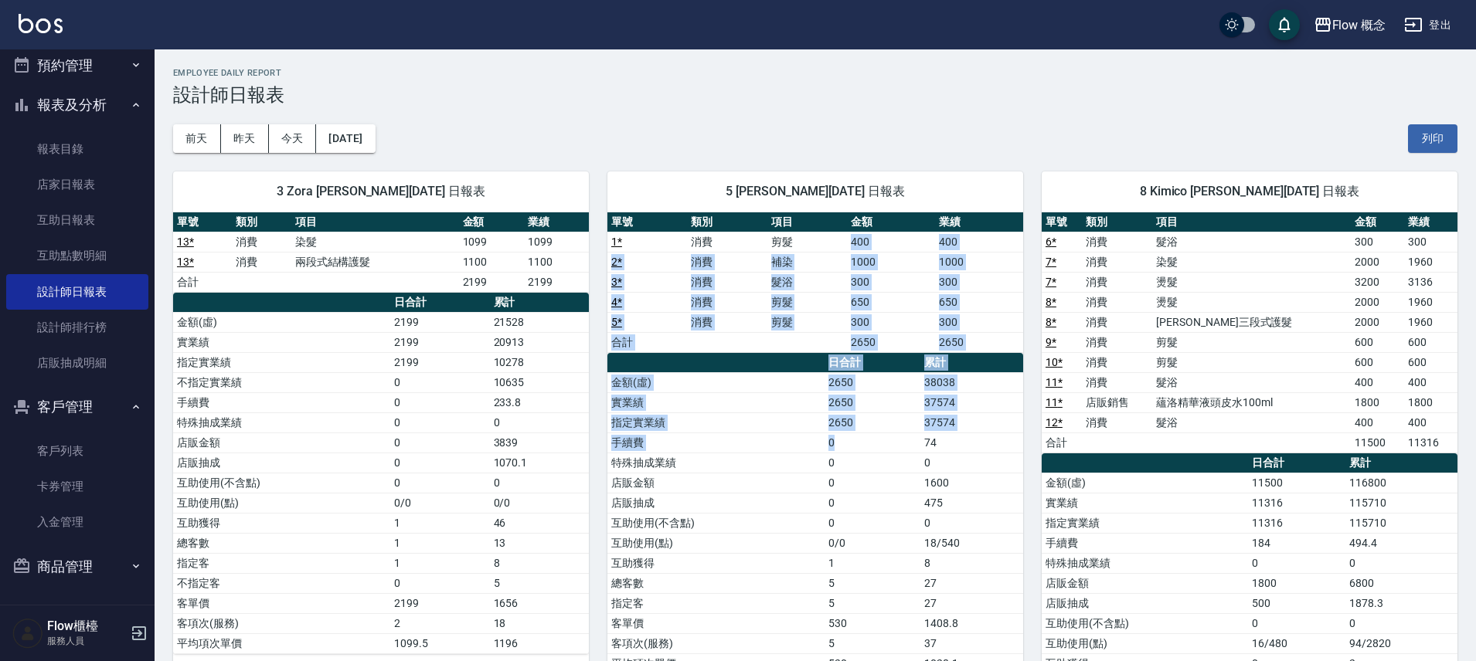
drag, startPoint x: 856, startPoint y: 444, endPoint x: 814, endPoint y: 245, distance: 203.8
click at [814, 244] on div "單號 類別 項目 金額 業績 1 * 消費 剪髮 400 400 2 * 消費 補染 1000 1000 3 * 消費 髮浴 300 300 4 * 消費 剪…" at bounding box center [815, 444] width 416 height 462
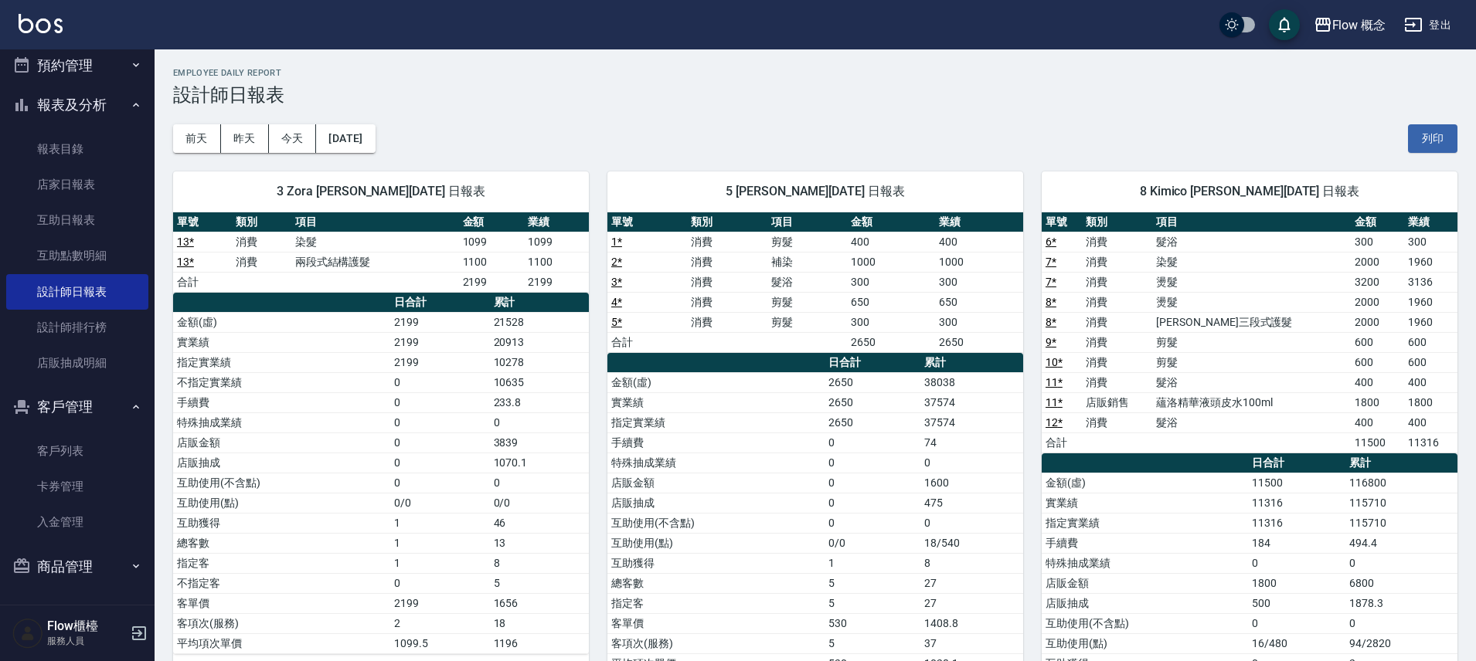
click at [895, 141] on div "前天 昨天 今天 2025/09/12 列印" at bounding box center [815, 139] width 1284 height 66
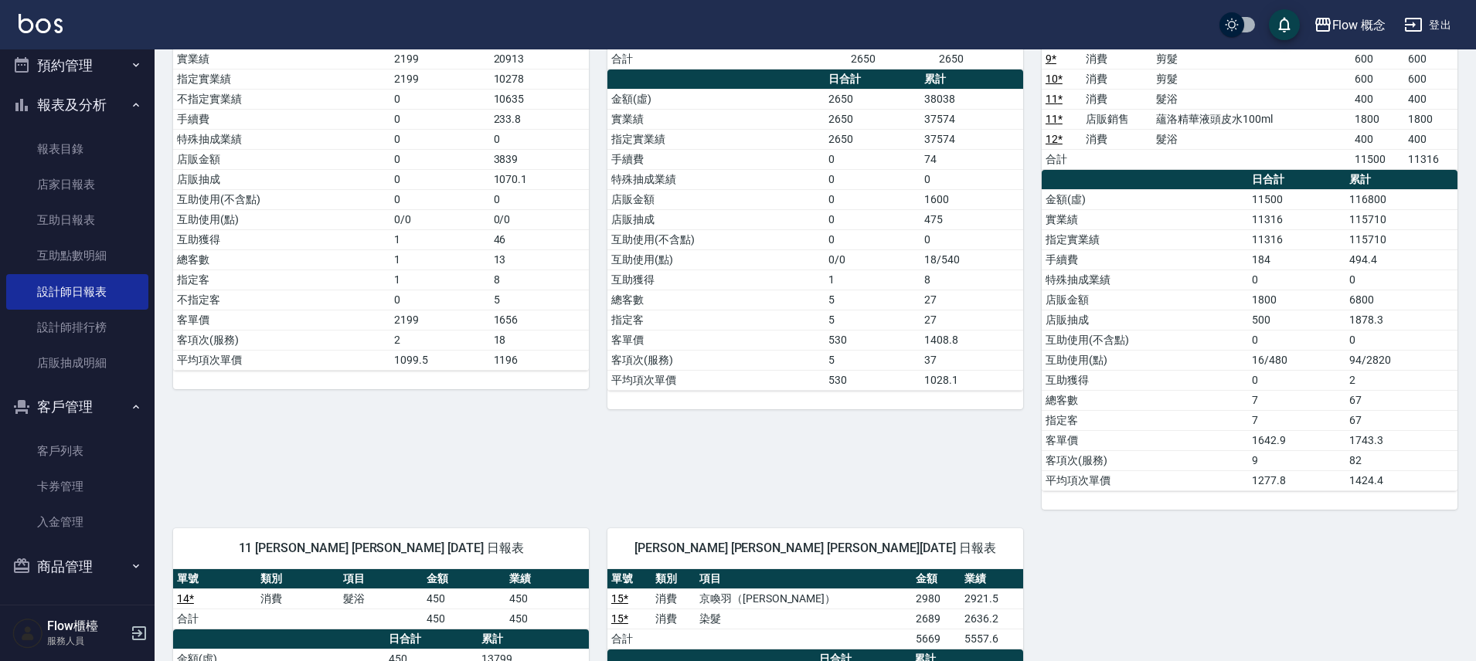
scroll to position [93, 0]
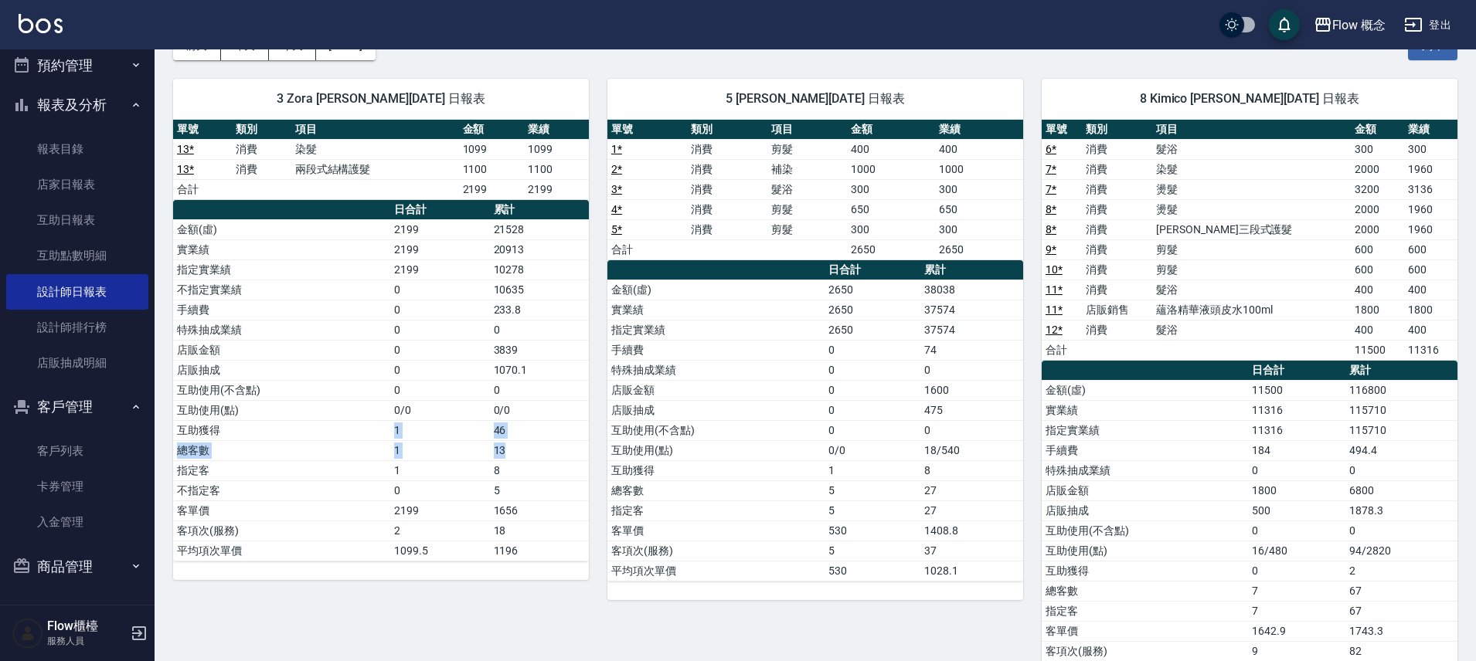
drag, startPoint x: 219, startPoint y: 430, endPoint x: 521, endPoint y: 440, distance: 301.6
click at [520, 441] on tbody "金額(虛) 2199 21528 實業績 2199 20913 指定實業績 2199 10278 不指定實業績 0 10635 手續費 0 233.8 特殊抽…" at bounding box center [381, 390] width 416 height 342
drag, startPoint x: 531, startPoint y: 419, endPoint x: 349, endPoint y: 423, distance: 182.4
click at [339, 423] on tbody "金額(虛) 2199 21528 實業績 2199 20913 指定實業績 2199 10278 不指定實業績 0 10635 手續費 0 233.8 特殊抽…" at bounding box center [381, 390] width 416 height 342
click at [923, 434] on td "0" at bounding box center [971, 430] width 103 height 20
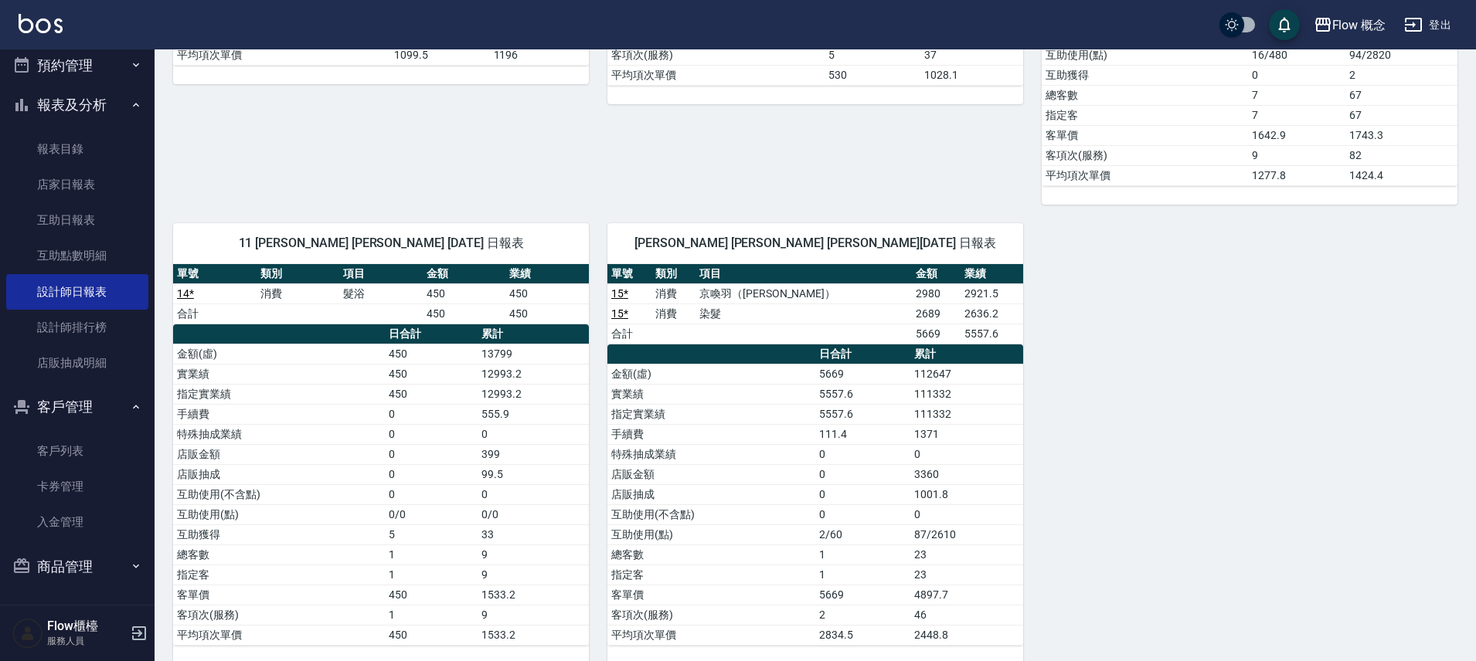
scroll to position [610, 0]
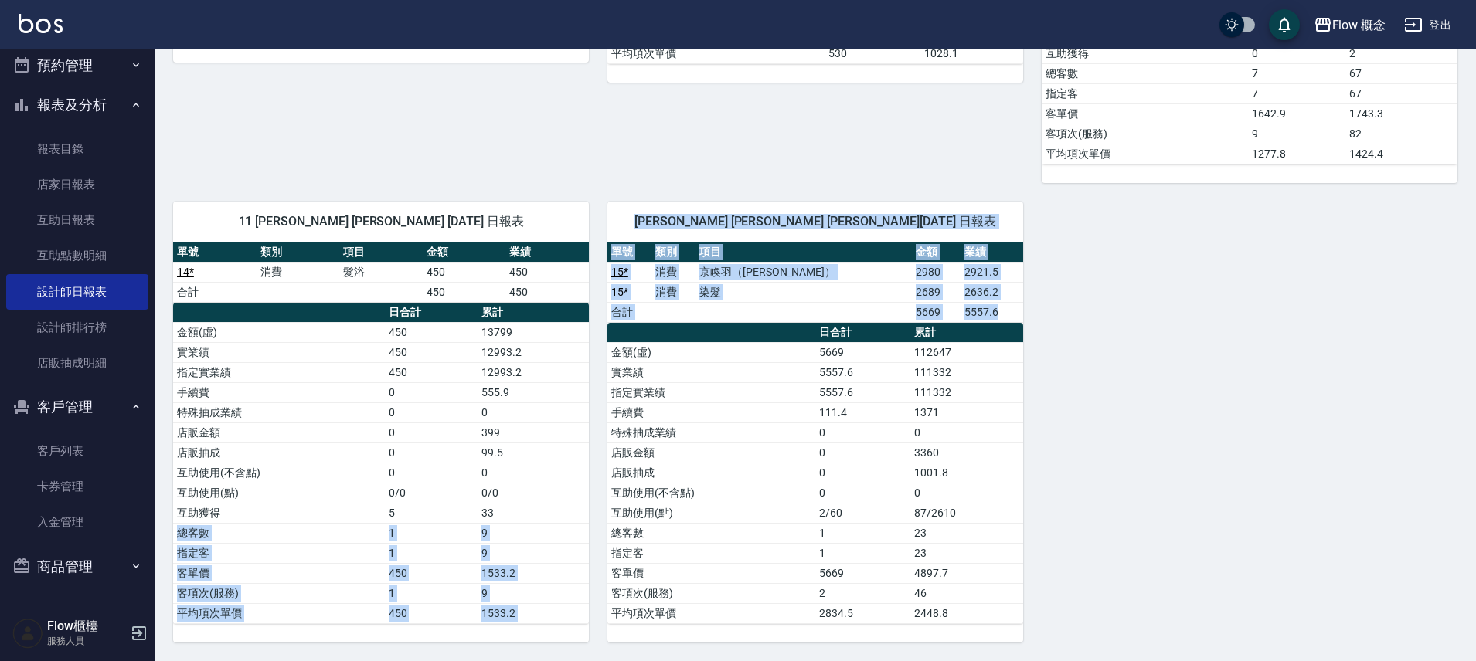
drag, startPoint x: 1062, startPoint y: 526, endPoint x: 527, endPoint y: 515, distance: 534.8
click at [527, 515] on div "3 Zora 陳怡君 09/12/2025 日報表 單號 類別 項目 金額 業績 13 * 消費 染髮 1099 1099 13 * 消費 兩段式結構護髮 1…" at bounding box center [806, 93] width 1303 height 1100
click at [529, 515] on td "33" at bounding box center [533, 513] width 111 height 20
drag, startPoint x: 625, startPoint y: 548, endPoint x: 1054, endPoint y: 606, distance: 432.8
click at [1054, 606] on div "3 Zora 陳怡君 09/12/2025 日報表 單號 類別 項目 金額 業績 13 * 消費 染髮 1099 1099 13 * 消費 兩段式結構護髮 1…" at bounding box center [806, 93] width 1303 height 1100
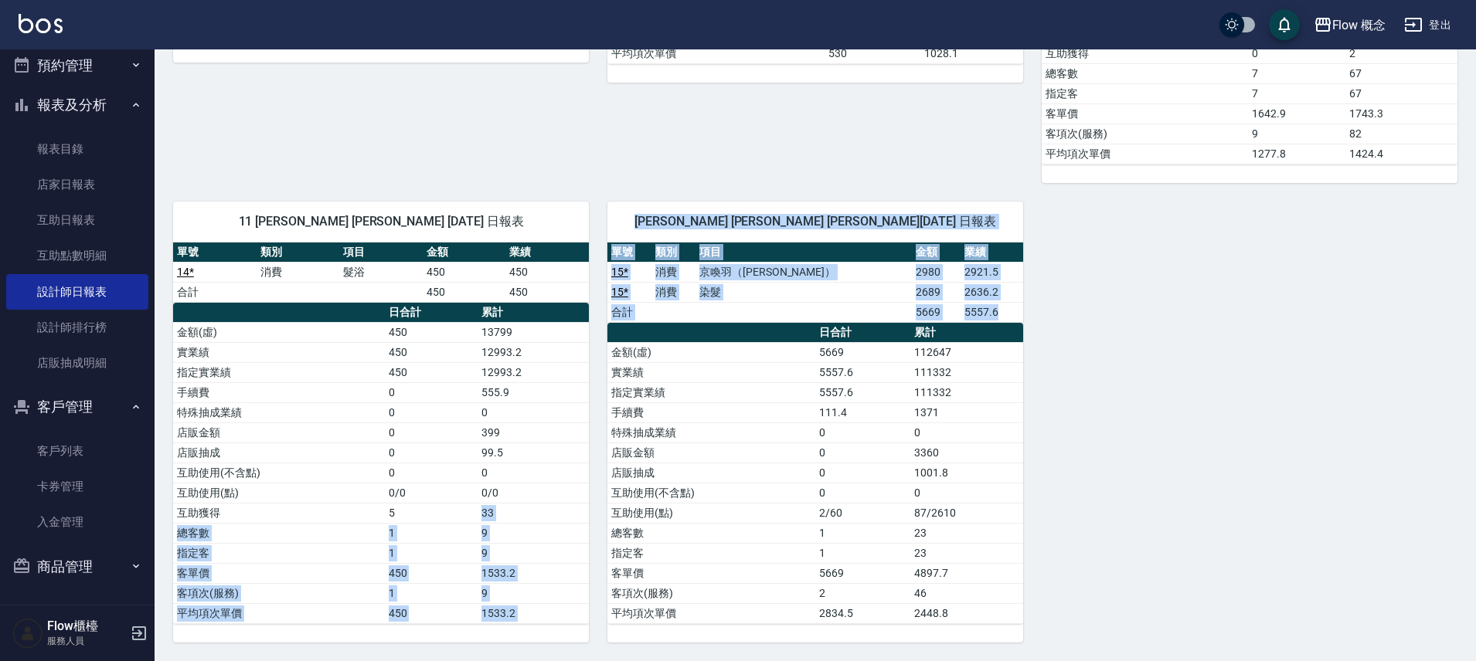
click at [949, 548] on td "23" at bounding box center [966, 553] width 113 height 20
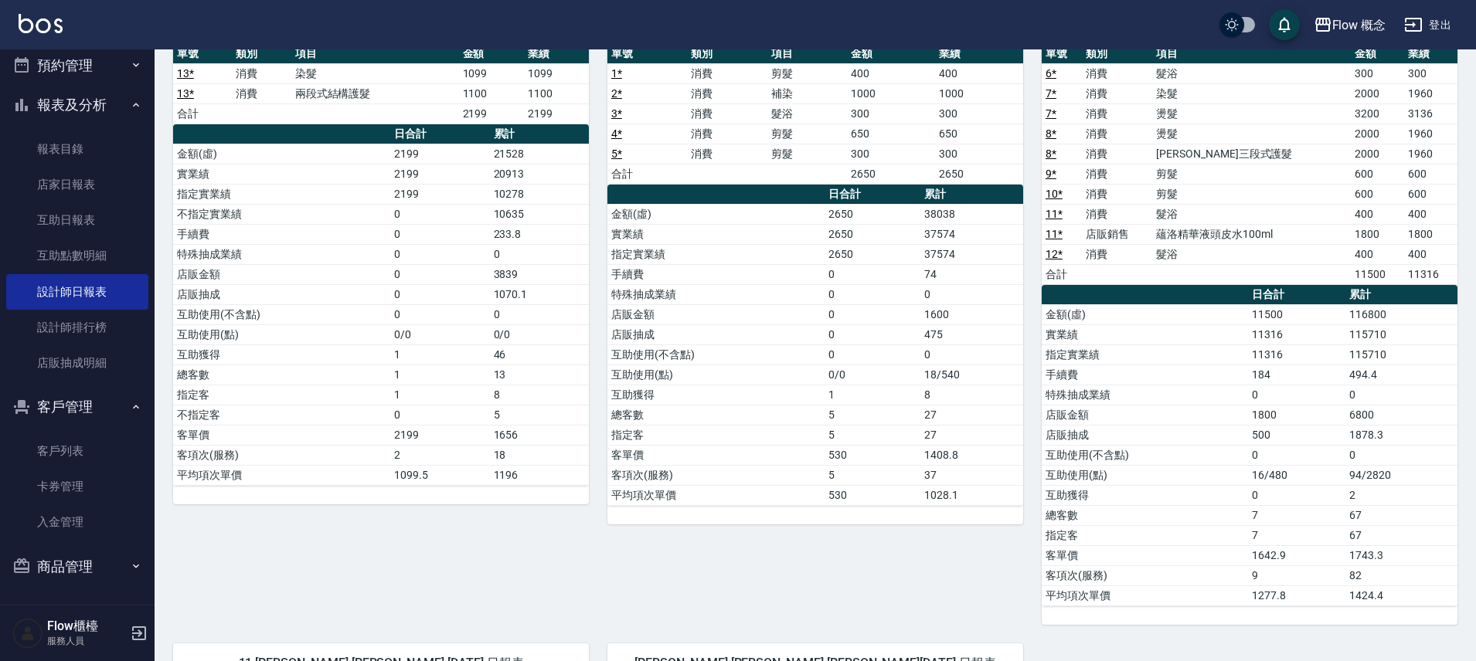
scroll to position [0, 0]
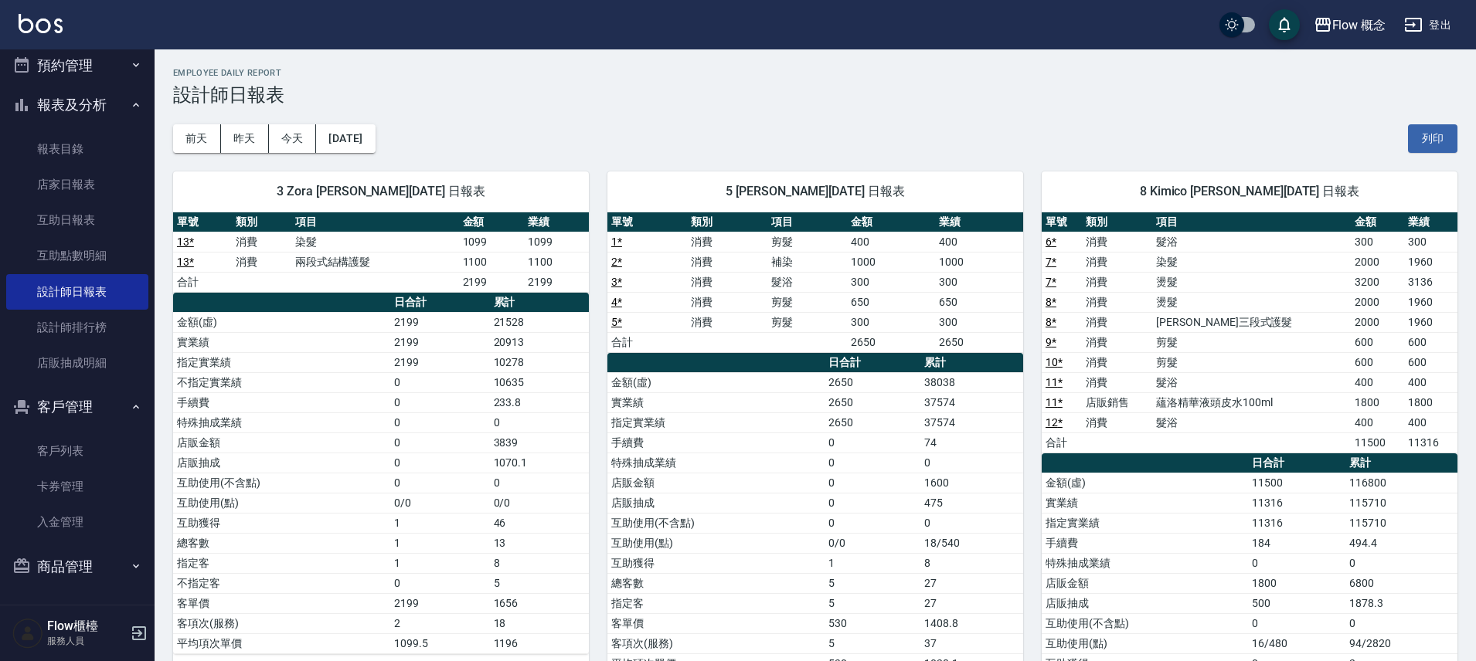
drag, startPoint x: 289, startPoint y: 534, endPoint x: 540, endPoint y: 525, distance: 251.3
click at [540, 525] on tbody "金額(虛) 2199 21528 實業績 2199 20913 指定實業績 2199 10278 不指定實業績 0 10635 手續費 0 233.8 特殊抽…" at bounding box center [381, 483] width 416 height 342
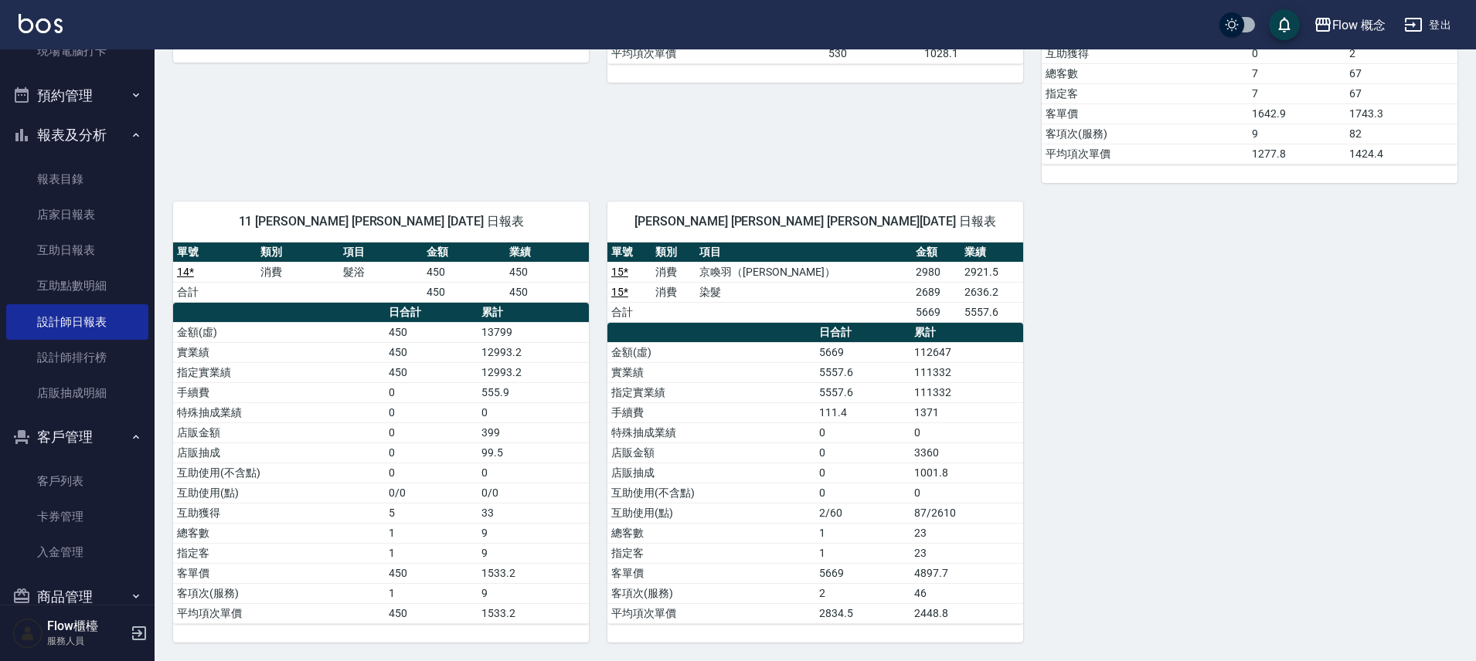
scroll to position [315, 0]
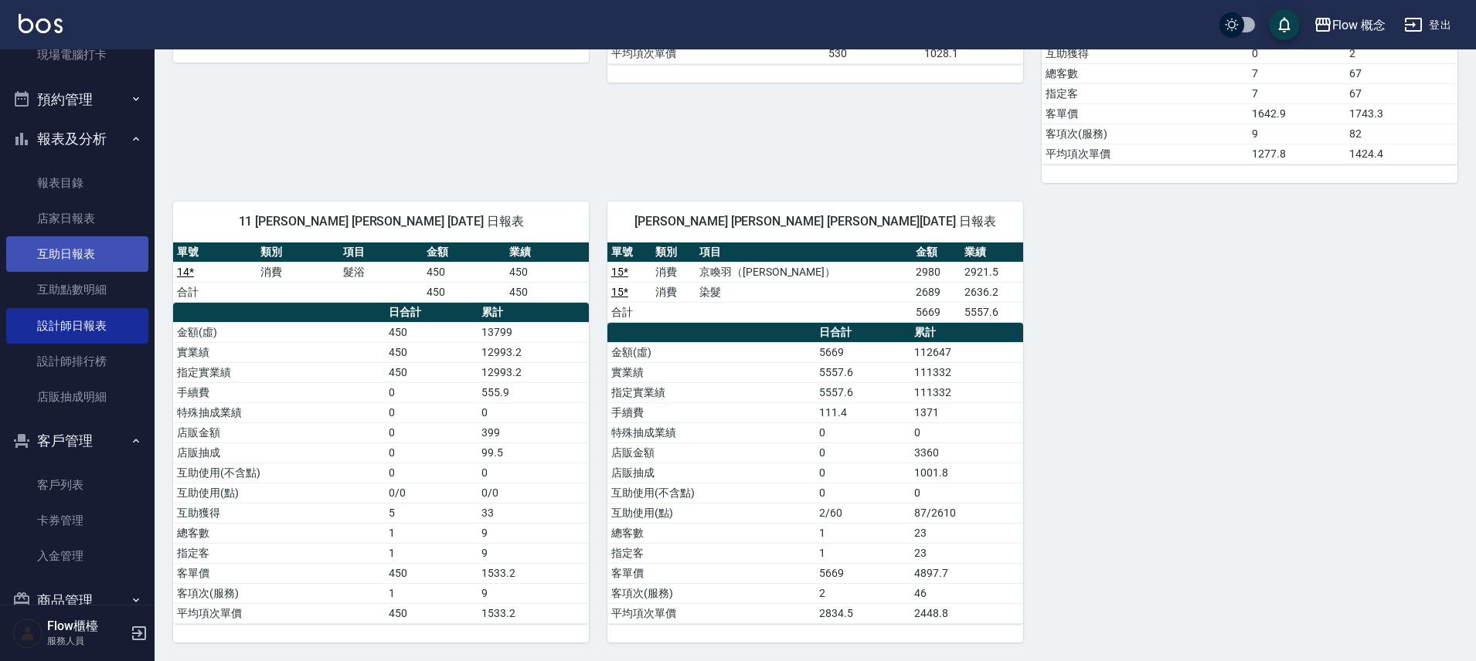
click at [116, 257] on link "互助日報表" at bounding box center [77, 254] width 142 height 36
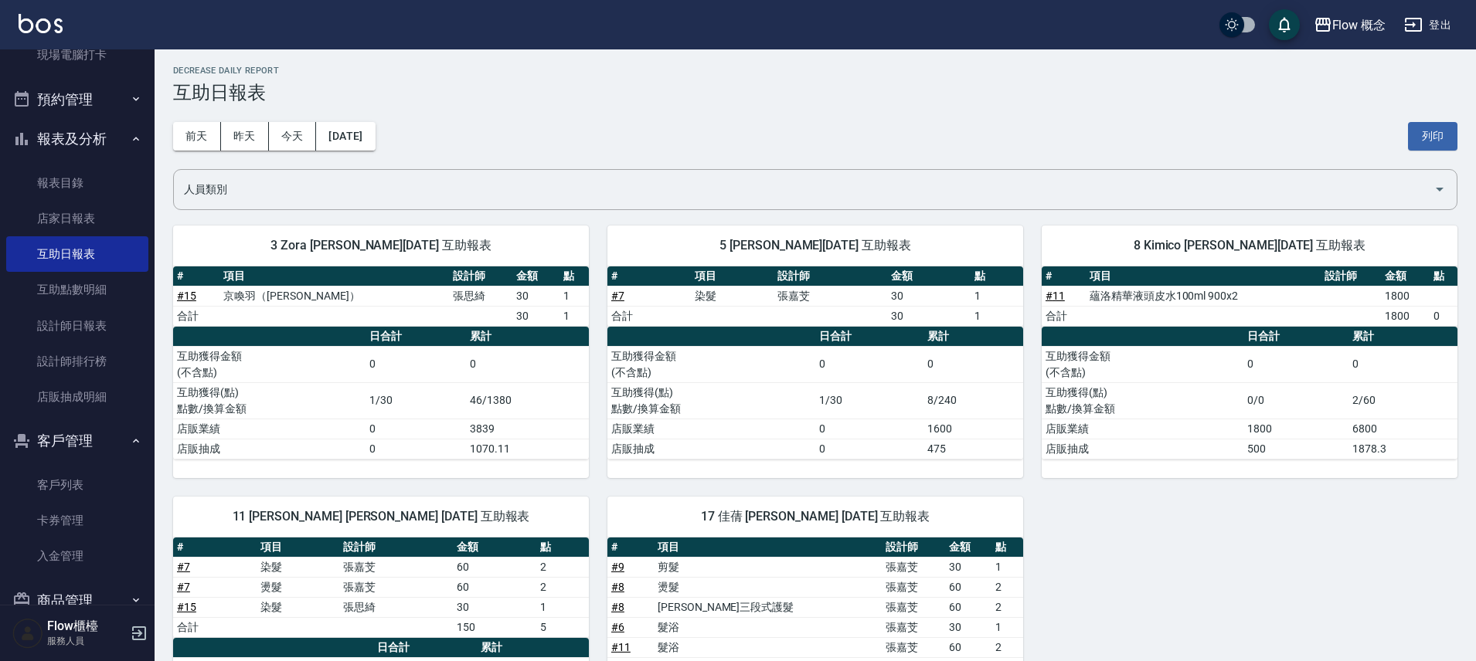
scroll to position [230, 0]
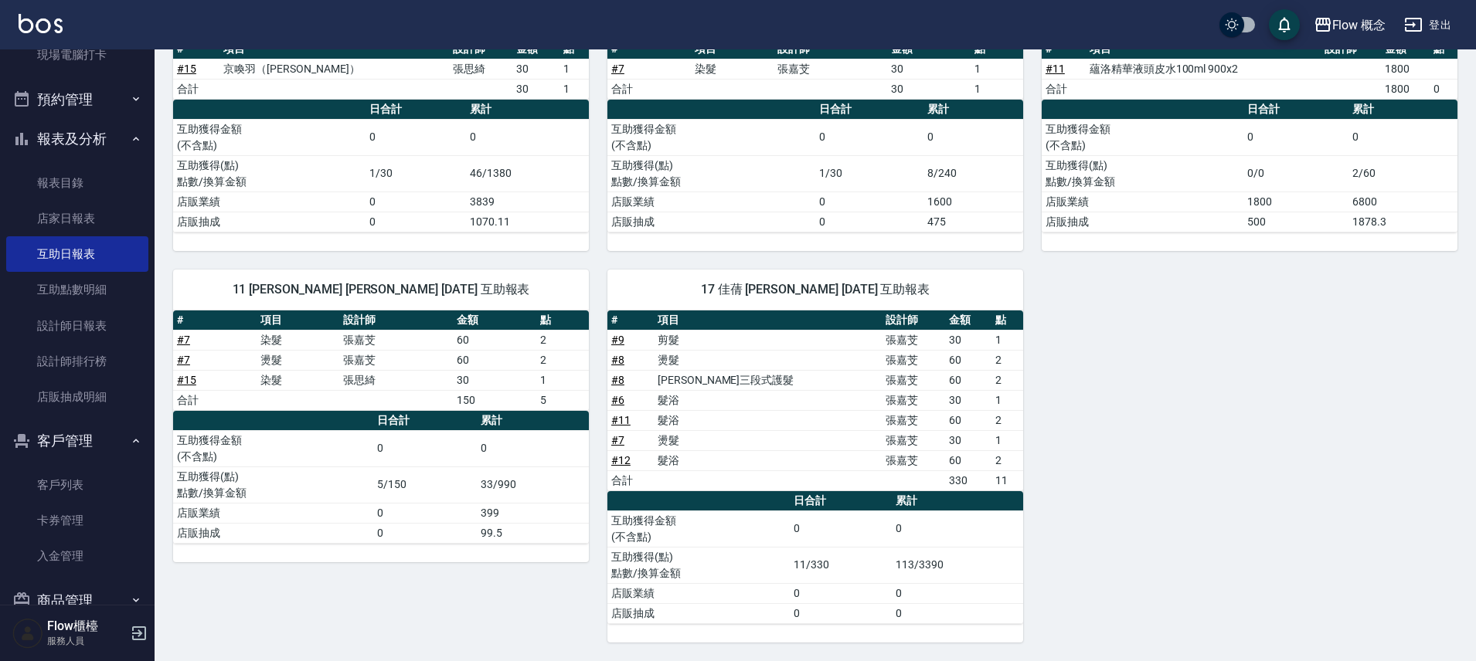
drag, startPoint x: 552, startPoint y: 373, endPoint x: 549, endPoint y: 383, distance: 9.8
click at [549, 382] on td "1" at bounding box center [562, 380] width 53 height 20
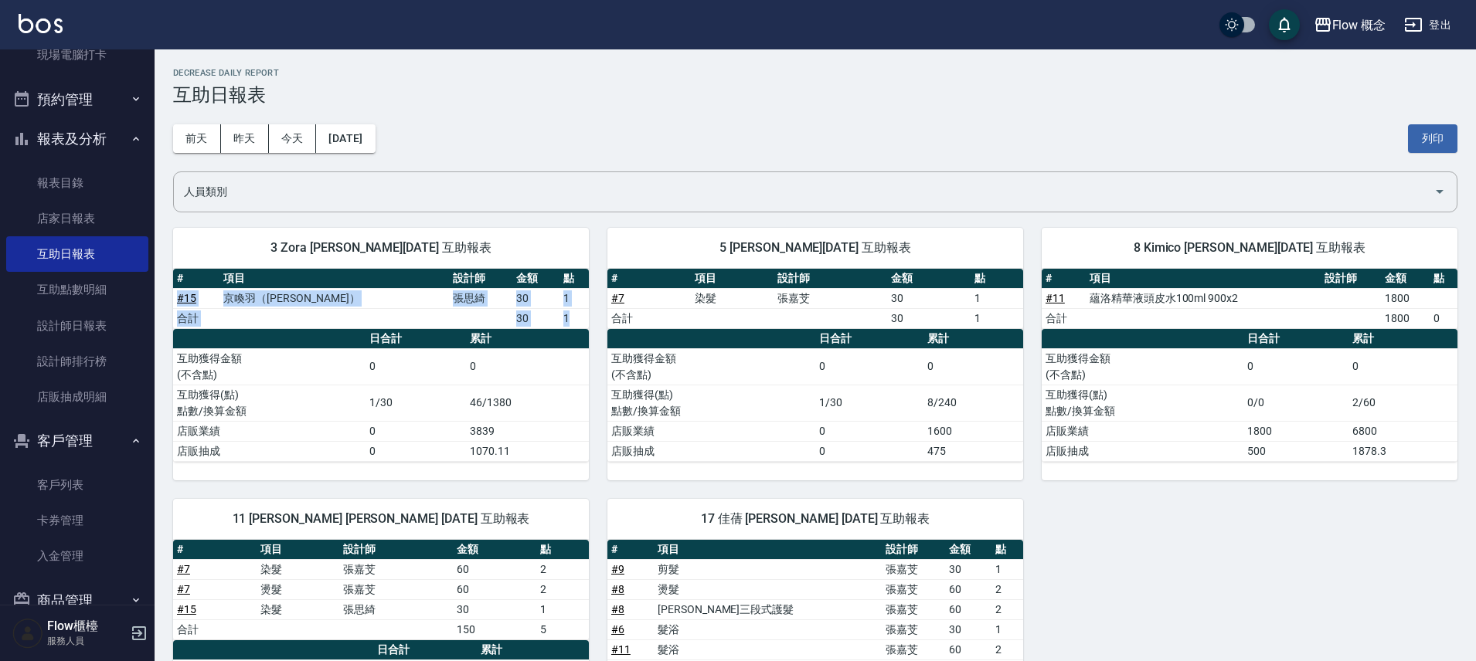
drag, startPoint x: 563, startPoint y: 282, endPoint x: 566, endPoint y: 320, distance: 38.1
click at [566, 320] on table "# 項目 設計師 金額 點 # 15 京喚羽（Irene） 張思綺 30 1 合計 30 1" at bounding box center [381, 299] width 416 height 60
click at [566, 320] on td "1" at bounding box center [573, 318] width 29 height 20
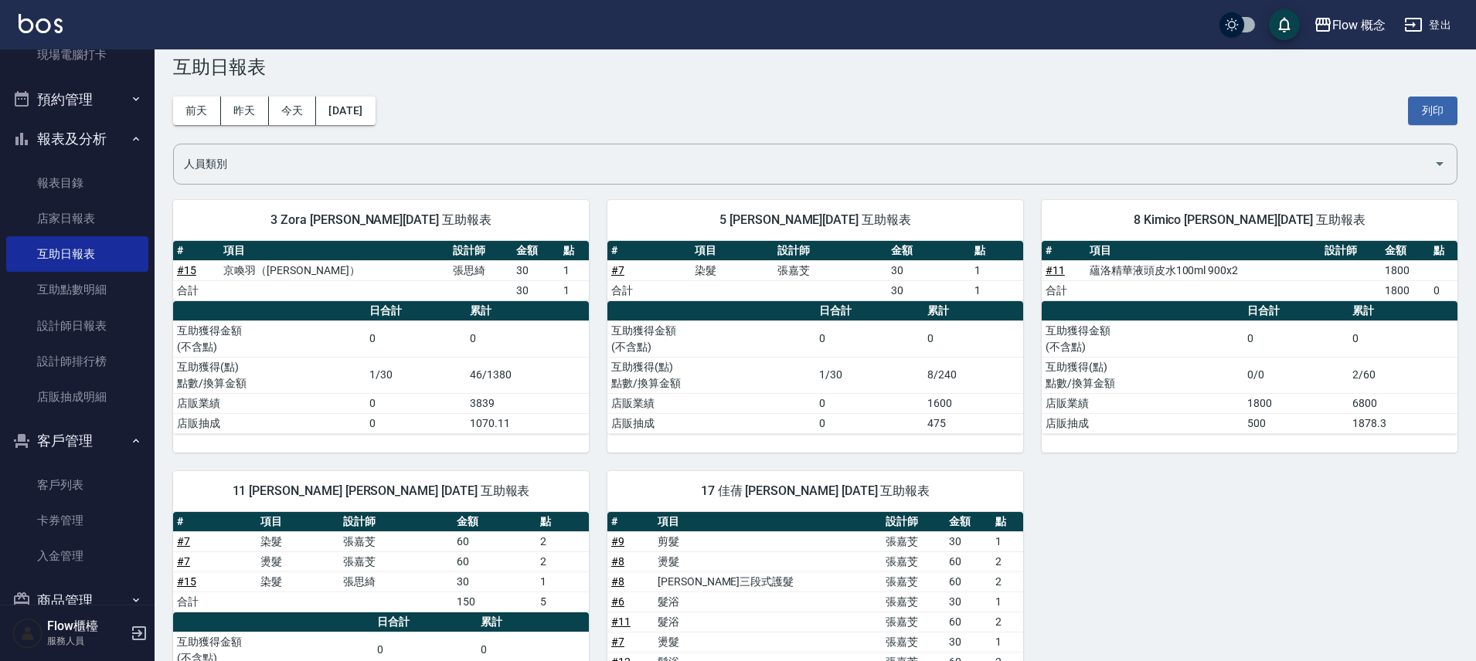
scroll to position [230, 0]
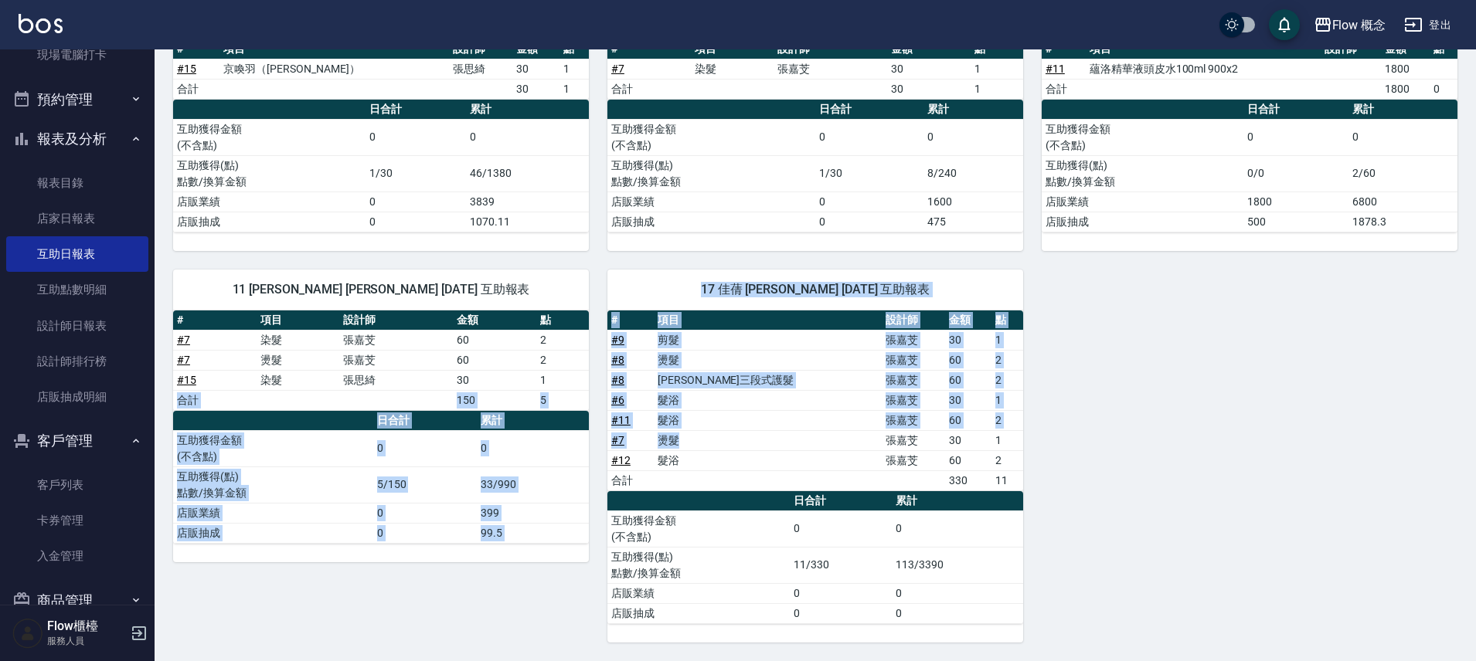
drag, startPoint x: 585, startPoint y: 378, endPoint x: 730, endPoint y: 449, distance: 161.7
click at [730, 449] on div "3 Zora 陳怡君 09/12/2025 互助報表 # 項目 設計師 金額 點 # 15 京喚羽（Irene） 張思綺 30 1 合計 30 1 日合計 累…" at bounding box center [806, 311] width 1303 height 663
click at [734, 446] on td "燙髮" at bounding box center [768, 440] width 228 height 20
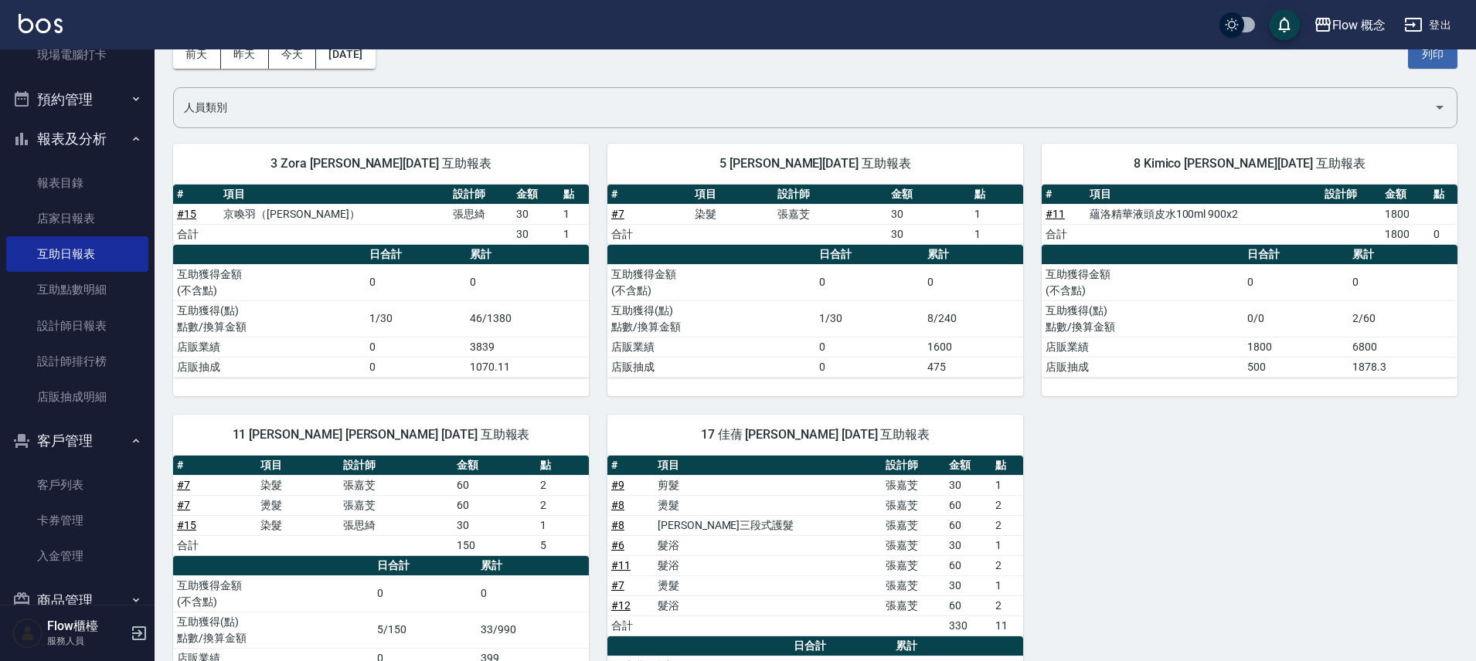
scroll to position [0, 0]
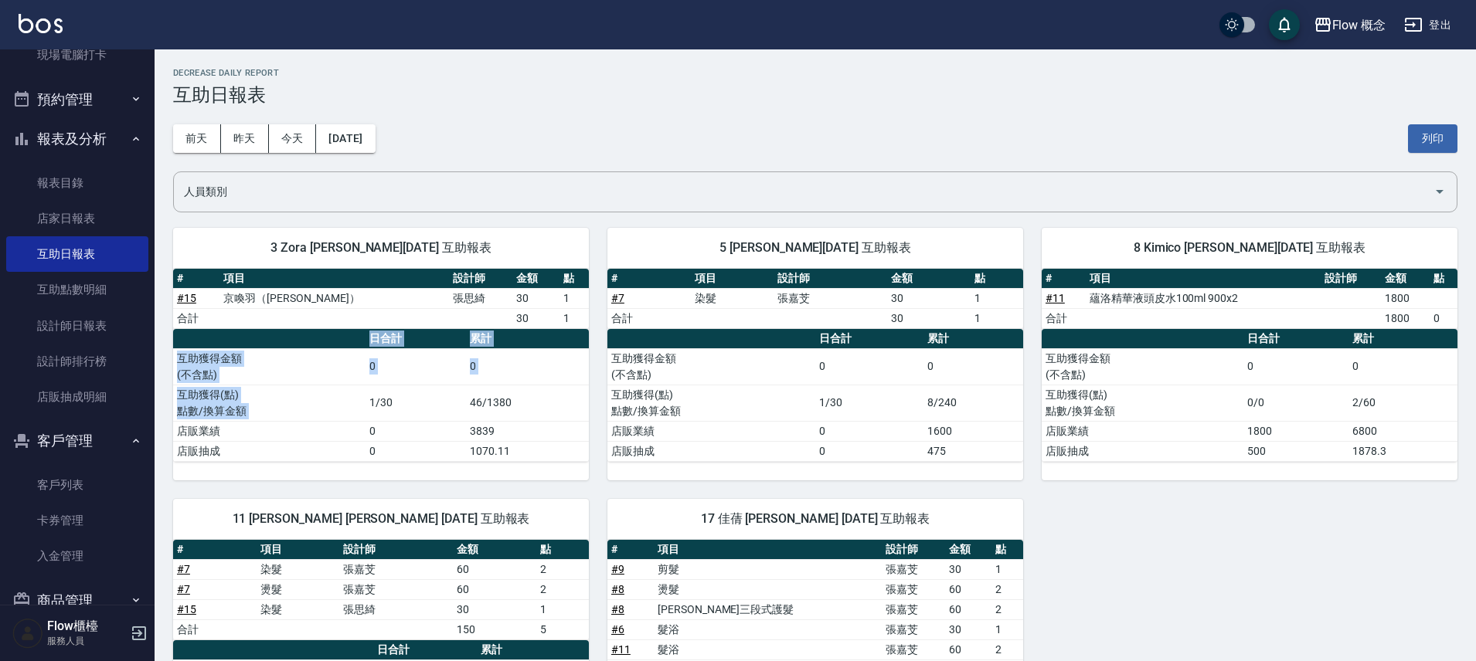
drag, startPoint x: 542, startPoint y: 468, endPoint x: 428, endPoint y: 386, distance: 141.1
click at [428, 386] on div "# 項目 設計師 金額 點 # 15 京喚羽（Irene） 張思綺 30 1 合計 30 1 日合計 累計 互助獲得金額 (不含點) 0 0 互助獲得(點) …" at bounding box center [381, 375] width 416 height 212
click at [428, 386] on td "1/30" at bounding box center [416, 403] width 100 height 36
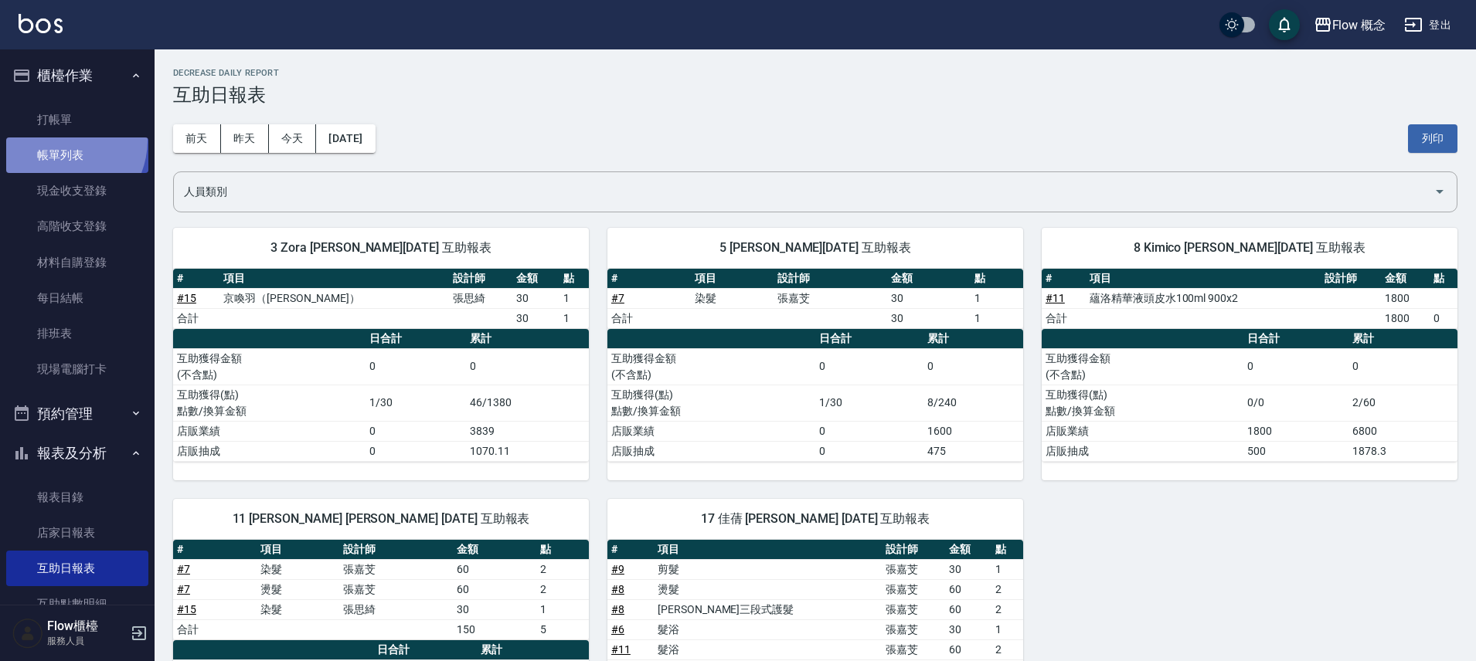
click at [55, 140] on link "帳單列表" at bounding box center [77, 156] width 142 height 36
click at [70, 121] on link "打帳單" at bounding box center [77, 120] width 142 height 36
click at [70, 123] on link "打帳單" at bounding box center [77, 120] width 142 height 36
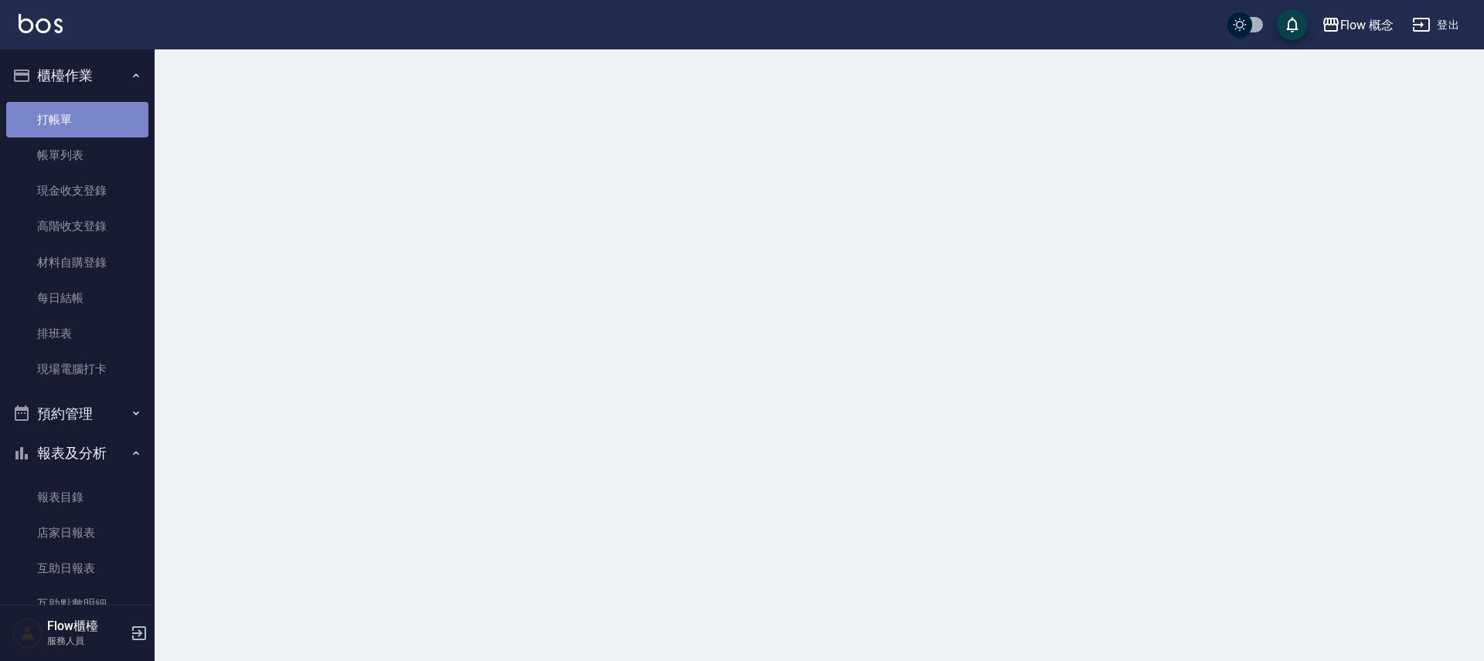
click at [81, 118] on link "打帳單" at bounding box center [77, 120] width 142 height 36
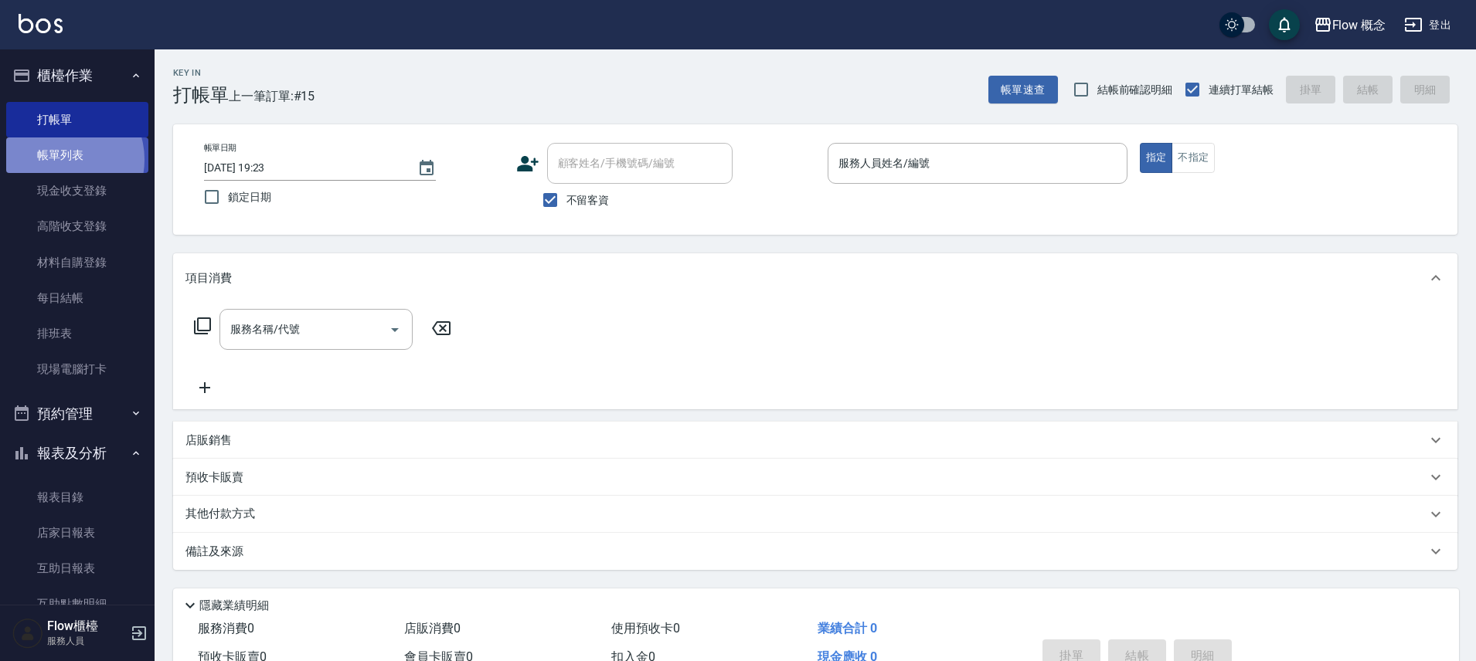
click at [64, 161] on link "帳單列表" at bounding box center [77, 156] width 142 height 36
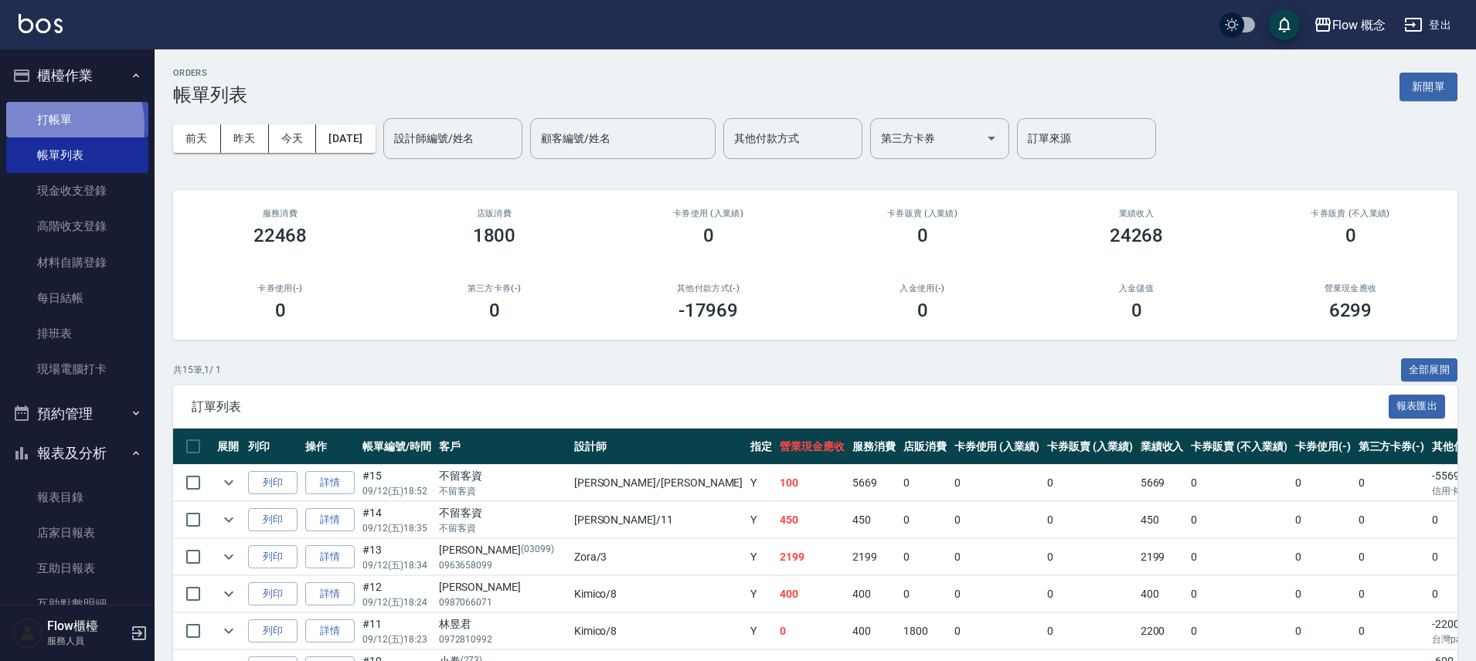
click at [50, 125] on link "打帳單" at bounding box center [77, 120] width 142 height 36
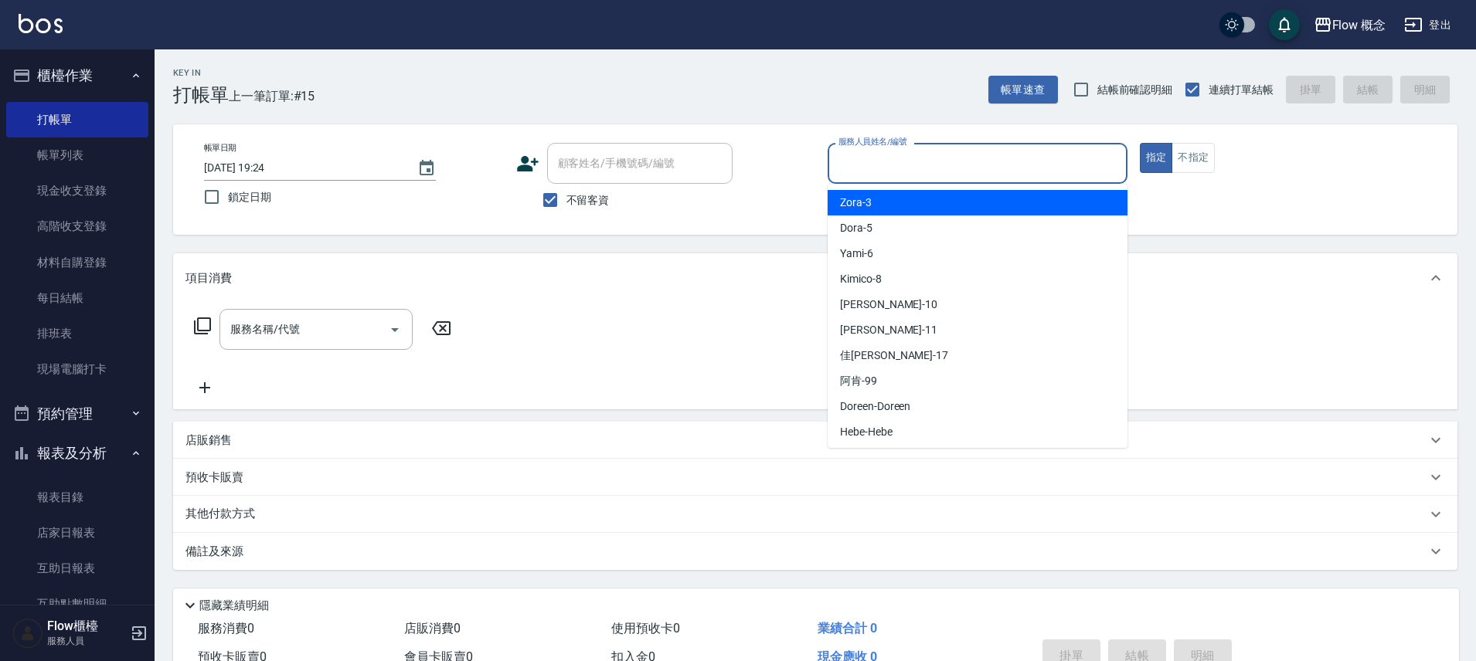
click at [877, 165] on input "服務人員姓名/編號" at bounding box center [978, 163] width 286 height 27
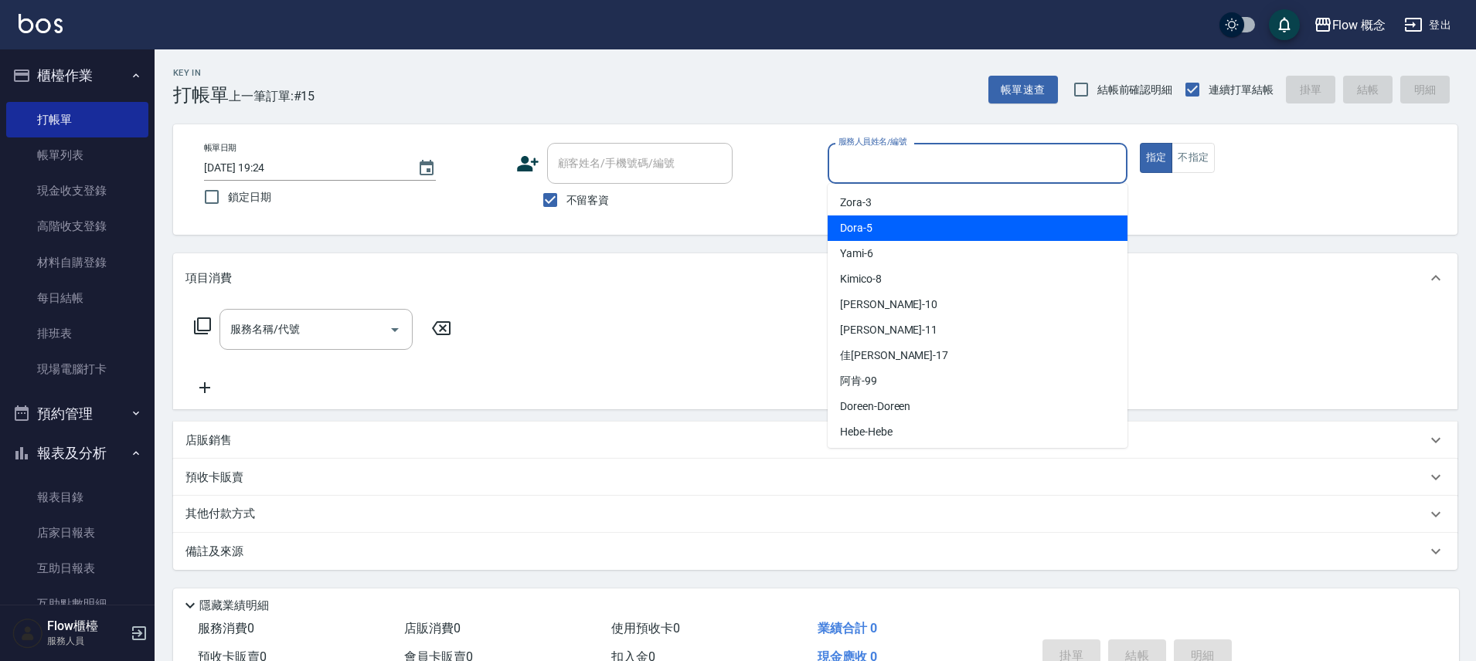
click at [868, 233] on span "Dora -5" at bounding box center [856, 228] width 32 height 16
type input "Dora-5"
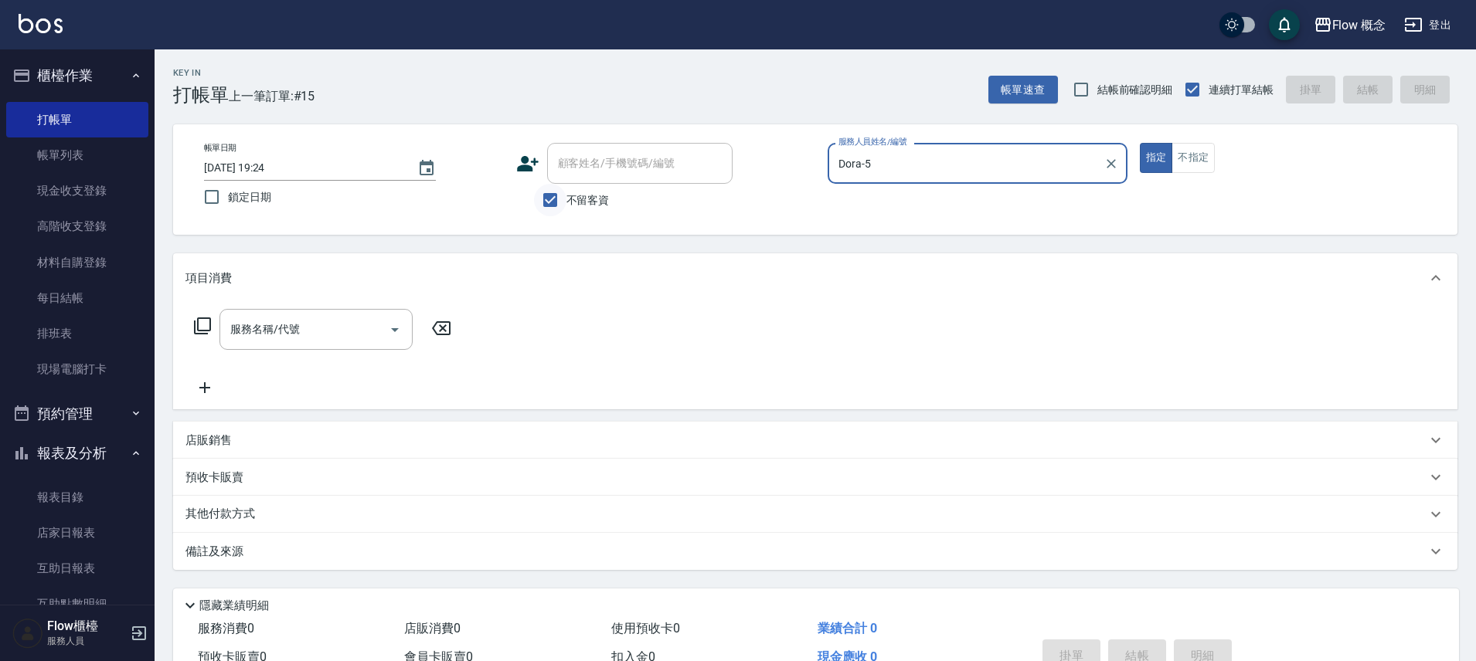
click at [544, 202] on input "不留客資" at bounding box center [550, 200] width 32 height 32
checkbox input "false"
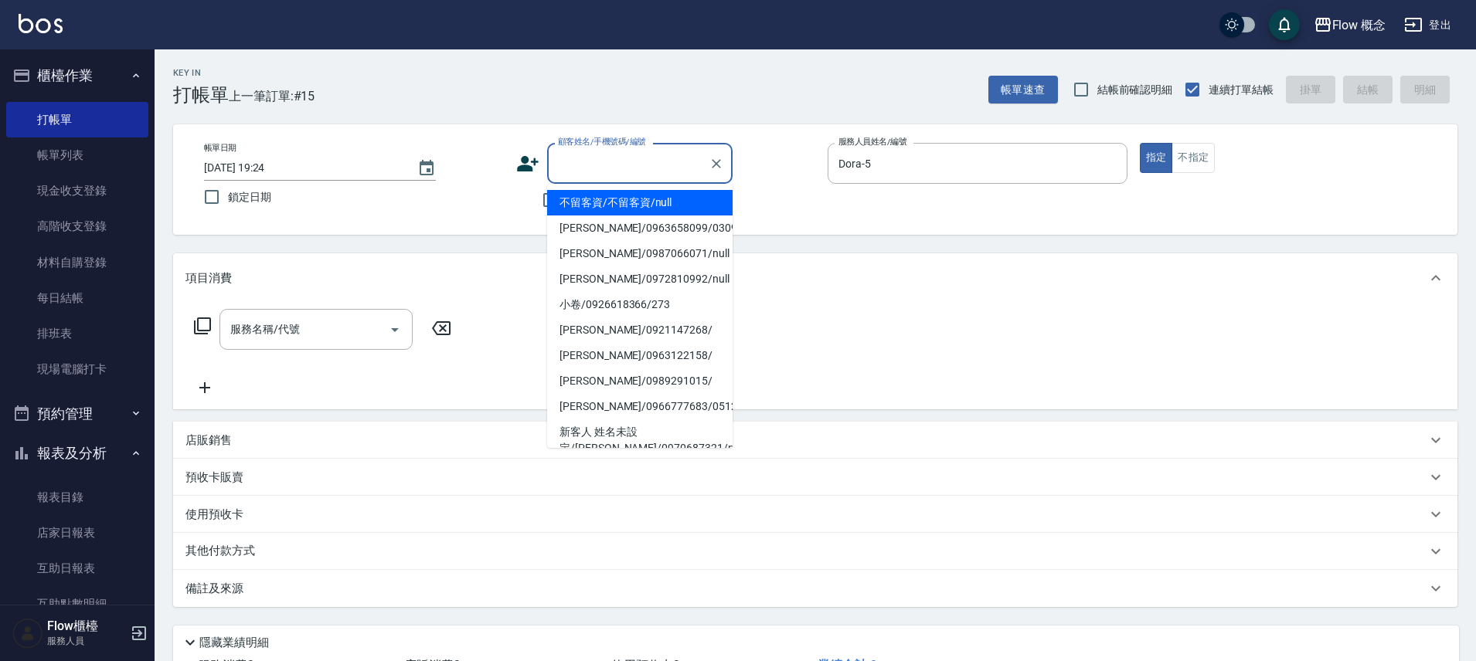
click at [610, 159] on input "顧客姓名/手機號碼/編號" at bounding box center [628, 163] width 148 height 27
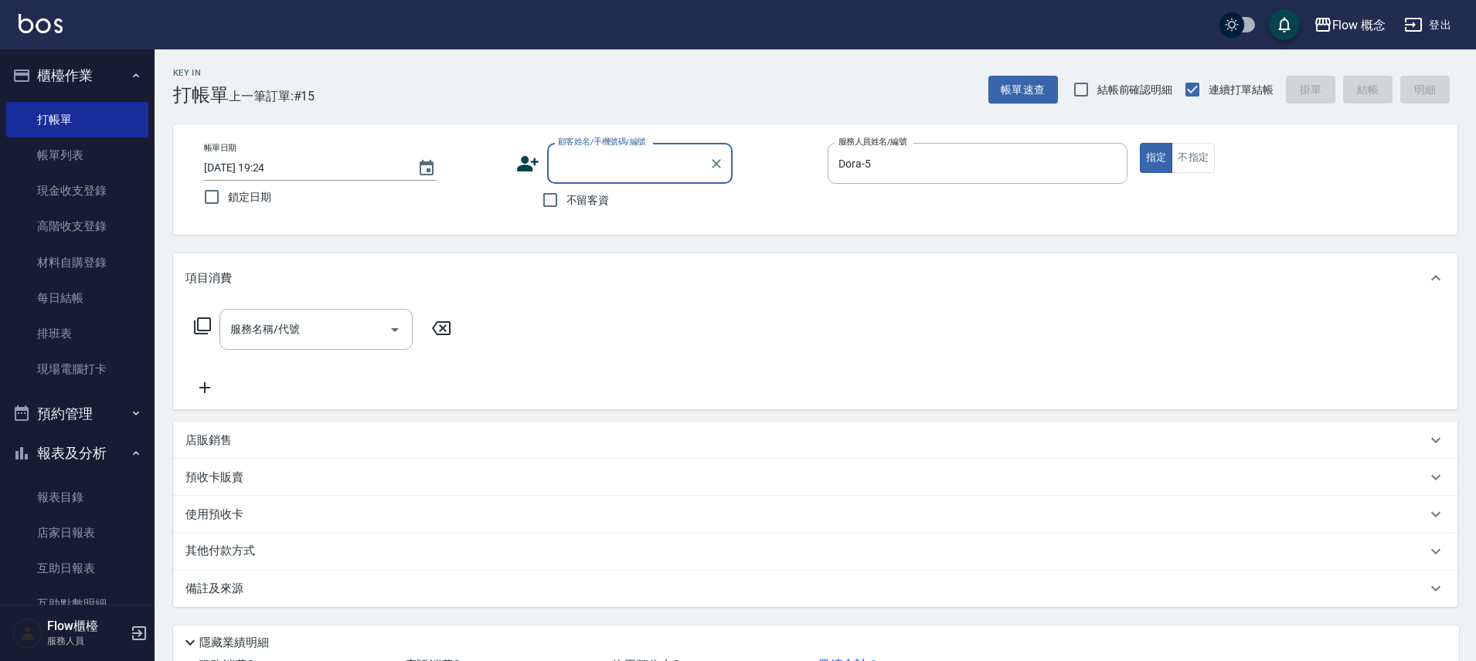
click at [655, 162] on input "顧客姓名/手機號碼/編號" at bounding box center [628, 163] width 148 height 27
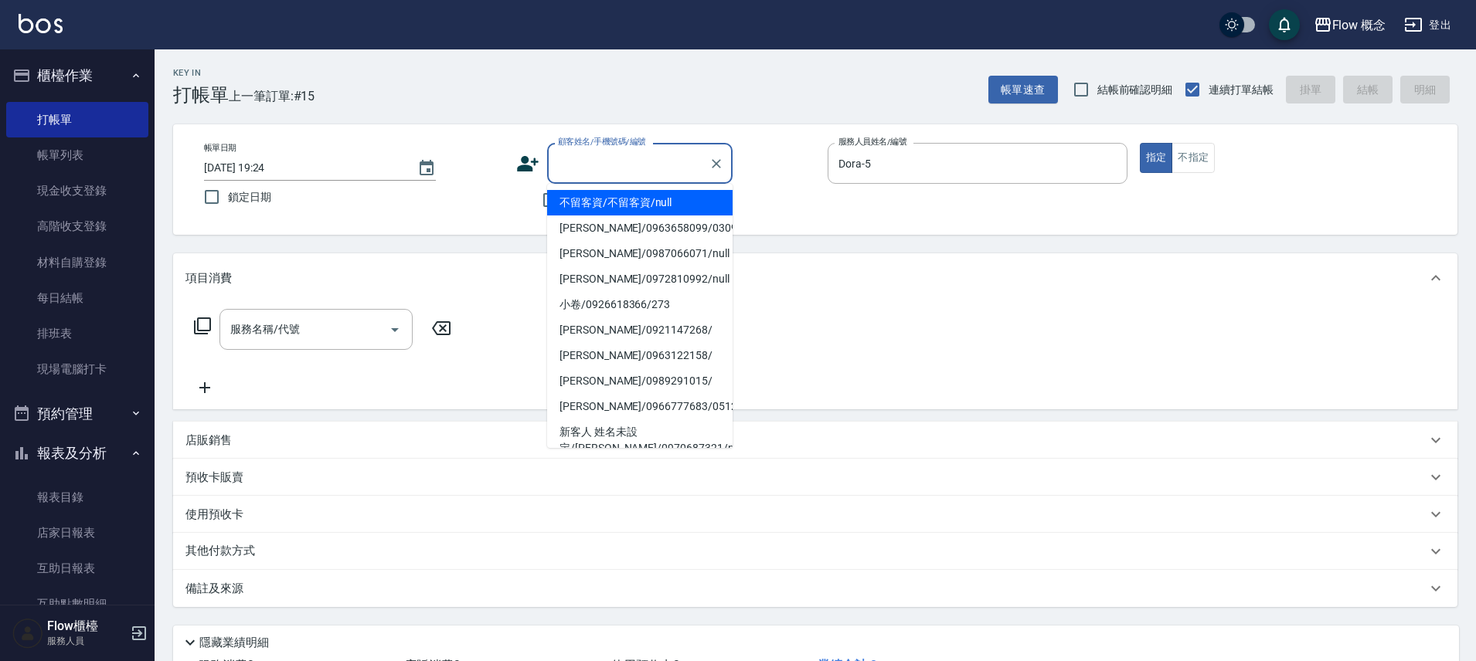
click at [655, 162] on input "顧客姓名/手機號碼/編號" at bounding box center [628, 163] width 148 height 27
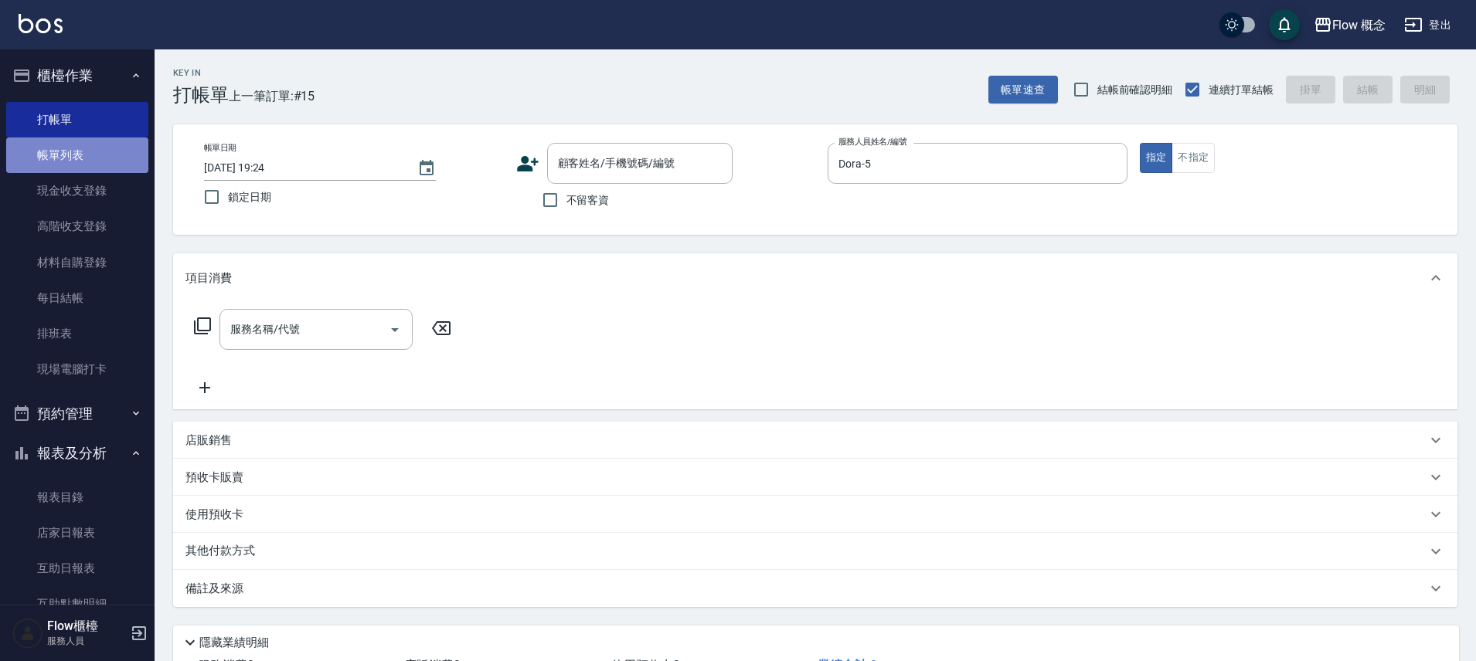
click at [87, 158] on link "帳單列表" at bounding box center [77, 156] width 142 height 36
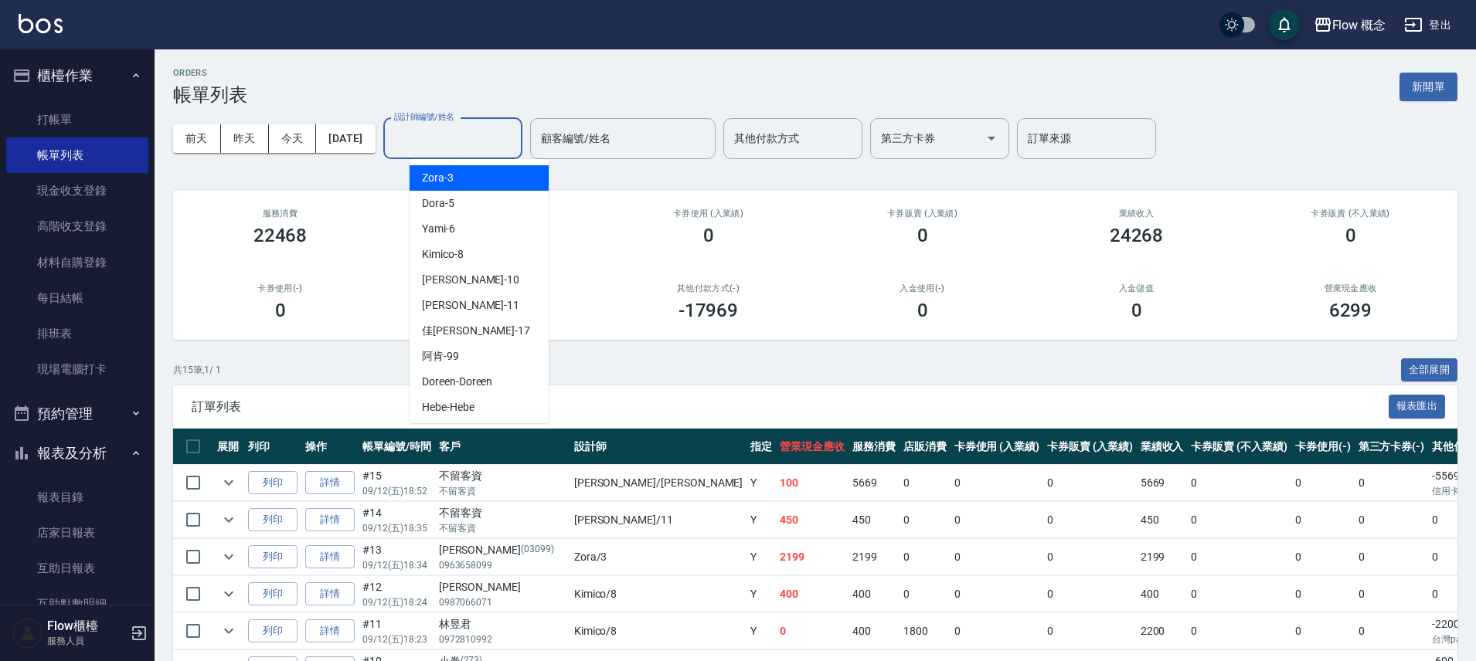
click at [452, 143] on input "設計師編號/姓名" at bounding box center [452, 138] width 125 height 27
click at [444, 203] on span "Dora -5" at bounding box center [438, 204] width 32 height 16
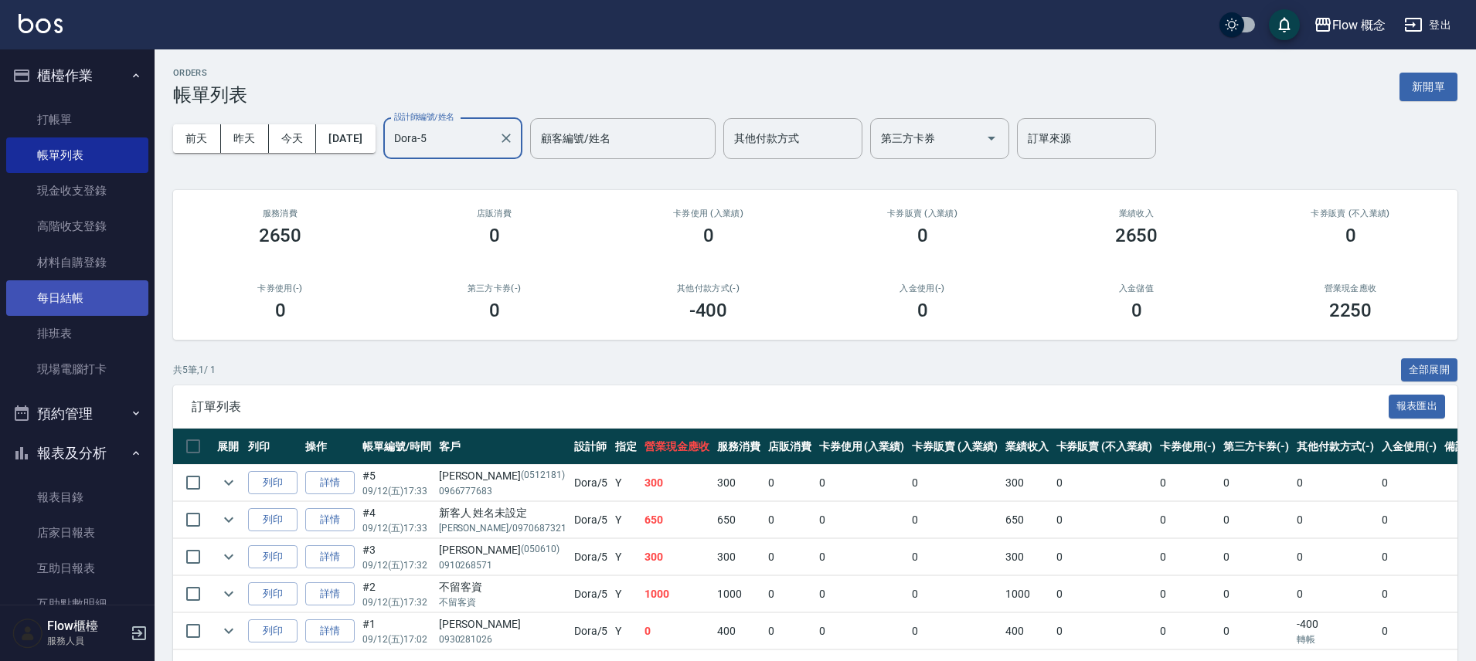
click at [92, 298] on link "每日結帳" at bounding box center [77, 299] width 142 height 36
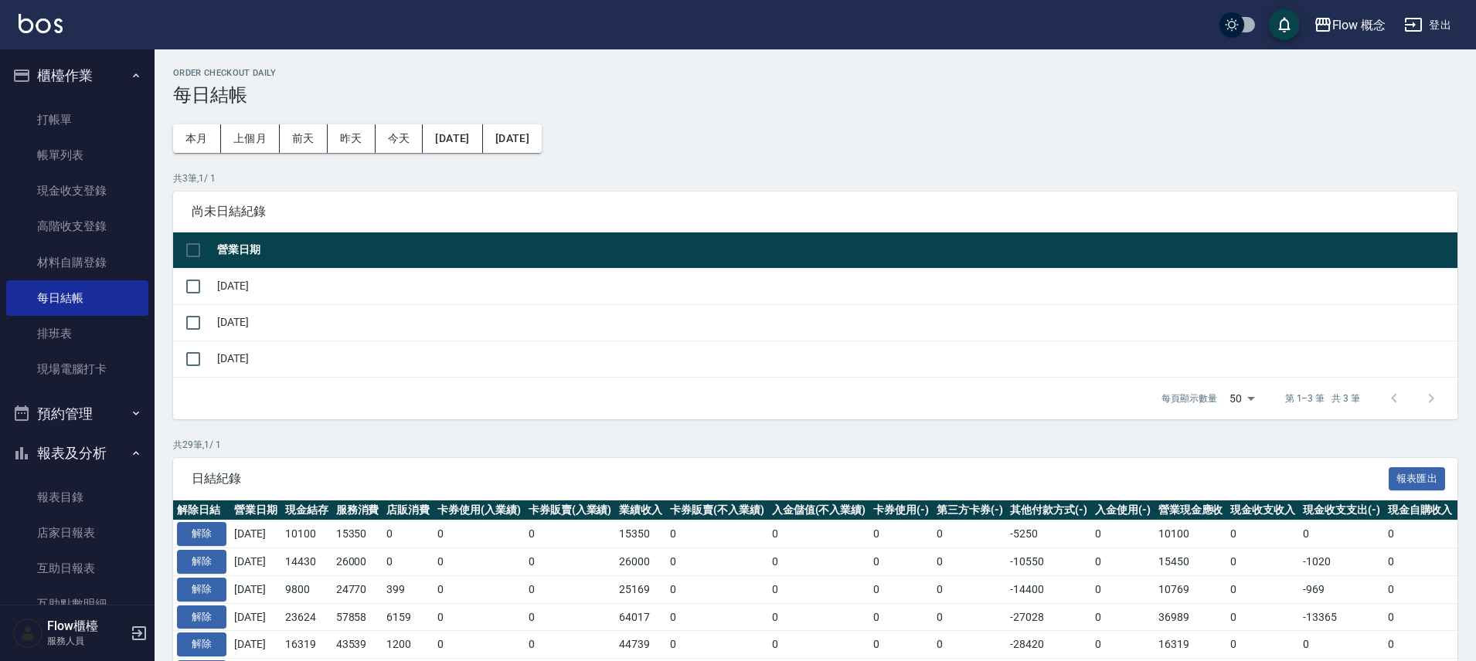
click at [205, 247] on input "checkbox" at bounding box center [193, 250] width 32 height 32
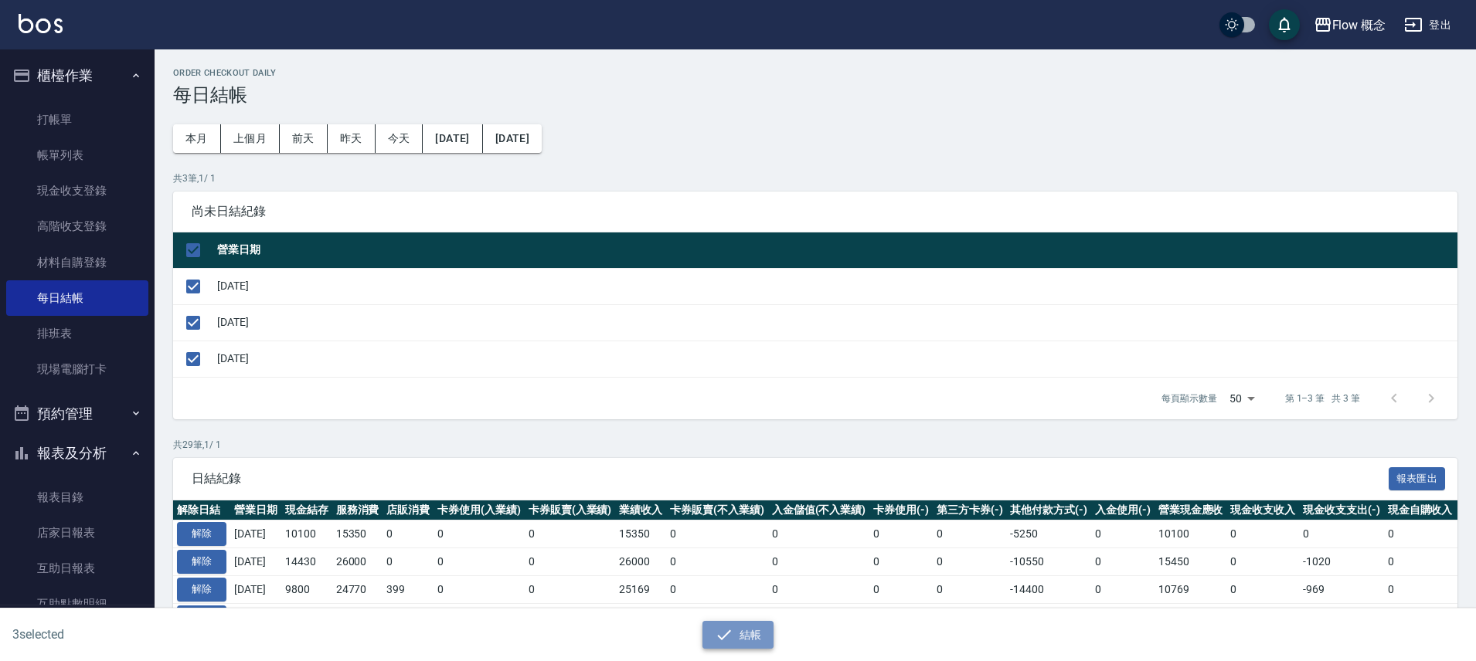
click at [762, 641] on button "結帳" at bounding box center [738, 635] width 72 height 29
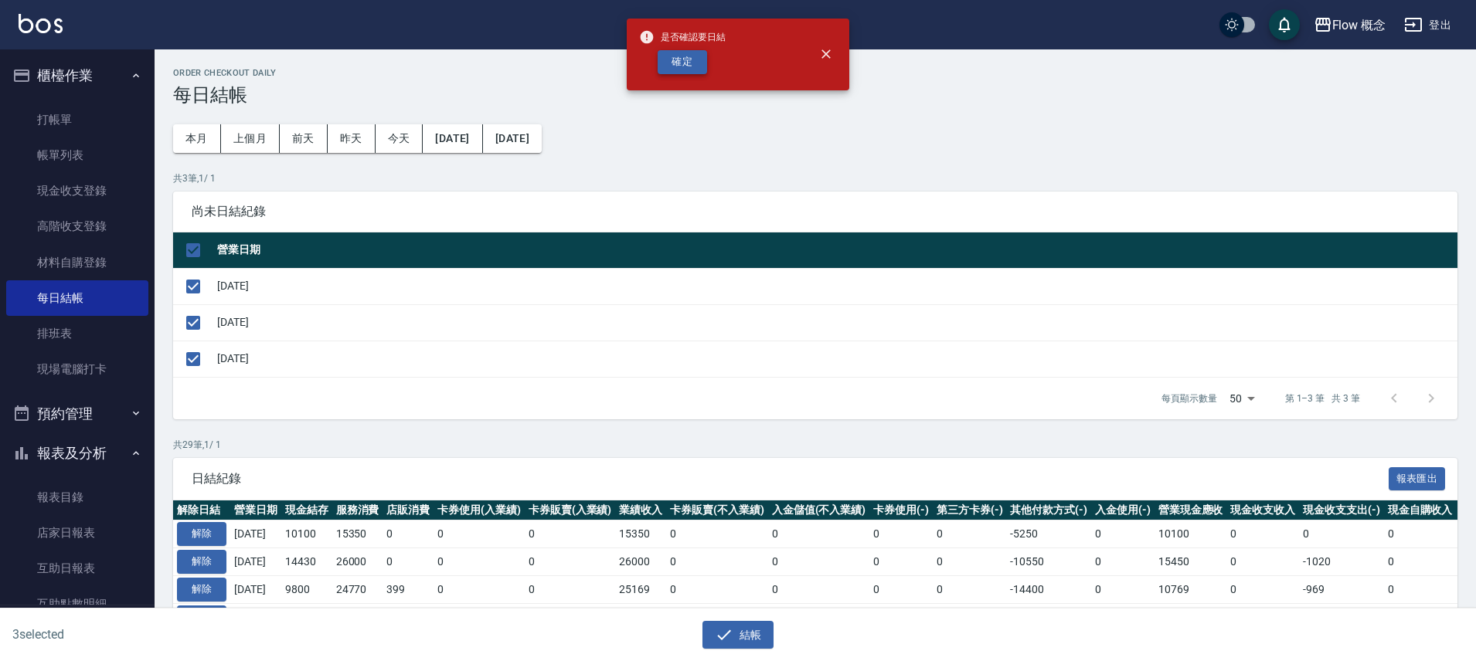
click at [688, 55] on button "確定" at bounding box center [682, 62] width 49 height 24
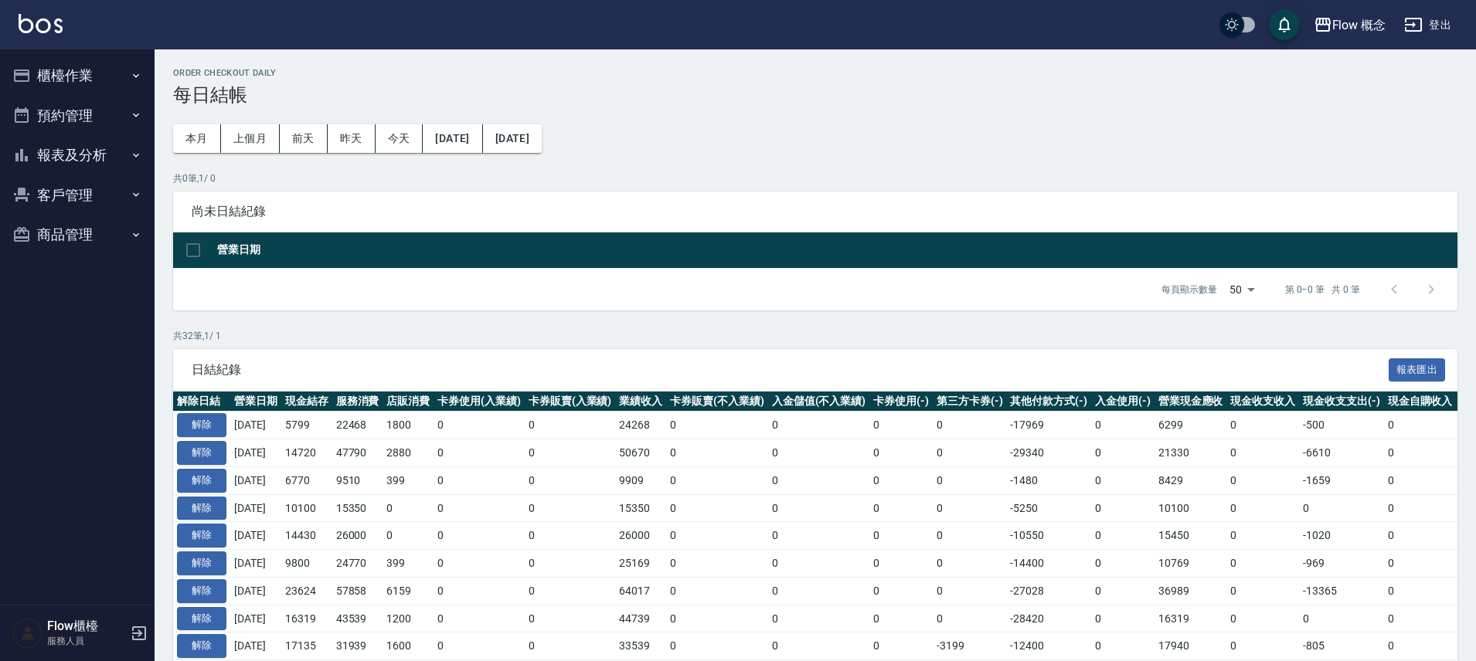
click at [70, 75] on button "櫃檯作業" at bounding box center [77, 76] width 142 height 40
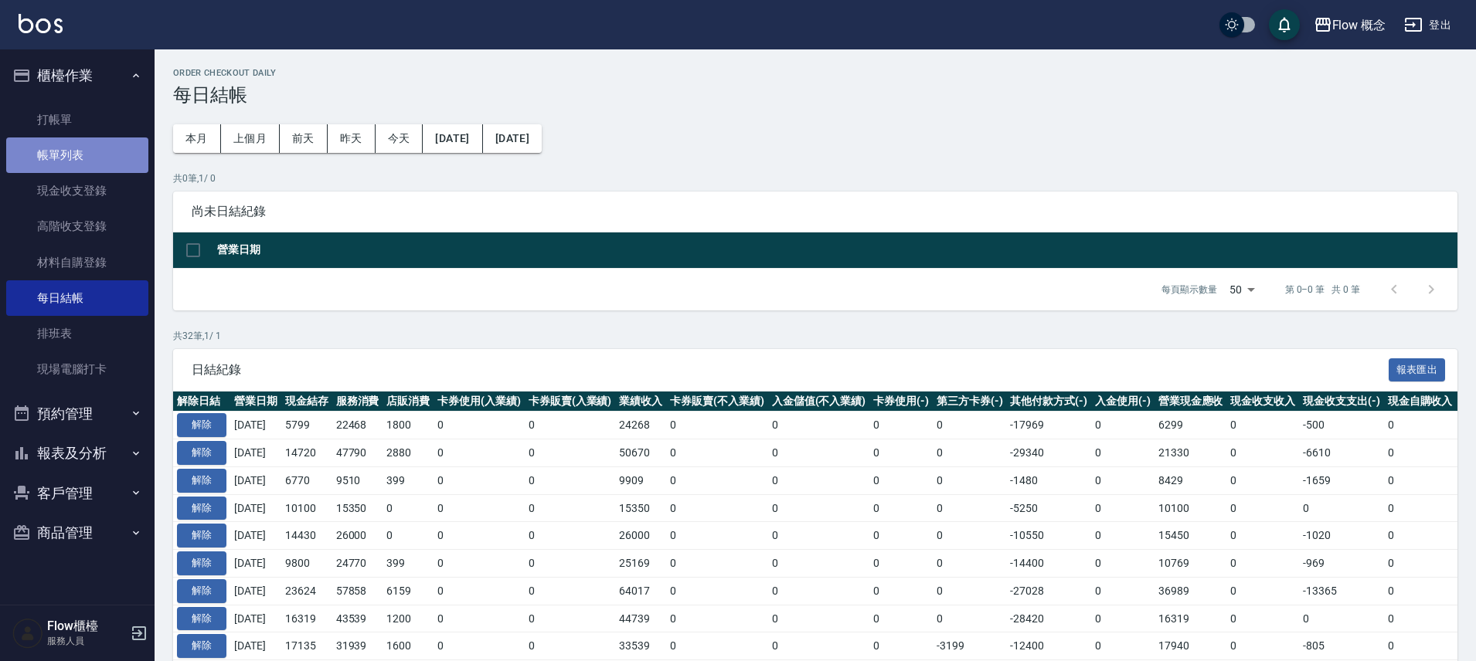
click at [131, 165] on link "帳單列表" at bounding box center [77, 156] width 142 height 36
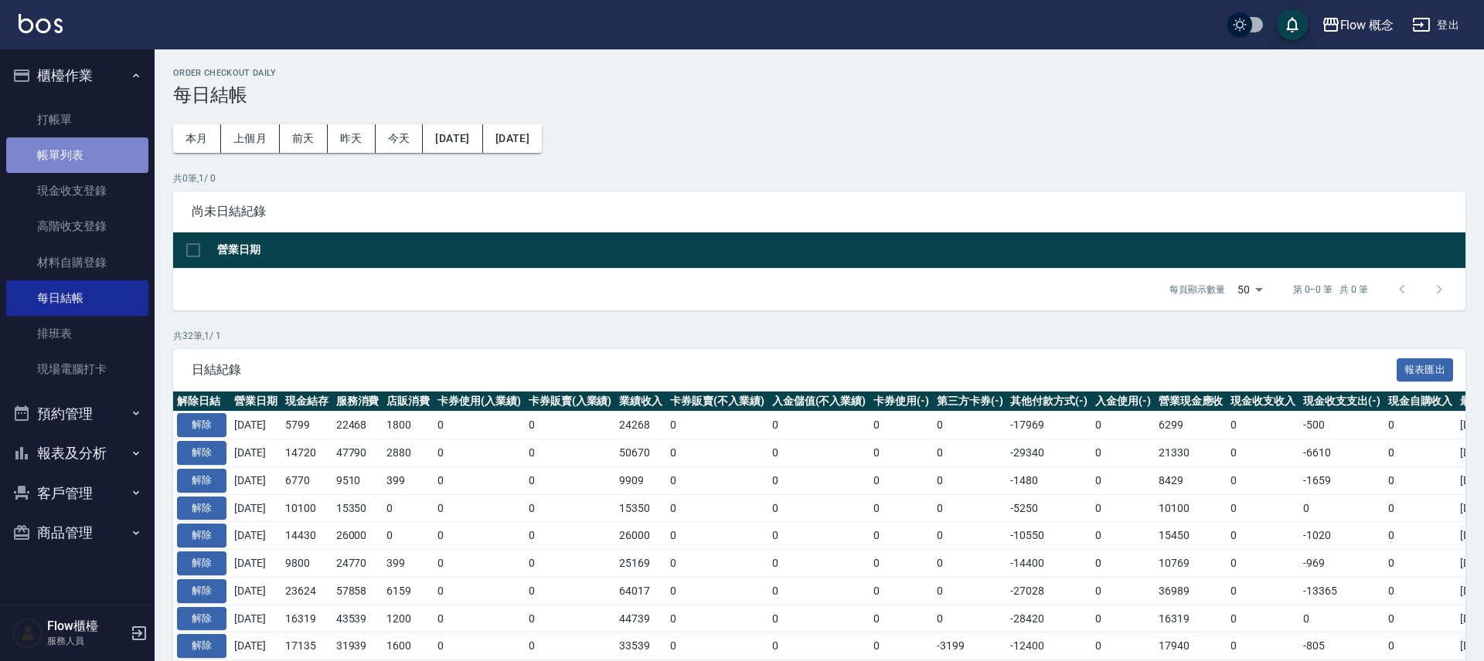
click at [131, 165] on link "帳單列表" at bounding box center [77, 156] width 142 height 36
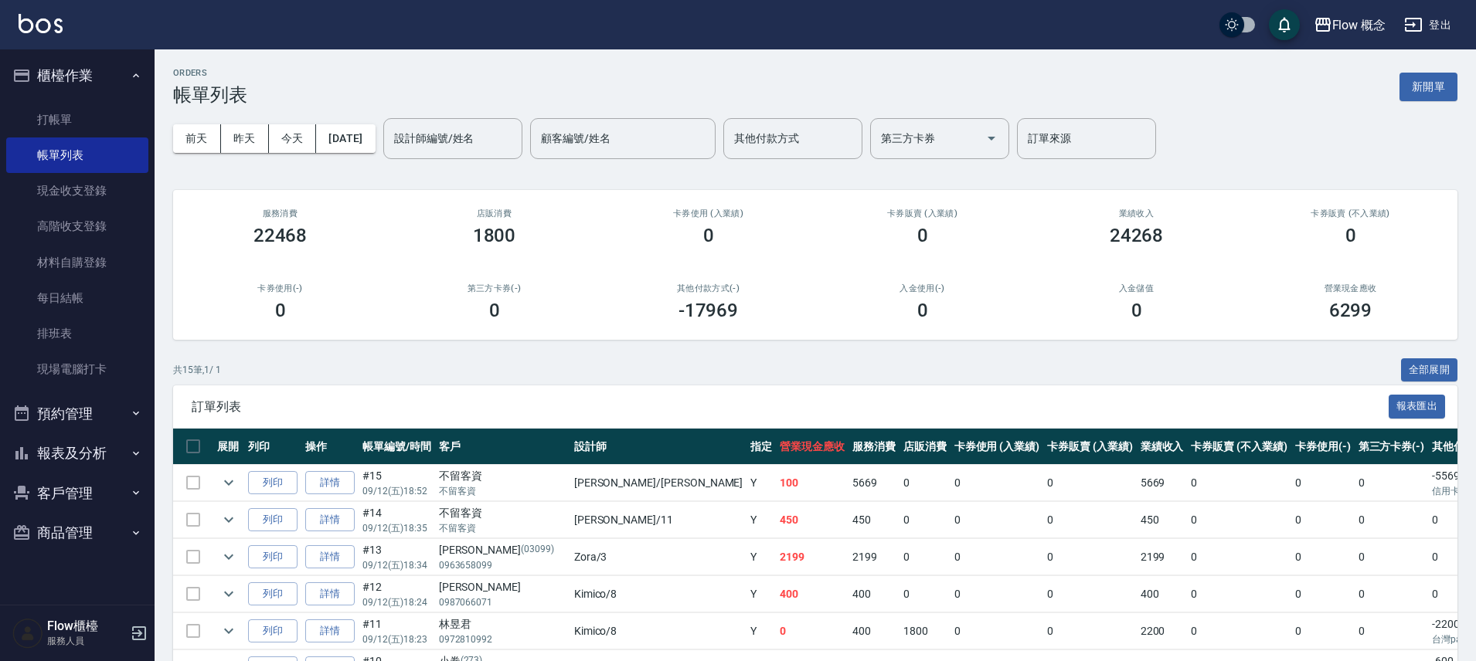
click at [430, 106] on div "前天 昨天 今天 2025/09/12 設計師編號/姓名 設計師編號/姓名 顧客編號/姓名 顧客編號/姓名 其他付款方式 其他付款方式 第三方卡券 第三方卡券…" at bounding box center [815, 139] width 1284 height 66
click at [550, 155] on div "設計師編號/姓名 設計師編號/姓名 顧客編號/姓名 顧客編號/姓名 其他付款方式 其他付款方式 第三方卡券 第三方卡券 訂單來源 訂單來源" at bounding box center [769, 138] width 773 height 41
click at [498, 137] on input "設計師編號/姓名" at bounding box center [452, 138] width 125 height 27
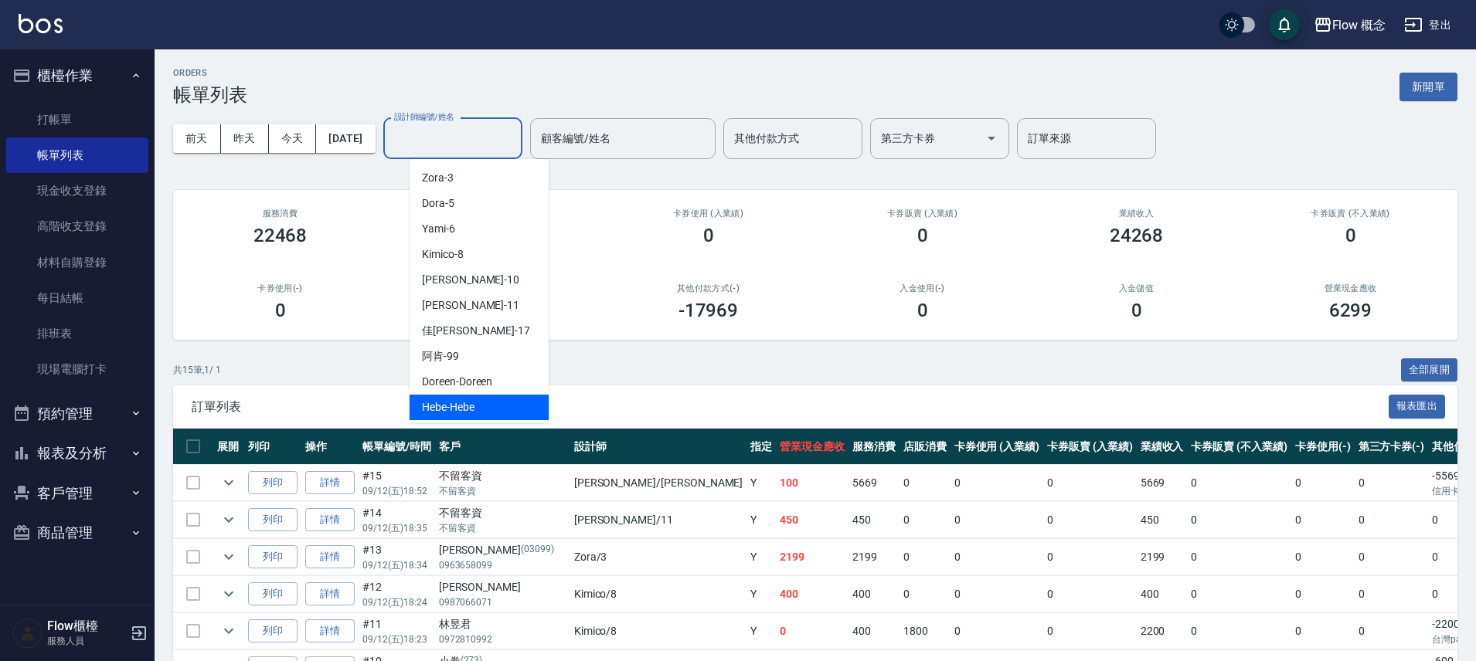
click at [479, 400] on div "Hebe -Hebe" at bounding box center [479, 408] width 139 height 26
type input "Hebe-Hebe"
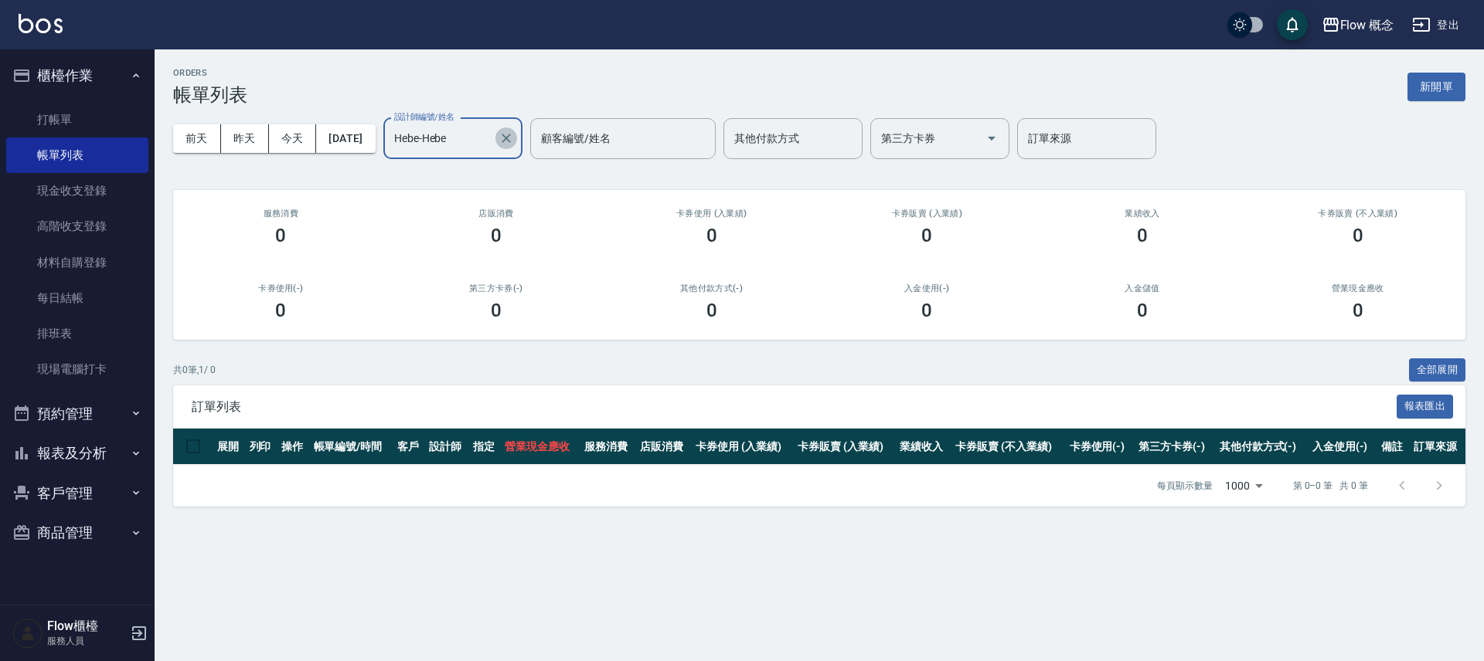
click at [511, 137] on icon "Clear" at bounding box center [506, 138] width 9 height 9
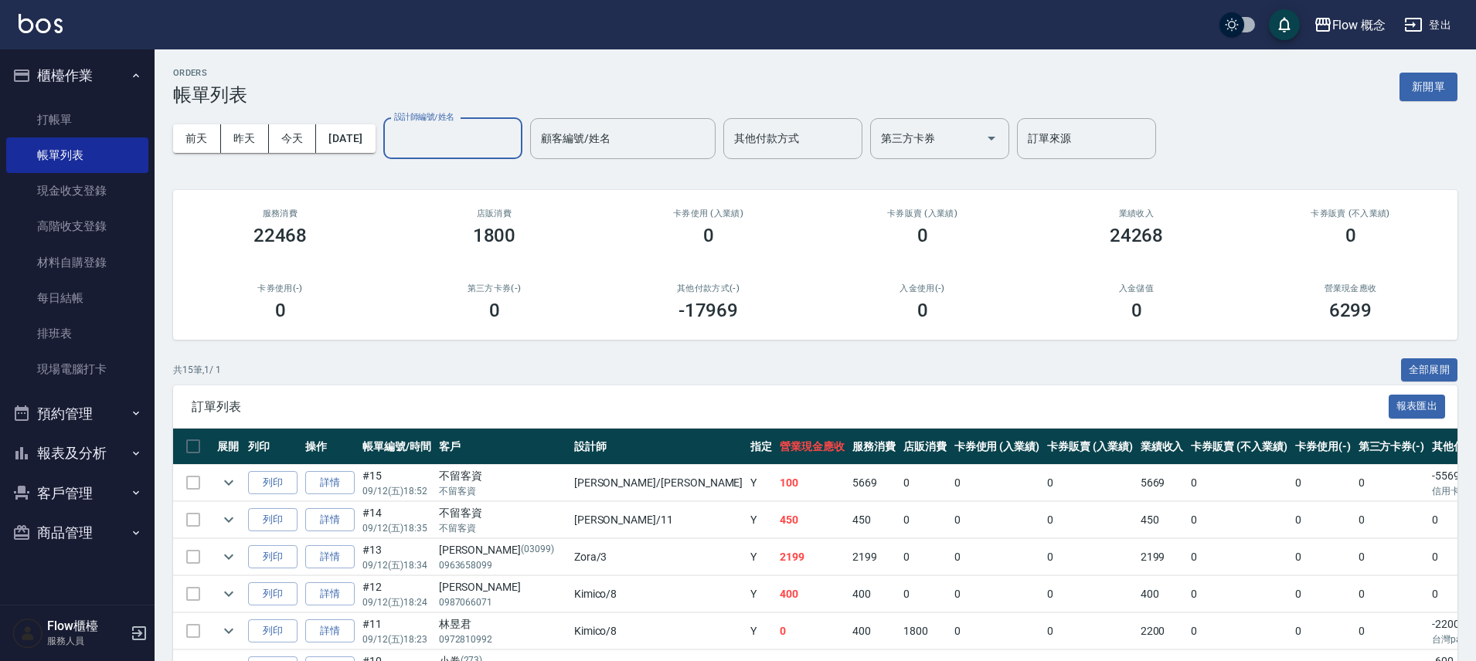
click at [509, 121] on div "設計師編號/姓名" at bounding box center [452, 138] width 139 height 41
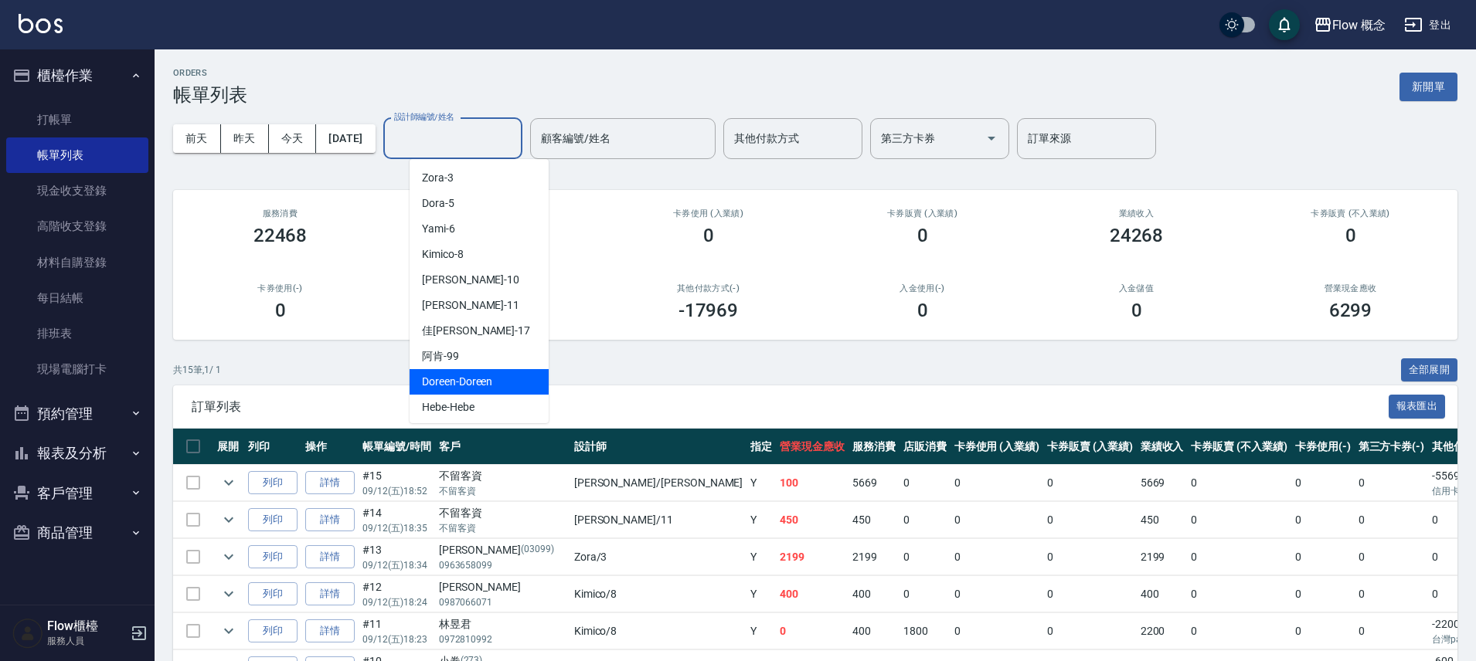
click at [482, 379] on span "Doreen -Doreen" at bounding box center [457, 382] width 70 height 16
type input "Doreen-Doreen"
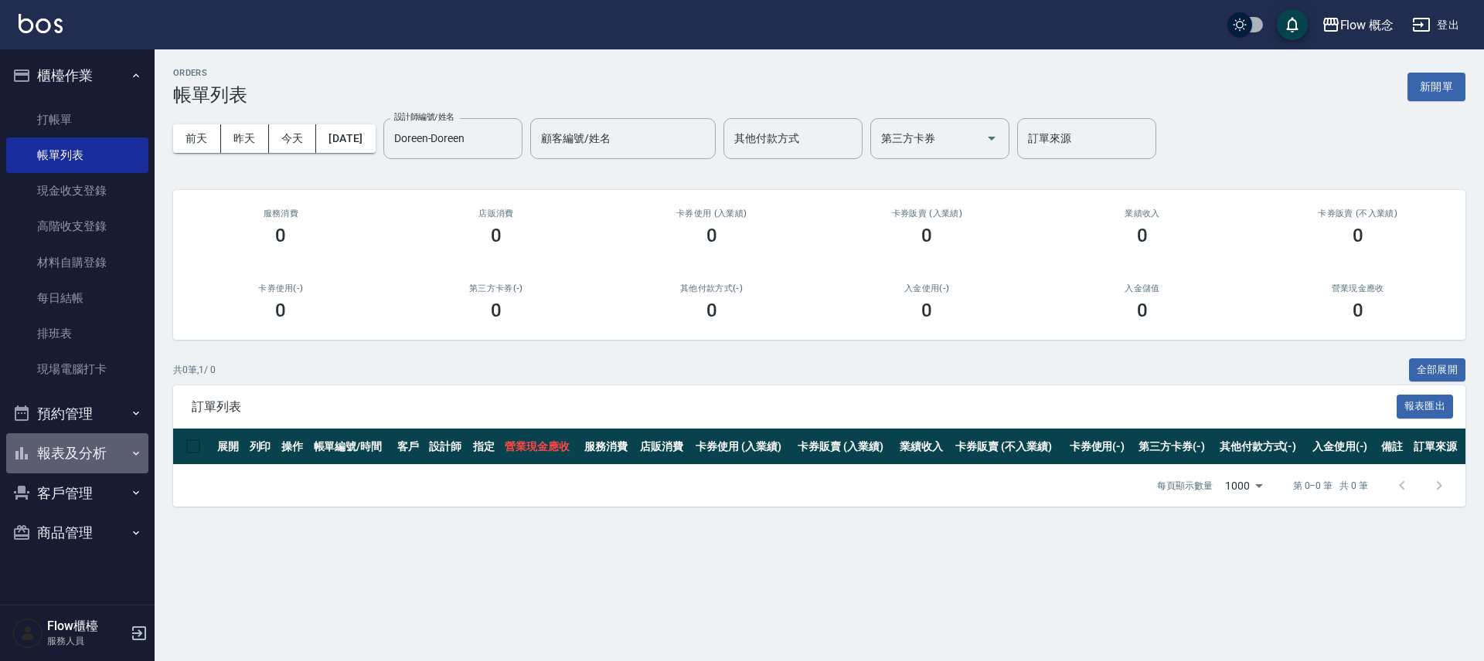
click at [120, 447] on button "報表及分析" at bounding box center [77, 454] width 142 height 40
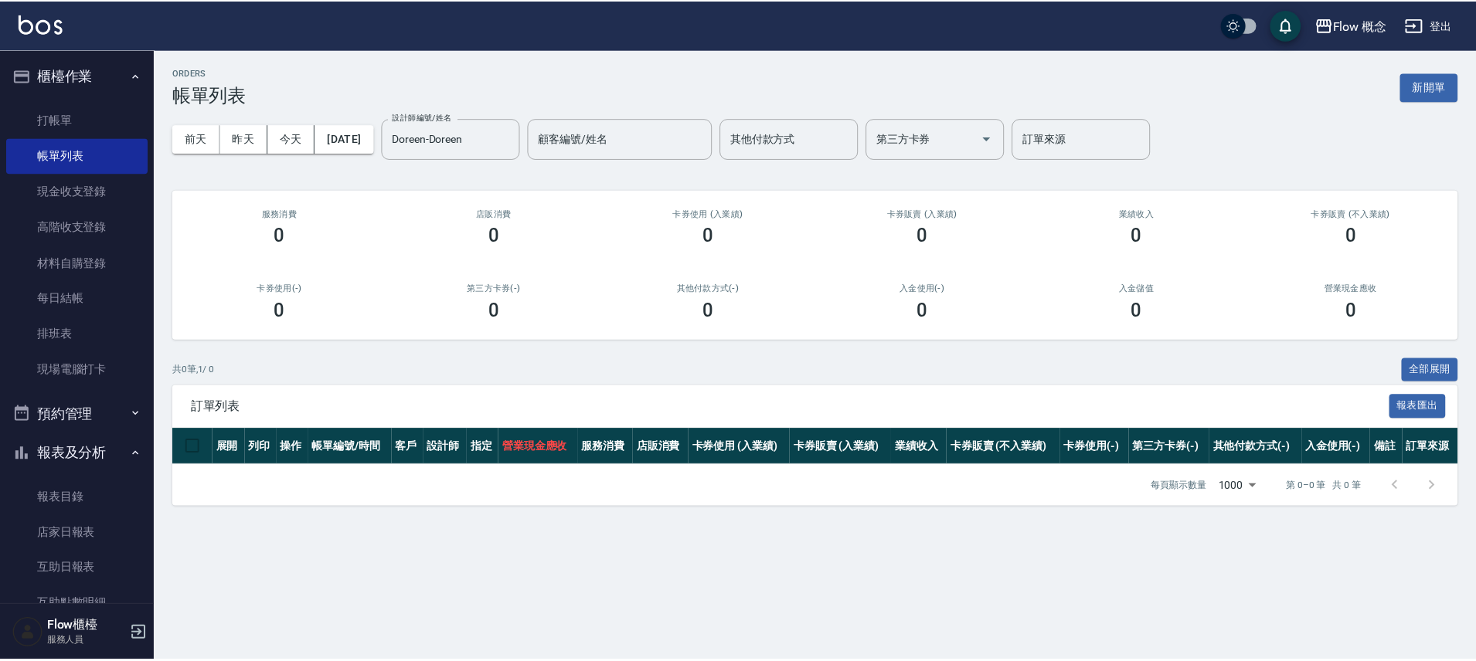
scroll to position [229, 0]
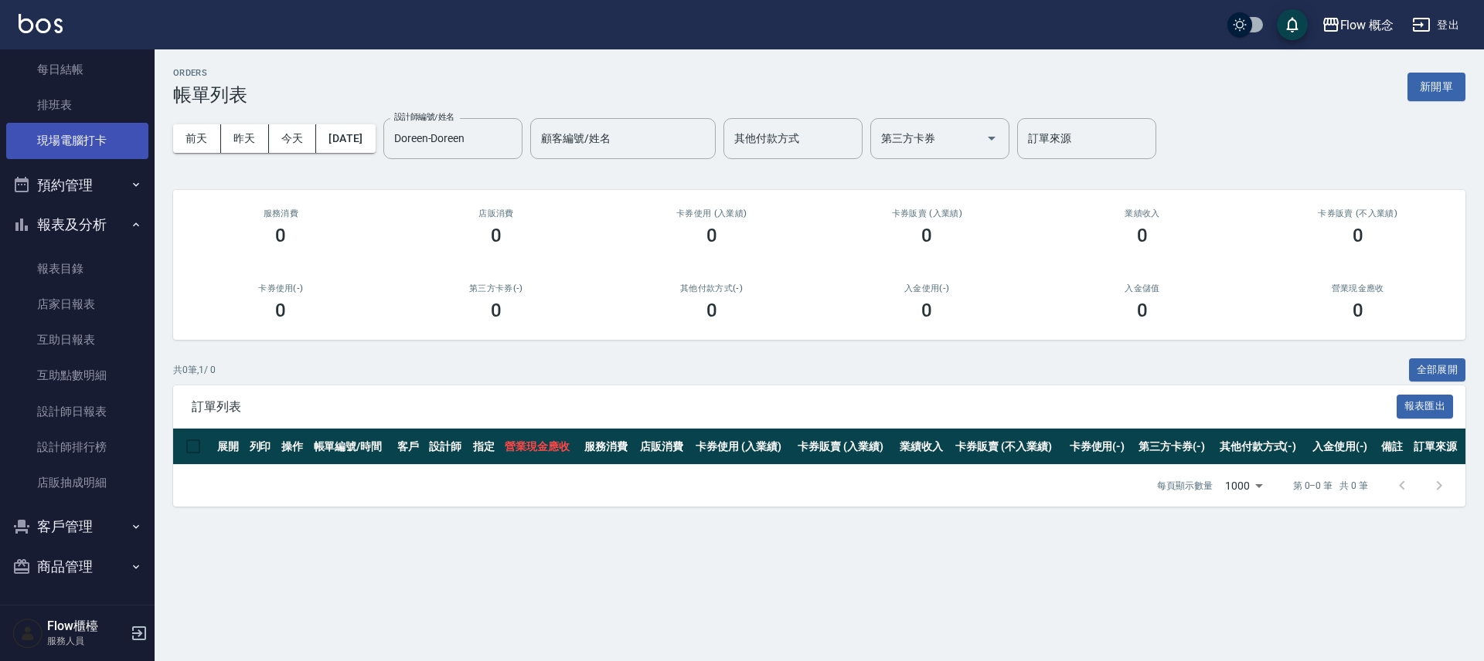
click at [97, 140] on link "現場電腦打卡" at bounding box center [77, 141] width 142 height 36
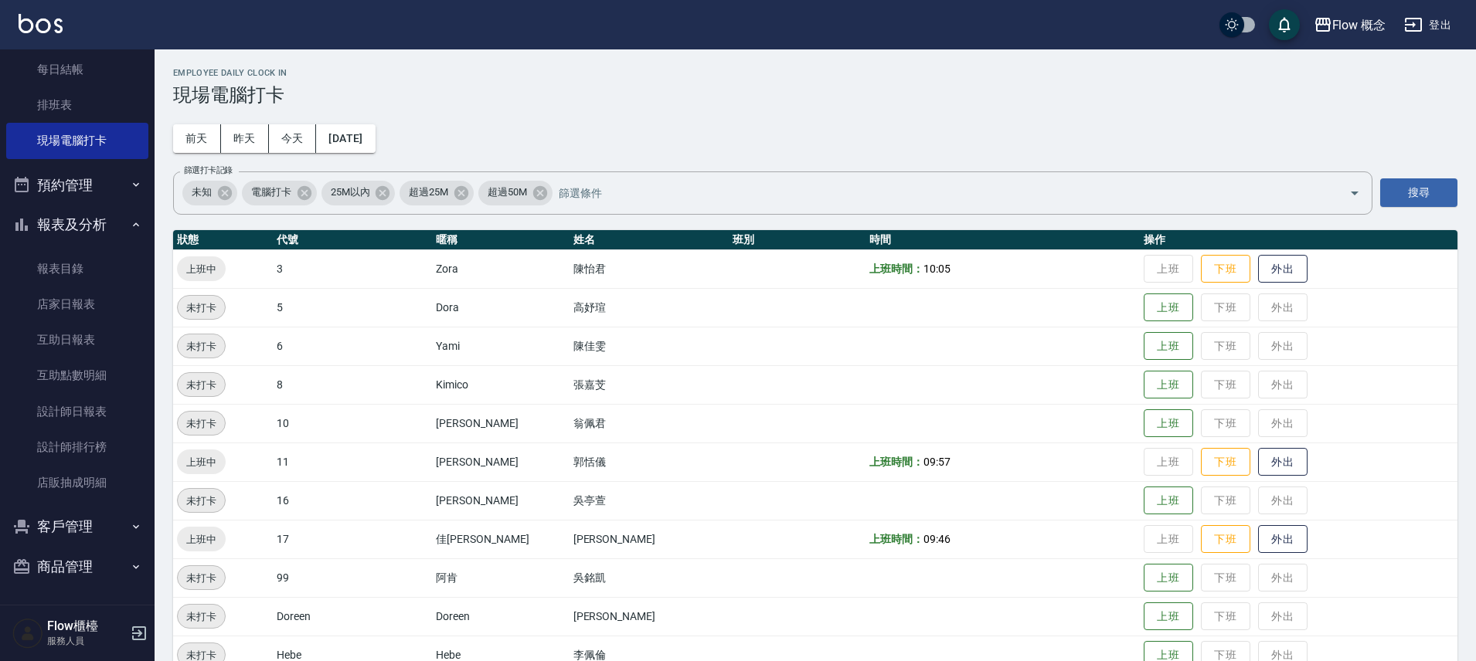
click at [96, 185] on button "預約管理" at bounding box center [77, 185] width 142 height 40
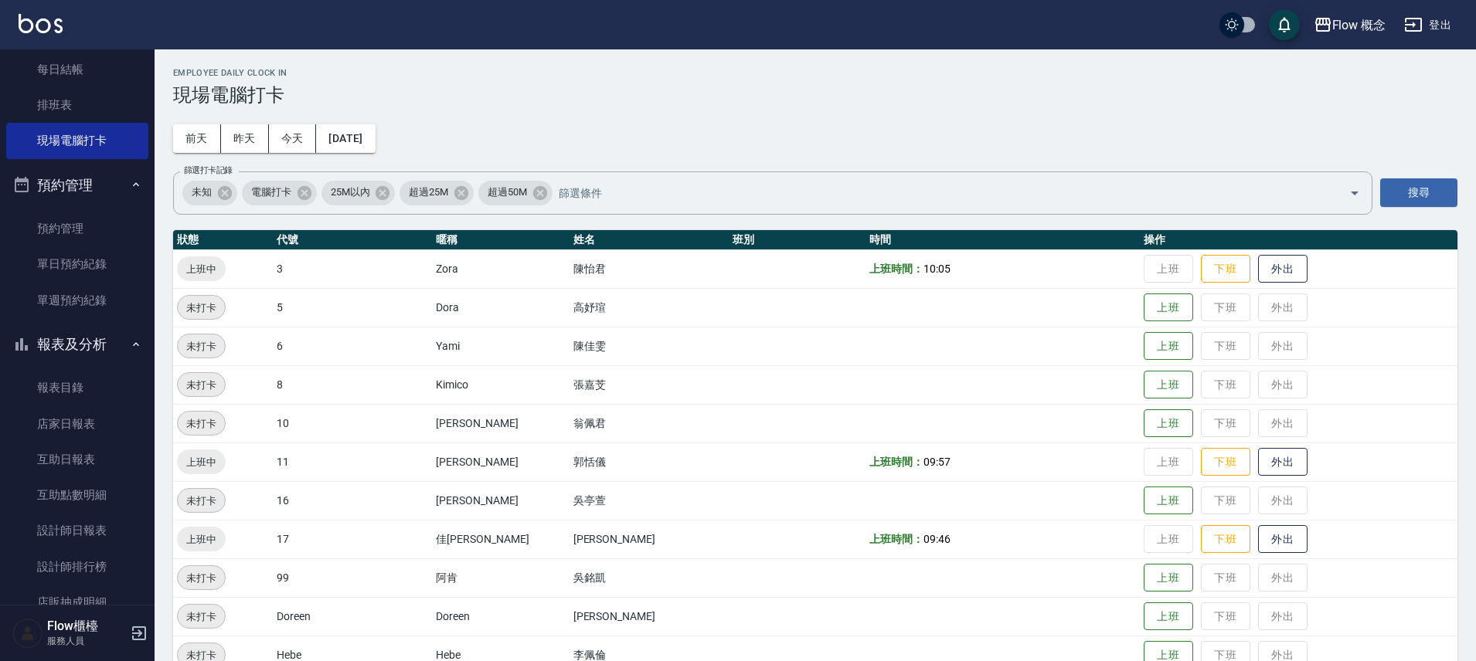
click at [142, 77] on nav "櫃檯作業 打帳單 帳單列表 現金收支登錄 高階收支登錄 材料自購登錄 每日結帳 排班表 現場電腦打卡 預約管理 預約管理 單日預約紀錄 單週預約紀錄 報表及分…" at bounding box center [77, 327] width 155 height 556
click at [136, 77] on link "每日結帳" at bounding box center [77, 70] width 142 height 36
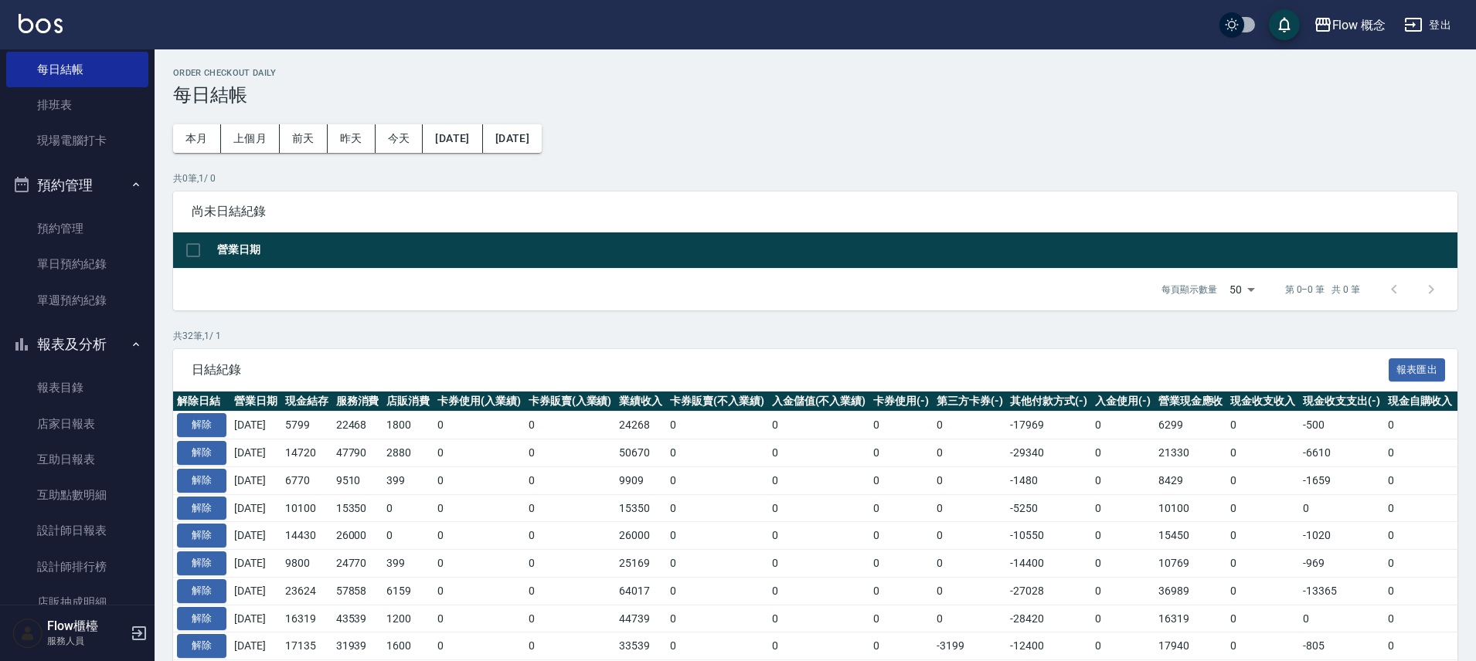
drag, startPoint x: 226, startPoint y: 413, endPoint x: 209, endPoint y: 390, distance: 28.1
click at [226, 412] on td "解除" at bounding box center [201, 426] width 57 height 28
click at [209, 432] on button "解除" at bounding box center [201, 425] width 49 height 24
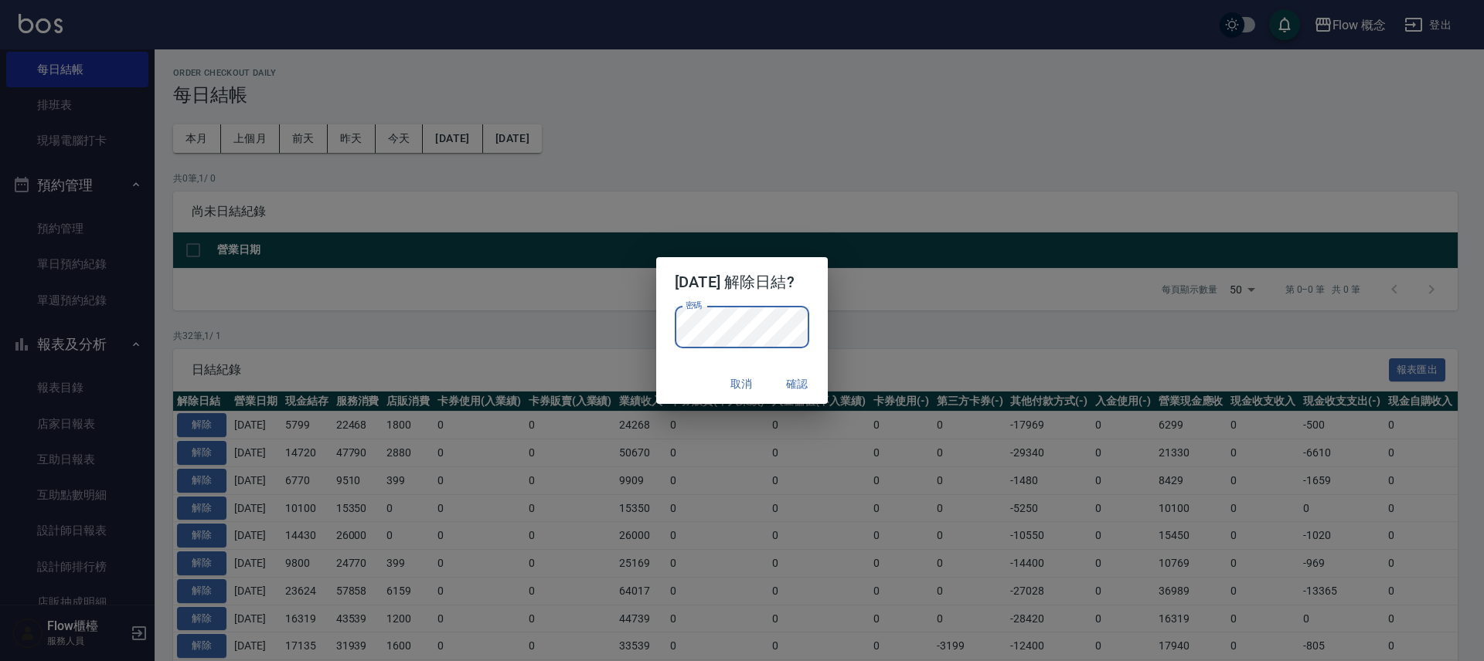
click at [799, 394] on button "確認" at bounding box center [796, 384] width 49 height 29
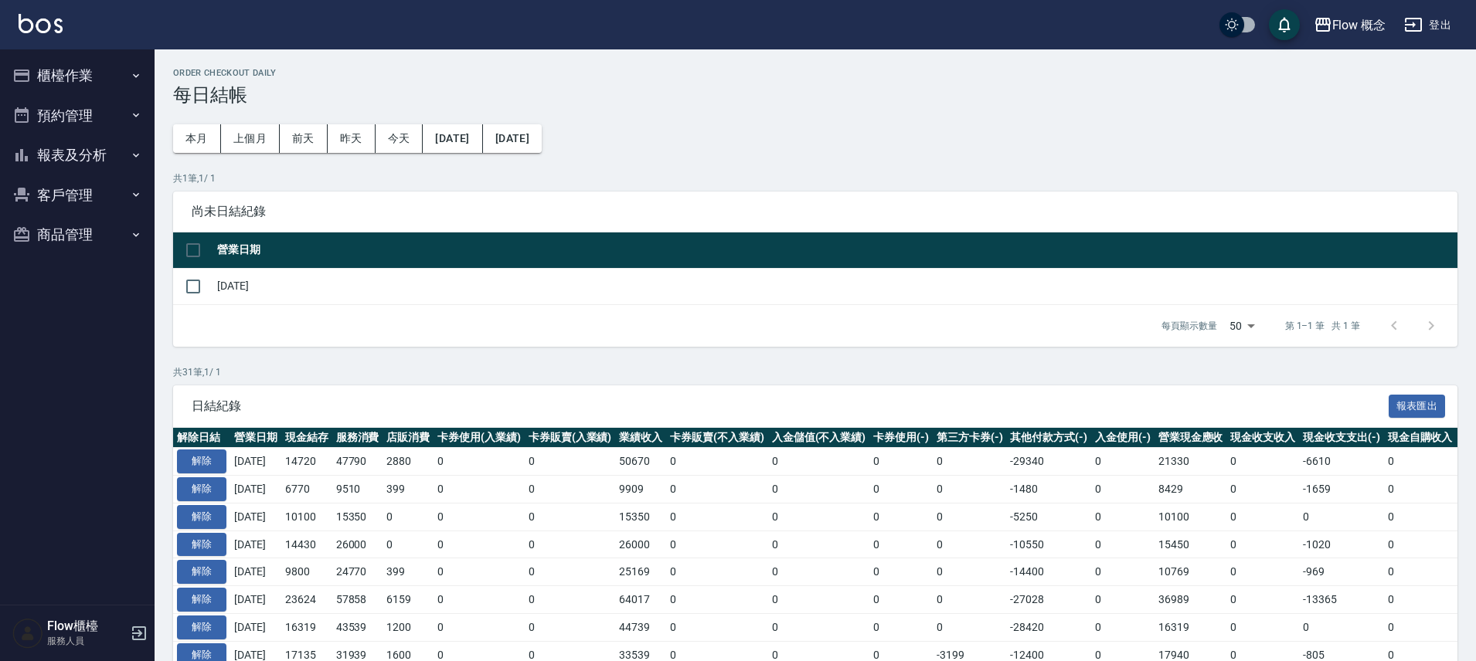
click at [87, 89] on button "櫃檯作業" at bounding box center [77, 76] width 142 height 40
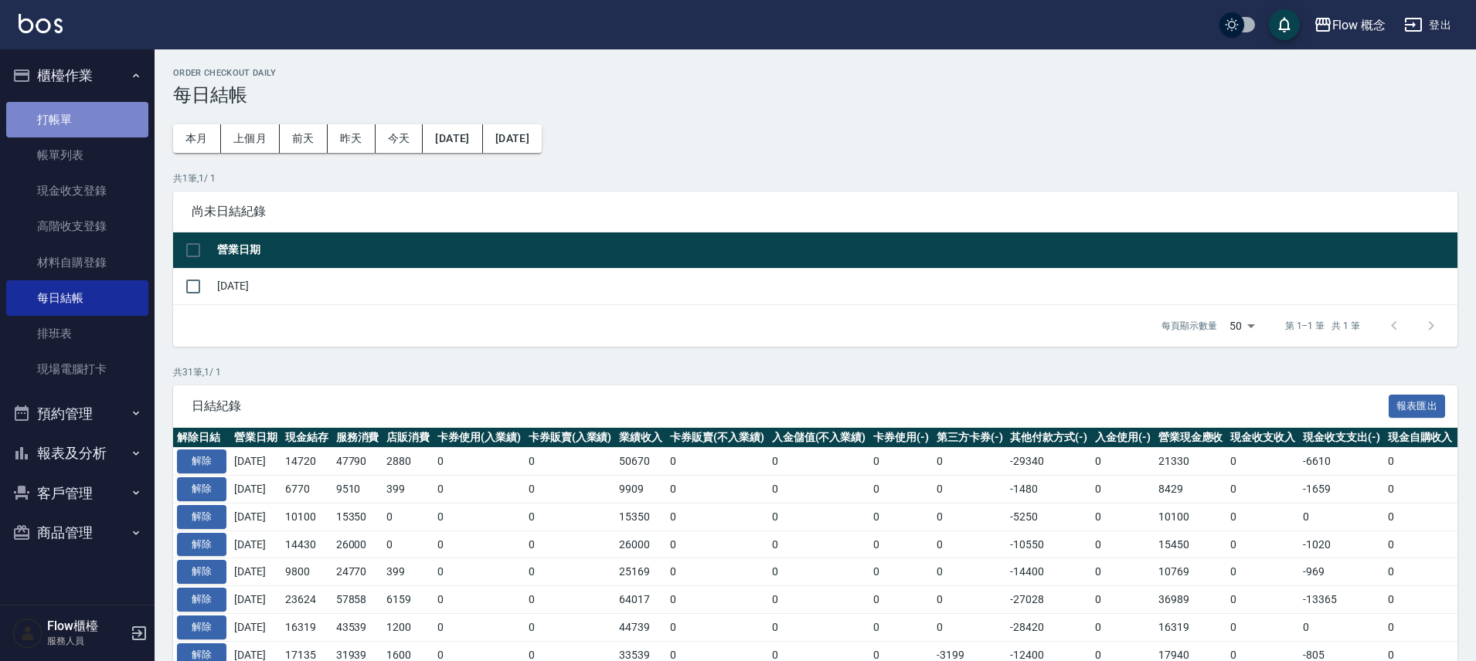
click at [111, 132] on link "打帳單" at bounding box center [77, 120] width 142 height 36
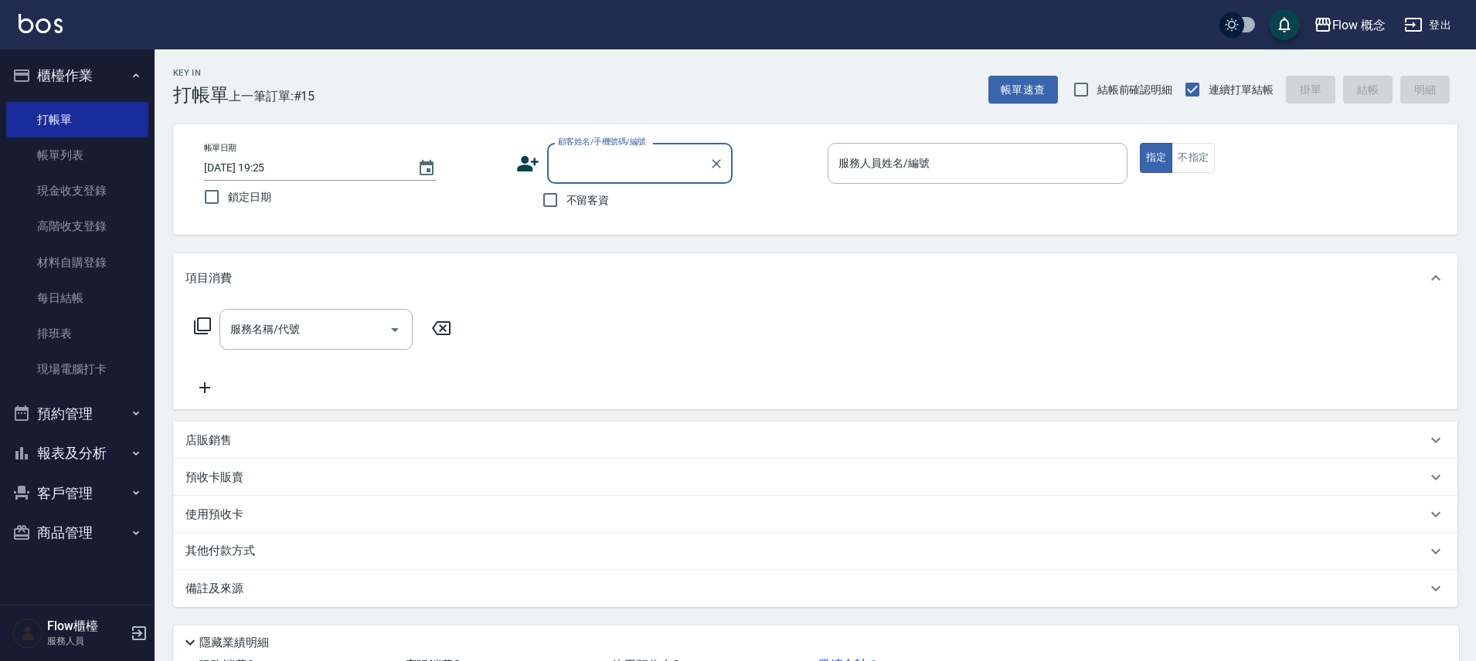
drag, startPoint x: 570, startPoint y: 202, endPoint x: 630, endPoint y: 189, distance: 60.9
click at [570, 202] on span "不留客資" at bounding box center [587, 200] width 43 height 16
click at [566, 202] on input "不留客資" at bounding box center [550, 200] width 32 height 32
checkbox input "true"
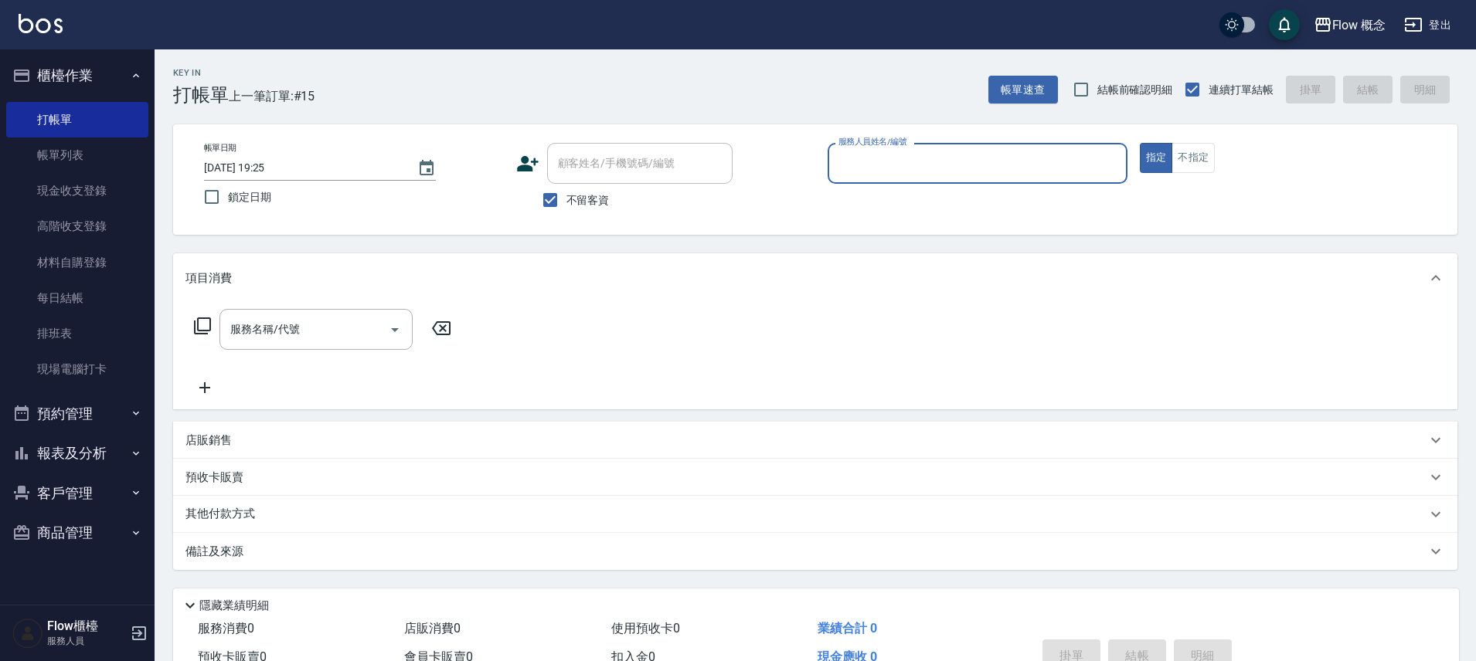
click at [1024, 146] on div "服務人員姓名/編號" at bounding box center [978, 163] width 300 height 41
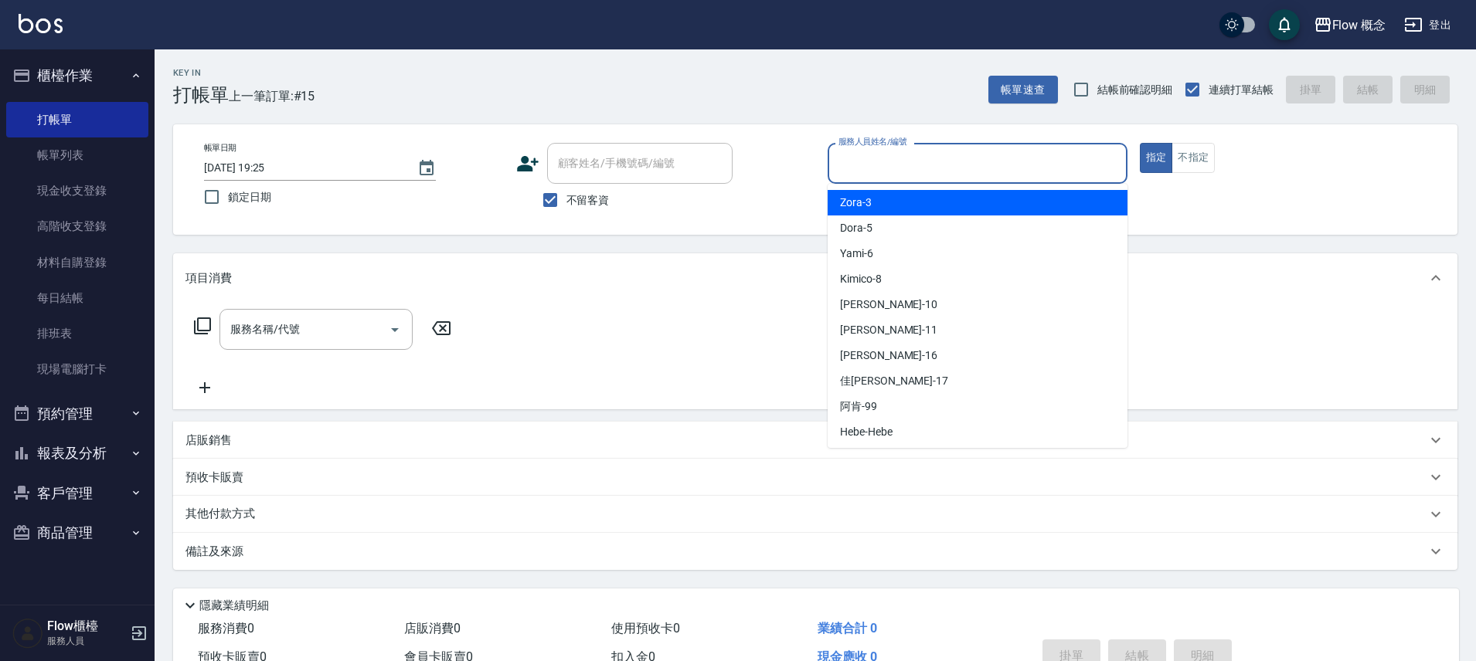
type input "+"
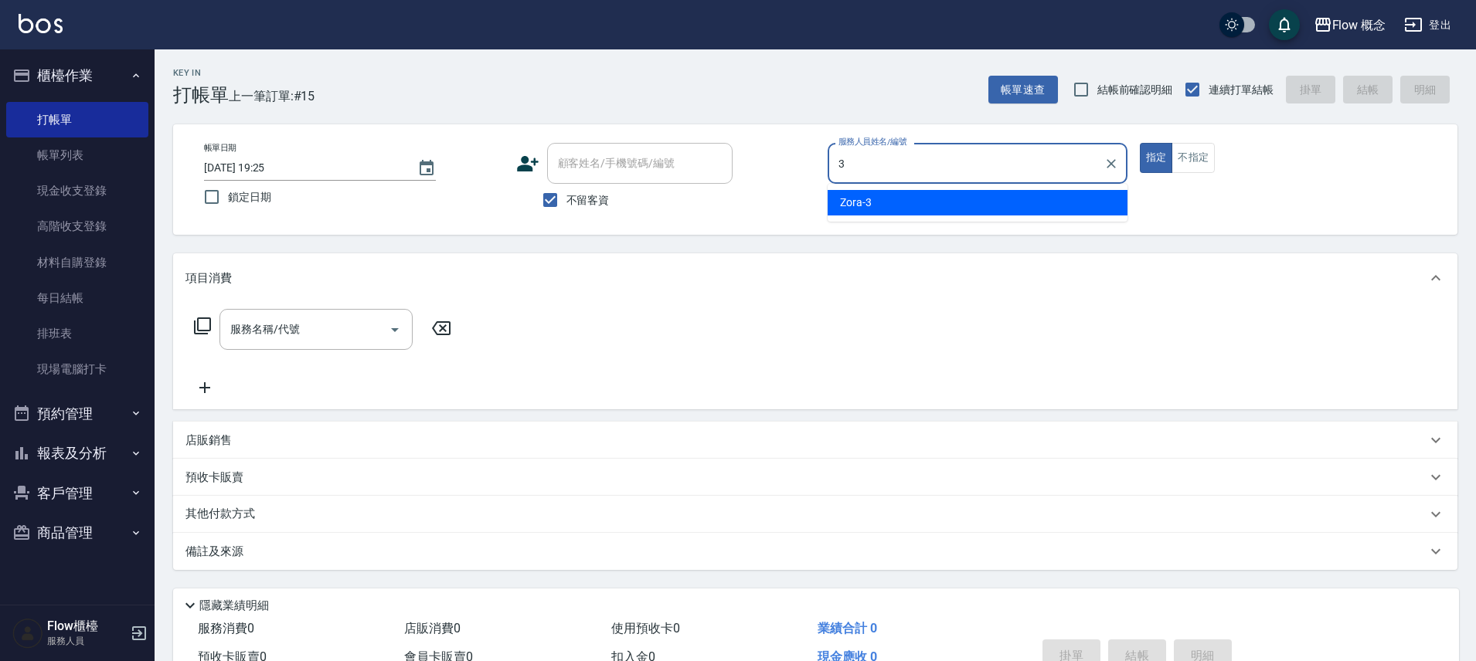
type input "Zora-3"
type button "true"
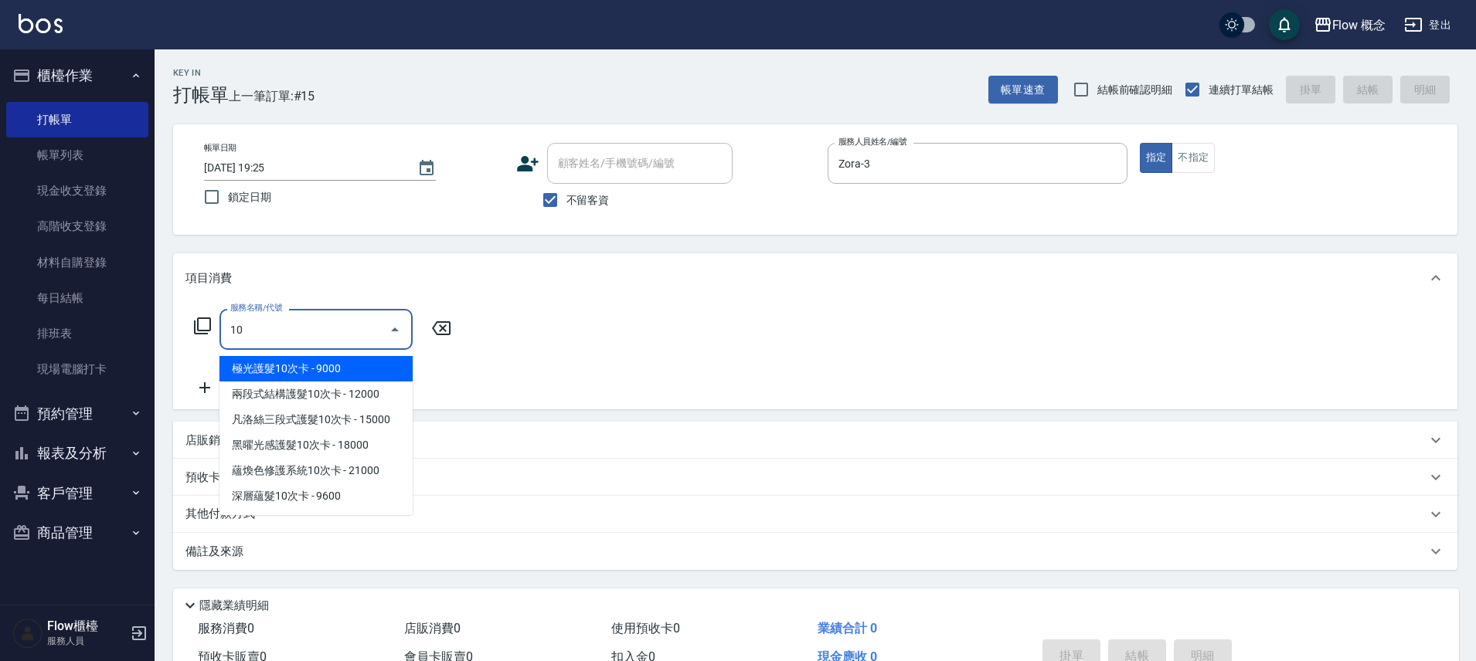
type input "極光護髮10次卡(508)"
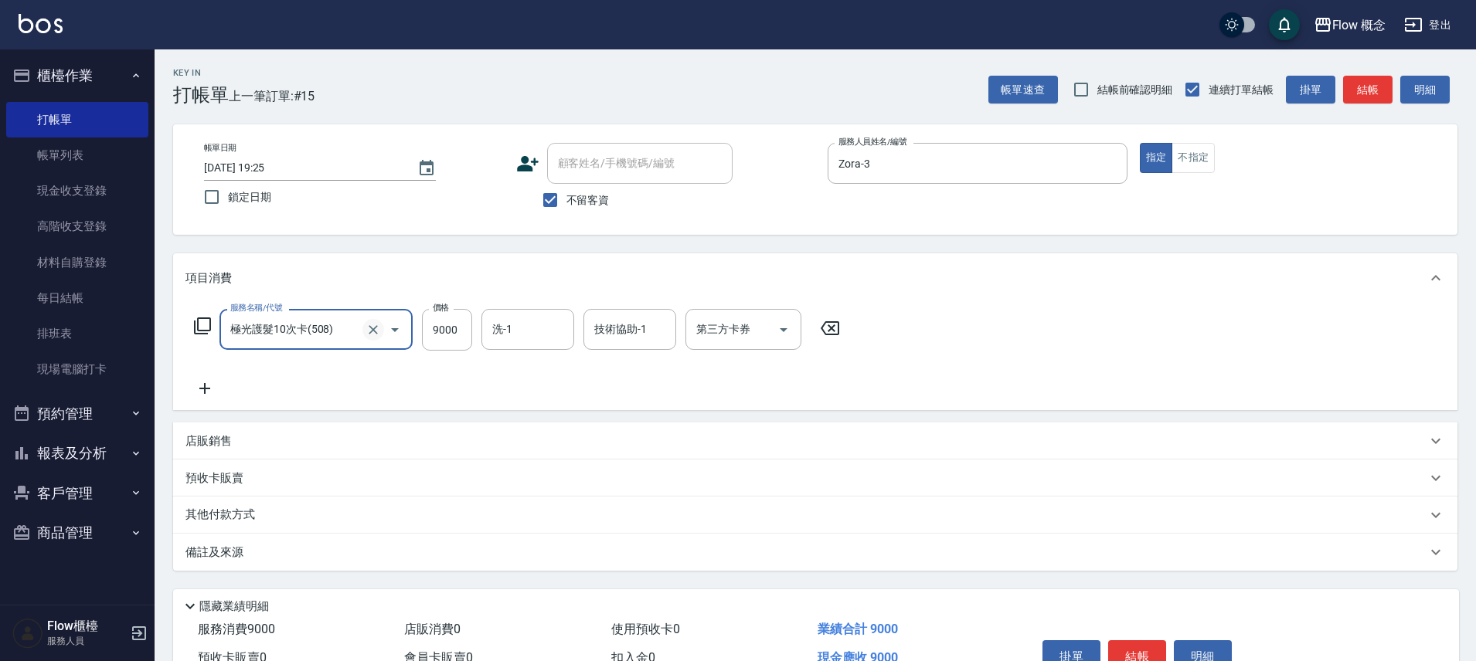
click at [379, 328] on icon "Clear" at bounding box center [373, 329] width 15 height 15
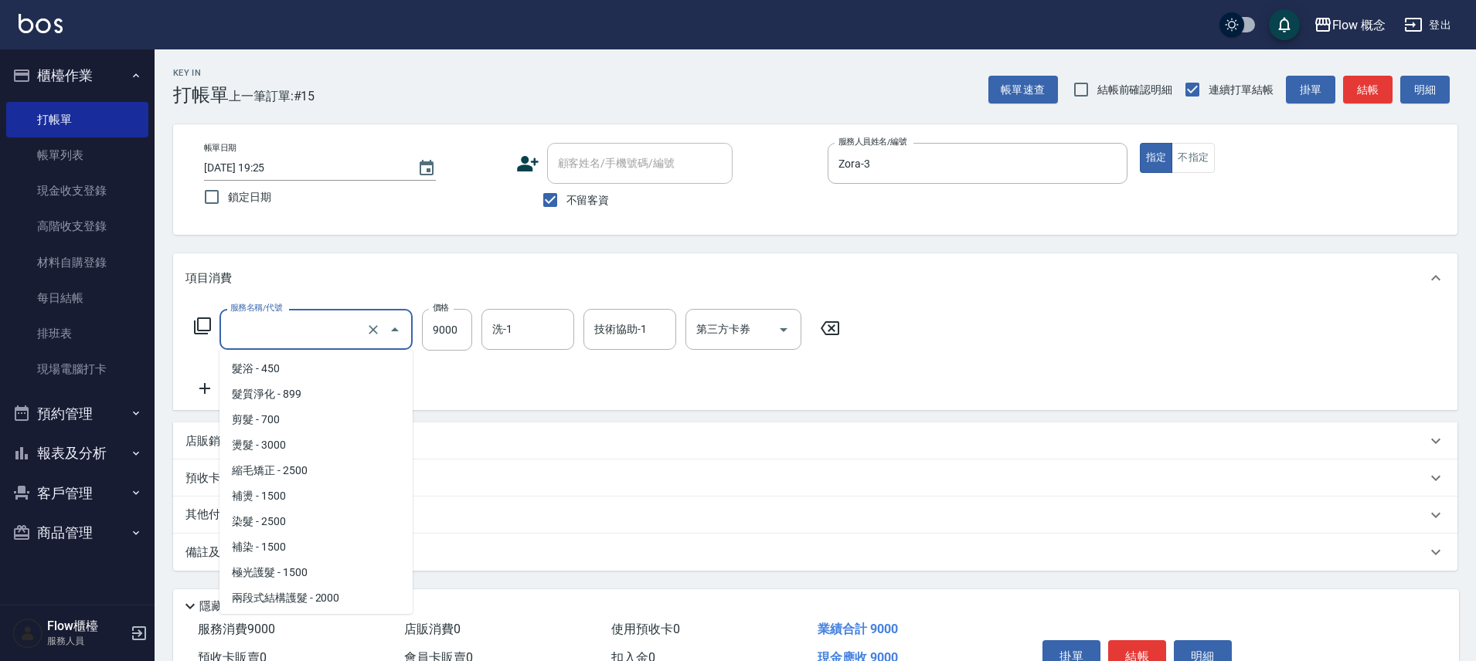
click at [306, 332] on input "服務名稱/代號" at bounding box center [294, 329] width 136 height 27
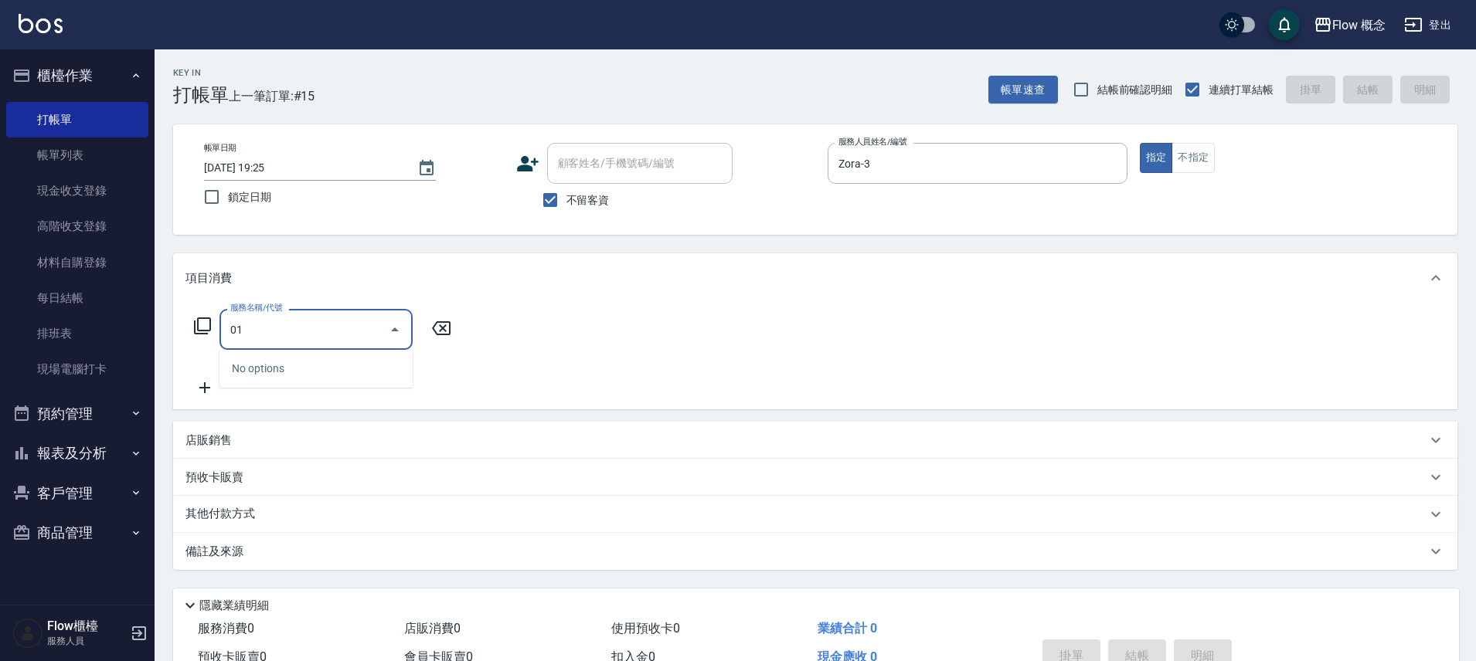
type input "0"
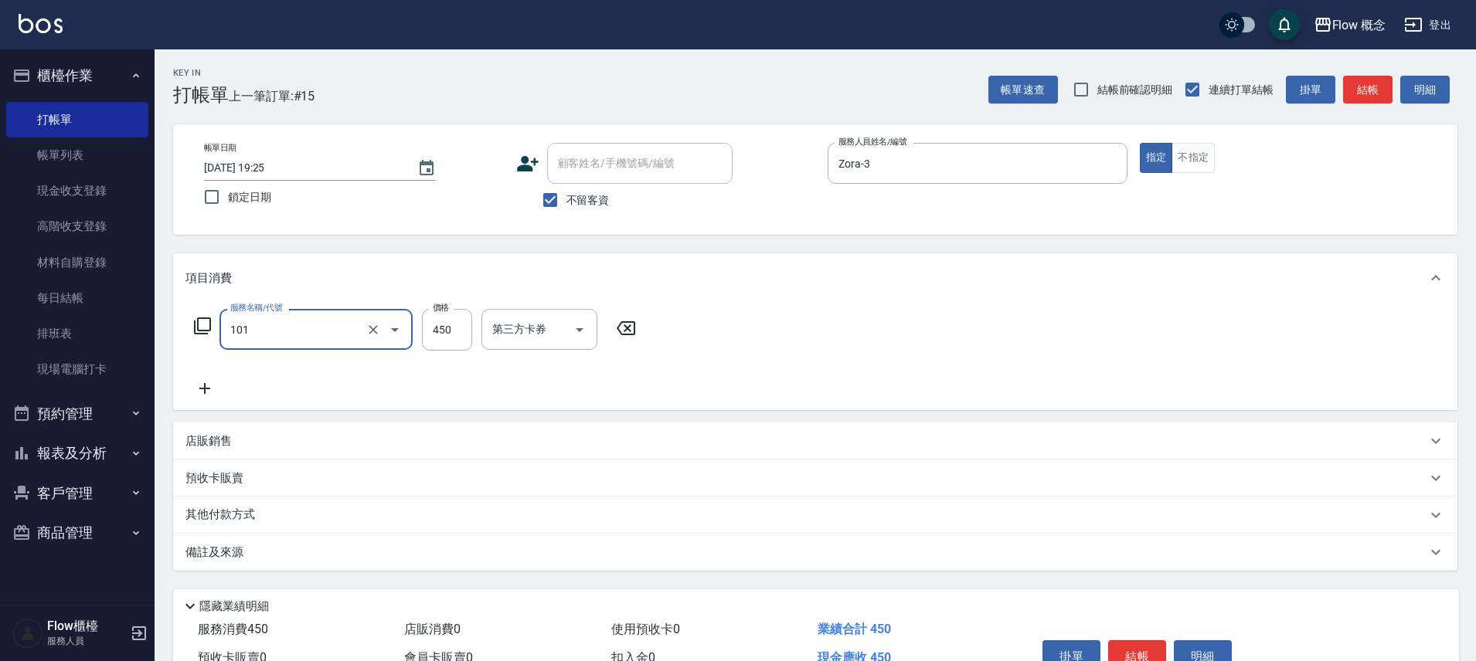
type input "髮浴 (101)"
type input "400"
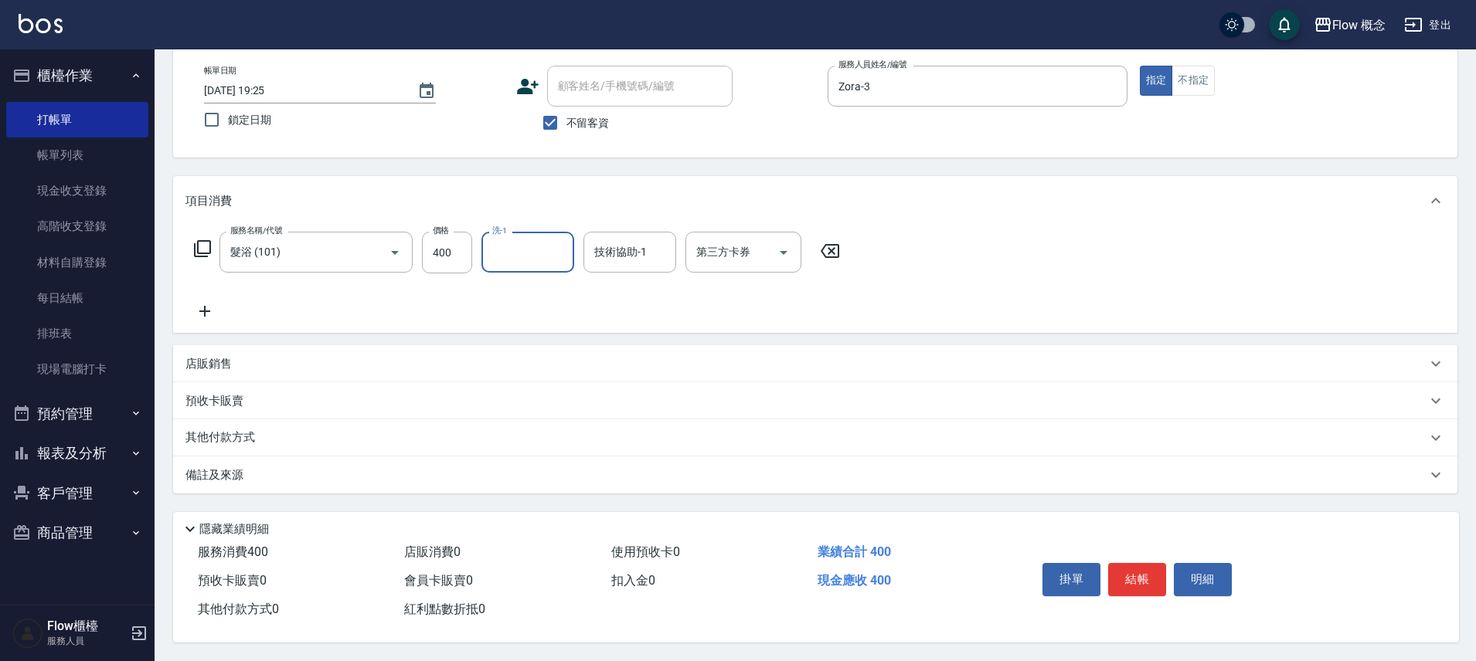
scroll to position [84, 0]
click at [1156, 573] on button "結帳" at bounding box center [1137, 579] width 58 height 32
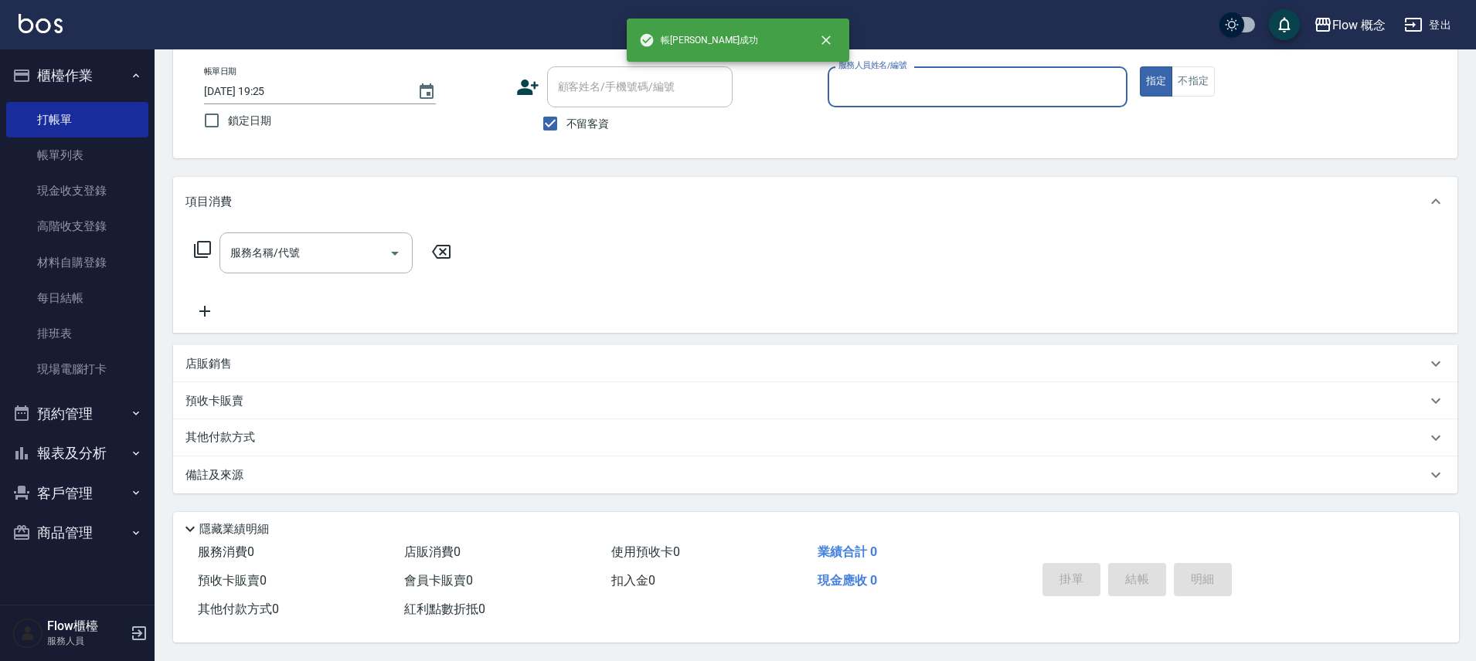
scroll to position [83, 0]
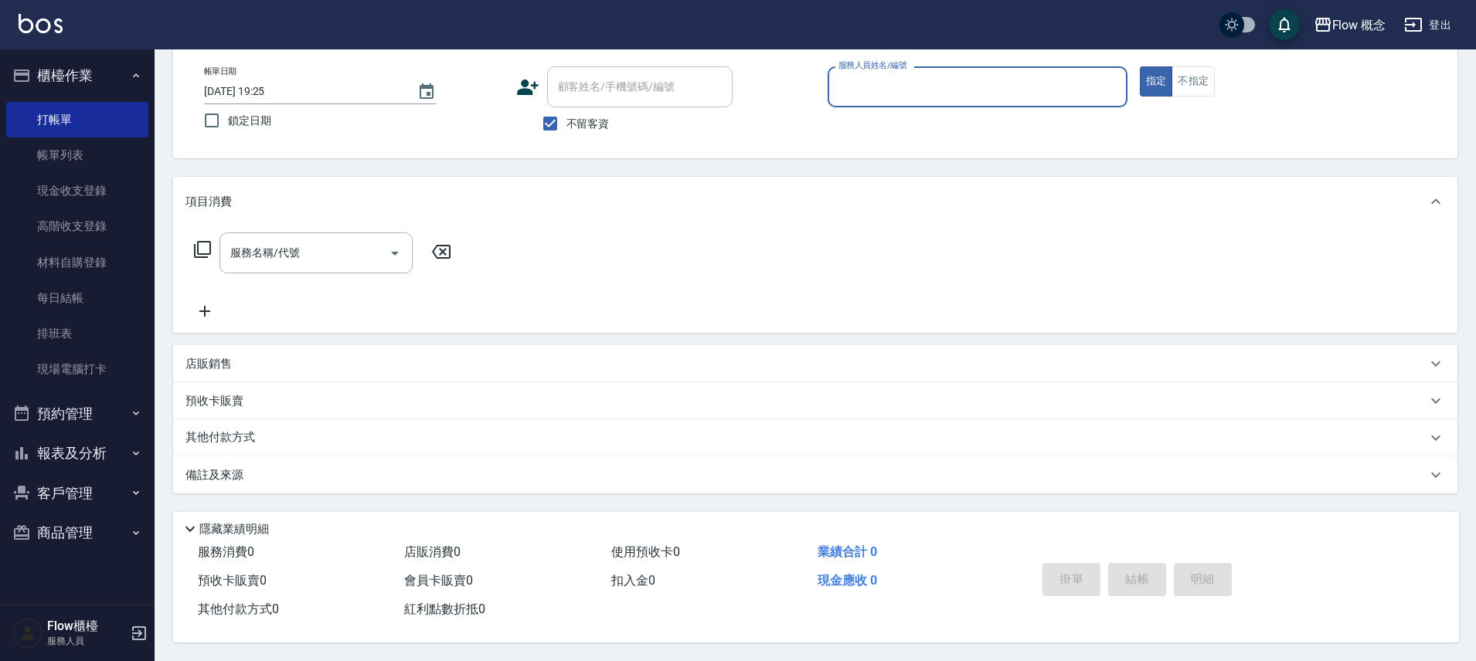
click at [102, 449] on button "報表及分析" at bounding box center [77, 454] width 142 height 40
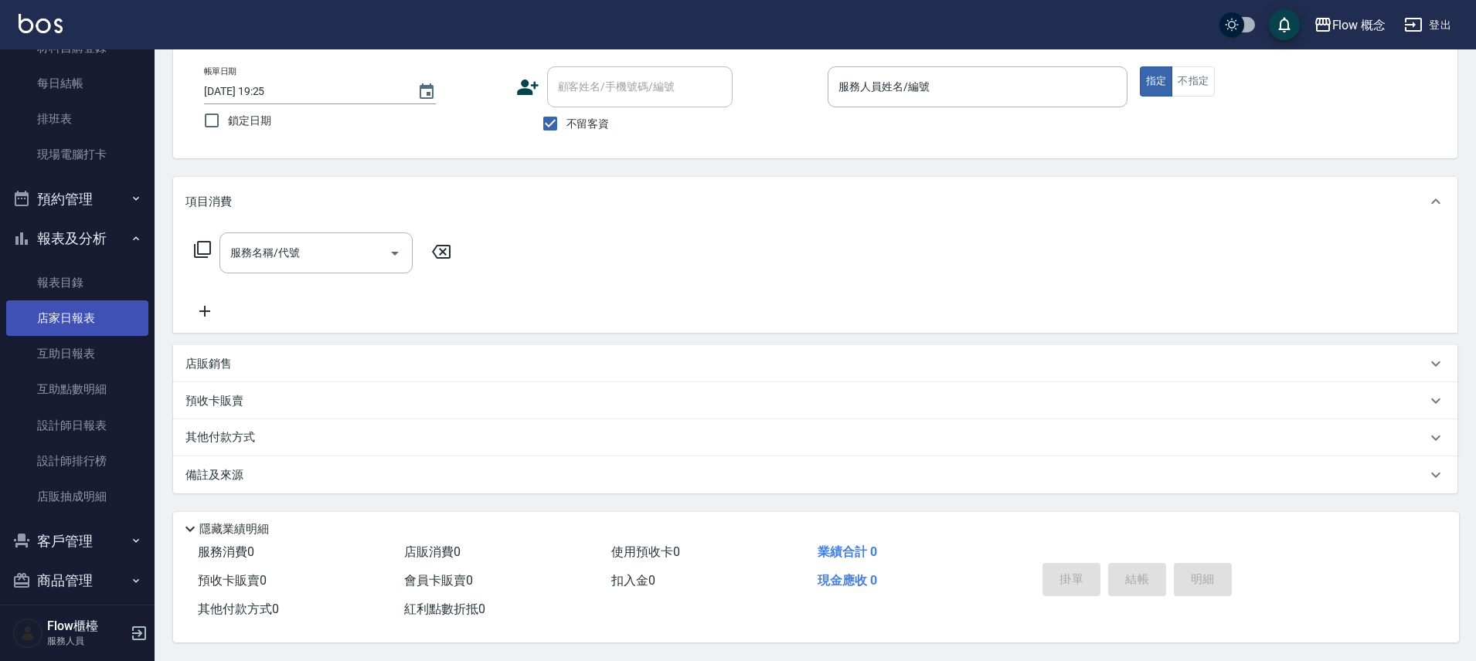
scroll to position [221, 0]
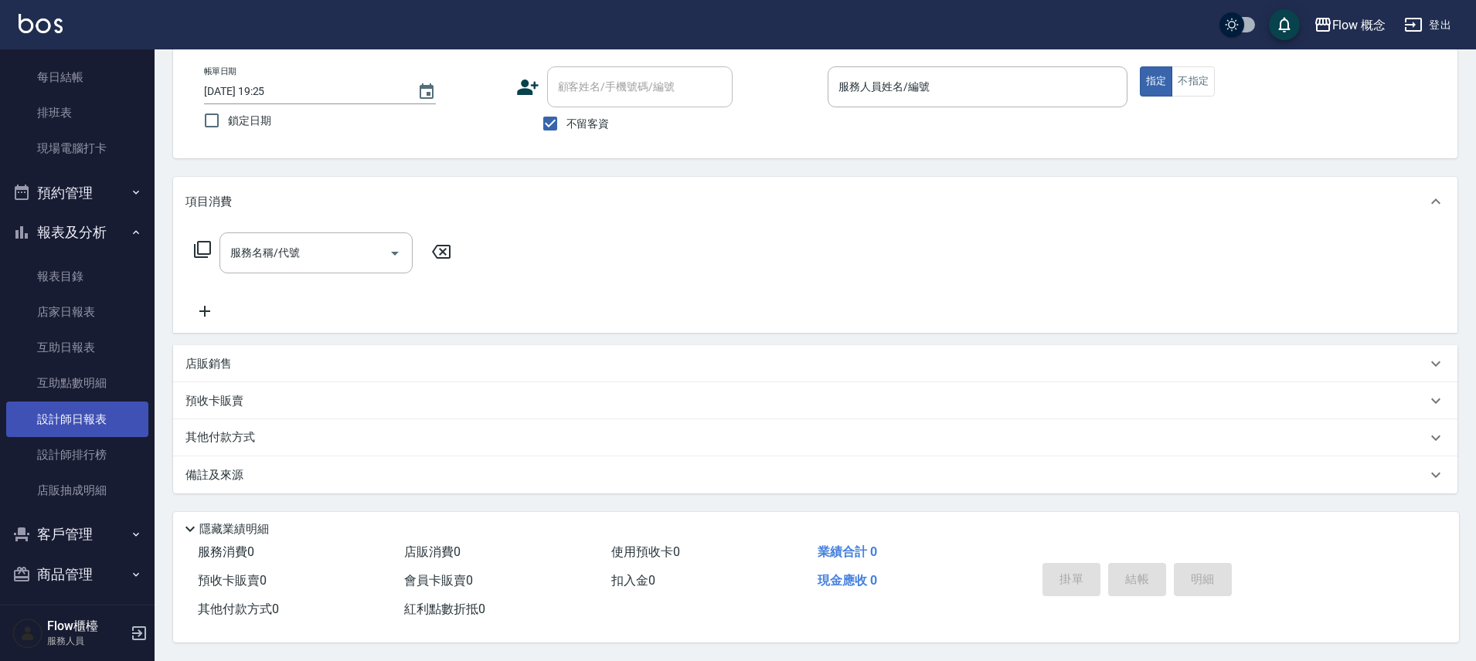
click at [77, 427] on link "設計師日報表" at bounding box center [77, 420] width 142 height 36
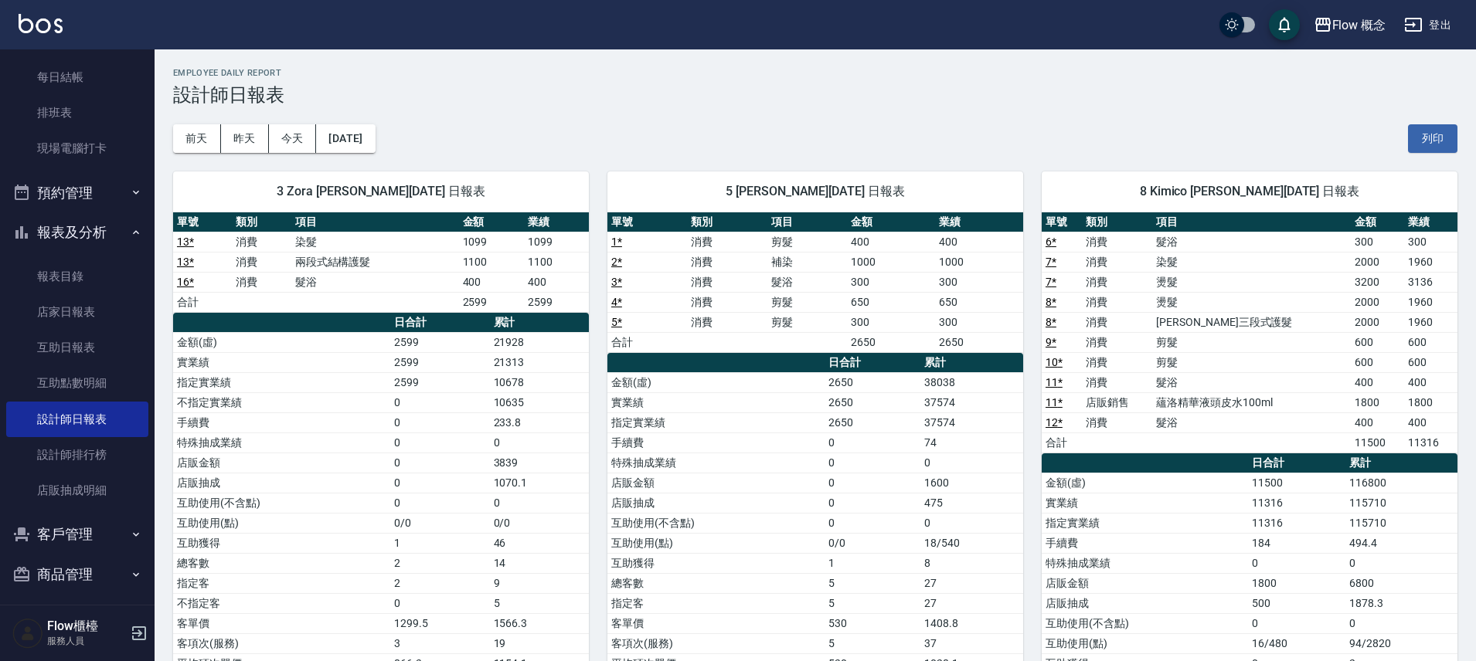
click at [183, 288] on td "16 *" at bounding box center [202, 282] width 59 height 20
click at [185, 286] on link "16 *" at bounding box center [185, 282] width 17 height 12
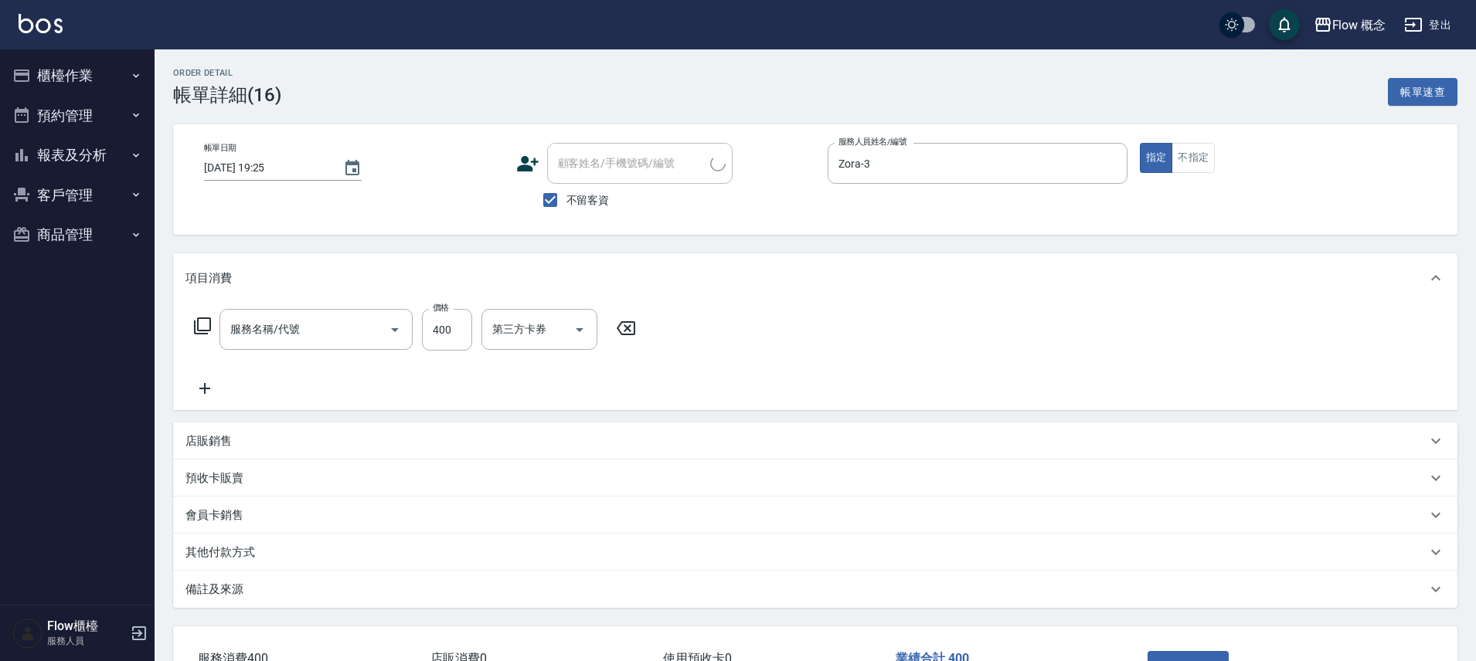
type input "[DATE] 19:25"
checkbox input "true"
type input "Zora-3"
click at [896, 185] on div "服務人員姓名/編號 Zora-3 服務人員姓名/編號" at bounding box center [978, 179] width 300 height 73
type input "髮浴 (101)"
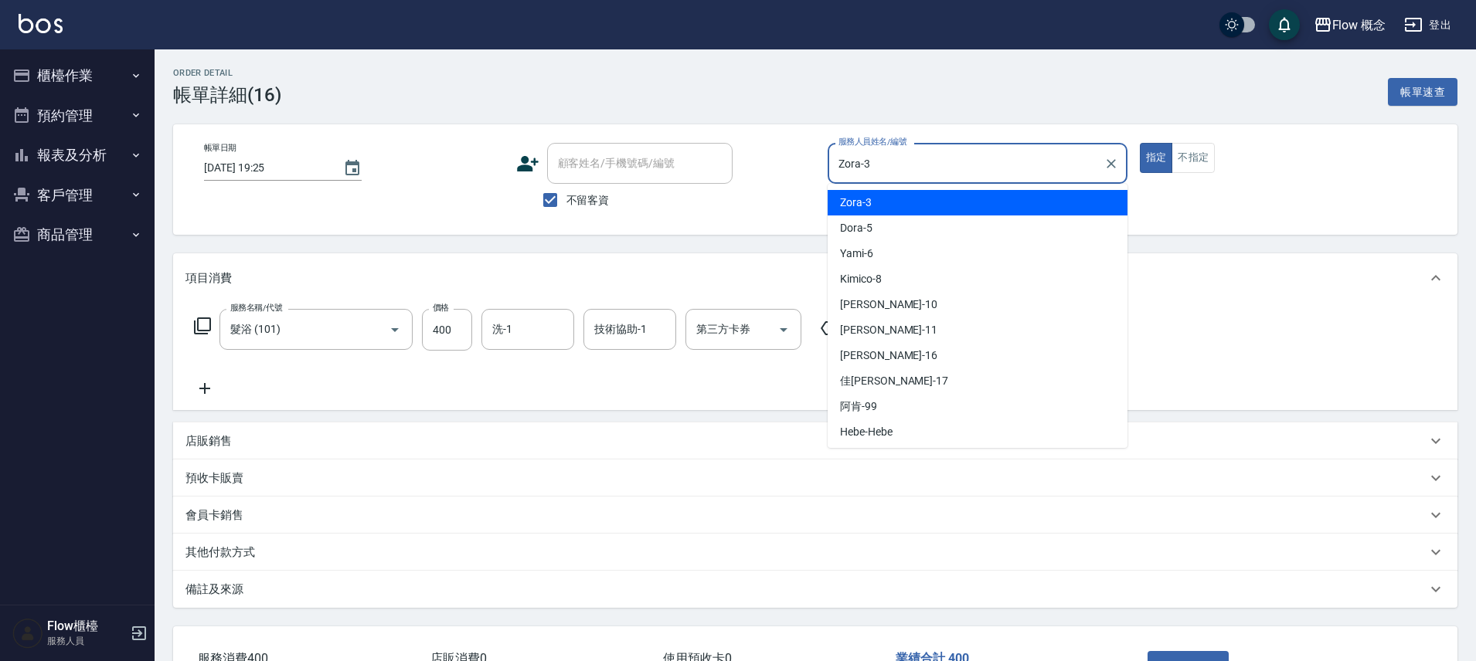
click at [941, 158] on input "Zora-3" at bounding box center [966, 163] width 263 height 27
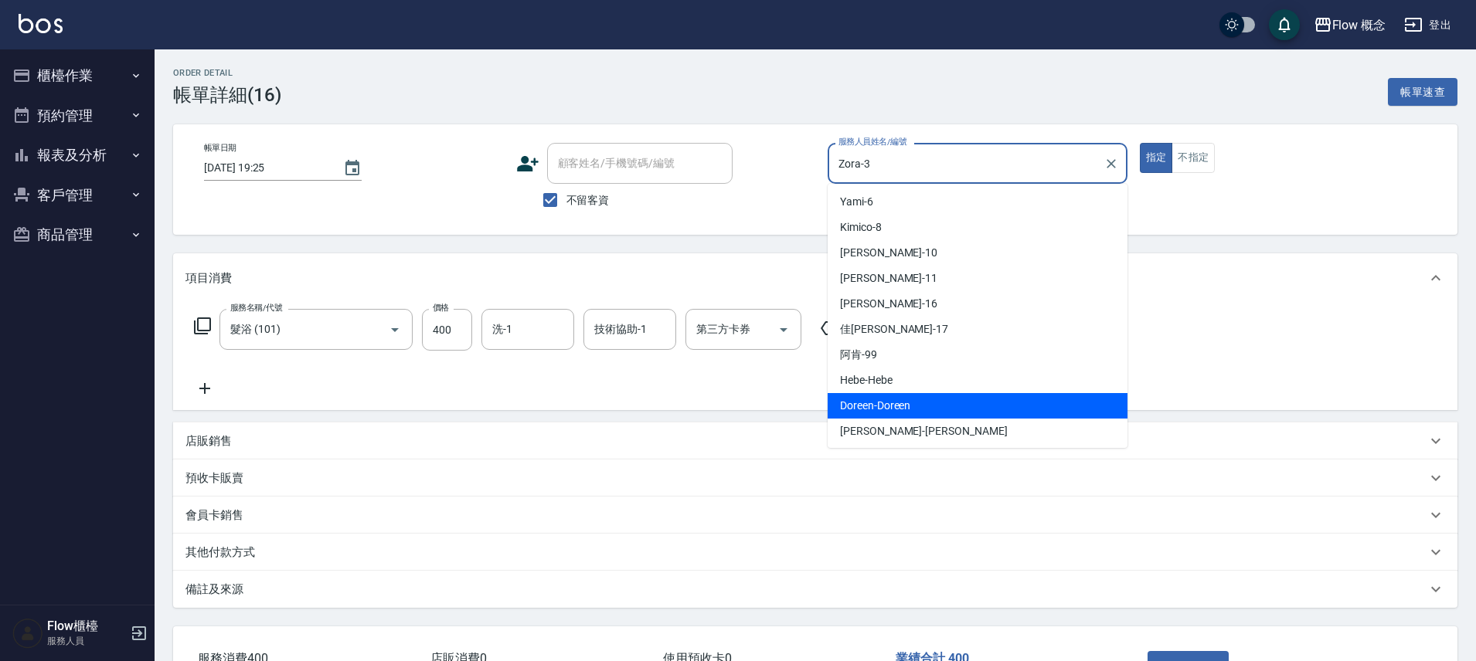
scroll to position [54, 0]
click at [953, 406] on div "Doreen -Doreen" at bounding box center [978, 404] width 300 height 26
type input "Doreen-Doreen"
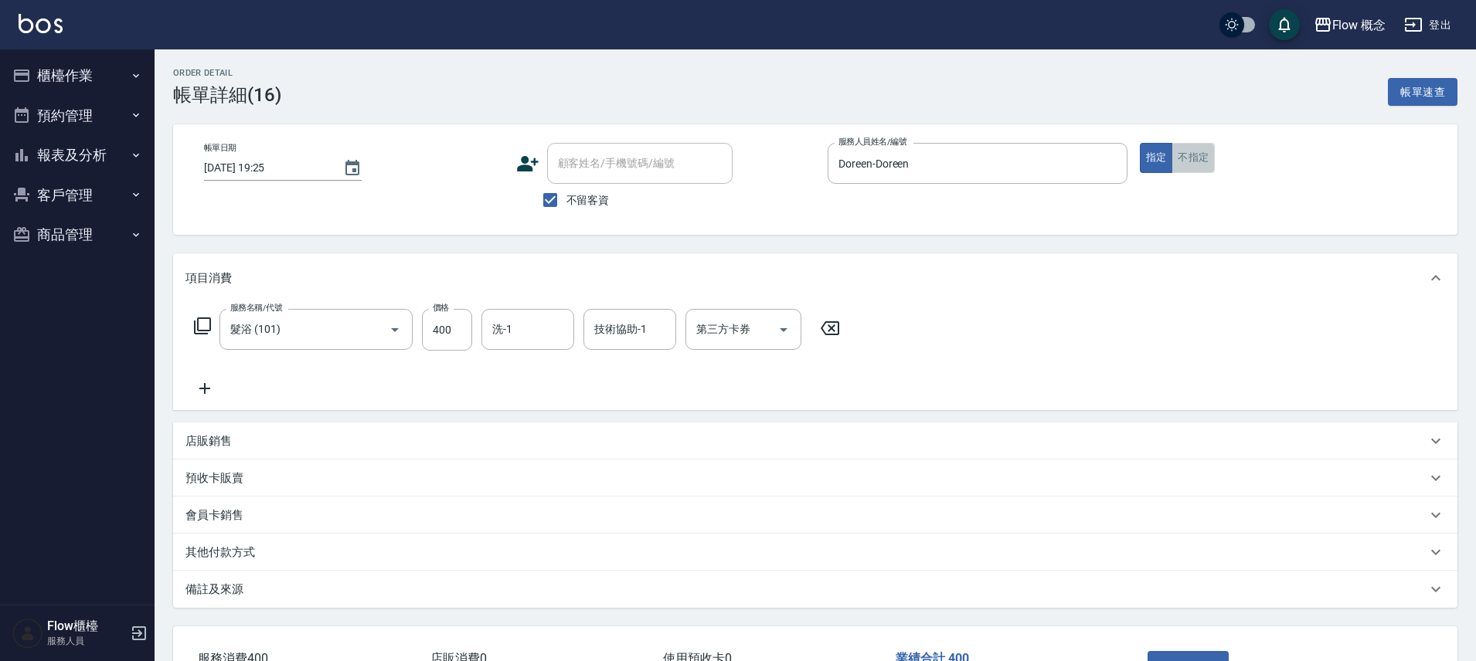
click at [1180, 156] on button "不指定" at bounding box center [1192, 158] width 43 height 30
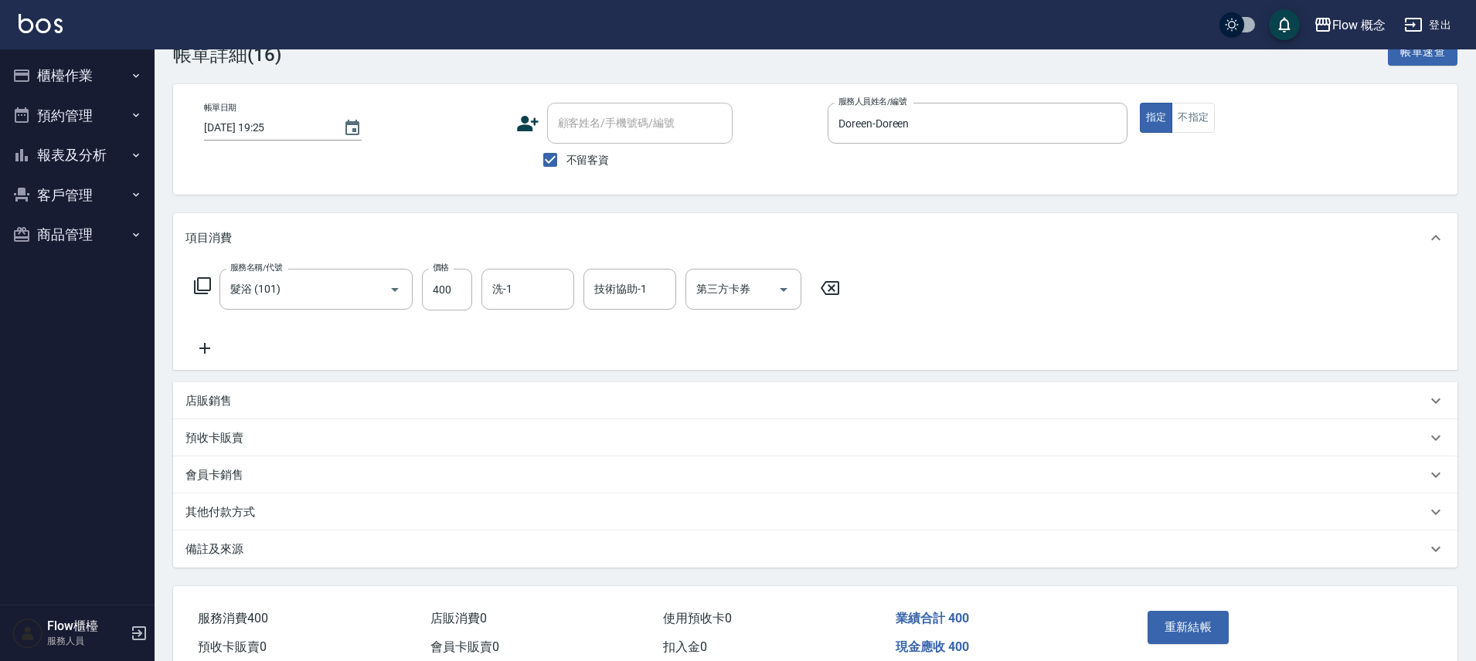
scroll to position [114, 0]
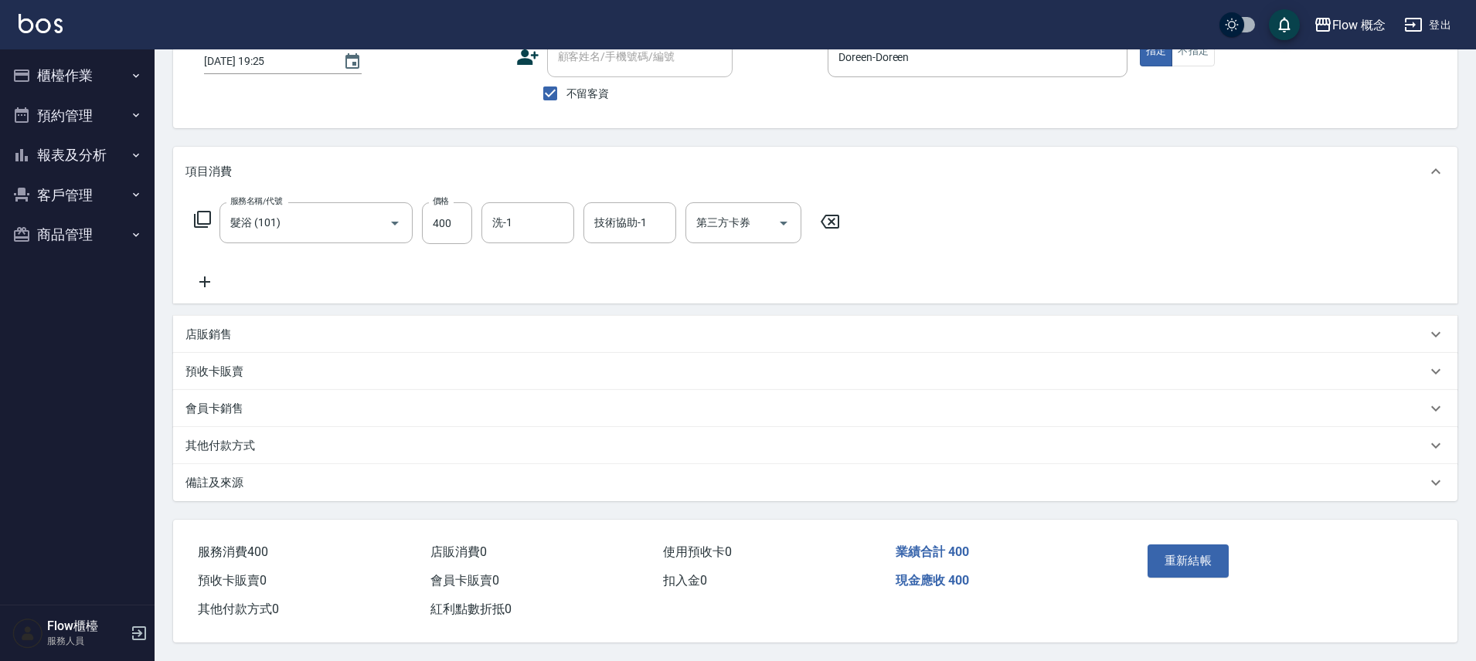
click at [1165, 539] on div "重新結帳" at bounding box center [1211, 572] width 140 height 67
click at [1169, 545] on button "重新結帳" at bounding box center [1189, 561] width 82 height 32
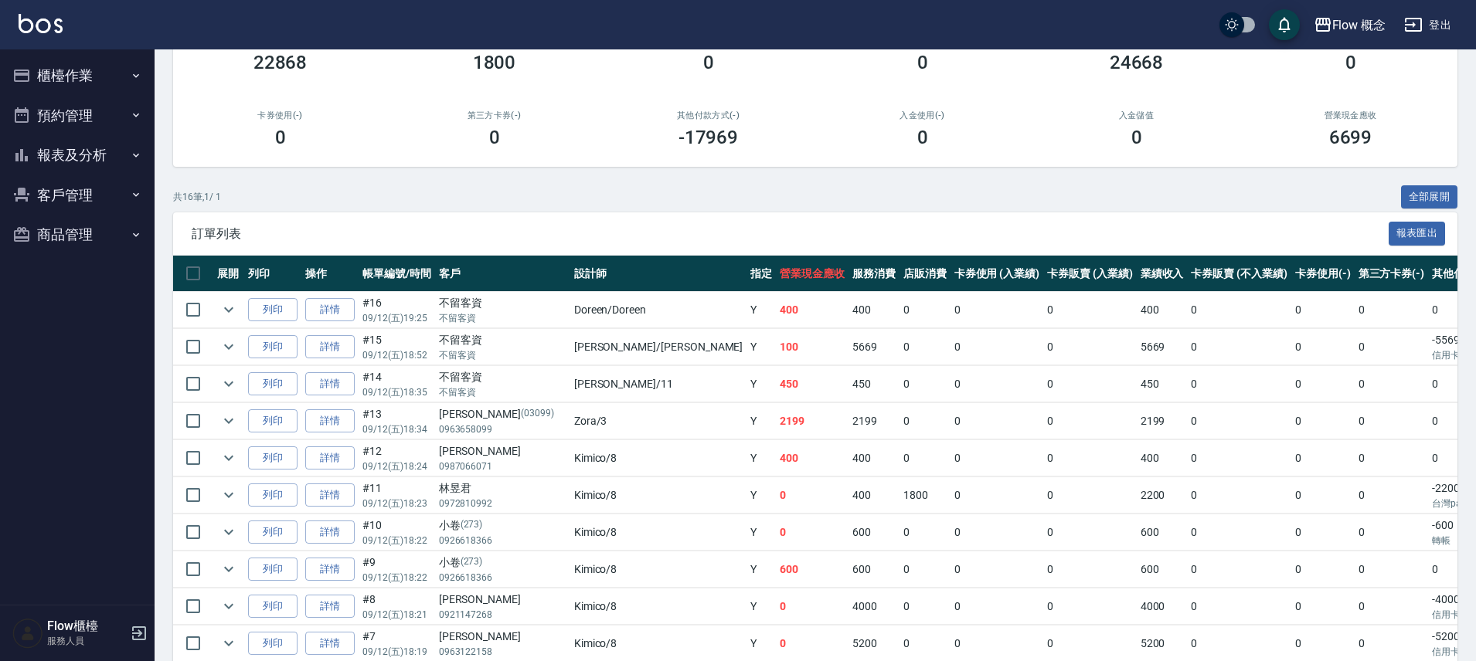
scroll to position [421, 0]
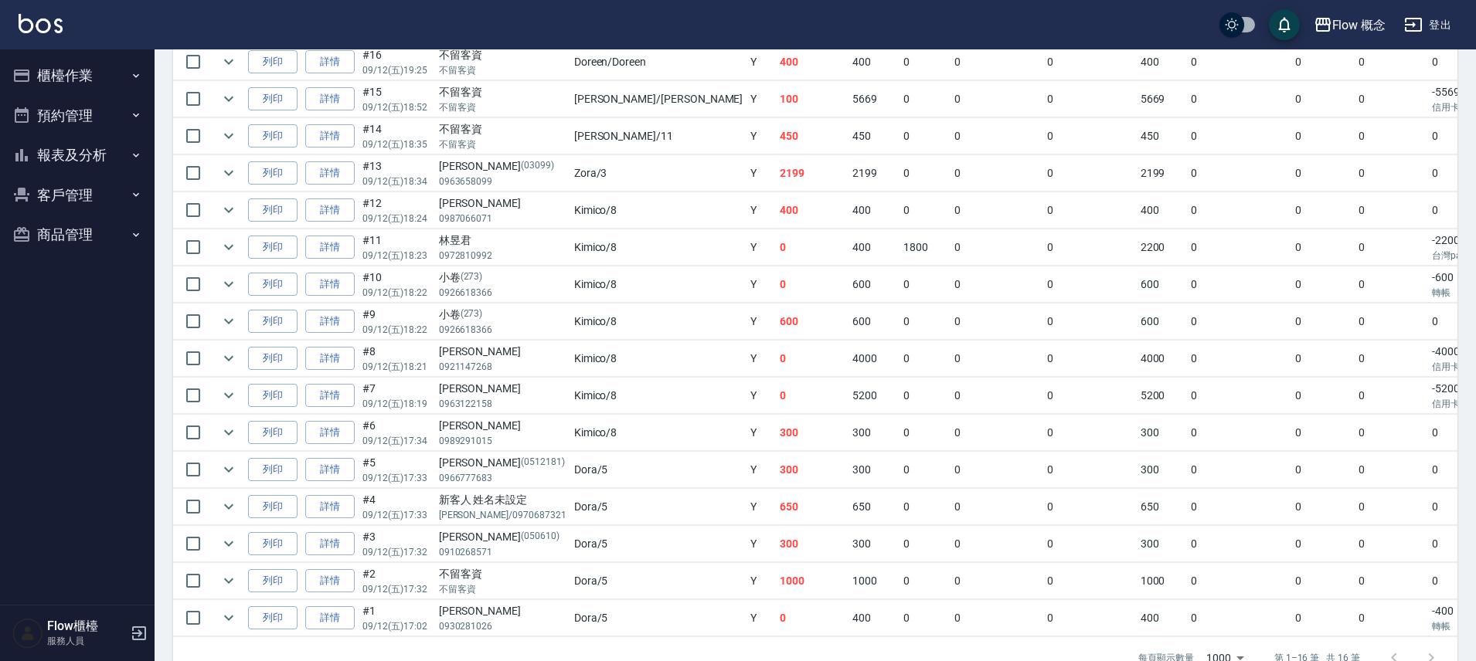
click at [899, 114] on td "0" at bounding box center [924, 99] width 51 height 36
click at [1355, 94] on td "0" at bounding box center [1392, 99] width 74 height 36
click at [1355, 257] on td "0" at bounding box center [1392, 248] width 74 height 36
click at [1043, 239] on td "0" at bounding box center [1090, 248] width 94 height 36
click at [1043, 280] on td "0" at bounding box center [1090, 285] width 94 height 36
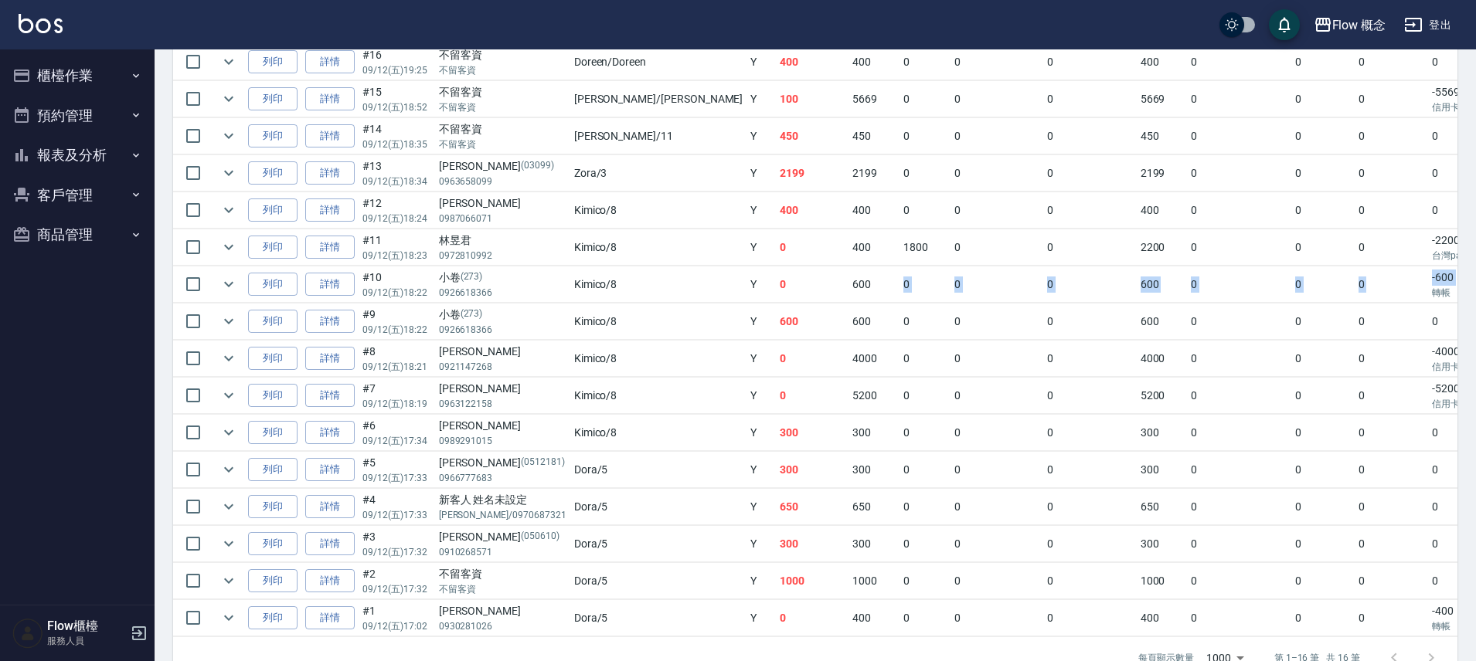
drag, startPoint x: 738, startPoint y: 285, endPoint x: 1298, endPoint y: 290, distance: 560.3
click at [1298, 290] on tr "列印 詳情 #10 09/12 (五) 18:22 小卷 (273) 0926618366 Kimico /8 Y 0 600 0 0 0 600 0 0 0…" at bounding box center [930, 285] width 1515 height 36
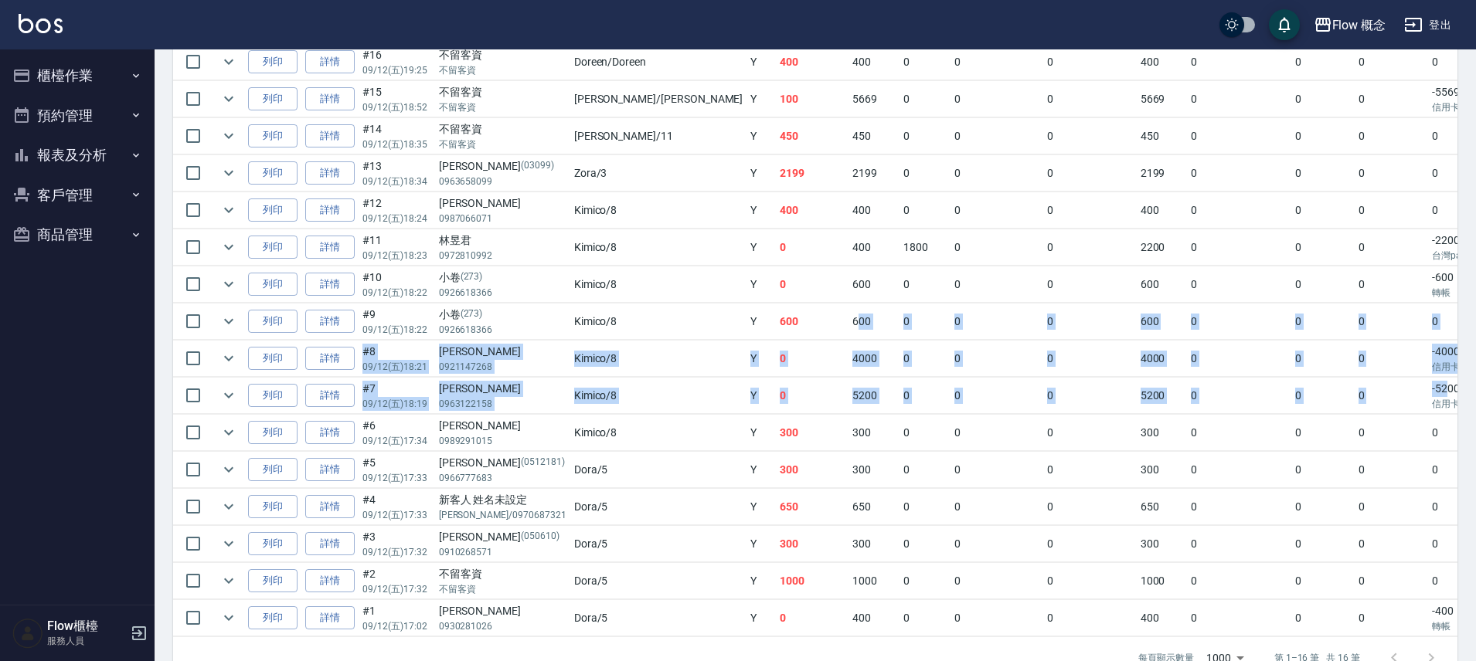
drag, startPoint x: 726, startPoint y: 327, endPoint x: 1314, endPoint y: 381, distance: 591.3
click at [1314, 381] on tbody "列印 詳情 #16 09/12 (五) 19:25 不留客資 不留客資 Doreen /Doreen Y 400 400 0 0 0 400 0 0 0 0 …" at bounding box center [930, 340] width 1515 height 593
click at [1428, 381] on td "-5200 信用卡" at bounding box center [1470, 396] width 85 height 36
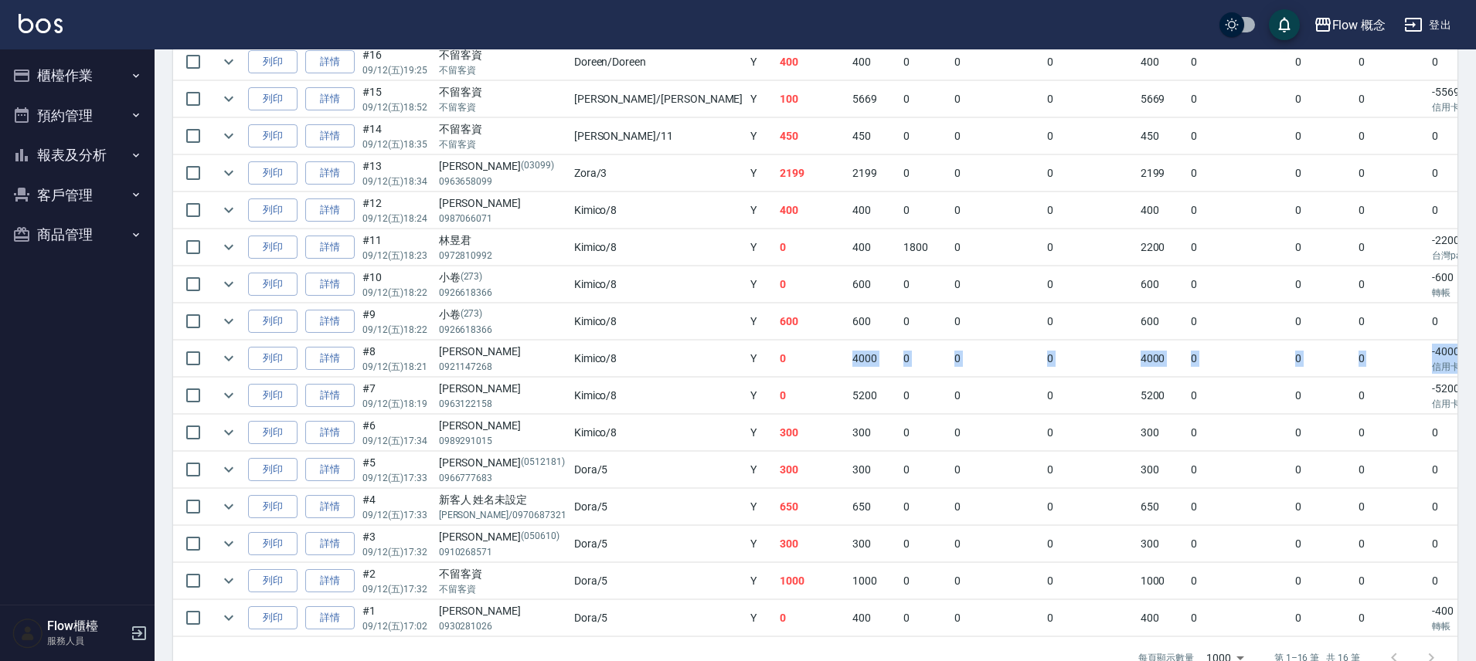
drag, startPoint x: 1350, startPoint y: 360, endPoint x: 691, endPoint y: 372, distance: 659.3
click at [693, 357] on tr "列印 詳情 #8 09/12 (五) 18:21 陳思縈 0921147268 Kimico /8 Y 0 4000 0 0 0 4000 0 0 0 -40…" at bounding box center [930, 359] width 1515 height 36
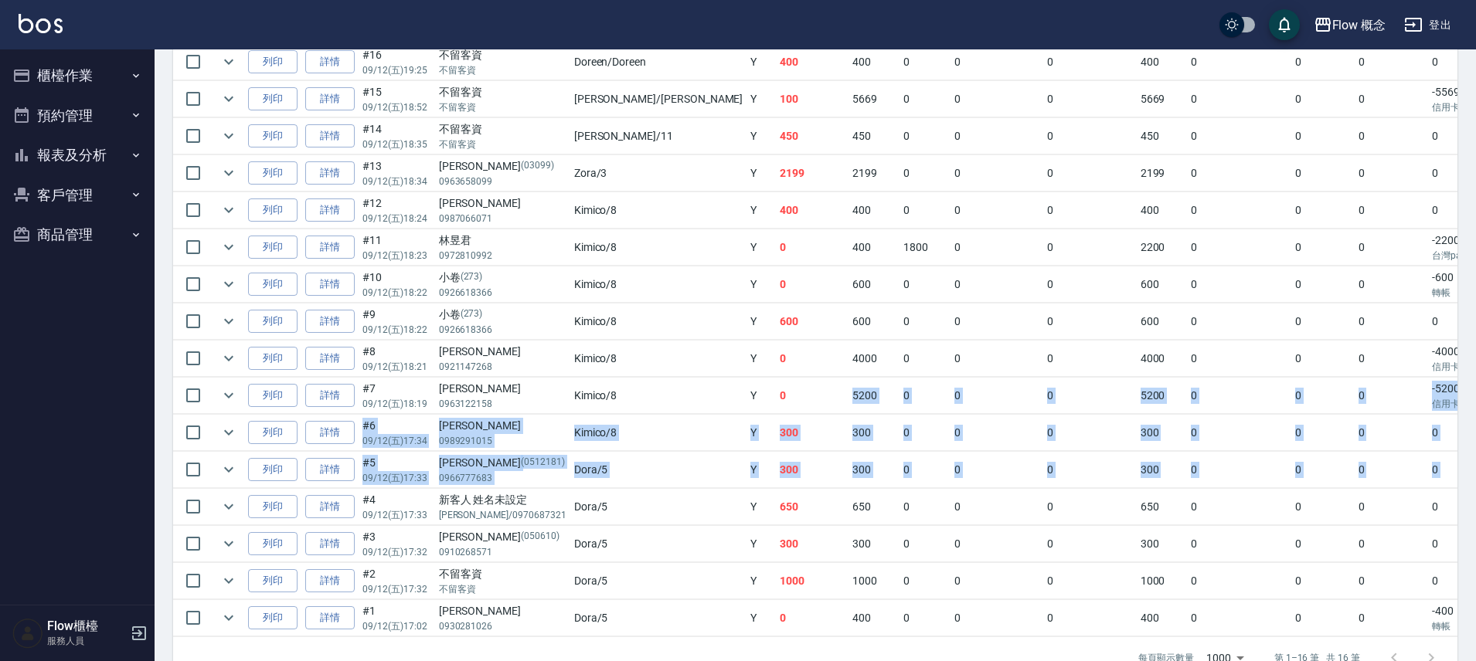
drag, startPoint x: 699, startPoint y: 400, endPoint x: 1388, endPoint y: 471, distance: 692.1
click at [1389, 474] on tbody "列印 詳情 #16 09/12 (五) 19:25 不留客資 不留客資 Doreen /Doreen Y 400 400 0 0 0 400 0 0 0 0 …" at bounding box center [930, 340] width 1515 height 593
drag, startPoint x: 1386, startPoint y: 468, endPoint x: 1222, endPoint y: 440, distance: 166.3
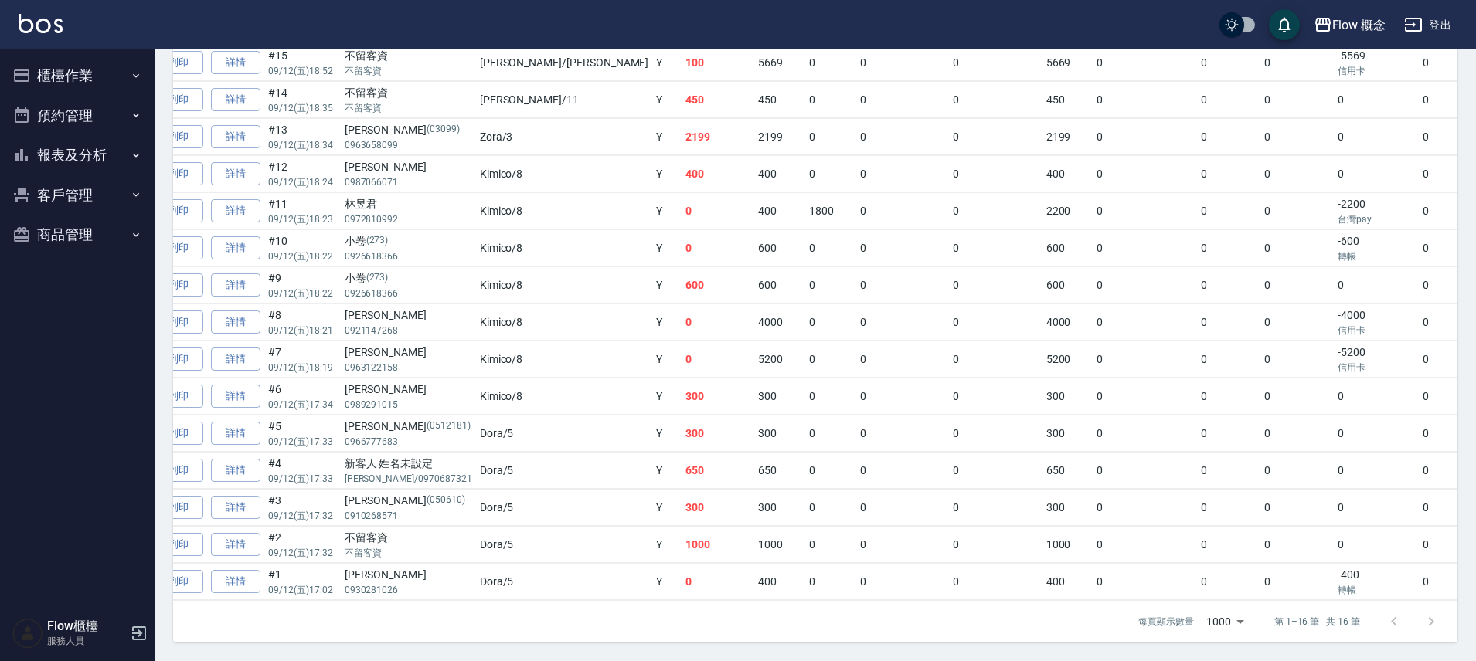
scroll to position [0, 0]
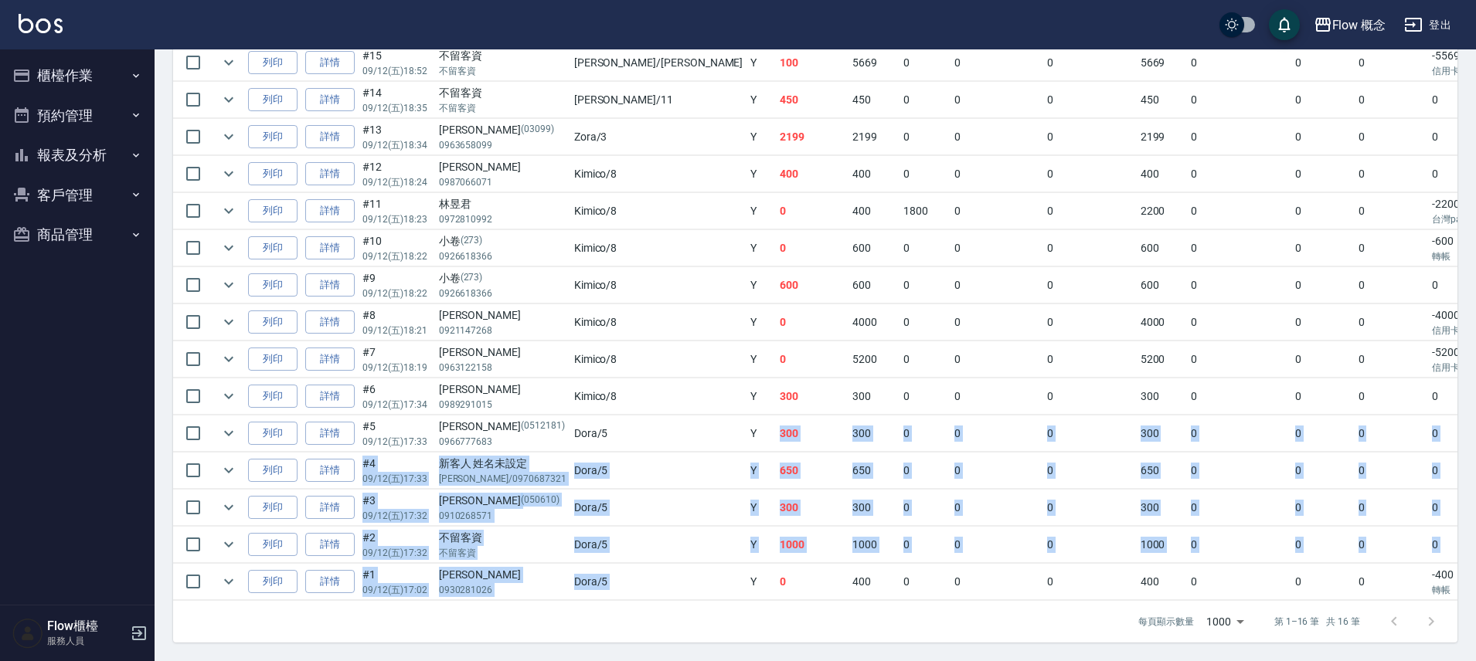
drag, startPoint x: 613, startPoint y: 564, endPoint x: 626, endPoint y: 422, distance: 142.8
click at [625, 423] on tbody "列印 詳情 #16 09/12 (五) 19:25 不留客資 不留客資 Doreen /Doreen Y 400 400 0 0 0 400 0 0 0 0 …" at bounding box center [930, 304] width 1515 height 593
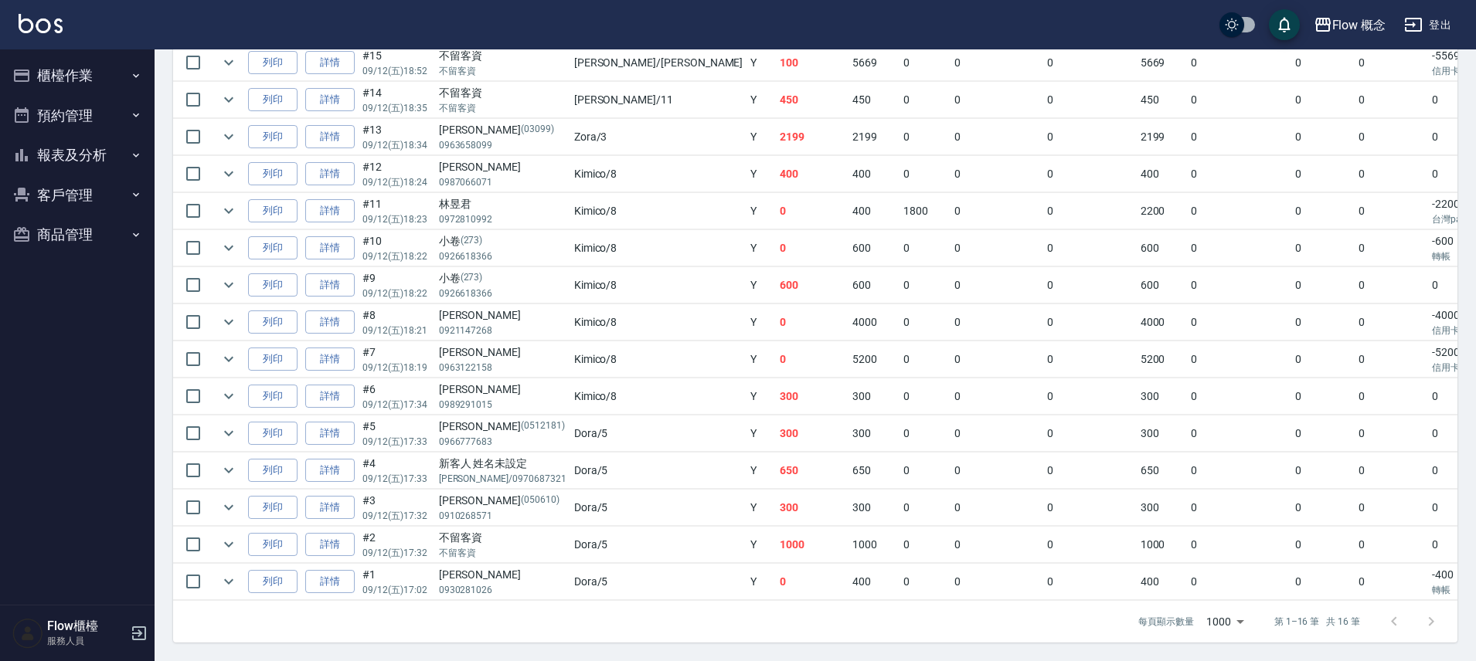
drag, startPoint x: 763, startPoint y: 321, endPoint x: 773, endPoint y: 308, distance: 17.2
click at [848, 321] on td "4000" at bounding box center [873, 322] width 51 height 36
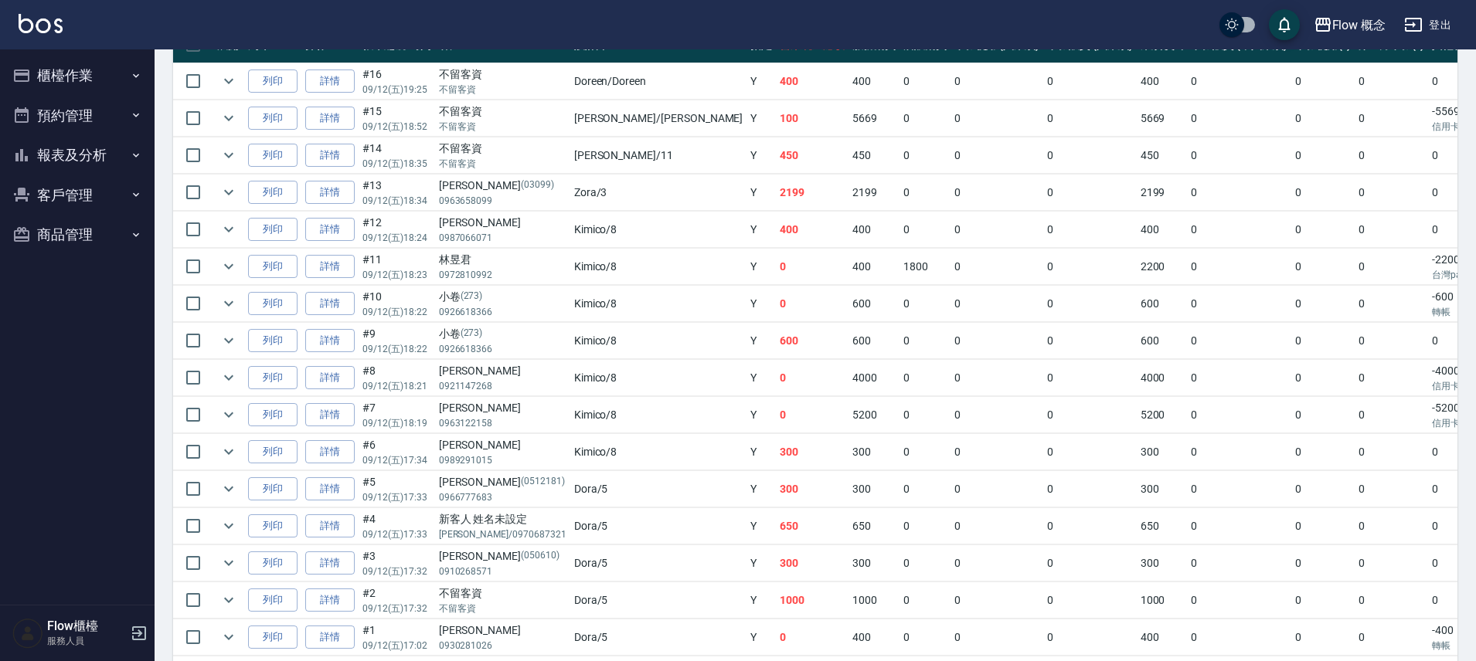
scroll to position [329, 0]
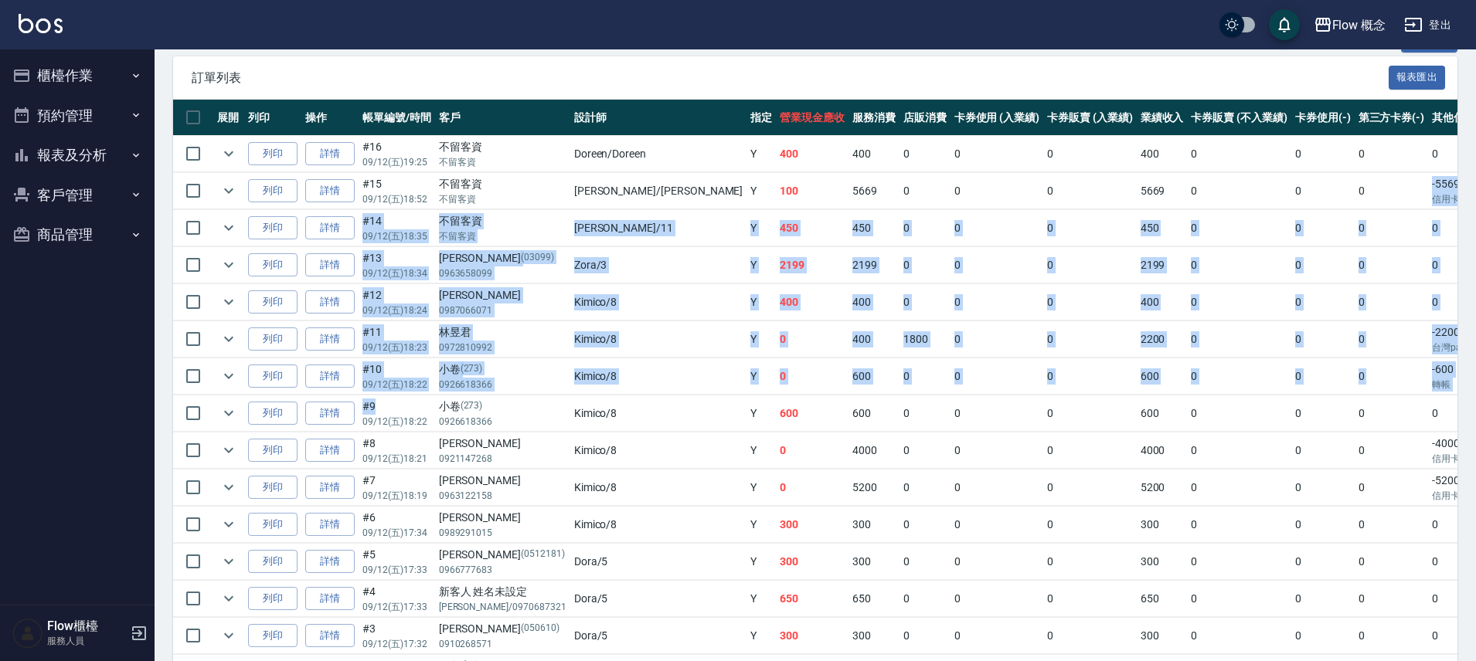
drag, startPoint x: 1278, startPoint y: 190, endPoint x: 885, endPoint y: 385, distance: 438.9
click at [372, 412] on tbody "列印 詳情 #16 09/12 (五) 19:25 不留客資 不留客資 Doreen /Doreen Y 400 400 0 0 0 400 0 0 0 0 …" at bounding box center [930, 432] width 1515 height 593
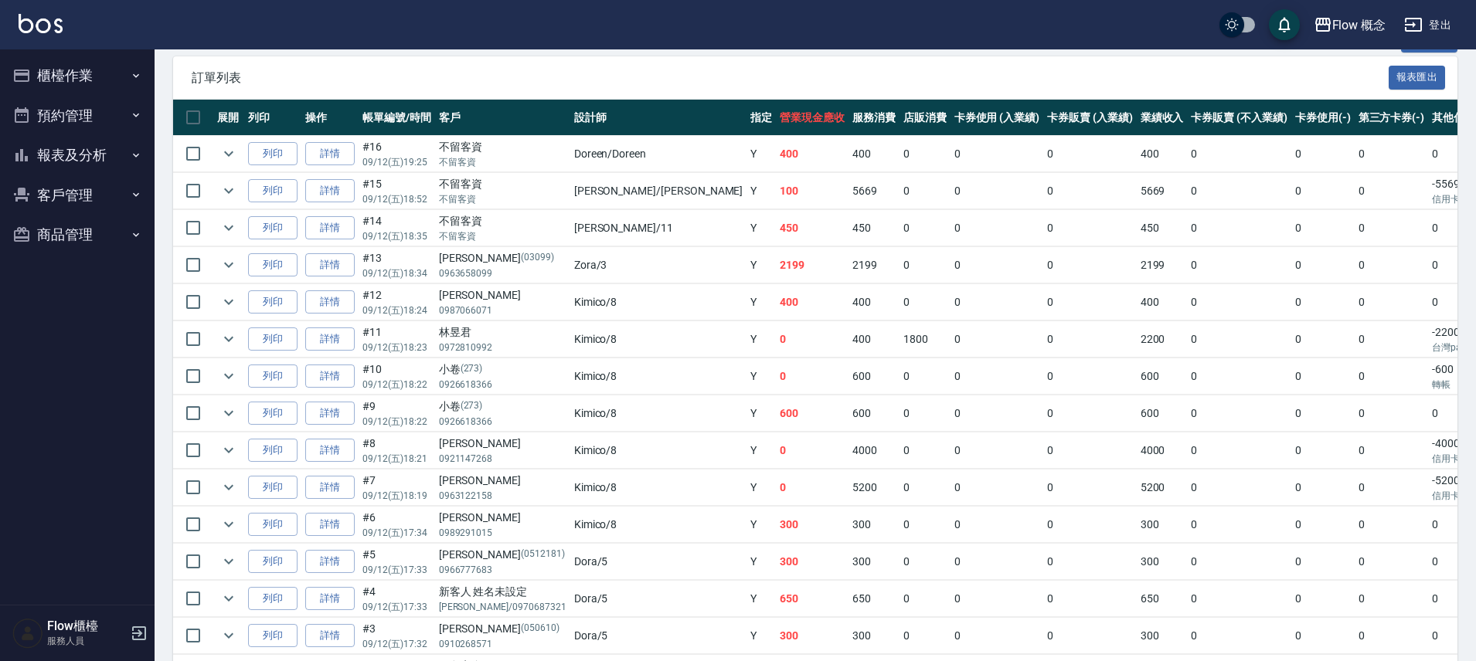
click at [1428, 424] on td "0" at bounding box center [1470, 414] width 85 height 36
drag, startPoint x: 1339, startPoint y: 429, endPoint x: 848, endPoint y: 414, distance: 490.9
click at [837, 417] on tr "列印 詳情 #9 09/12 (五) 18:22 小卷 (273) 0926618366 Kimico /8 Y 600 600 0 0 0 600 0 0 …" at bounding box center [930, 414] width 1515 height 36
click at [1043, 396] on td "0" at bounding box center [1090, 414] width 94 height 36
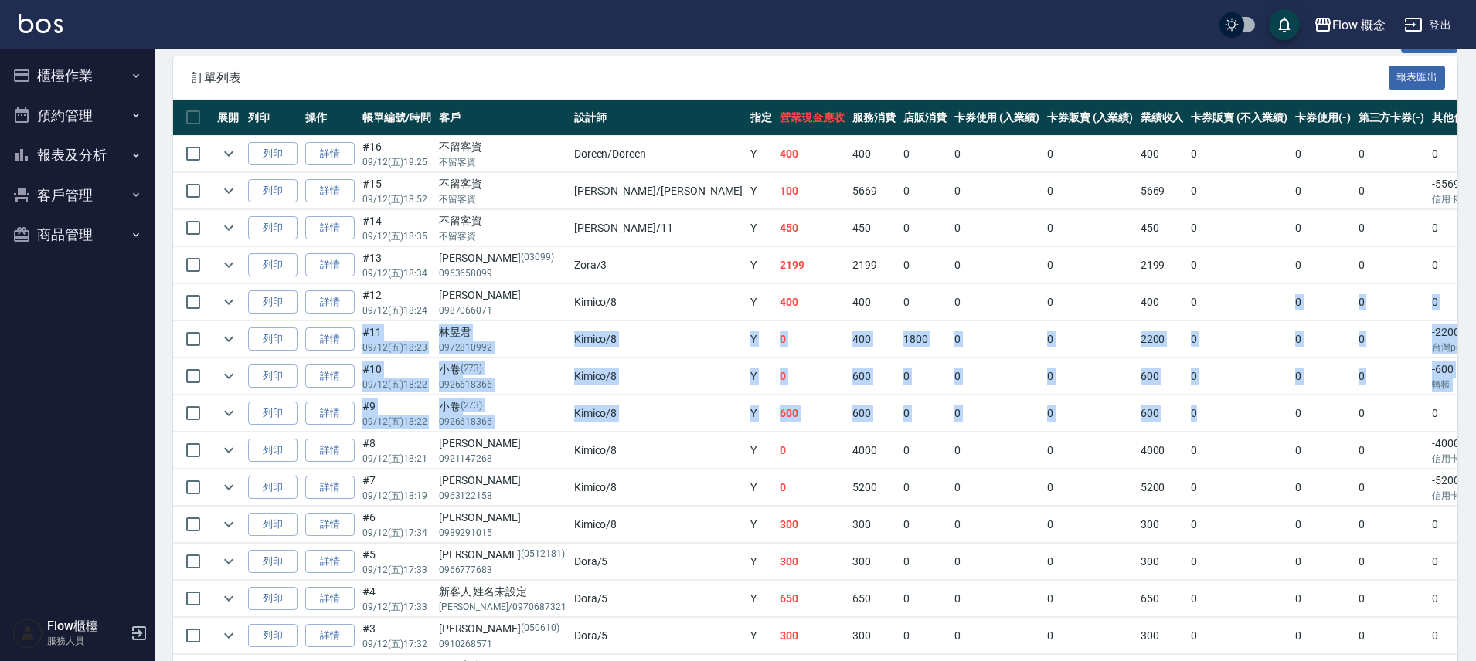
drag, startPoint x: 1144, startPoint y: 406, endPoint x: 1103, endPoint y: 313, distance: 102.1
click at [1103, 318] on tbody "列印 詳情 #16 09/12 (五) 19:25 不留客資 不留客資 Doreen /Doreen Y 400 400 0 0 0 400 0 0 0 0 …" at bounding box center [930, 432] width 1515 height 593
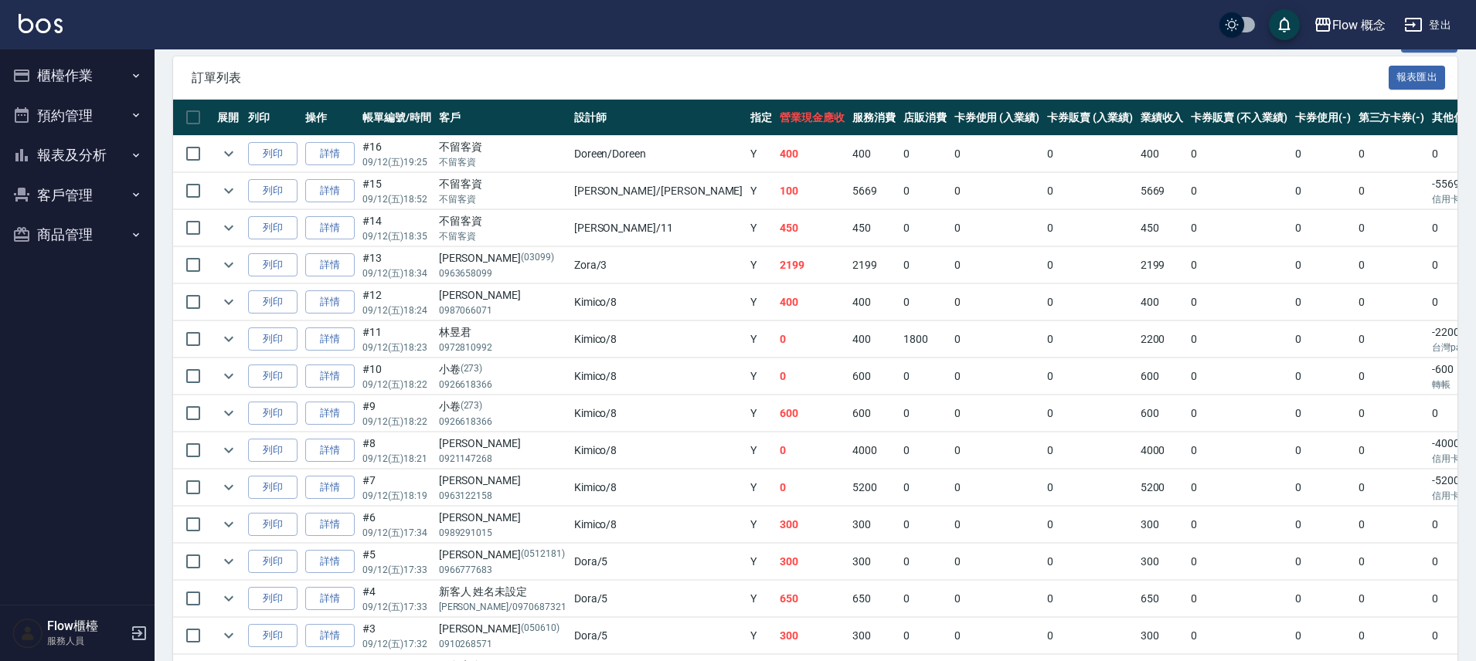
click at [1187, 291] on td "0" at bounding box center [1239, 302] width 104 height 36
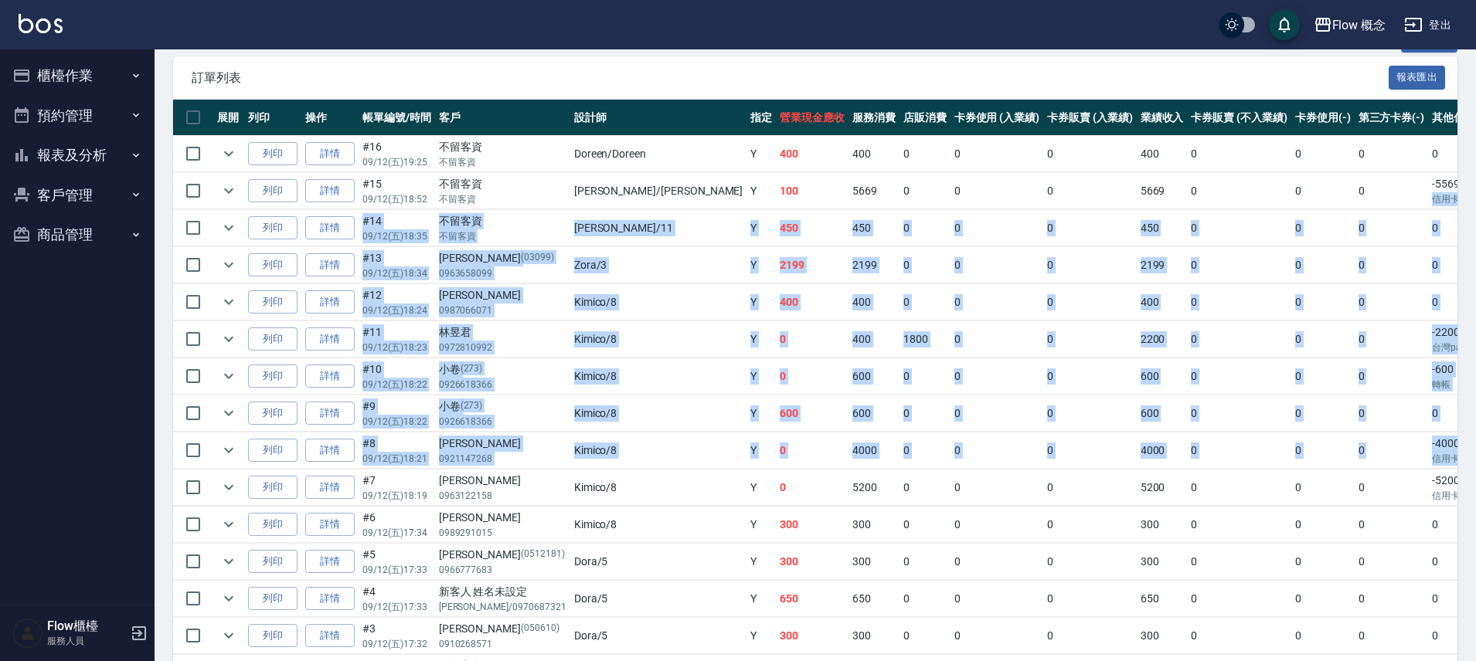
drag, startPoint x: 1294, startPoint y: 202, endPoint x: 1329, endPoint y: 461, distance: 261.2
click at [1330, 461] on tbody "列印 詳情 #16 09/12 (五) 19:25 不留客資 不留客資 Doreen /Doreen Y 400 400 0 0 0 400 0 0 0 0 …" at bounding box center [930, 432] width 1515 height 593
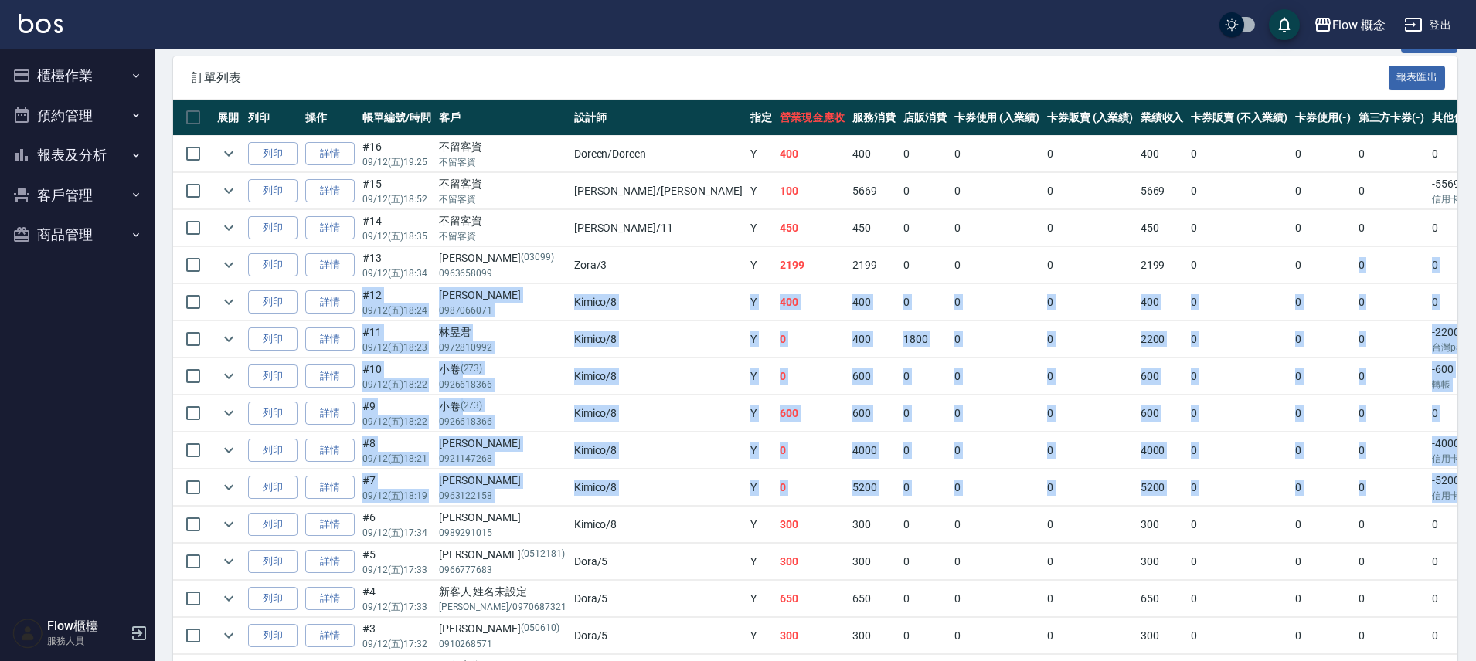
drag, startPoint x: 1403, startPoint y: 536, endPoint x: 1277, endPoint y: 250, distance: 312.7
click at [1277, 251] on tbody "列印 詳情 #16 09/12 (五) 19:25 不留客資 不留客資 Doreen /Doreen Y 400 400 0 0 0 400 0 0 0 0 …" at bounding box center [930, 432] width 1515 height 593
click at [1355, 250] on td "0" at bounding box center [1392, 265] width 74 height 36
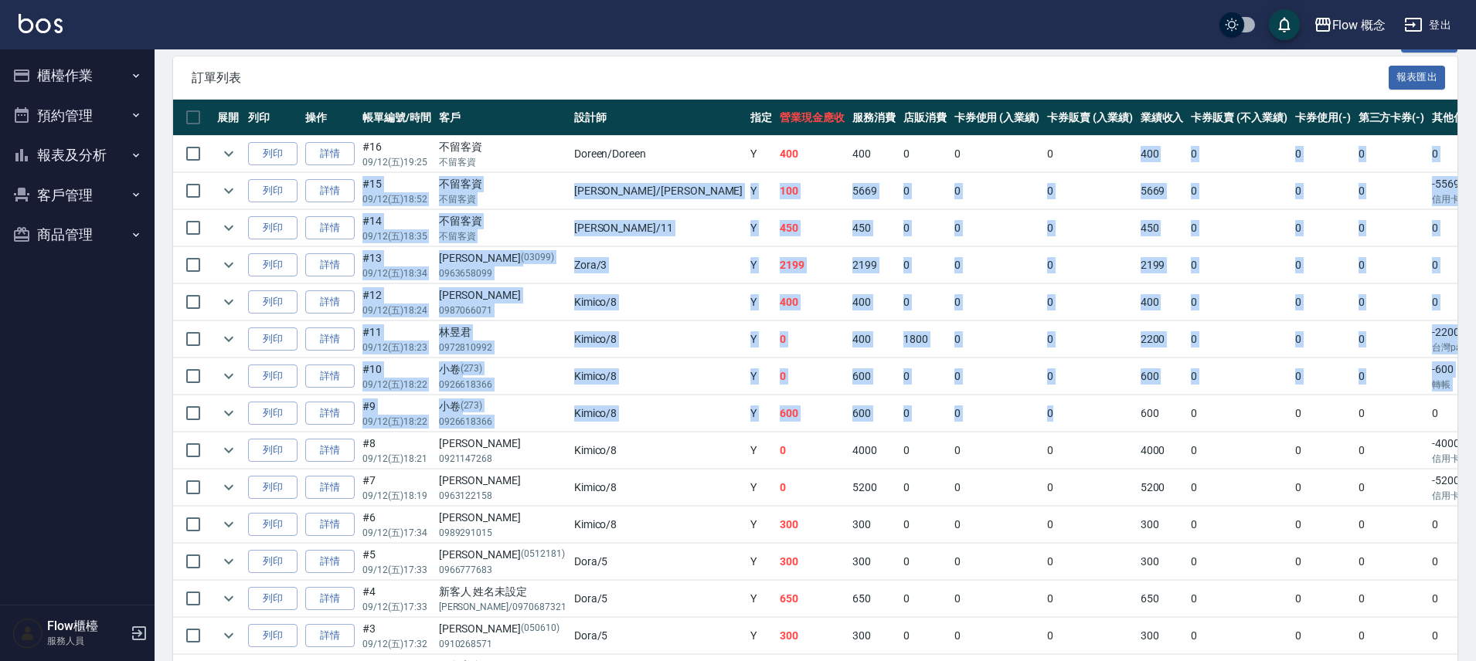
drag, startPoint x: 939, startPoint y: 160, endPoint x: 979, endPoint y: 430, distance: 273.4
click at [979, 430] on tbody "列印 詳情 #16 09/12 (五) 19:25 不留客資 不留客資 Doreen /Doreen Y 400 400 0 0 0 400 0 0 0 0 …" at bounding box center [930, 432] width 1515 height 593
click at [1043, 430] on td "0" at bounding box center [1090, 414] width 94 height 36
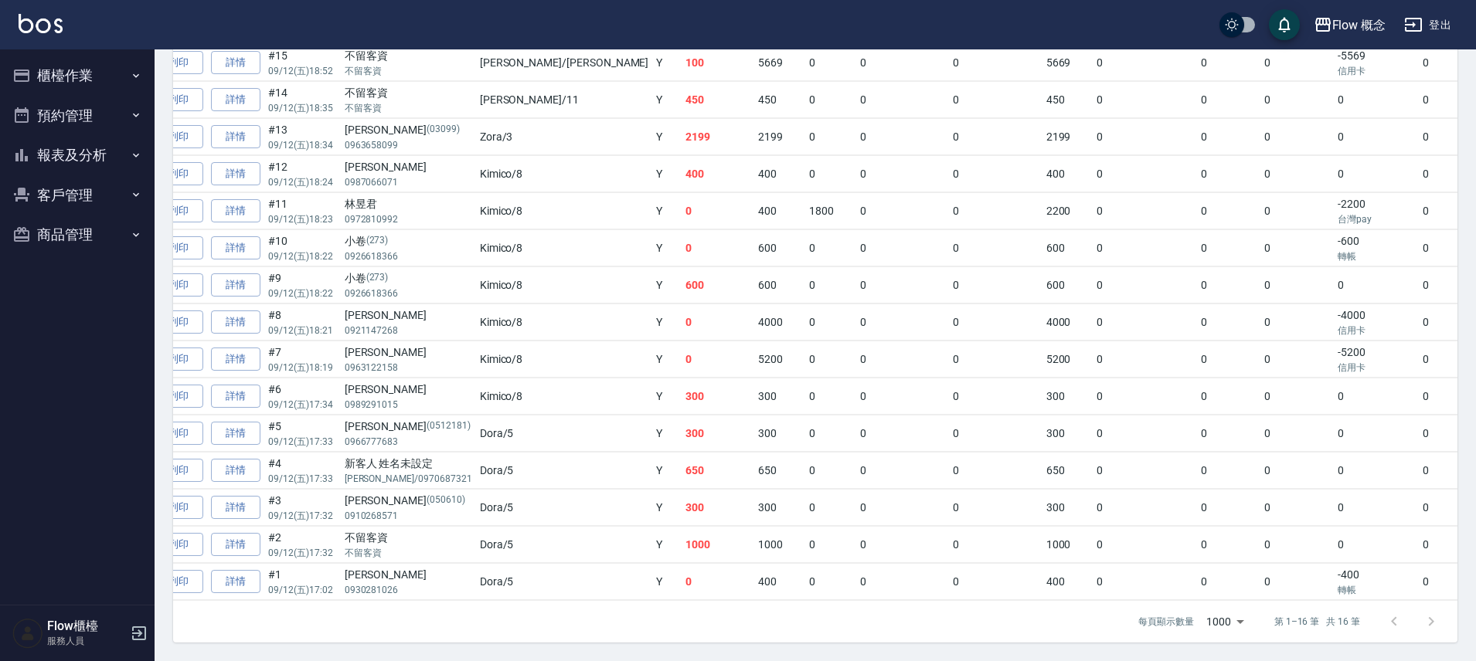
scroll to position [0, 0]
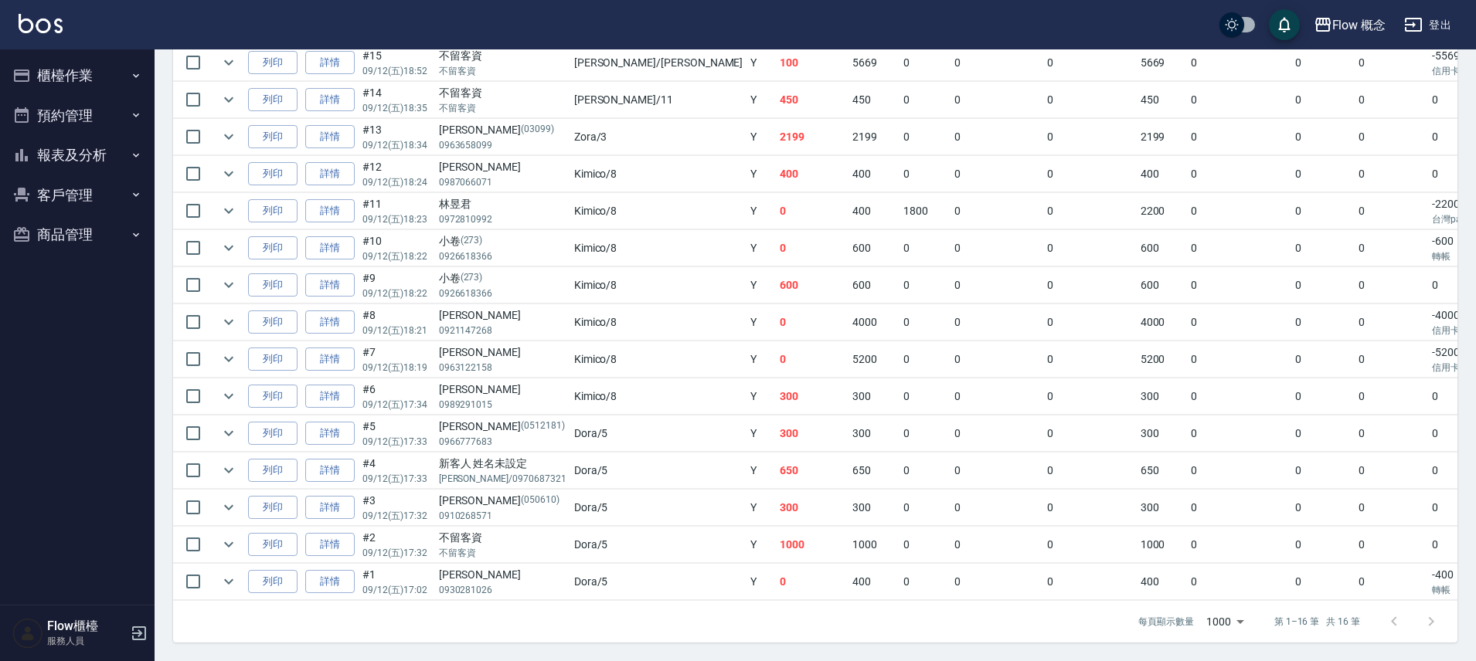
drag, startPoint x: 672, startPoint y: 589, endPoint x: 576, endPoint y: 606, distance: 96.6
click at [576, 606] on div "訂單列表 報表匯出 展開 列印 操作 帳單編號/時間 客戶 設計師 指定 營業現金應收 服務消費 店販消費 卡券使用 (入業績) 卡券販賣 (入業績) 業績收…" at bounding box center [815, 285] width 1284 height 715
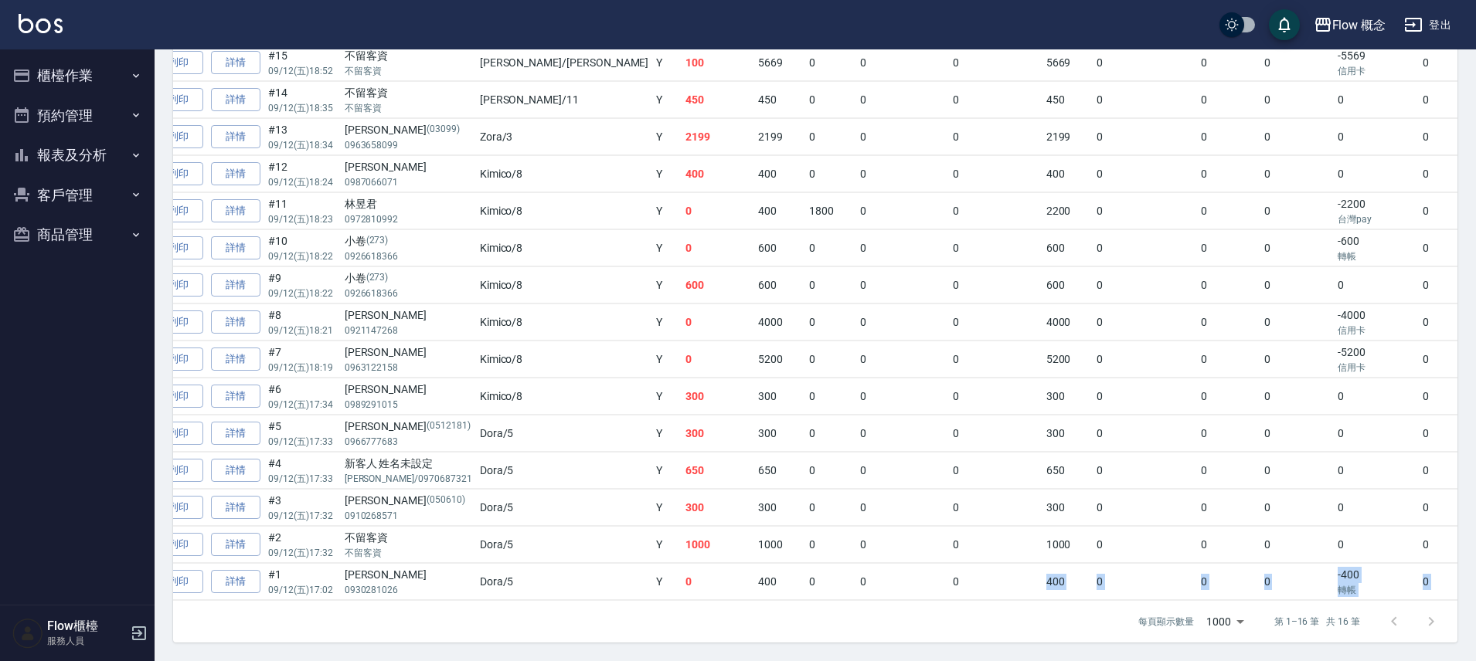
click at [831, 588] on tbody "列印 詳情 #16 09/12 (五) 19:25 不留客資 不留客資 Doreen /Doreen Y 400 400 0 0 0 400 0 0 0 0 …" at bounding box center [836, 304] width 1515 height 593
click at [949, 587] on td "0" at bounding box center [996, 582] width 94 height 36
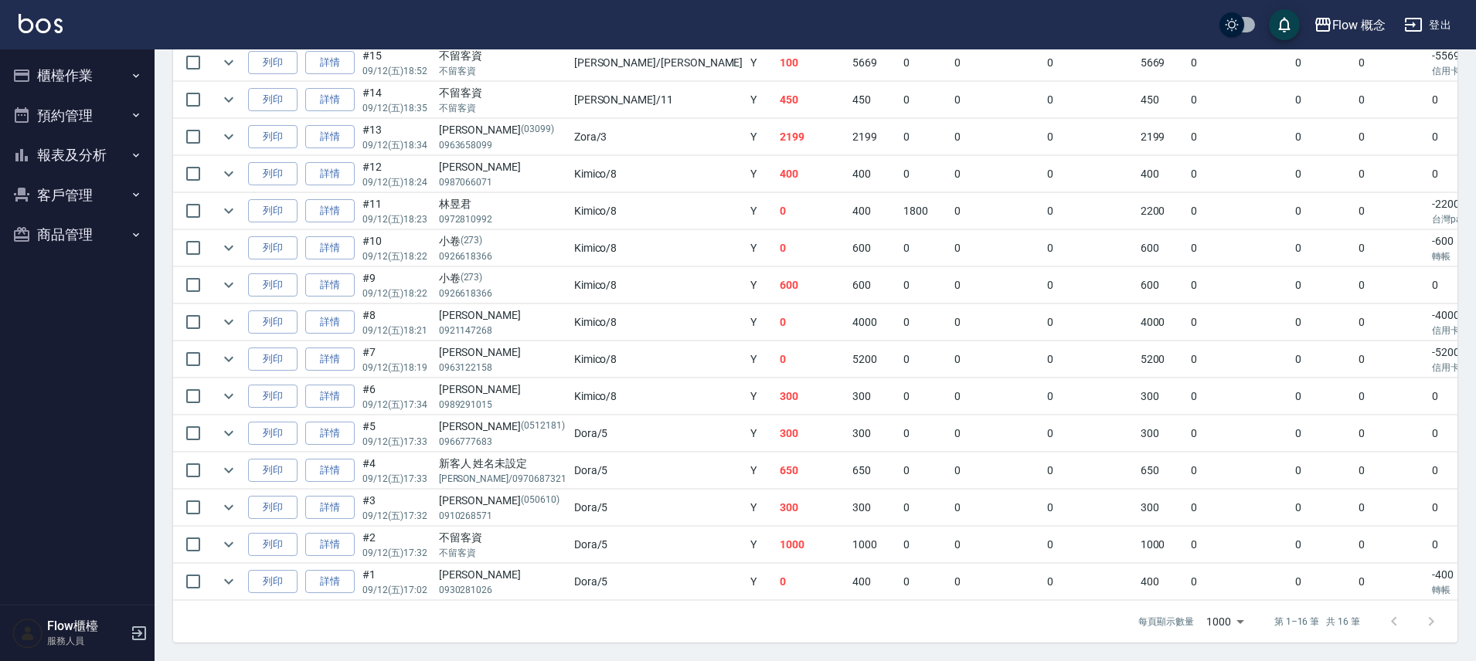
click at [235, 573] on icon "expand row" at bounding box center [228, 582] width 19 height 19
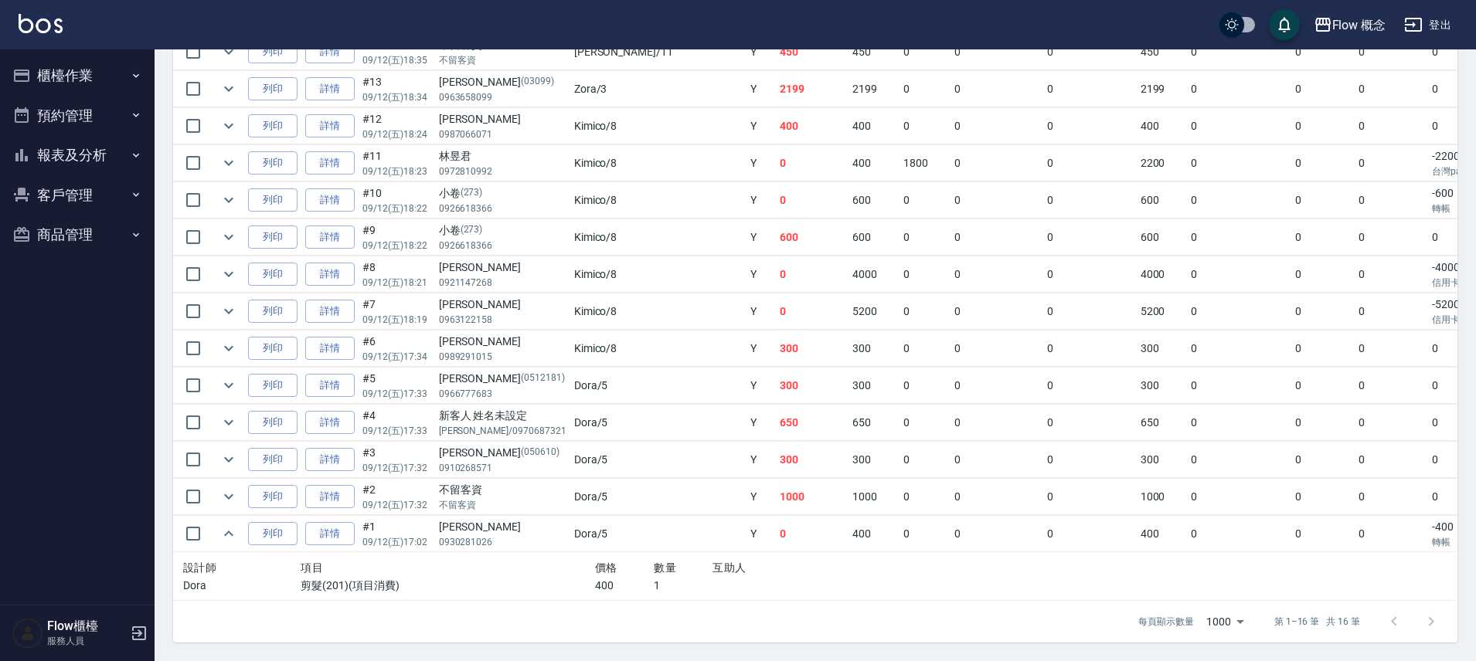
scroll to position [517, 0]
click at [332, 522] on link "詳情" at bounding box center [329, 534] width 49 height 24
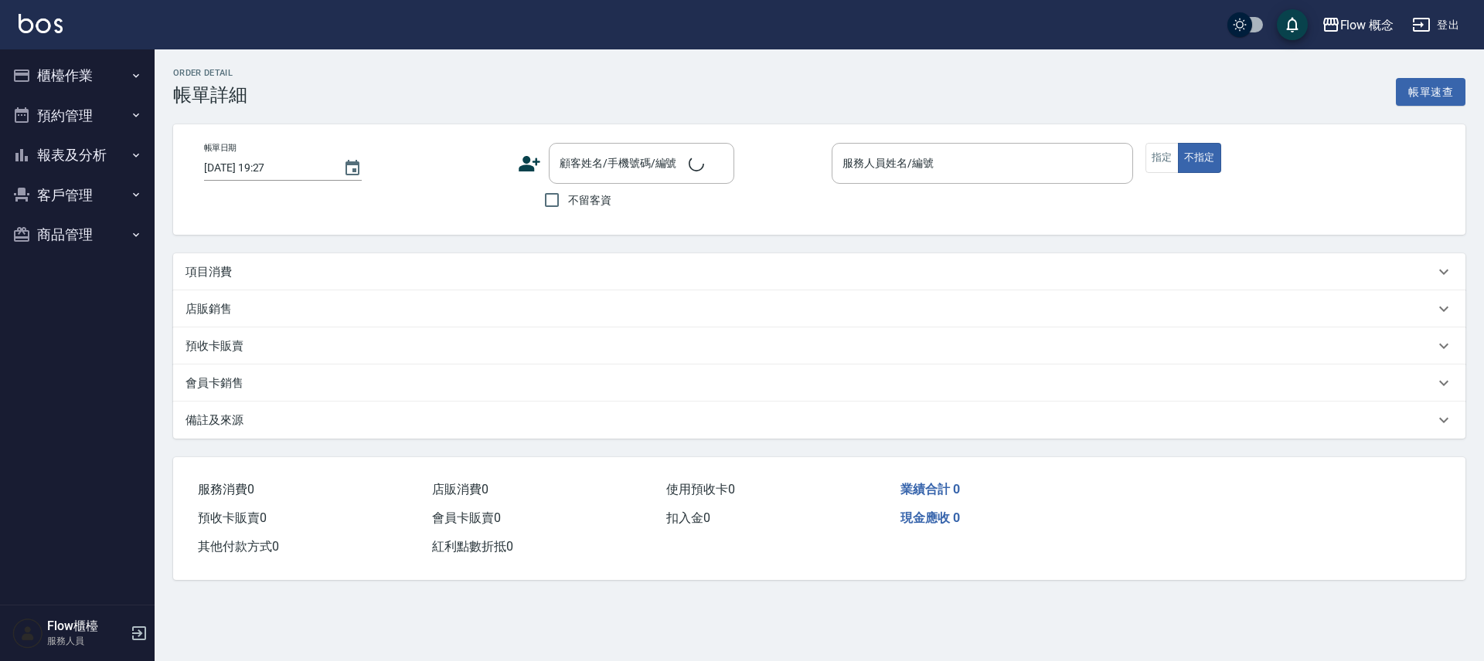
type input "2025/09/12 17:02"
type input "Dora-5"
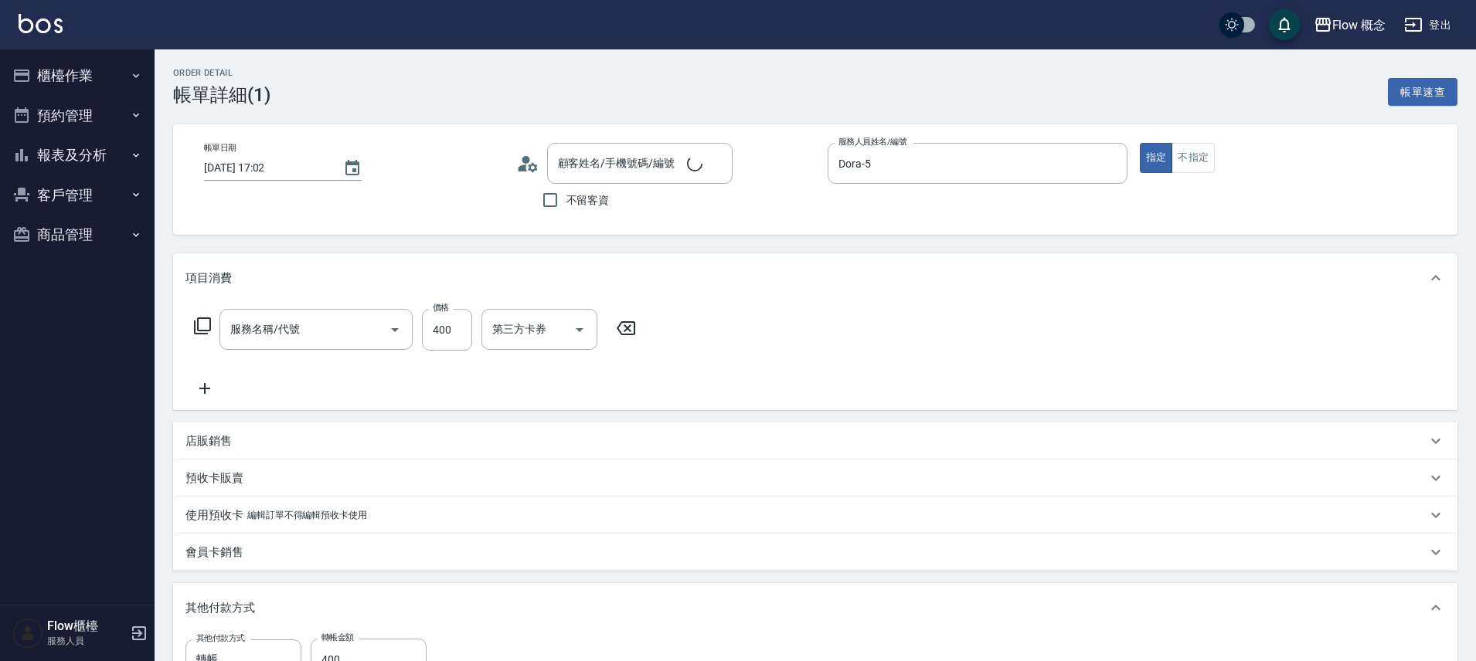
type input "陳志炫/0930281026/null"
type input "剪髮(201)"
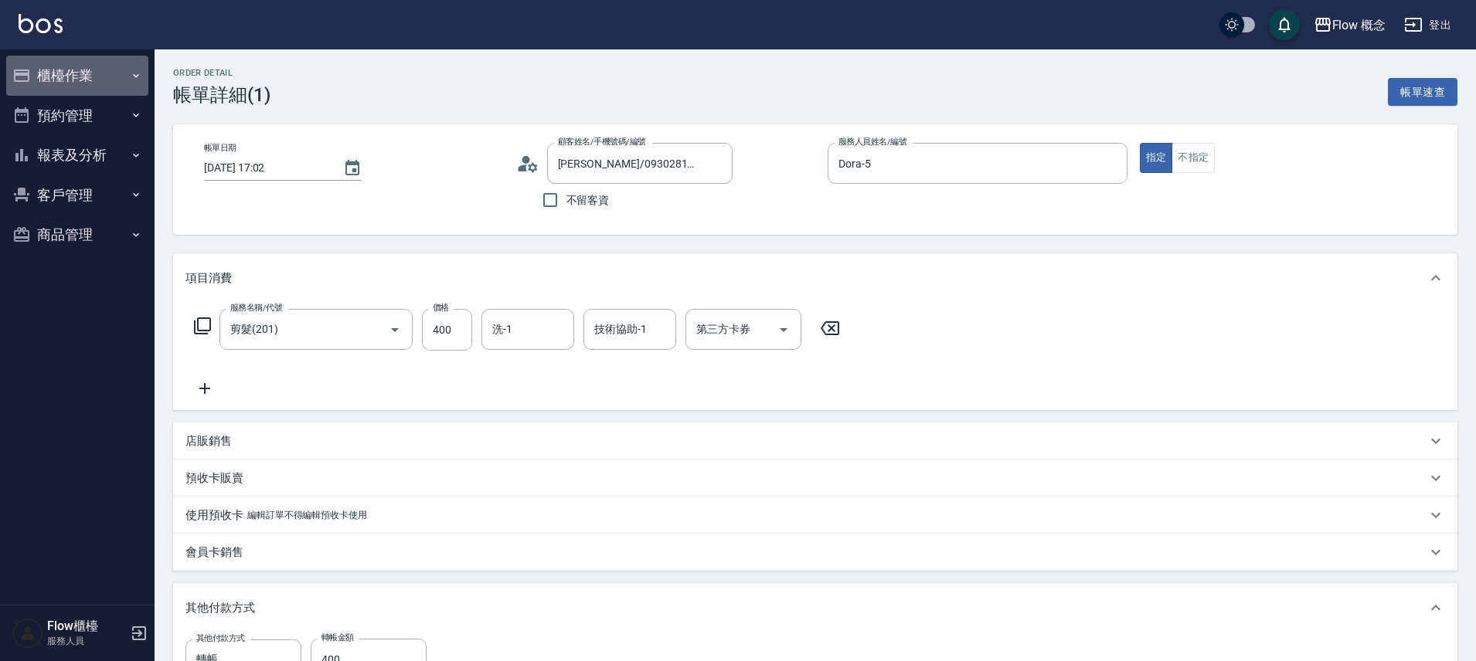
click at [116, 73] on button "櫃檯作業" at bounding box center [77, 76] width 142 height 40
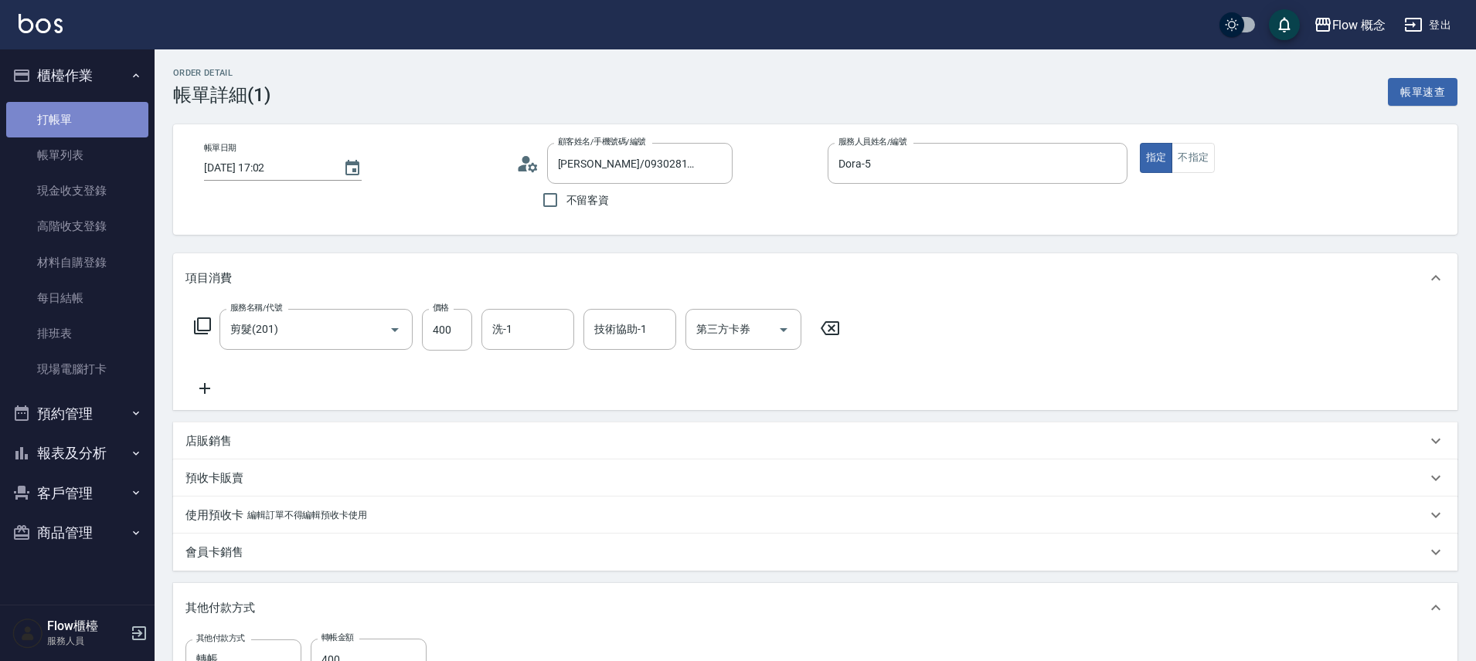
click at [106, 134] on link "打帳單" at bounding box center [77, 120] width 142 height 36
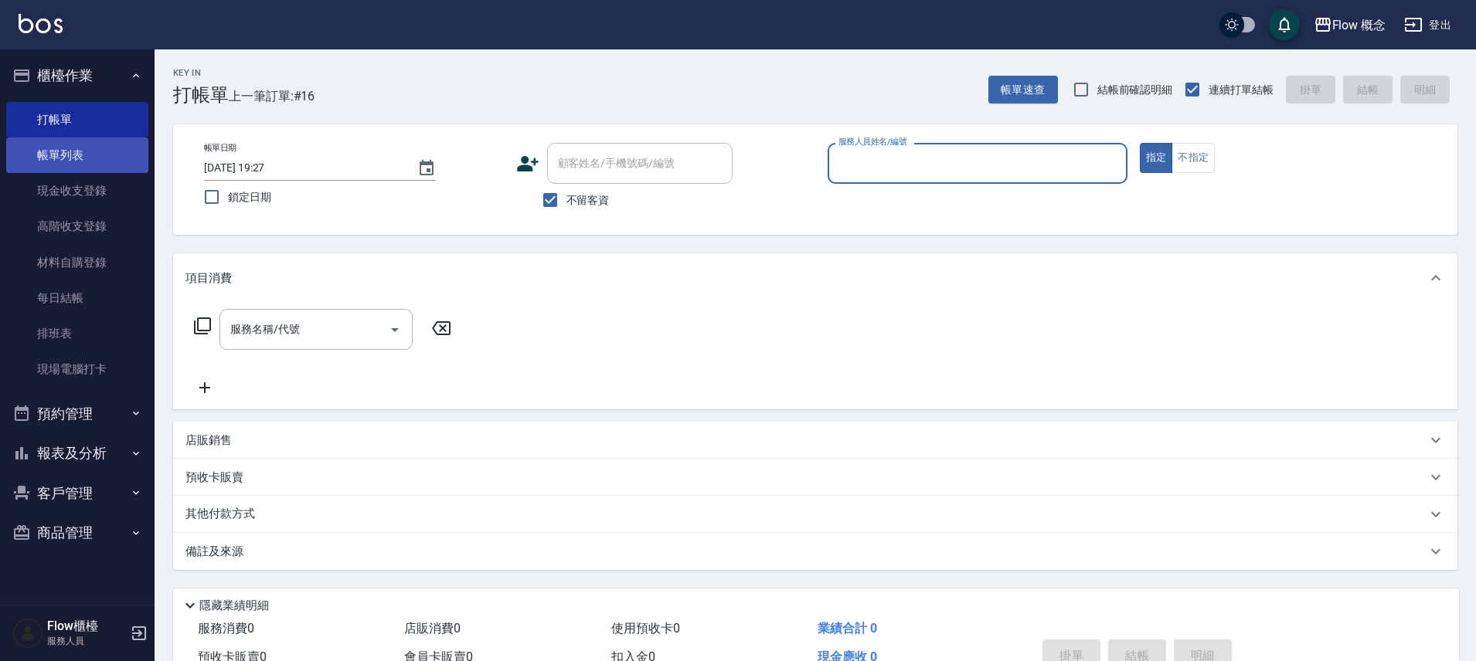
click at [98, 138] on link "帳單列表" at bounding box center [77, 156] width 142 height 36
click at [74, 147] on link "帳單列表" at bounding box center [77, 156] width 142 height 36
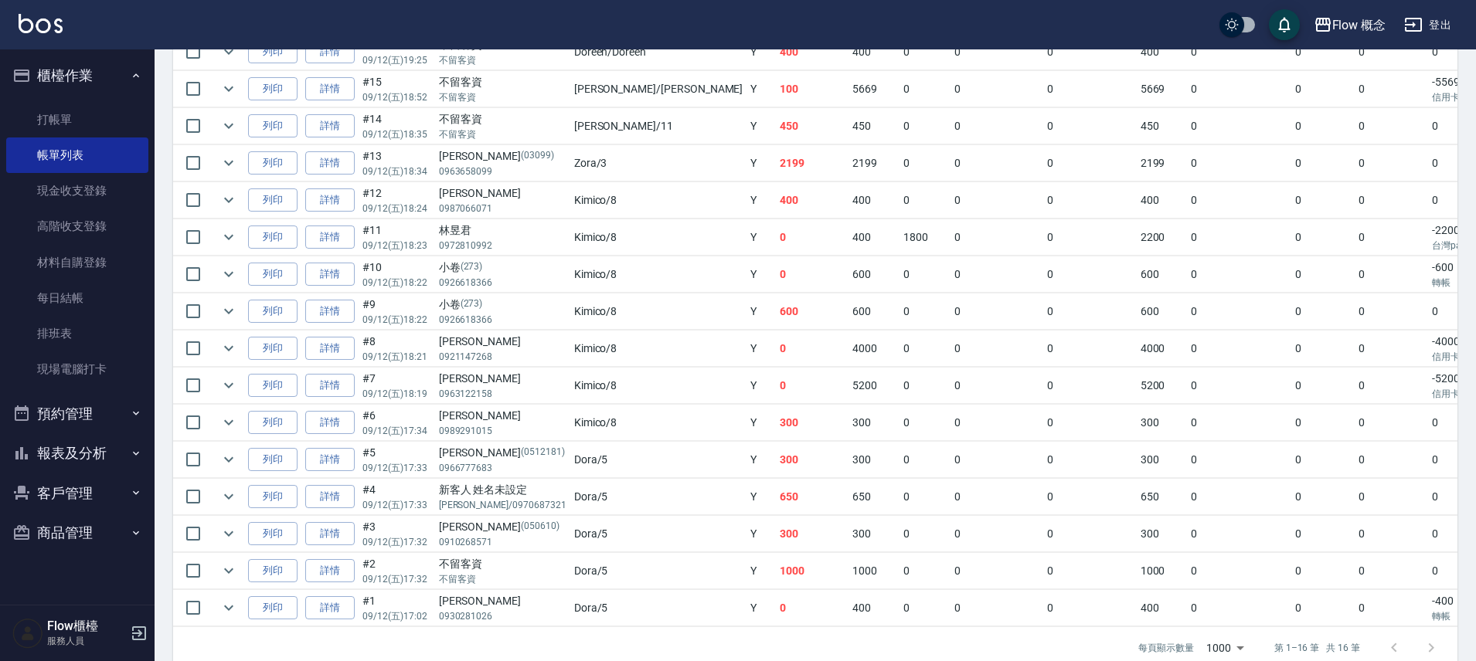
scroll to position [469, 0]
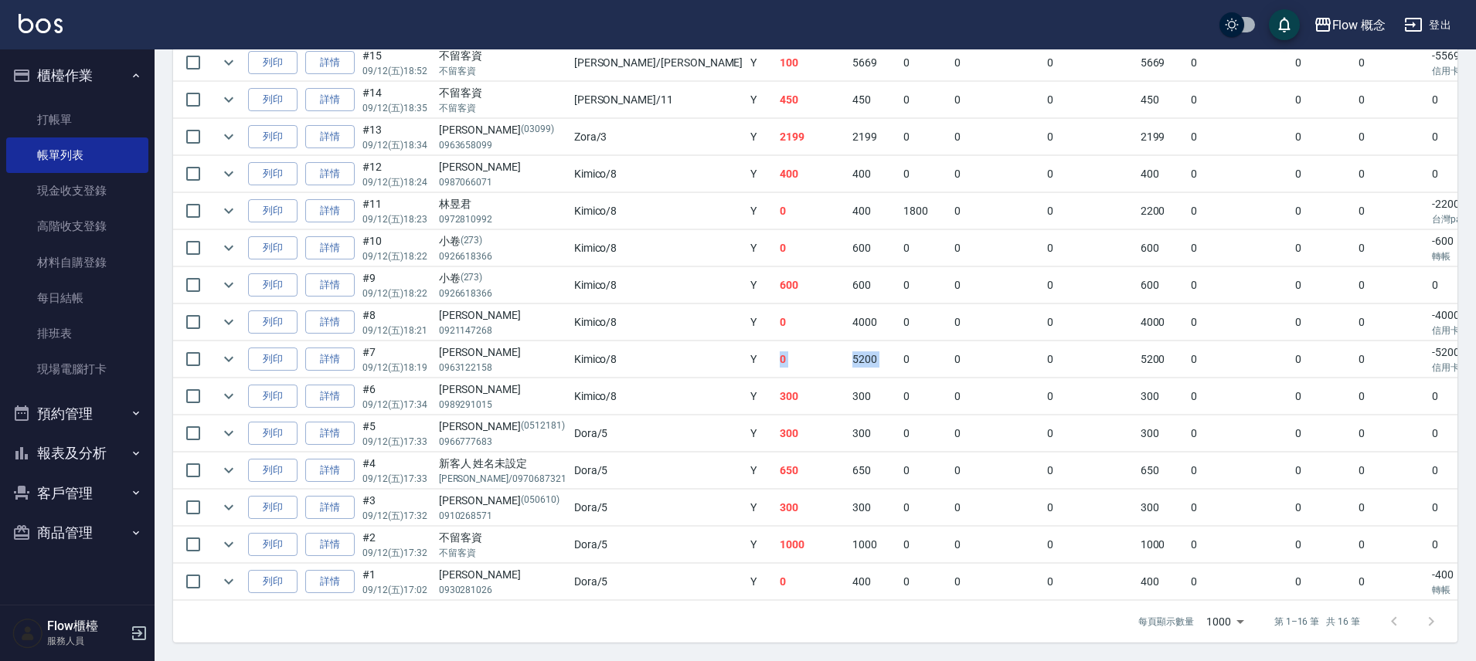
drag, startPoint x: 784, startPoint y: 338, endPoint x: 707, endPoint y: 338, distance: 76.5
click at [707, 342] on tr "列印 詳情 #7 09/12 (五) 18:19 李孟臻 0963122158 Kimico /8 Y 0 5200 0 0 0 5200 0 0 0 -52…" at bounding box center [930, 360] width 1515 height 36
click at [776, 342] on td "0" at bounding box center [812, 360] width 73 height 36
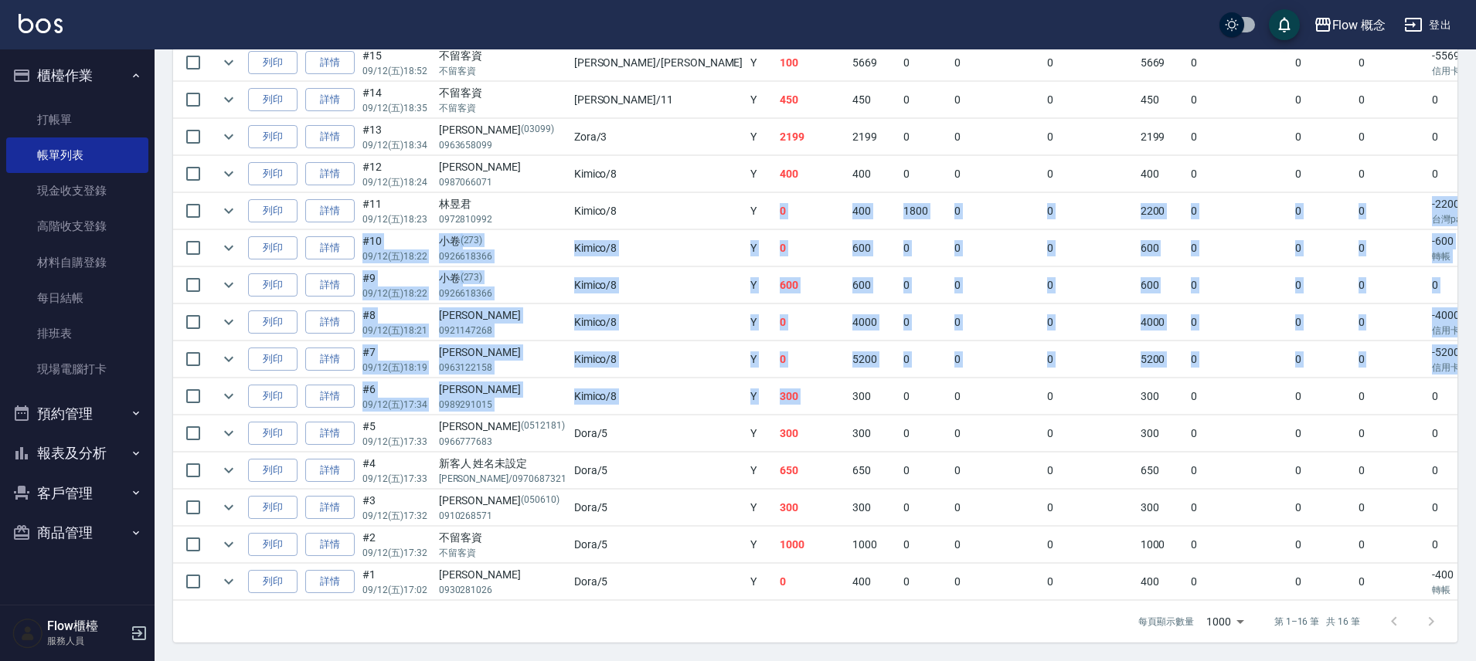
drag, startPoint x: 680, startPoint y: 191, endPoint x: 719, endPoint y: 387, distance: 200.2
click at [719, 390] on tbody "列印 詳情 #16 09/12 (五) 19:25 不留客資 不留客資 Doreen /Doreen Y 400 400 0 0 0 400 0 0 0 0 …" at bounding box center [930, 304] width 1515 height 593
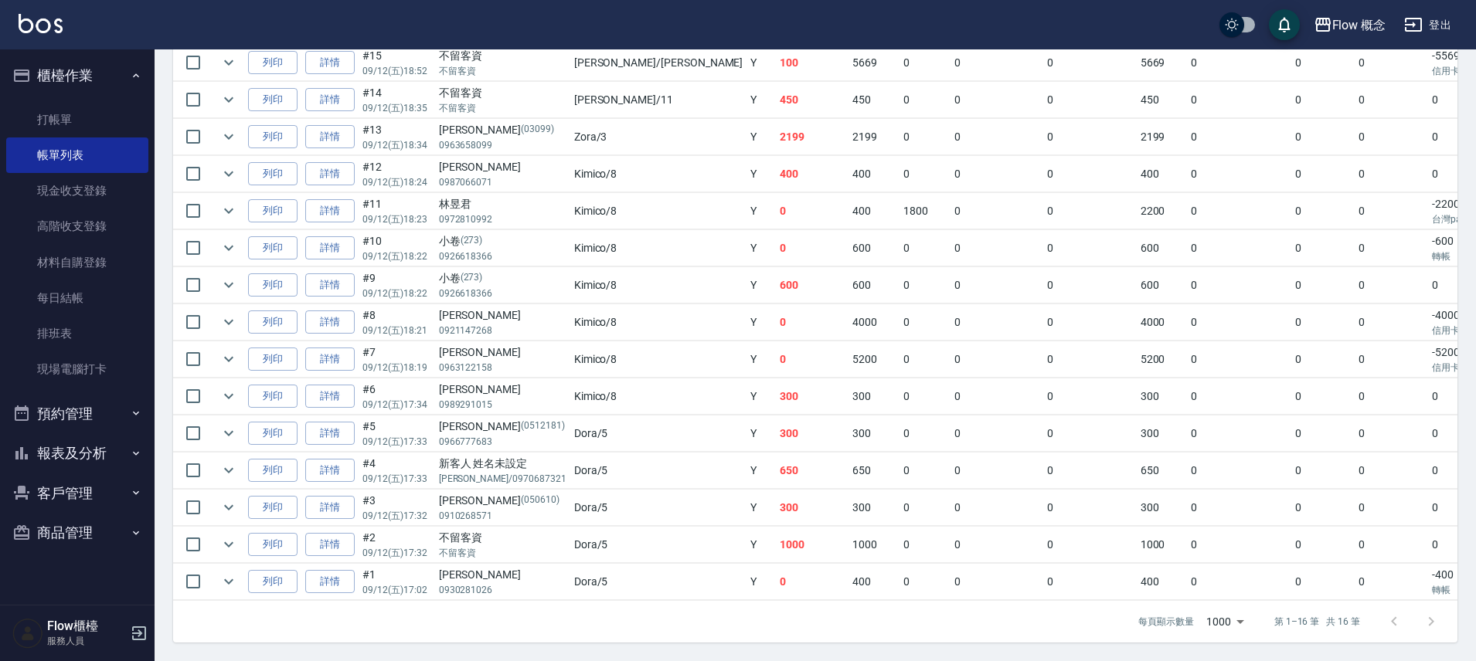
drag, startPoint x: 720, startPoint y: 379, endPoint x: 772, endPoint y: 384, distance: 52.0
click at [848, 381] on td "300" at bounding box center [873, 397] width 51 height 36
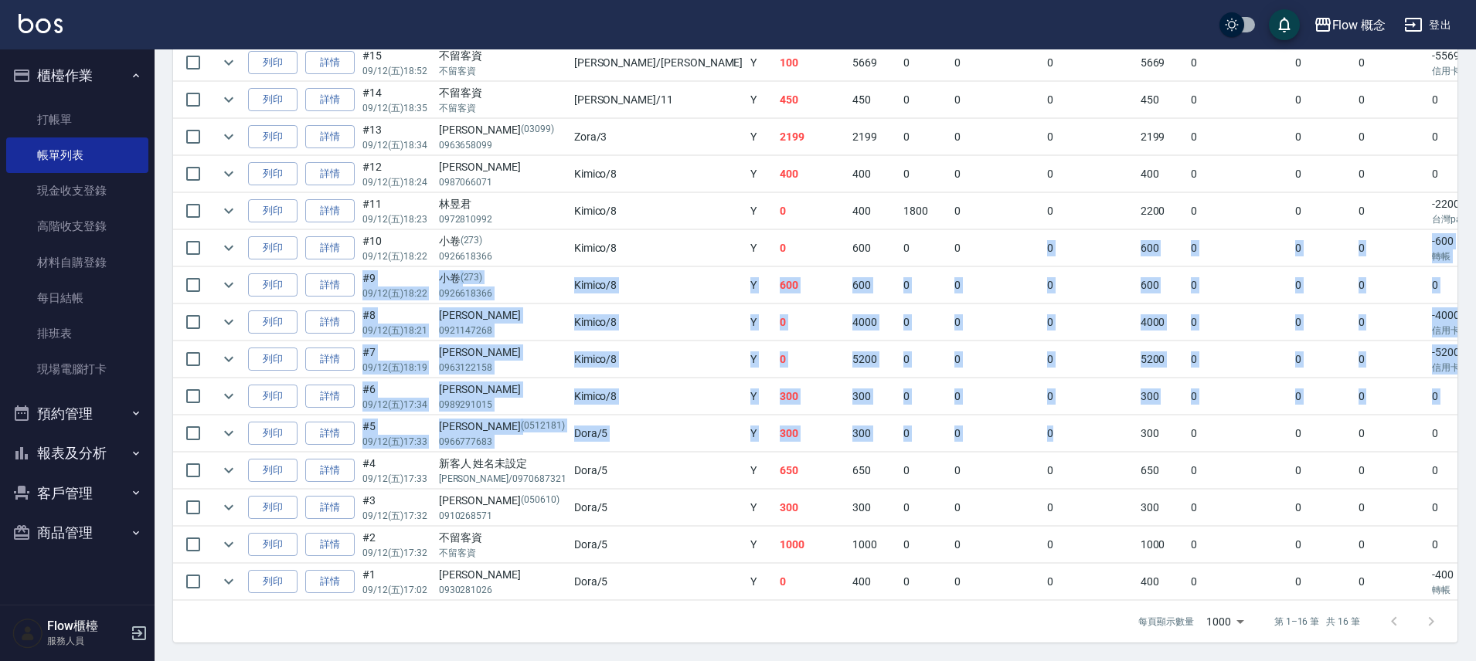
drag, startPoint x: 983, startPoint y: 432, endPoint x: 876, endPoint y: 230, distance: 228.8
click at [870, 230] on tbody "列印 詳情 #16 09/12 (五) 19:25 不留客資 不留客資 Doreen /Doreen Y 400 400 0 0 0 400 0 0 0 0 …" at bounding box center [930, 304] width 1515 height 593
drag, startPoint x: 846, startPoint y: 286, endPoint x: 852, endPoint y: 279, distance: 8.8
click at [950, 286] on td "0" at bounding box center [997, 285] width 94 height 36
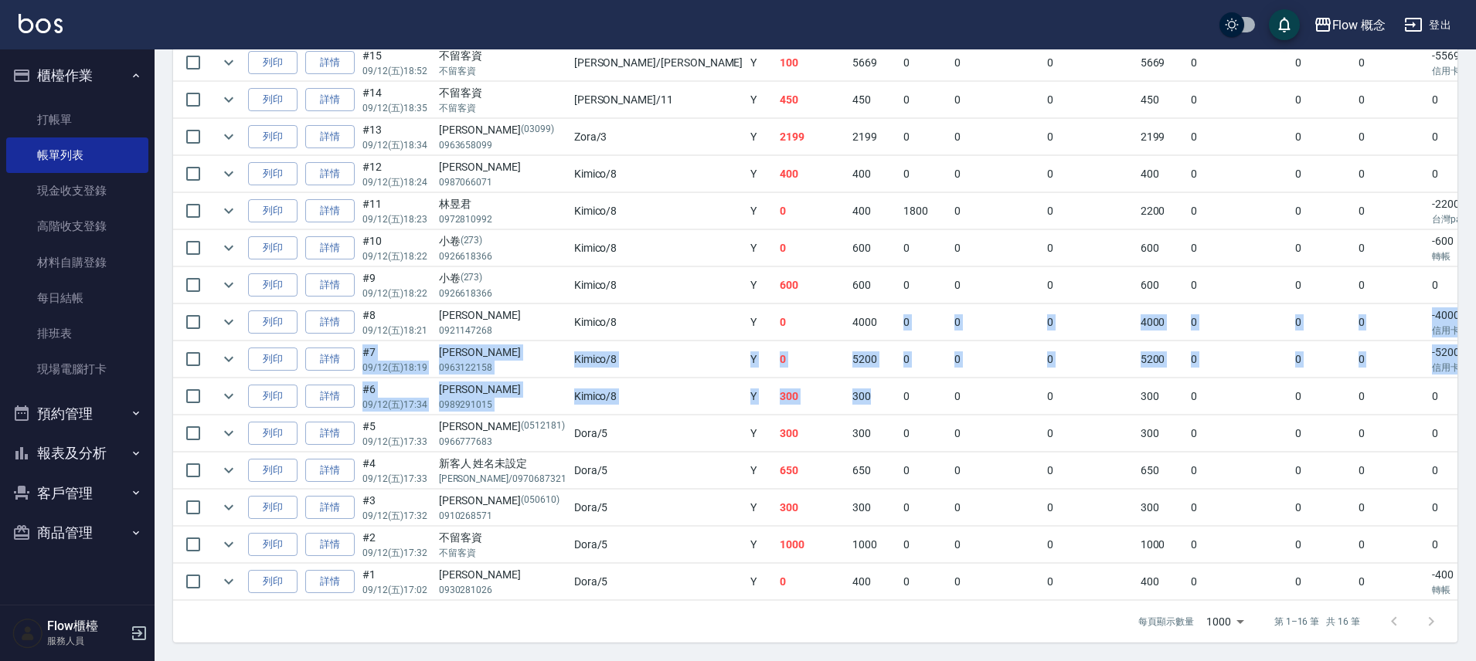
drag, startPoint x: 765, startPoint y: 303, endPoint x: 760, endPoint y: 384, distance: 81.3
click at [760, 384] on tbody "列印 詳情 #16 09/12 (五) 19:25 不留客資 不留客資 Doreen /Doreen Y 400 400 0 0 0 400 0 0 0 0 …" at bounding box center [930, 304] width 1515 height 593
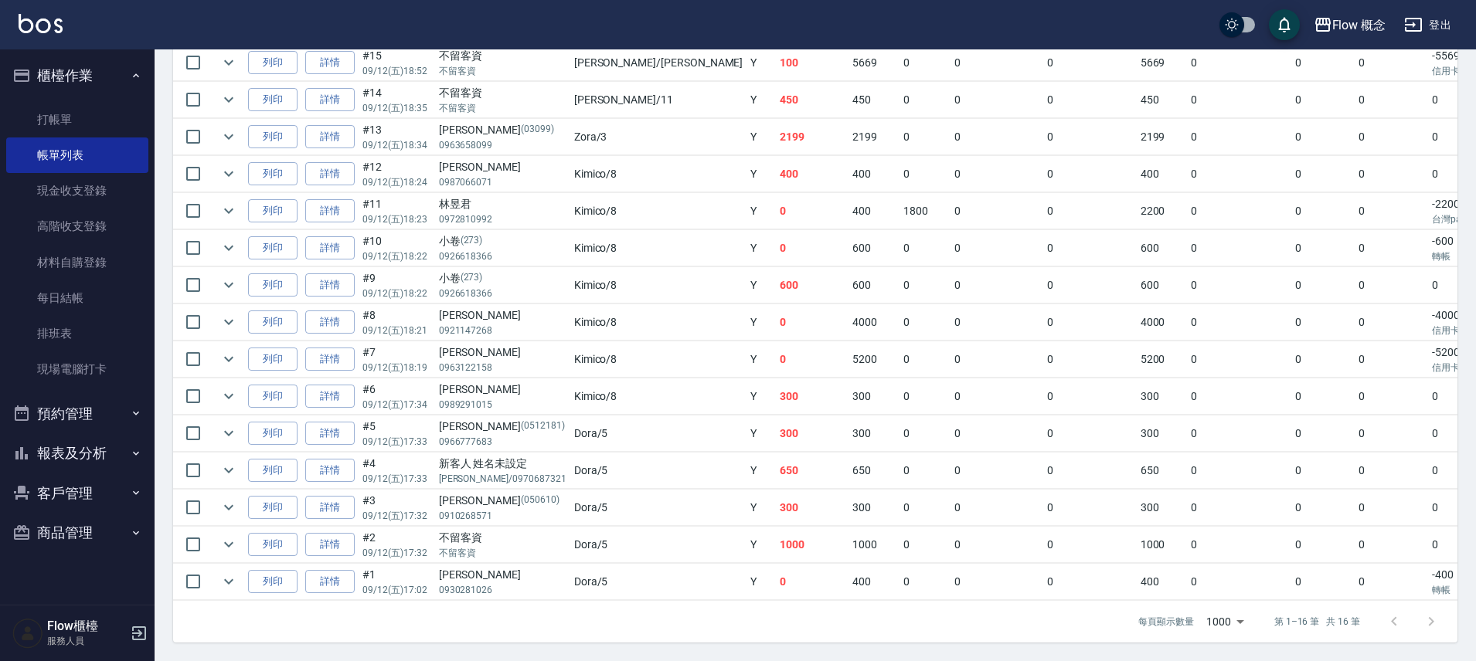
click at [848, 381] on td "300" at bounding box center [873, 397] width 51 height 36
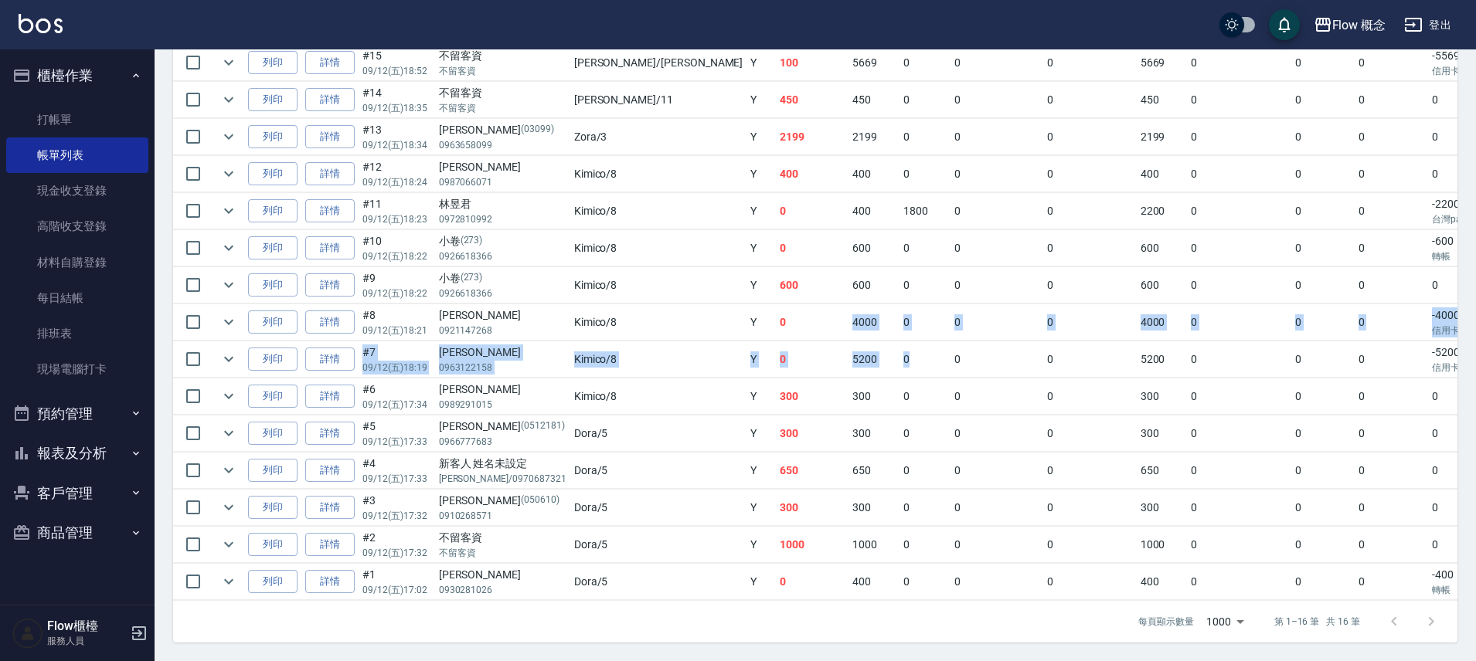
drag, startPoint x: 699, startPoint y: 317, endPoint x: 775, endPoint y: 350, distance: 83.4
click at [775, 350] on tbody "列印 詳情 #16 09/12 (五) 19:25 不留客資 不留客資 Doreen /Doreen Y 400 400 0 0 0 400 0 0 0 0 …" at bounding box center [930, 304] width 1515 height 593
click at [899, 348] on td "0" at bounding box center [924, 360] width 51 height 36
drag, startPoint x: 808, startPoint y: 362, endPoint x: 598, endPoint y: 258, distance: 234.0
click at [621, 317] on tbody "列印 詳情 #16 09/12 (五) 19:25 不留客資 不留客資 Doreen /Doreen Y 400 400 0 0 0 400 0 0 0 0 …" at bounding box center [930, 304] width 1515 height 593
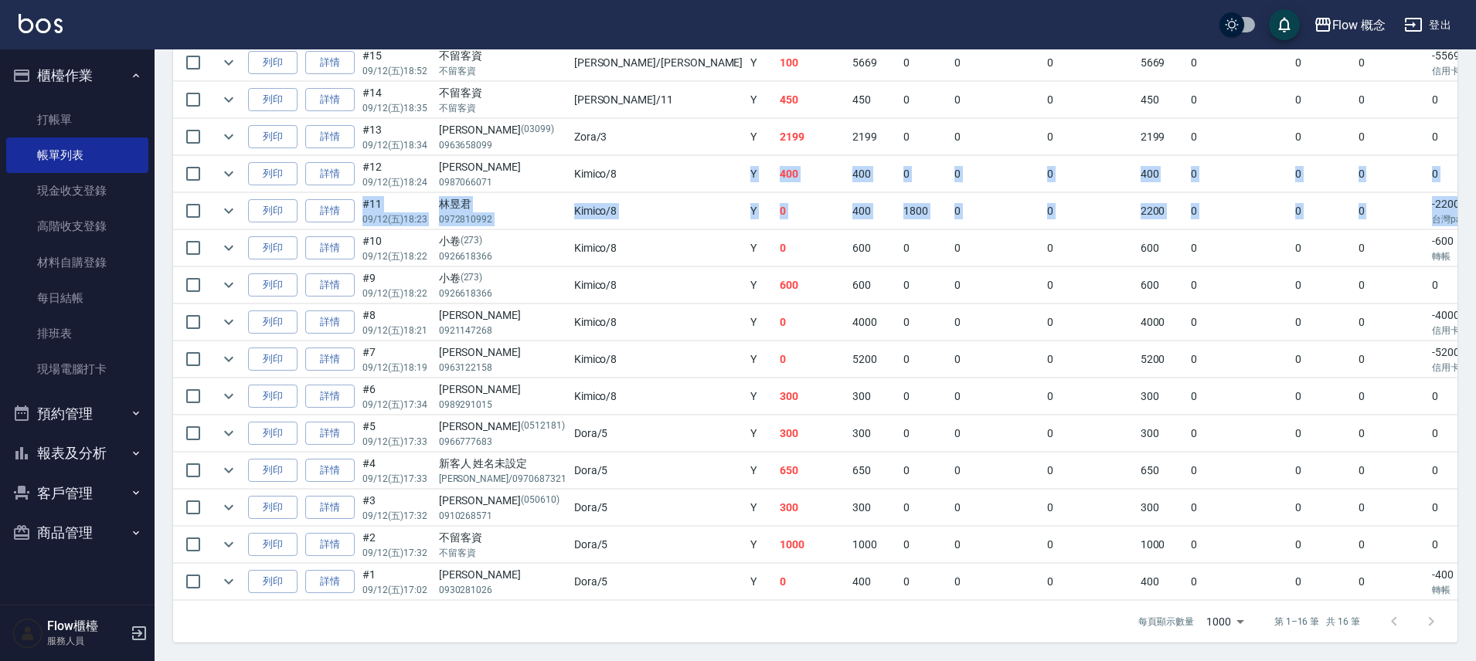
drag, startPoint x: 593, startPoint y: 162, endPoint x: 771, endPoint y: 230, distance: 190.6
click at [740, 218] on tbody "列印 詳情 #16 09/12 (五) 19:25 不留客資 不留客資 Doreen /Doreen Y 400 400 0 0 0 400 0 0 0 0 …" at bounding box center [930, 304] width 1515 height 593
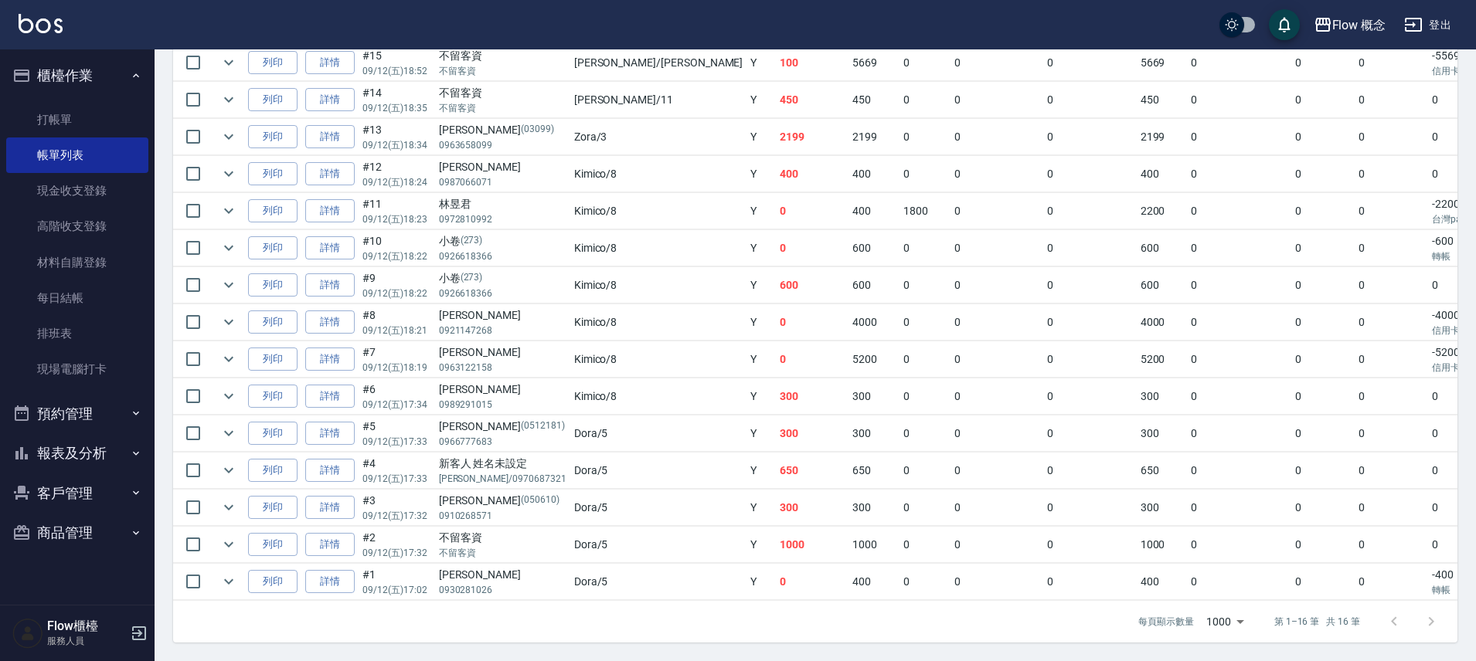
drag, startPoint x: 771, startPoint y: 230, endPoint x: 777, endPoint y: 243, distance: 14.5
click at [899, 232] on td "0" at bounding box center [924, 248] width 51 height 36
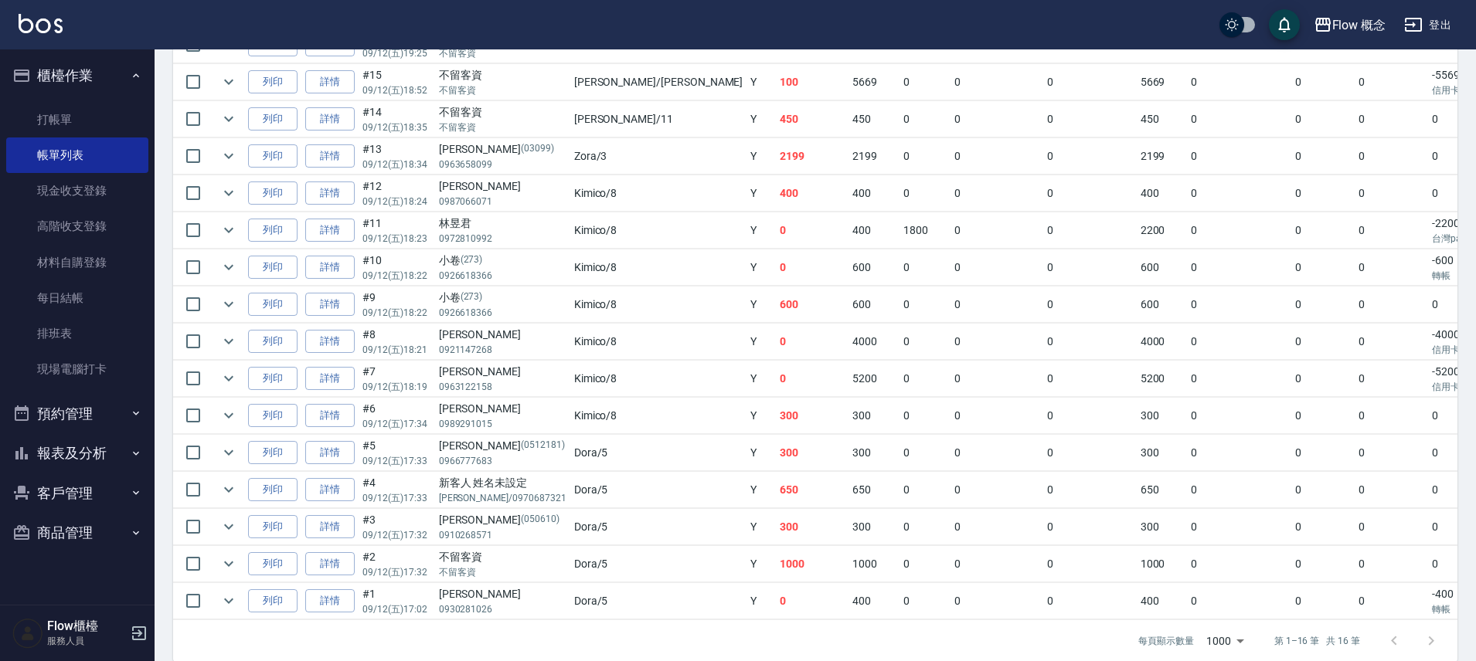
scroll to position [437, 0]
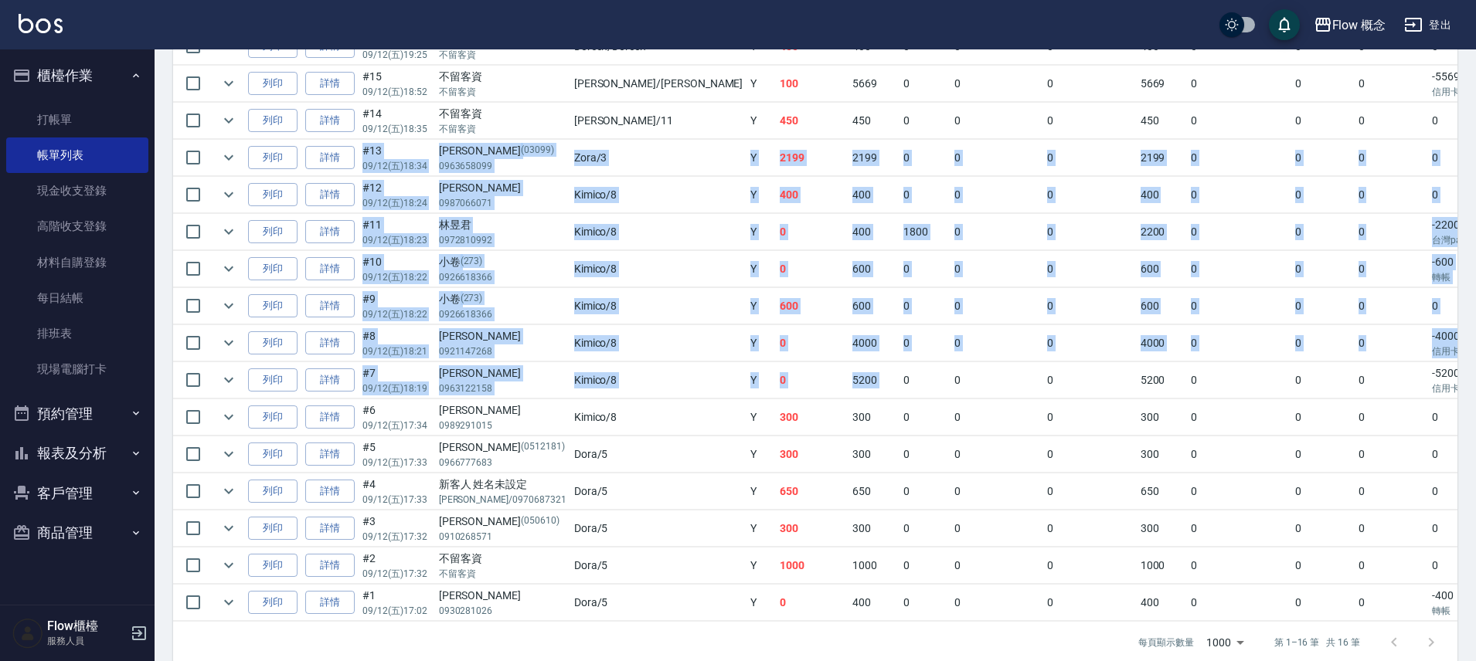
drag, startPoint x: 1301, startPoint y: 126, endPoint x: 823, endPoint y: 360, distance: 531.9
click at [795, 368] on tbody "列印 詳情 #16 09/12 (五) 19:25 不留客資 不留客資 Doreen /Doreen Y 400 400 0 0 0 400 0 0 0 0 …" at bounding box center [930, 325] width 1515 height 593
click at [1187, 347] on td "0" at bounding box center [1239, 343] width 104 height 36
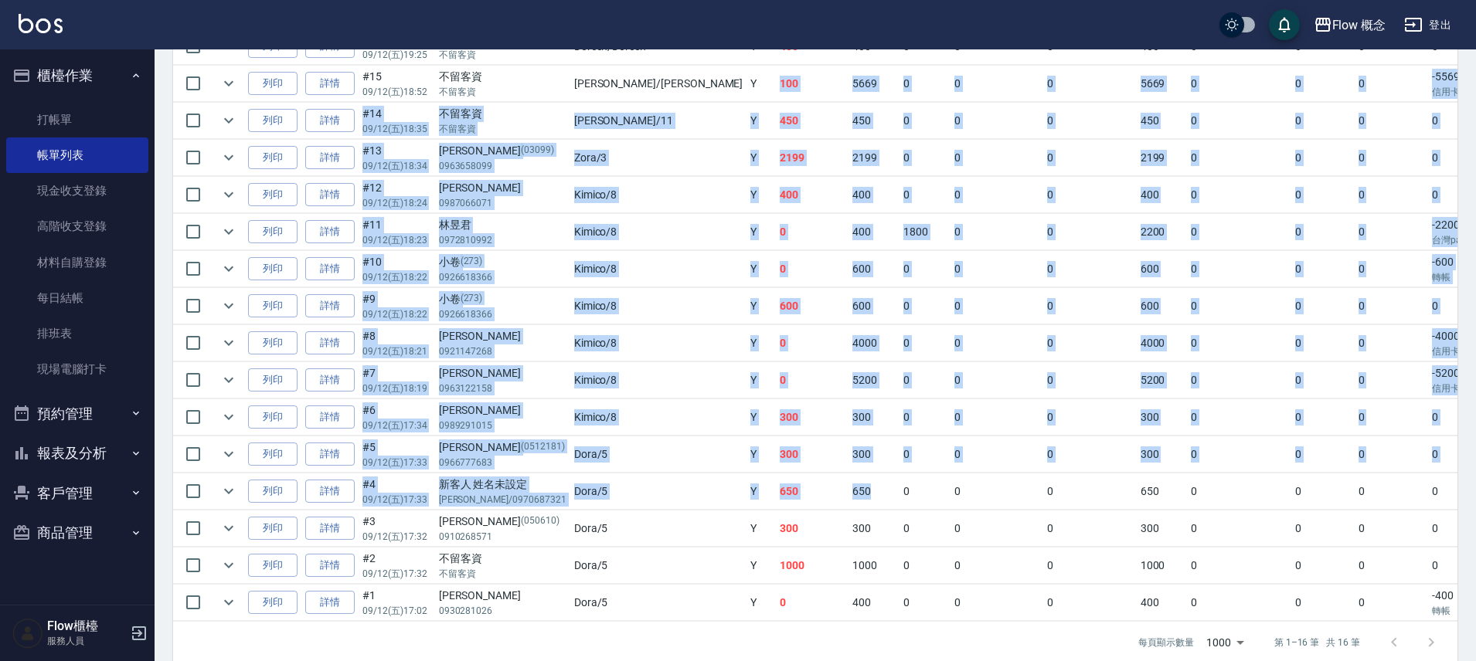
drag, startPoint x: 648, startPoint y: 81, endPoint x: 731, endPoint y: 492, distance: 419.5
click at [729, 508] on tbody "列印 詳情 #16 09/12 (五) 19:25 不留客資 不留客資 Doreen /Doreen Y 400 400 0 0 0 400 0 0 0 0 …" at bounding box center [930, 325] width 1515 height 593
click at [848, 487] on td "650" at bounding box center [873, 492] width 51 height 36
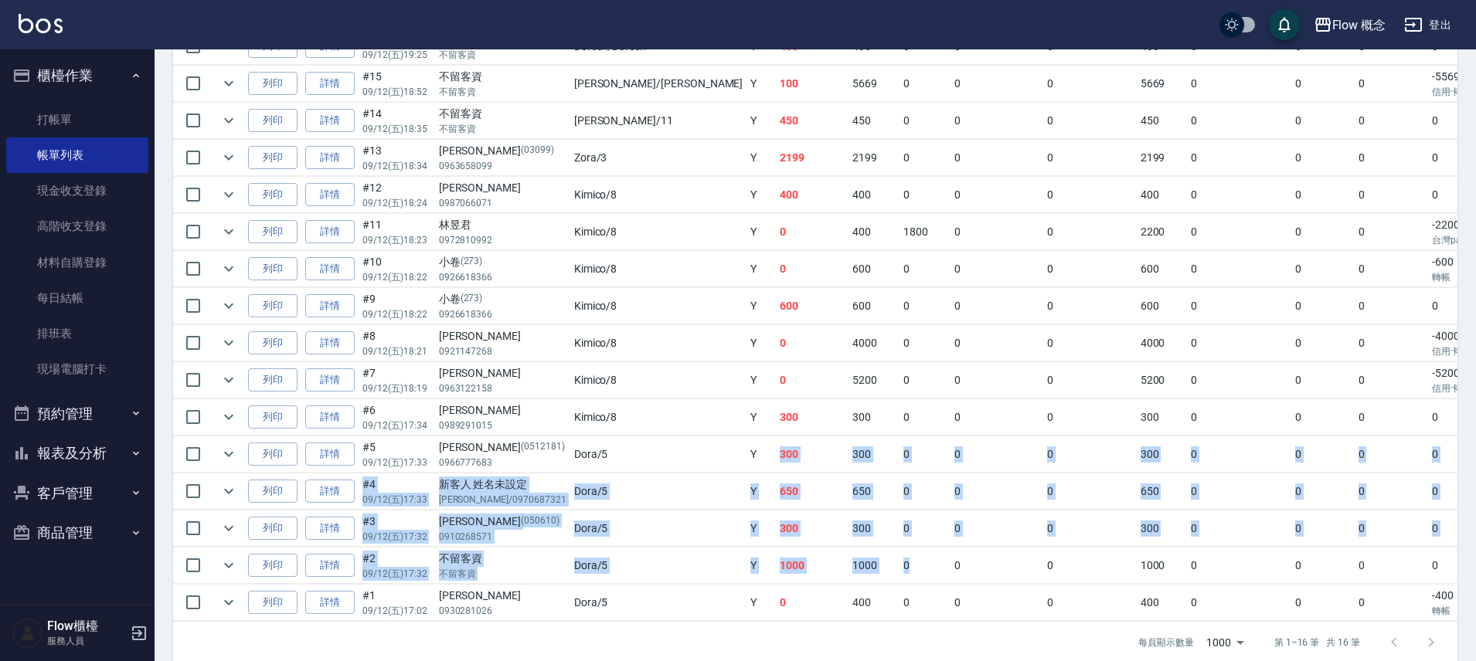
drag, startPoint x: 749, startPoint y: 574, endPoint x: 646, endPoint y: 408, distance: 195.4
click at [644, 411] on tbody "列印 詳情 #16 09/12 (五) 19:25 不留客資 不留客資 Doreen /Doreen Y 400 400 0 0 0 400 0 0 0 0 …" at bounding box center [930, 325] width 1515 height 593
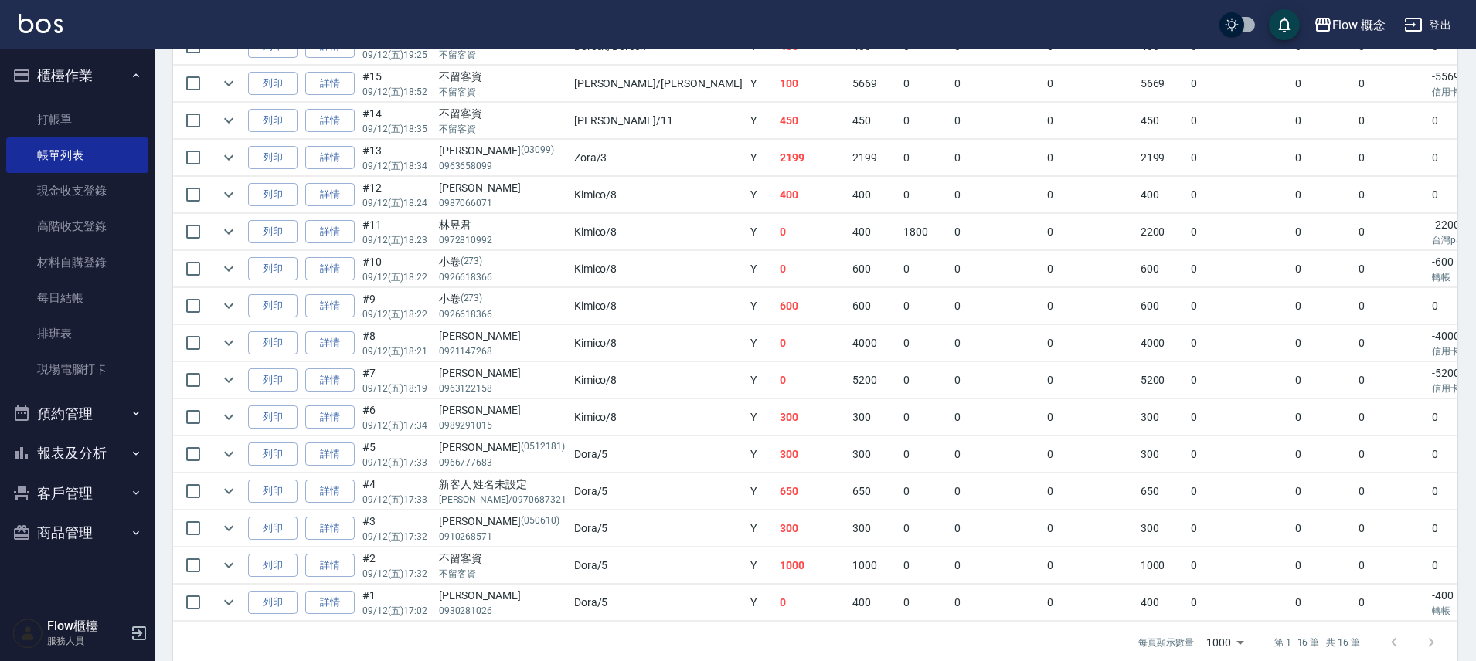
click at [776, 400] on td "300" at bounding box center [812, 418] width 73 height 36
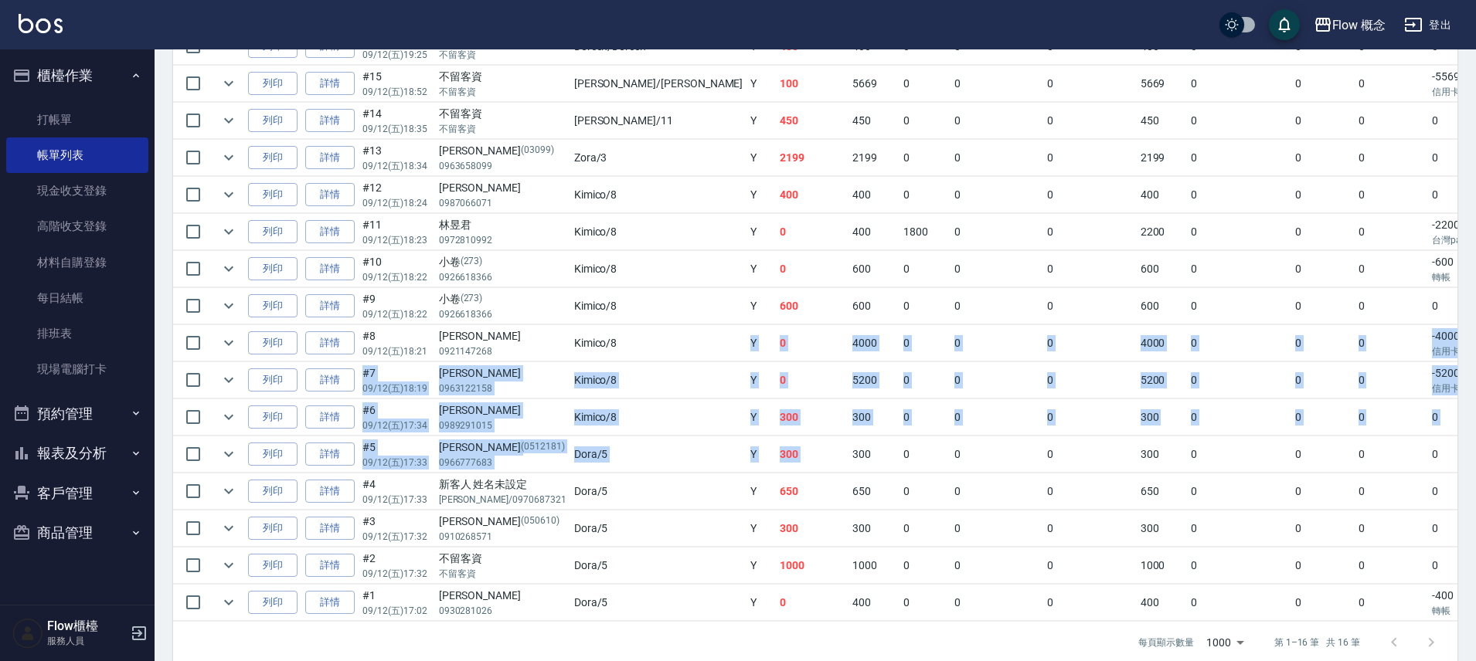
drag, startPoint x: 639, startPoint y: 325, endPoint x: 758, endPoint y: 429, distance: 158.3
click at [746, 437] on tbody "列印 詳情 #16 09/12 (五) 19:25 不留客資 不留客資 Doreen /Doreen Y 400 400 0 0 0 400 0 0 0 0 …" at bounding box center [930, 325] width 1515 height 593
click at [848, 428] on td "300" at bounding box center [873, 418] width 51 height 36
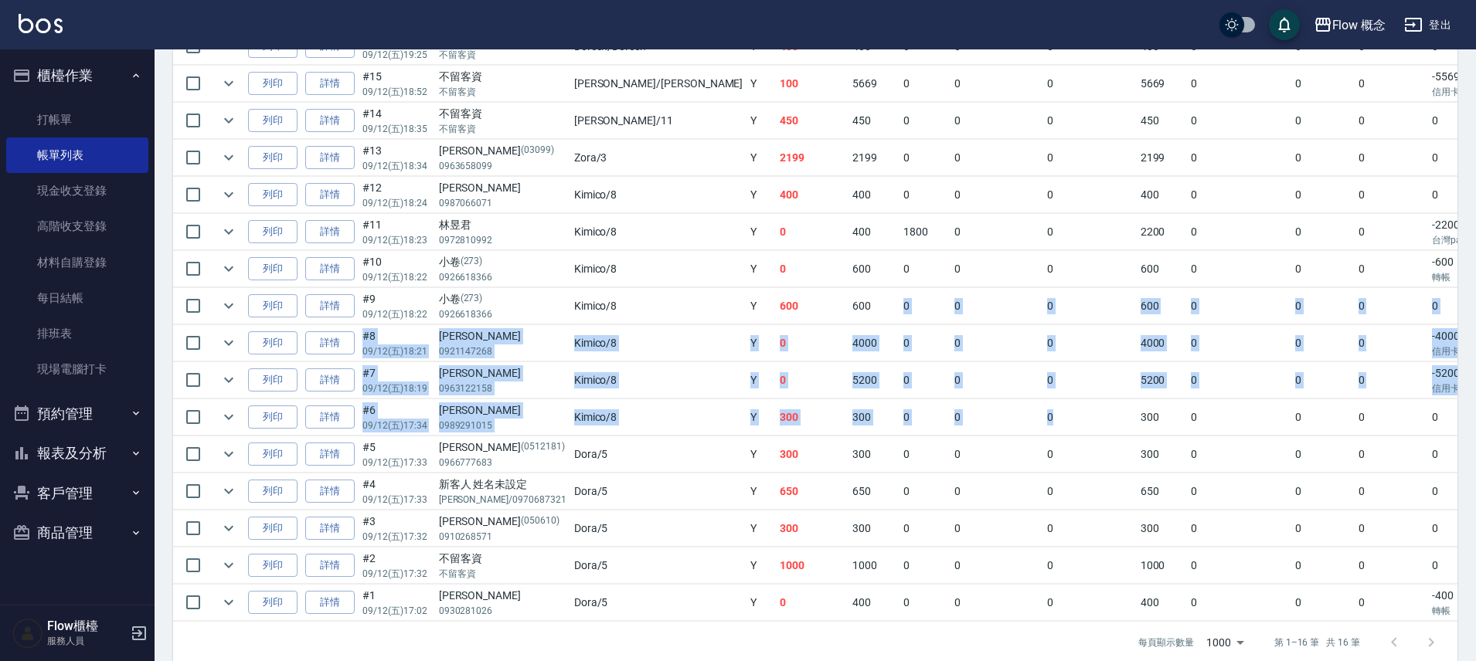
drag, startPoint x: 936, startPoint y: 419, endPoint x: 716, endPoint y: 323, distance: 239.5
click at [716, 323] on tbody "列印 詳情 #16 09/12 (五) 19:25 不留客資 不留客資 Doreen /Doreen Y 400 400 0 0 0 400 0 0 0 0 …" at bounding box center [930, 325] width 1515 height 593
click at [719, 325] on td at bounding box center [536, 325] width 726 height 1
drag, startPoint x: 767, startPoint y: 342, endPoint x: 932, endPoint y: 423, distance: 184.2
click at [930, 423] on tbody "列印 詳情 #16 09/12 (五) 19:25 不留客資 不留客資 Doreen /Doreen Y 400 400 0 0 0 400 0 0 0 0 …" at bounding box center [930, 325] width 1515 height 593
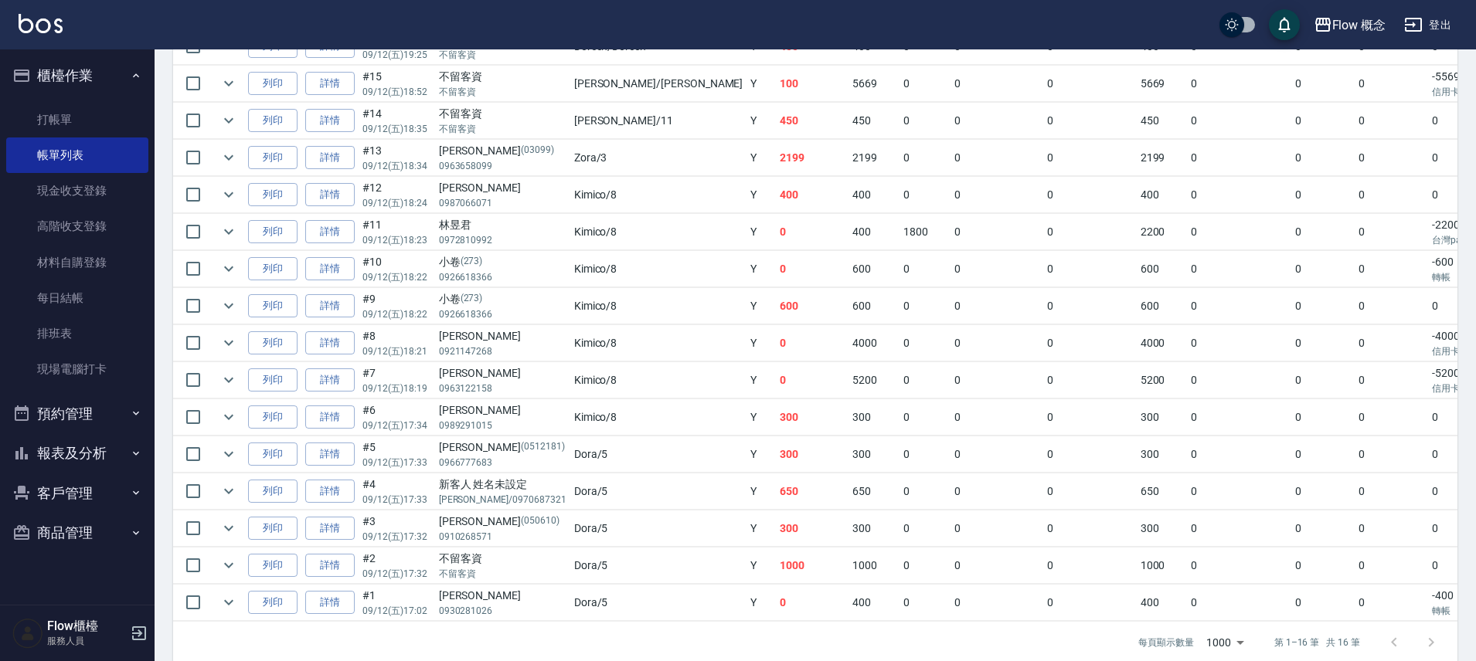
click at [1043, 423] on td "0" at bounding box center [1090, 418] width 94 height 36
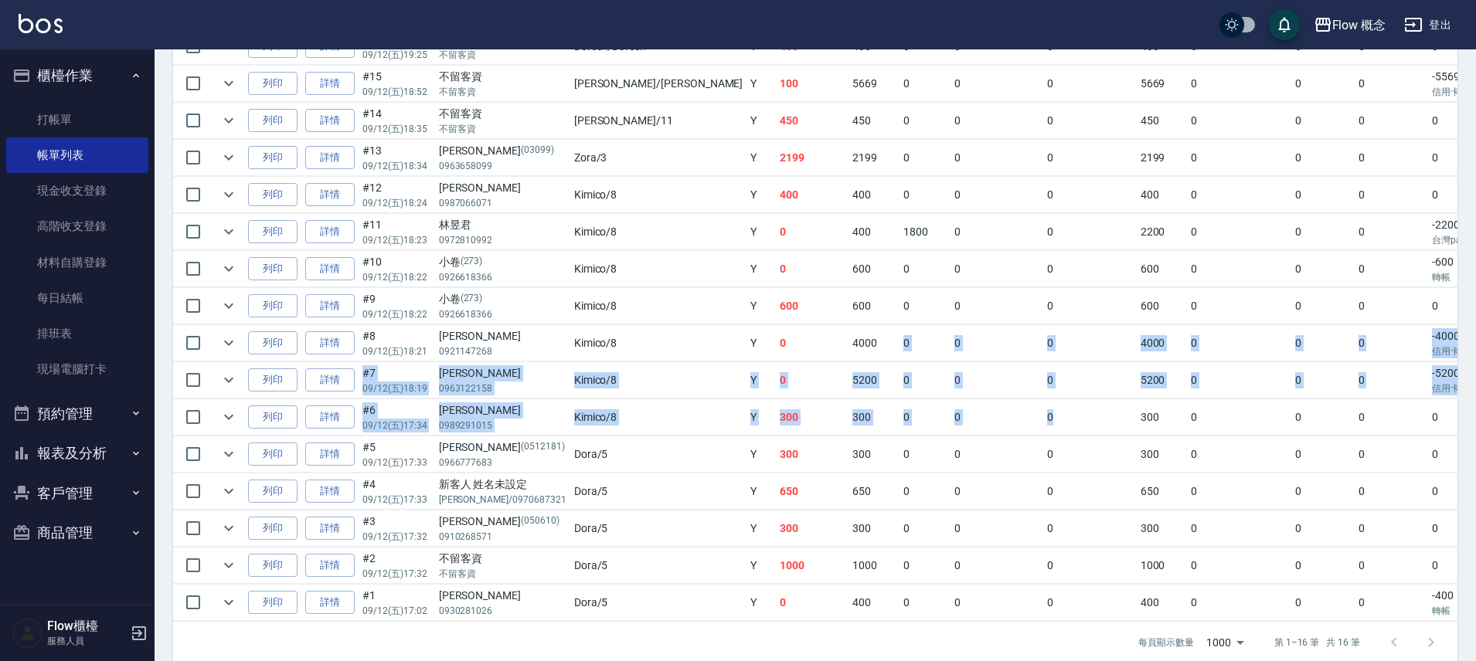
drag, startPoint x: 934, startPoint y: 423, endPoint x: 743, endPoint y: 334, distance: 210.9
click at [744, 338] on tbody "列印 詳情 #16 09/12 (五) 19:25 不留客資 不留客資 Doreen /Doreen Y 400 400 0 0 0 400 0 0 0 0 …" at bounding box center [930, 325] width 1515 height 593
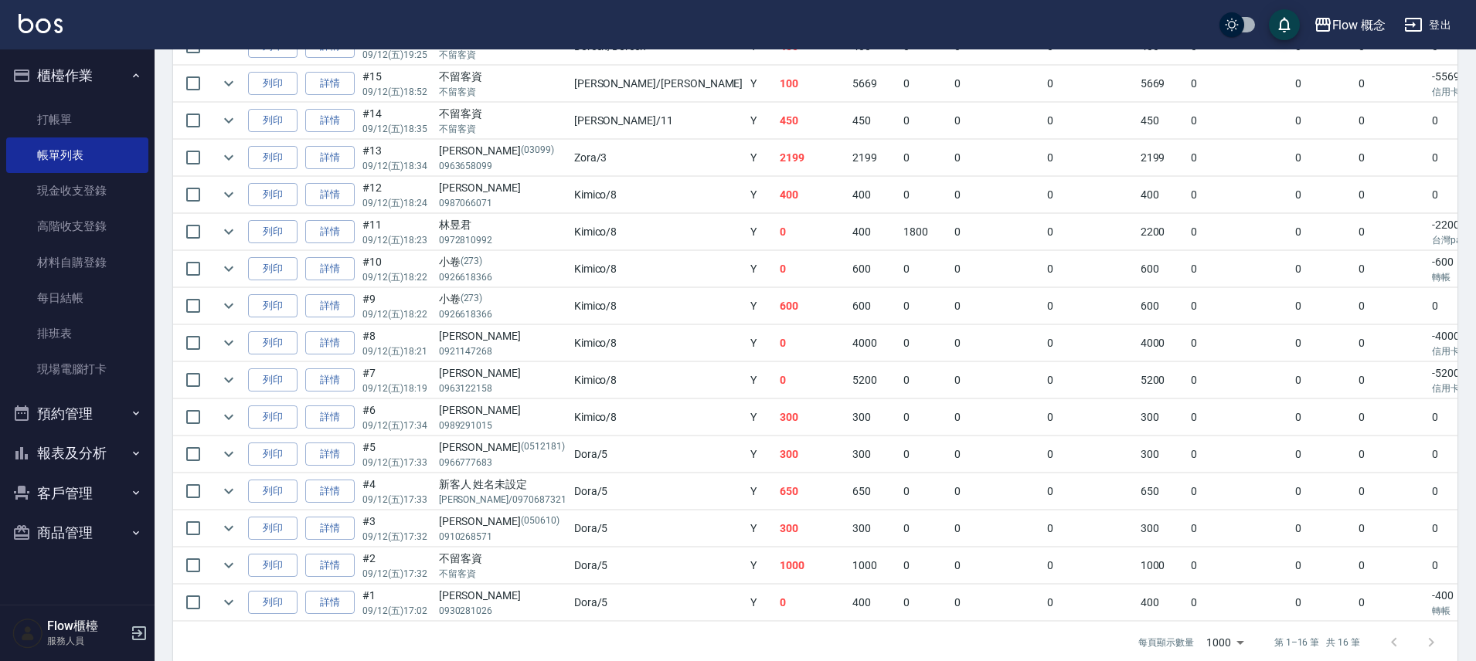
click at [848, 325] on td "4000" at bounding box center [873, 343] width 51 height 36
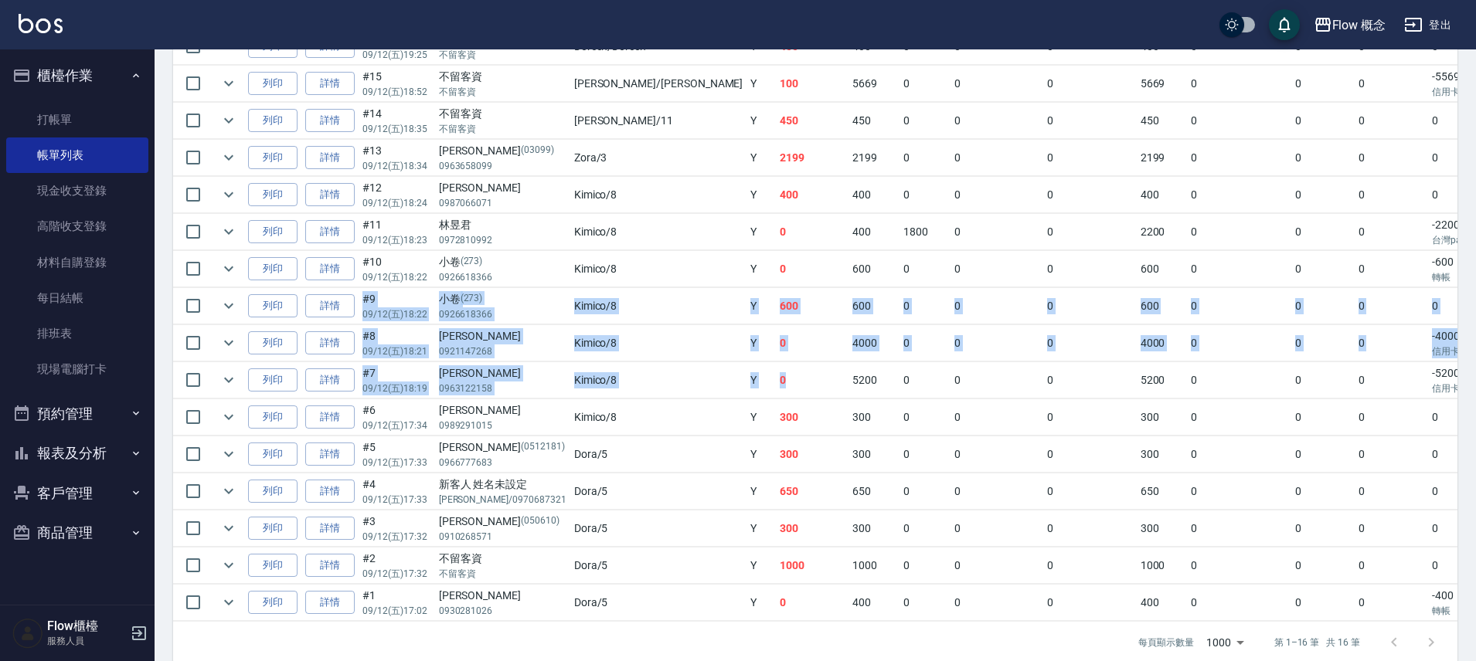
drag, startPoint x: 629, startPoint y: 301, endPoint x: 712, endPoint y: 383, distance: 116.9
click at [709, 383] on tbody "列印 詳情 #16 09/12 (五) 19:25 不留客資 不留客資 Doreen /Doreen Y 400 400 0 0 0 400 0 0 0 0 …" at bounding box center [930, 325] width 1515 height 593
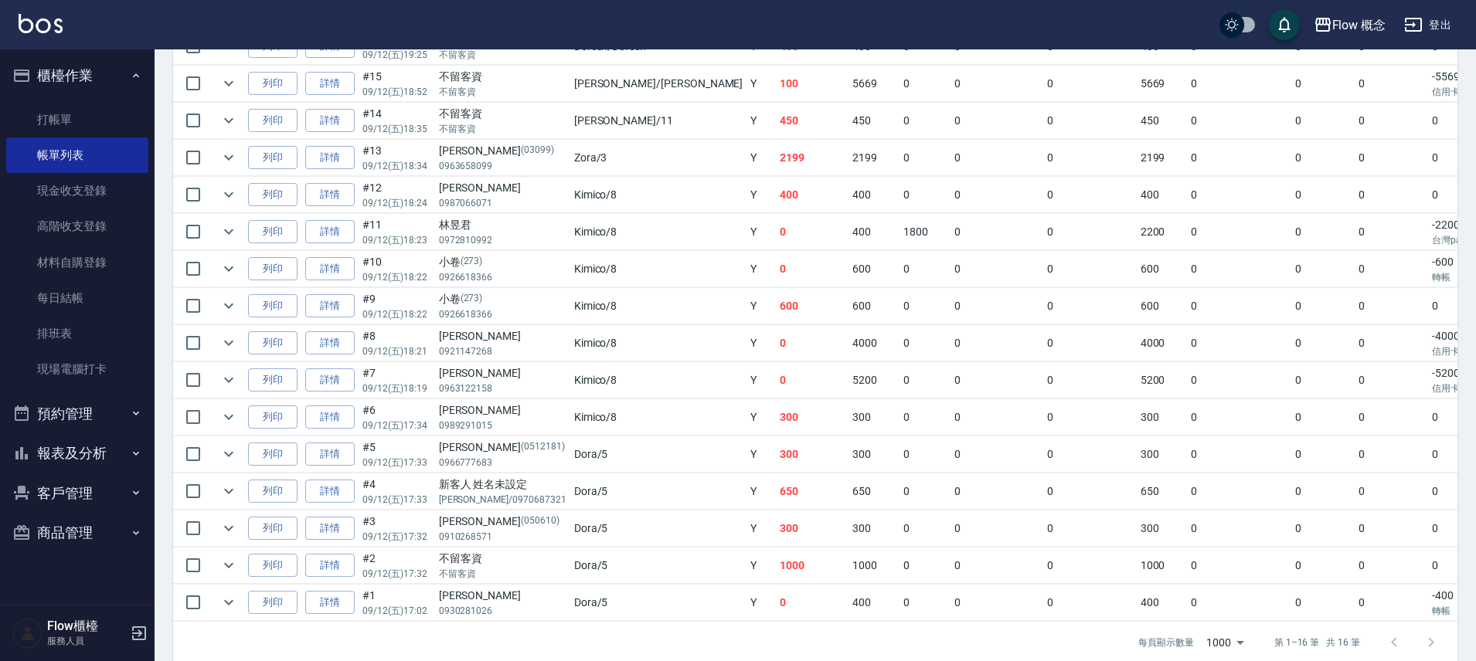
click at [848, 383] on td "5200" at bounding box center [873, 380] width 51 height 36
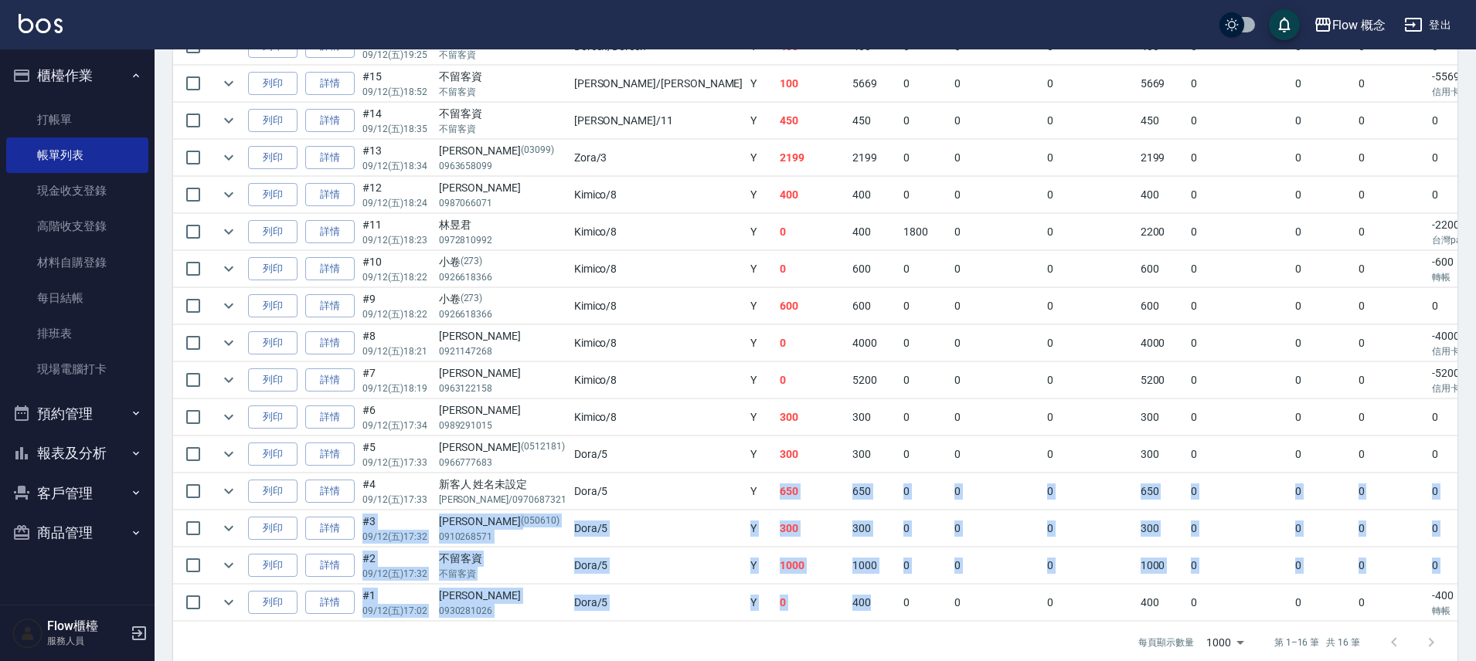
drag, startPoint x: 733, startPoint y: 585, endPoint x: 644, endPoint y: 405, distance: 200.4
click at [651, 442] on tbody "列印 詳情 #16 09/12 (五) 19:25 不留客資 不留客資 Doreen /Doreen Y 400 400 0 0 0 400 0 0 0 0 …" at bounding box center [930, 325] width 1515 height 593
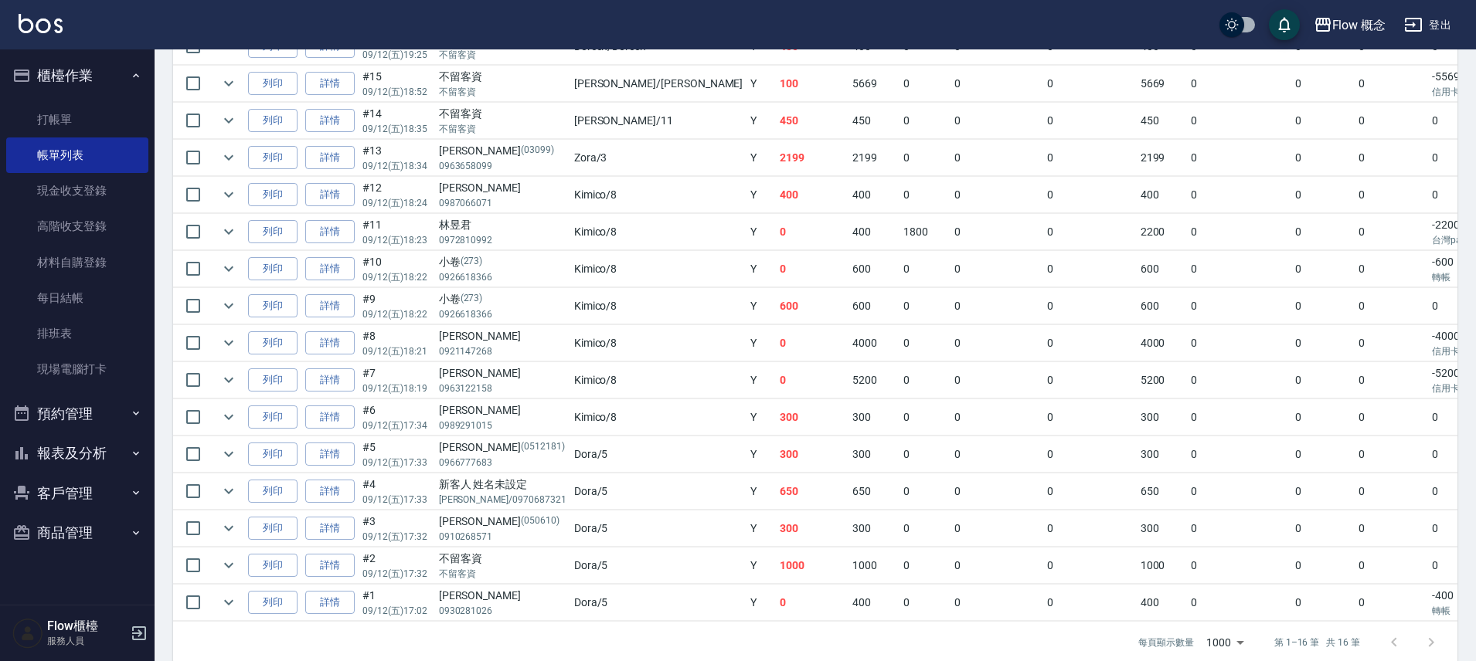
click at [776, 385] on td "0" at bounding box center [812, 380] width 73 height 36
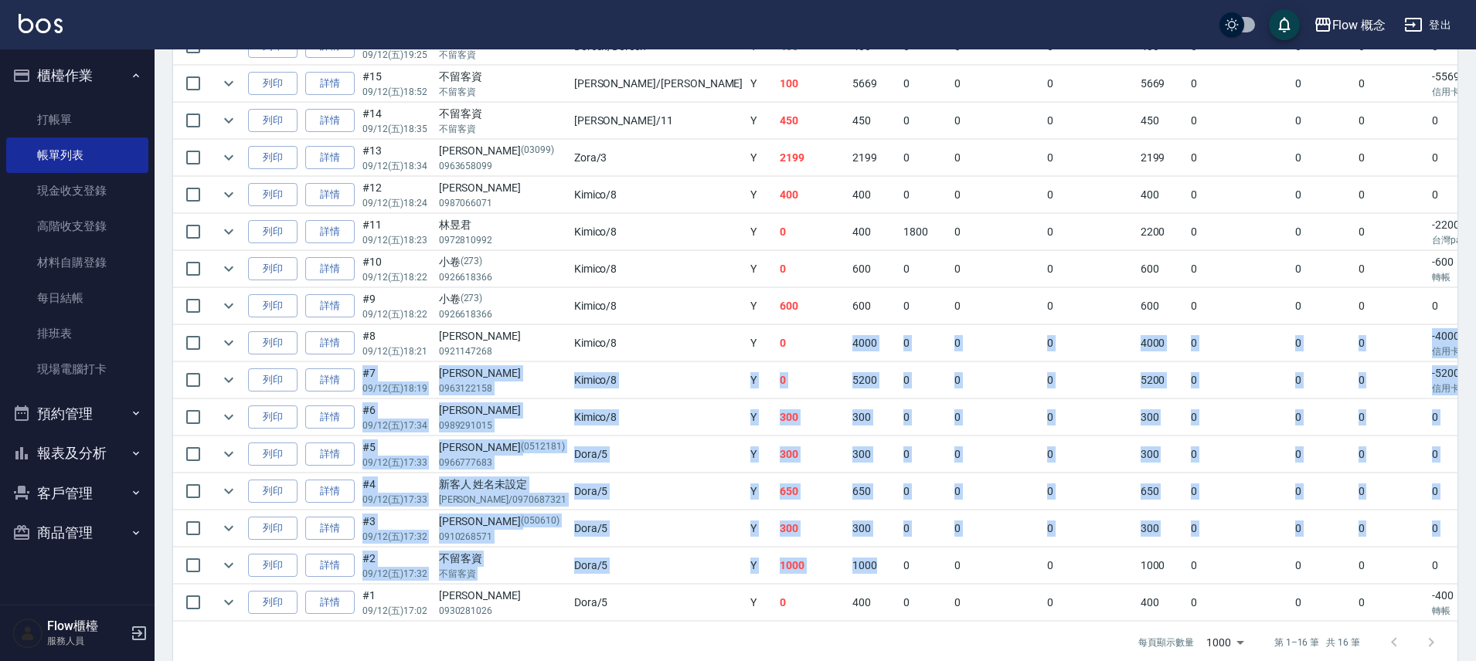
drag, startPoint x: 655, startPoint y: 353, endPoint x: 717, endPoint y: 468, distance: 130.0
click at [716, 578] on tbody "列印 詳情 #16 09/12 (五) 19:25 不留客資 不留客資 Doreen /Doreen Y 400 400 0 0 0 400 0 0 0 0 …" at bounding box center [930, 325] width 1515 height 593
click at [848, 452] on td "300" at bounding box center [873, 455] width 51 height 36
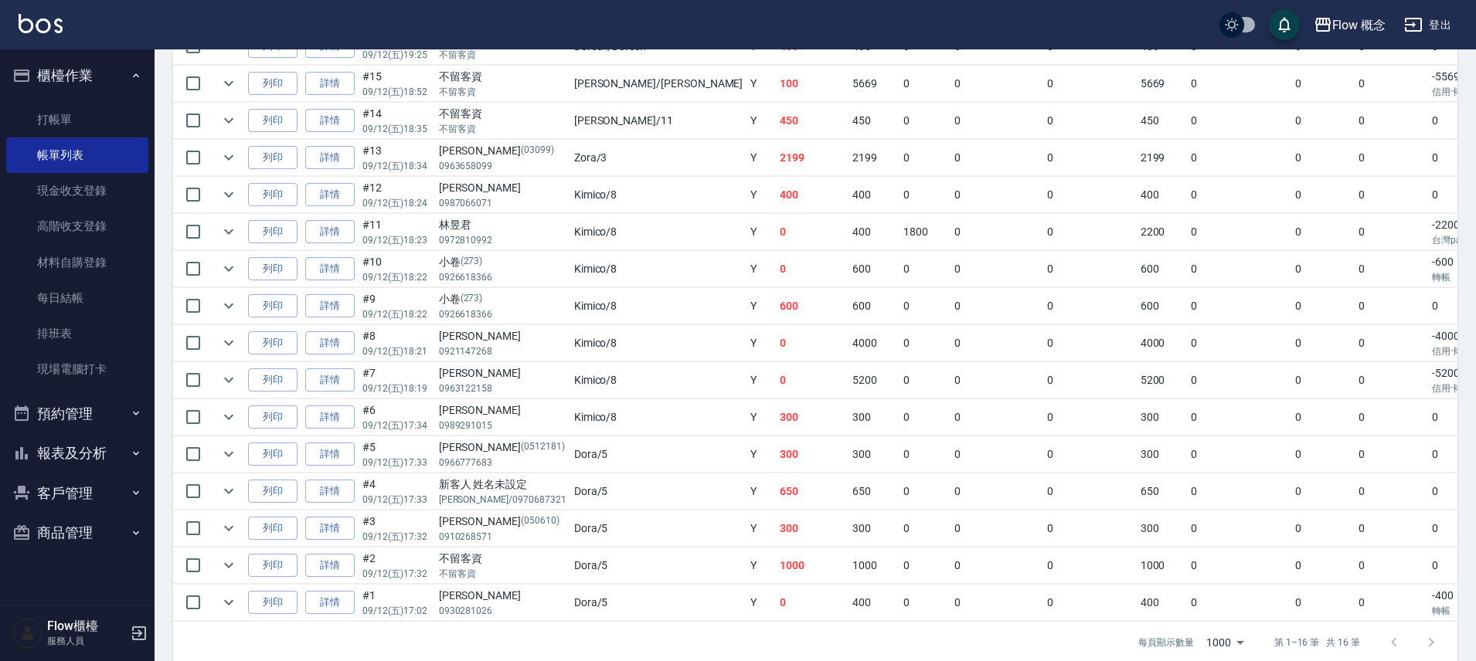
click at [776, 439] on td "300" at bounding box center [812, 455] width 73 height 36
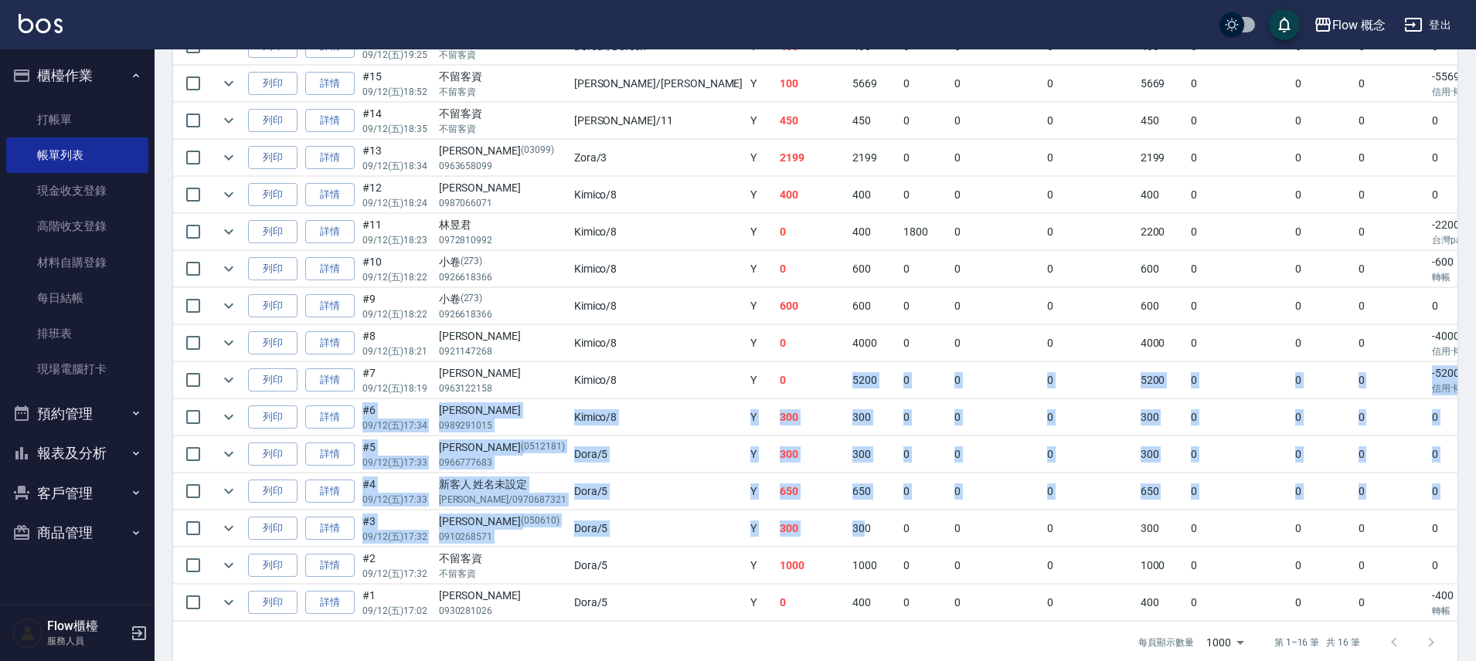
drag, startPoint x: 693, startPoint y: 396, endPoint x: 729, endPoint y: 537, distance: 146.0
click at [729, 537] on tbody "列印 詳情 #16 09/12 (五) 19:25 不留客資 不留客資 Doreen /Doreen Y 400 400 0 0 0 400 0 0 0 0 …" at bounding box center [930, 325] width 1515 height 593
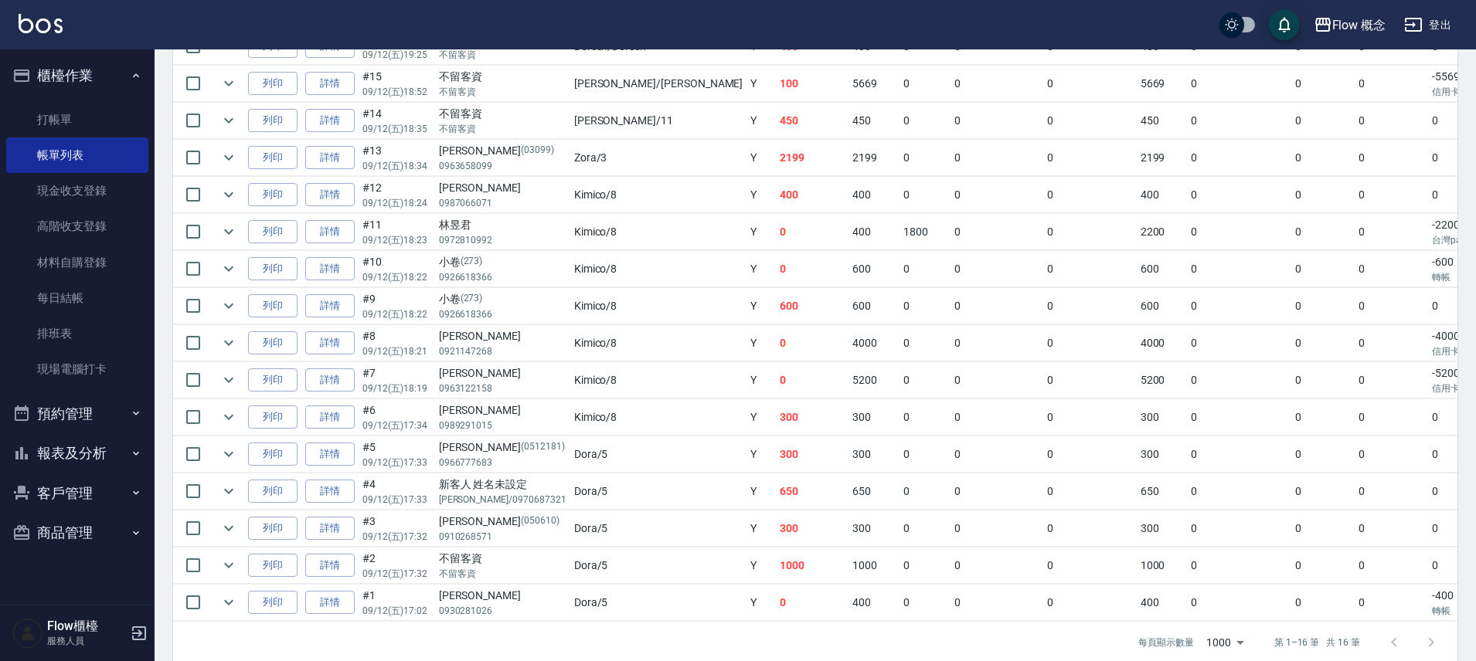
drag, startPoint x: 750, startPoint y: 488, endPoint x: 758, endPoint y: 488, distance: 7.8
click at [848, 488] on td "650" at bounding box center [873, 492] width 51 height 36
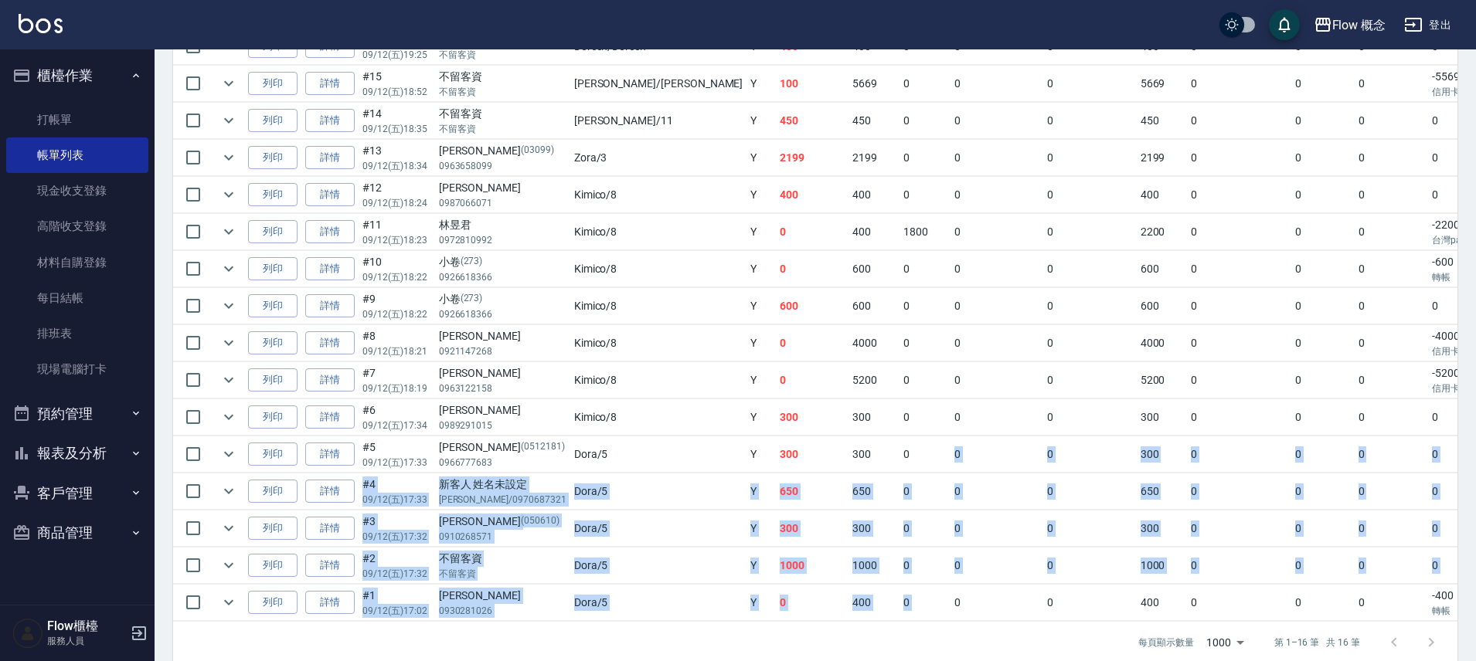
drag, startPoint x: 859, startPoint y: 574, endPoint x: 806, endPoint y: 406, distance: 176.5
click at [806, 410] on tbody "列印 詳情 #16 09/12 (五) 19:25 不留客資 不留客資 Doreen /Doreen Y 400 400 0 0 0 400 0 0 0 0 …" at bounding box center [930, 325] width 1515 height 593
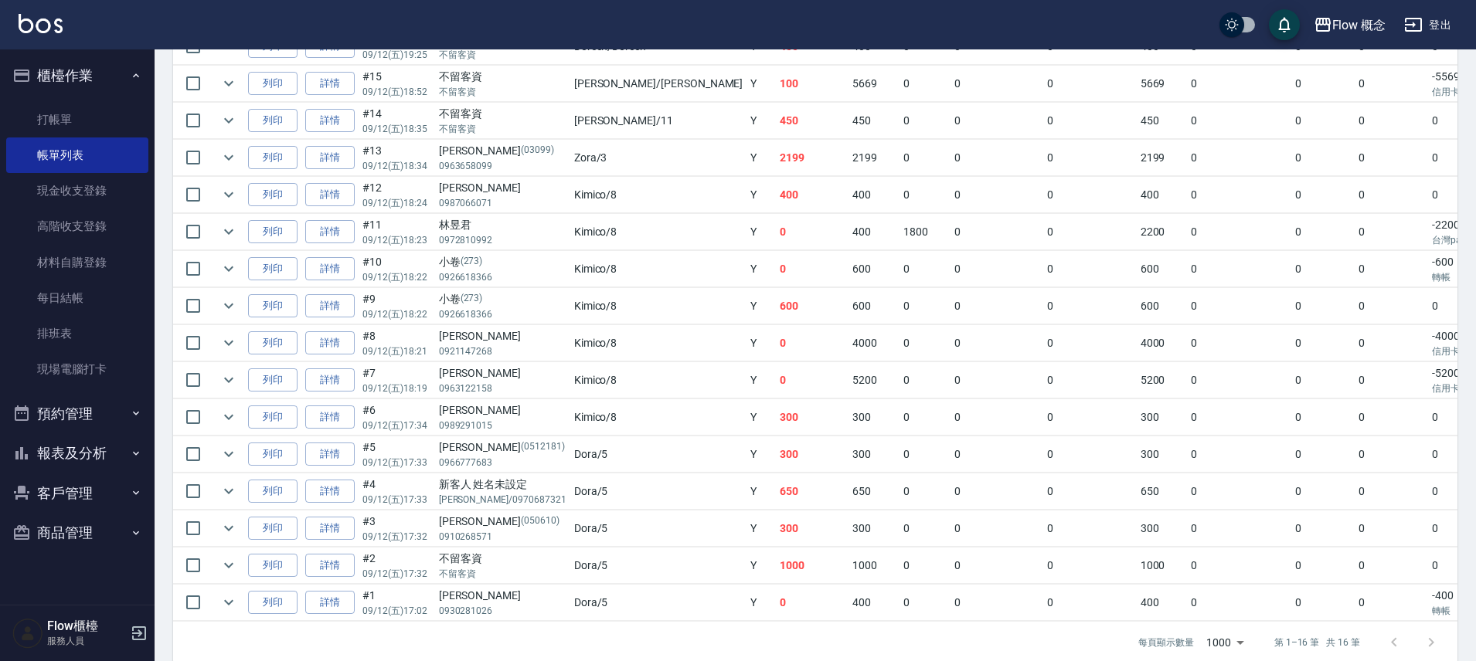
click at [899, 406] on td "0" at bounding box center [924, 418] width 51 height 36
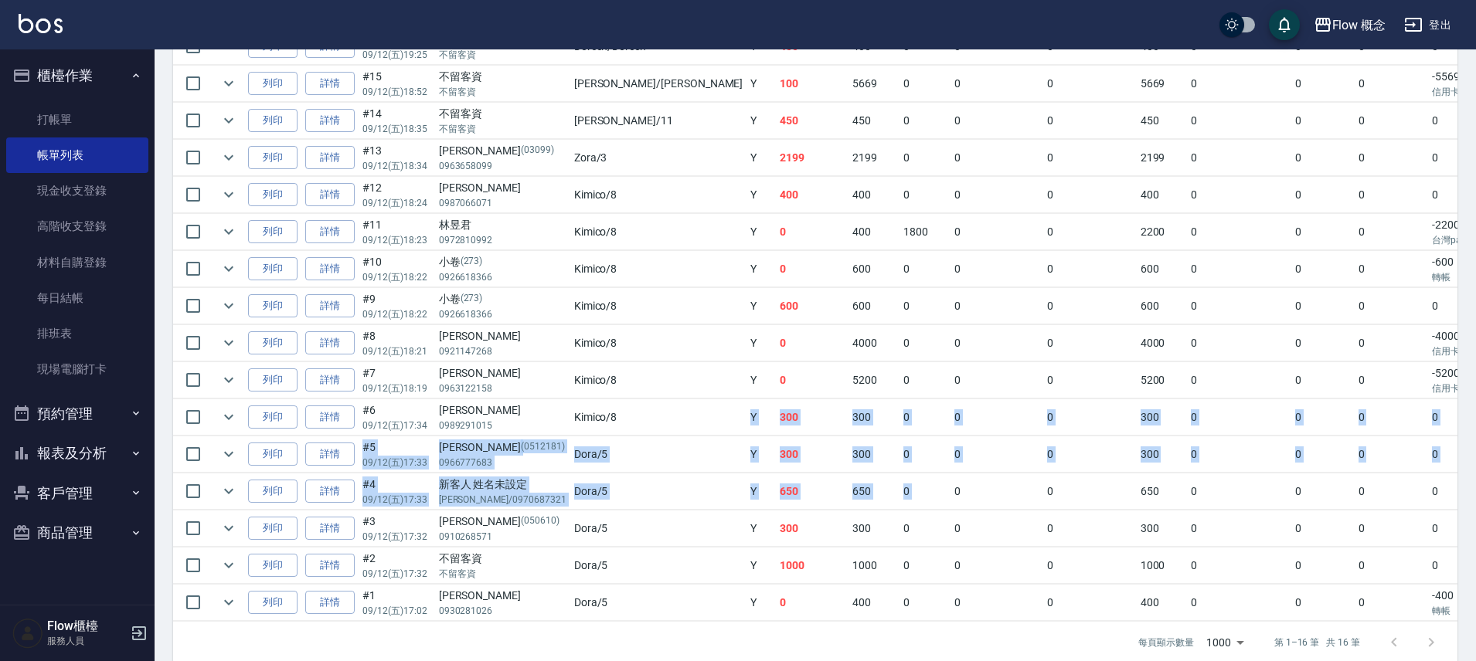
drag, startPoint x: 602, startPoint y: 417, endPoint x: 831, endPoint y: 493, distance: 241.2
click at [816, 493] on tbody "列印 詳情 #16 09/12 (五) 19:25 不留客資 不留客資 Doreen /Doreen Y 400 400 0 0 0 400 0 0 0 0 …" at bounding box center [930, 325] width 1515 height 593
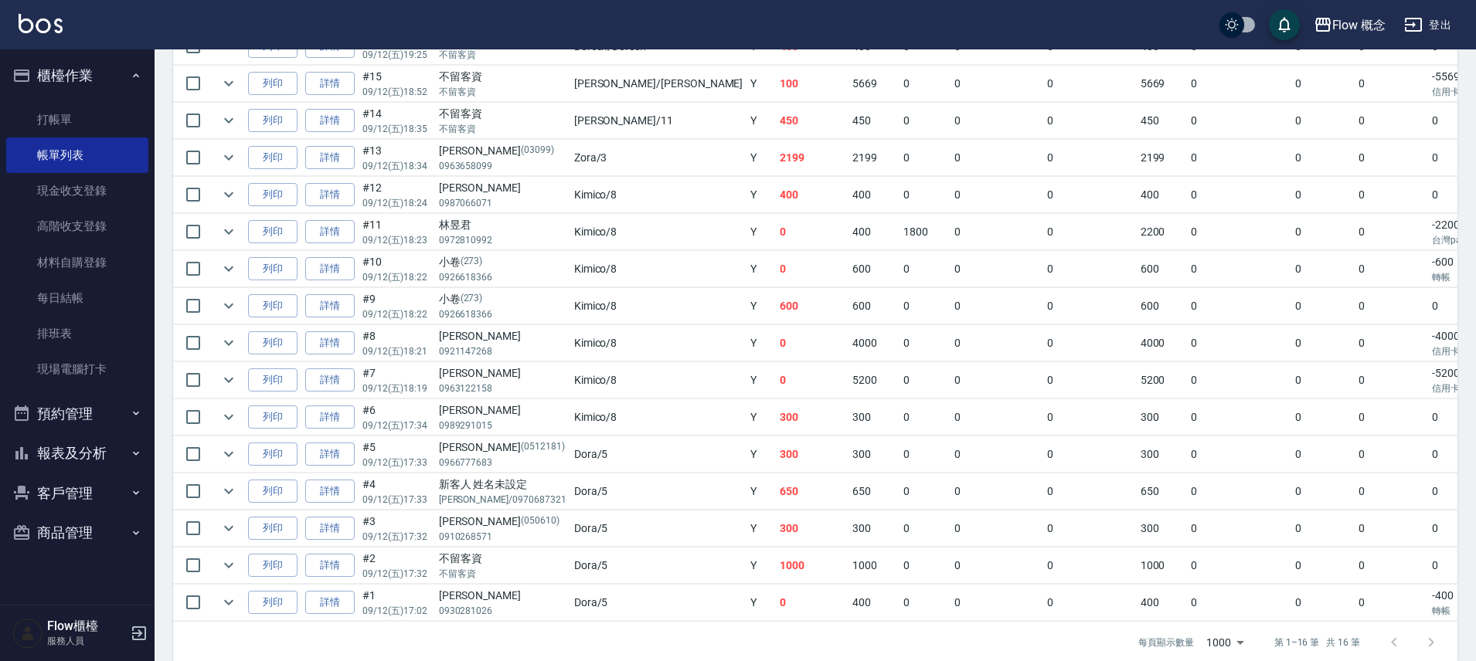
drag, startPoint x: 831, startPoint y: 493, endPoint x: 879, endPoint y: 505, distance: 50.0
click at [950, 493] on td "0" at bounding box center [997, 492] width 94 height 36
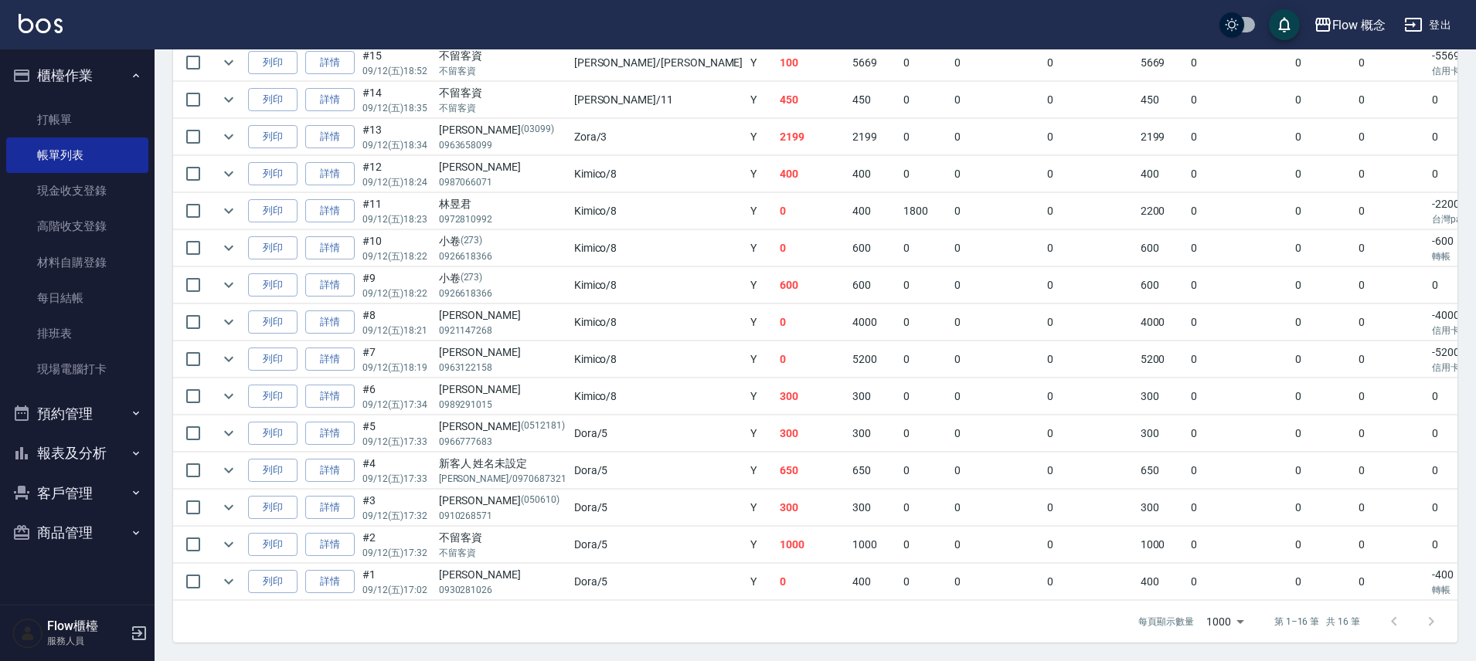
scroll to position [0, 94]
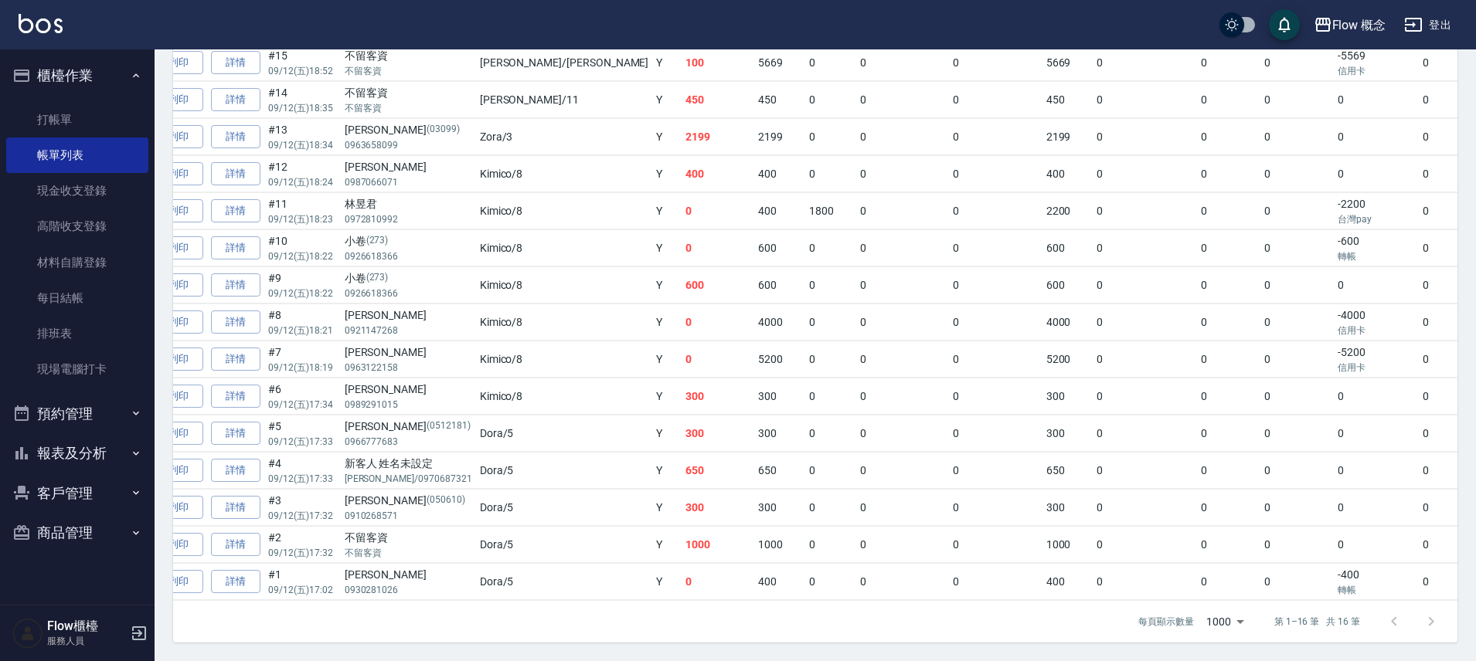
drag, startPoint x: 1275, startPoint y: 601, endPoint x: 1097, endPoint y: 641, distance: 183.0
click at [1097, 641] on div "每頁顯示數量 1000 1000 第 1–16 筆 共 16 筆" at bounding box center [815, 622] width 1284 height 42
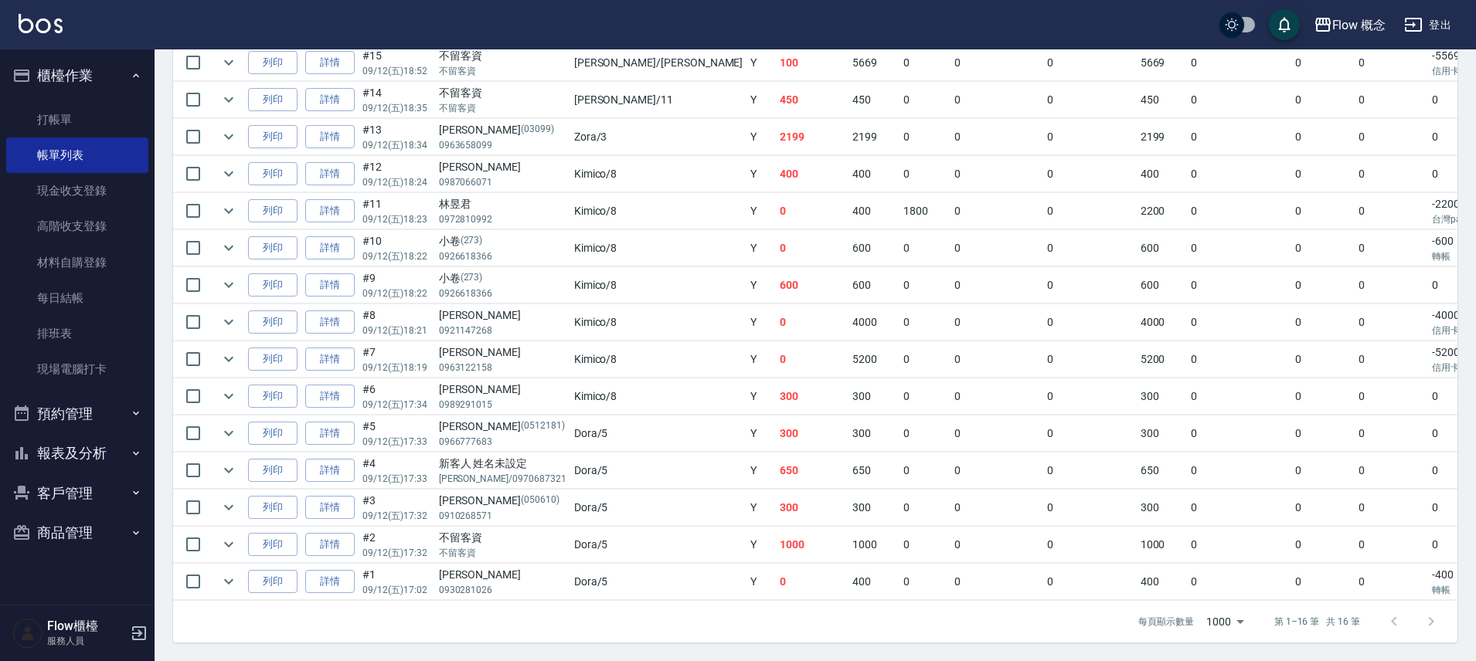
drag, startPoint x: 1301, startPoint y: 604, endPoint x: 1344, endPoint y: 605, distance: 43.3
click at [1343, 605] on div "每頁顯示數量 1000 1000 第 1–16 筆 共 16 筆" at bounding box center [1286, 622] width 332 height 42
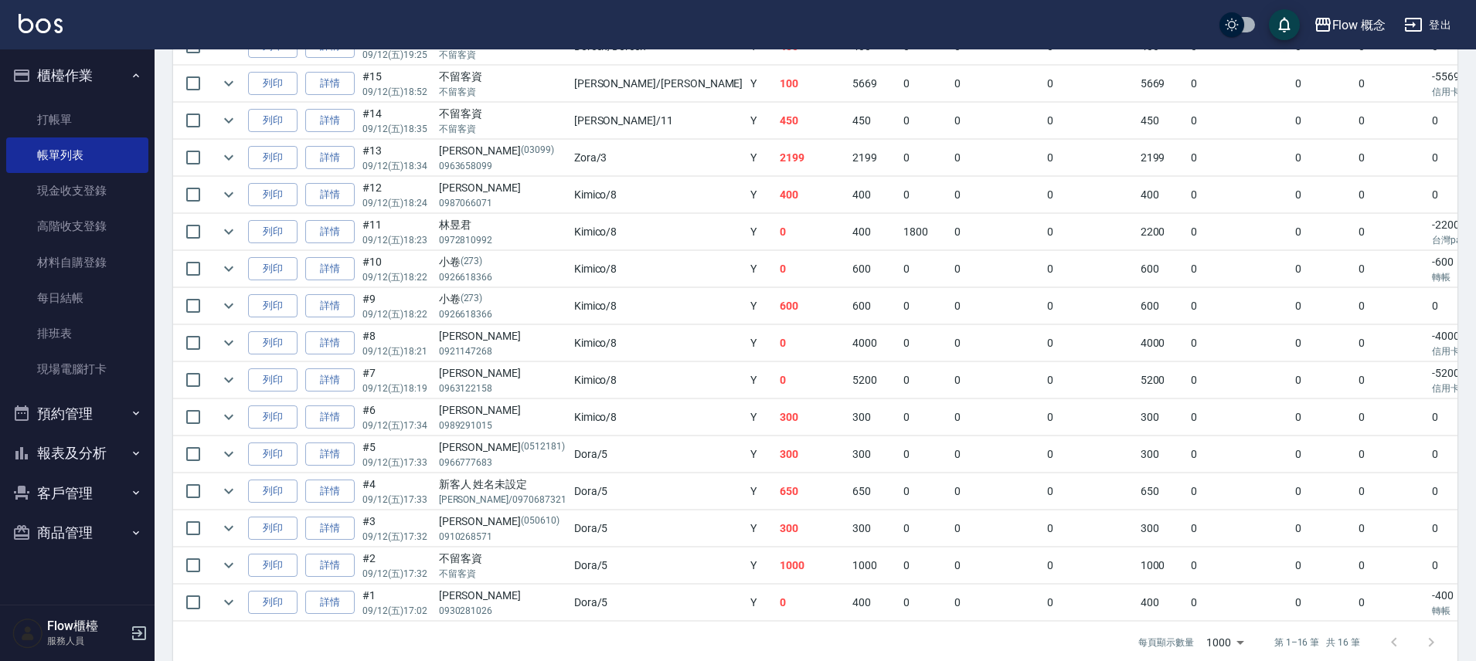
scroll to position [469, 0]
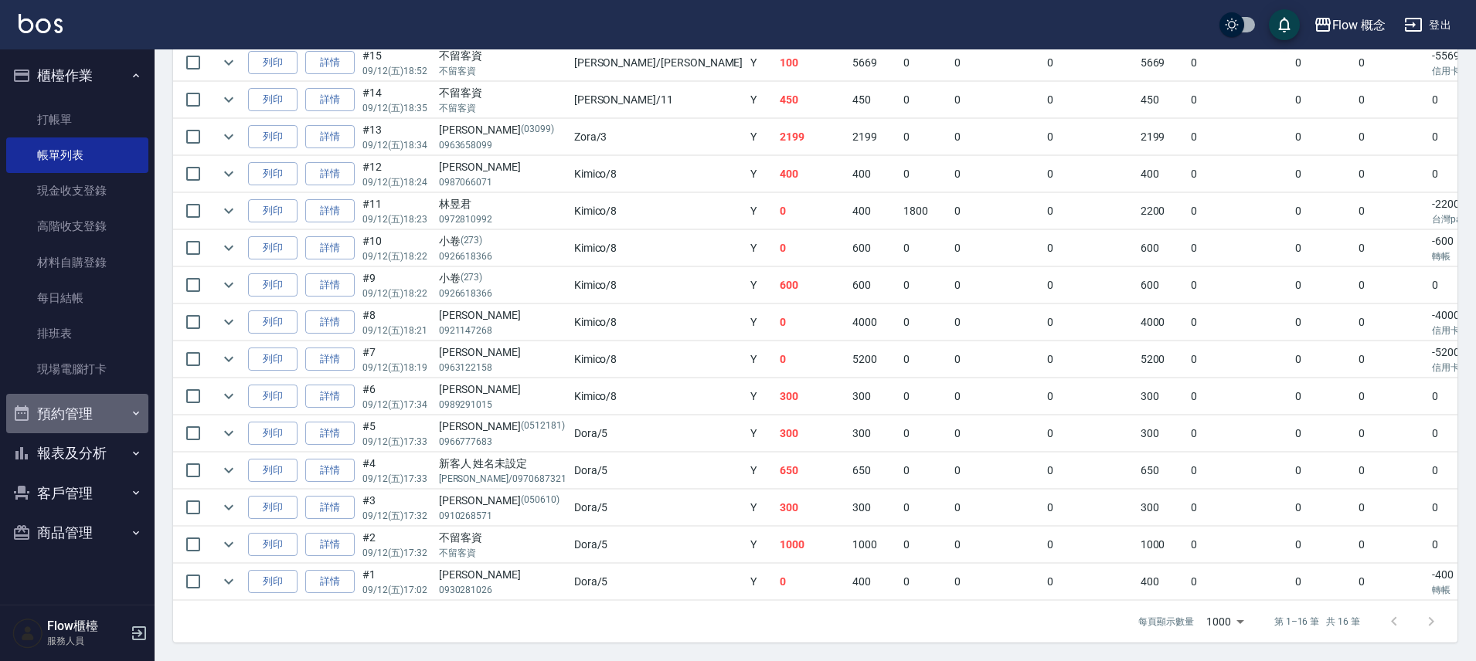
click at [124, 431] on button "預約管理" at bounding box center [77, 414] width 142 height 40
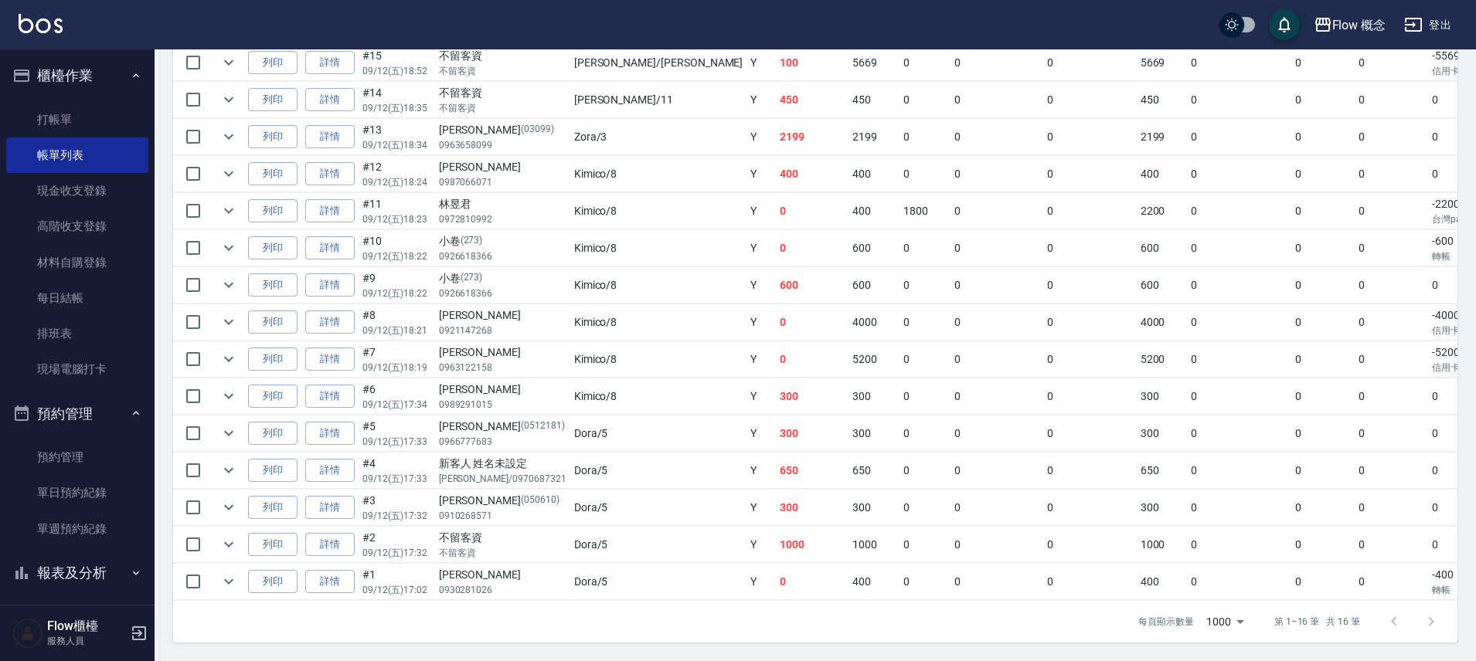
scroll to position [86, 0]
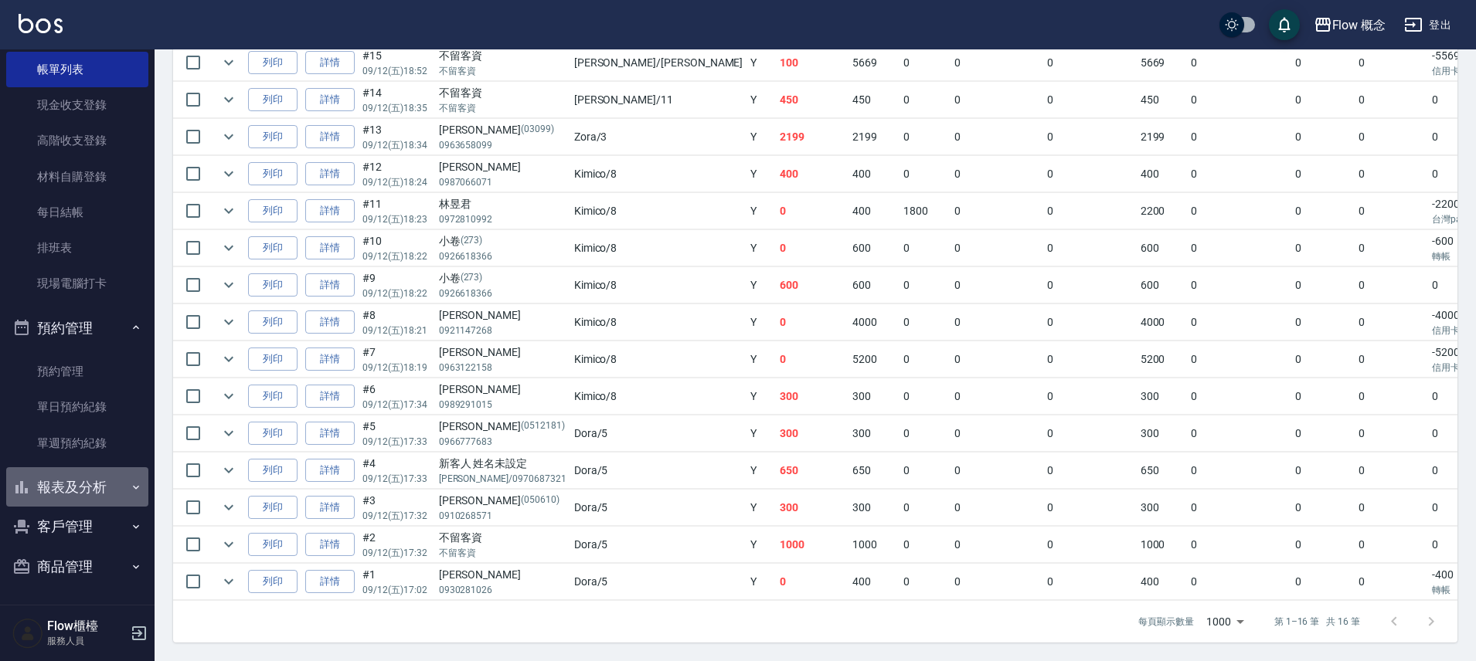
click at [86, 480] on button "報表及分析" at bounding box center [77, 488] width 142 height 40
click at [85, 482] on button "報表及分析" at bounding box center [77, 488] width 142 height 40
click at [87, 479] on button "報表及分析" at bounding box center [77, 488] width 142 height 40
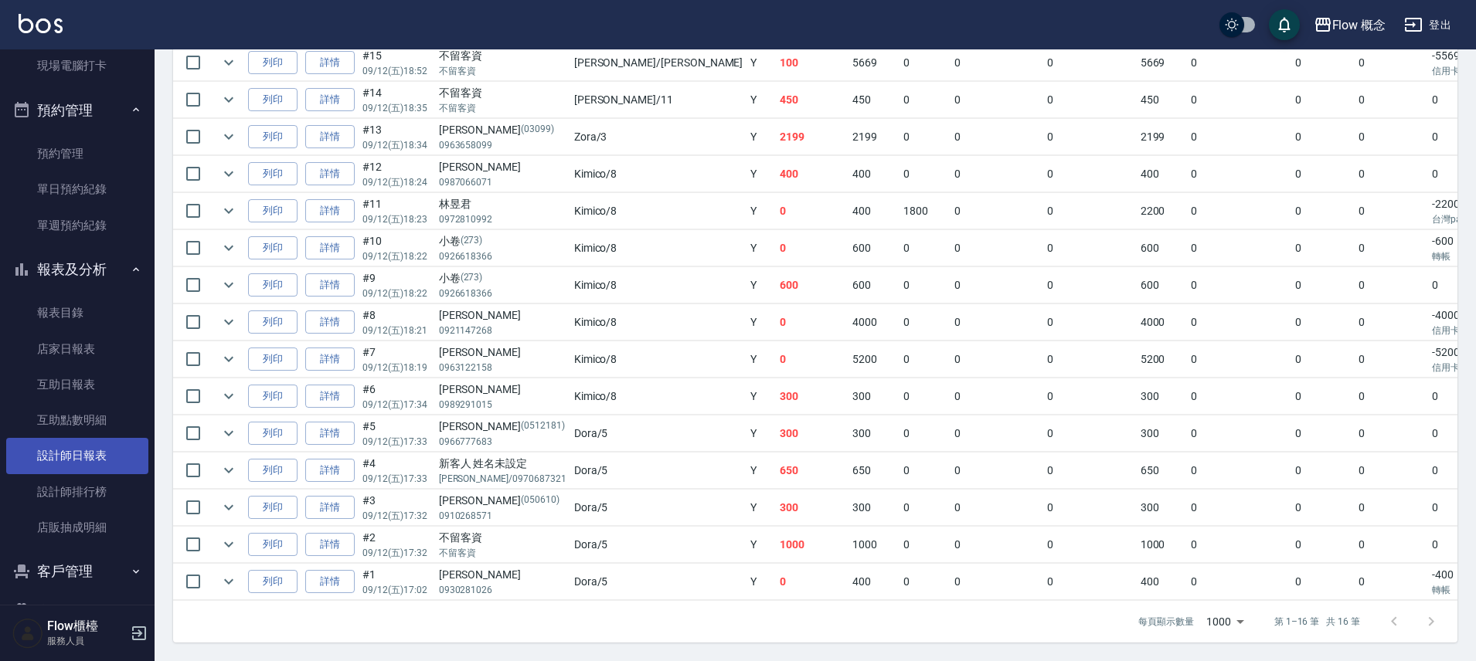
scroll to position [349, 0]
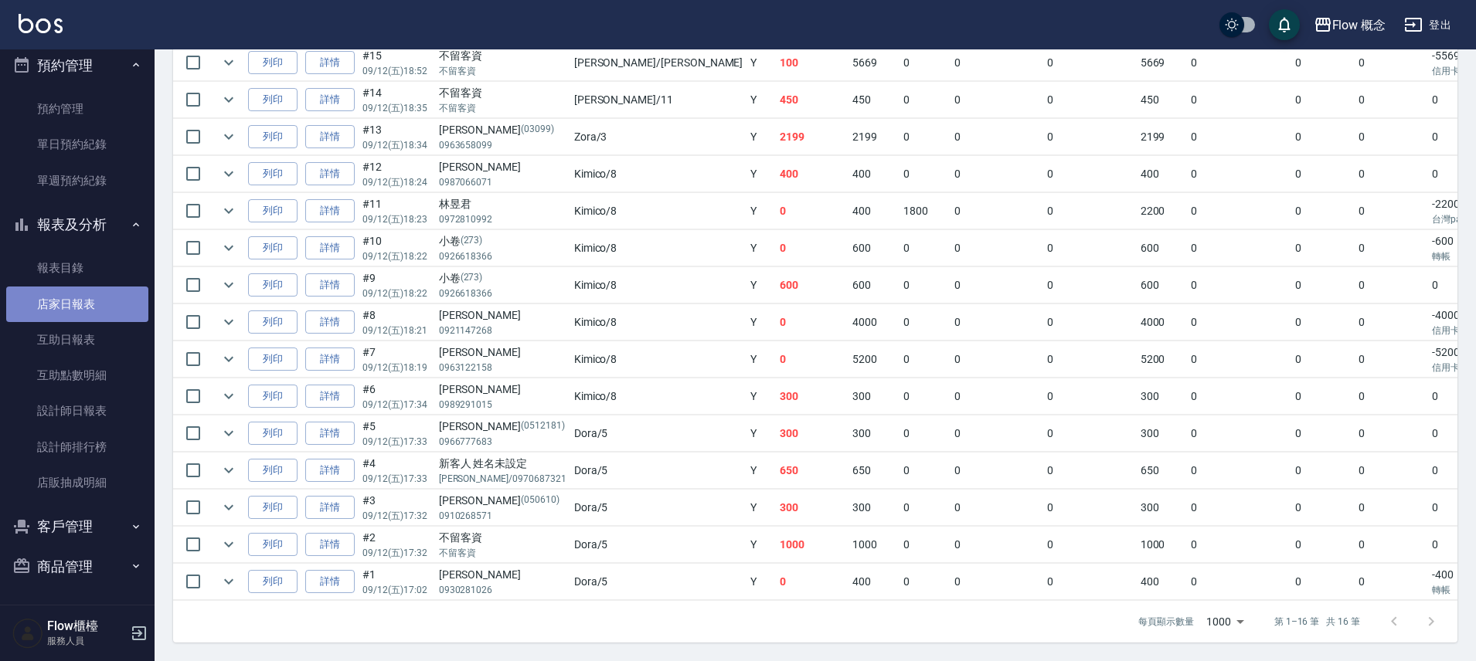
click at [104, 303] on link "店家日報表" at bounding box center [77, 305] width 142 height 36
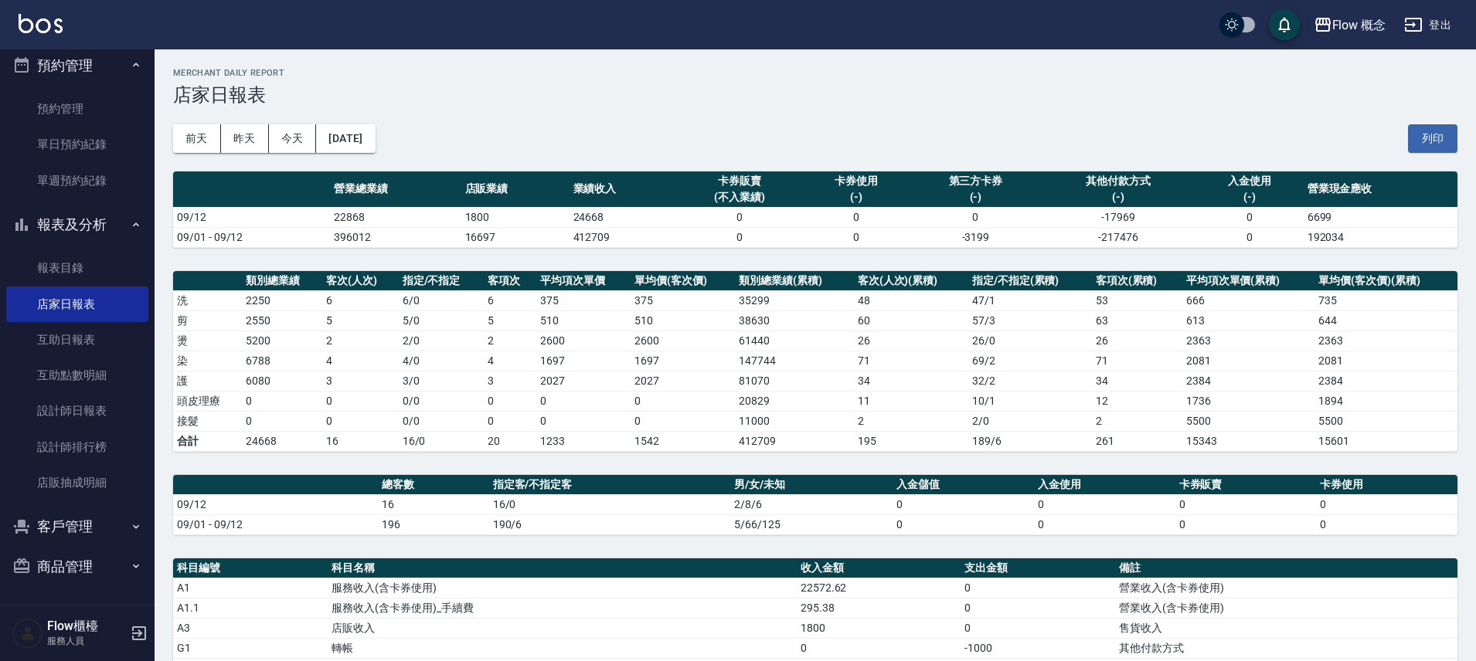
click at [86, 88] on ul "預約管理 單日預約紀錄 單週預約紀錄" at bounding box center [77, 145] width 142 height 120
click at [103, 78] on button "預約管理" at bounding box center [77, 66] width 142 height 40
click at [105, 79] on link "每日結帳" at bounding box center [77, 70] width 142 height 36
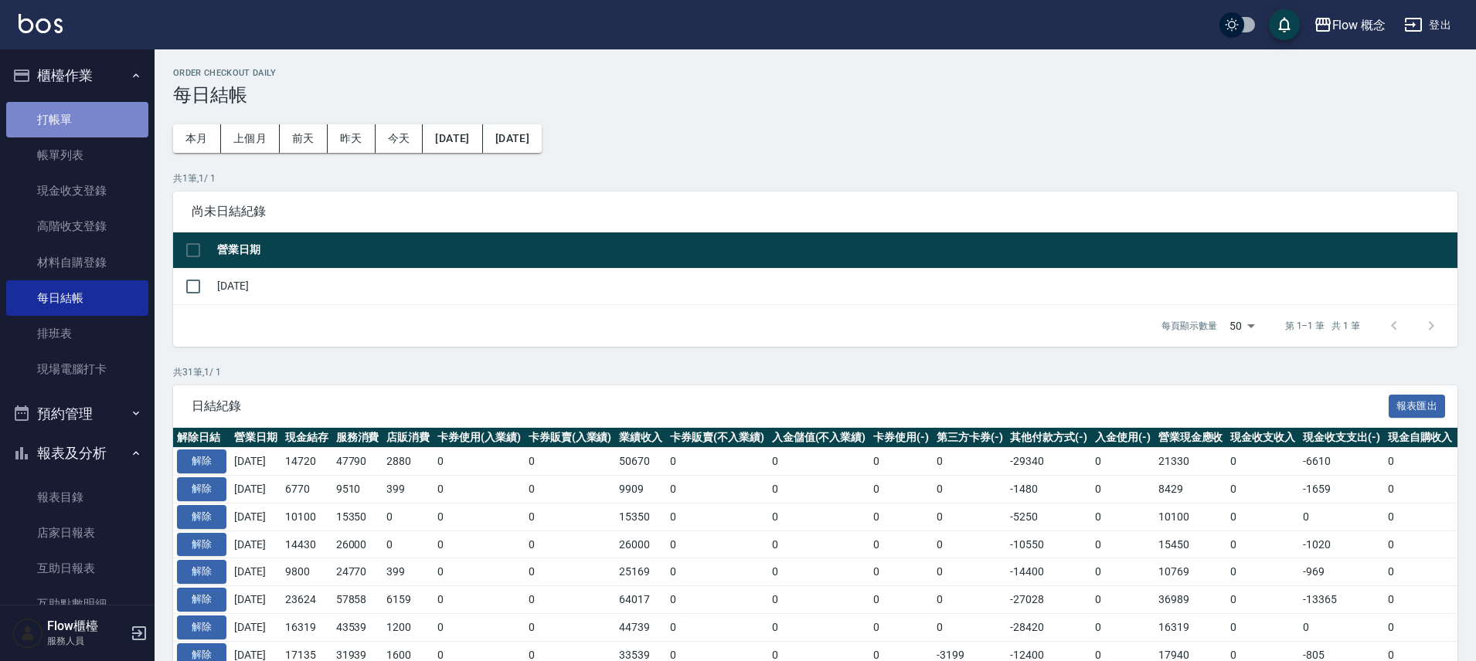
click at [101, 107] on link "打帳單" at bounding box center [77, 120] width 142 height 36
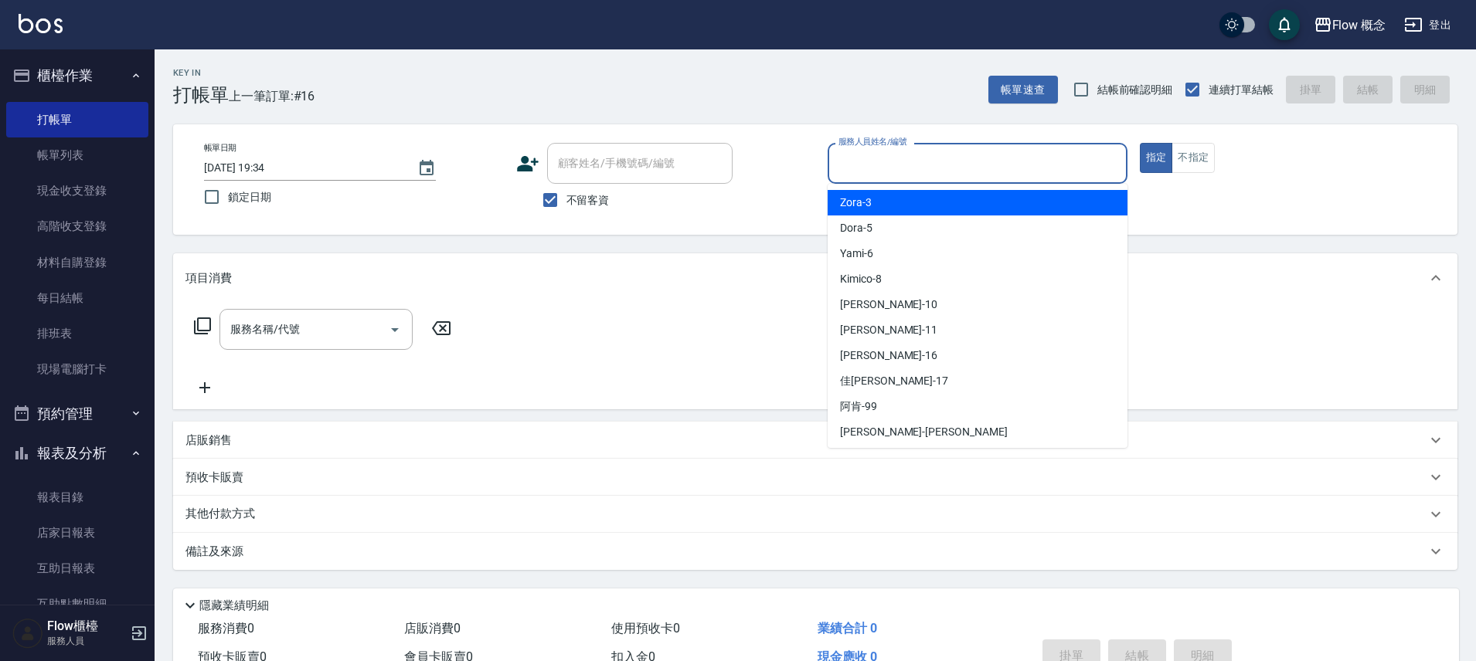
click at [906, 160] on input "服務人員姓名/編號" at bounding box center [978, 163] width 286 height 27
click at [870, 200] on div "Zora -3" at bounding box center [978, 203] width 300 height 26
type input "Zora-3"
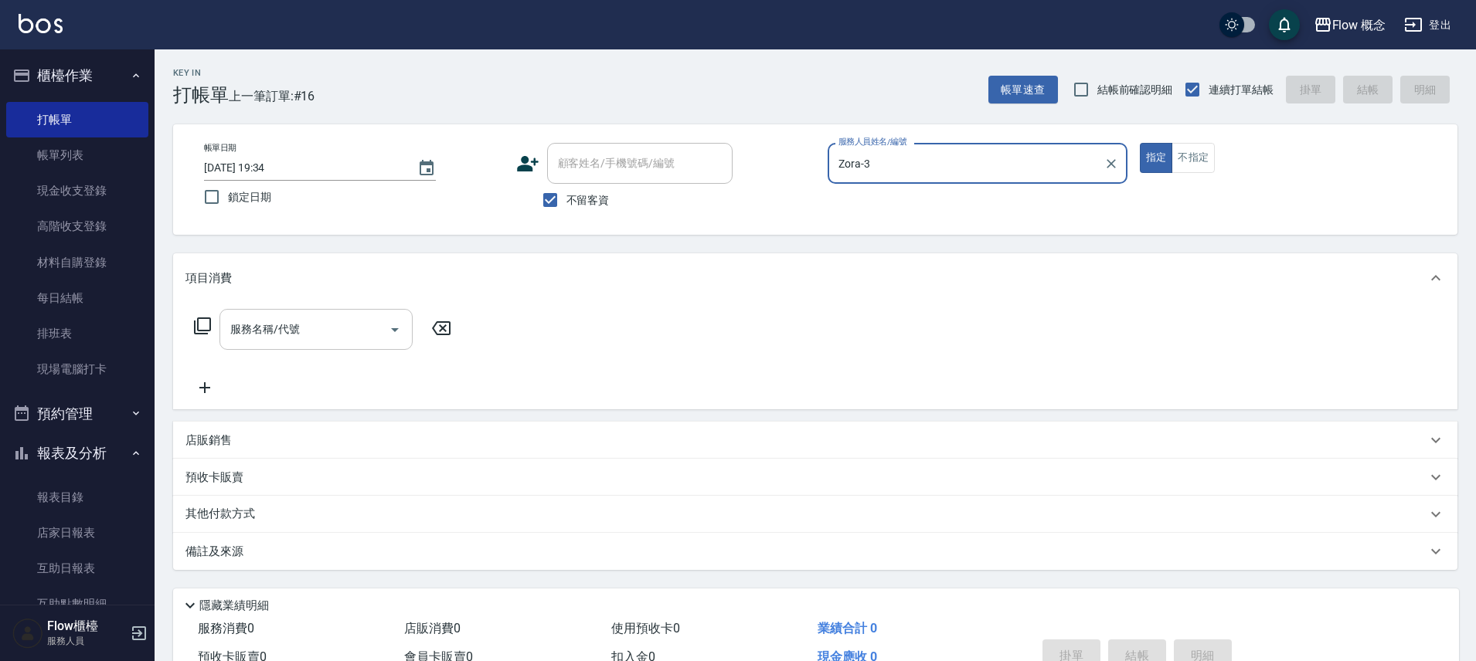
click at [260, 328] on input "服務名稱/代號" at bounding box center [304, 329] width 156 height 27
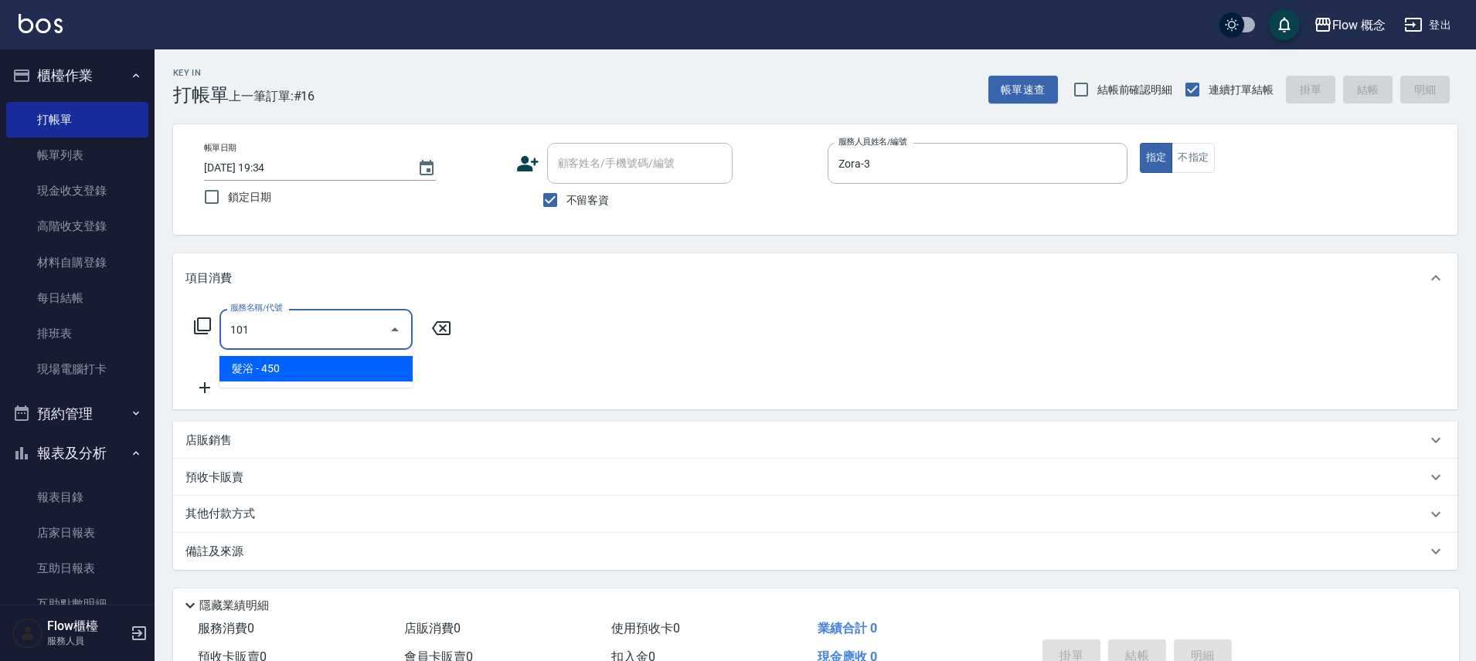
type input "髮浴 (101)"
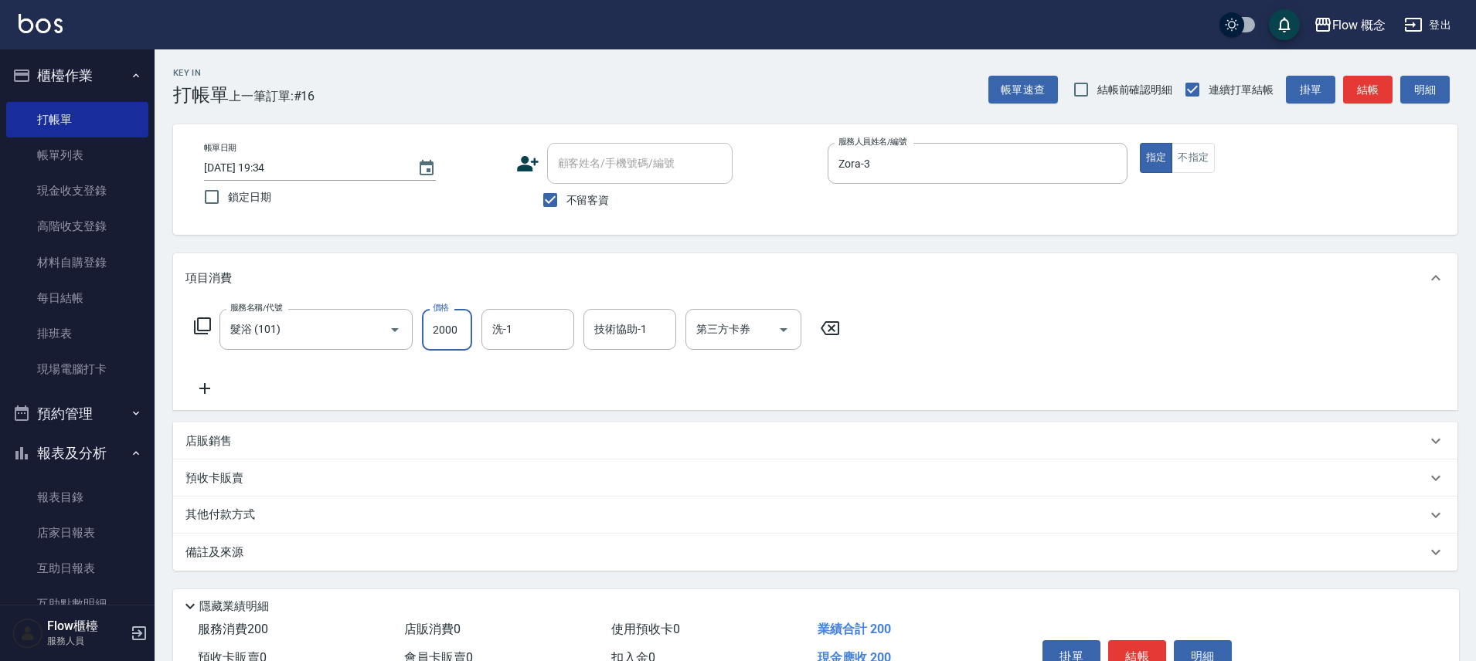
type input "2000"
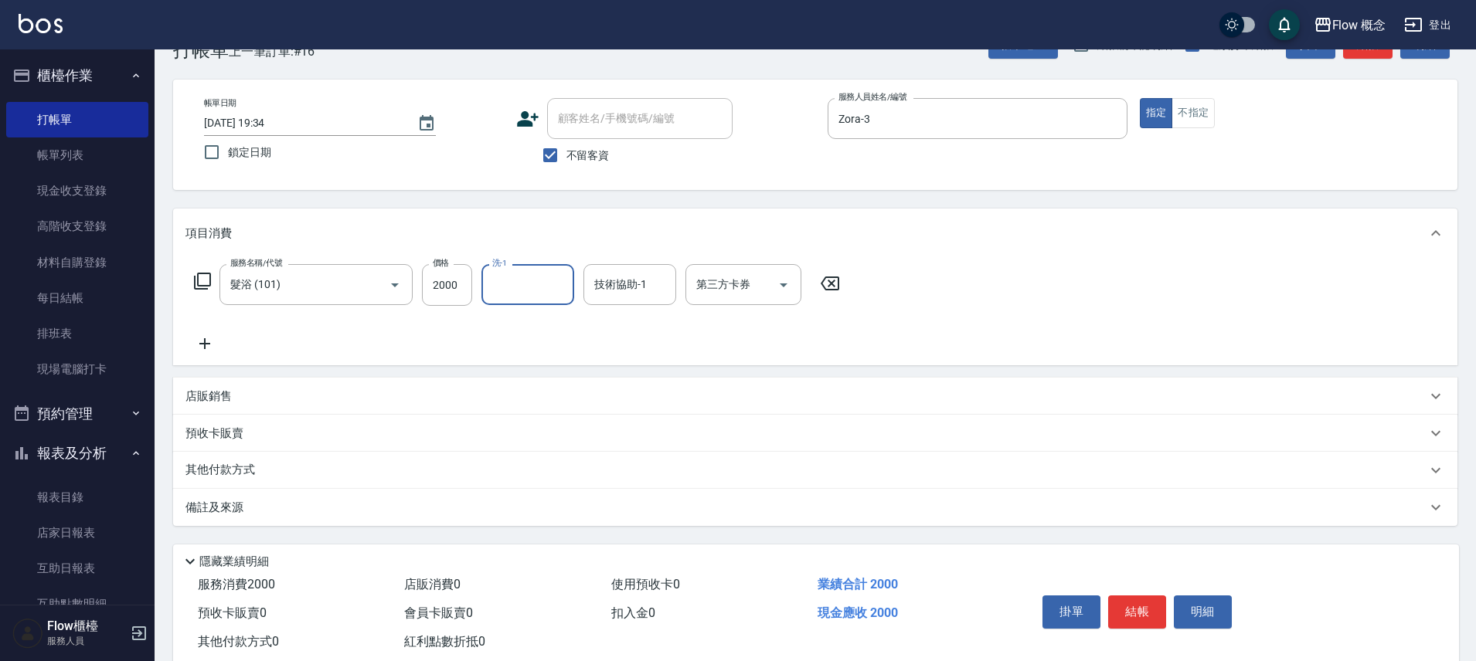
scroll to position [84, 0]
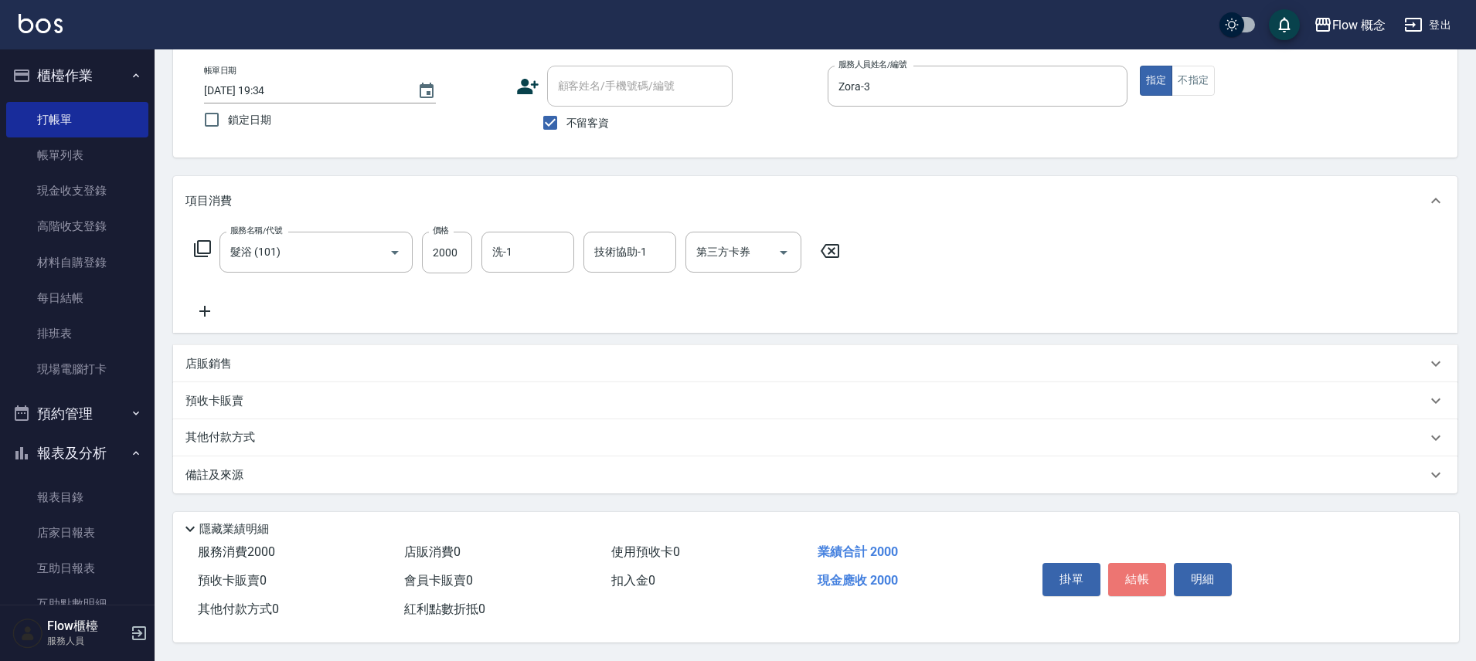
click at [1123, 563] on button "結帳" at bounding box center [1137, 579] width 58 height 32
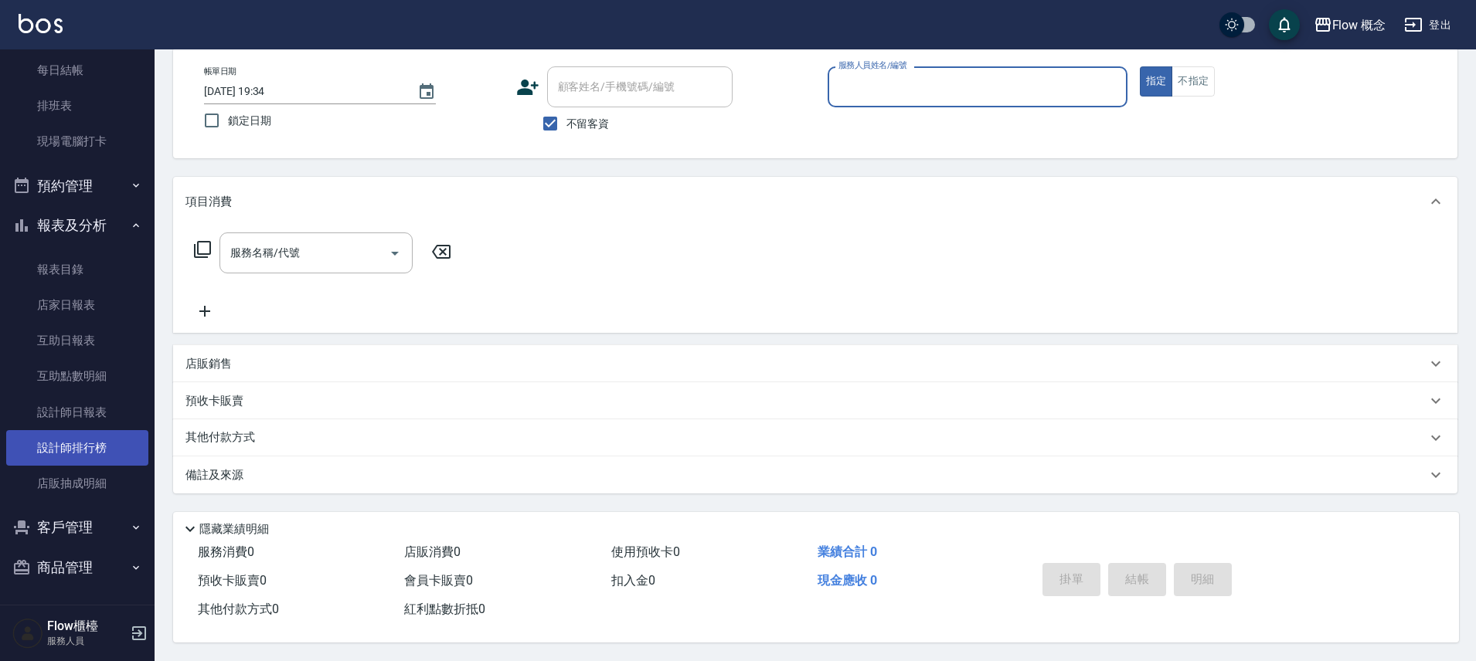
scroll to position [229, 0]
click at [114, 410] on link "設計師日報表" at bounding box center [77, 412] width 142 height 36
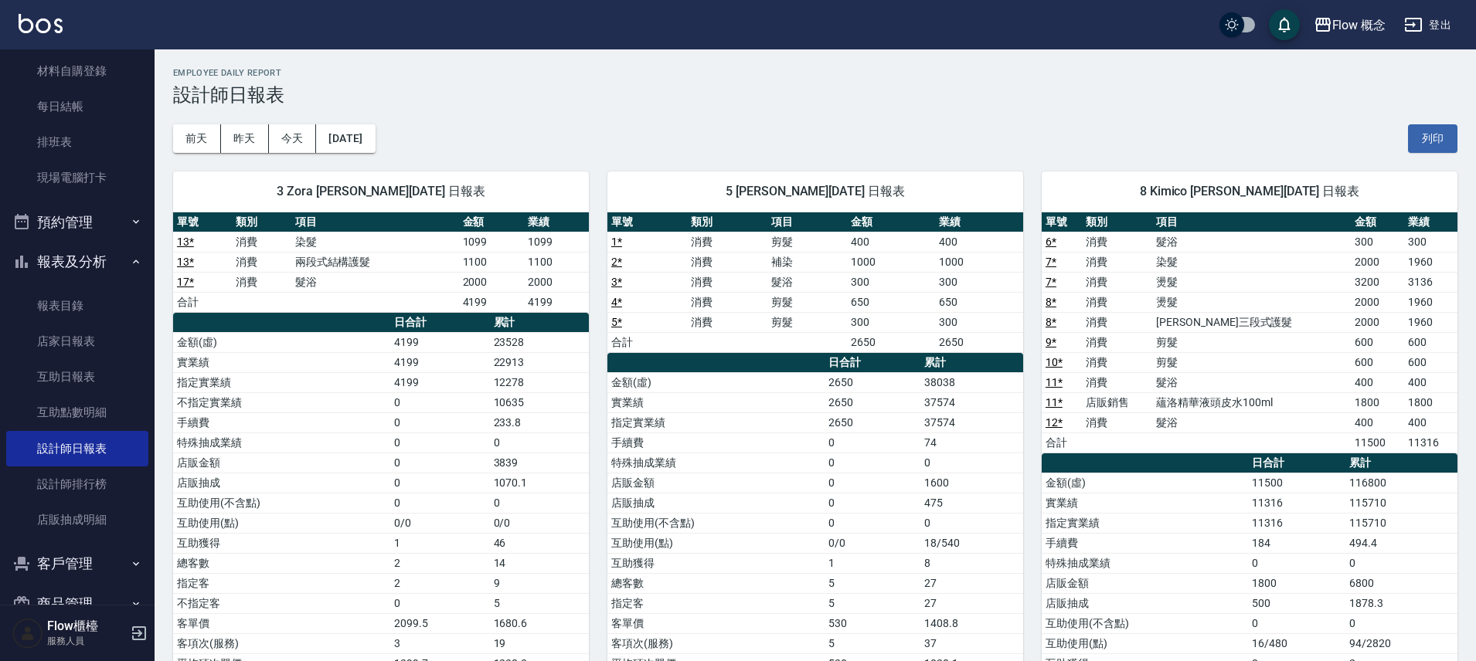
scroll to position [229, 0]
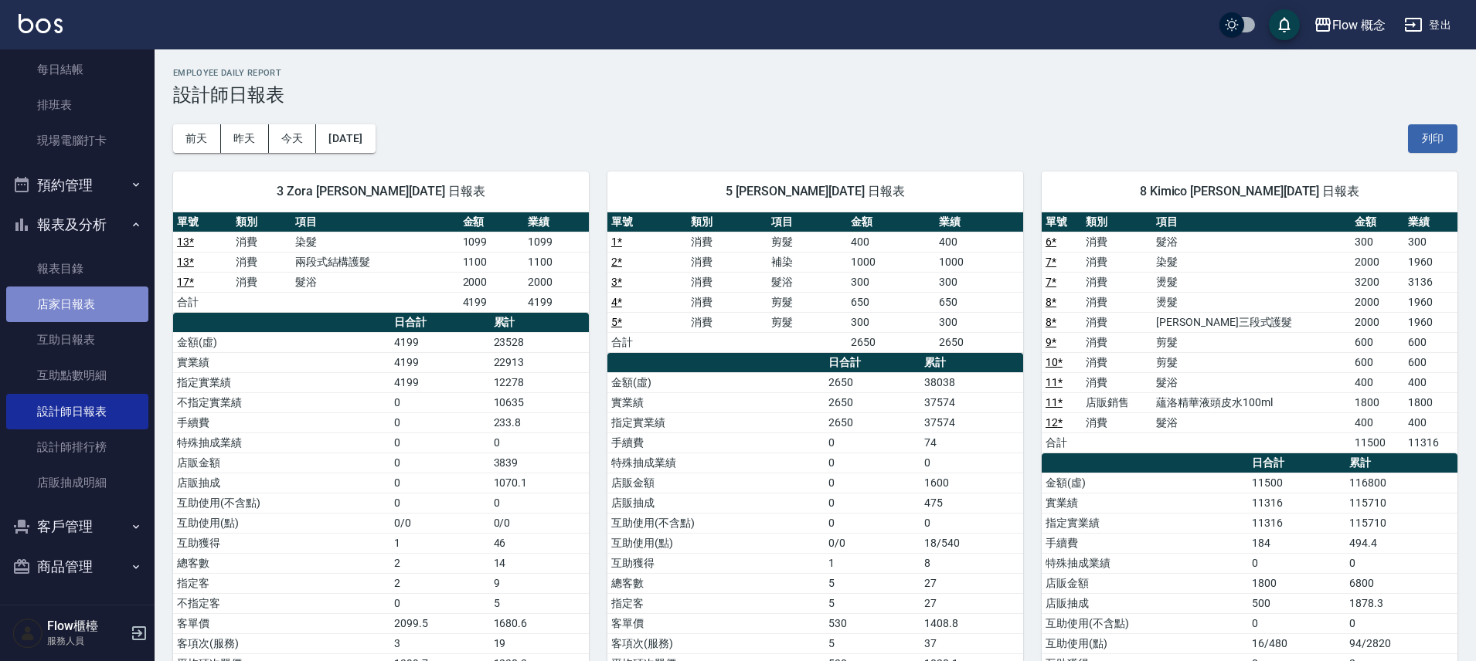
click at [112, 299] on link "店家日報表" at bounding box center [77, 305] width 142 height 36
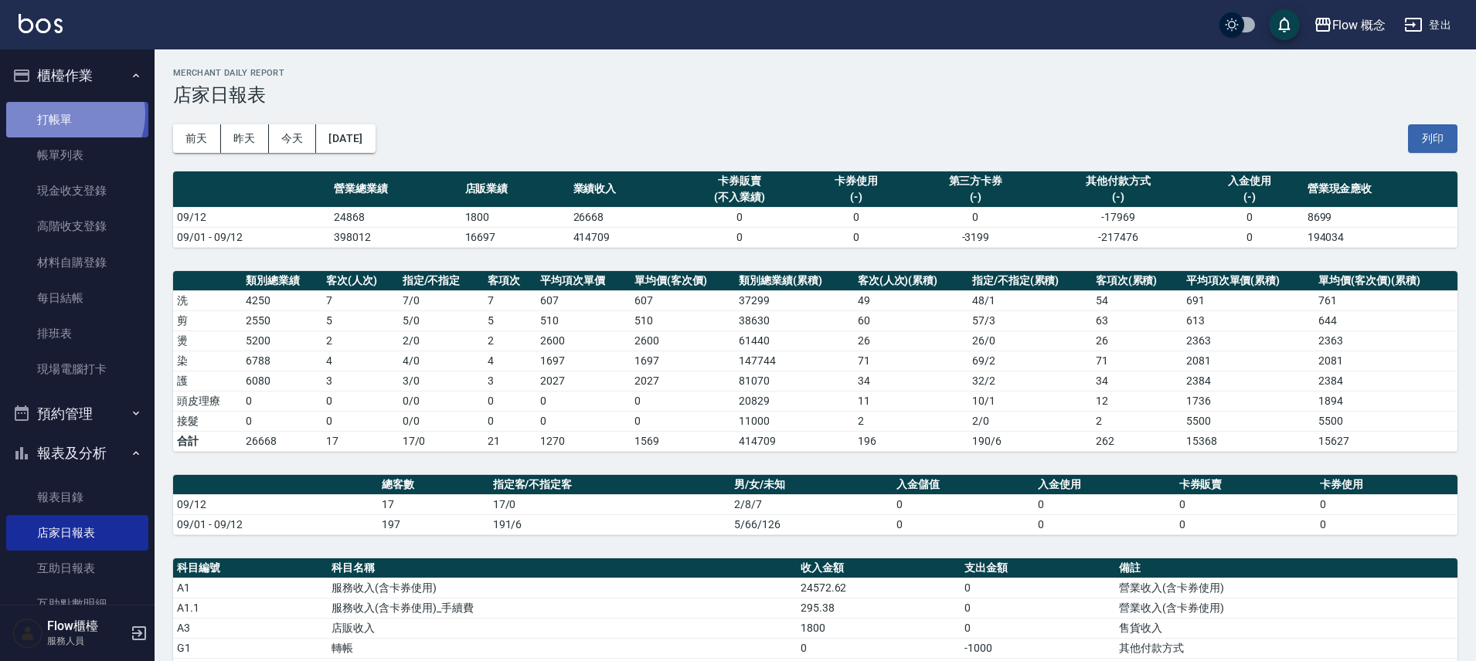
click at [71, 114] on link "打帳單" at bounding box center [77, 120] width 142 height 36
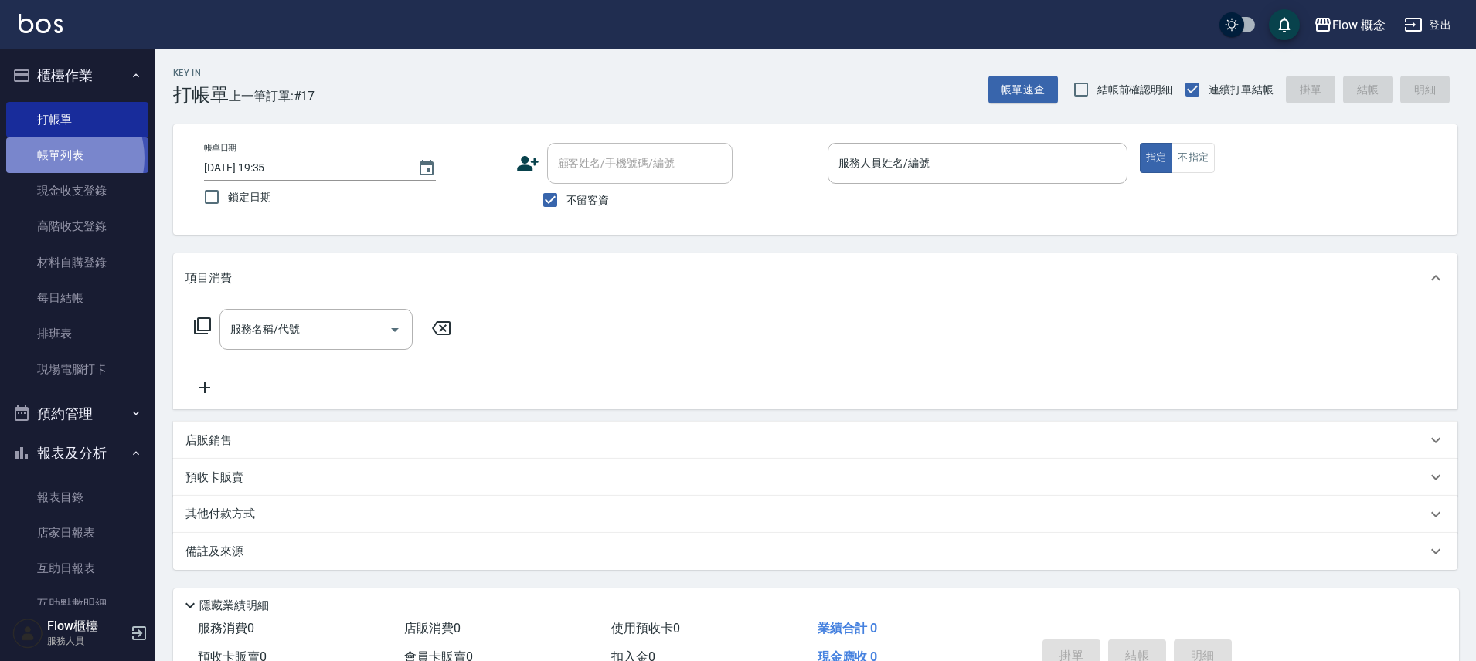
click at [59, 158] on link "帳單列表" at bounding box center [77, 156] width 142 height 36
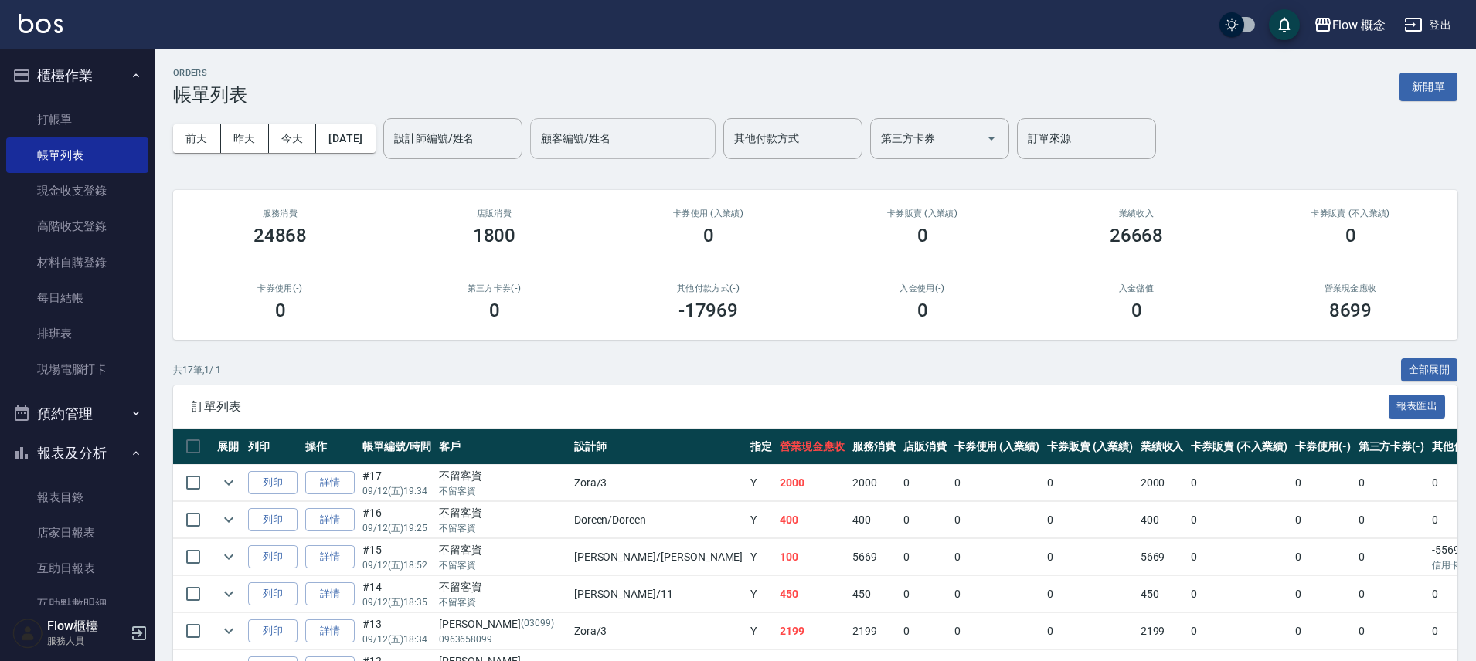
click at [646, 138] on input "顧客編號/姓名" at bounding box center [623, 138] width 172 height 27
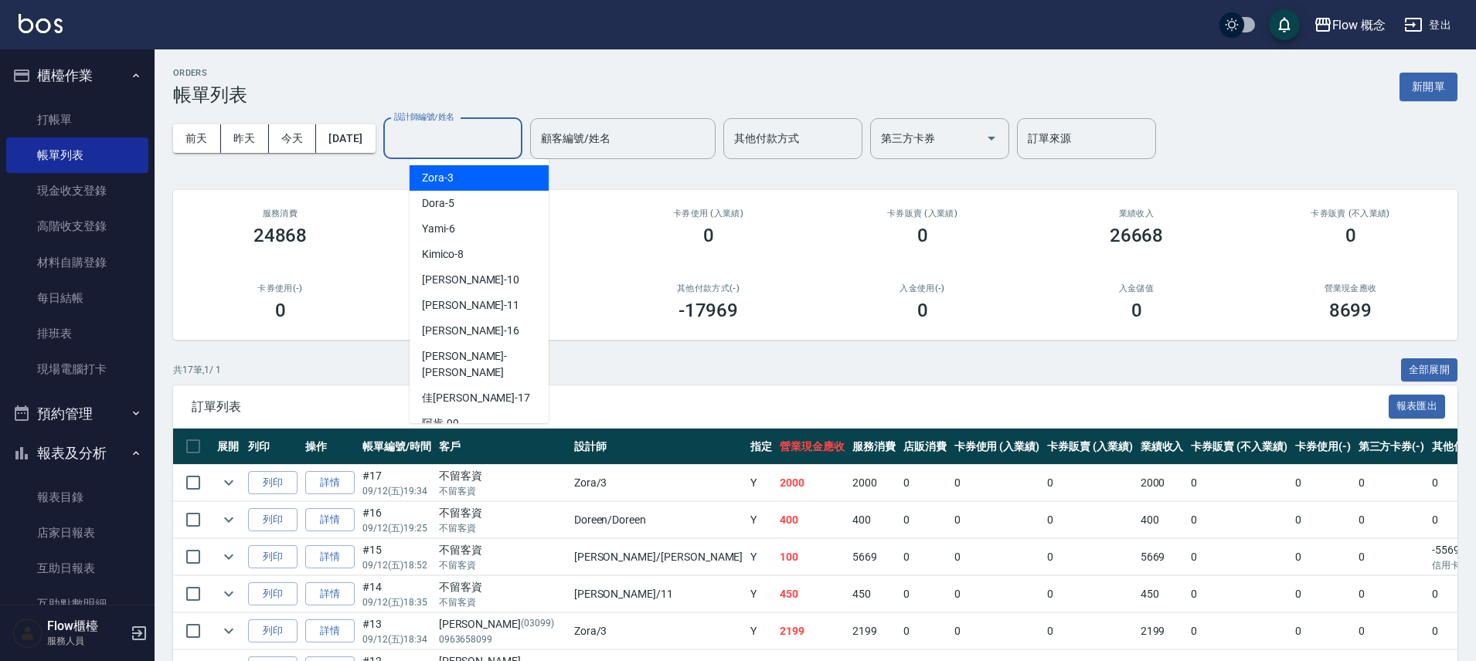
click at [485, 143] on input "設計師編號/姓名" at bounding box center [452, 138] width 125 height 27
click at [493, 192] on div "Dora -5" at bounding box center [479, 204] width 139 height 26
type input "Dora-5"
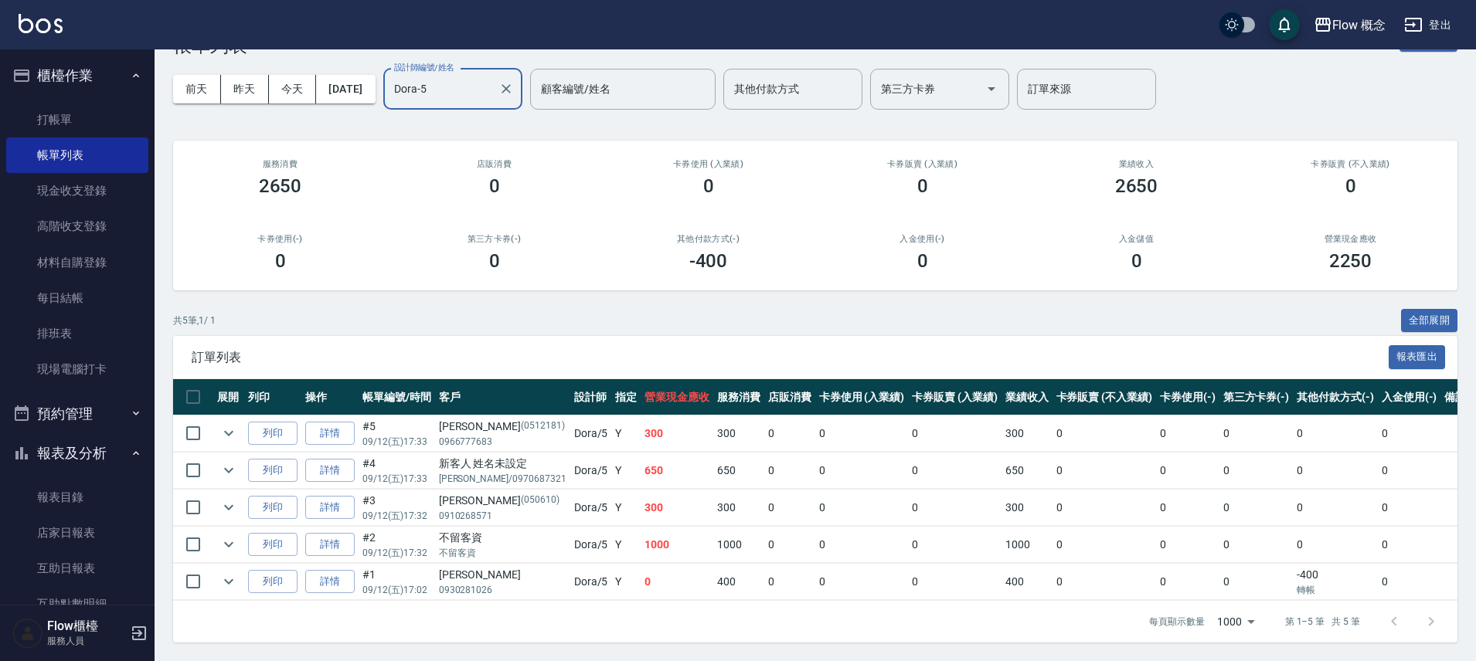
scroll to position [61, 0]
click at [514, 81] on icon "Clear" at bounding box center [505, 88] width 15 height 15
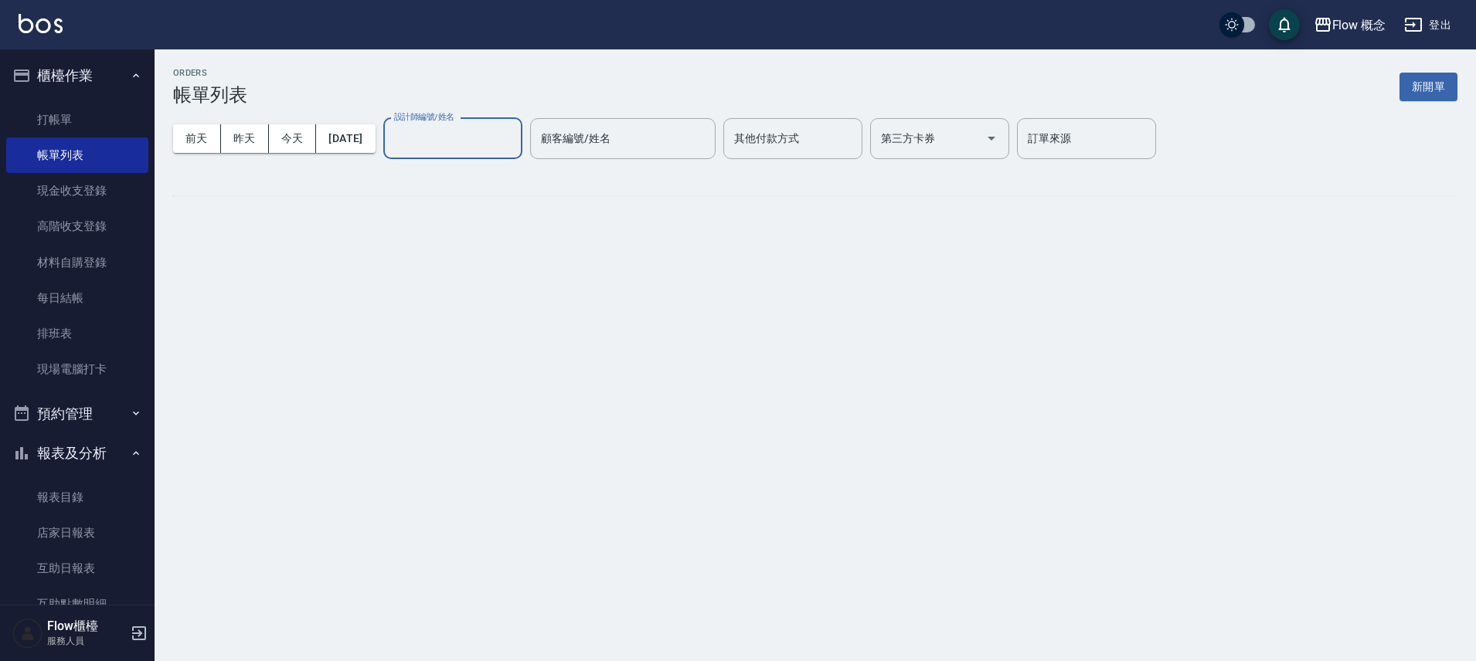
scroll to position [0, 0]
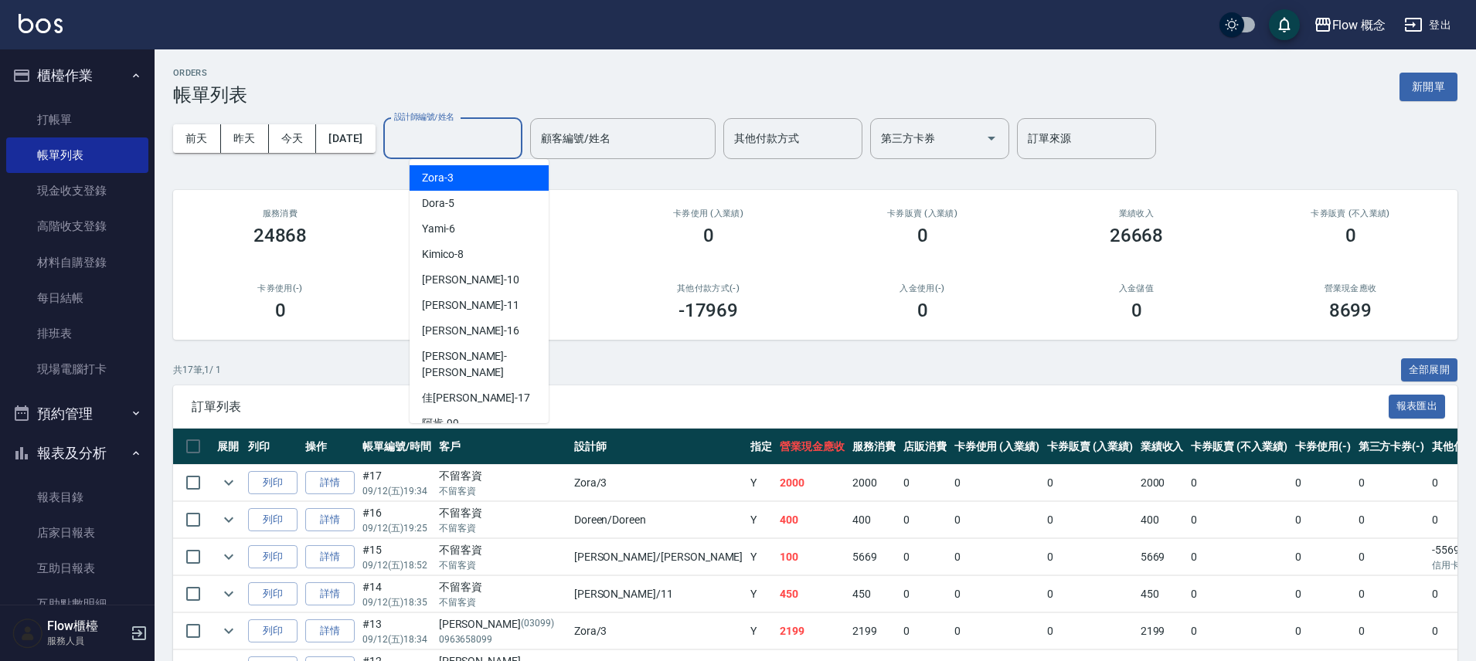
drag, startPoint x: 508, startPoint y: 130, endPoint x: 519, endPoint y: 176, distance: 47.6
click at [508, 131] on input "設計師編號/姓名" at bounding box center [452, 138] width 125 height 27
click at [515, 251] on div "Kimico -8" at bounding box center [479, 255] width 139 height 26
type input "Kimico-8"
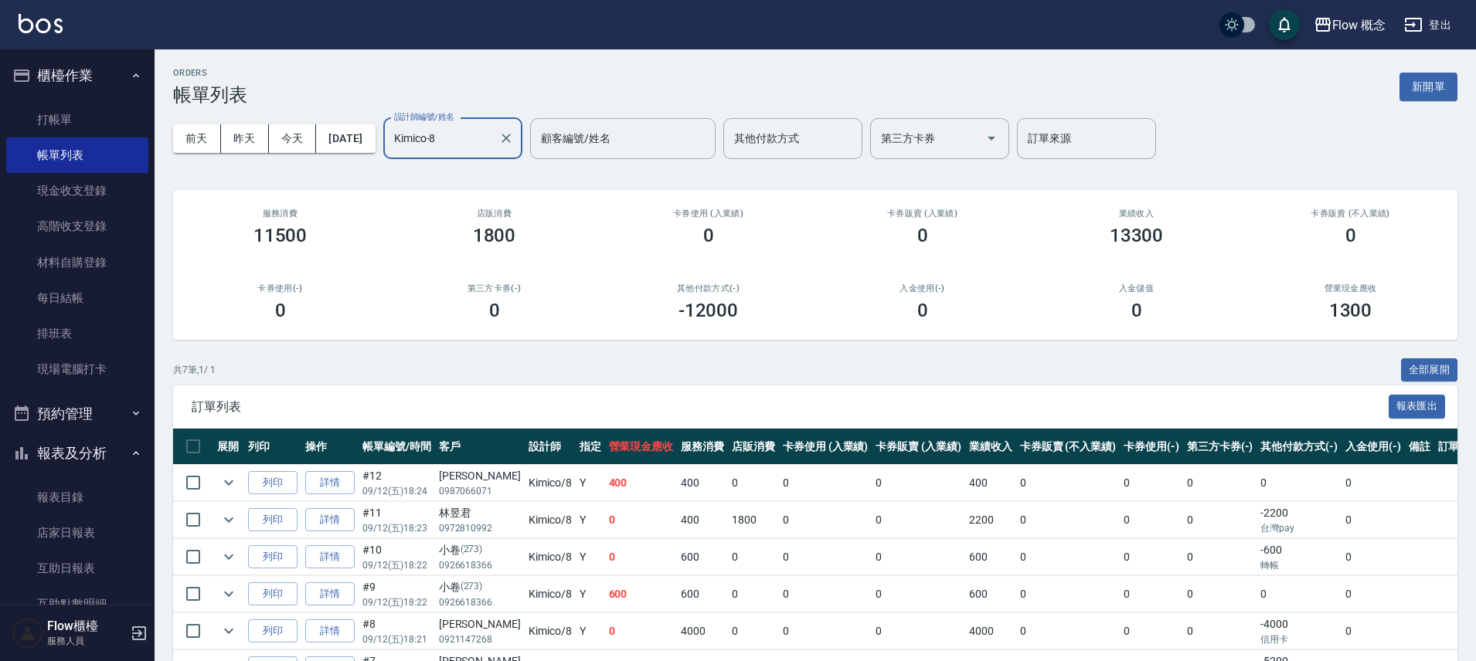
click at [522, 130] on div "Kimico-8 設計師編號/姓名" at bounding box center [452, 138] width 139 height 41
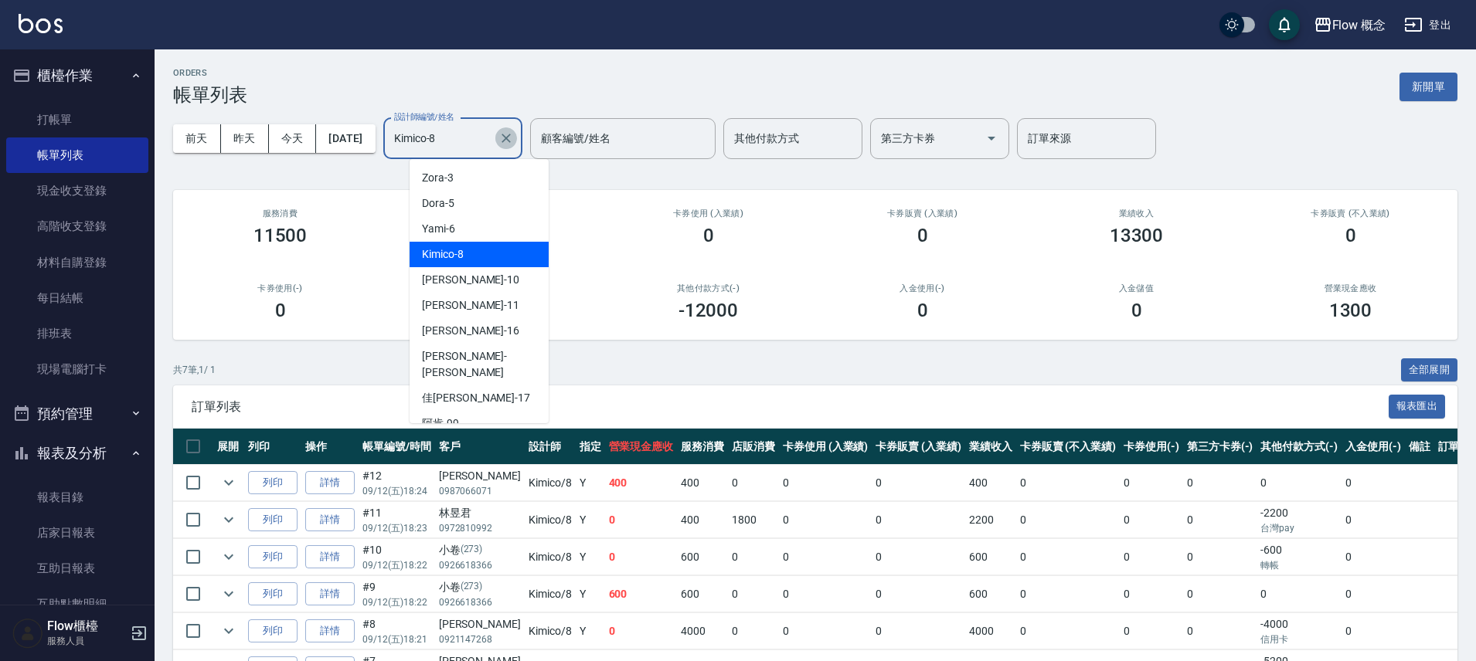
click at [514, 135] on icon "Clear" at bounding box center [505, 138] width 15 height 15
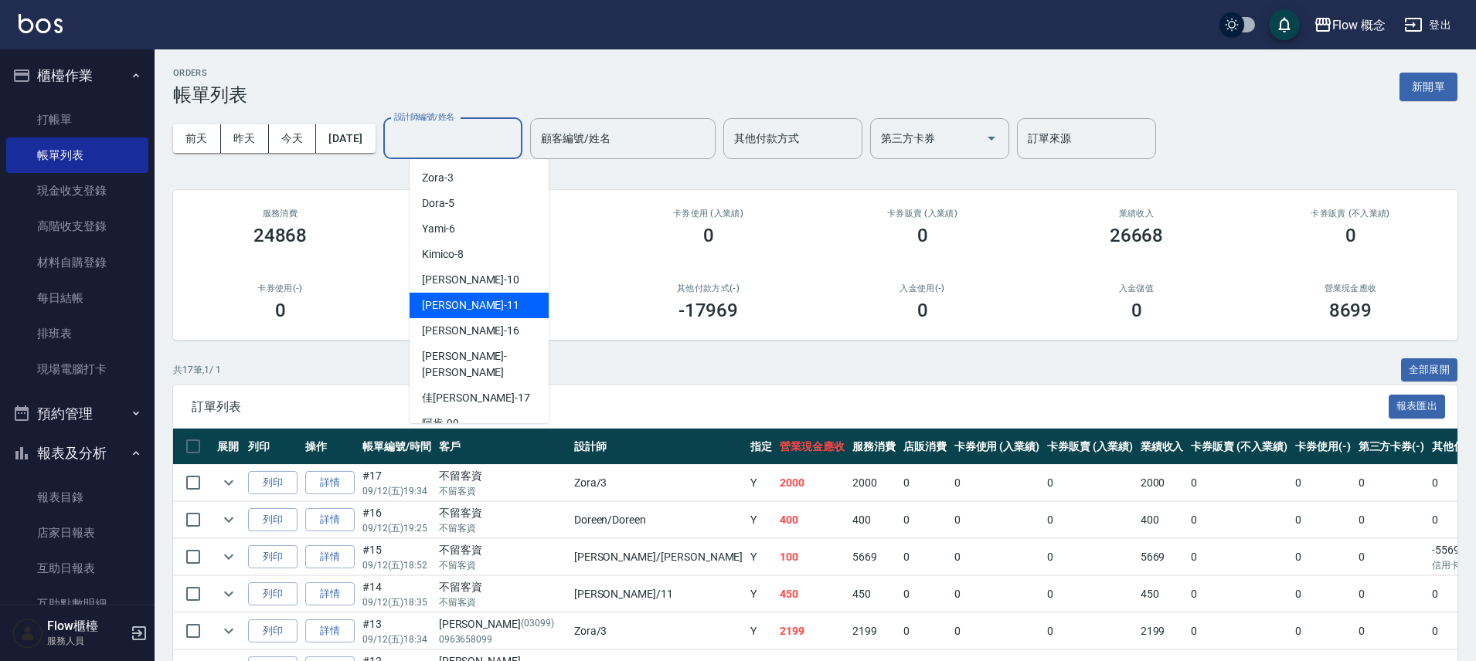
click at [492, 314] on div "恬恬 -11" at bounding box center [479, 306] width 139 height 26
type input "恬恬-11"
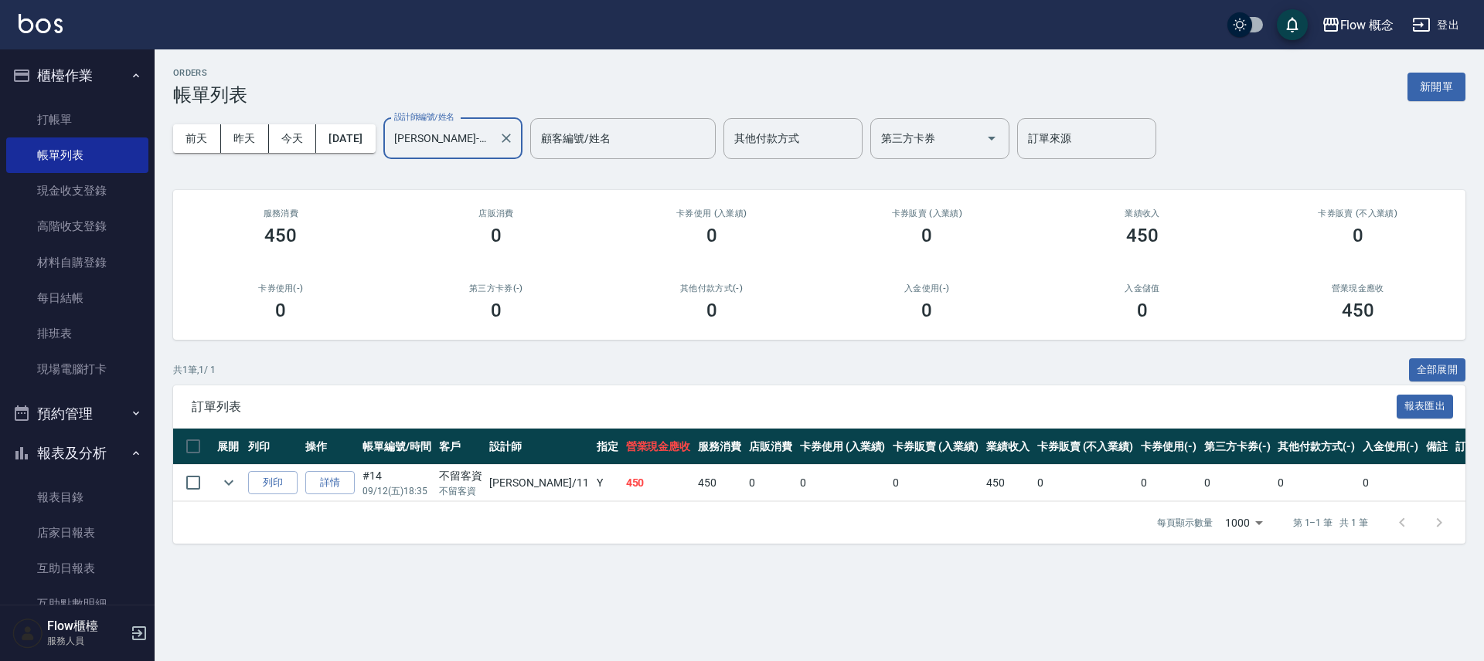
click at [511, 141] on icon "Clear" at bounding box center [506, 138] width 9 height 9
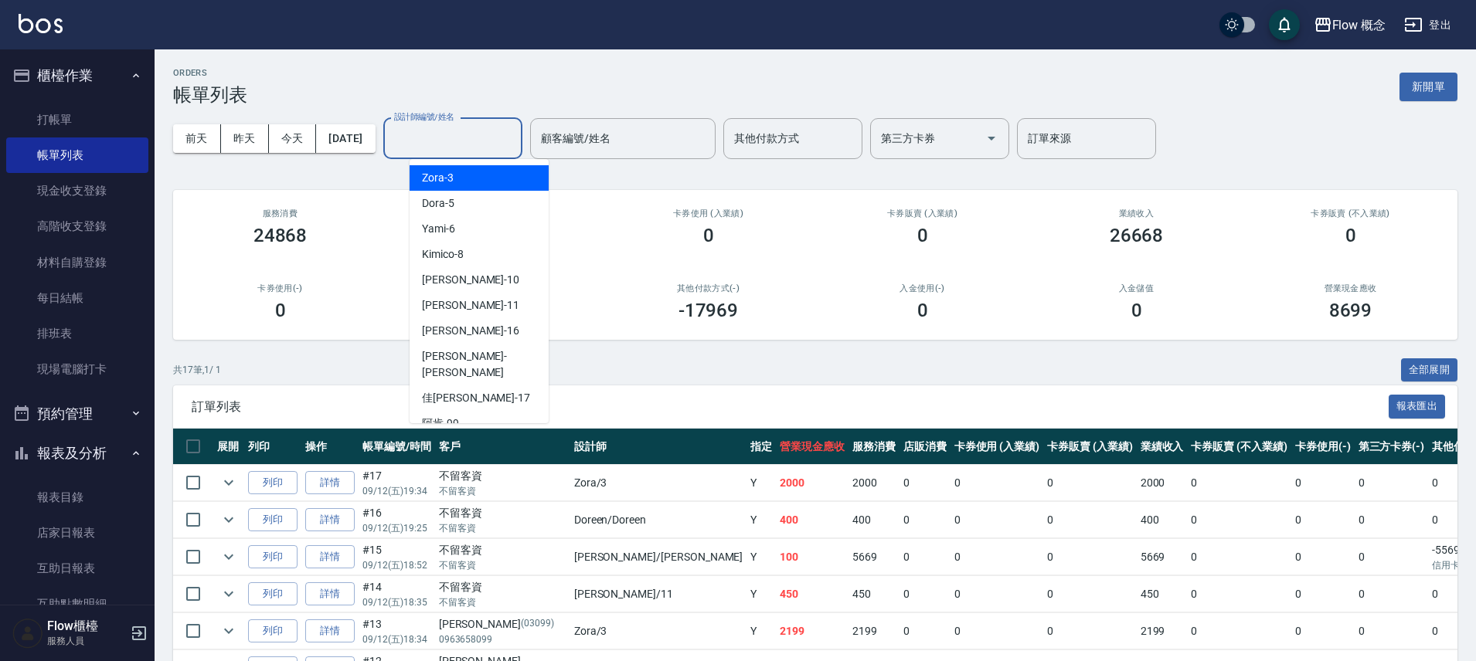
click at [502, 145] on input "設計師編號/姓名" at bounding box center [452, 138] width 125 height 27
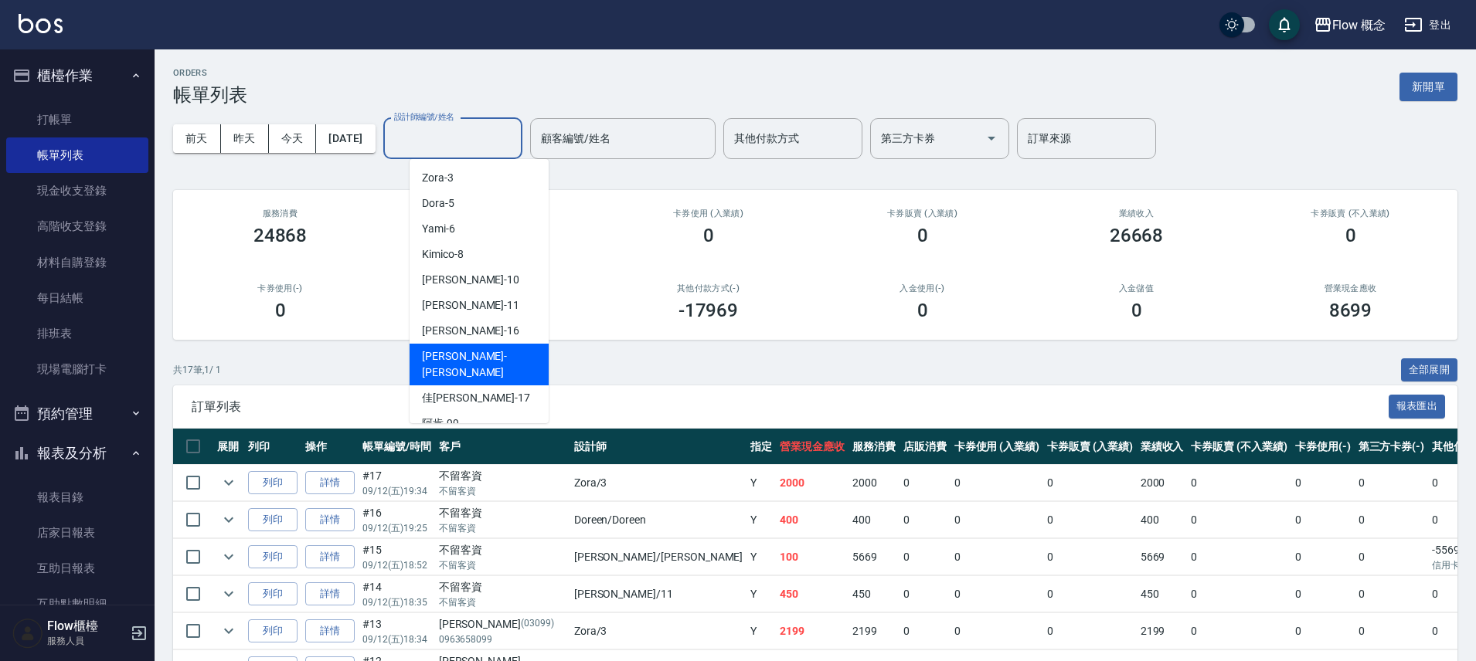
click at [481, 347] on div "Irene -Irene" at bounding box center [479, 365] width 139 height 42
type input "Irene-Irene"
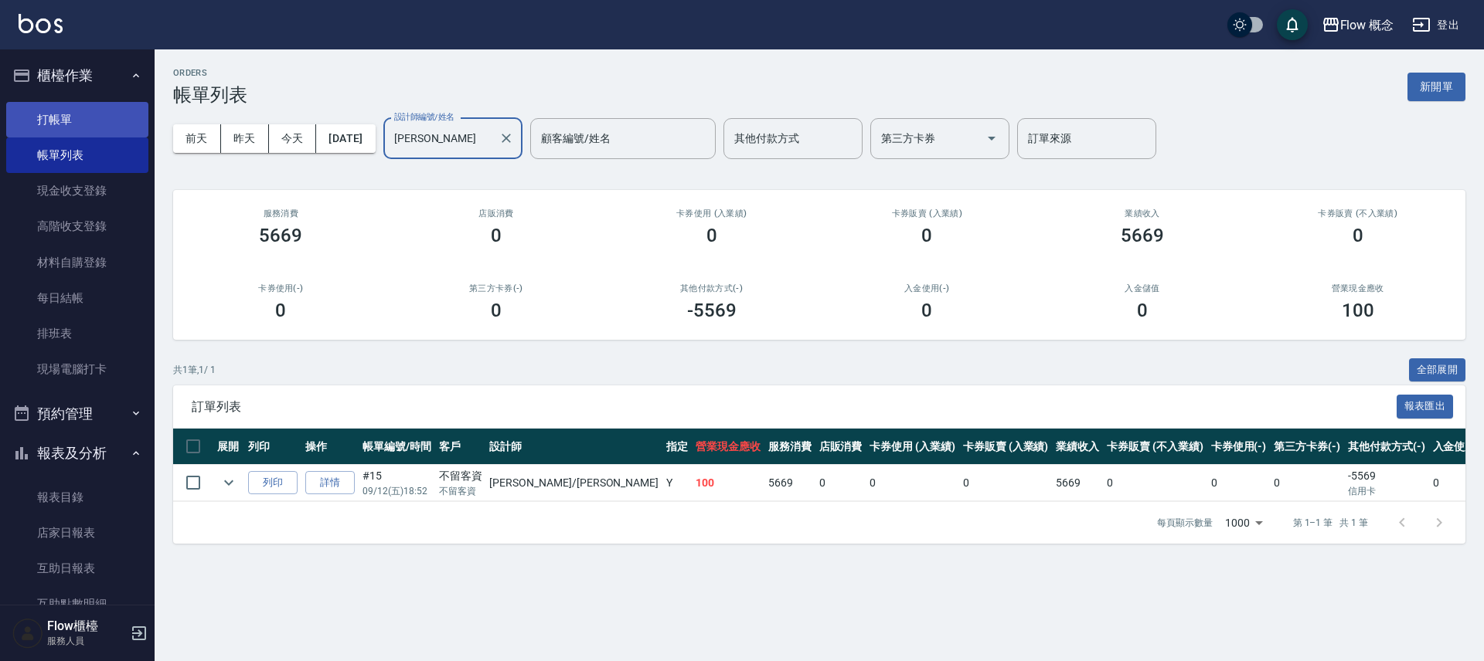
click at [70, 107] on link "打帳單" at bounding box center [77, 120] width 142 height 36
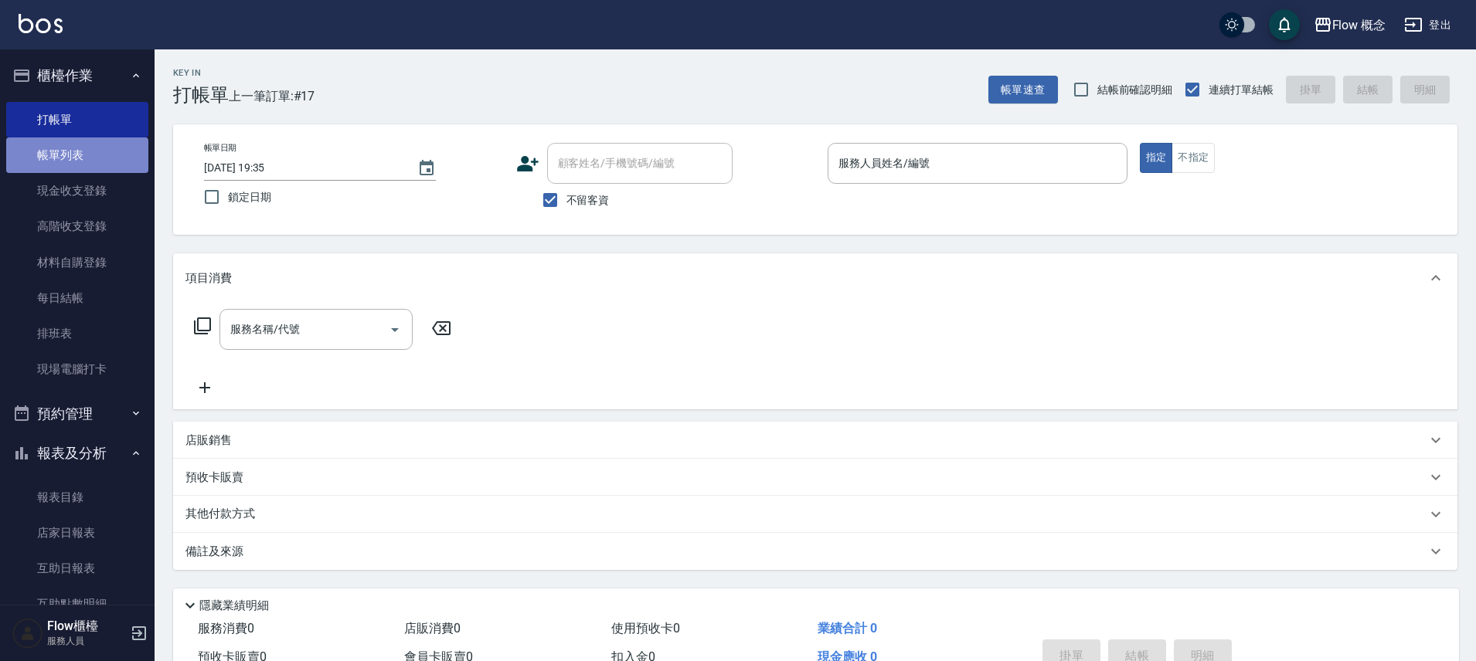
click at [77, 159] on link "帳單列表" at bounding box center [77, 156] width 142 height 36
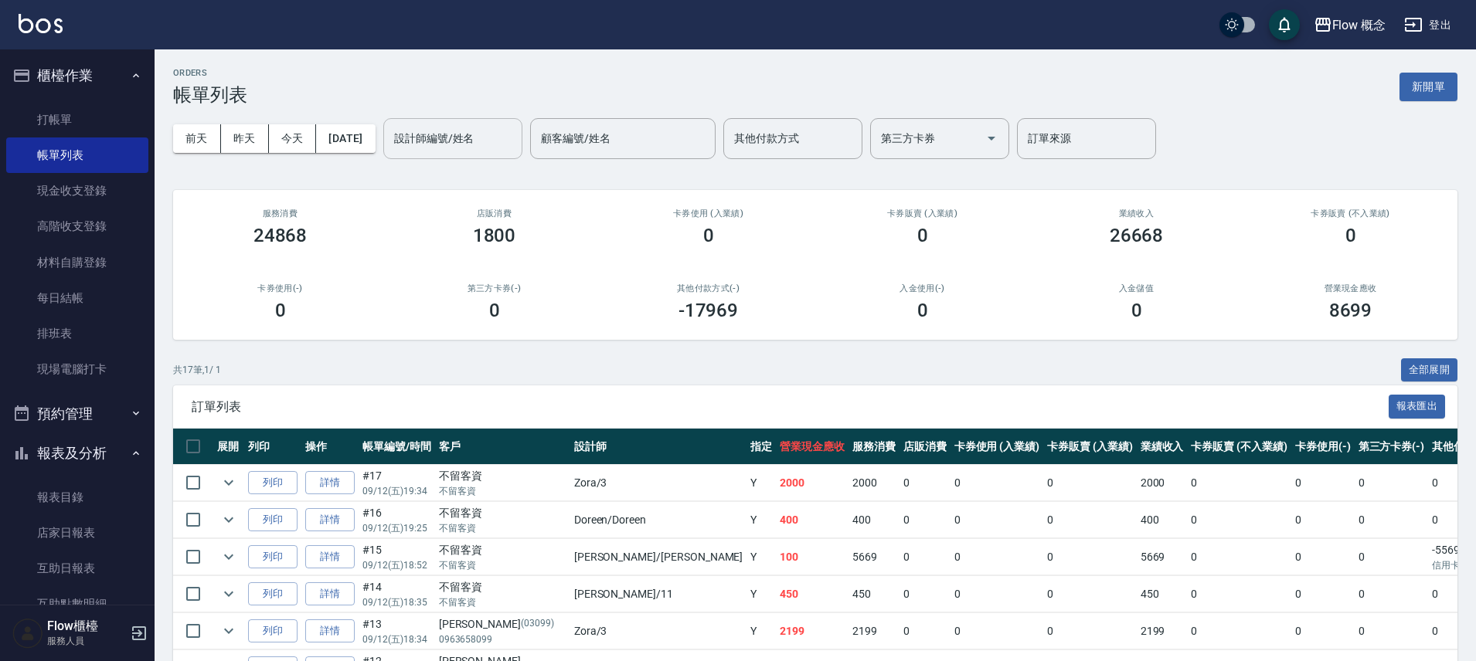
click at [446, 121] on div "設計師編號/姓名" at bounding box center [452, 138] width 139 height 41
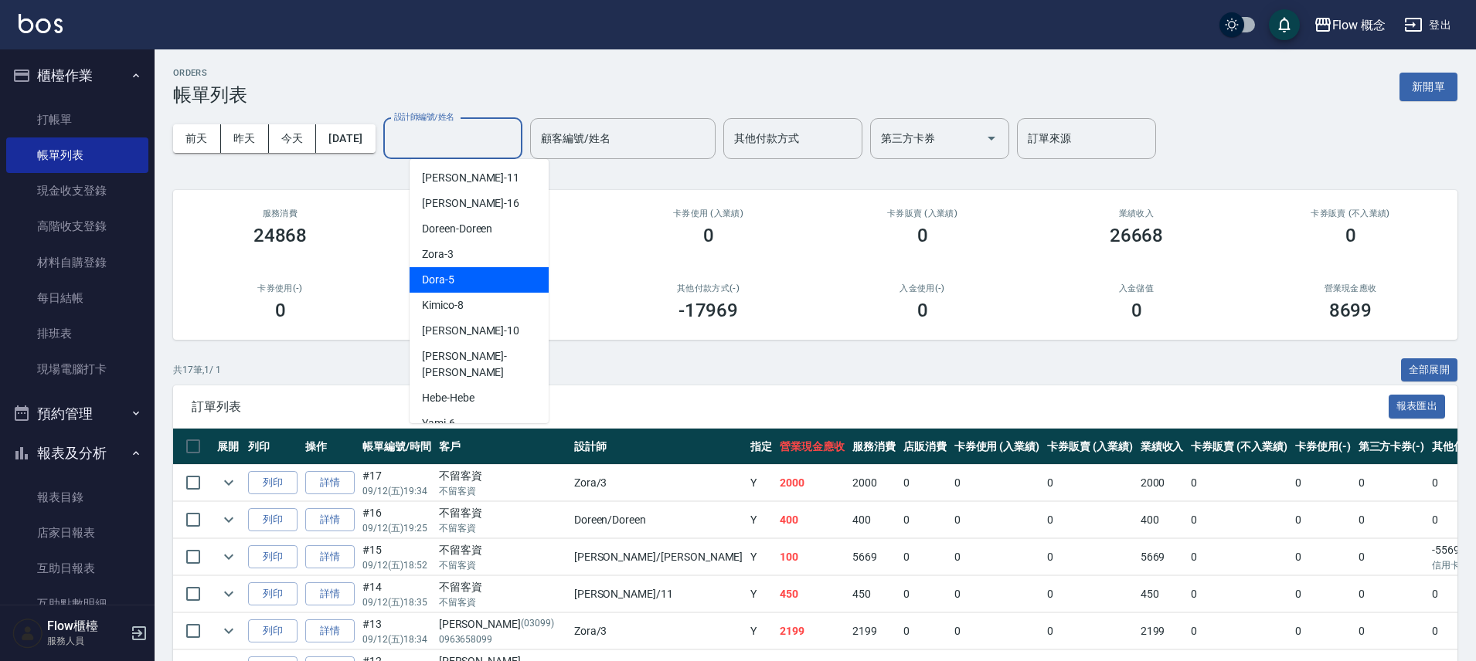
click at [452, 277] on span "Dora -5" at bounding box center [438, 280] width 32 height 16
type input "Dora-5"
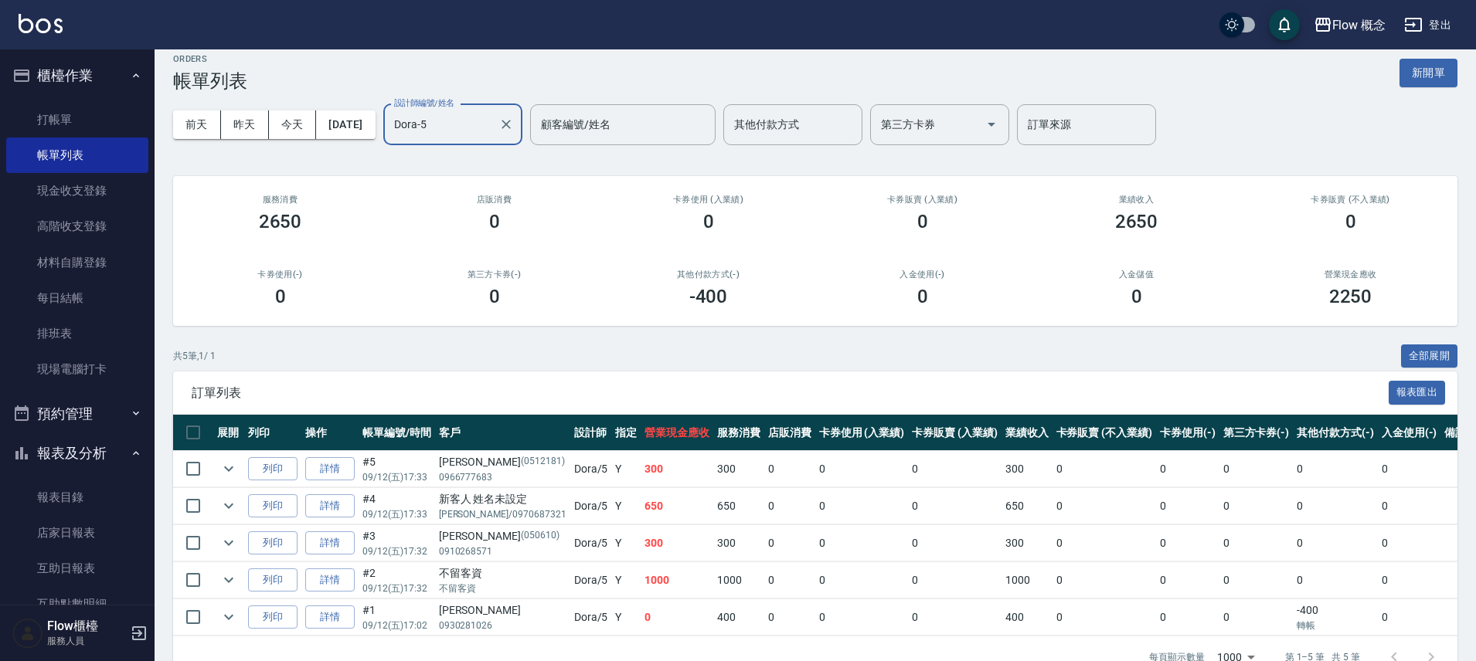
scroll to position [61, 0]
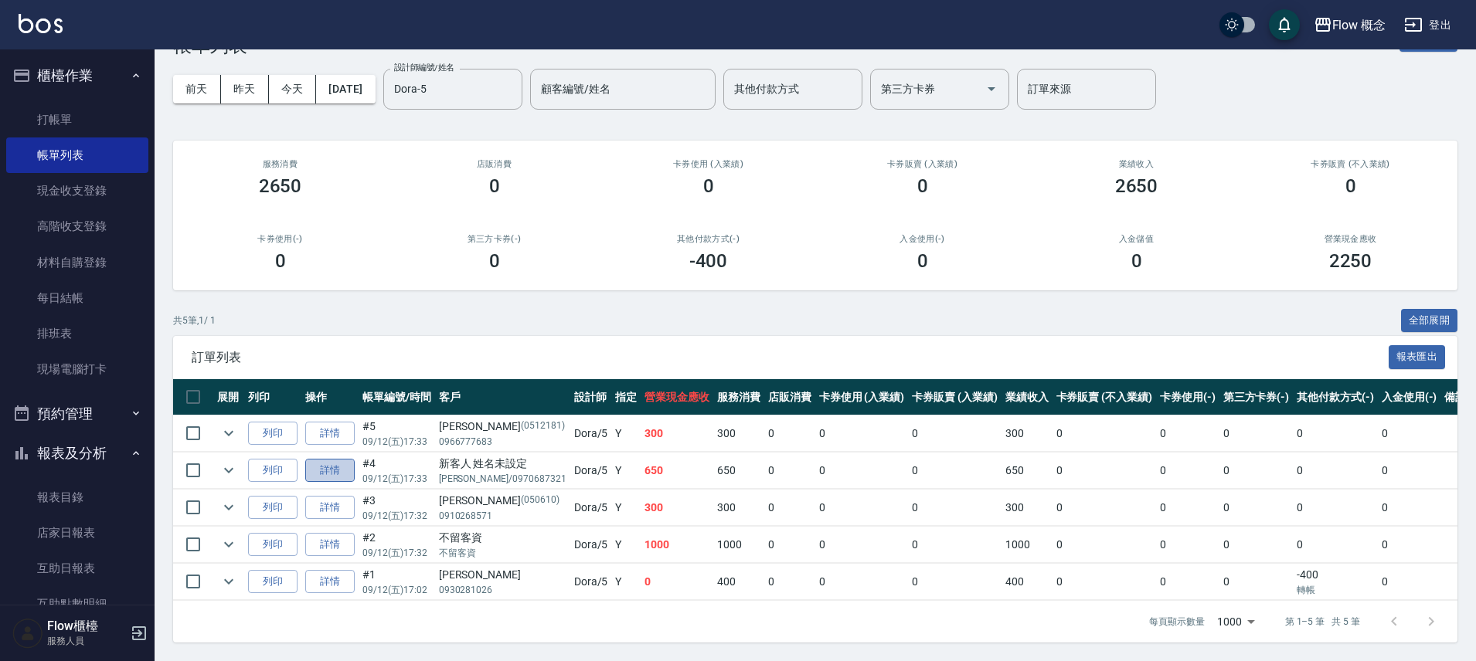
click at [316, 462] on link "詳情" at bounding box center [329, 471] width 49 height 24
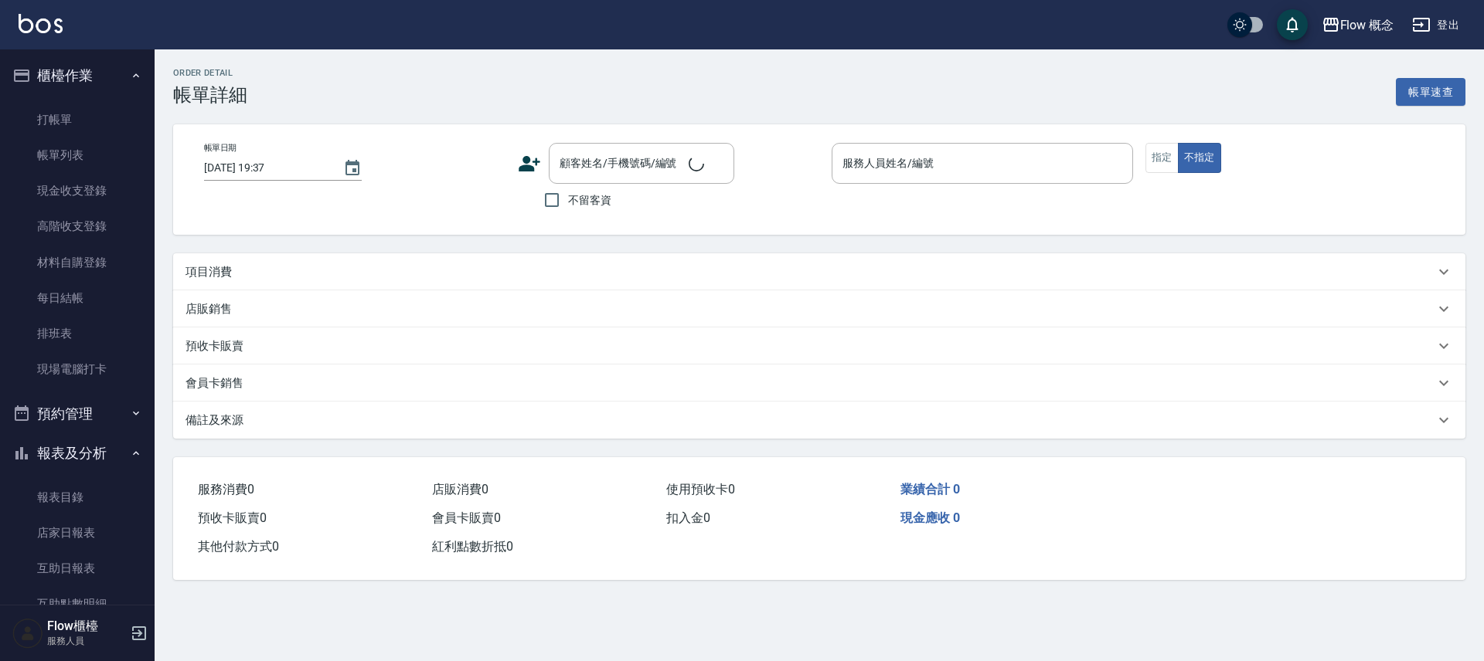
type input "2025/09/12 17:33"
type input "Dora-5"
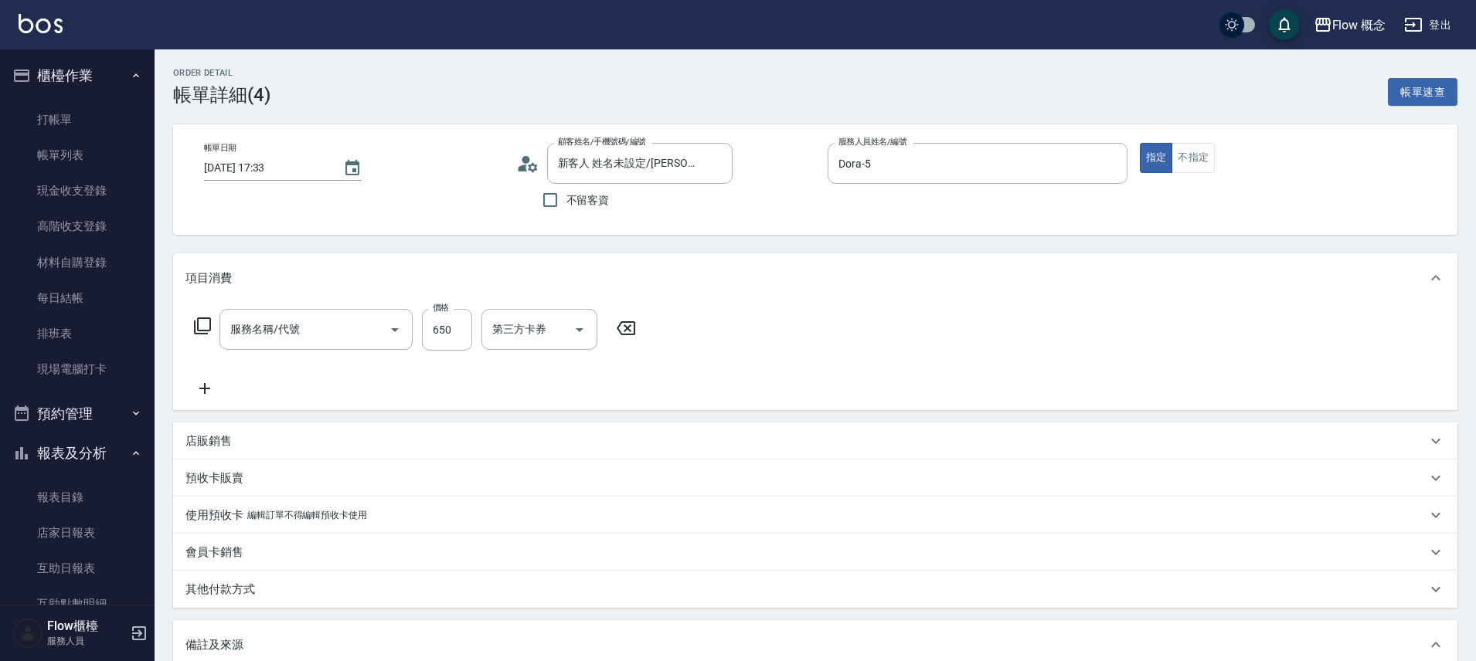
type input "新客人 姓名未設定/楊筱萱/0970687321/null"
type input "剪髮(201)"
click at [269, 586] on div "其他付款方式" at bounding box center [805, 590] width 1241 height 16
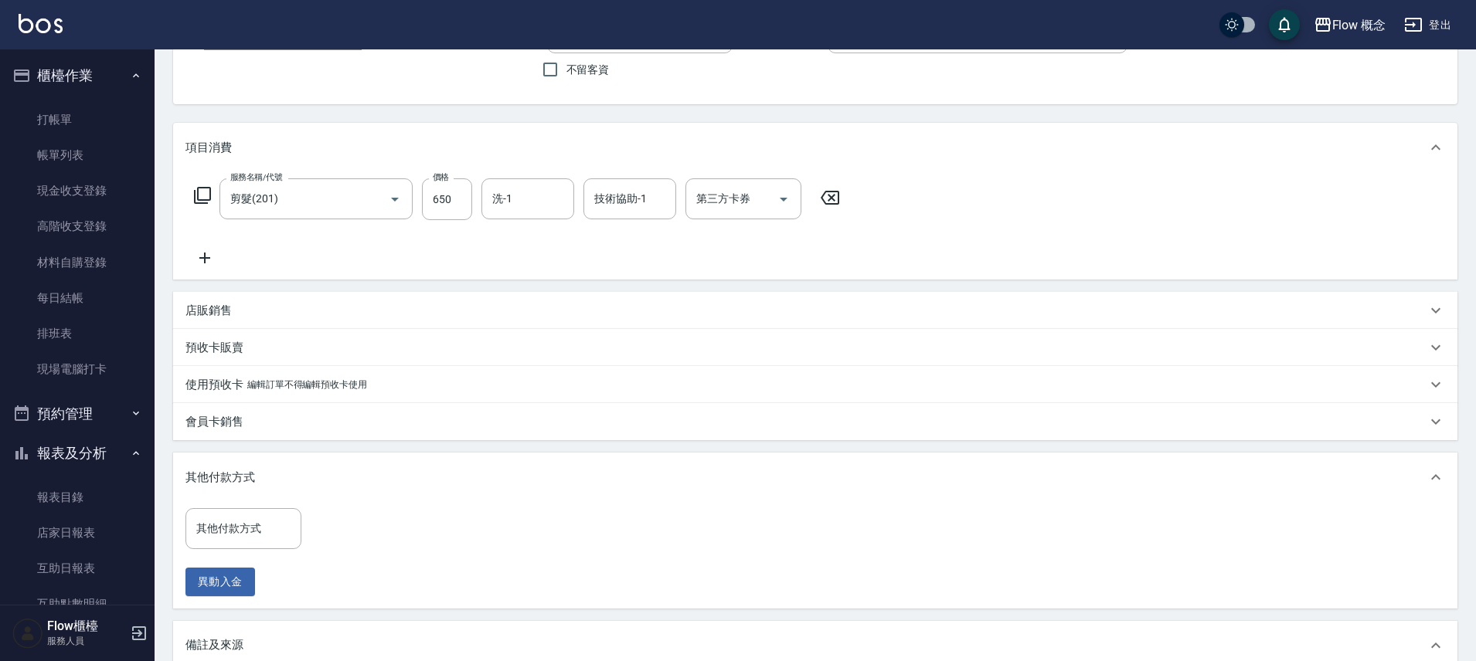
scroll to position [133, 0]
click at [242, 526] on input "其他付款方式" at bounding box center [243, 526] width 102 height 27
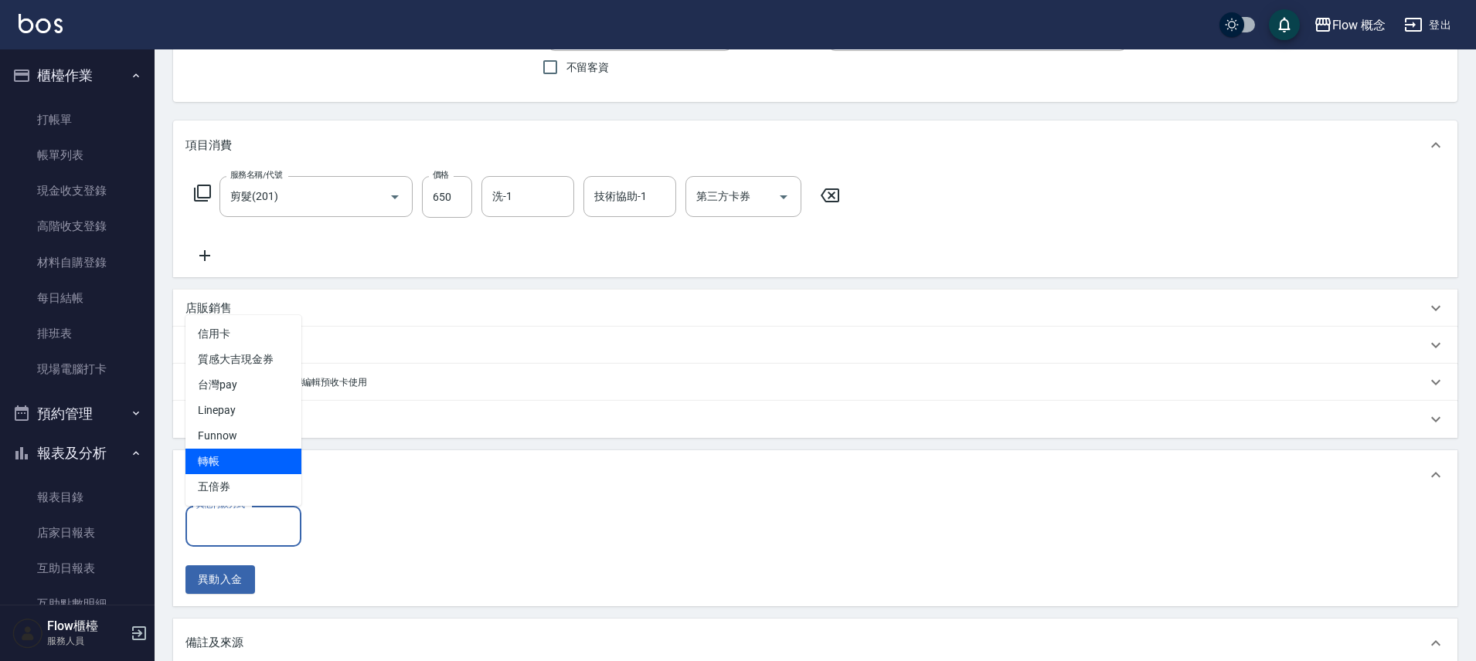
click at [234, 466] on span "轉帳" at bounding box center [243, 462] width 116 height 26
type input "轉帳"
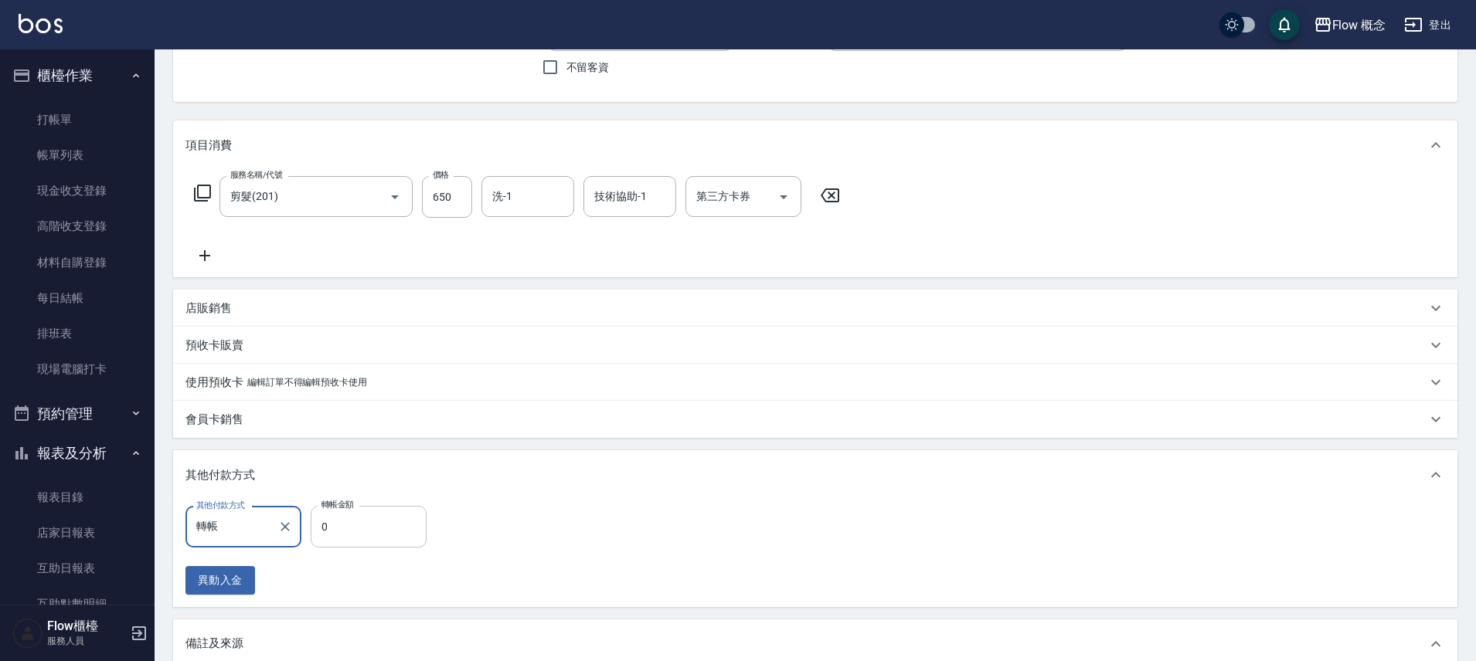
click at [362, 525] on input "0" at bounding box center [369, 527] width 116 height 42
type input "650"
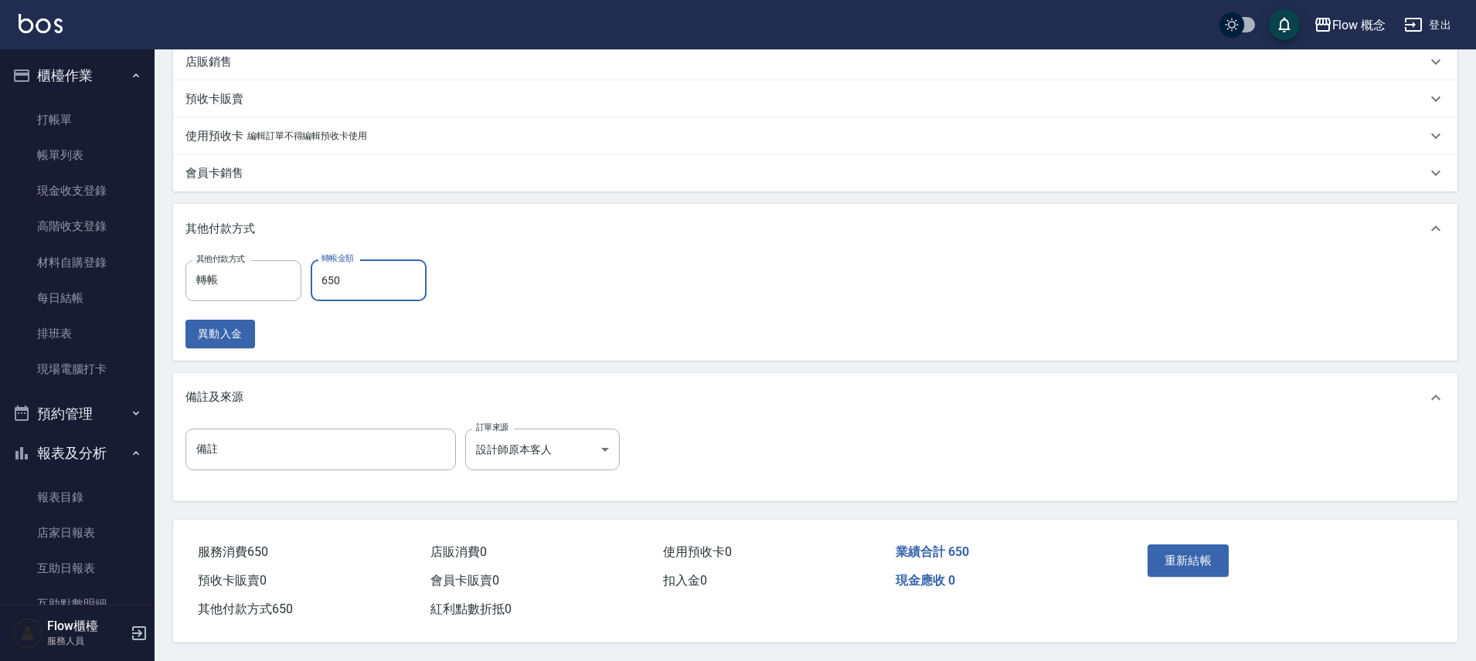
scroll to position [386, 0]
click at [1205, 558] on button "重新結帳" at bounding box center [1189, 561] width 82 height 32
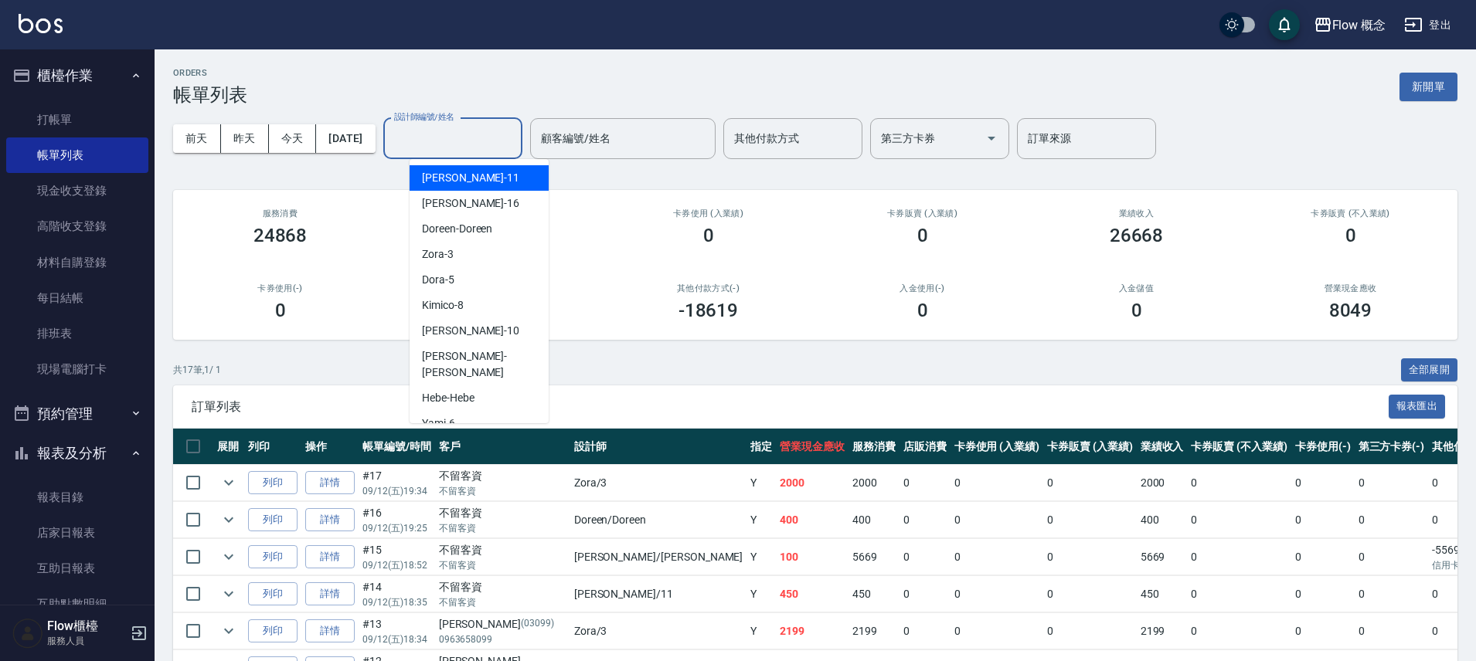
click at [442, 133] on input "設計師編號/姓名" at bounding box center [452, 138] width 125 height 27
click at [467, 281] on div "Dora -5" at bounding box center [479, 280] width 139 height 26
type input "Dora-5"
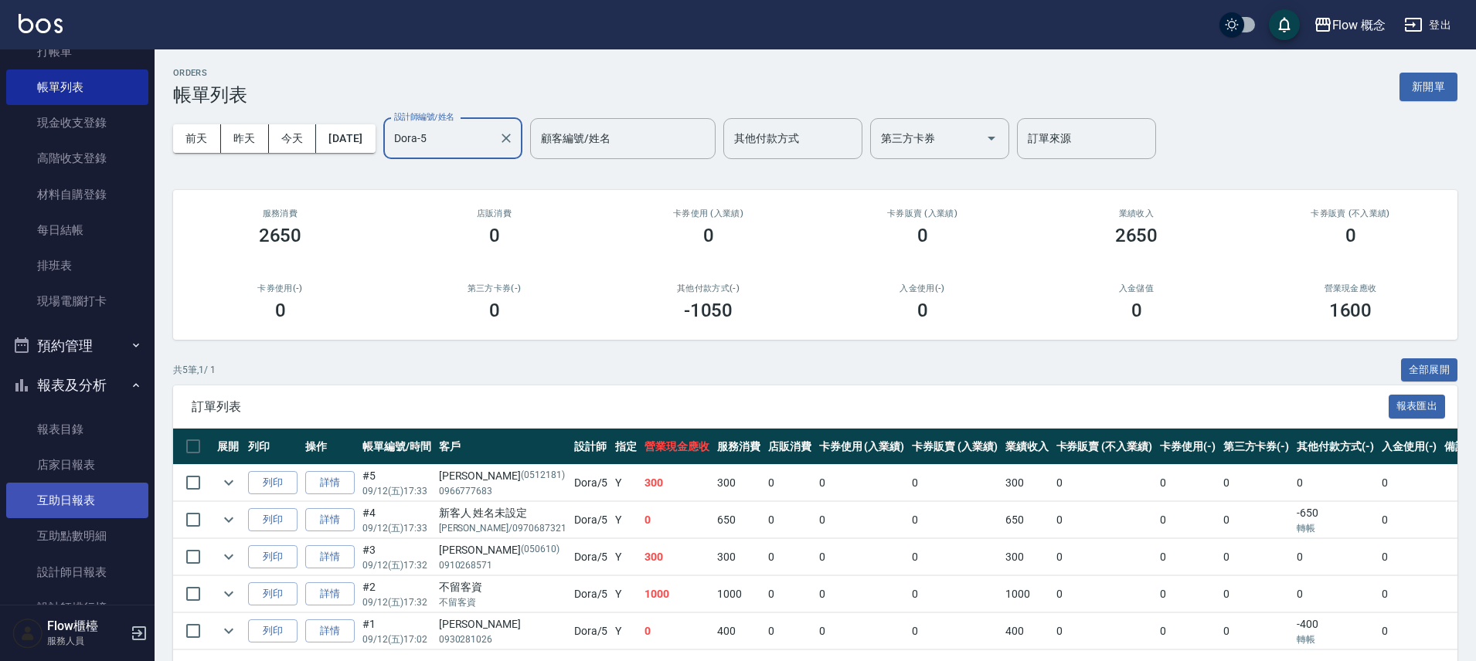
scroll to position [145, 0]
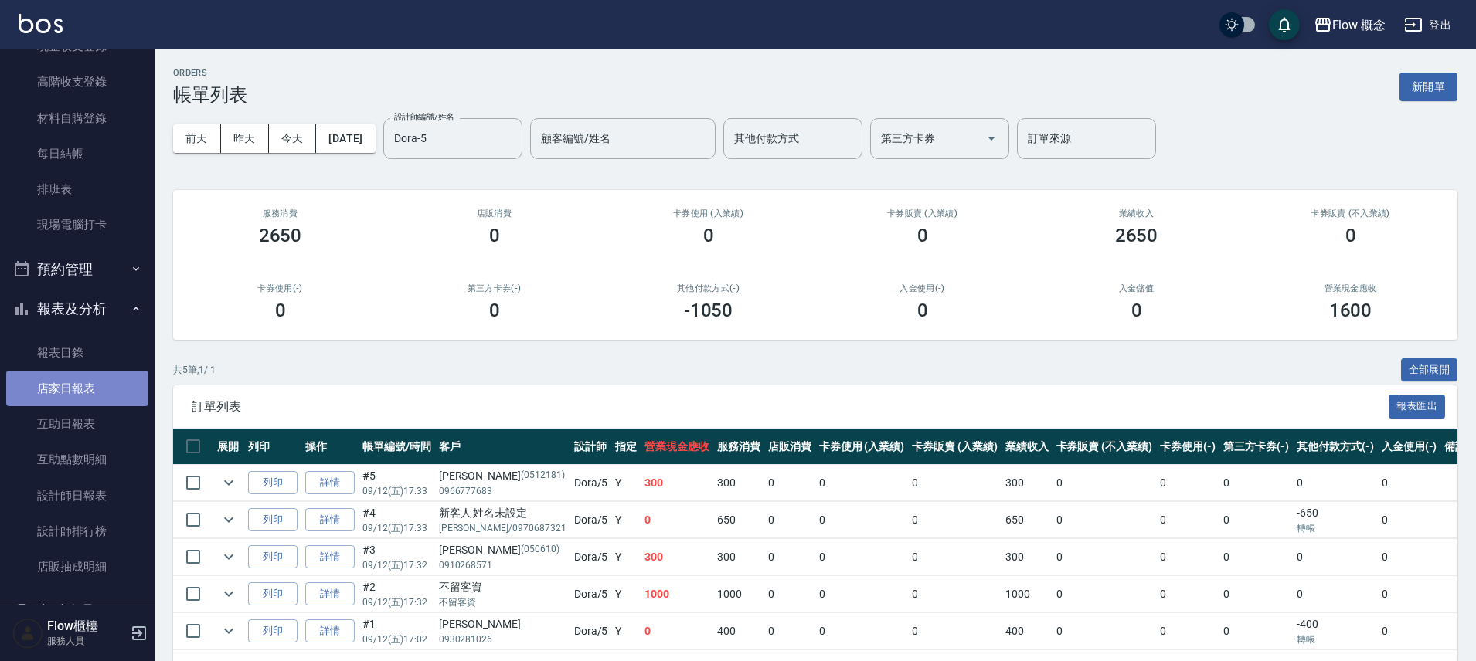
click at [86, 393] on link "店家日報表" at bounding box center [77, 389] width 142 height 36
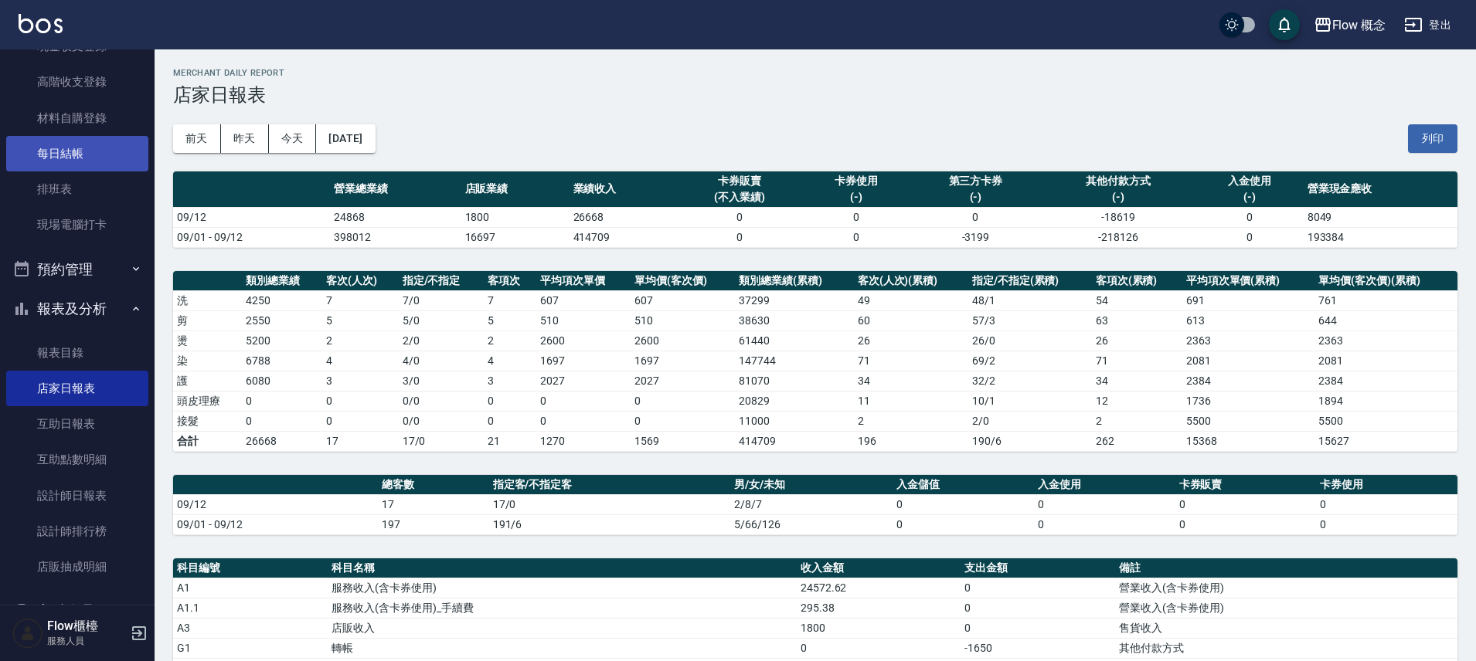
click at [79, 144] on link "每日結帳" at bounding box center [77, 154] width 142 height 36
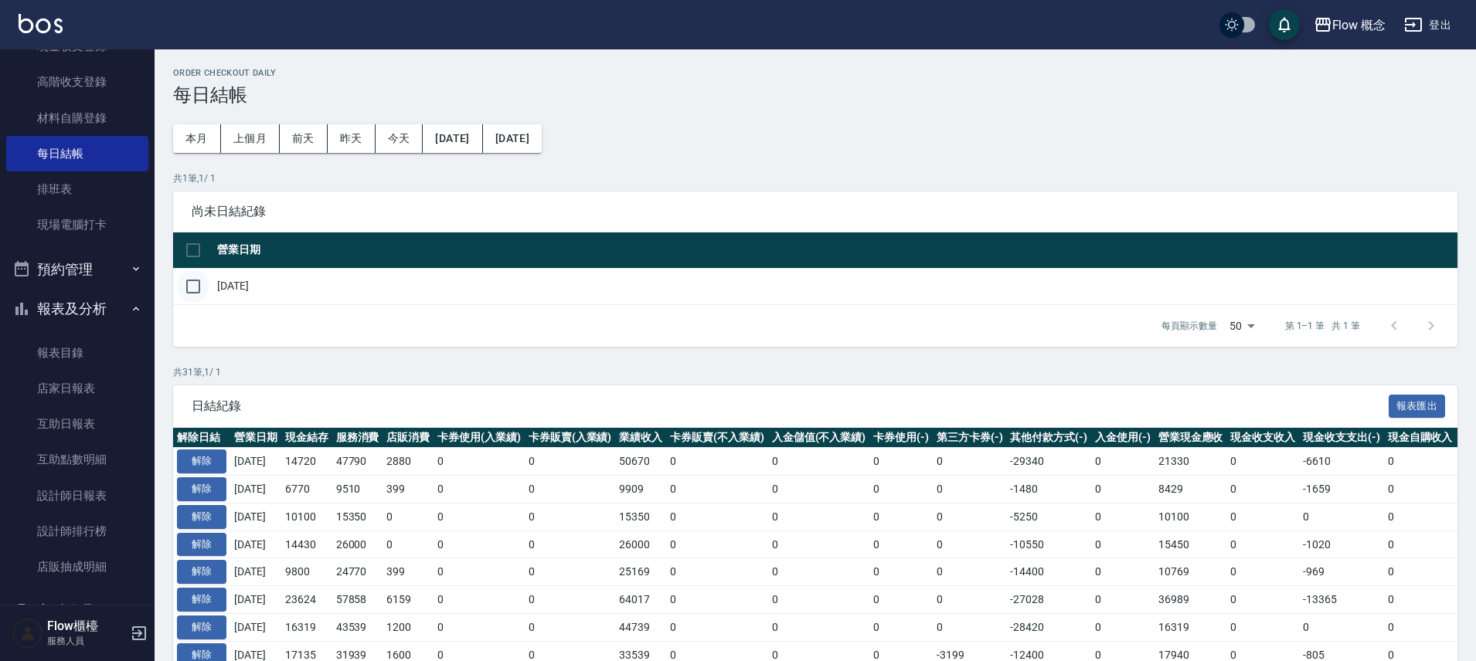
click at [189, 284] on input "checkbox" at bounding box center [193, 286] width 32 height 32
checkbox input "true"
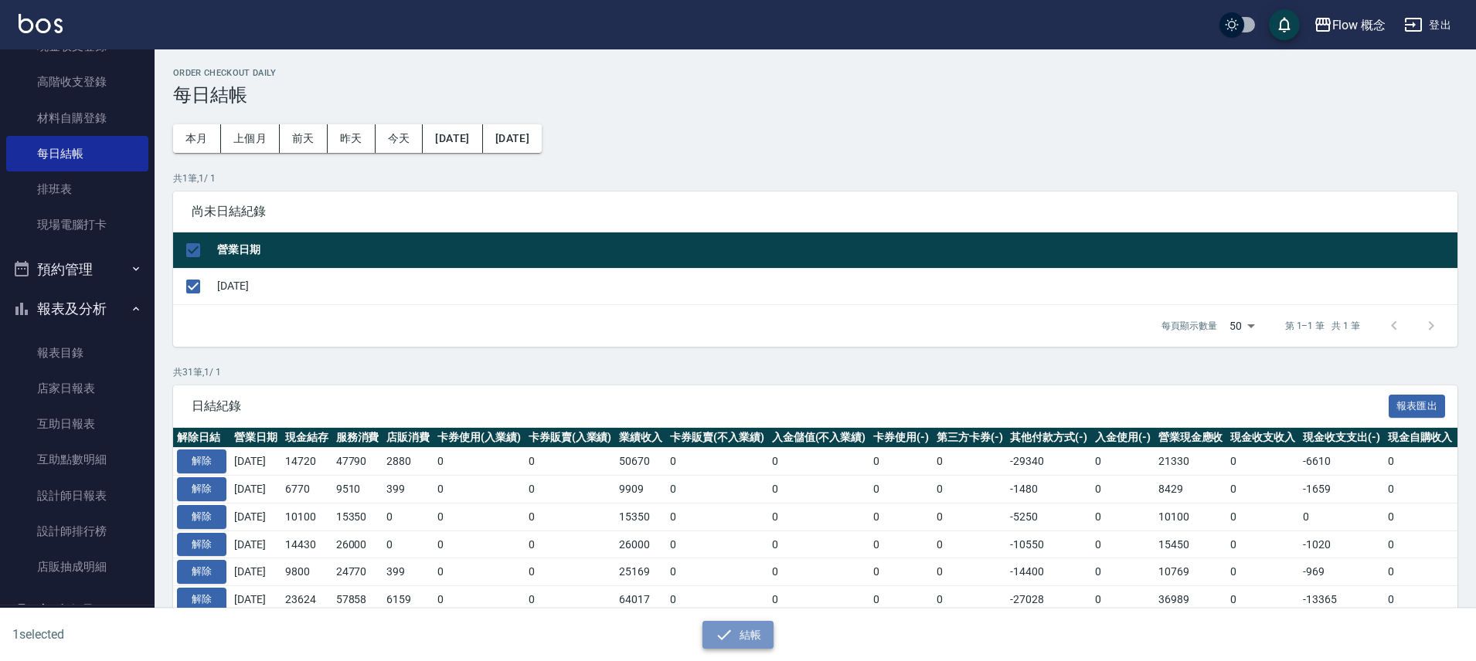
click at [726, 633] on icon "button" at bounding box center [724, 635] width 19 height 19
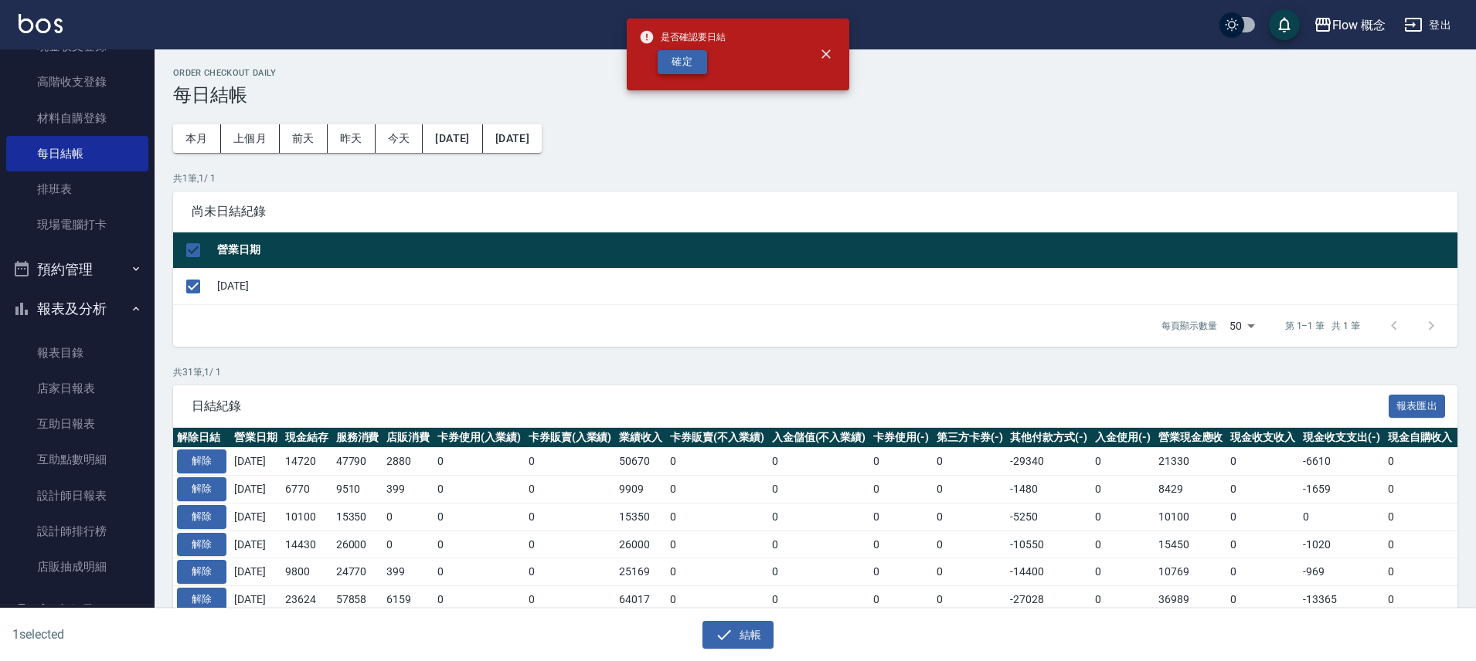
click at [674, 63] on button "確定" at bounding box center [682, 62] width 49 height 24
checkbox input "false"
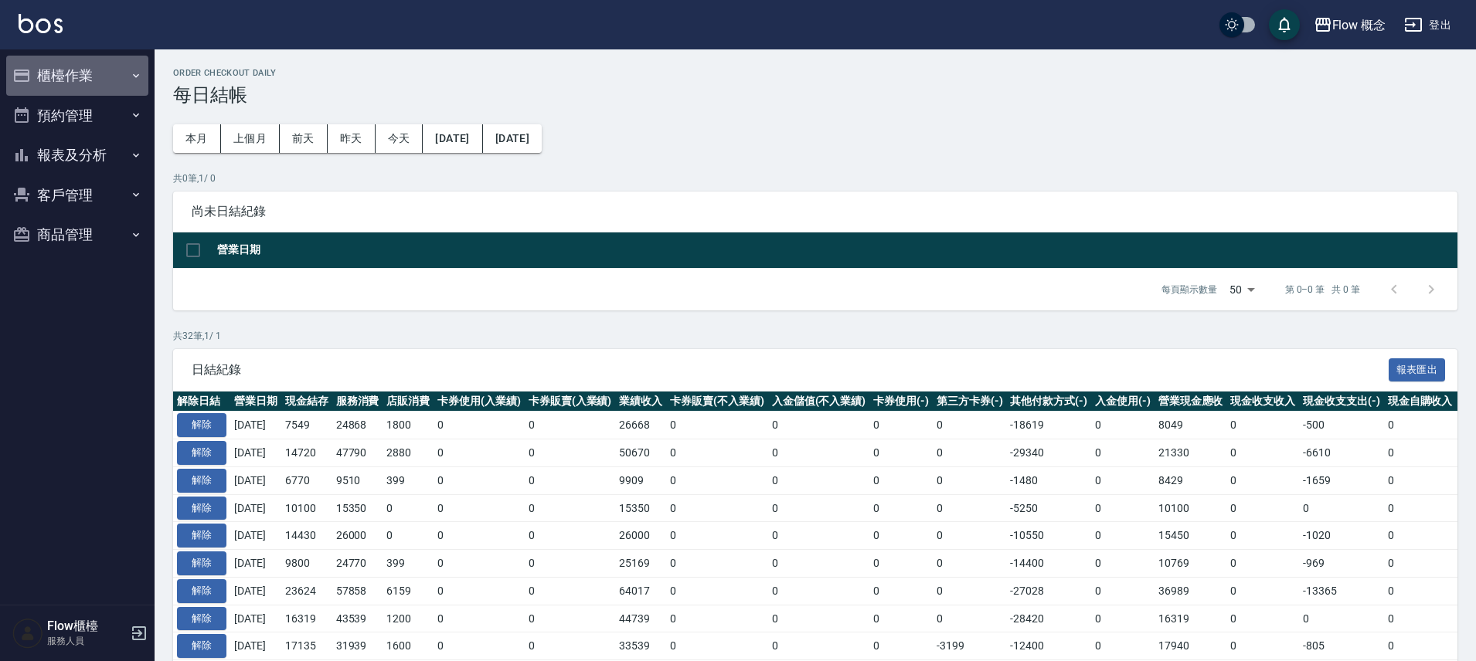
click at [97, 84] on button "櫃檯作業" at bounding box center [77, 76] width 142 height 40
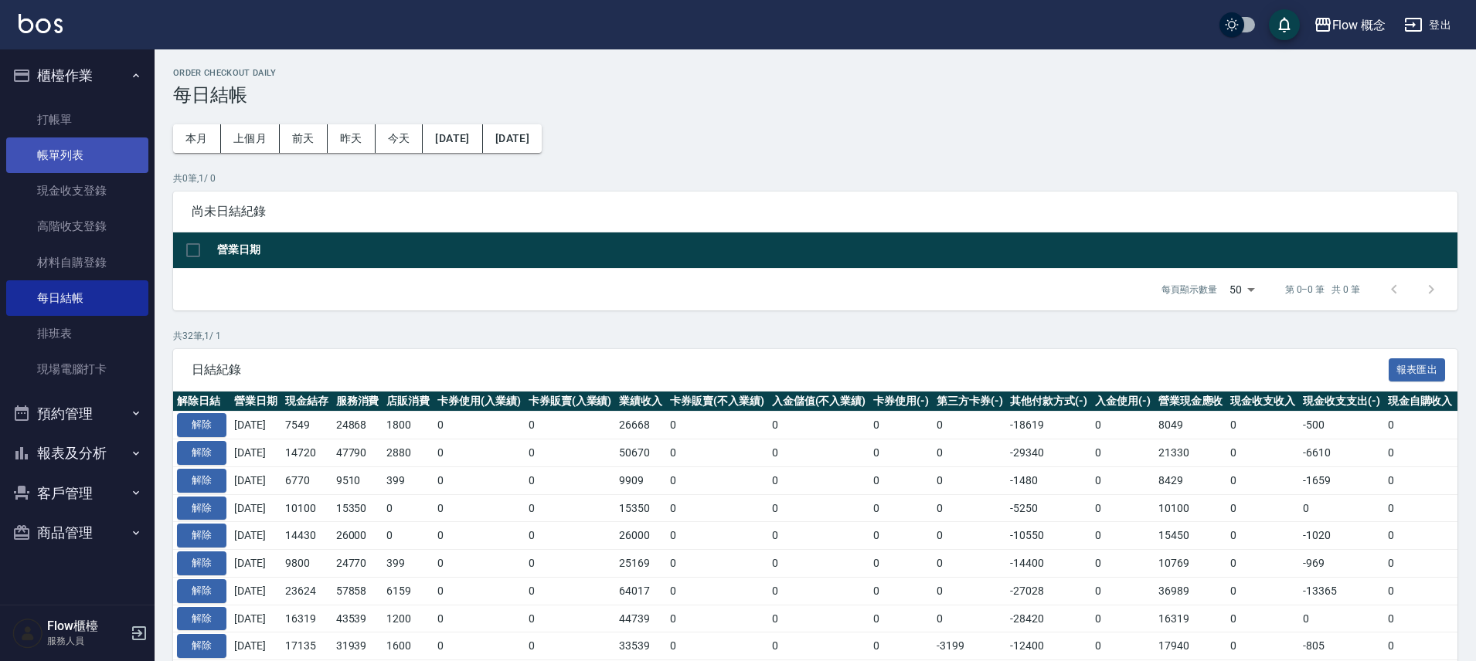
click at [81, 165] on link "帳單列表" at bounding box center [77, 156] width 142 height 36
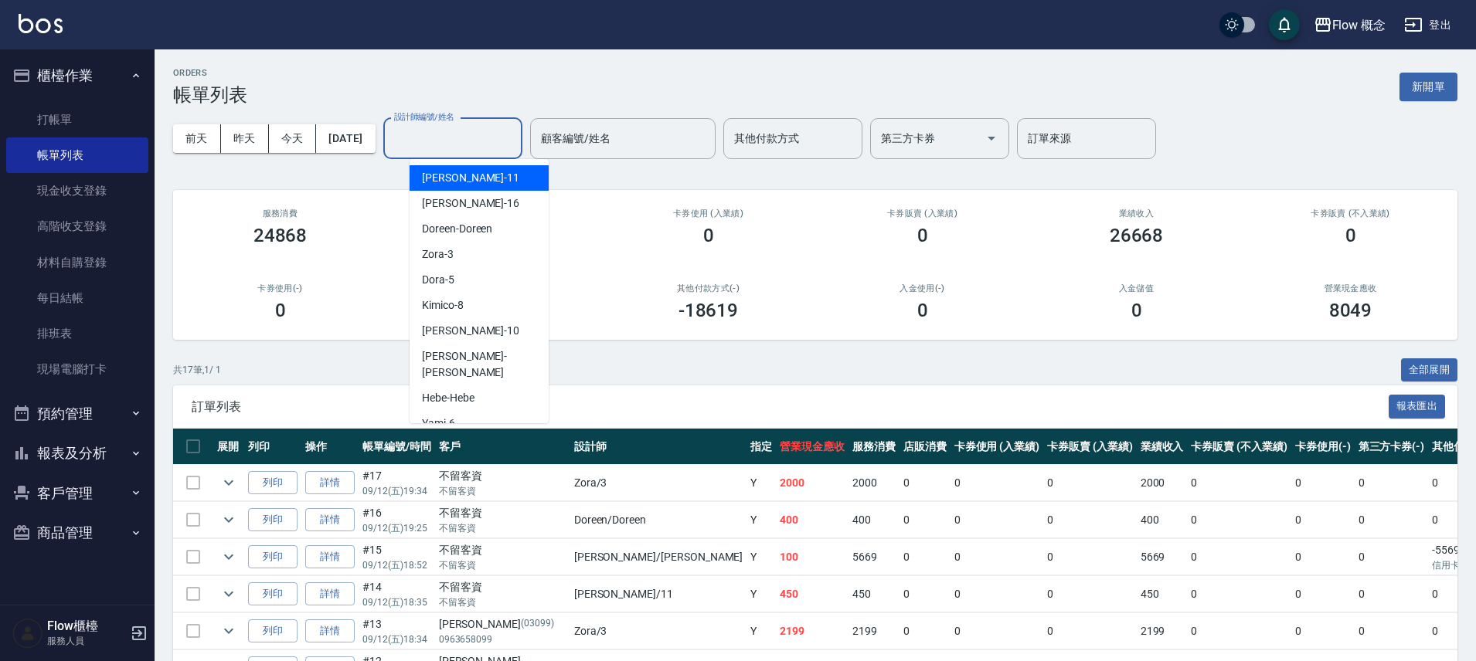
click at [436, 132] on div "設計師編號/姓名 設計師編號/姓名" at bounding box center [452, 138] width 139 height 41
click at [449, 276] on span "Dora -5" at bounding box center [438, 280] width 32 height 16
type input "Dora-5"
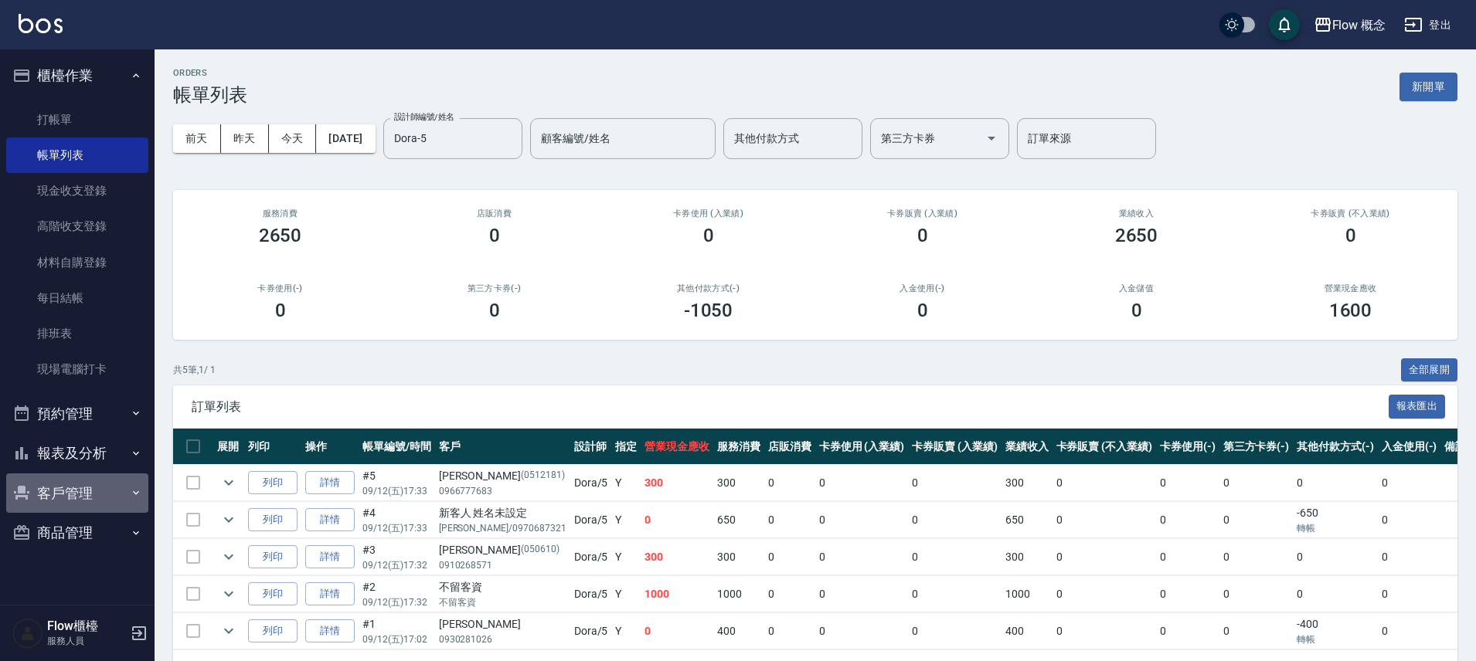
click at [78, 491] on button "客戶管理" at bounding box center [77, 494] width 142 height 40
click at [80, 495] on button "客戶管理" at bounding box center [77, 494] width 142 height 40
click at [103, 444] on button "報表及分析" at bounding box center [77, 454] width 142 height 40
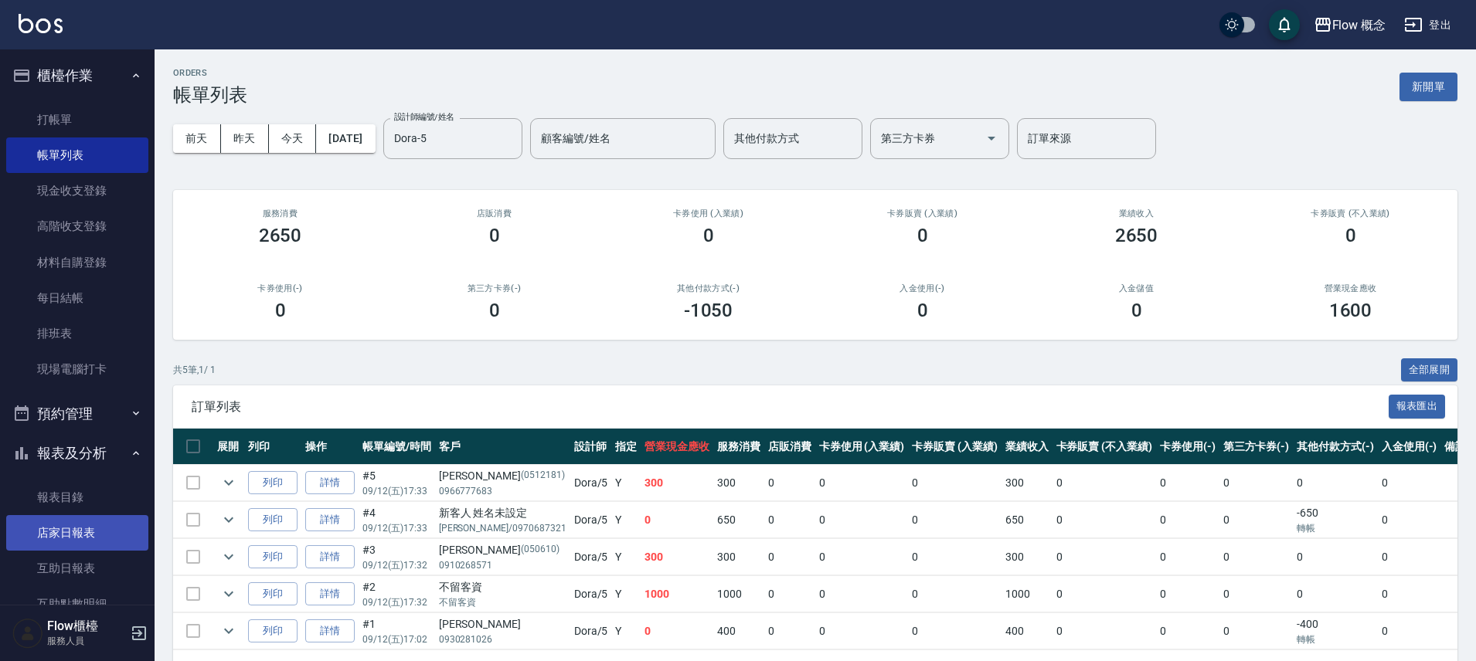
click at [113, 536] on link "店家日報表" at bounding box center [77, 533] width 142 height 36
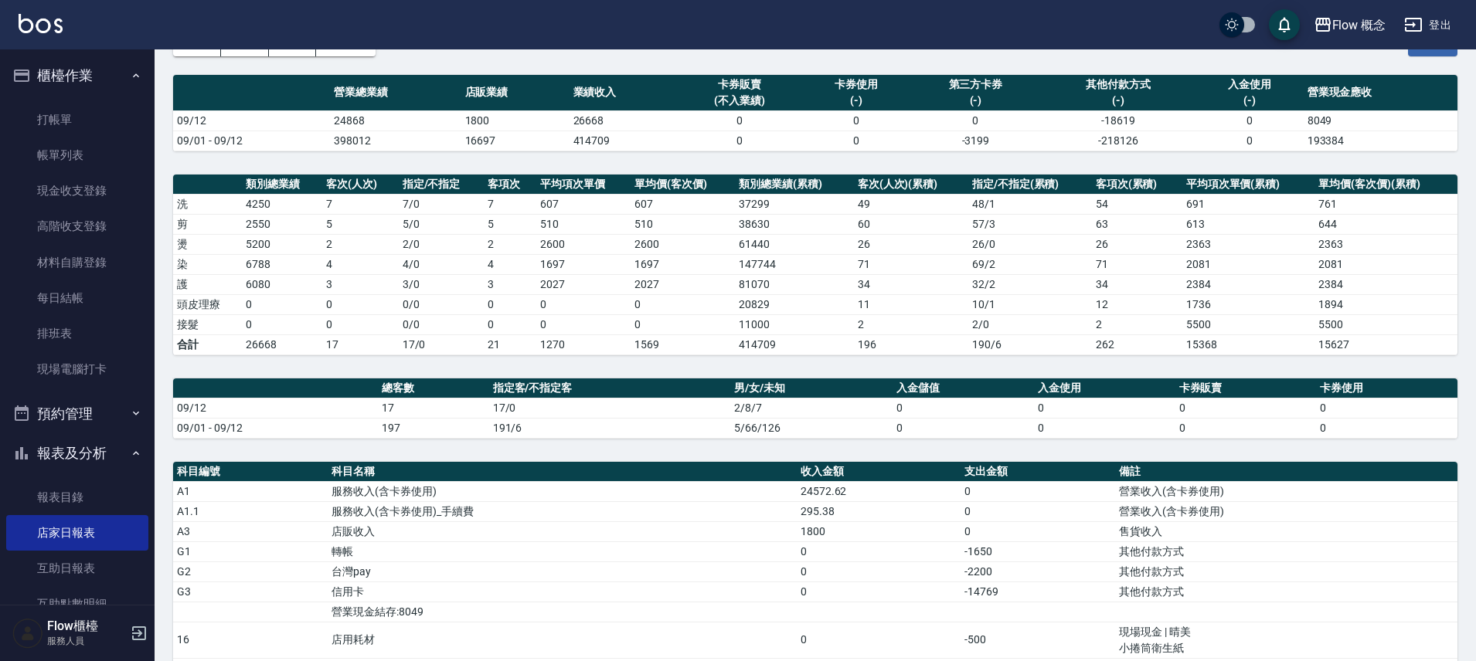
scroll to position [297, 0]
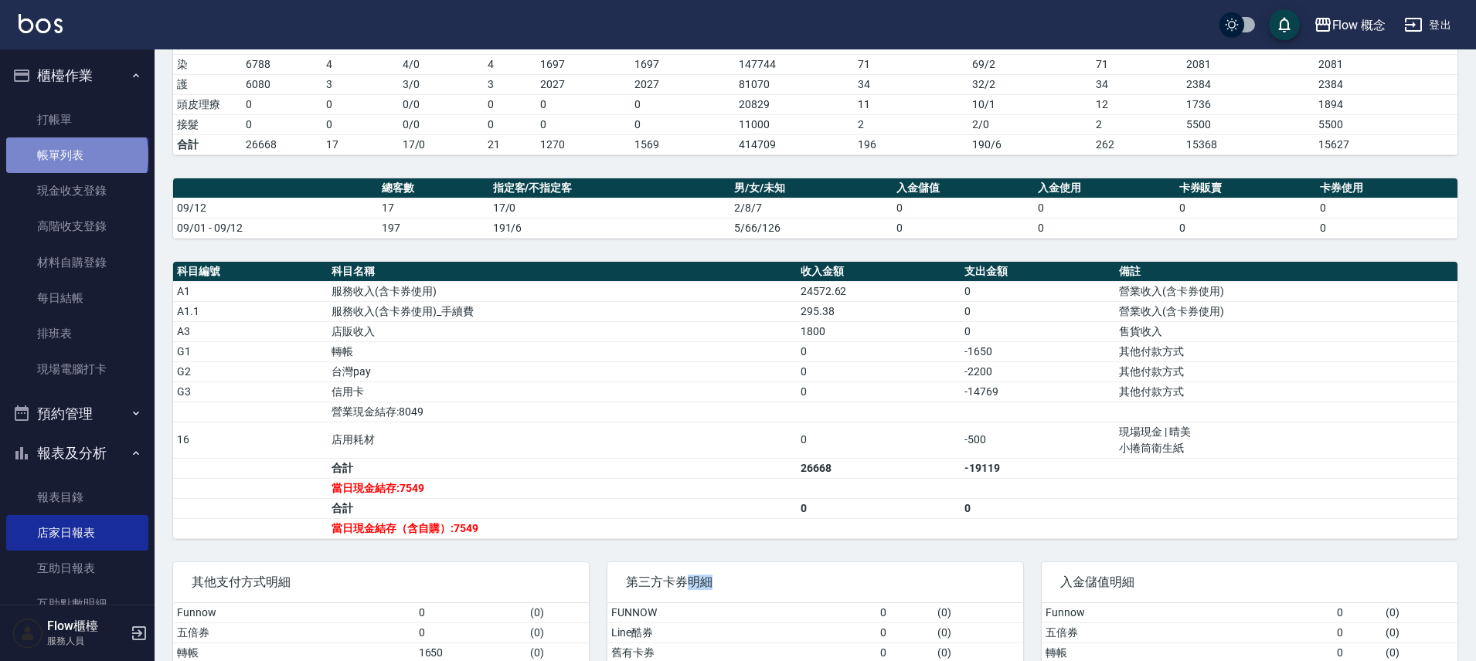
click at [76, 156] on link "帳單列表" at bounding box center [77, 156] width 142 height 36
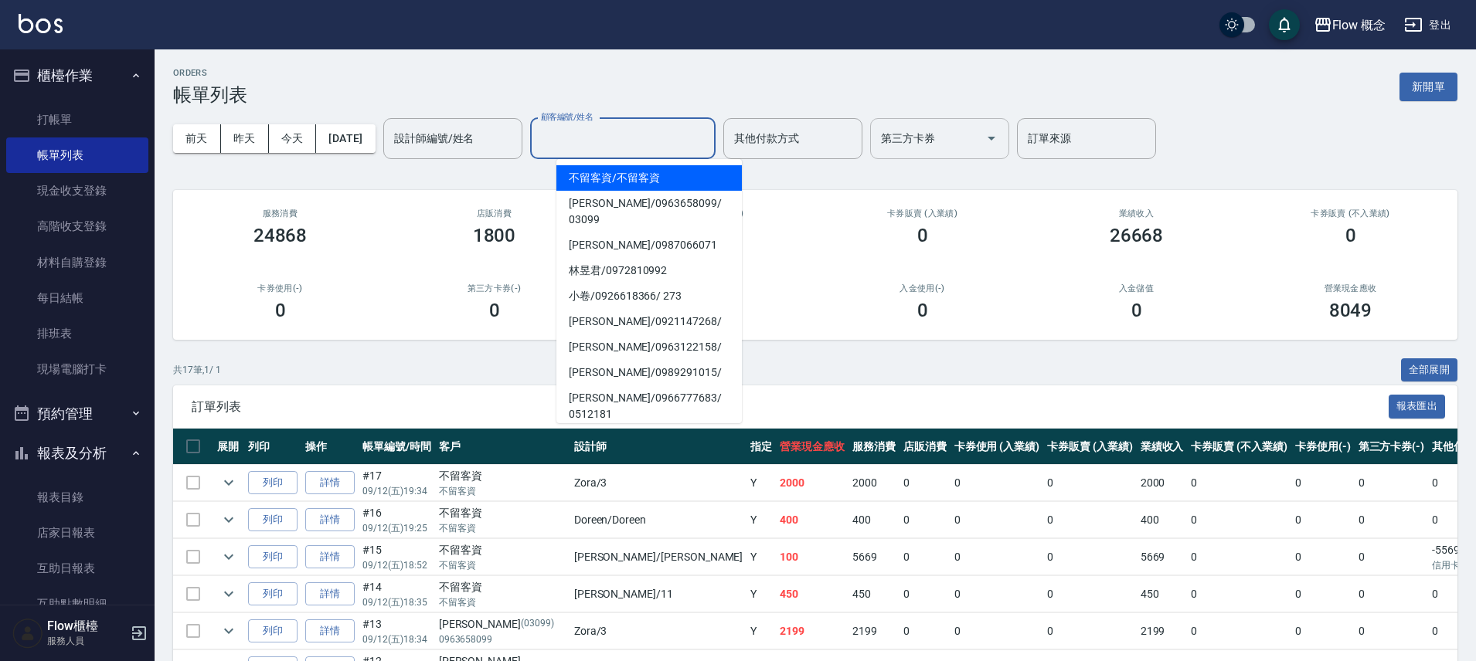
click at [709, 126] on input "顧客編號/姓名" at bounding box center [623, 138] width 172 height 27
click at [617, 124] on div "顧客編號/姓名" at bounding box center [622, 138] width 185 height 41
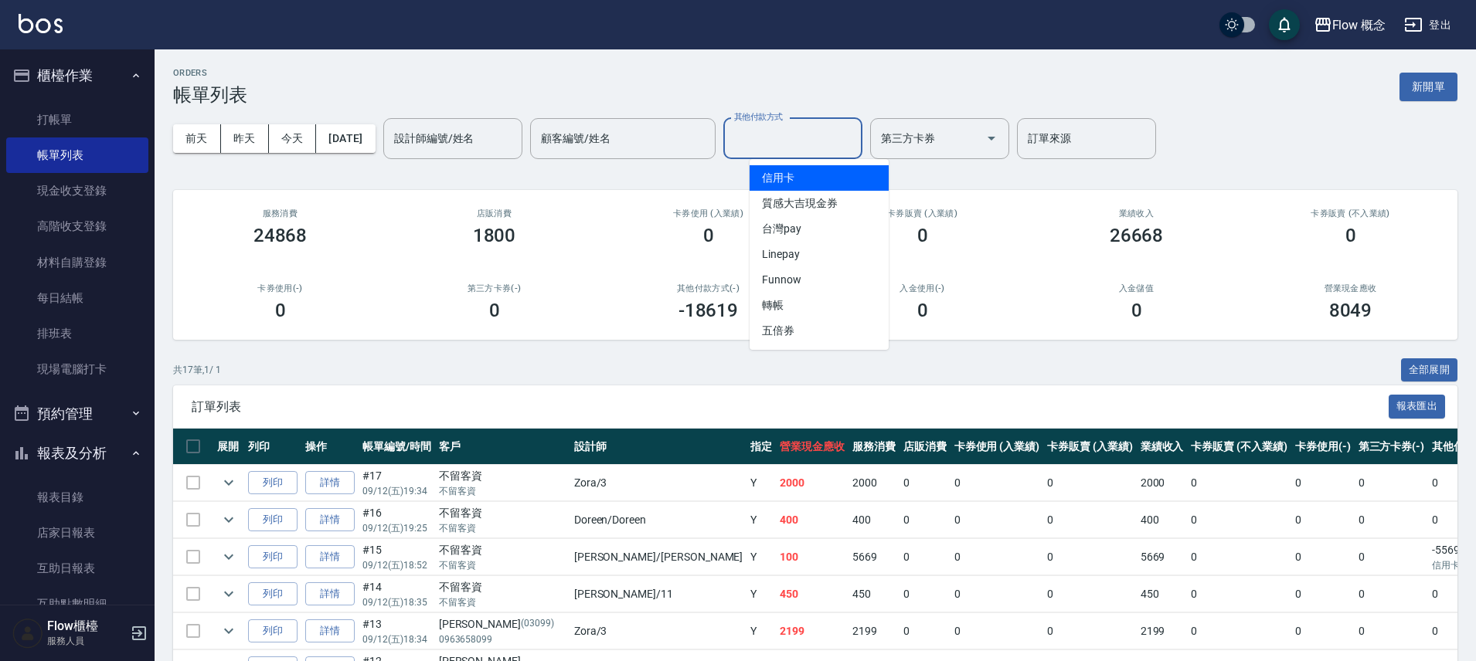
click at [825, 146] on input "其他付款方式" at bounding box center [792, 138] width 125 height 27
click at [810, 182] on span "信用卡" at bounding box center [819, 178] width 139 height 26
type input "信用卡"
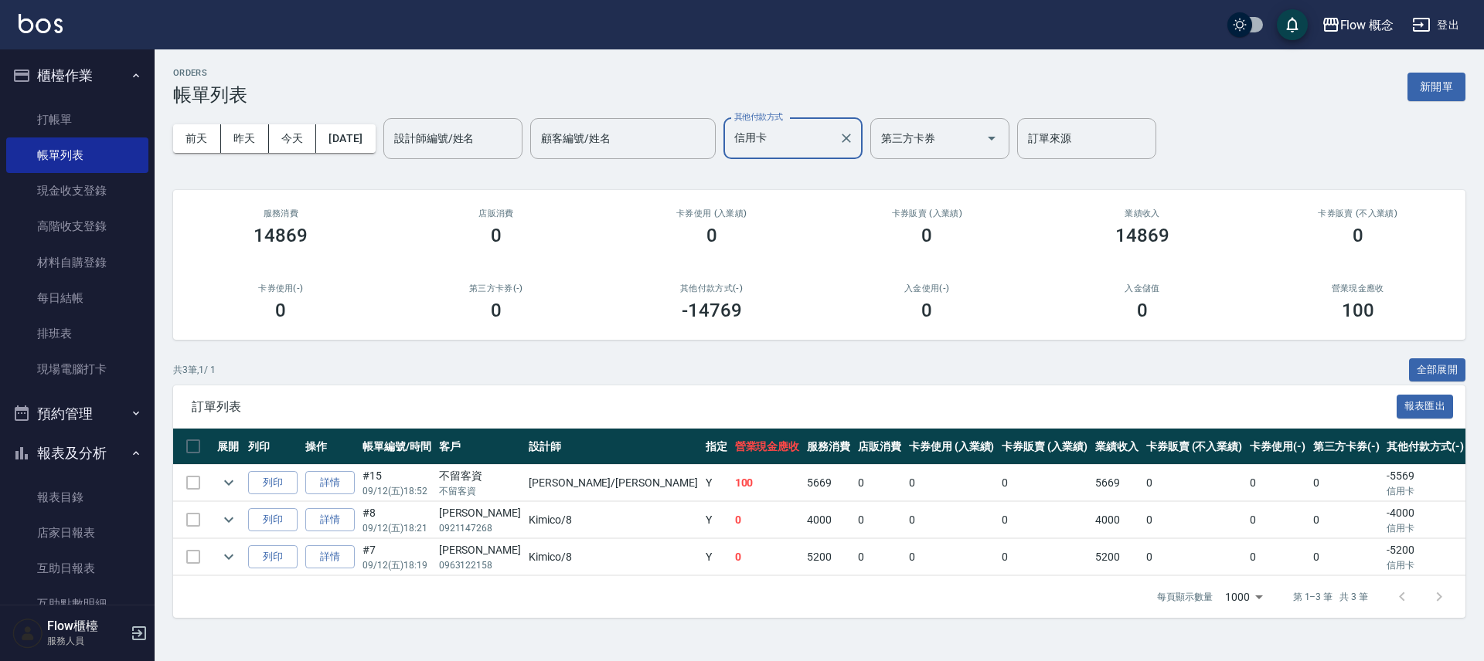
drag, startPoint x: 73, startPoint y: 384, endPoint x: 155, endPoint y: 389, distance: 82.0
click at [72, 384] on link "現場電腦打卡" at bounding box center [77, 370] width 142 height 36
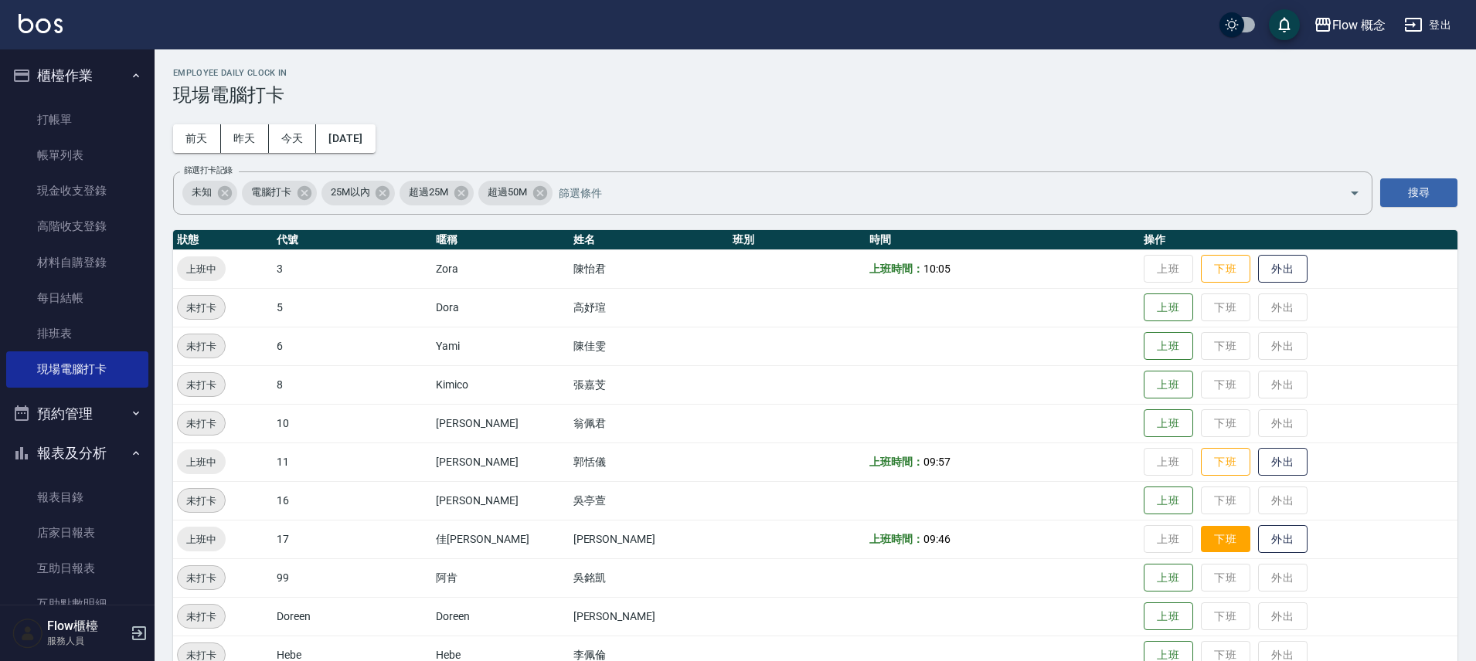
click at [1201, 549] on button "下班" at bounding box center [1225, 539] width 49 height 27
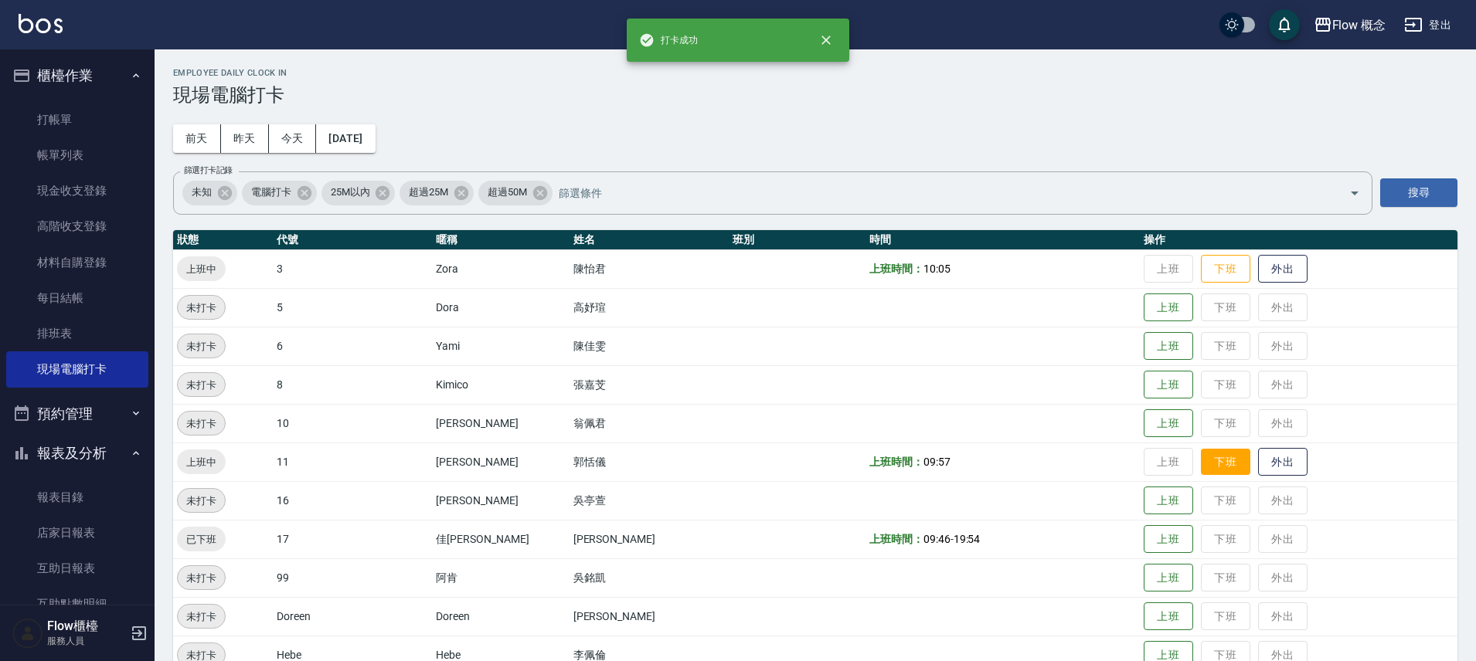
click at [1201, 459] on button "下班" at bounding box center [1225, 462] width 49 height 27
click at [1201, 265] on button "下班" at bounding box center [1225, 269] width 49 height 27
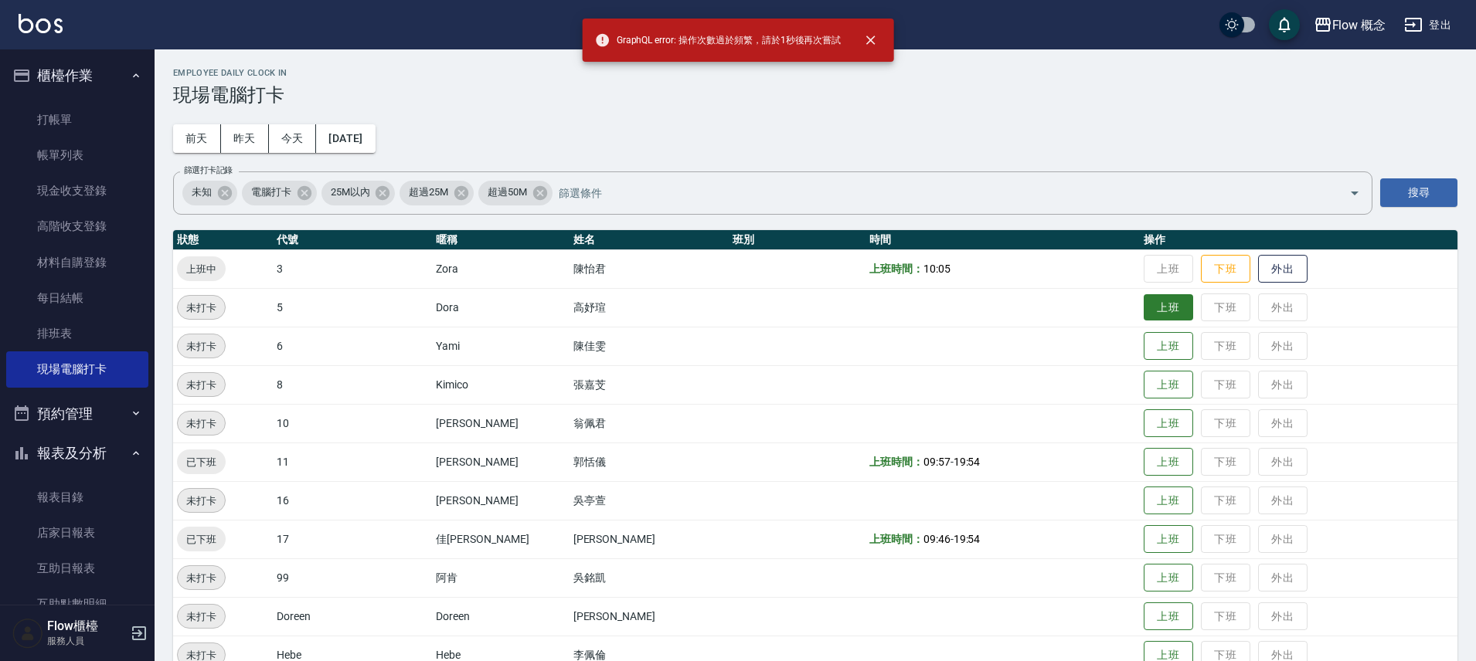
click at [1144, 305] on button "上班" at bounding box center [1168, 307] width 49 height 27
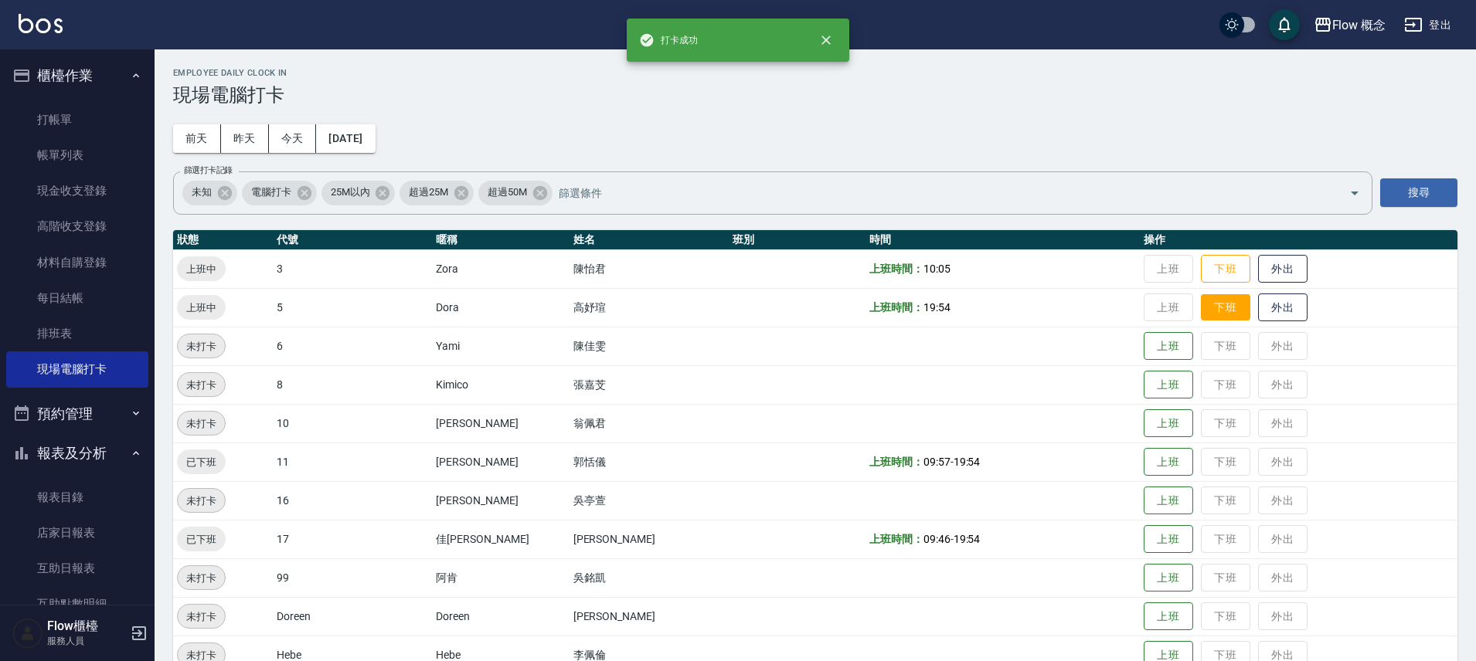
click at [1201, 312] on button "下班" at bounding box center [1225, 307] width 49 height 27
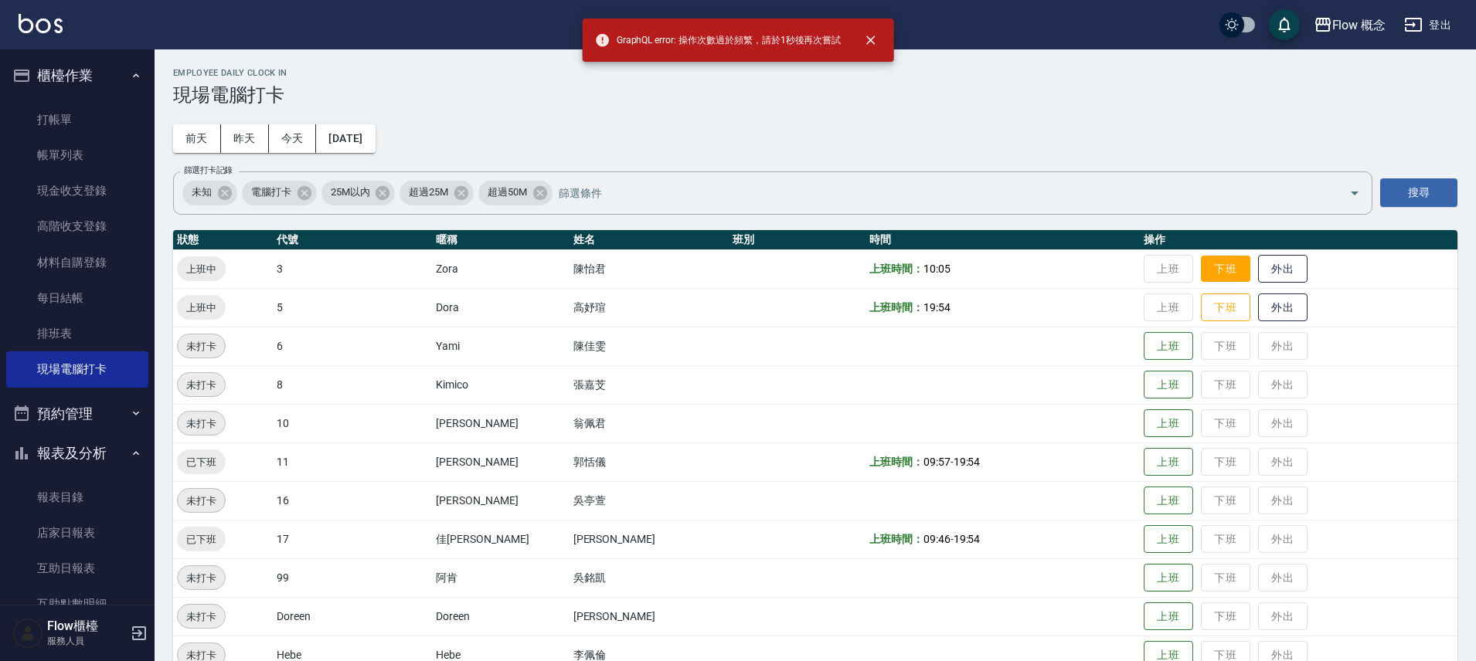
click at [1201, 260] on button "下班" at bounding box center [1225, 269] width 49 height 27
click at [1201, 311] on button "下班" at bounding box center [1225, 307] width 49 height 27
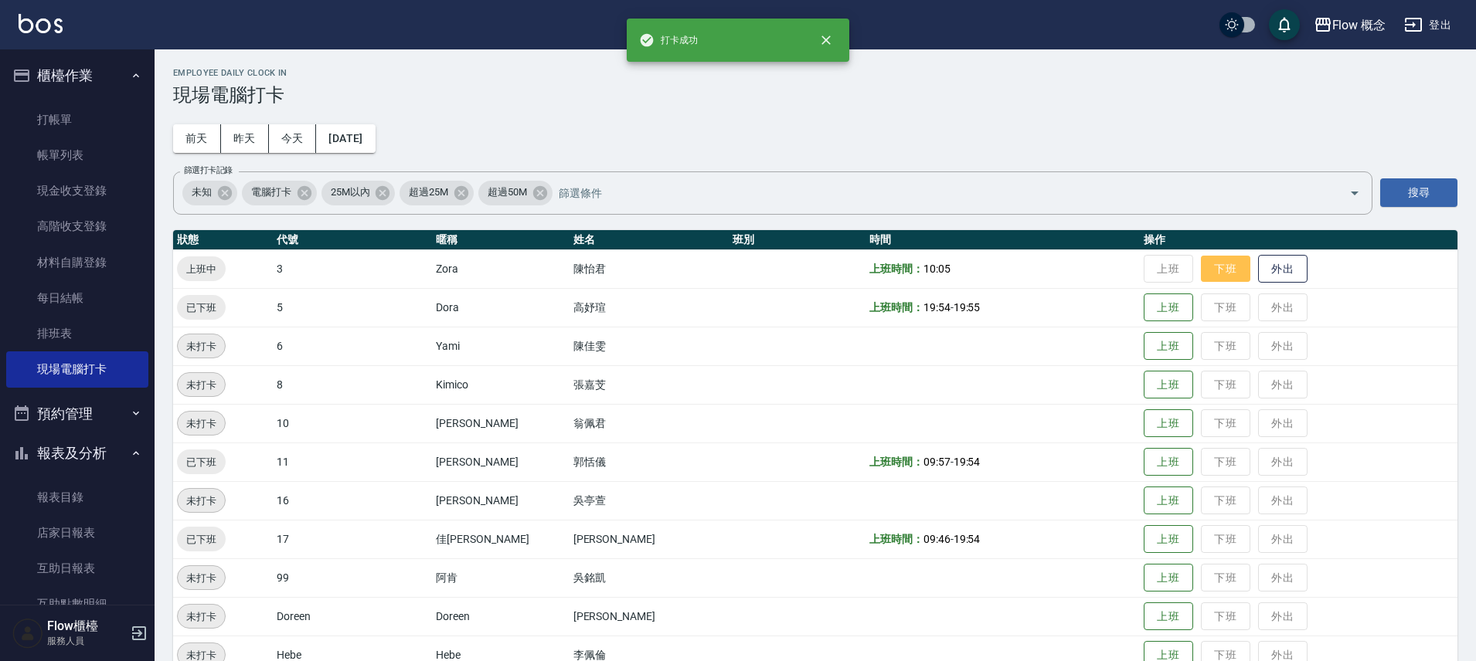
click at [1201, 275] on button "下班" at bounding box center [1225, 269] width 49 height 27
